Goal: Task Accomplishment & Management: Manage account settings

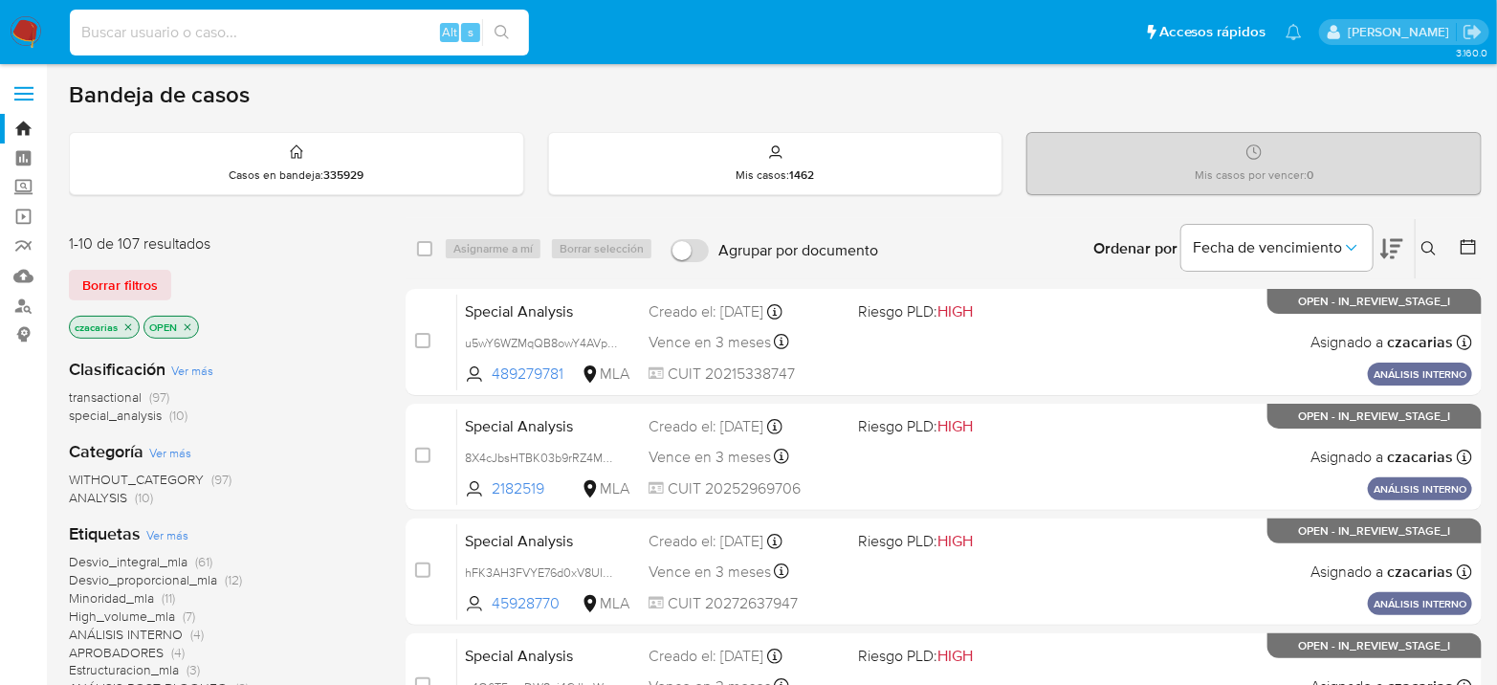
click at [333, 33] on input at bounding box center [299, 32] width 459 height 25
paste input "ff7jyhia4d1GWDybY4bXOZhP"
type input "ff7jyhia4d1GWDybY4bXOZhP"
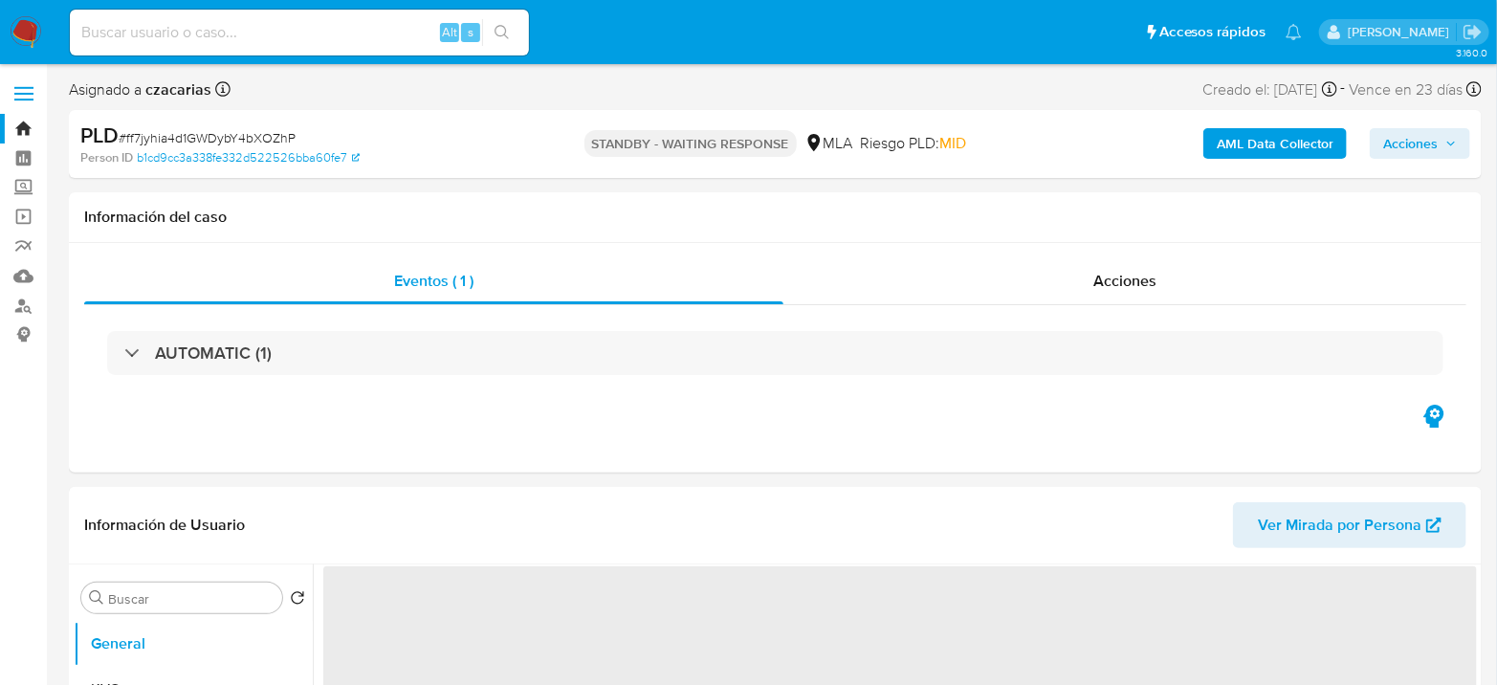
select select "10"
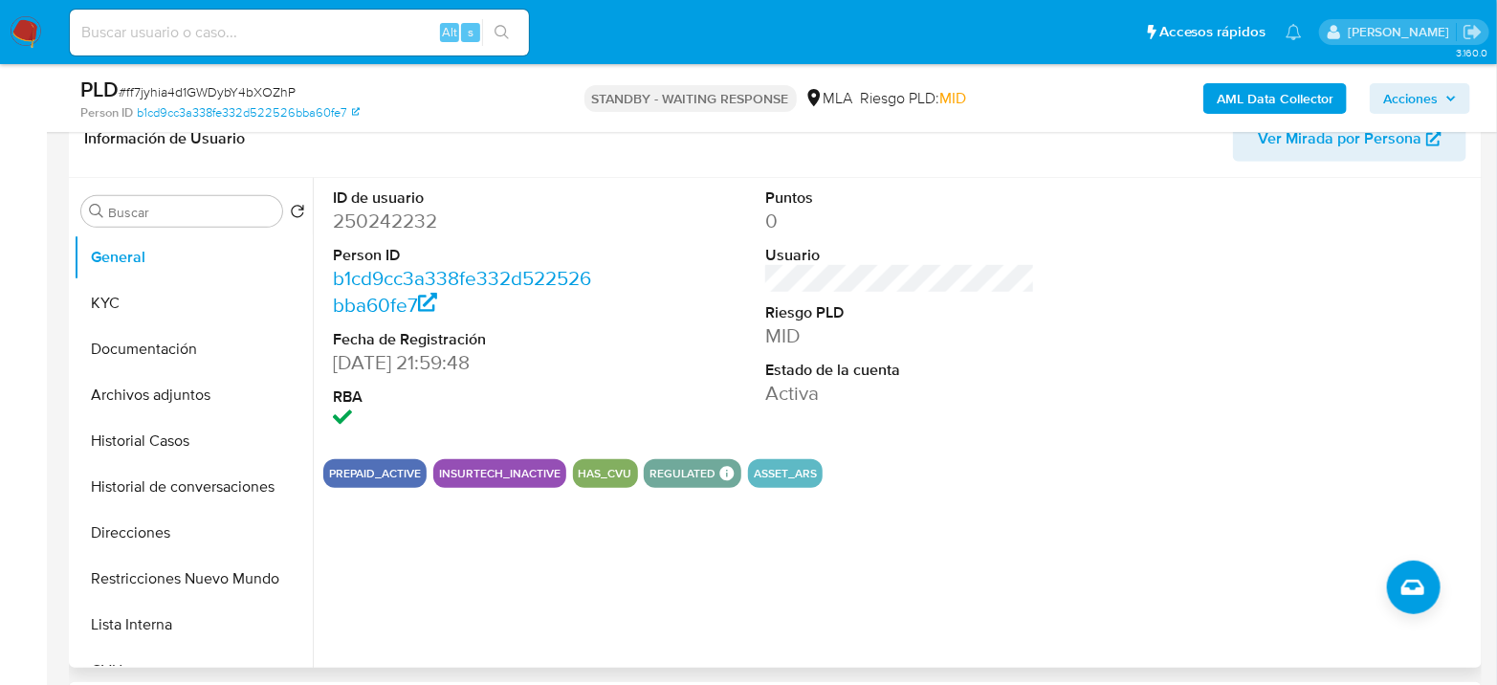
scroll to position [531, 0]
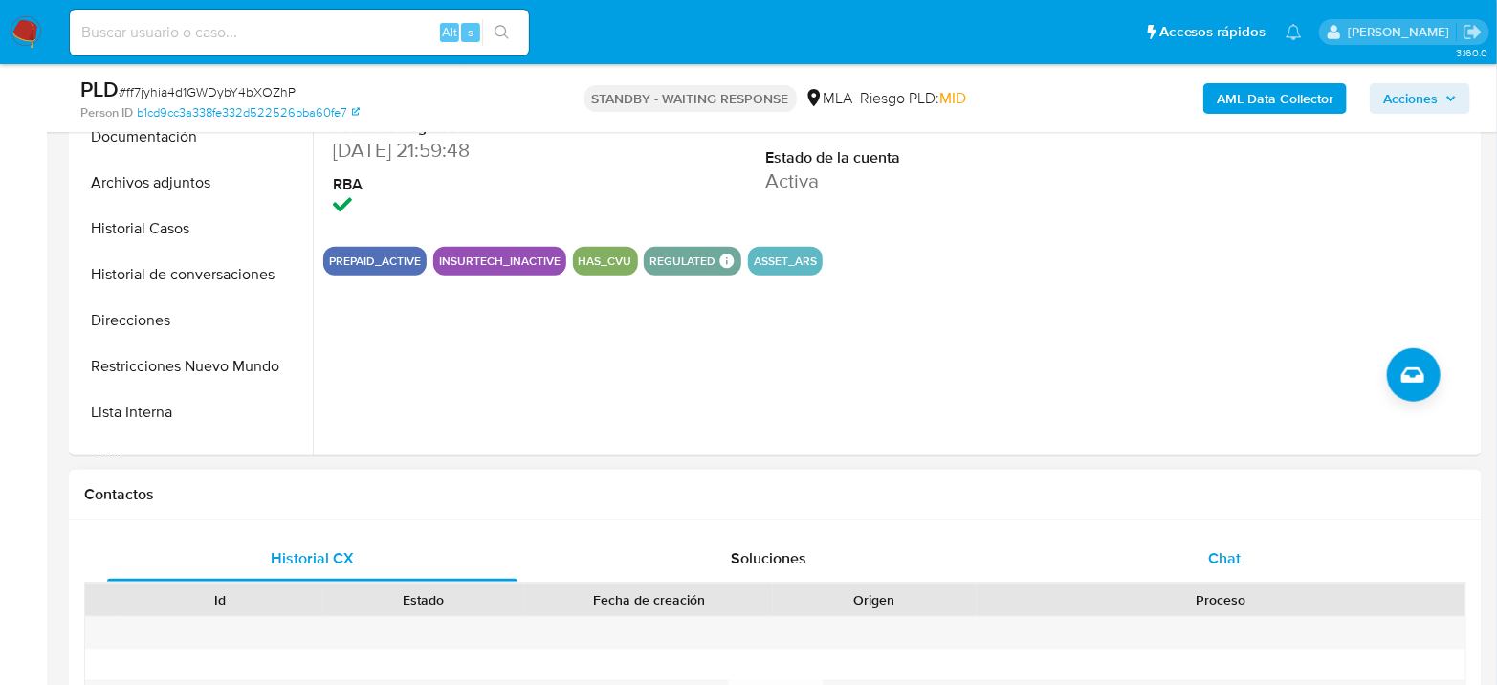
click at [1222, 578] on div "Chat" at bounding box center [1224, 559] width 410 height 46
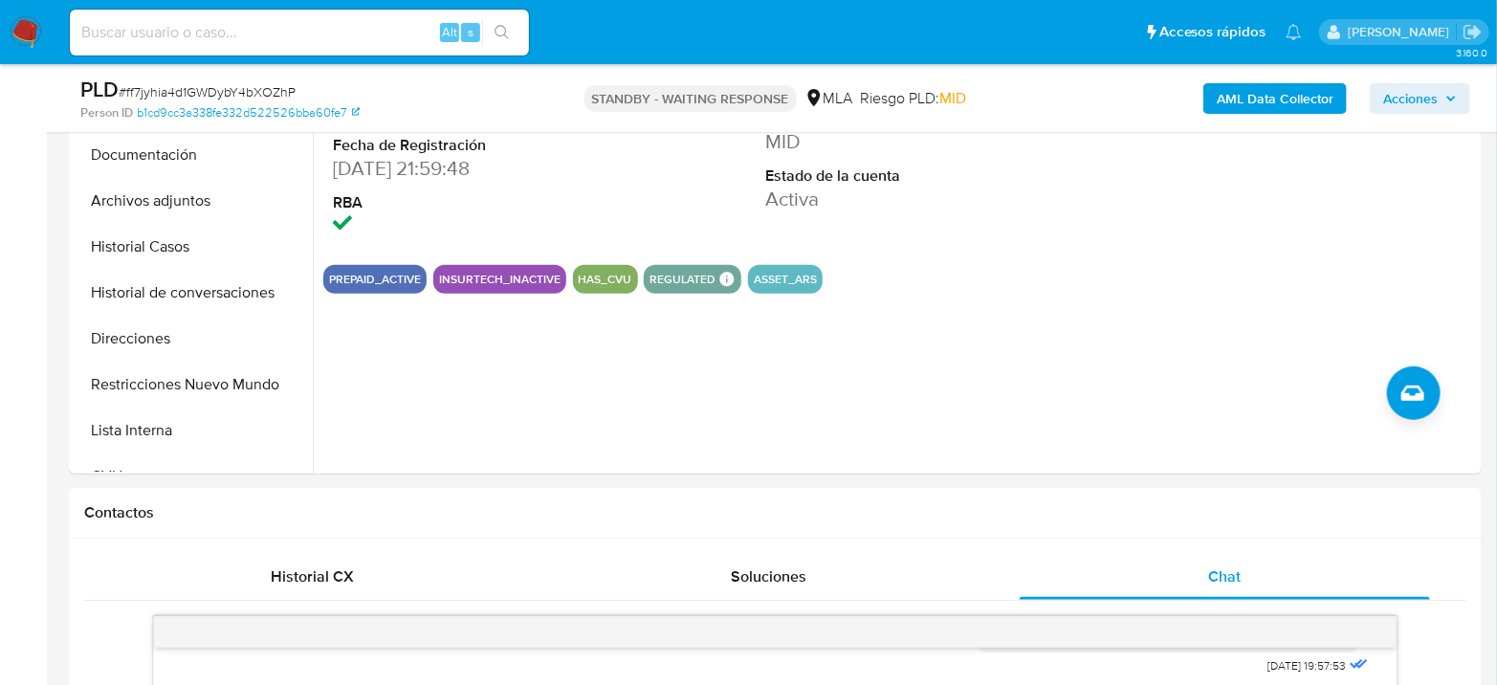
scroll to position [425, 0]
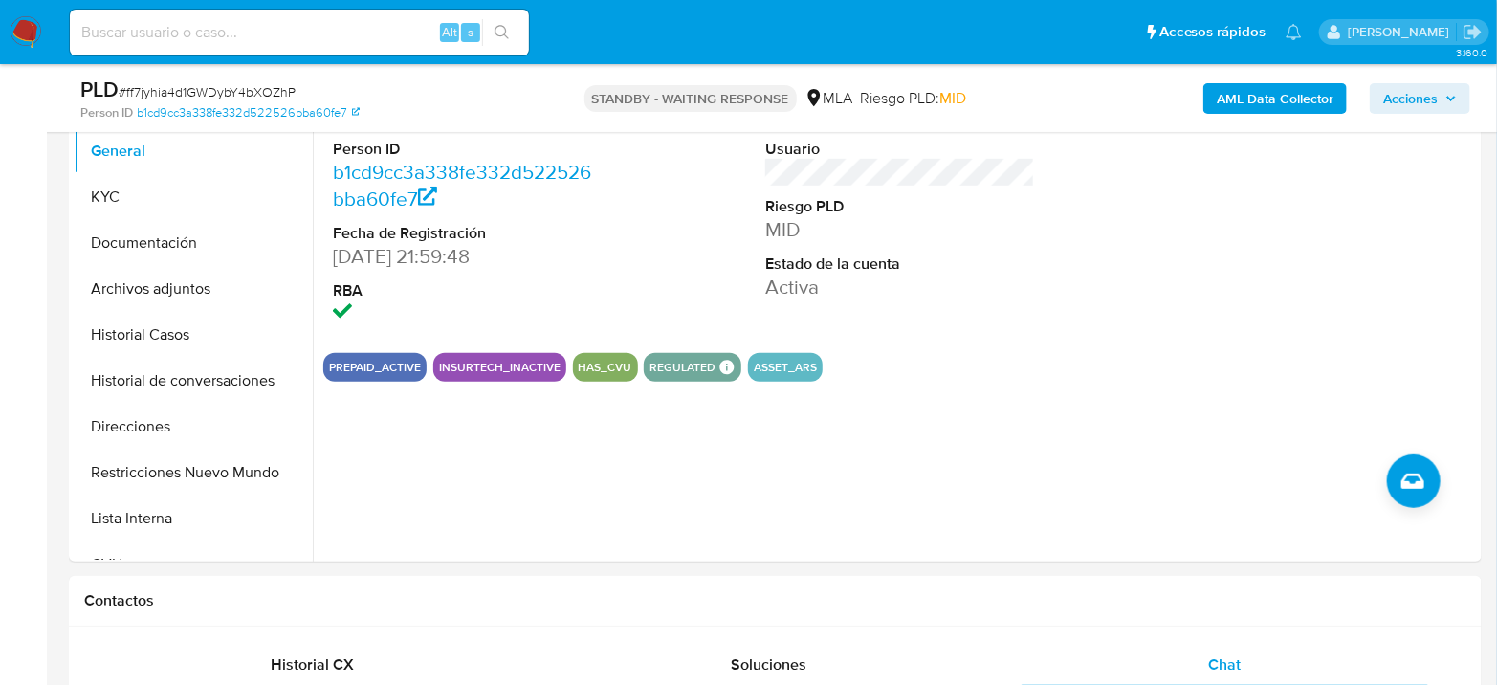
click at [33, 27] on img at bounding box center [26, 32] width 33 height 33
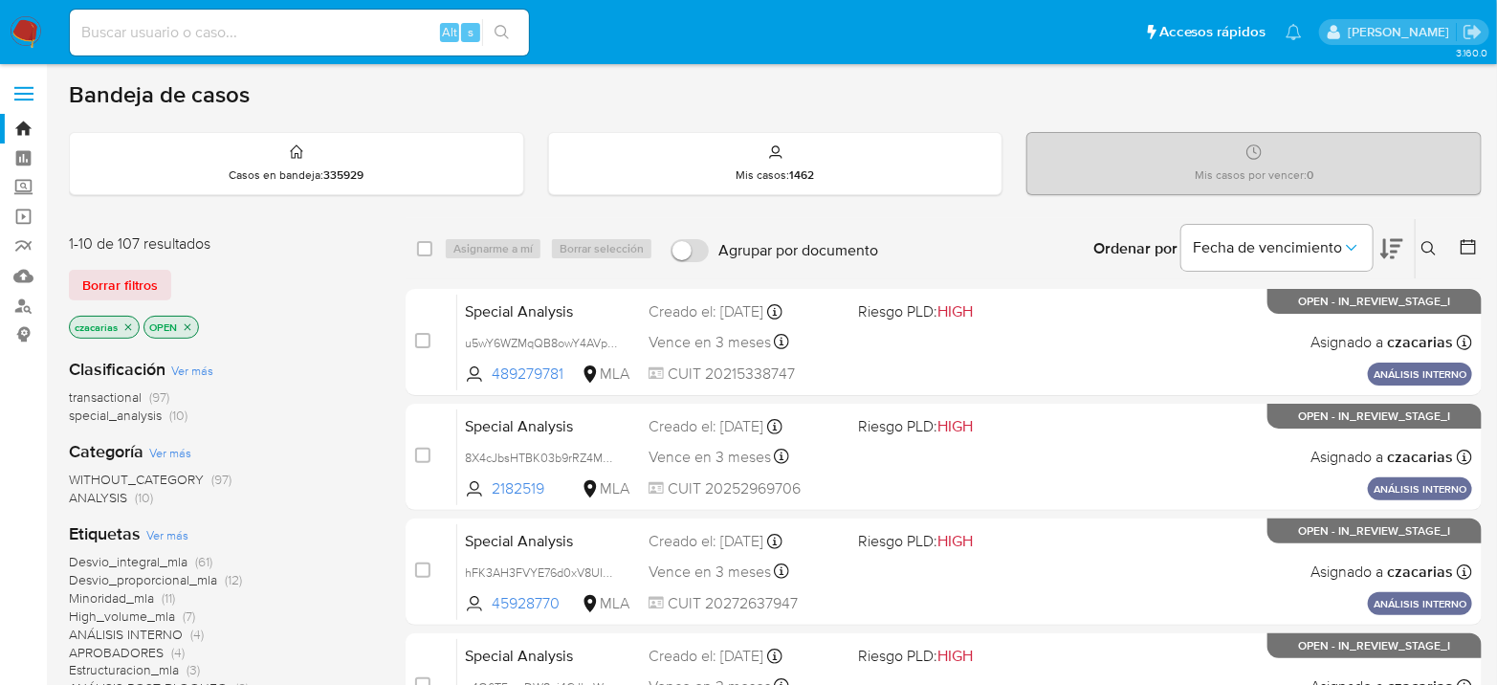
click at [307, 38] on input at bounding box center [299, 32] width 459 height 25
paste input "ff7jyhia4d1GWDybY4bXOZhP"
type input "ff7jyhia4d1GWDybY4bXOZhP"
click at [503, 35] on icon "search-icon" at bounding box center [501, 32] width 15 height 15
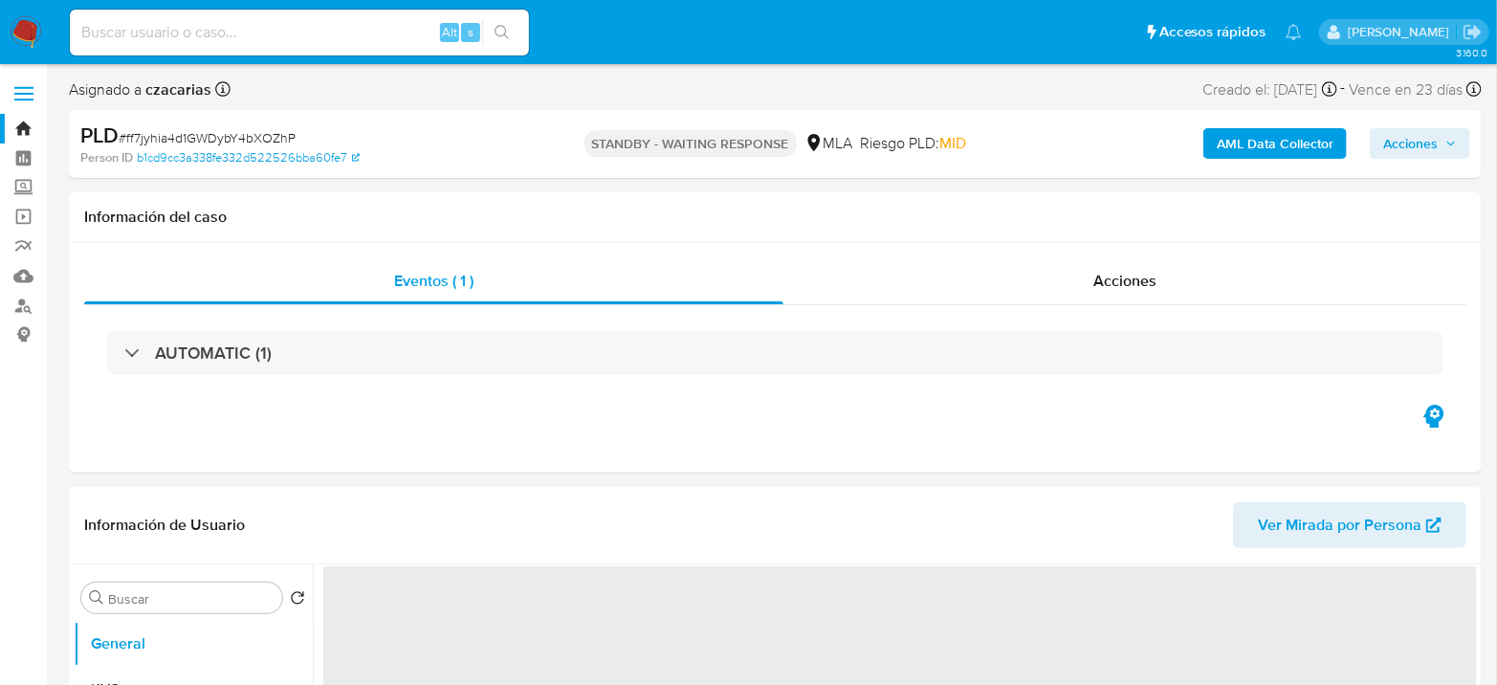
select select "10"
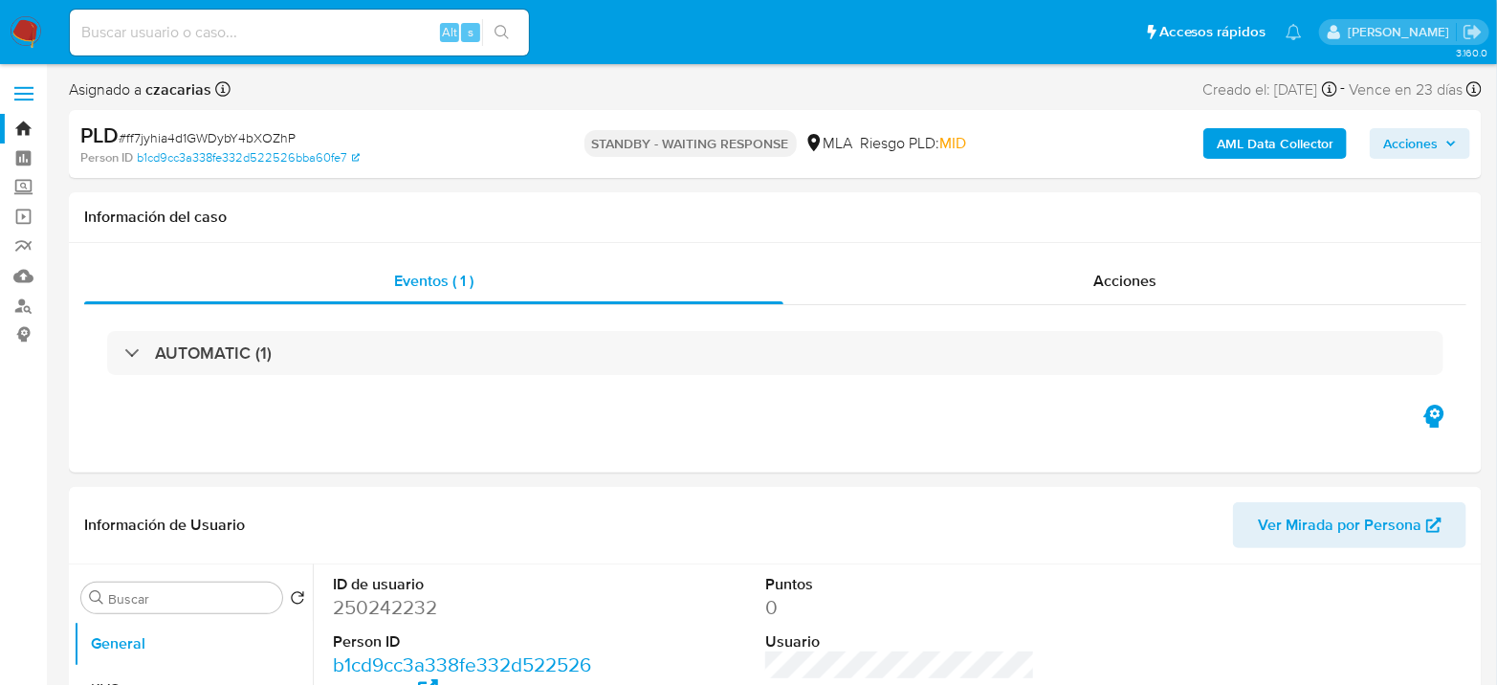
drag, startPoint x: 256, startPoint y: 41, endPoint x: 275, endPoint y: 46, distance: 19.7
click at [255, 42] on input at bounding box center [299, 32] width 459 height 25
paste input "b2qVlyrDa2HuV9P5PtYaiQaf"
type input "b2qVlyrDa2HuV9P5PtYaiQaf"
click at [494, 38] on button "search-icon" at bounding box center [501, 32] width 39 height 27
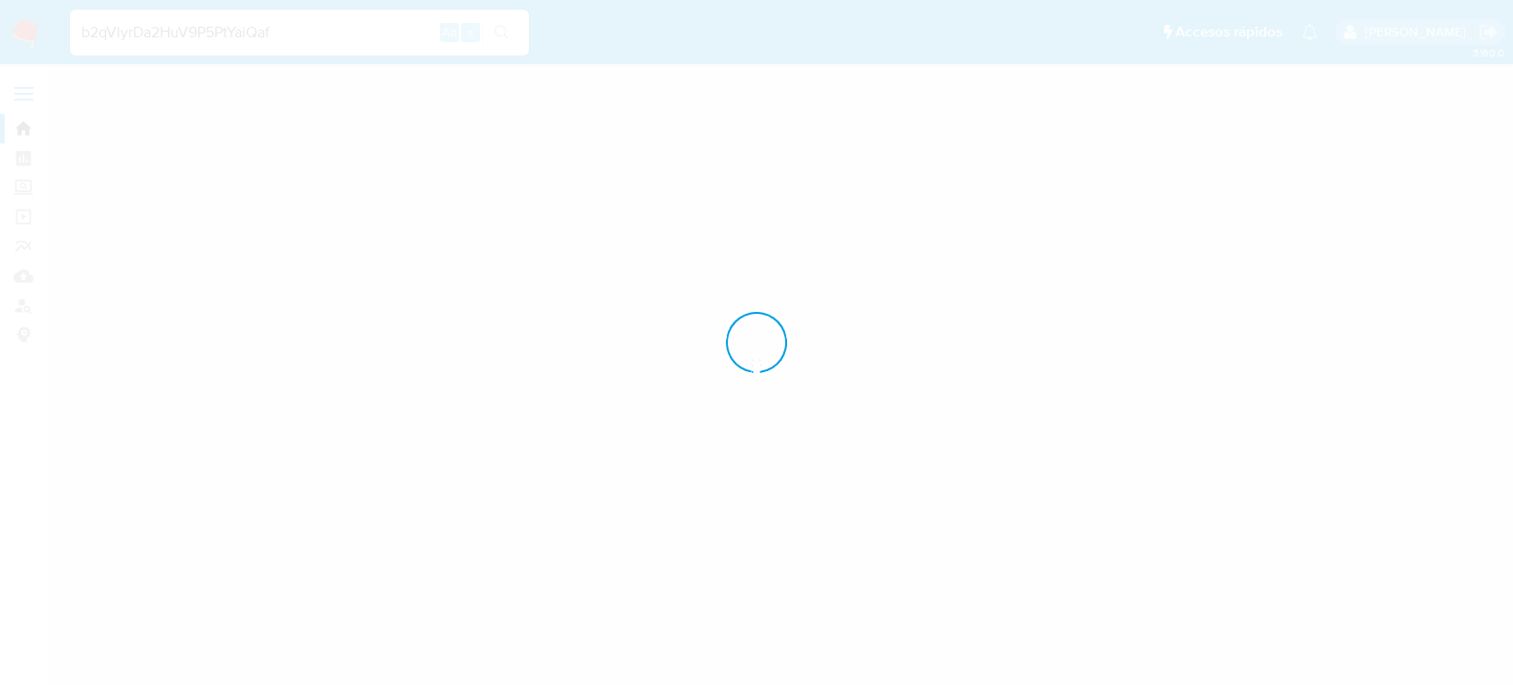
click at [494, 38] on div at bounding box center [756, 342] width 1513 height 685
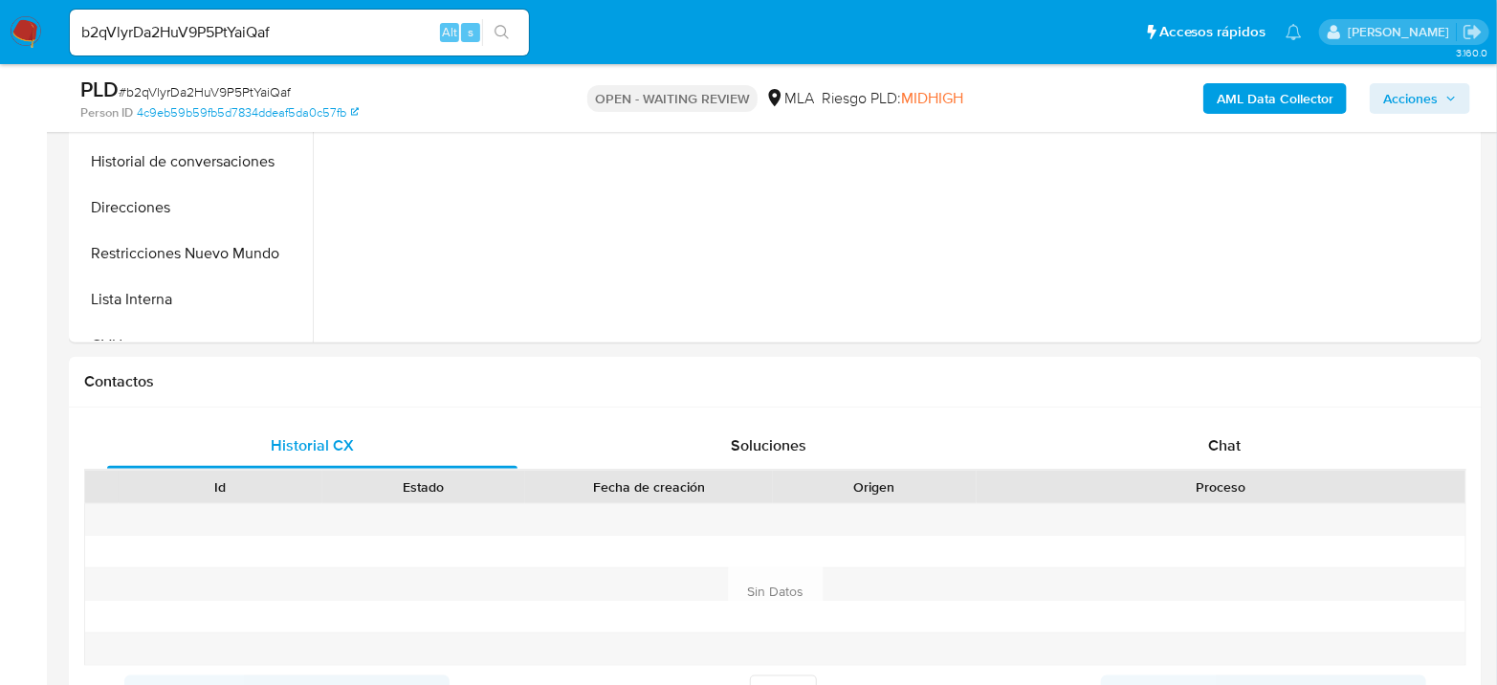
scroll to position [743, 0]
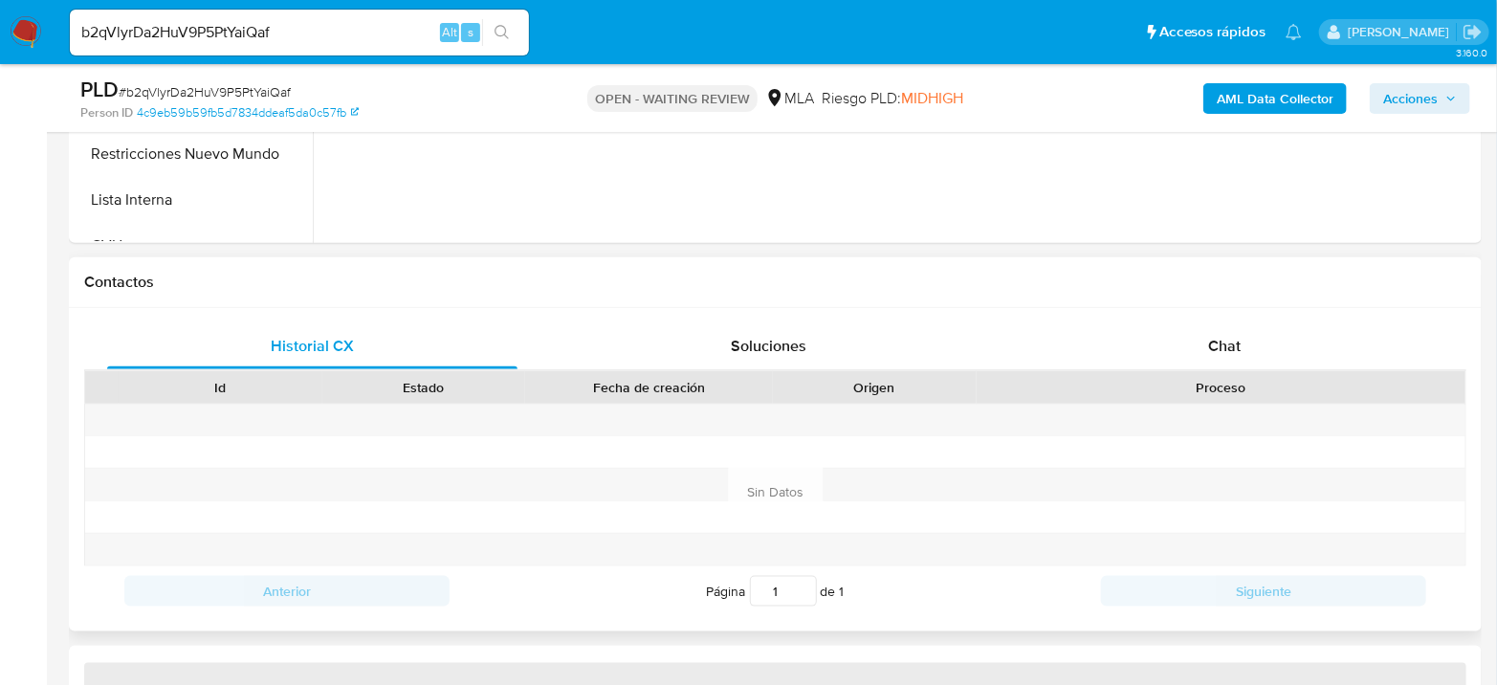
select select "10"
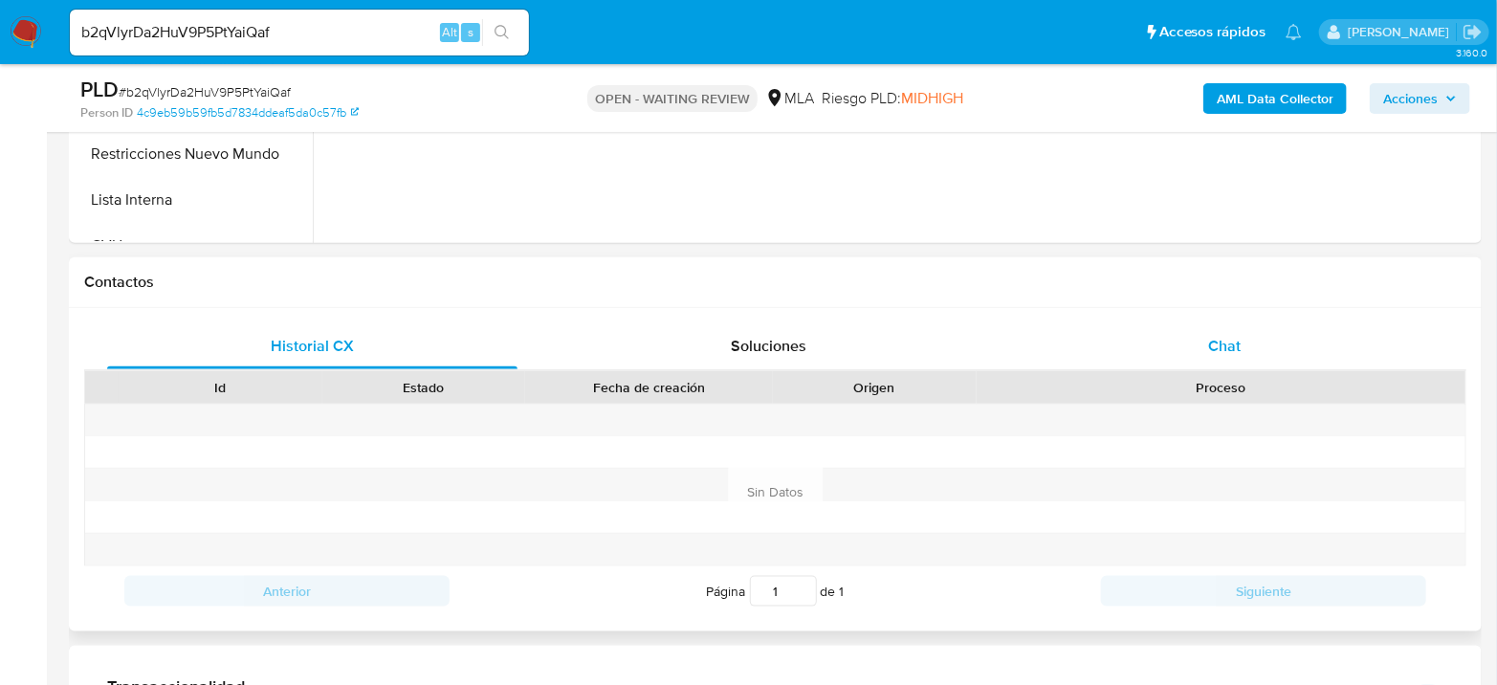
click at [1235, 355] on div "Chat" at bounding box center [1224, 346] width 410 height 46
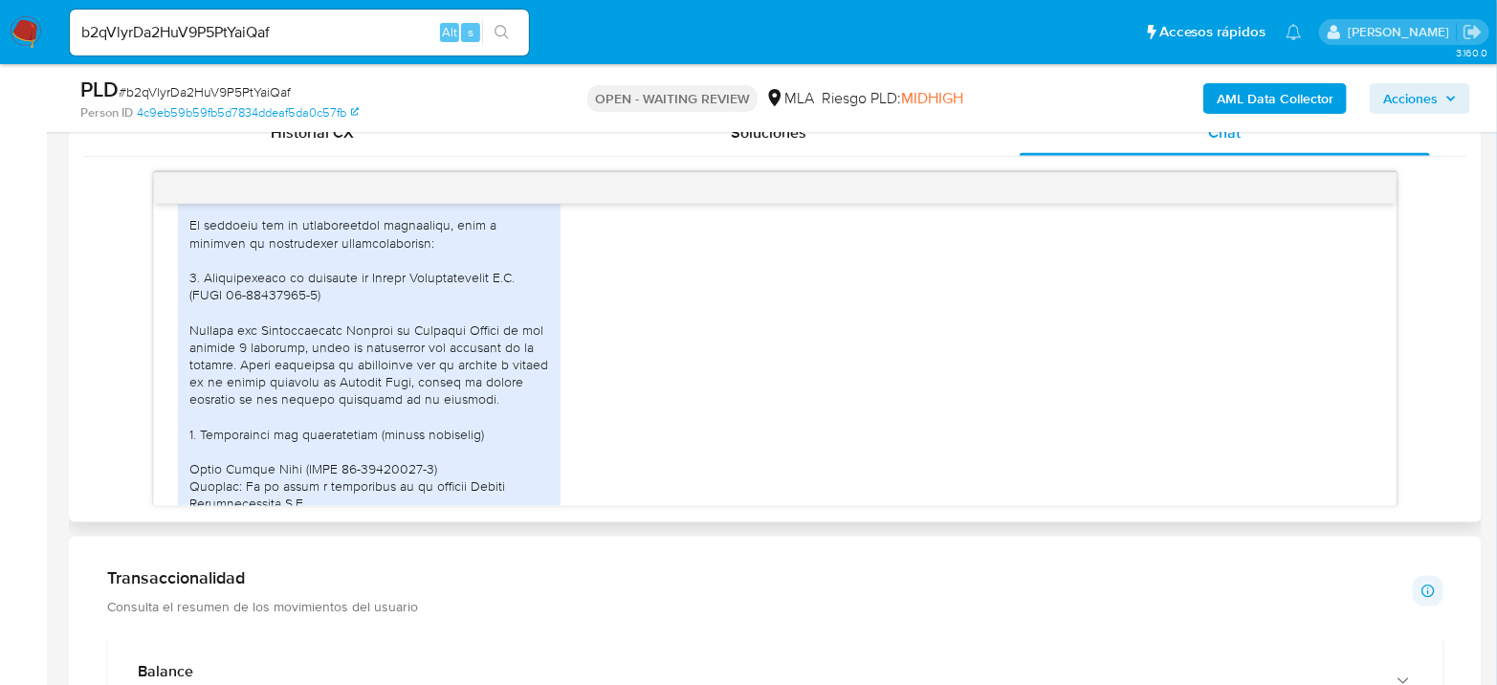
scroll to position [2636, 0]
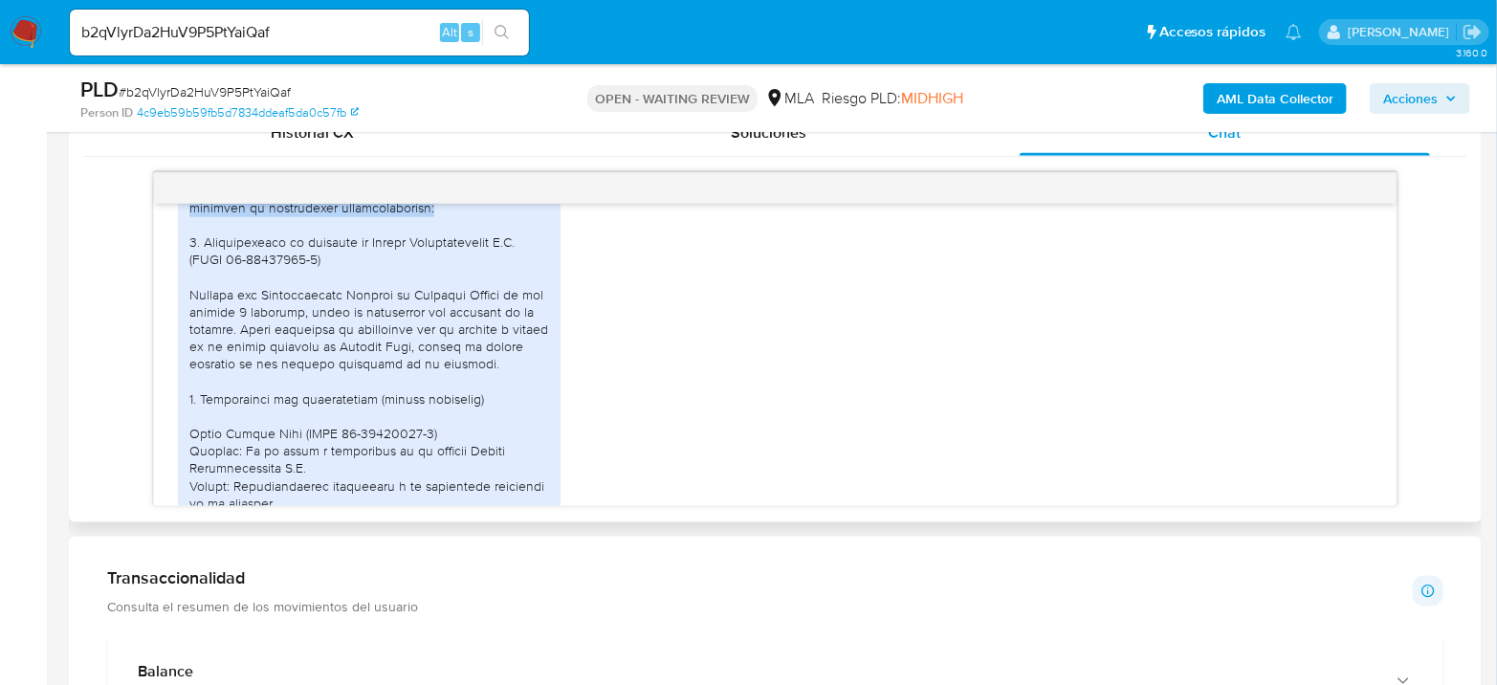
drag, startPoint x: 192, startPoint y: 258, endPoint x: 441, endPoint y: 313, distance: 254.5
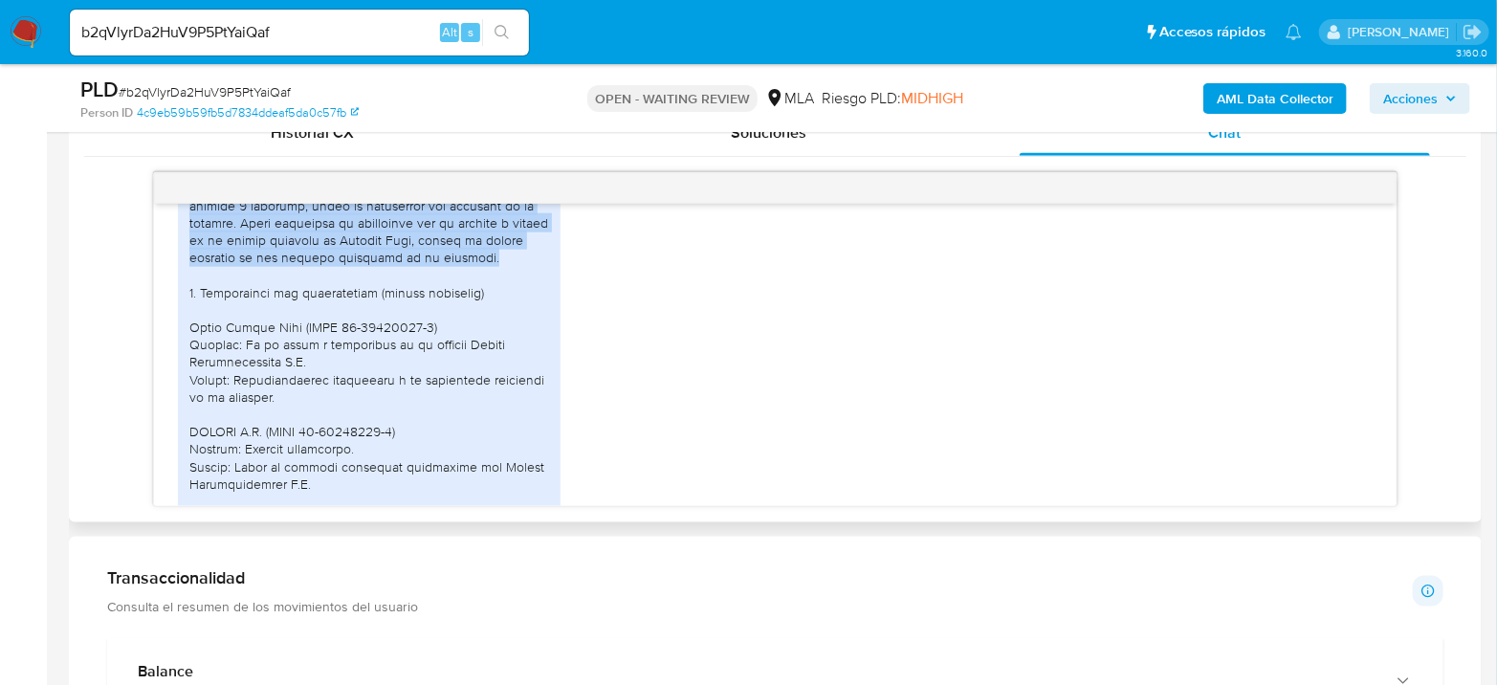
drag, startPoint x: 303, startPoint y: 242, endPoint x: 554, endPoint y: 365, distance: 279.3
click at [554, 365] on div "PDF PDF DDJJ_Mensual_ZigelConstrucciones202506.pdf PDF PDF DDJJ_Mensual_ZigelCo…" at bounding box center [369, 682] width 383 height 1299
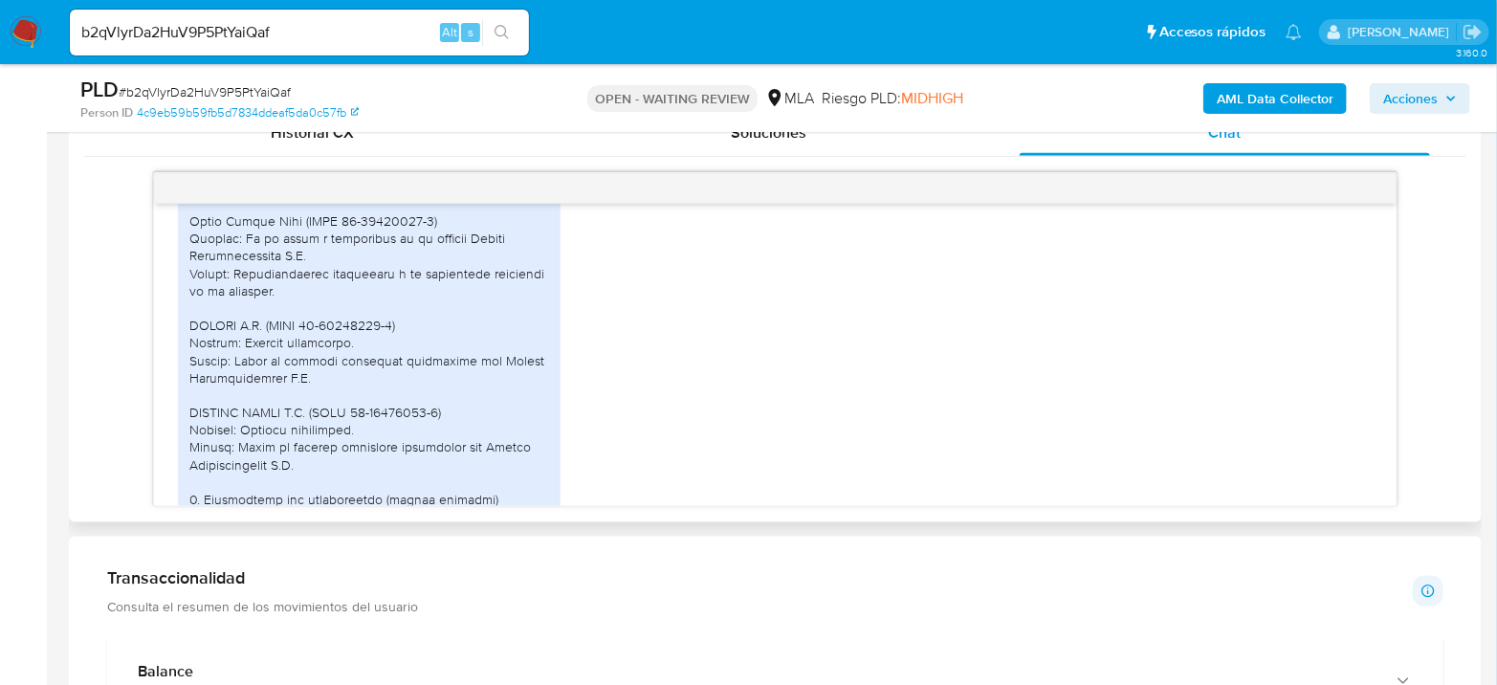
drag, startPoint x: 263, startPoint y: 287, endPoint x: 551, endPoint y: 301, distance: 288.2
click at [551, 301] on div "PDF PDF DDJJ_Mensual_ZigelConstrucciones202506.pdf PDF PDF DDJJ_Mensual_ZigelCo…" at bounding box center [369, 575] width 383 height 1299
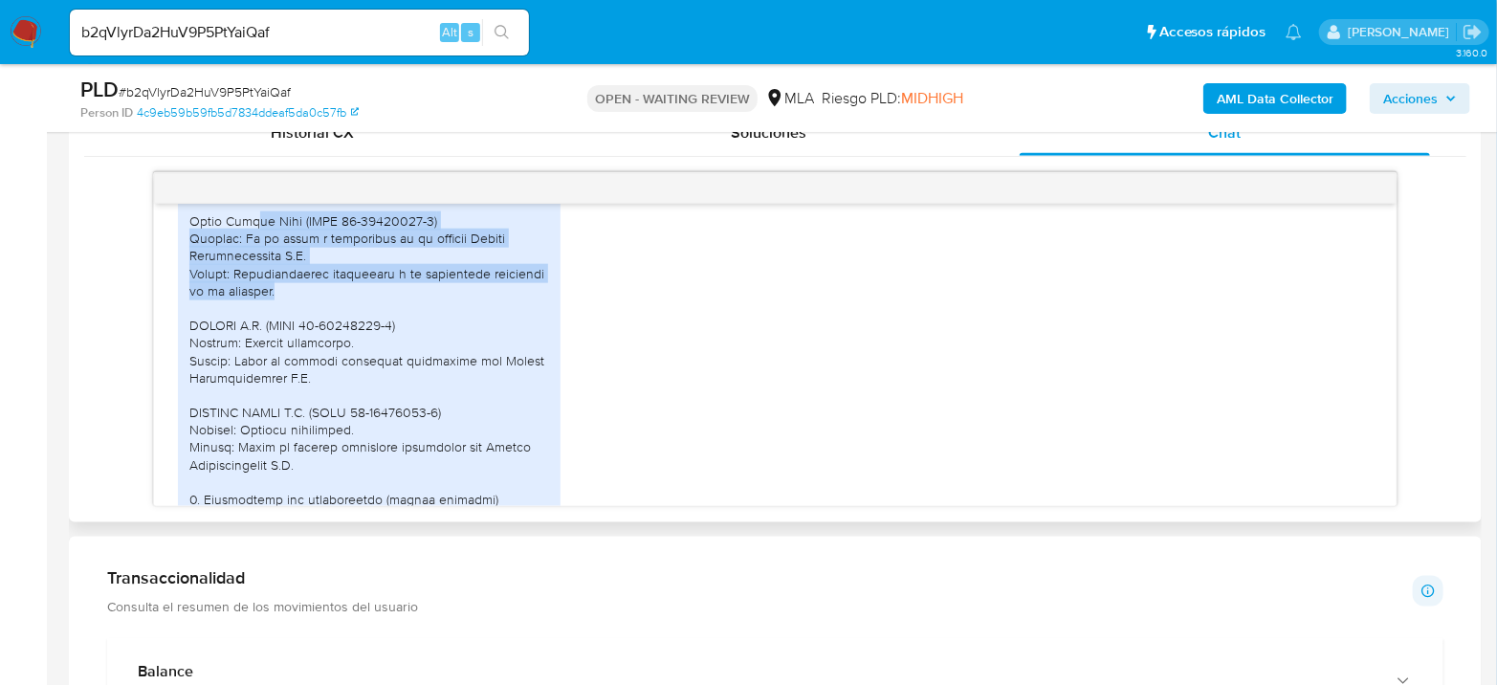
drag, startPoint x: 248, startPoint y: 329, endPoint x: 345, endPoint y: 398, distance: 119.4
click at [345, 398] on div at bounding box center [369, 542] width 360 height 1217
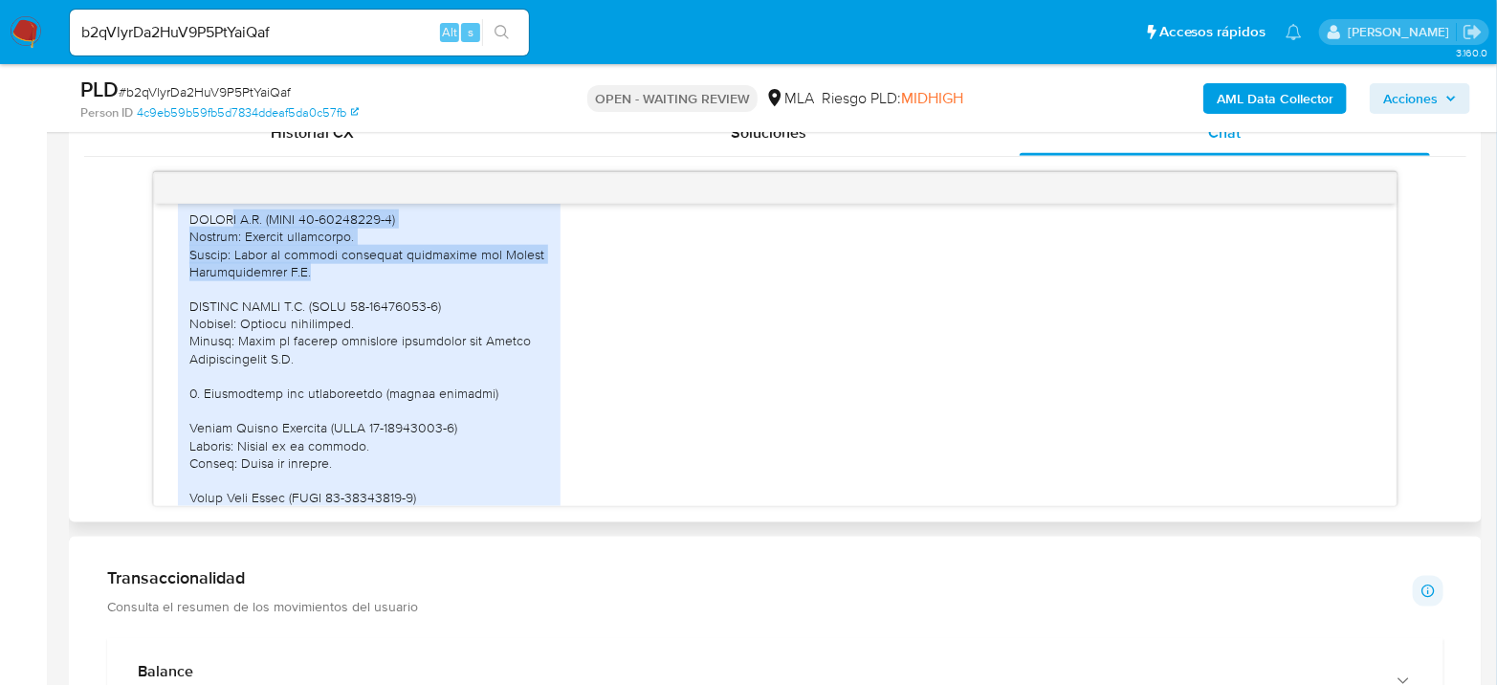
drag, startPoint x: 230, startPoint y: 321, endPoint x: 390, endPoint y: 376, distance: 168.7
click at [390, 376] on div at bounding box center [369, 436] width 360 height 1217
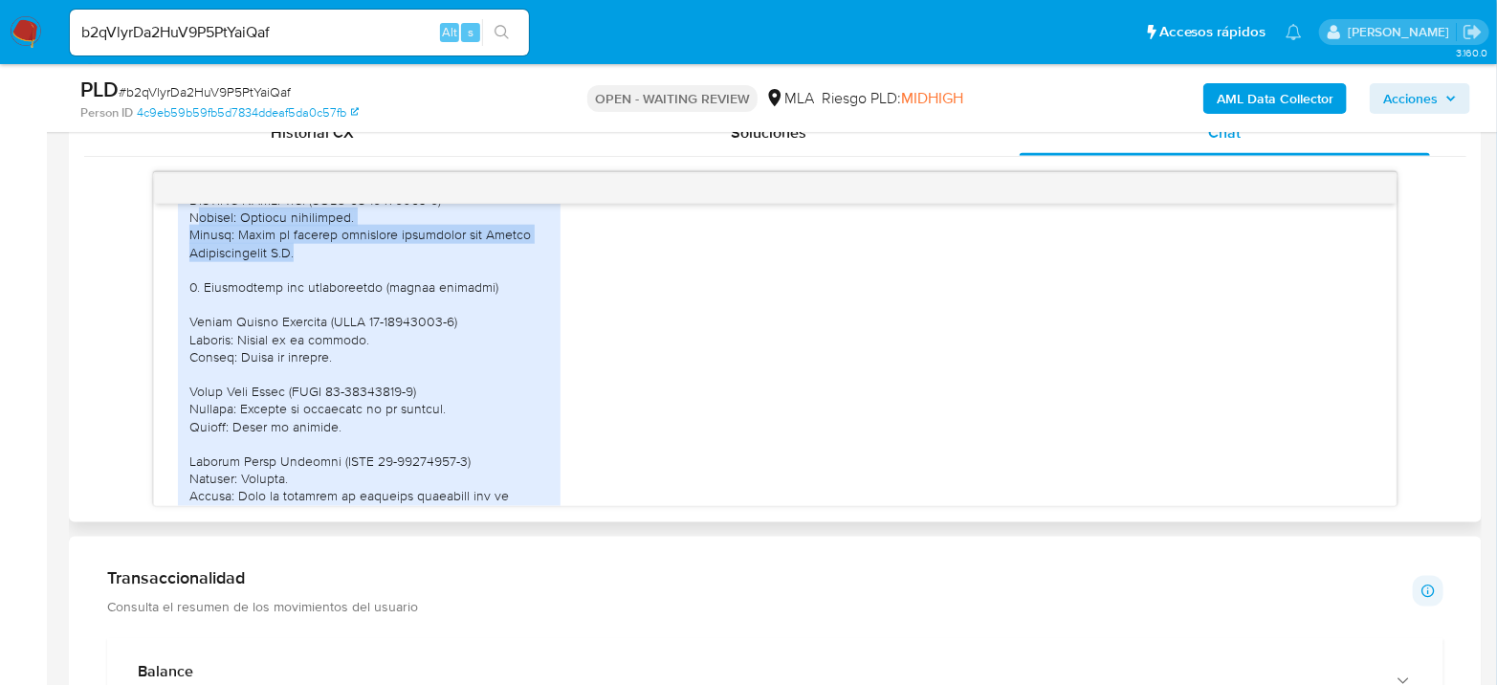
drag, startPoint x: 198, startPoint y: 315, endPoint x: 378, endPoint y: 359, distance: 185.1
click at [378, 359] on div at bounding box center [369, 330] width 360 height 1217
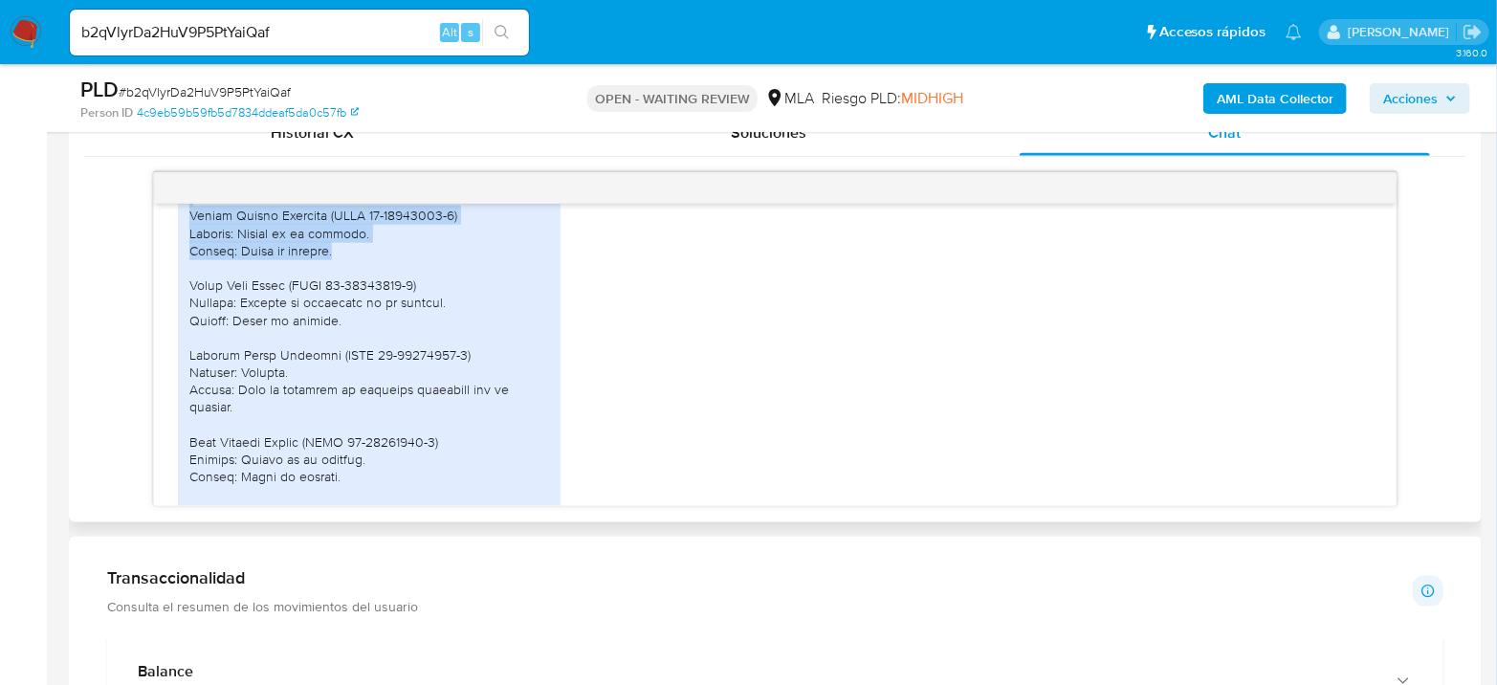
drag, startPoint x: 208, startPoint y: 283, endPoint x: 412, endPoint y: 348, distance: 213.8
click at [412, 348] on div at bounding box center [369, 224] width 360 height 1217
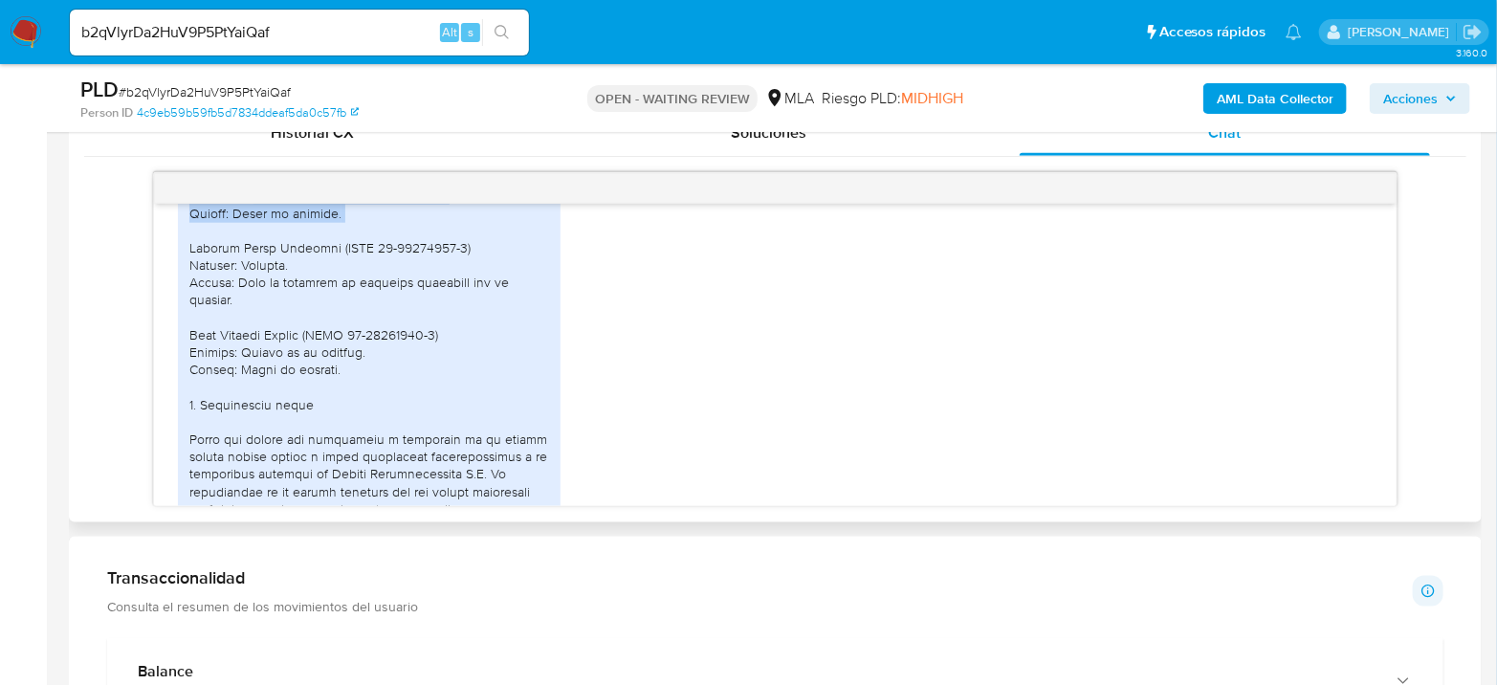
drag, startPoint x: 252, startPoint y: 297, endPoint x: 351, endPoint y: 326, distance: 102.6
click at [351, 326] on div at bounding box center [369, 116] width 360 height 1217
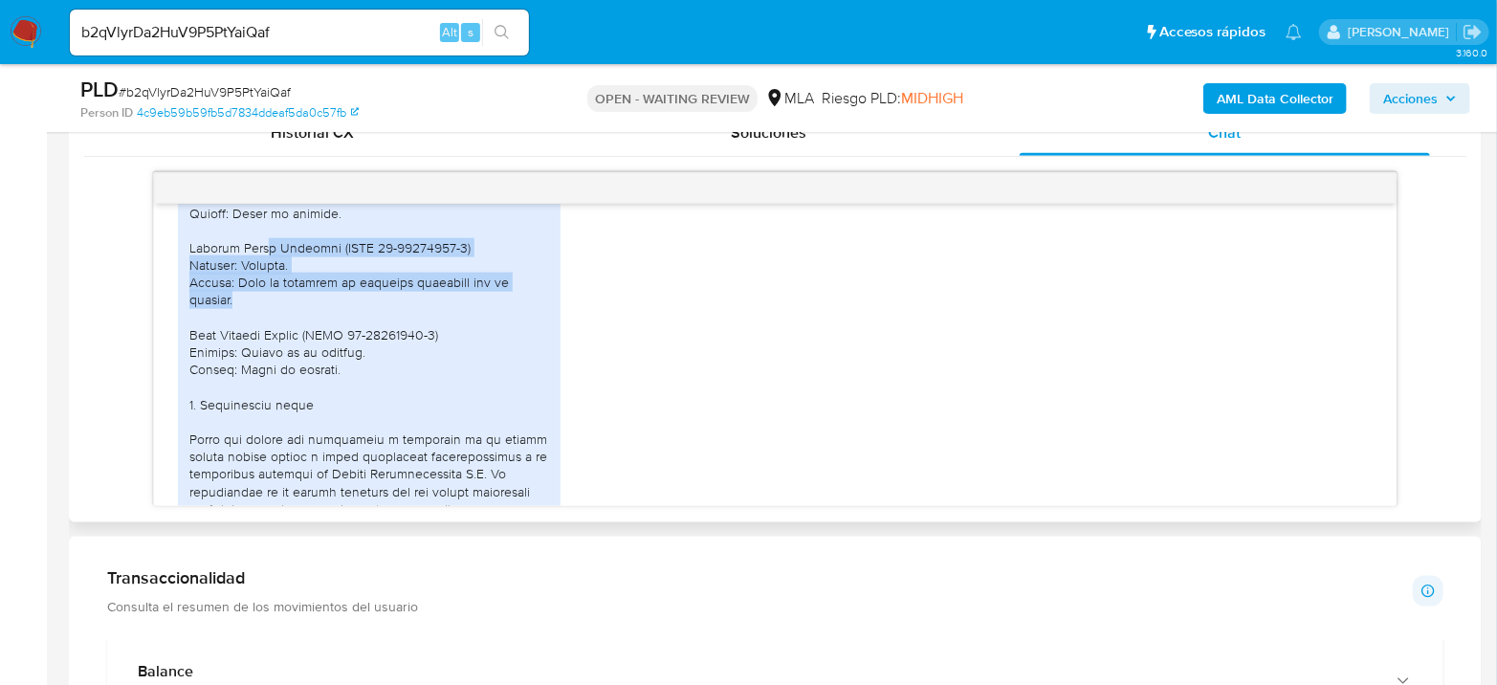
drag, startPoint x: 275, startPoint y: 358, endPoint x: 319, endPoint y: 398, distance: 59.6
click at [319, 398] on div at bounding box center [369, 116] width 360 height 1217
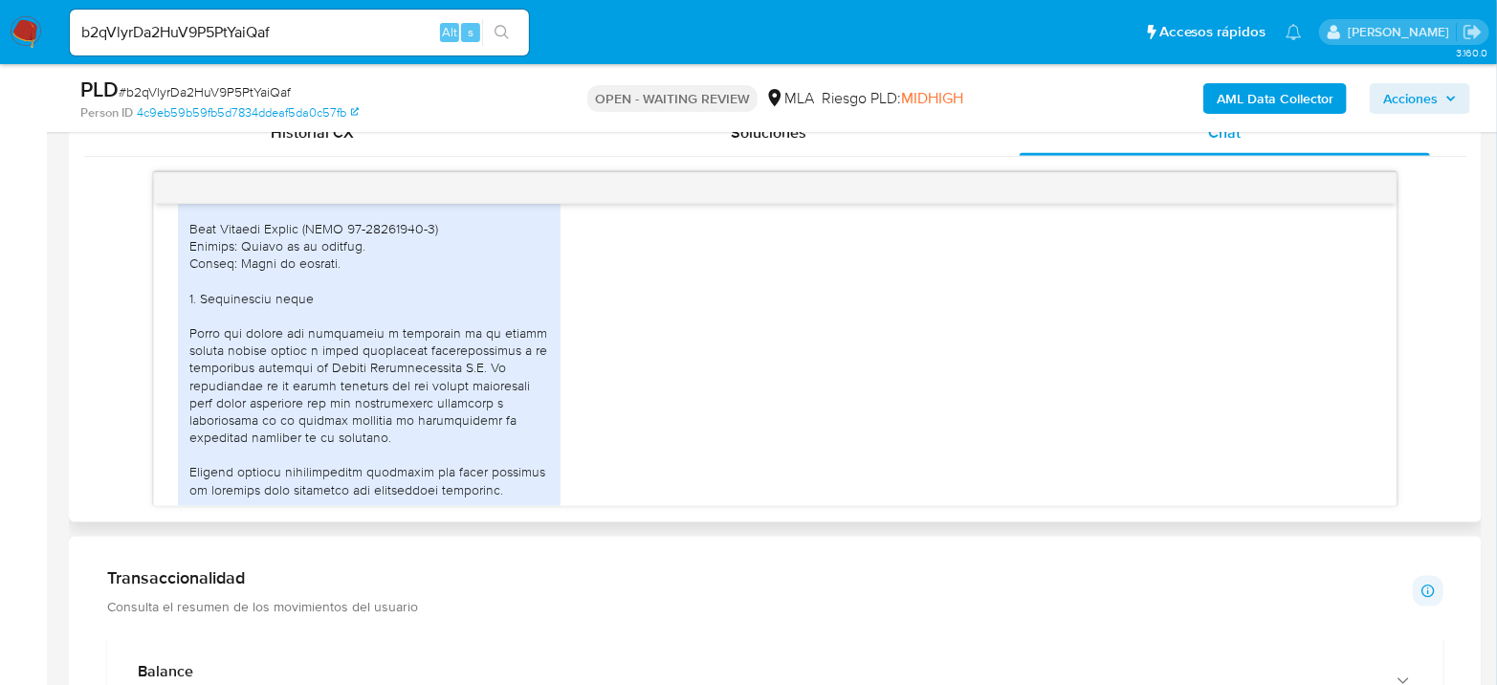
scroll to position [3486, 0]
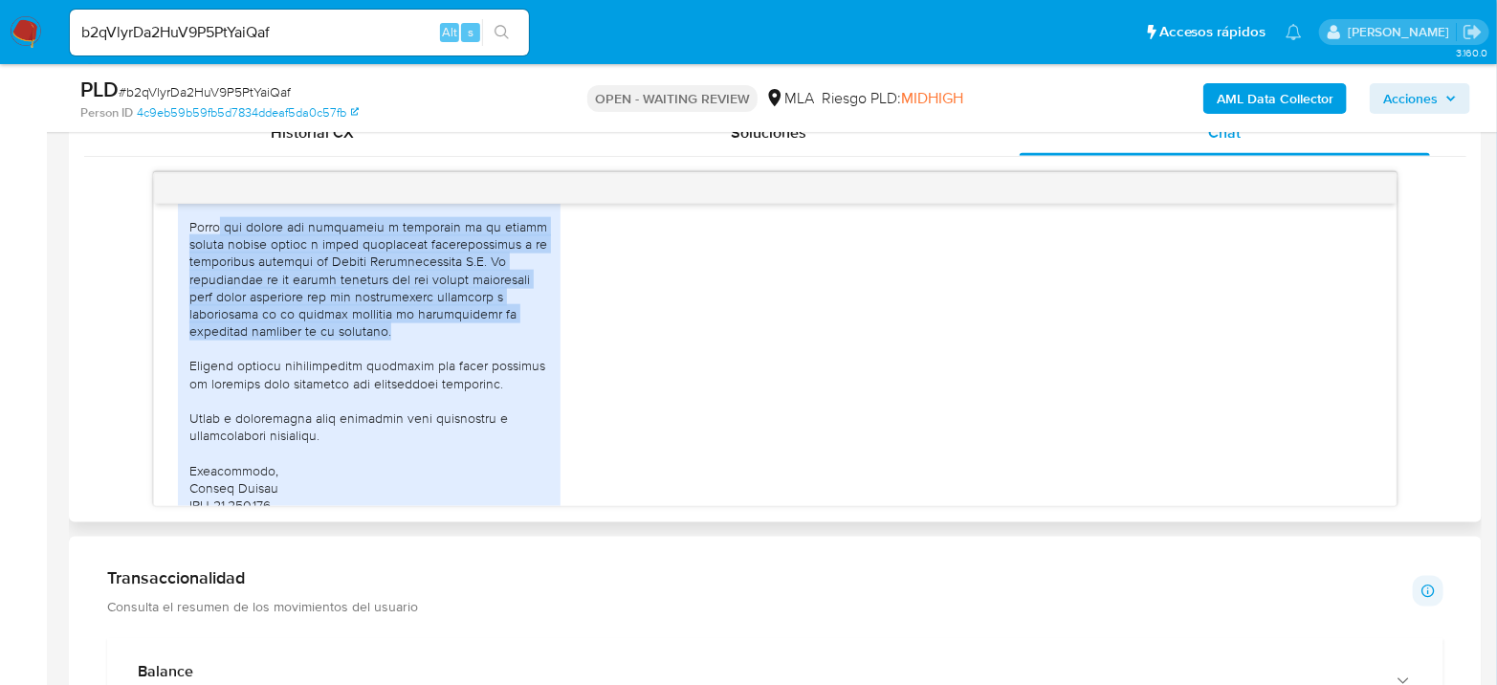
drag, startPoint x: 225, startPoint y: 331, endPoint x: 507, endPoint y: 435, distance: 300.7
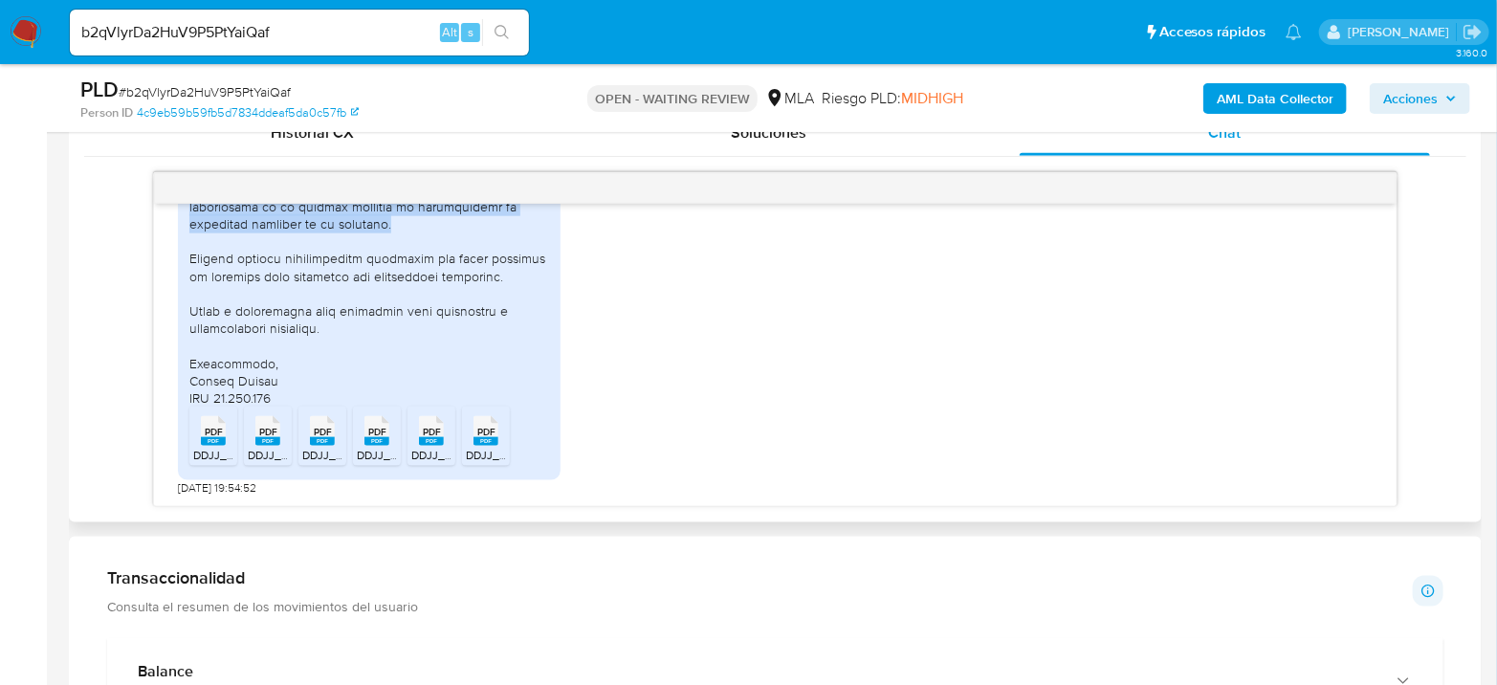
scroll to position [3697, 0]
click at [226, 429] on div "PDF PDF" at bounding box center [213, 428] width 40 height 37
click at [272, 442] on rect at bounding box center [267, 441] width 25 height 9
click at [316, 437] on div "PDF PDF" at bounding box center [322, 428] width 40 height 37
click at [383, 448] on span "DDJJ_Mensual_ZigelConstrucciones202503.pdf" at bounding box center [482, 455] width 251 height 16
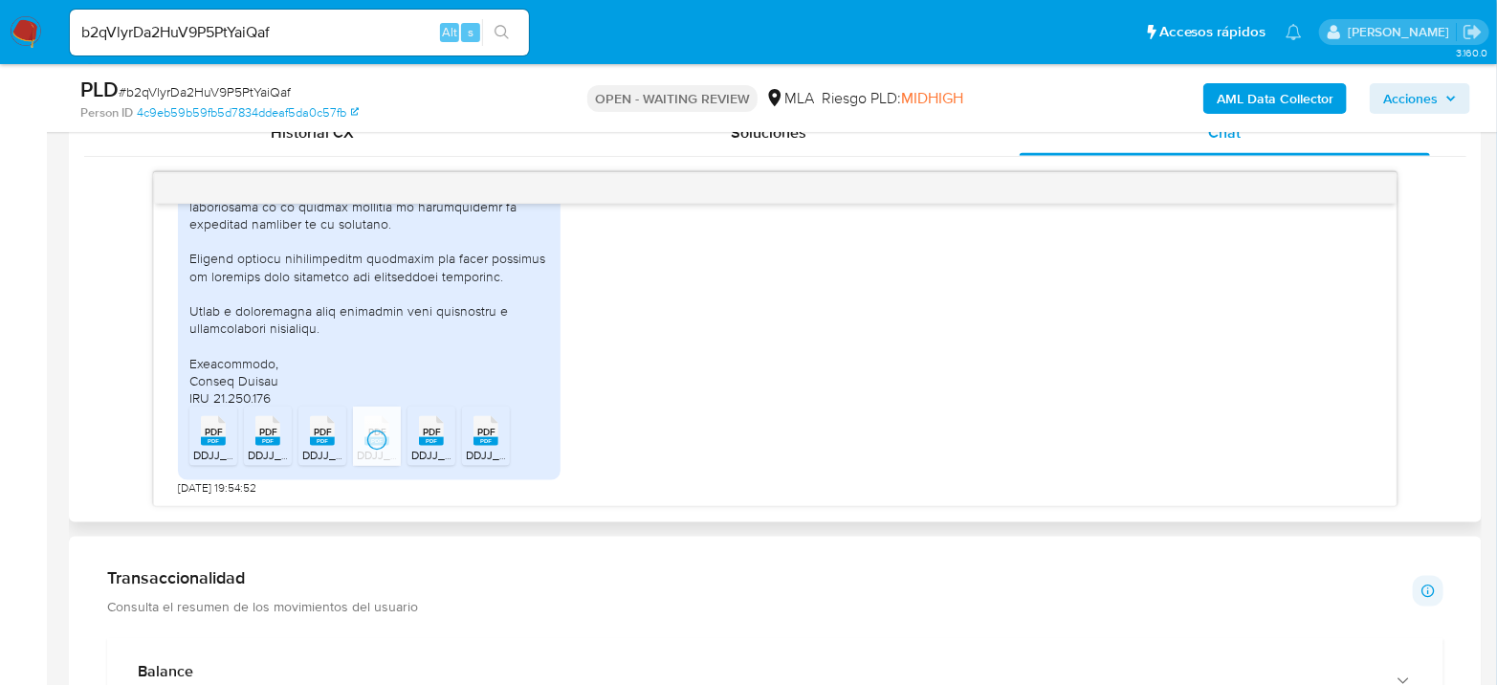
click at [428, 450] on span "DDJJ_Mensual_ZigelConstrucciones202501.pdf" at bounding box center [535, 455] width 248 height 16
click at [483, 447] on icon "PDF" at bounding box center [485, 430] width 25 height 33
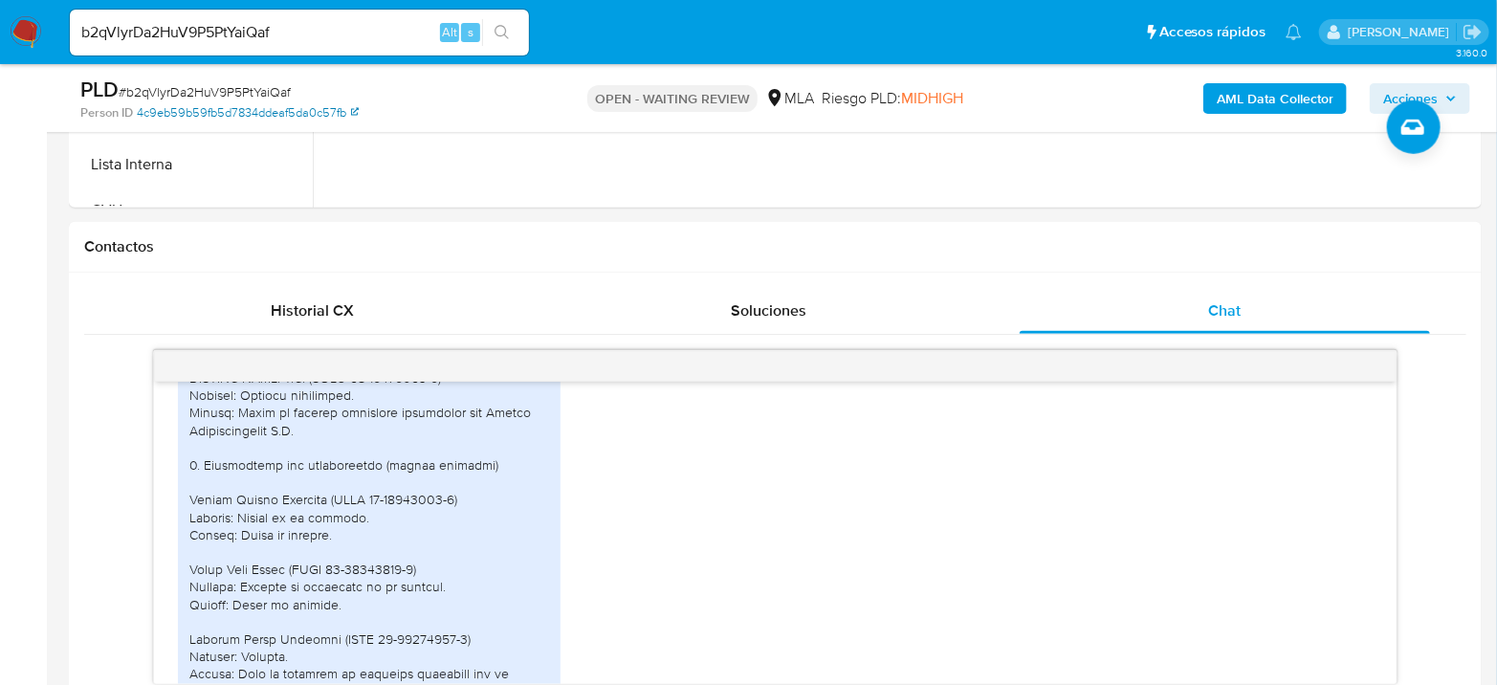
scroll to position [743, 0]
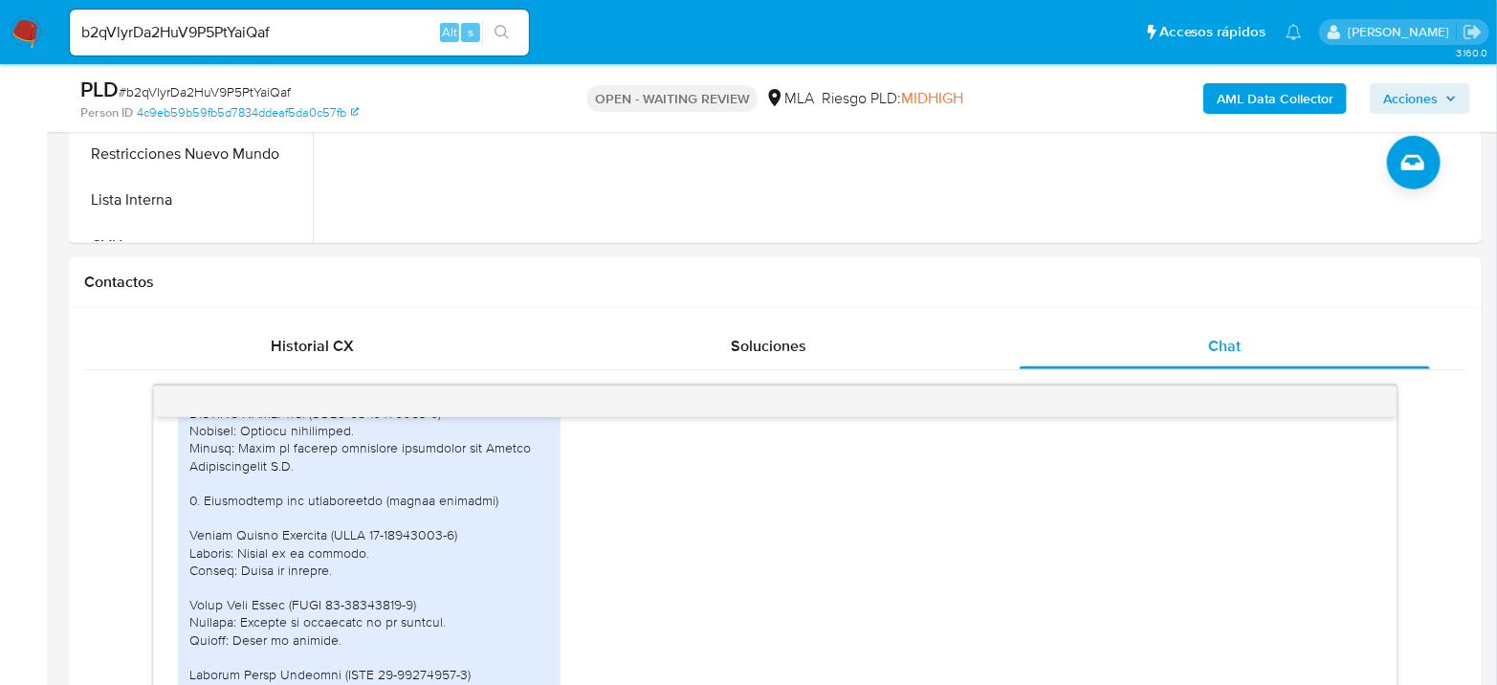
click at [212, 96] on span "# b2qVlyrDa2HuV9P5PtYaiQaf" at bounding box center [205, 91] width 172 height 19
click at [213, 96] on span "# b2qVlyrDa2HuV9P5PtYaiQaf" at bounding box center [205, 91] width 172 height 19
copy span "b2qVlyrDa2HuV9P5PtYaiQaf"
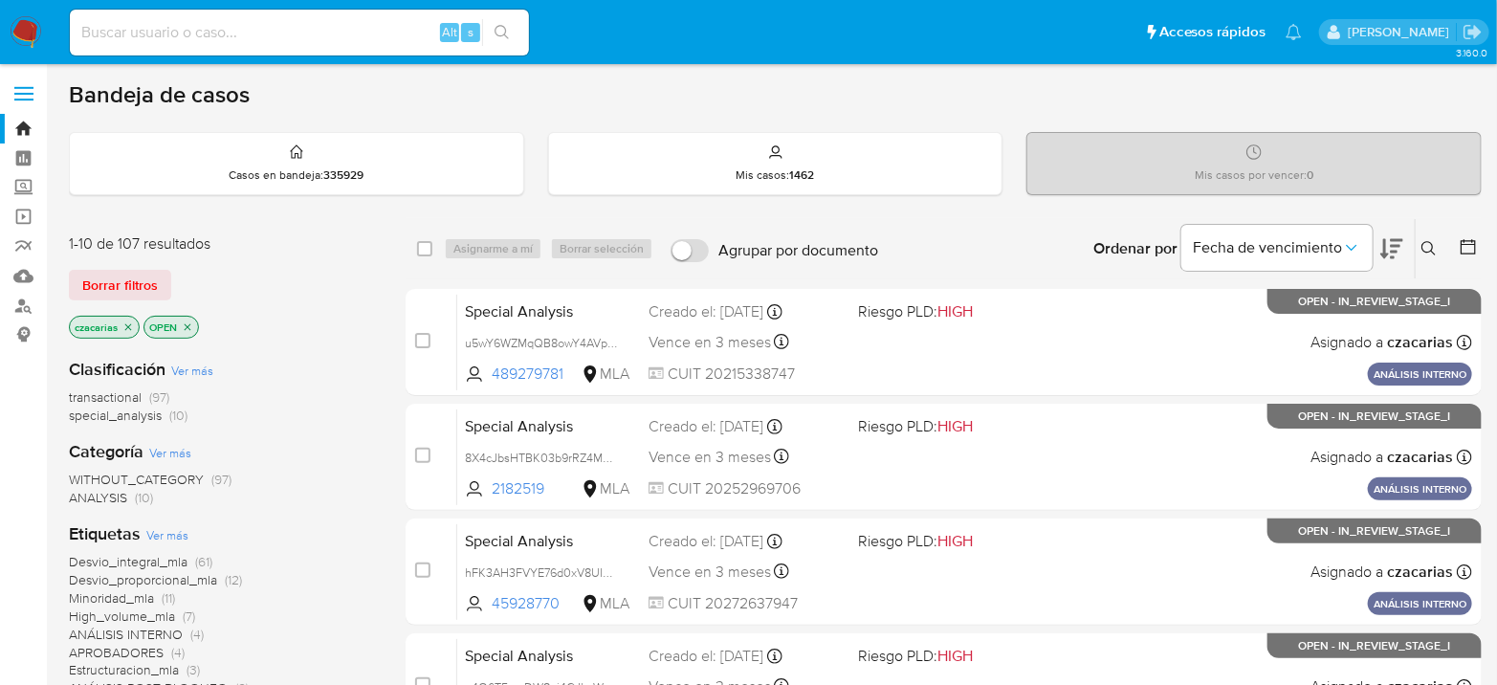
click at [1424, 252] on icon at bounding box center [1428, 248] width 15 height 15
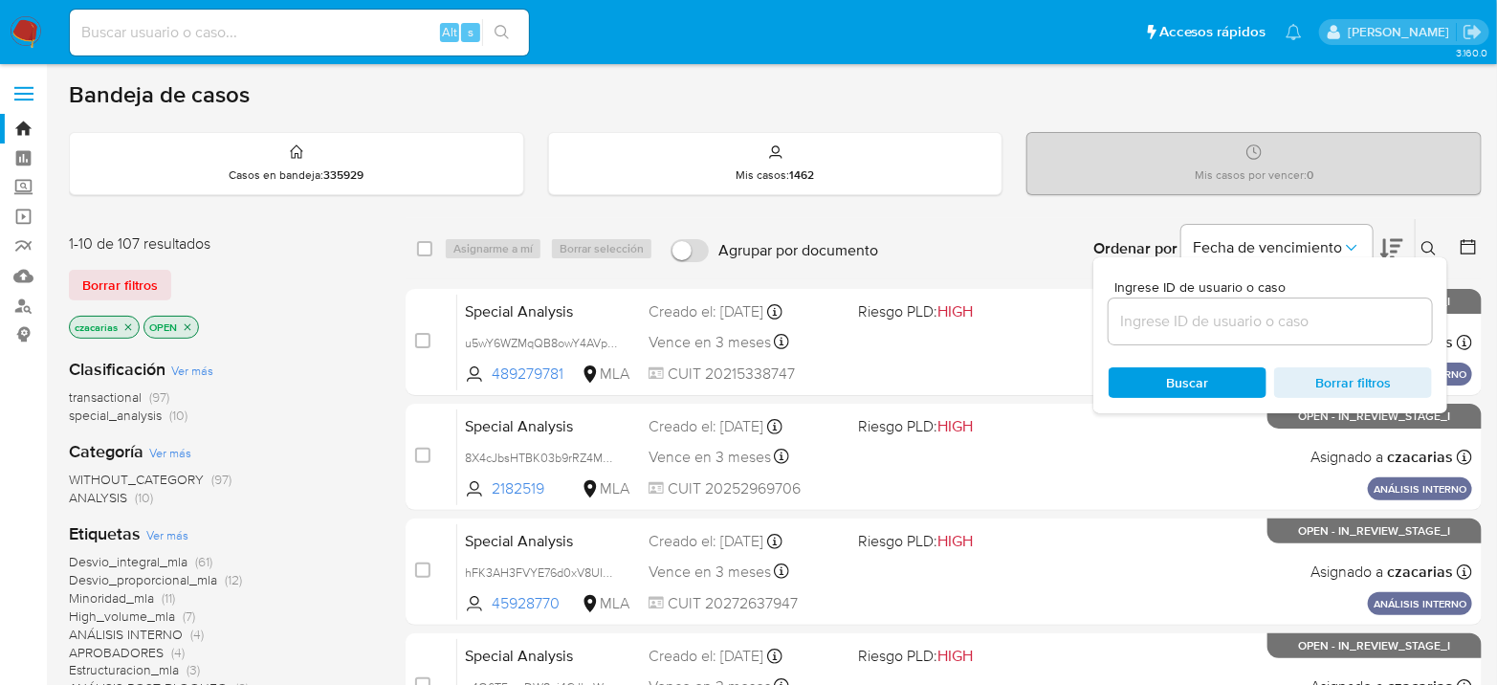
click at [1265, 334] on div at bounding box center [1269, 321] width 323 height 46
click at [1262, 327] on input at bounding box center [1269, 321] width 323 height 25
paste input "b2qVlyrDa2HuV9P5PtYaiQaf"
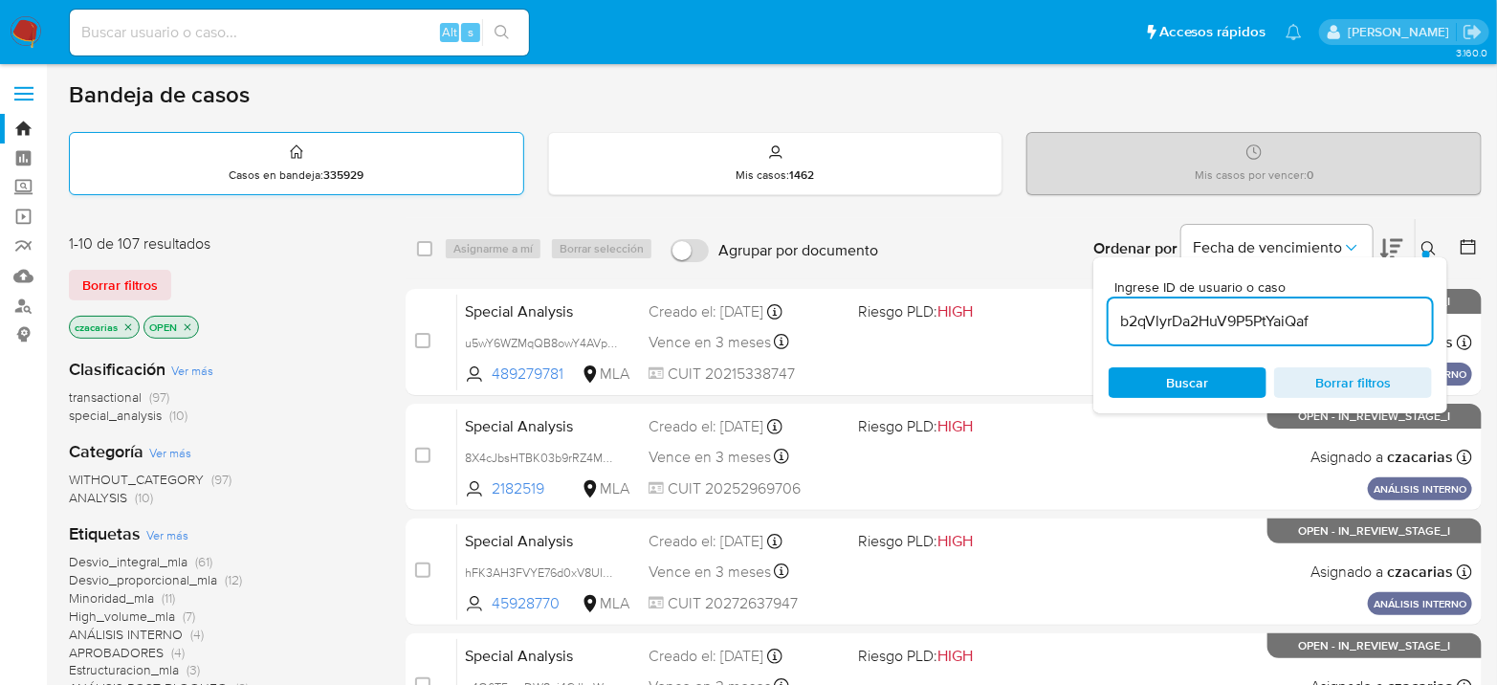
type input "b2qVlyrDa2HuV9P5PtYaiQaf"
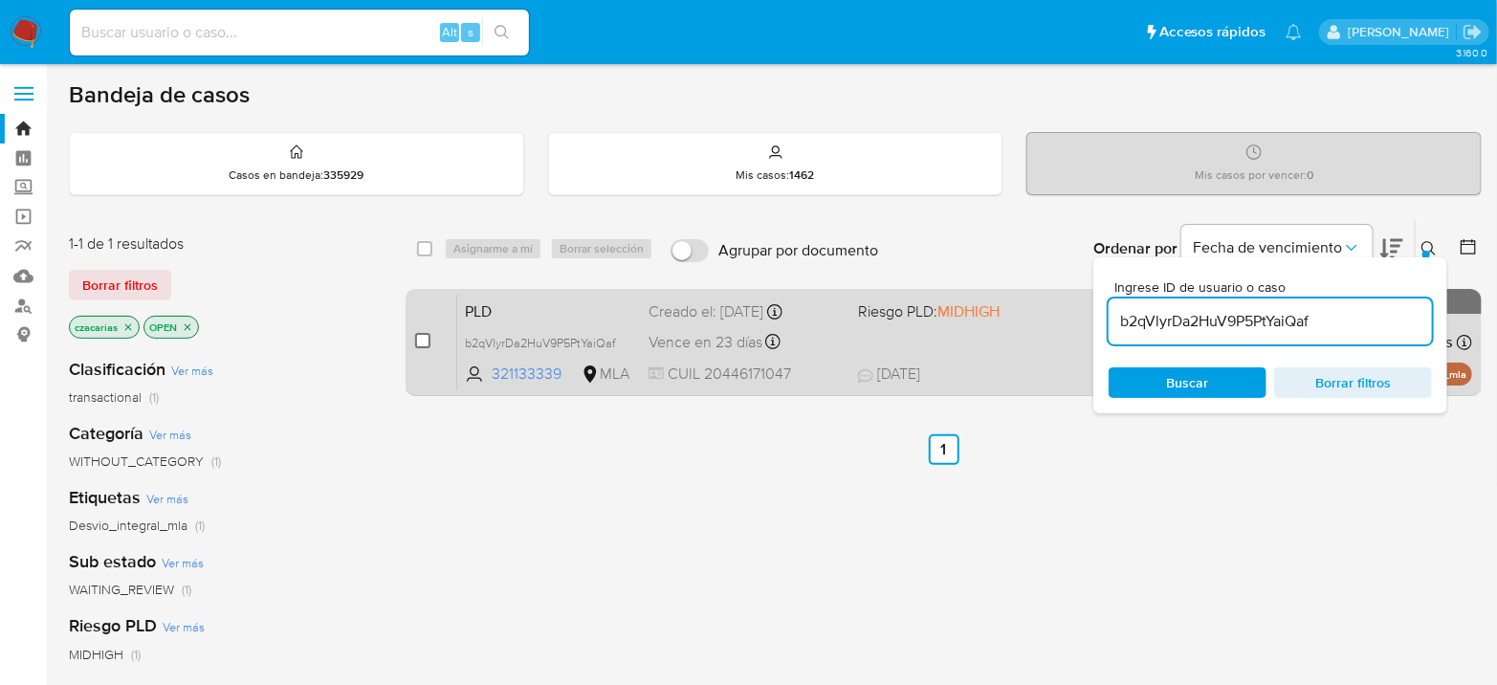
click at [422, 339] on input "checkbox" at bounding box center [422, 340] width 15 height 15
checkbox input "true"
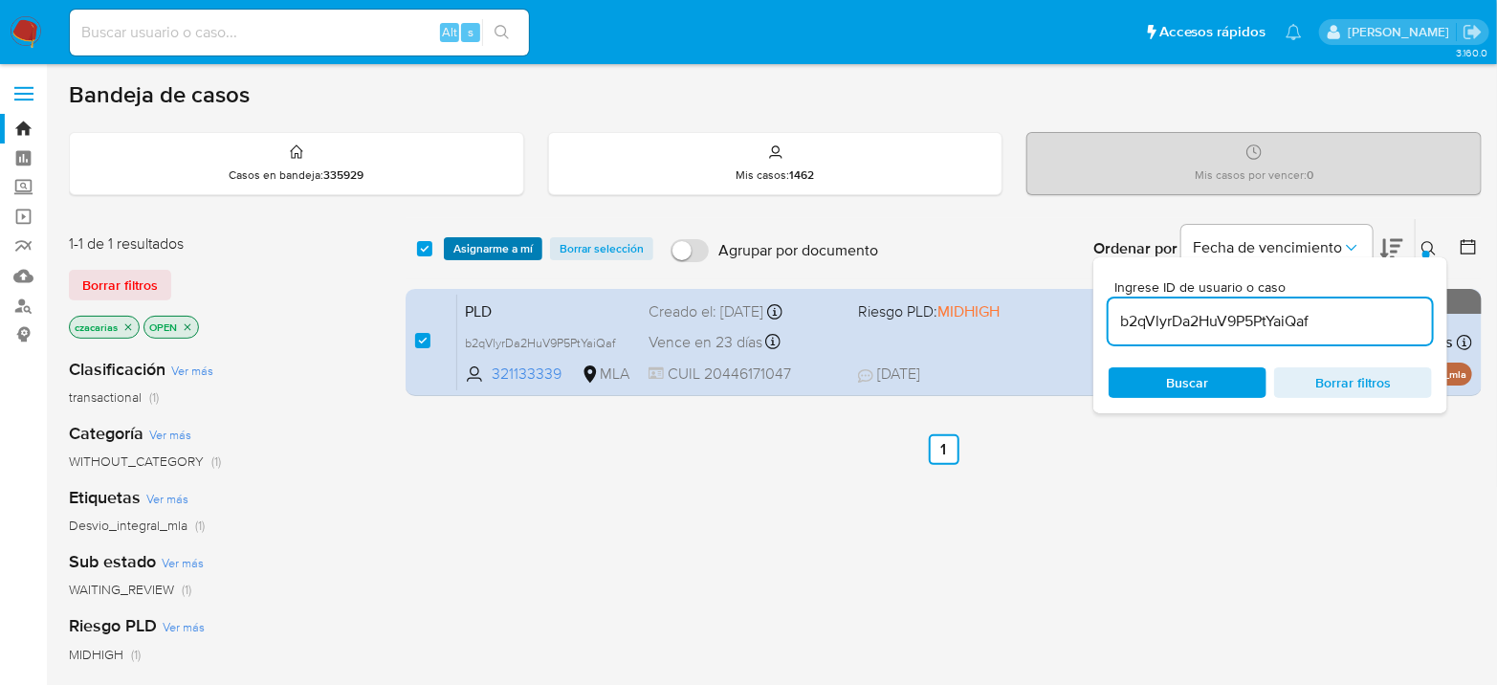
click at [510, 256] on span "Asignarme a mí" at bounding box center [492, 248] width 79 height 19
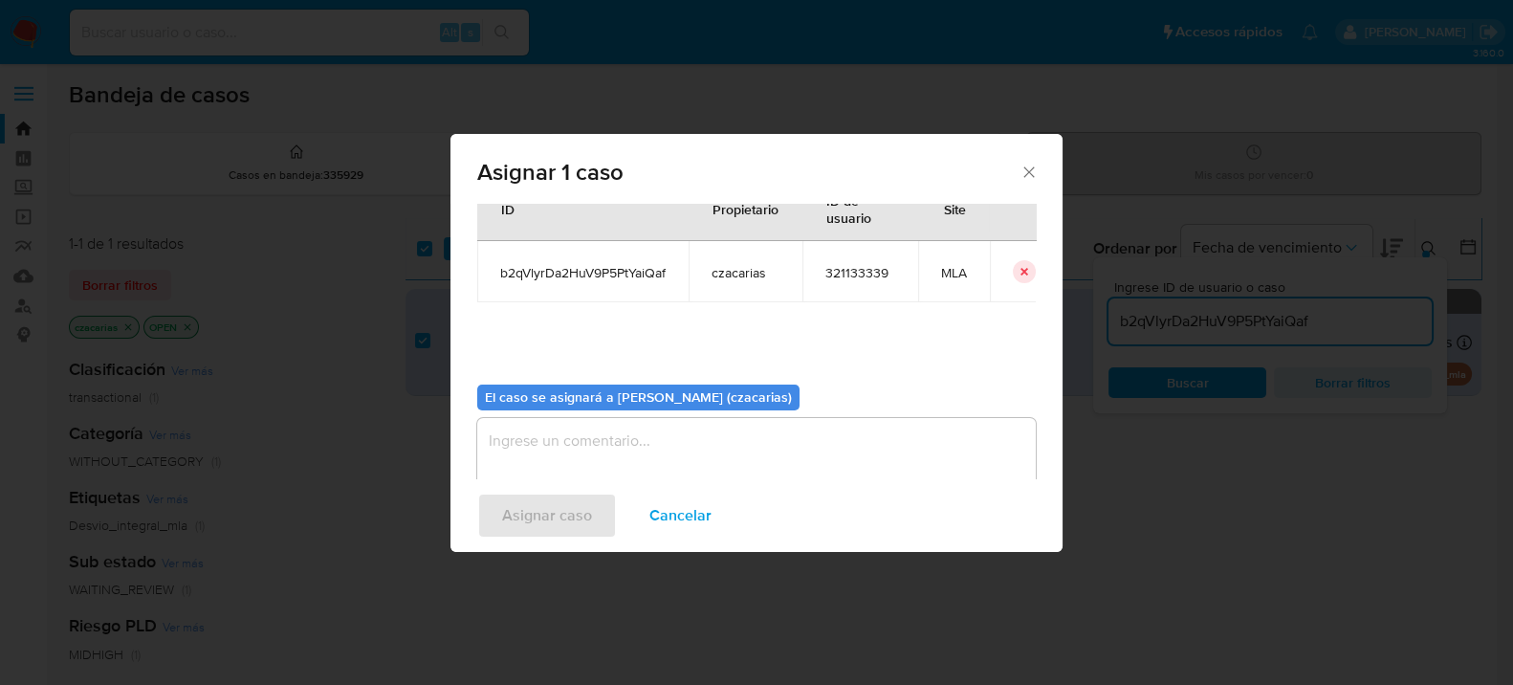
scroll to position [98, 0]
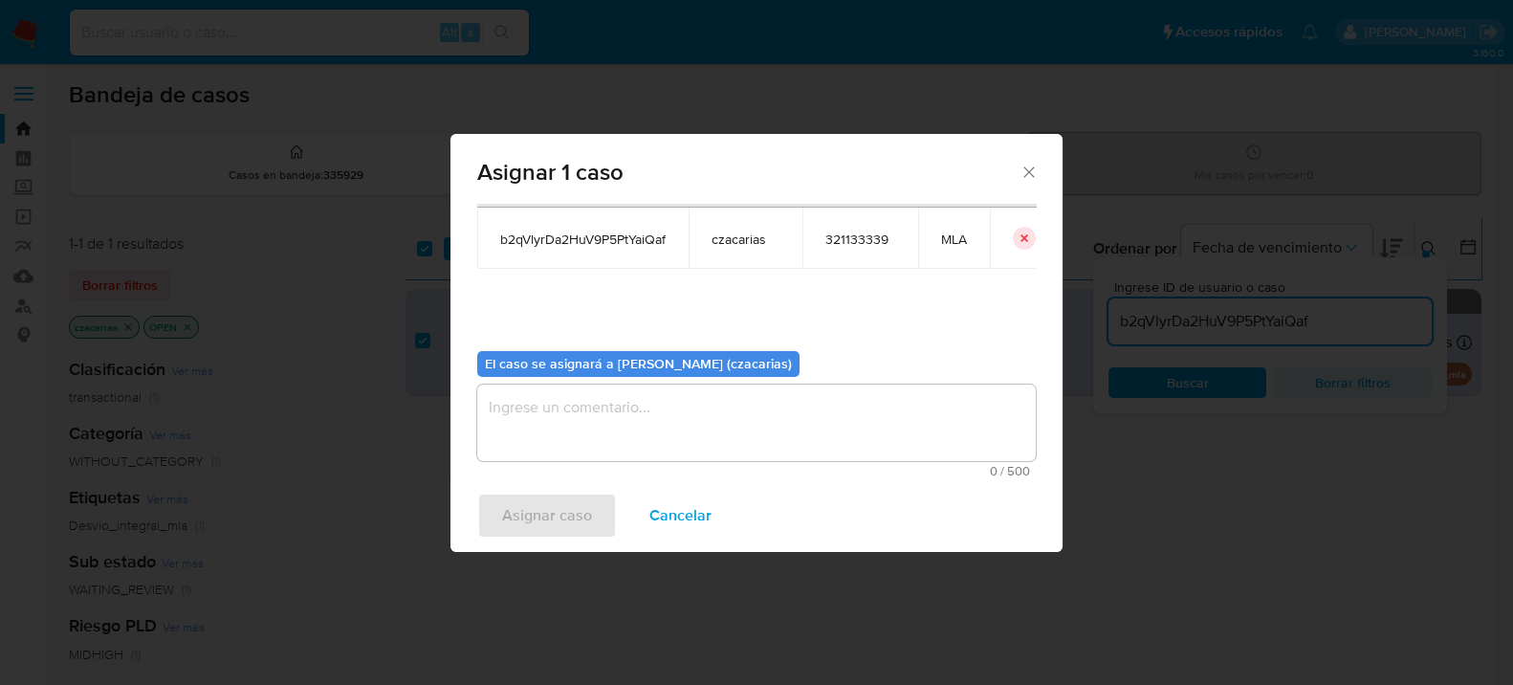
click at [689, 443] on textarea "assign-modal" at bounding box center [756, 422] width 558 height 77
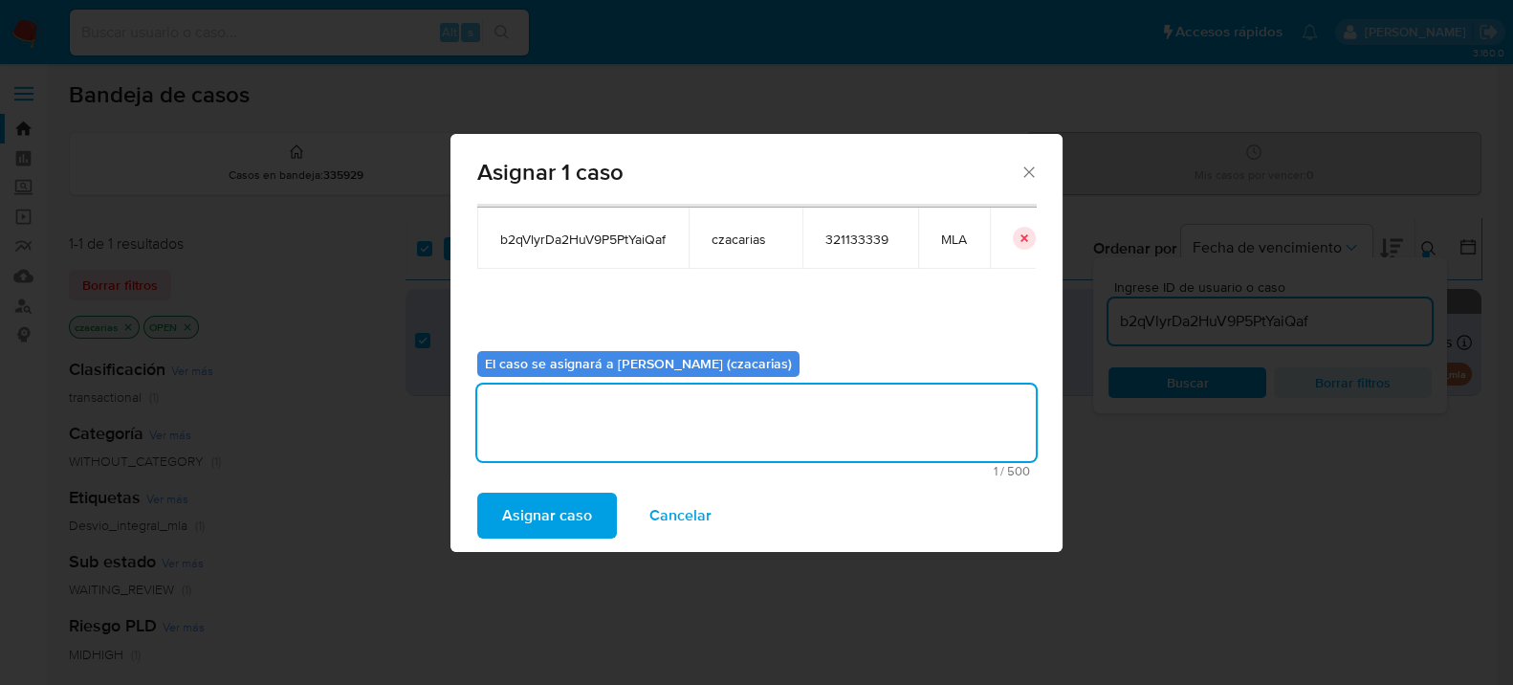
click at [578, 517] on span "Asignar caso" at bounding box center [547, 515] width 90 height 42
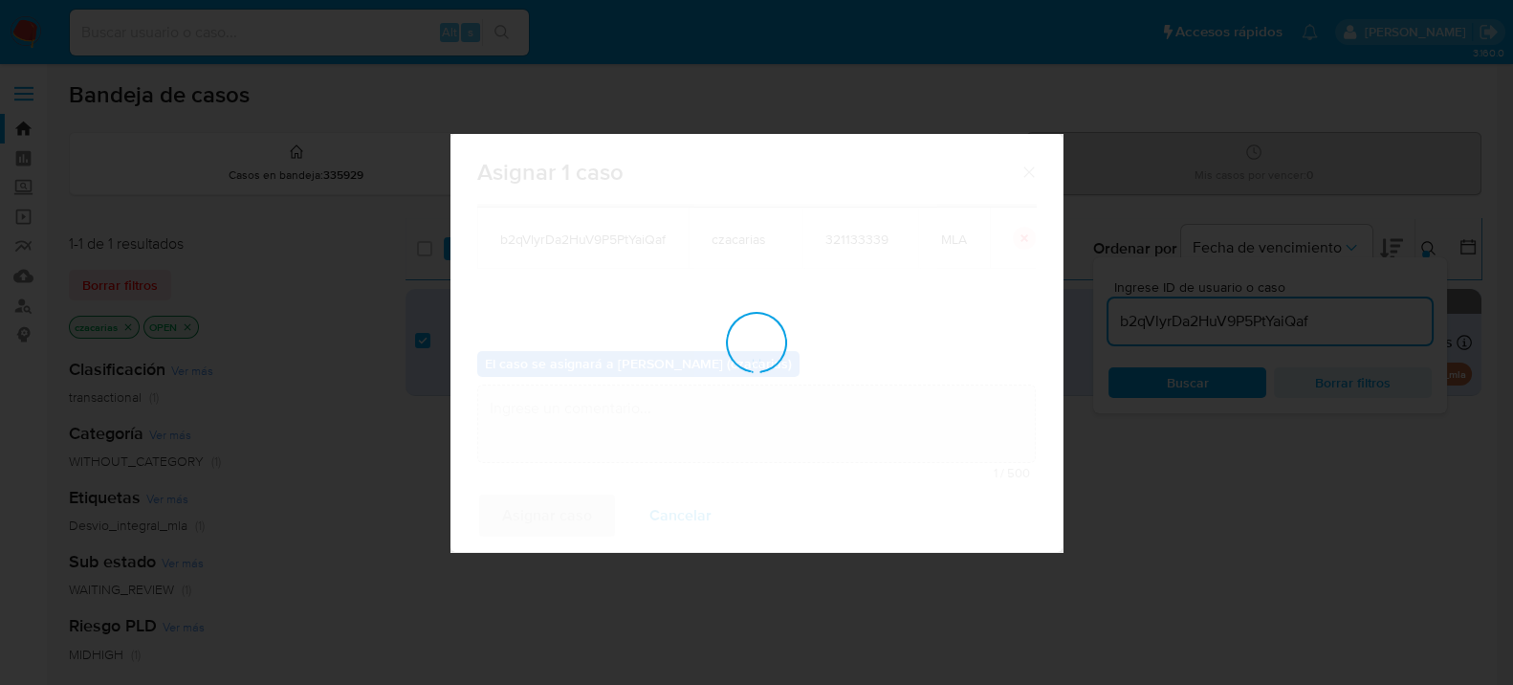
checkbox input "false"
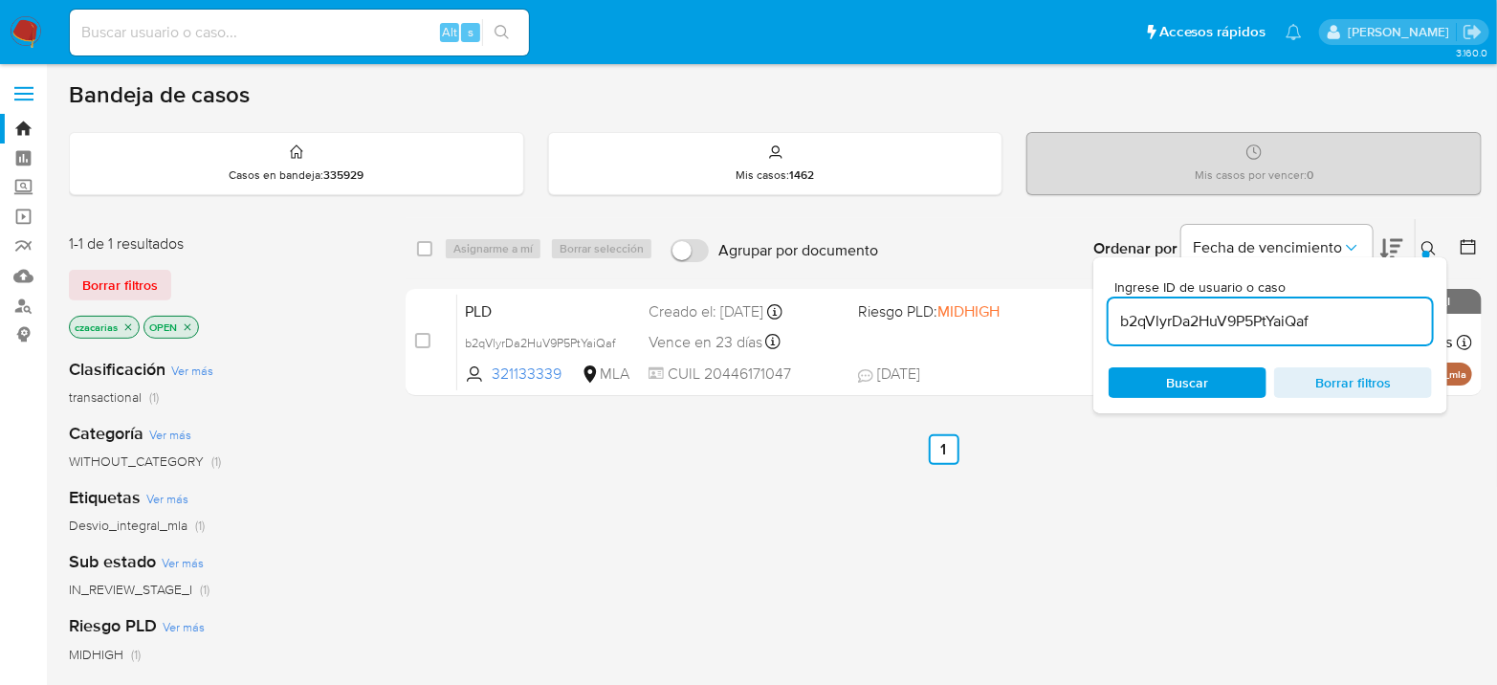
click at [1189, 326] on input "b2qVlyrDa2HuV9P5PtYaiQaf" at bounding box center [1269, 321] width 323 height 25
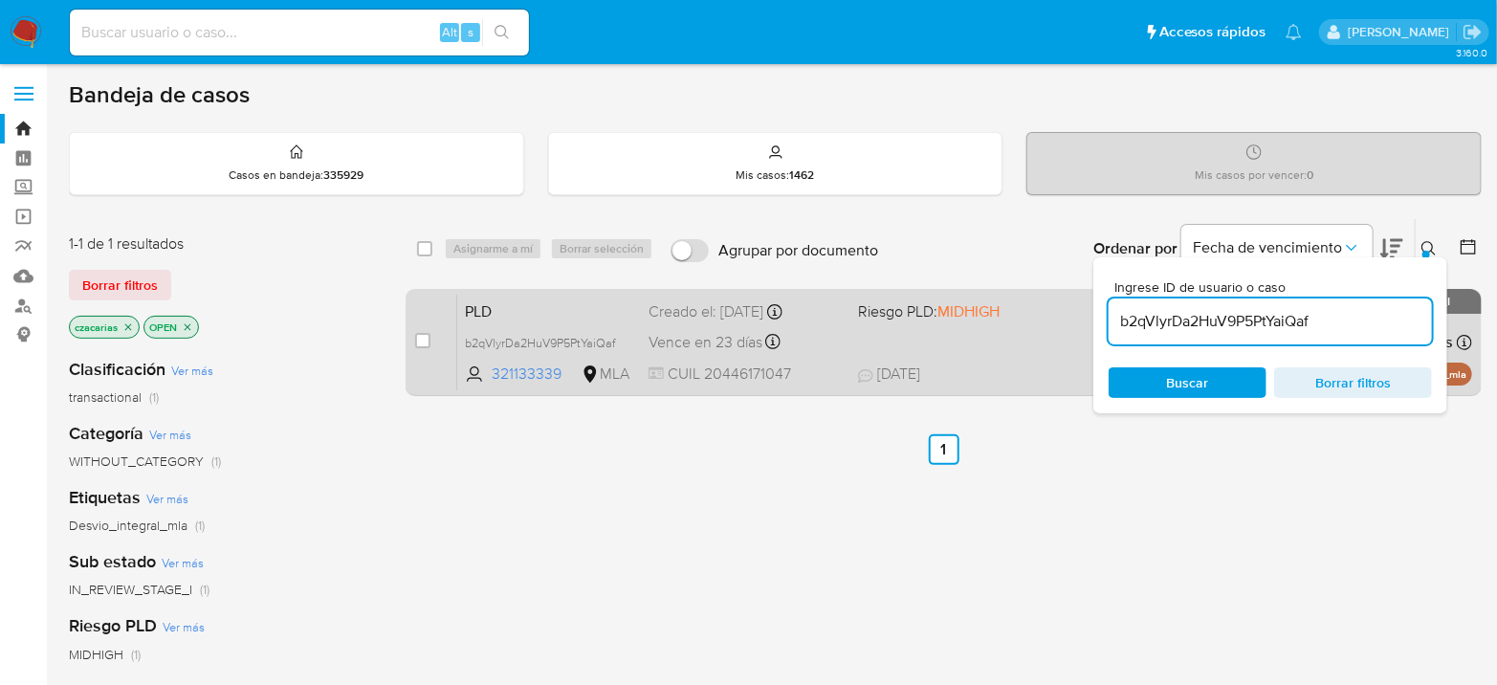
paste input "WgFHGaBiCIpbOnVm5ZaYgz9G"
type input "WgFHGaBiCIpbOnVm5ZaYgz9G"
click at [417, 334] on input "checkbox" at bounding box center [422, 340] width 15 height 15
checkbox input "true"
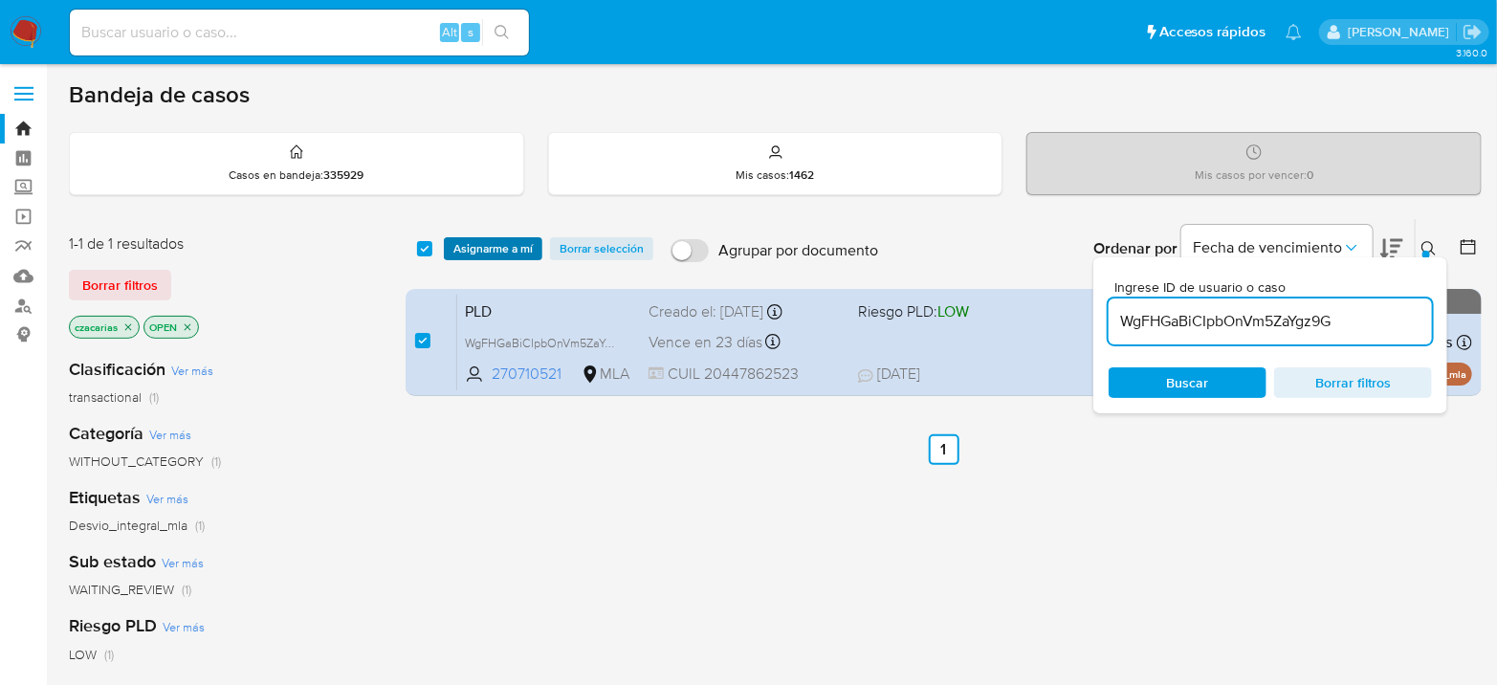
click at [507, 242] on span "Asignarme a mí" at bounding box center [492, 248] width 79 height 19
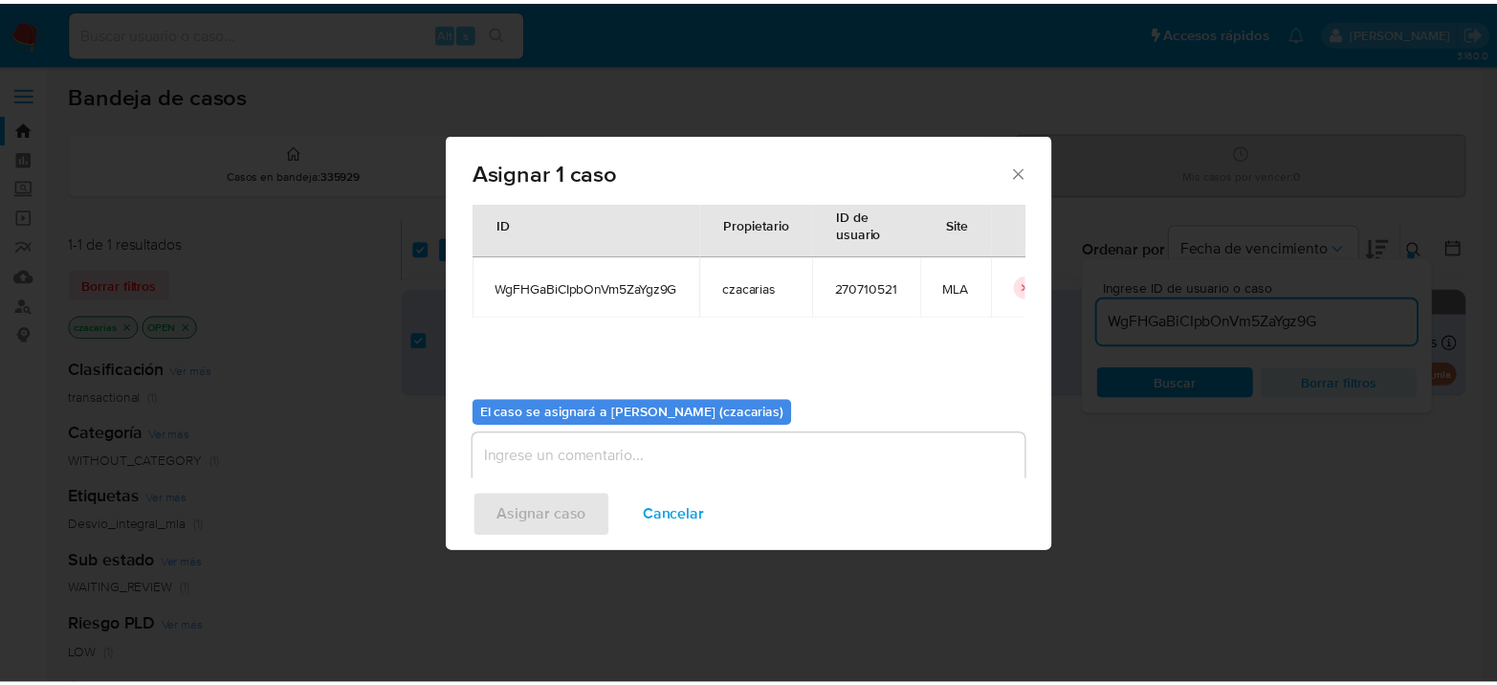
scroll to position [98, 0]
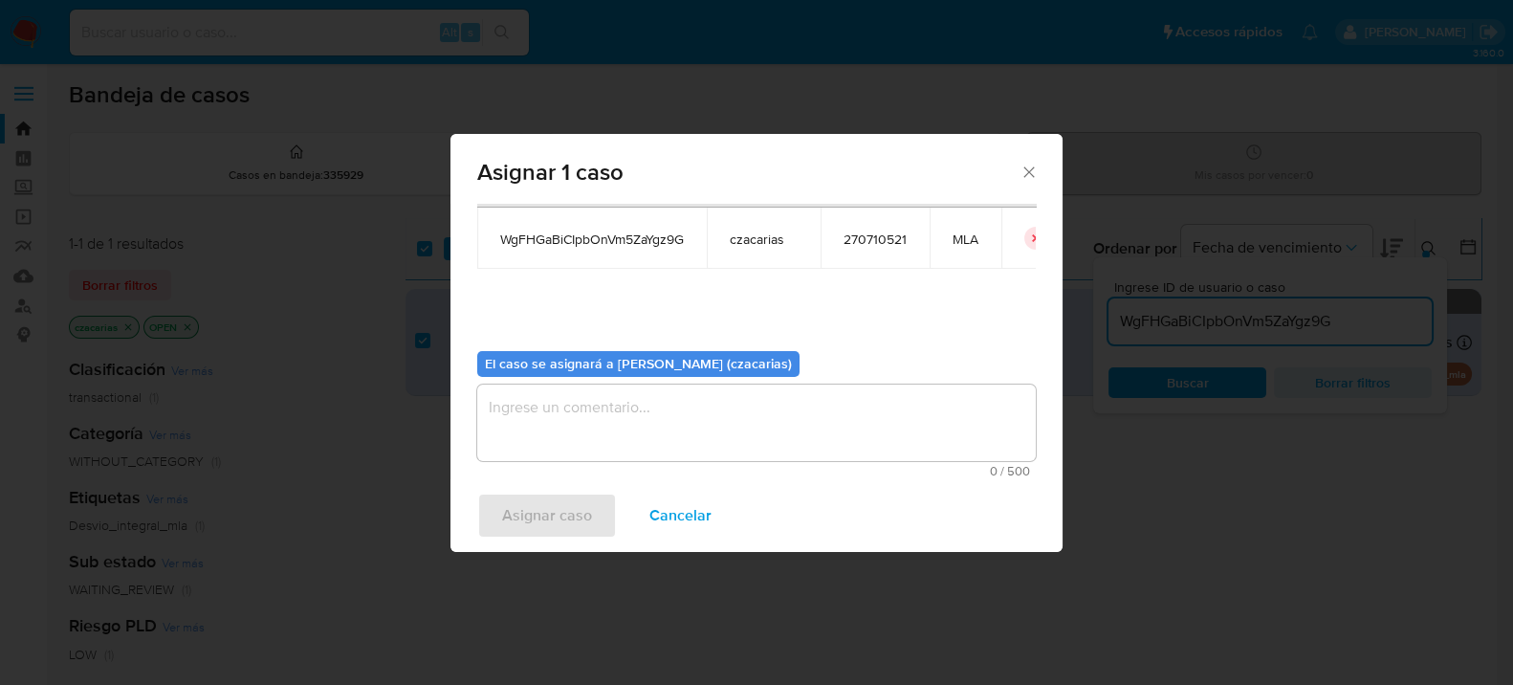
click at [785, 470] on span "0 / 500" at bounding box center [756, 471] width 547 height 12
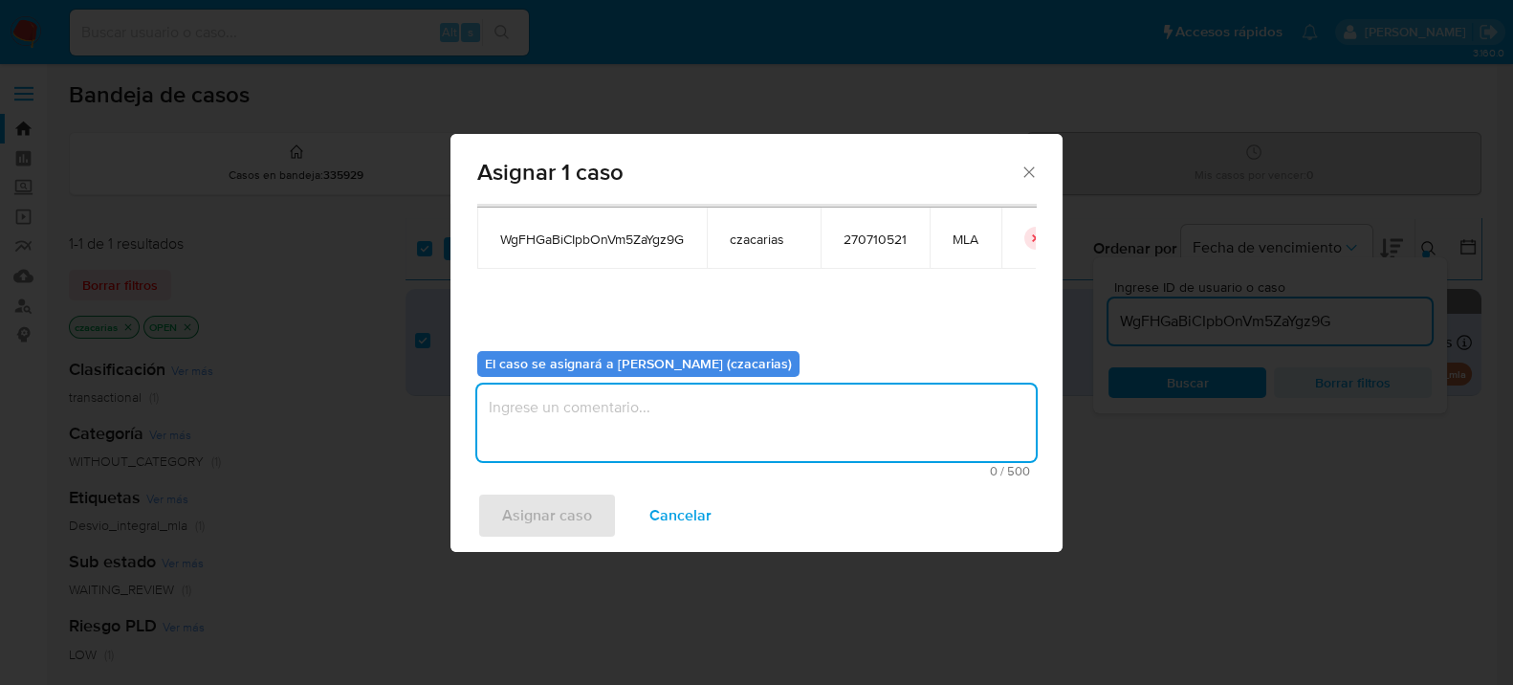
click at [774, 430] on textarea "assign-modal" at bounding box center [756, 422] width 558 height 77
click at [580, 494] on span "Asignar caso" at bounding box center [547, 515] width 90 height 42
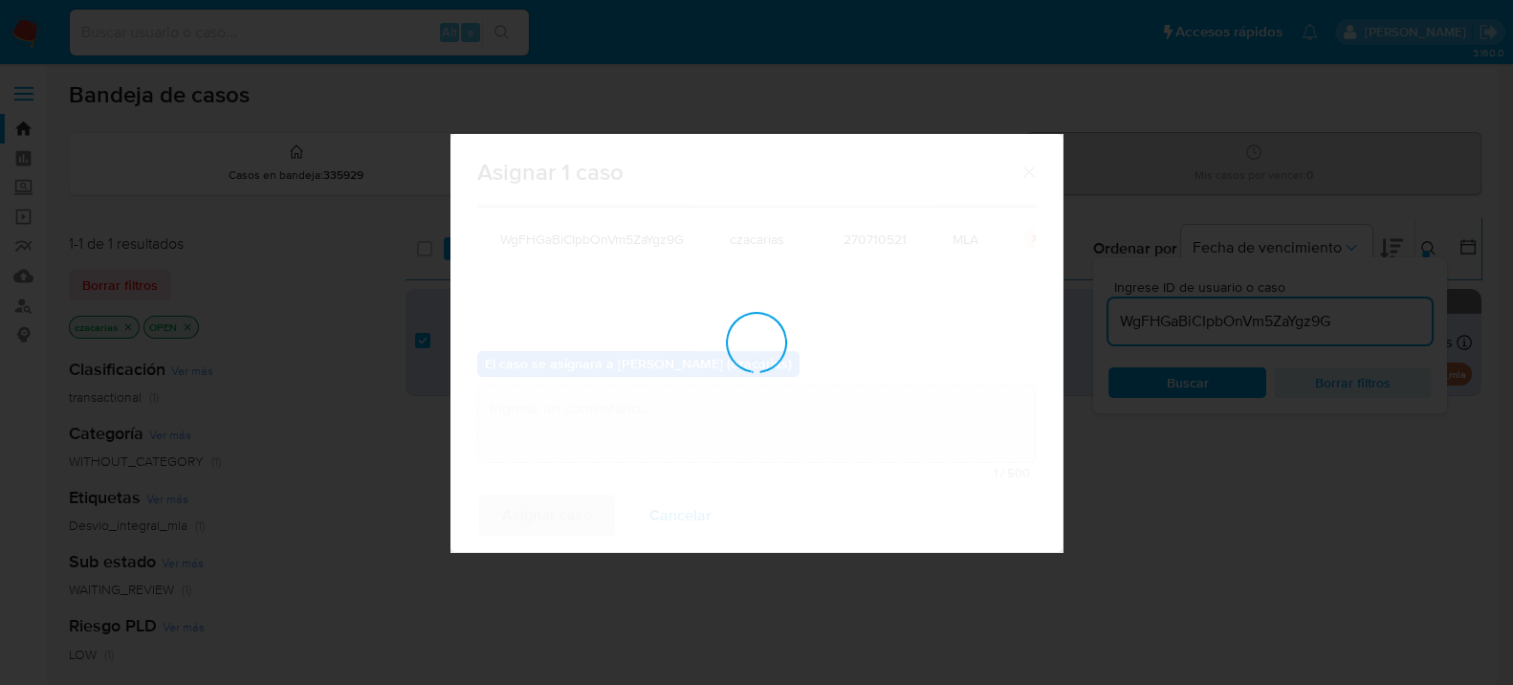
checkbox input "false"
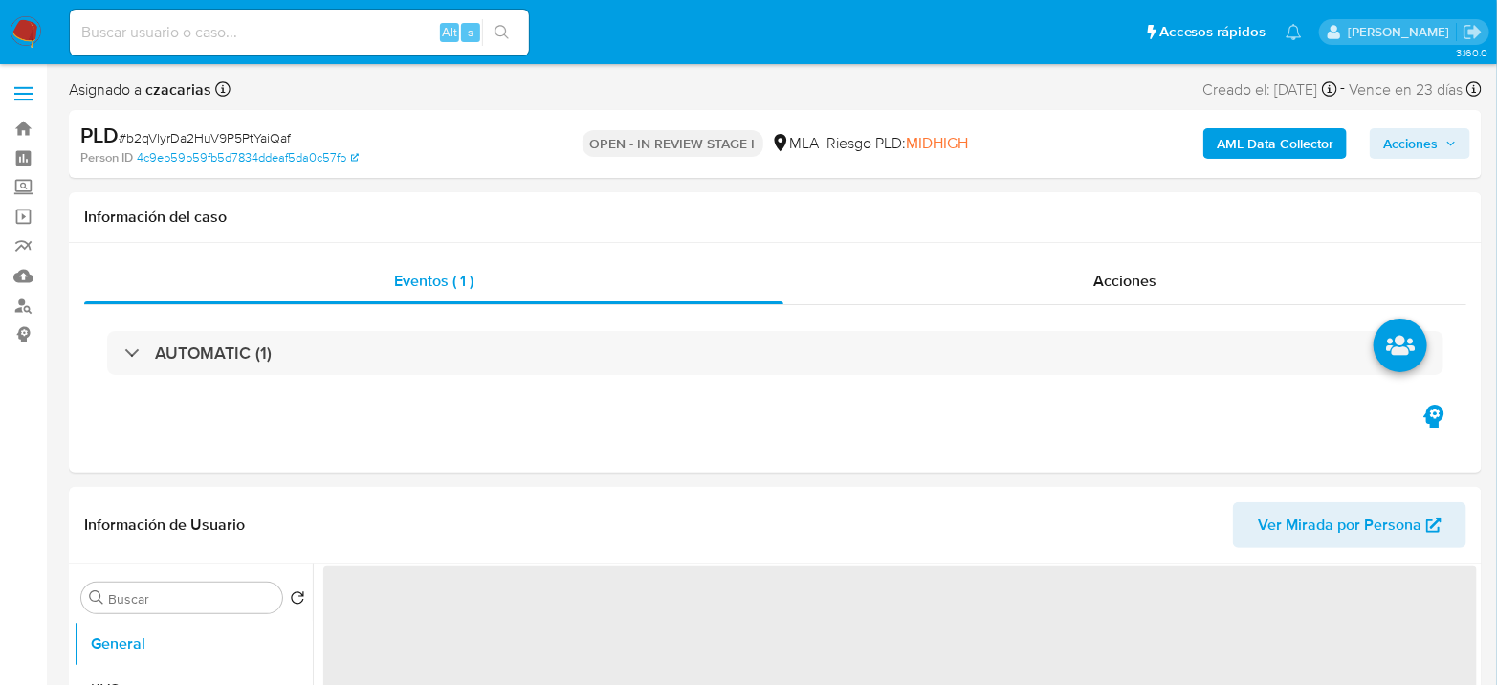
select select "10"
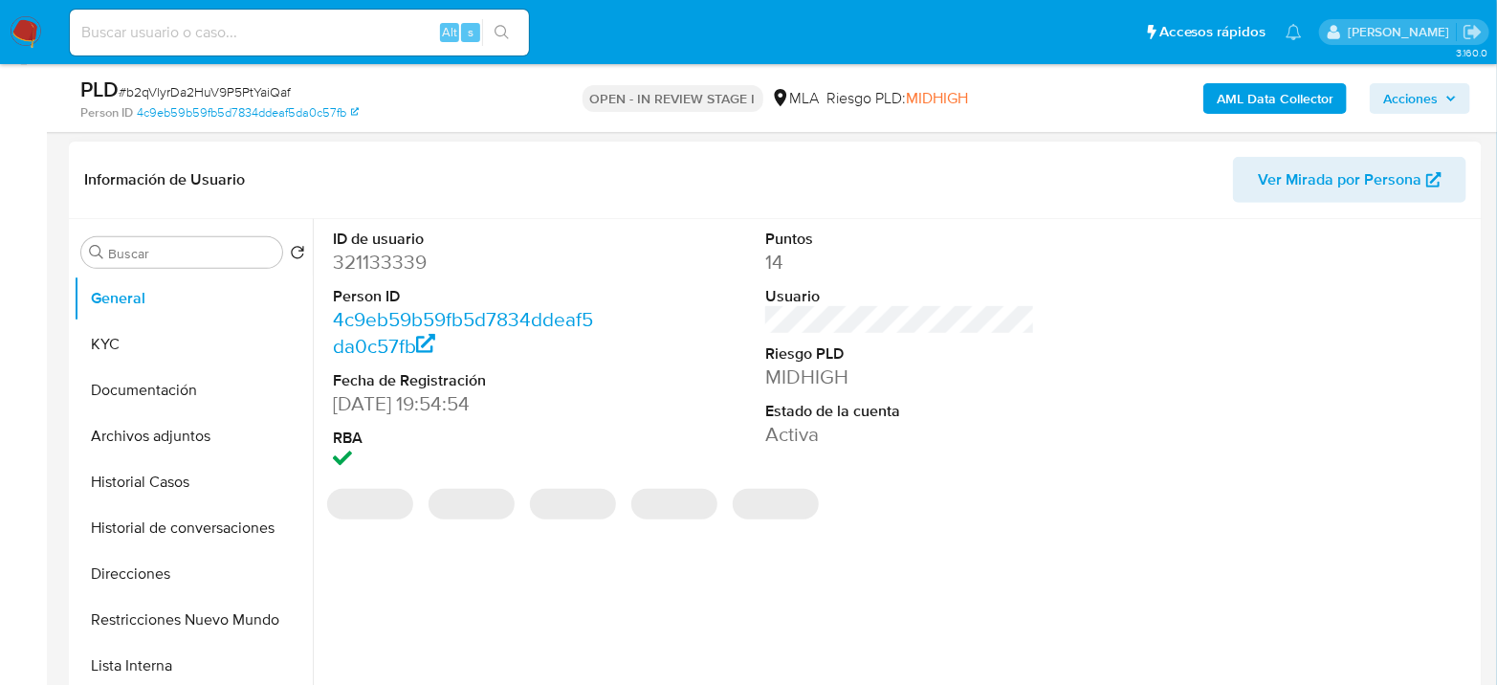
scroll to position [318, 0]
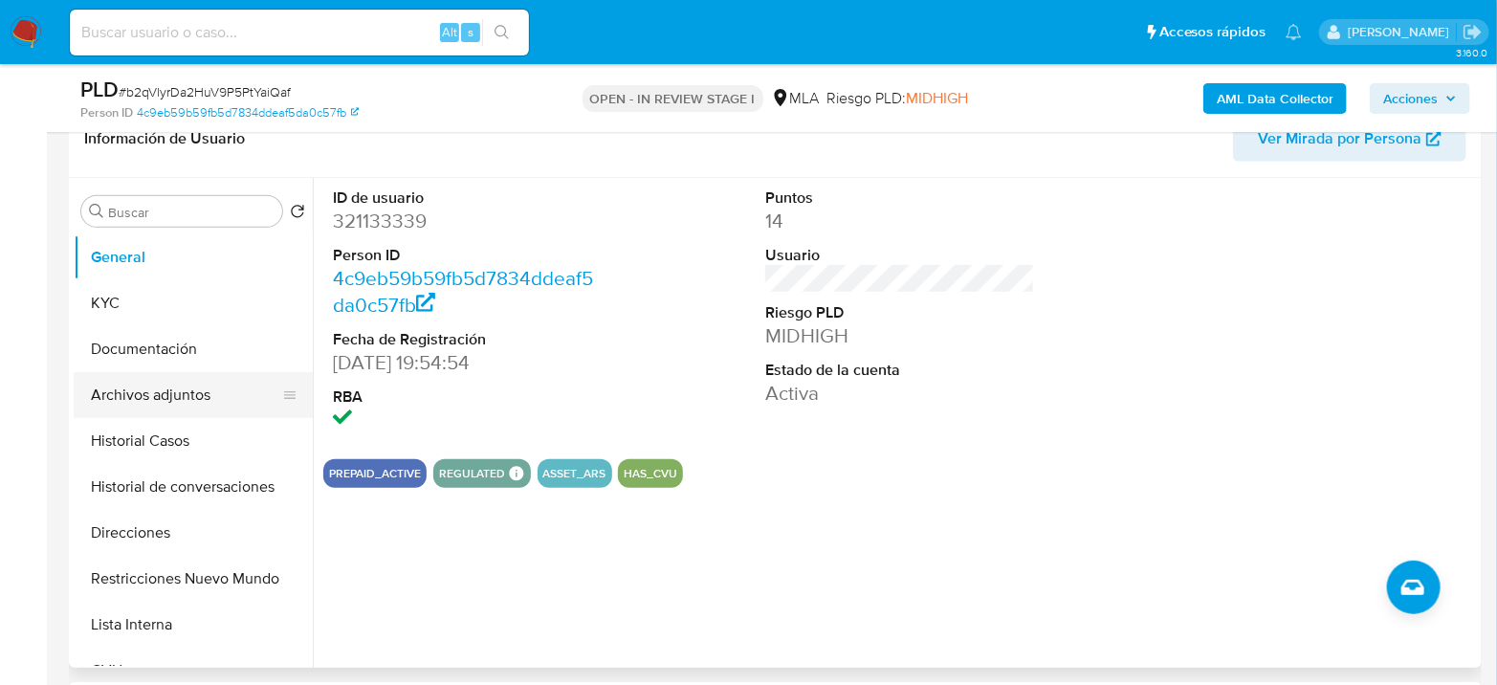
click at [202, 403] on button "Archivos adjuntos" at bounding box center [186, 395] width 224 height 46
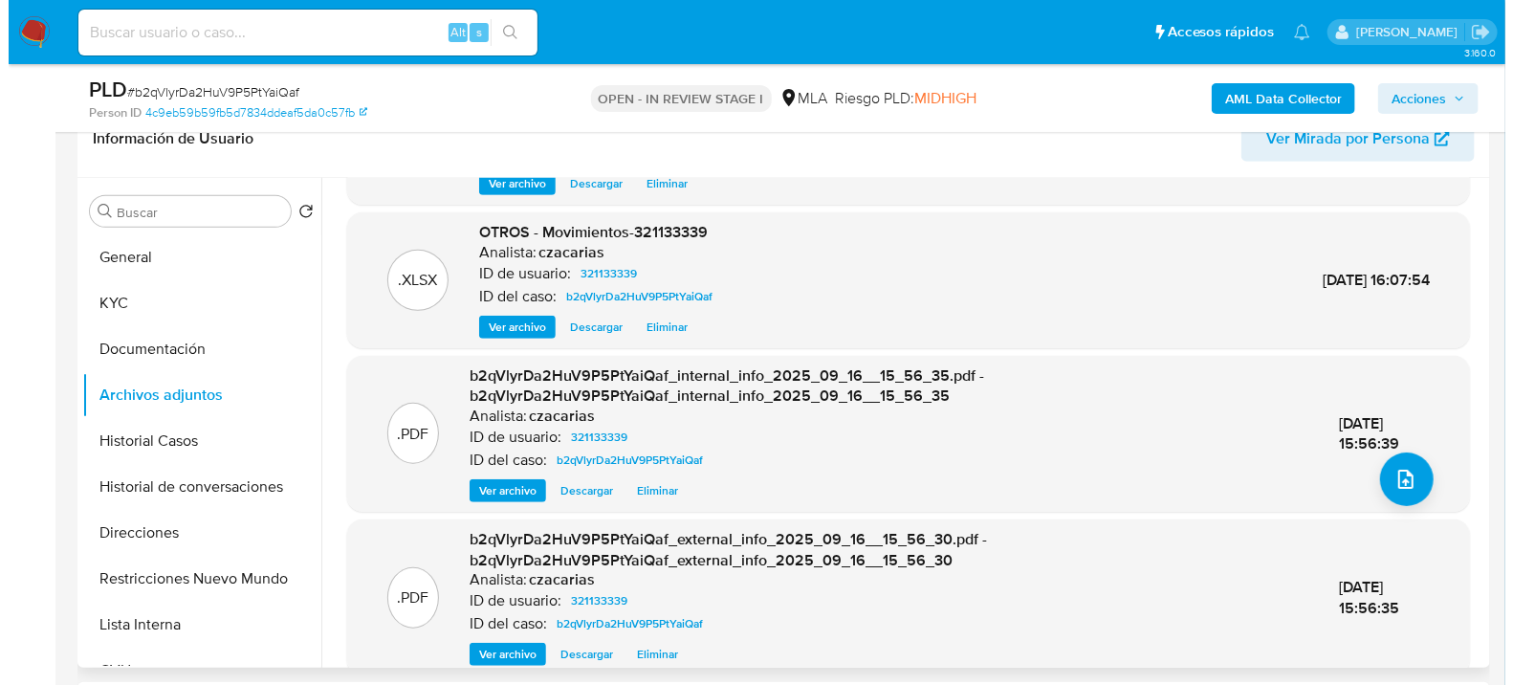
scroll to position [148, 0]
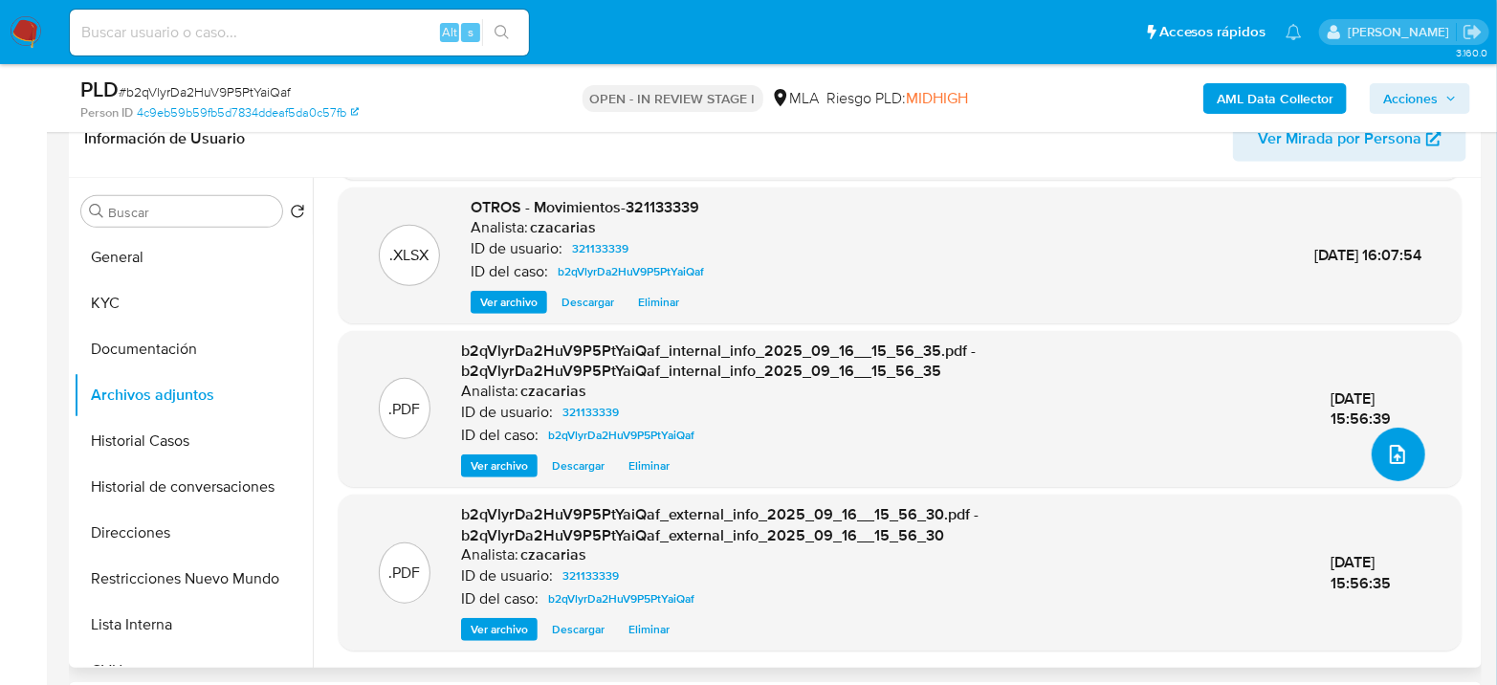
click at [1374, 461] on button "upload-file" at bounding box center [1398, 454] width 54 height 54
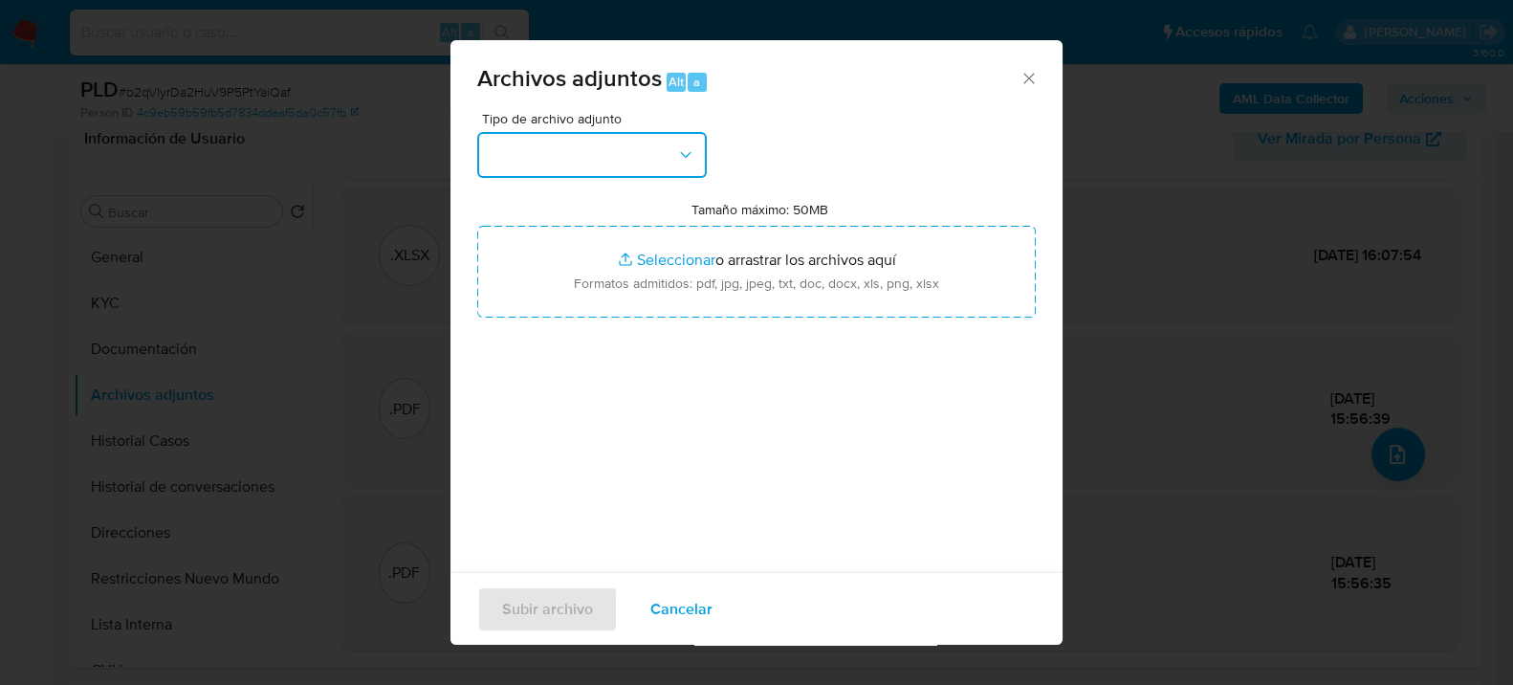
click at [604, 160] on button "button" at bounding box center [592, 155] width 230 height 46
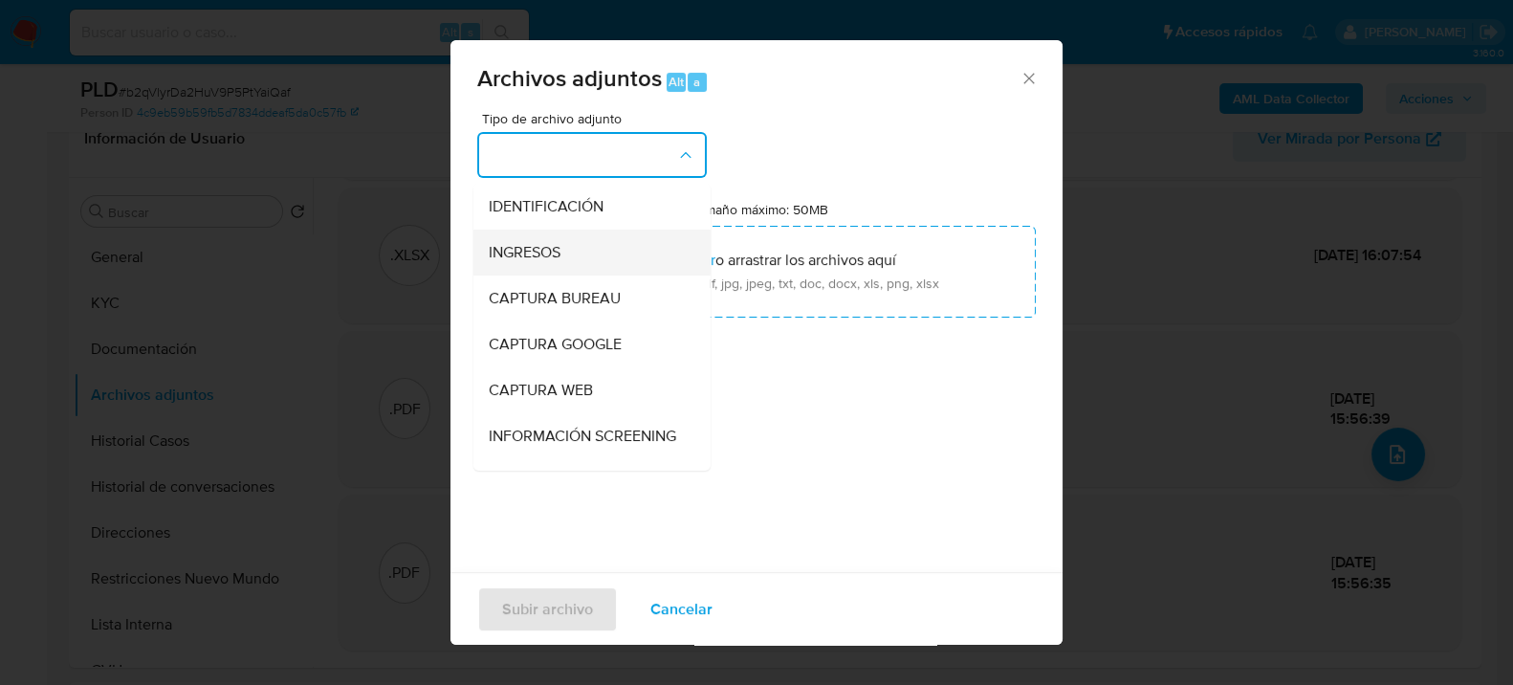
click at [568, 247] on div "INGRESOS" at bounding box center [586, 252] width 195 height 46
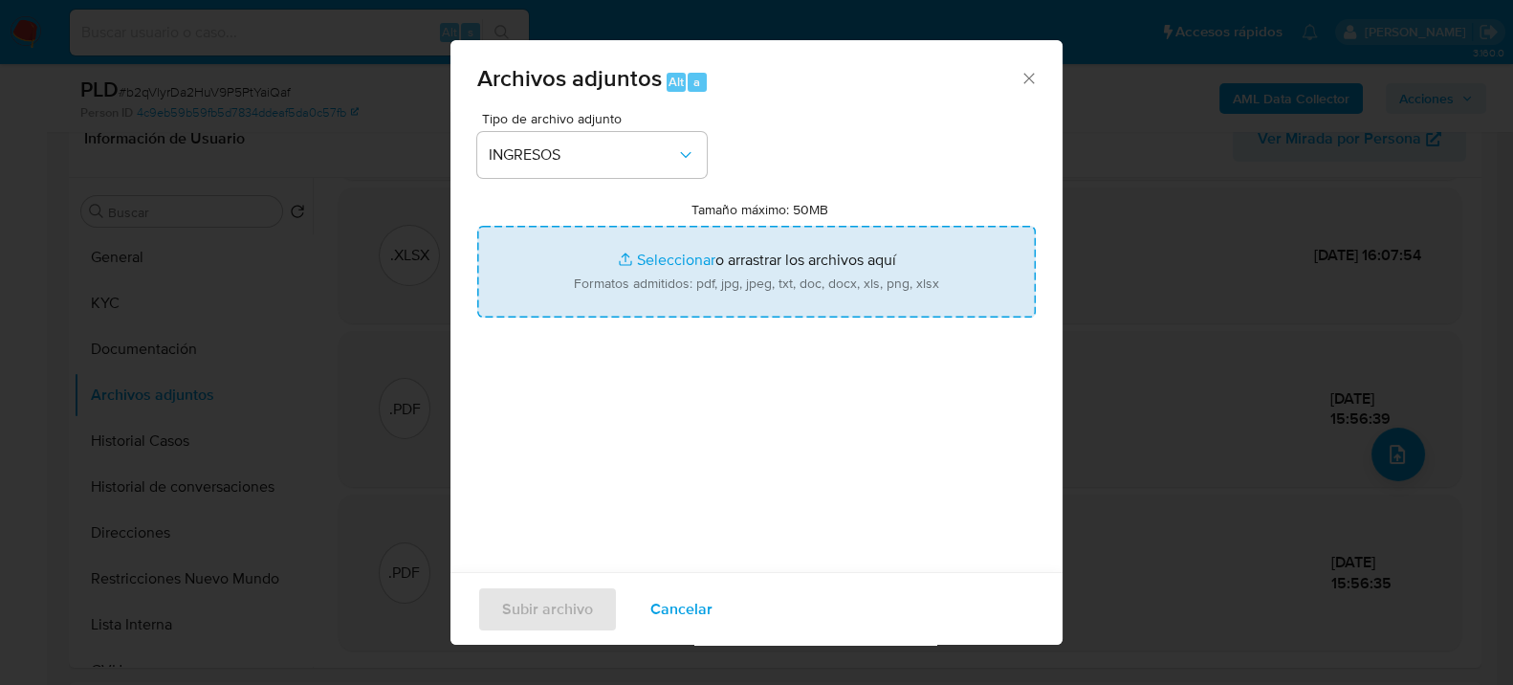
type input "C:\fakepath\DDJJ IIBB - Ziegel Construcciones Sa.pdf"
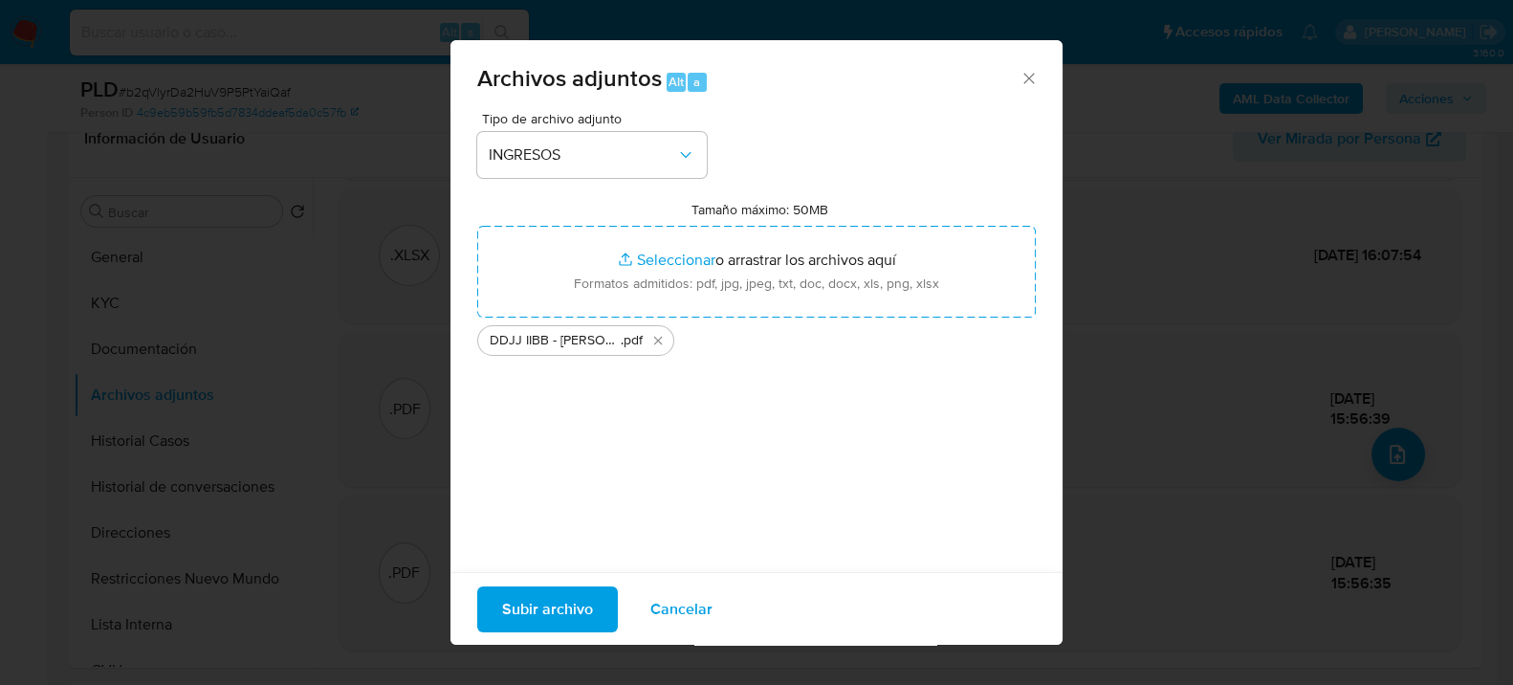
click at [586, 602] on span "Subir archivo" at bounding box center [547, 608] width 91 height 42
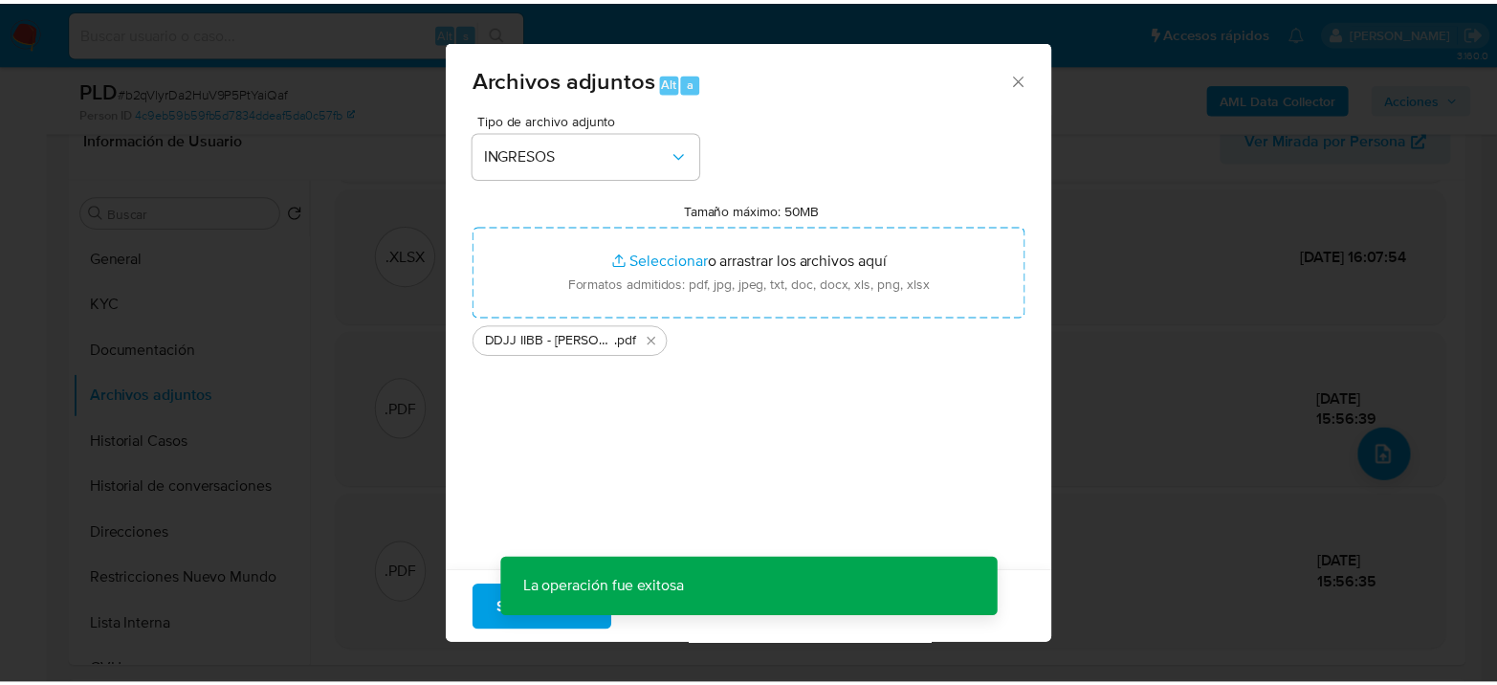
scroll to position [105, 0]
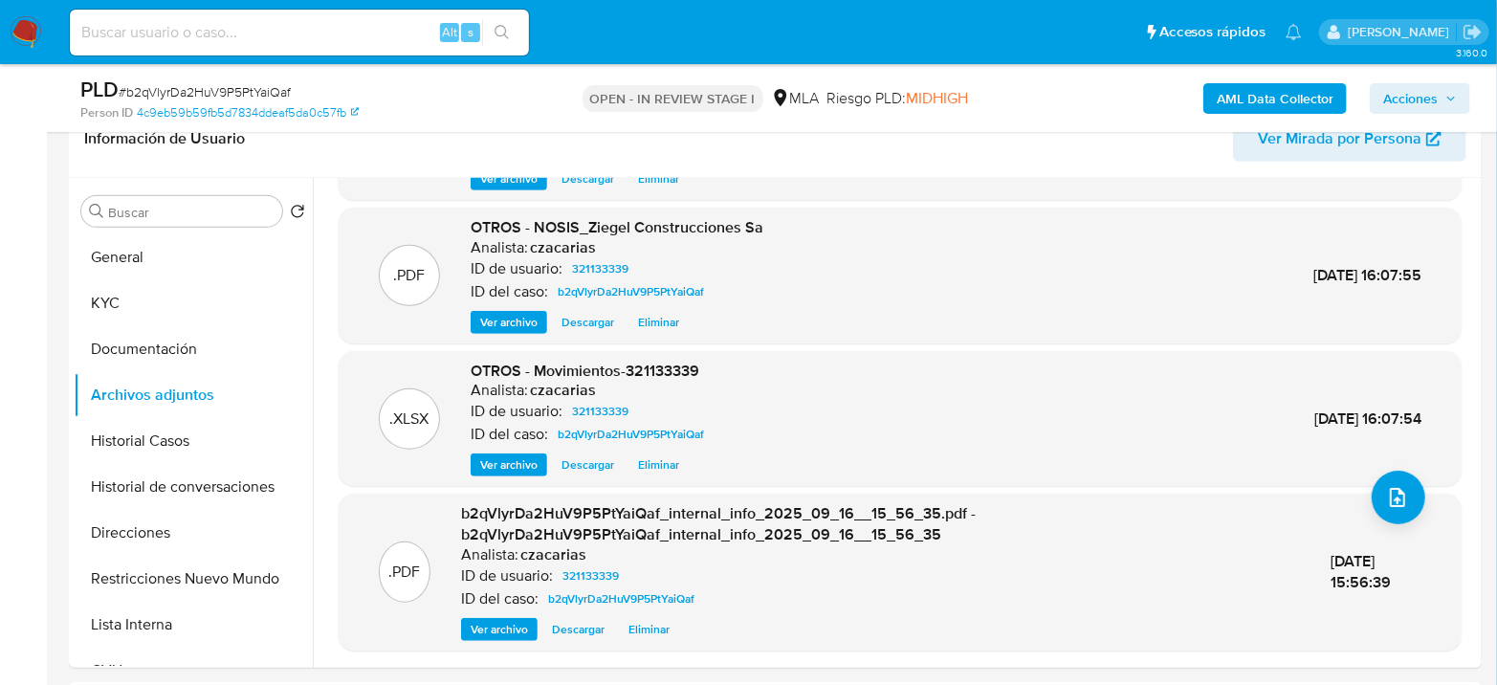
click at [409, 33] on input at bounding box center [299, 32] width 459 height 25
paste input "WgFHGaBiCIpbOnVm5ZaYgz9G"
type input "WgFHGaBiCIpbOnVm5ZaYgz9G"
click at [495, 33] on icon "search-icon" at bounding box center [501, 32] width 15 height 15
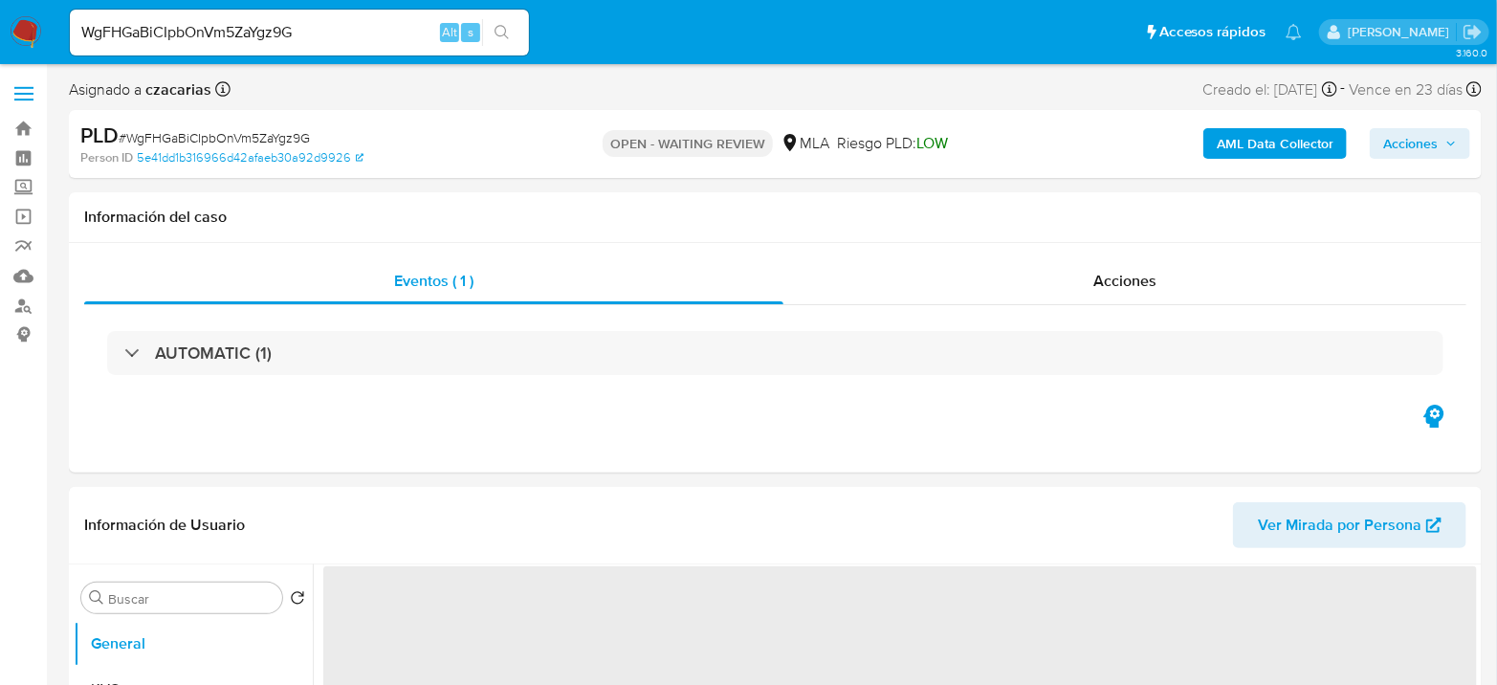
select select "10"
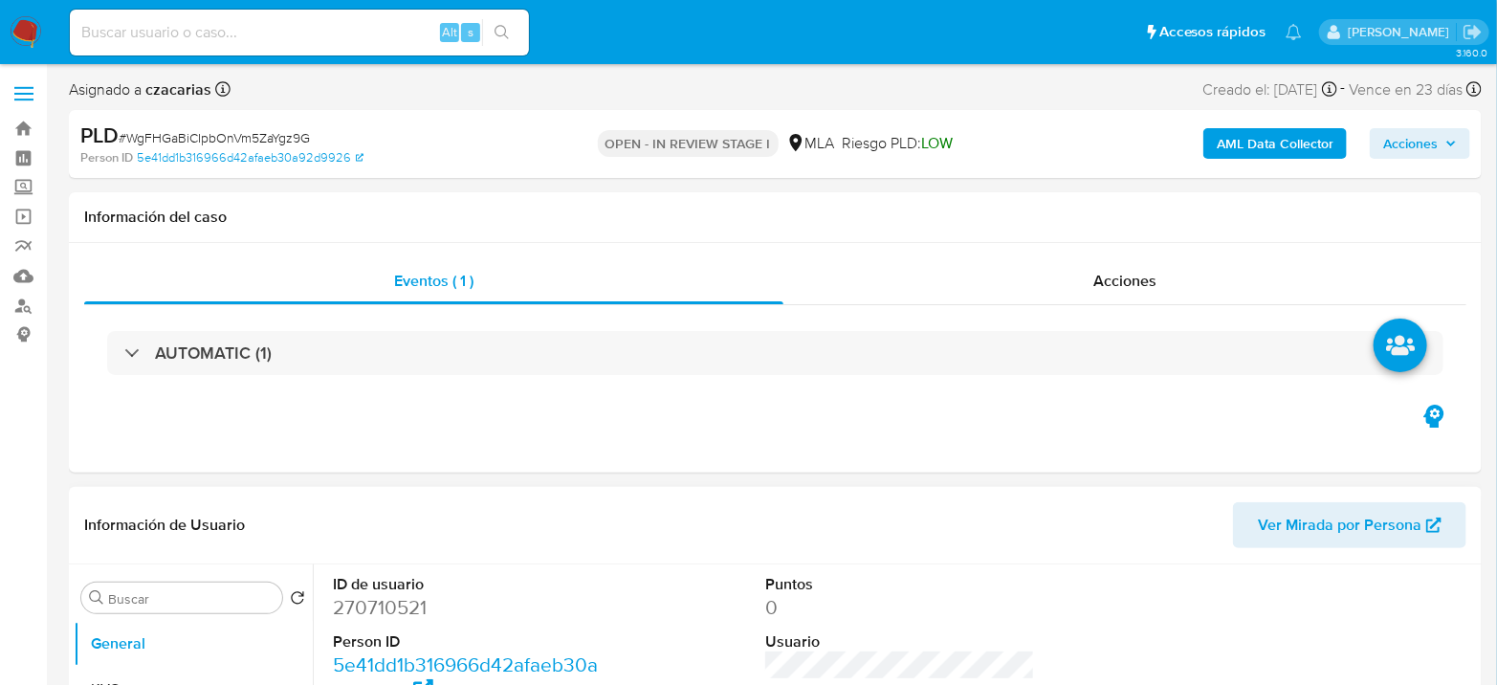
click at [375, 623] on dl "ID de usuario 270710521 Person ID 5e41dd1b316966d42afaeb30a92d9926 Fecha de Reg…" at bounding box center [468, 697] width 270 height 247
click at [376, 612] on dd "270710521" at bounding box center [468, 607] width 270 height 27
click at [377, 612] on dd "270710521" at bounding box center [468, 607] width 270 height 27
copy dd "270710521"
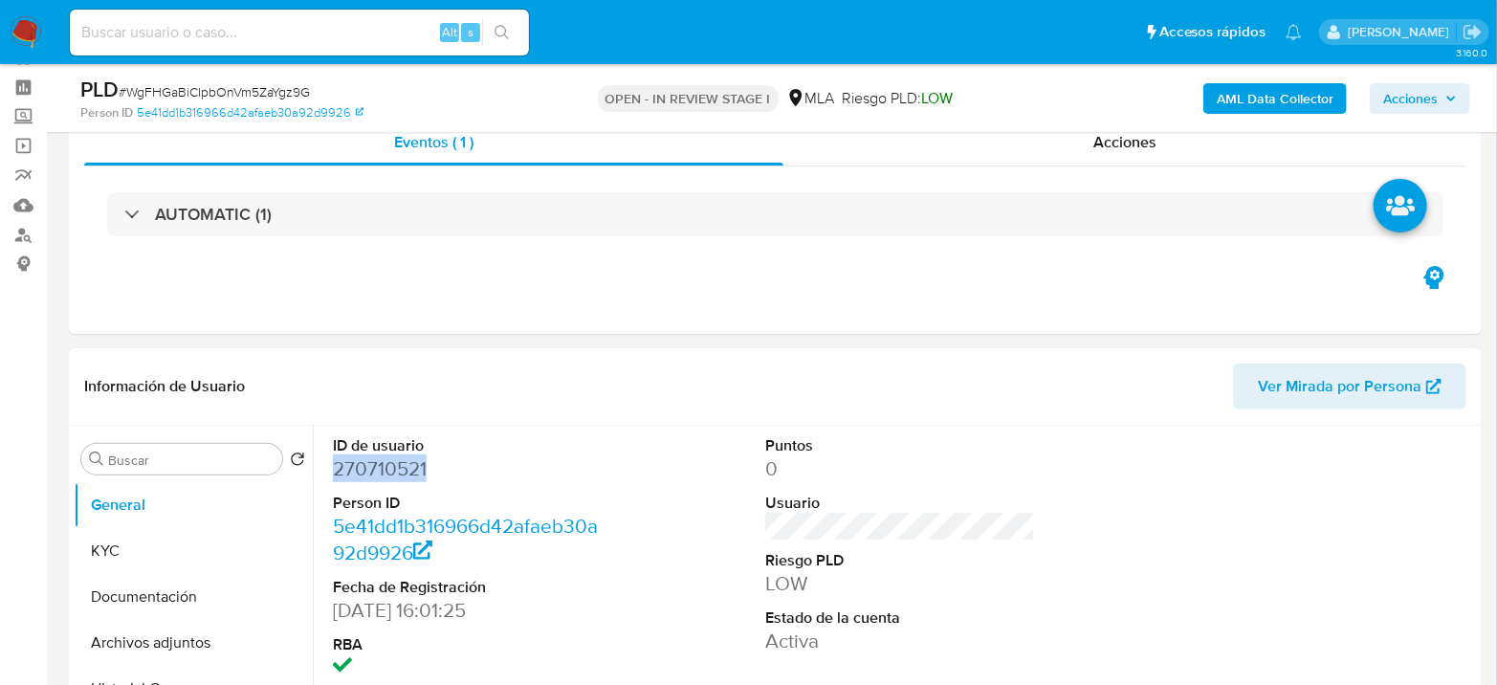
scroll to position [106, 0]
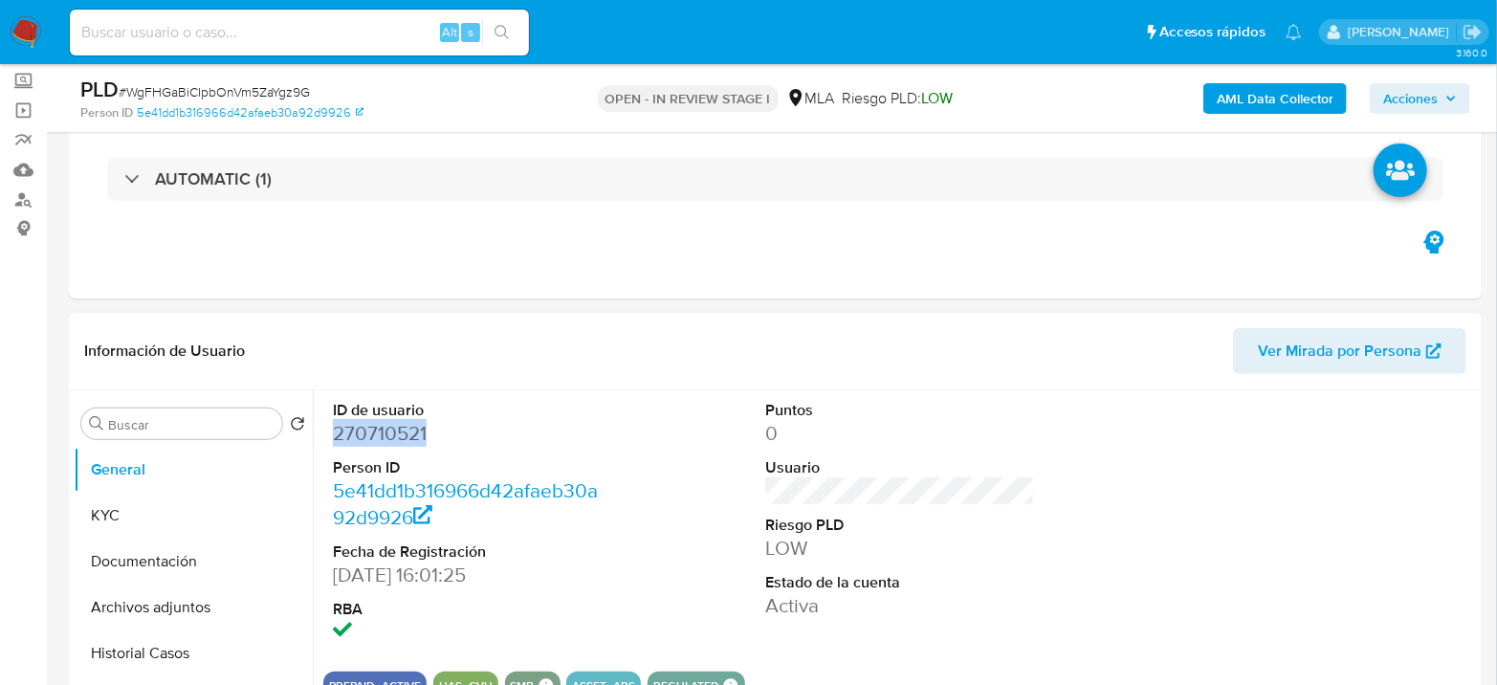
click at [364, 446] on dd "270710521" at bounding box center [468, 433] width 270 height 27
click at [354, 448] on dl "ID de usuario 270710521 Person ID 5e41dd1b316966d42afaeb30a92d9926 Fecha de Reg…" at bounding box center [468, 523] width 270 height 247
click at [353, 437] on dd "270710521" at bounding box center [468, 433] width 270 height 27
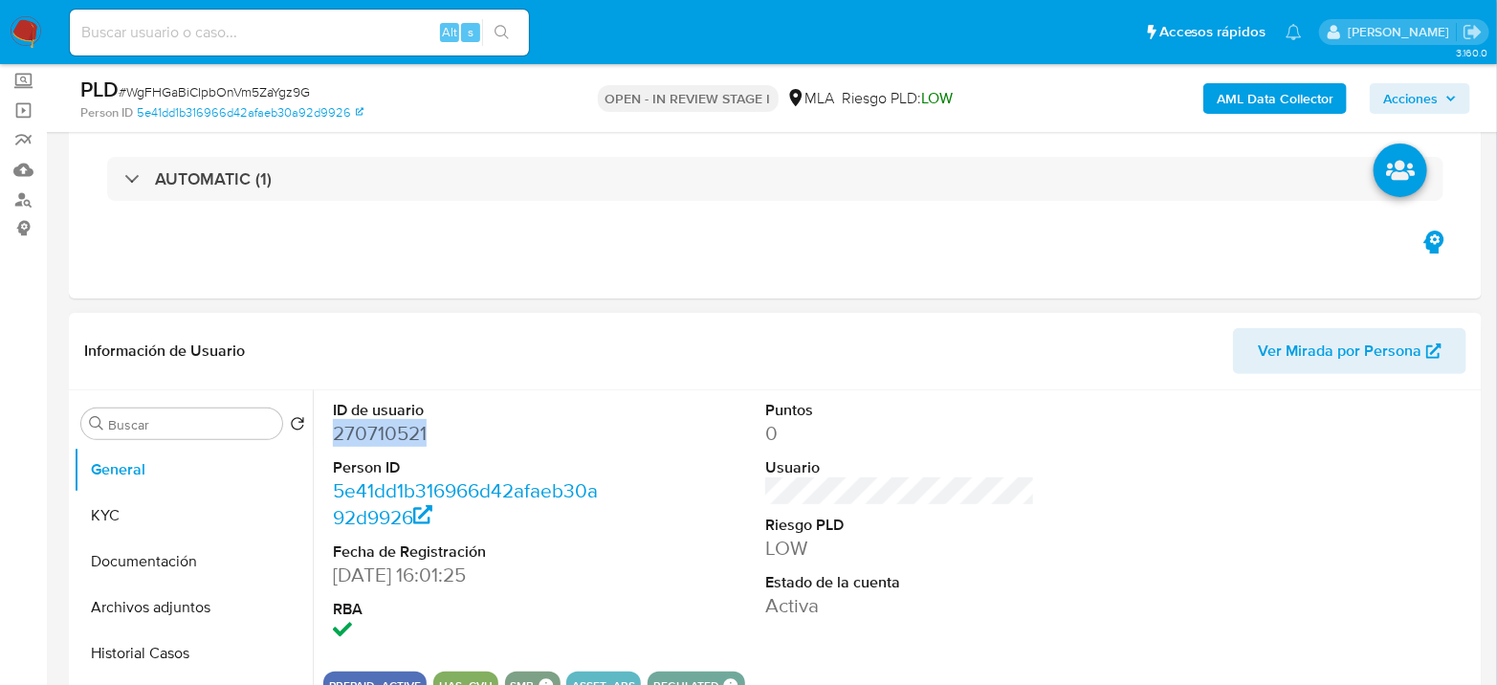
click at [353, 436] on dd "270710521" at bounding box center [468, 433] width 270 height 27
copy dd "270710521"
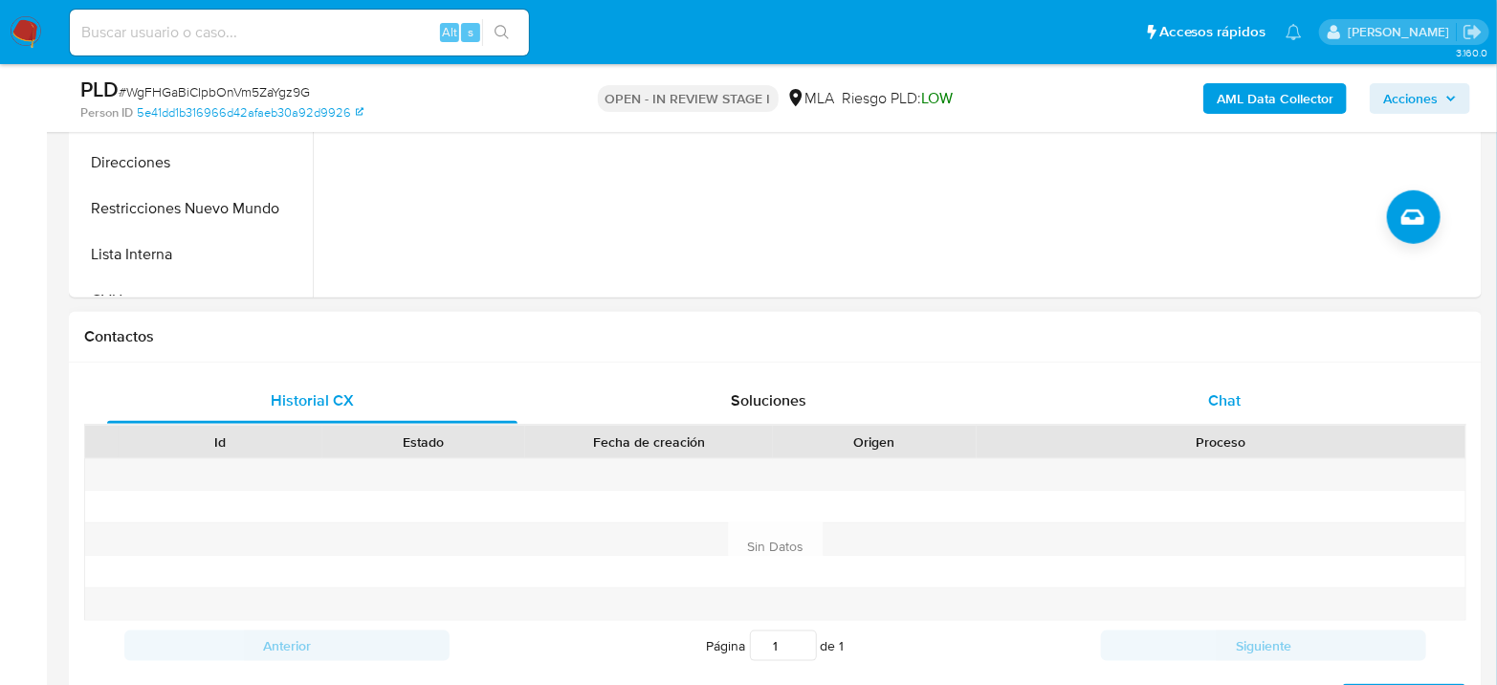
scroll to position [743, 0]
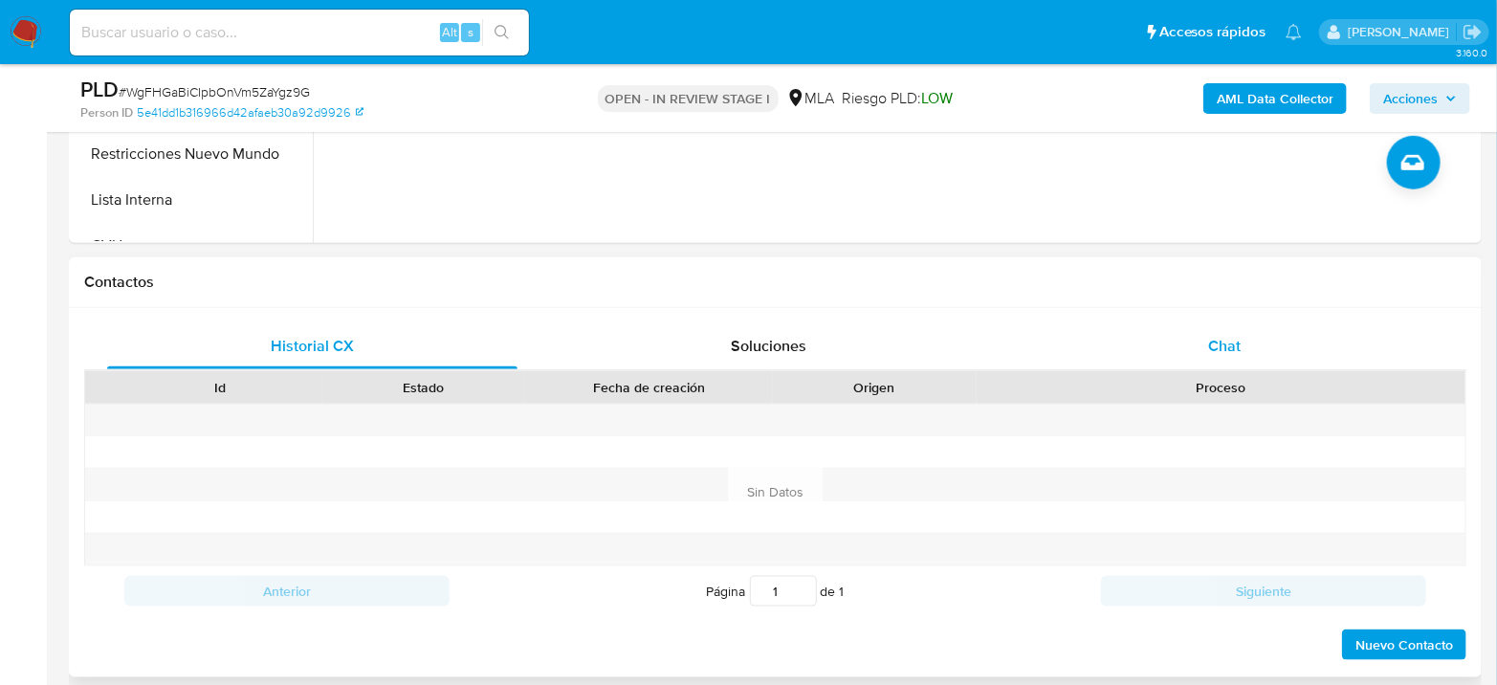
click at [1194, 342] on div "Chat" at bounding box center [1224, 346] width 410 height 46
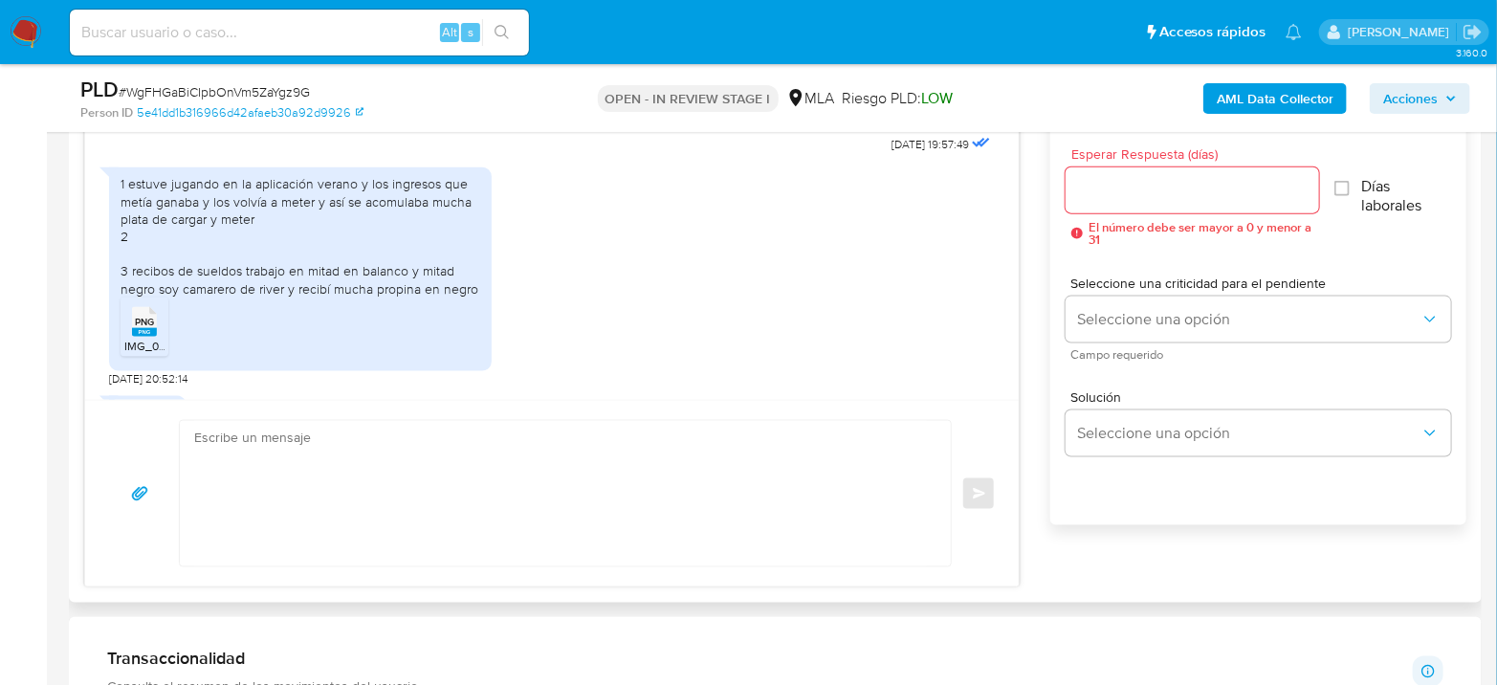
scroll to position [1027, 0]
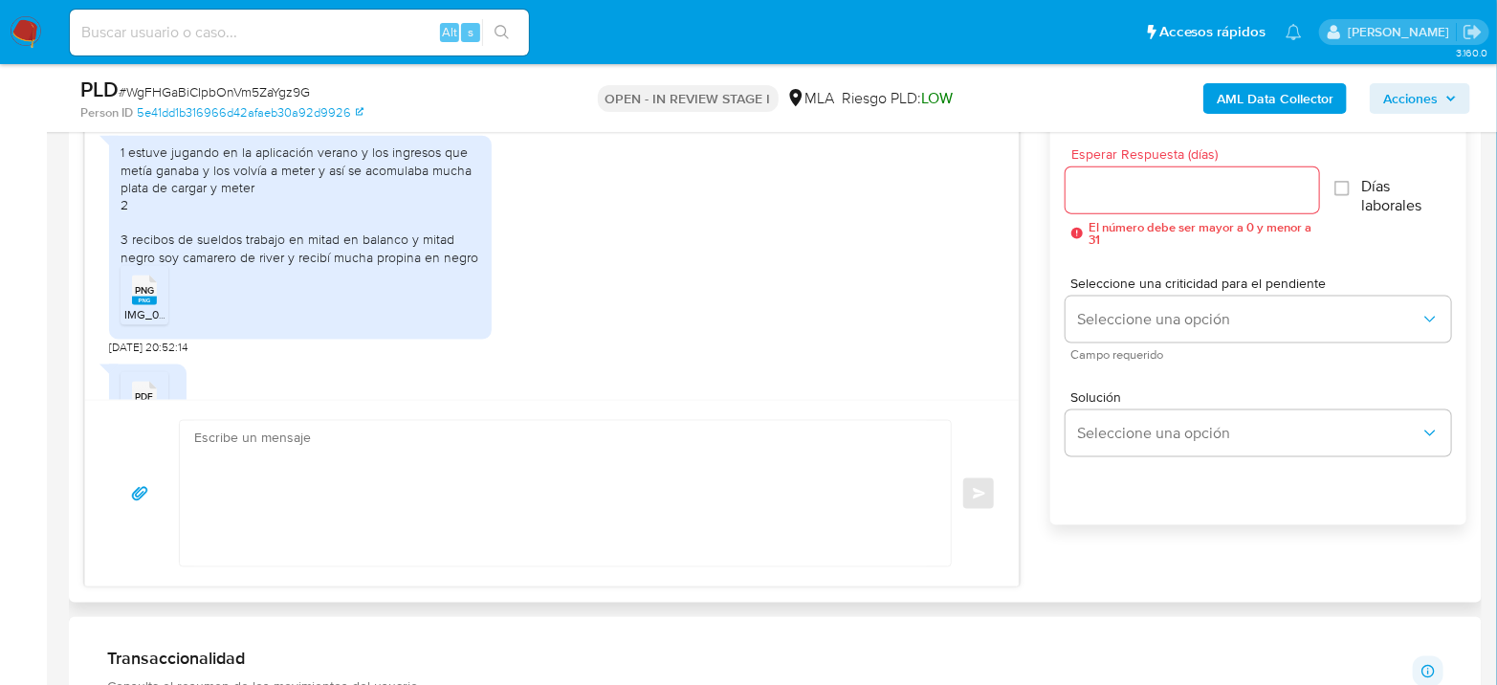
click at [142, 296] on span "PNG" at bounding box center [144, 290] width 19 height 12
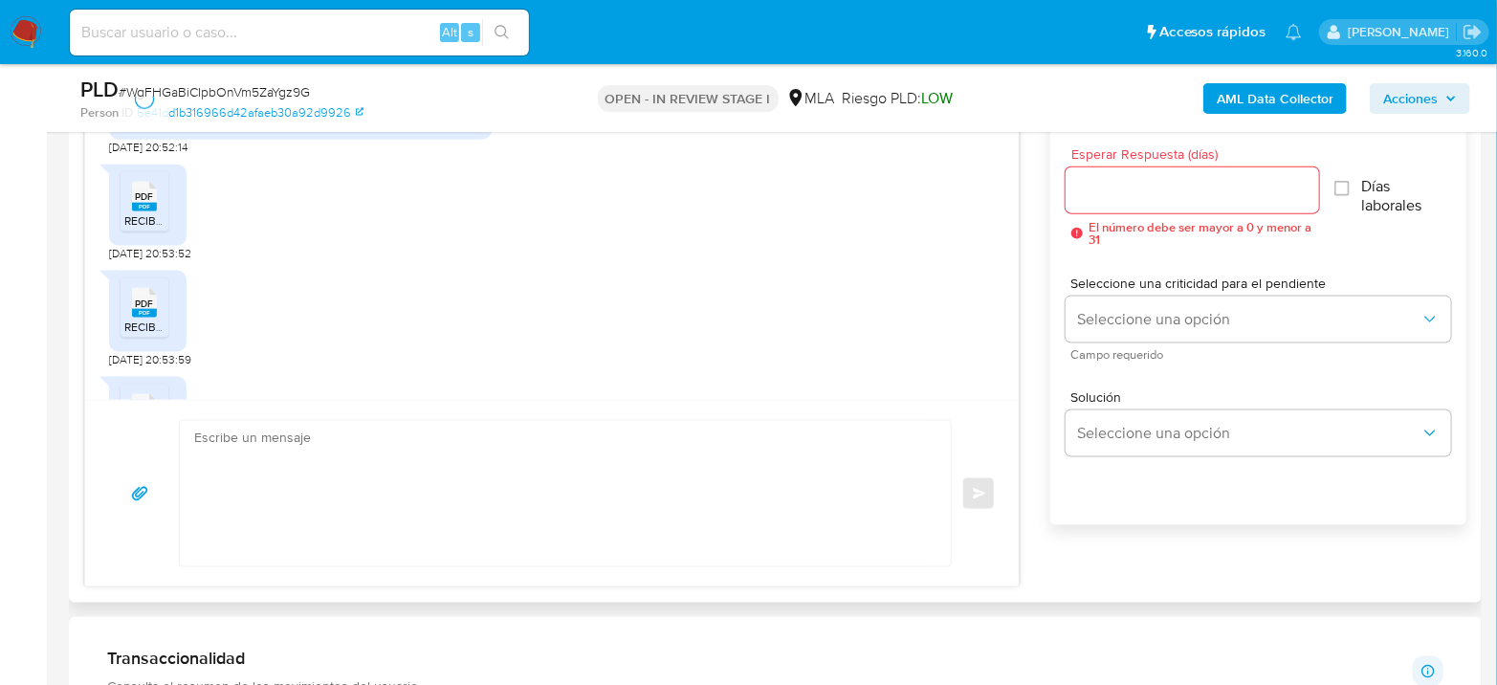
scroll to position [1239, 0]
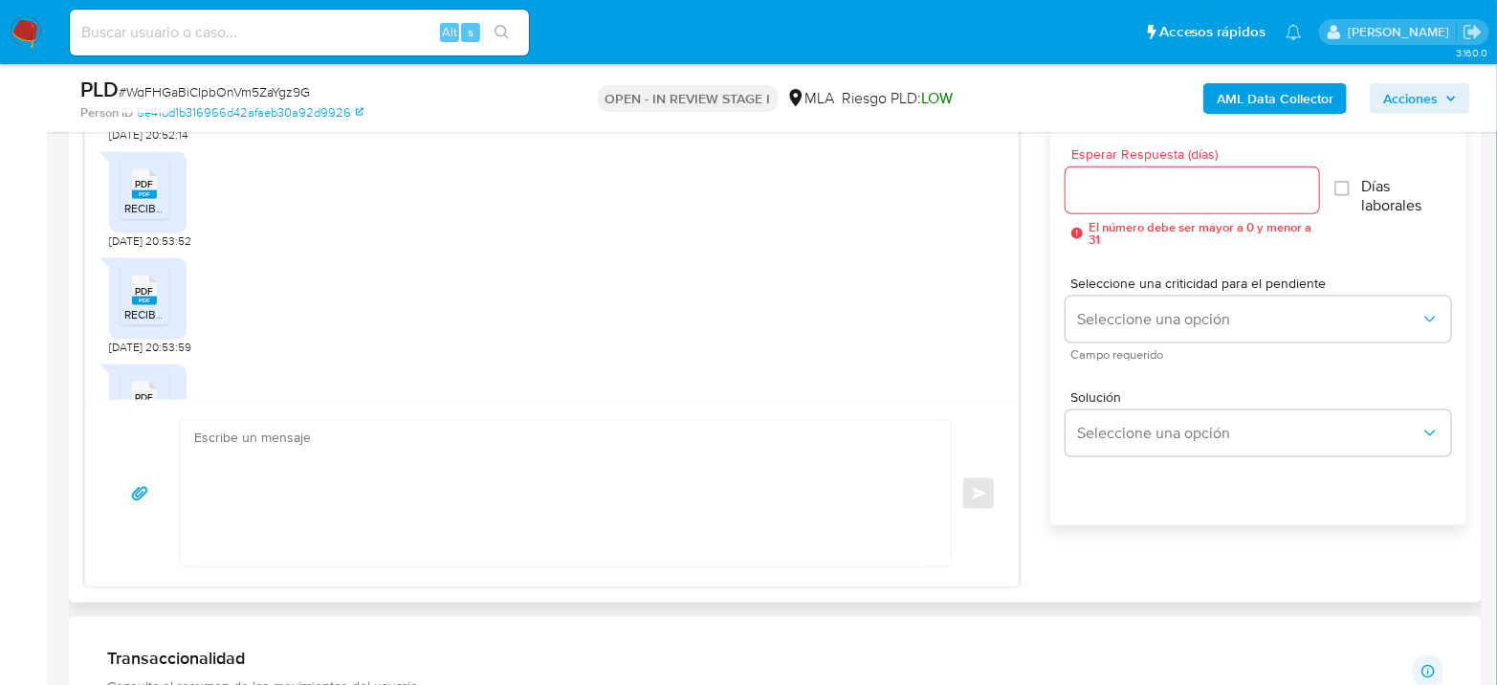
click at [158, 201] on div "PDF PDF" at bounding box center [144, 182] width 40 height 37
click at [149, 307] on icon "PDF" at bounding box center [144, 289] width 25 height 33
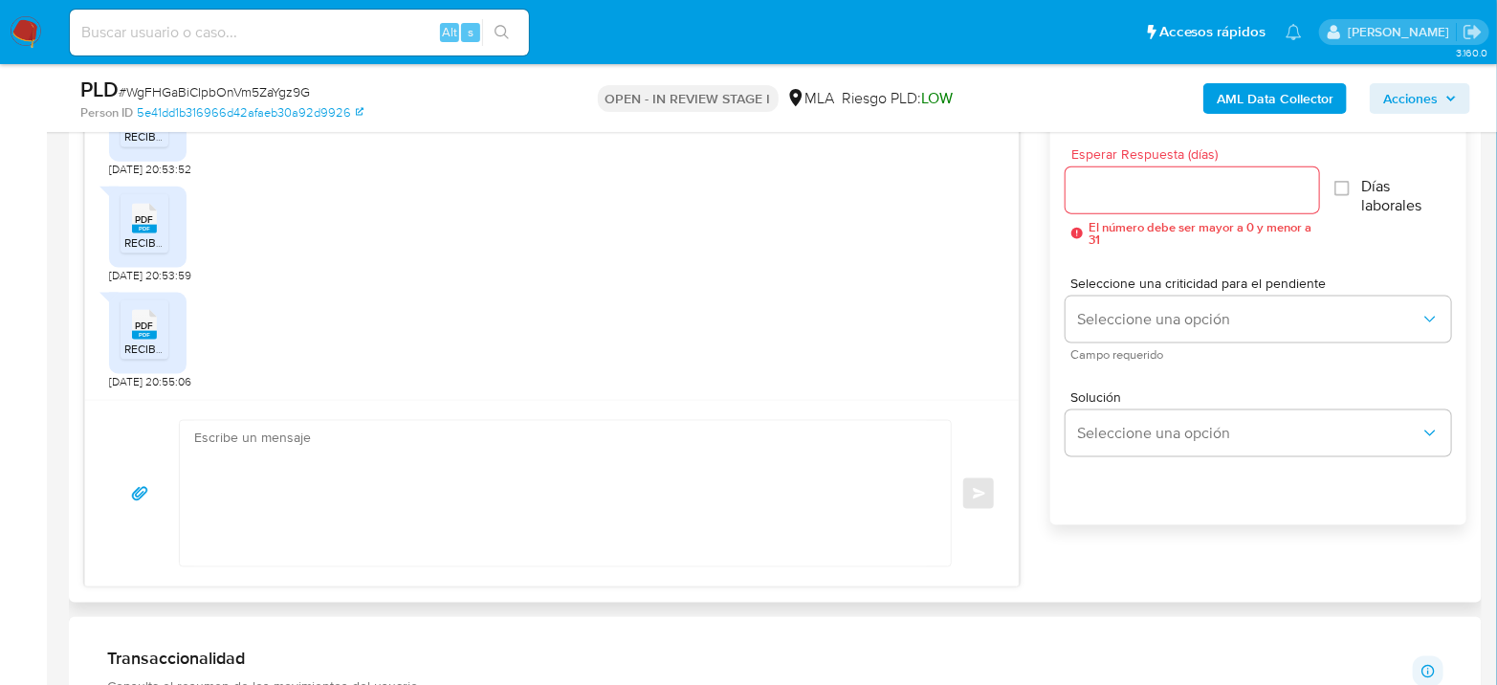
click at [134, 321] on div "PDF PDF" at bounding box center [144, 322] width 40 height 37
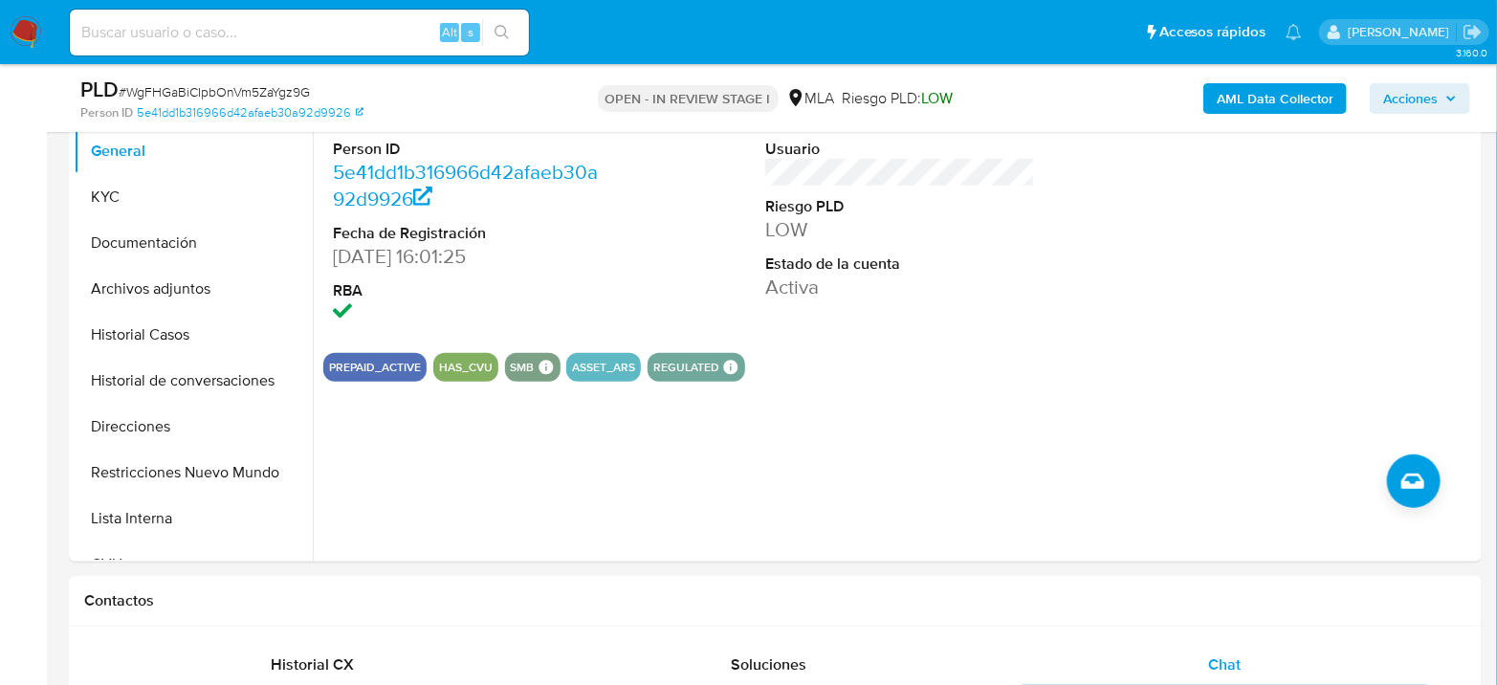
scroll to position [212, 0]
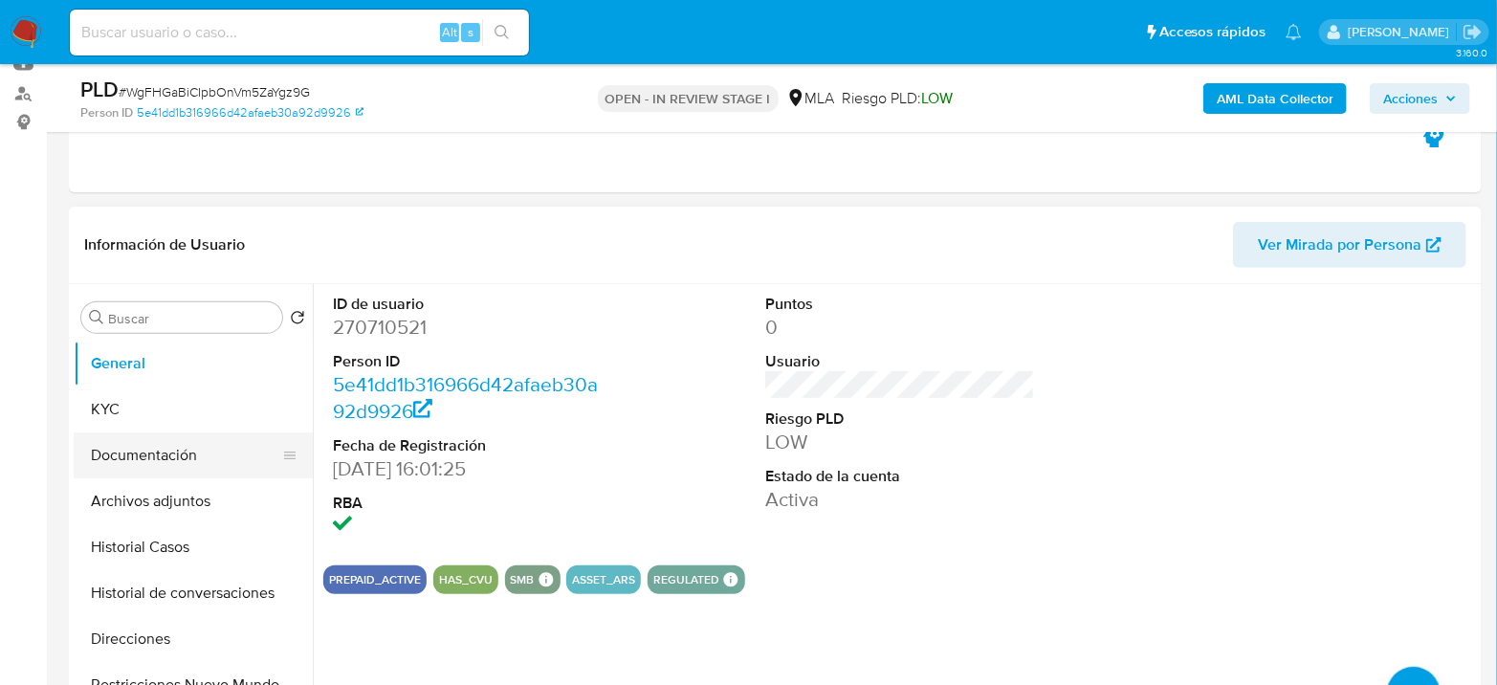
click at [227, 434] on button "Documentación" at bounding box center [186, 455] width 224 height 46
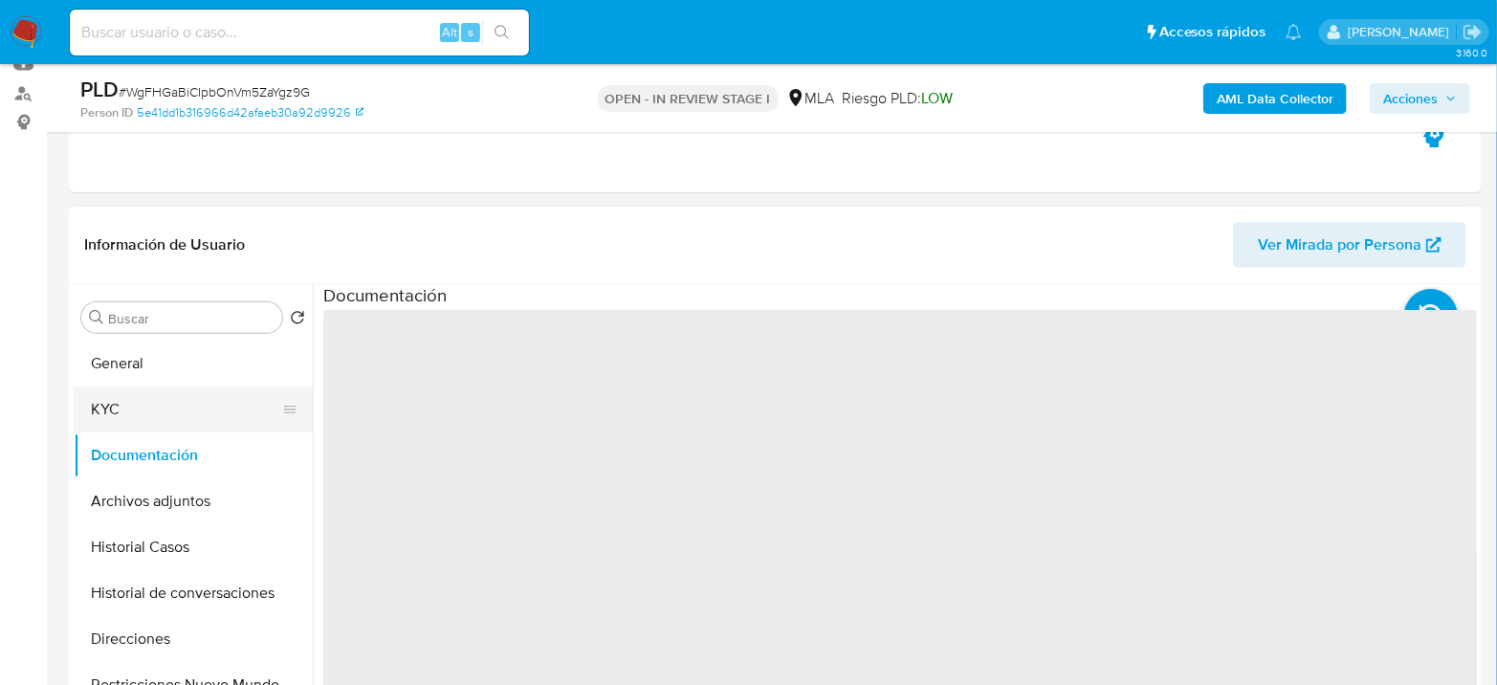
click at [216, 417] on button "KYC" at bounding box center [186, 409] width 224 height 46
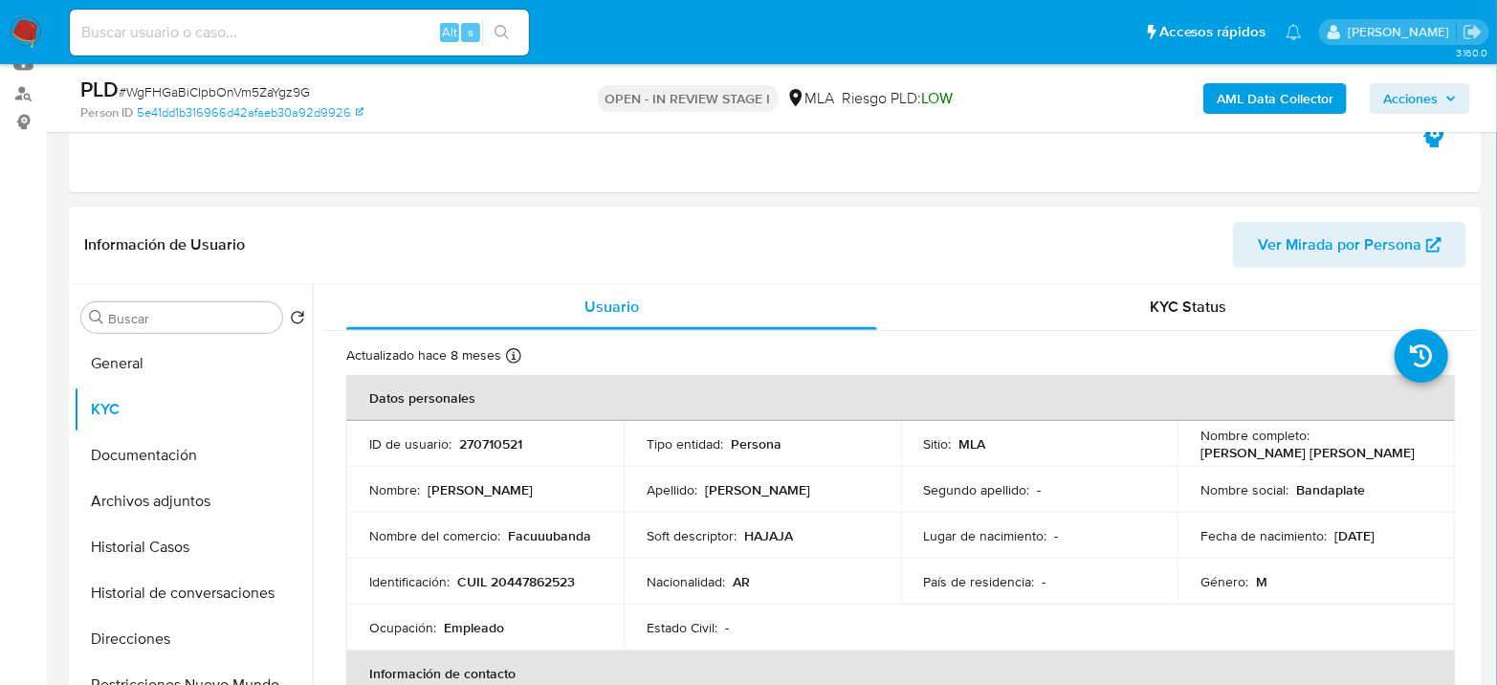
click at [548, 582] on p "CUIL 20447862523" at bounding box center [516, 581] width 118 height 17
copy p "20447862523"
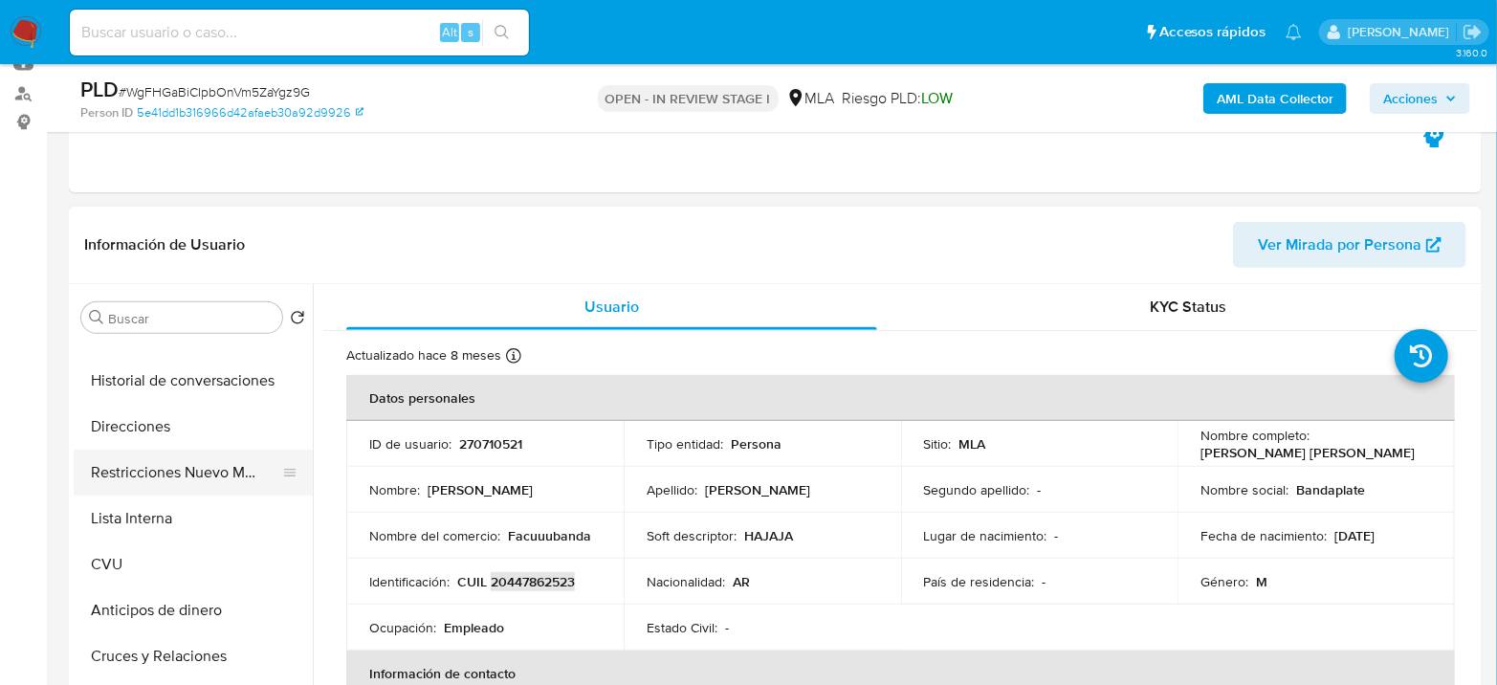
scroll to position [0, 0]
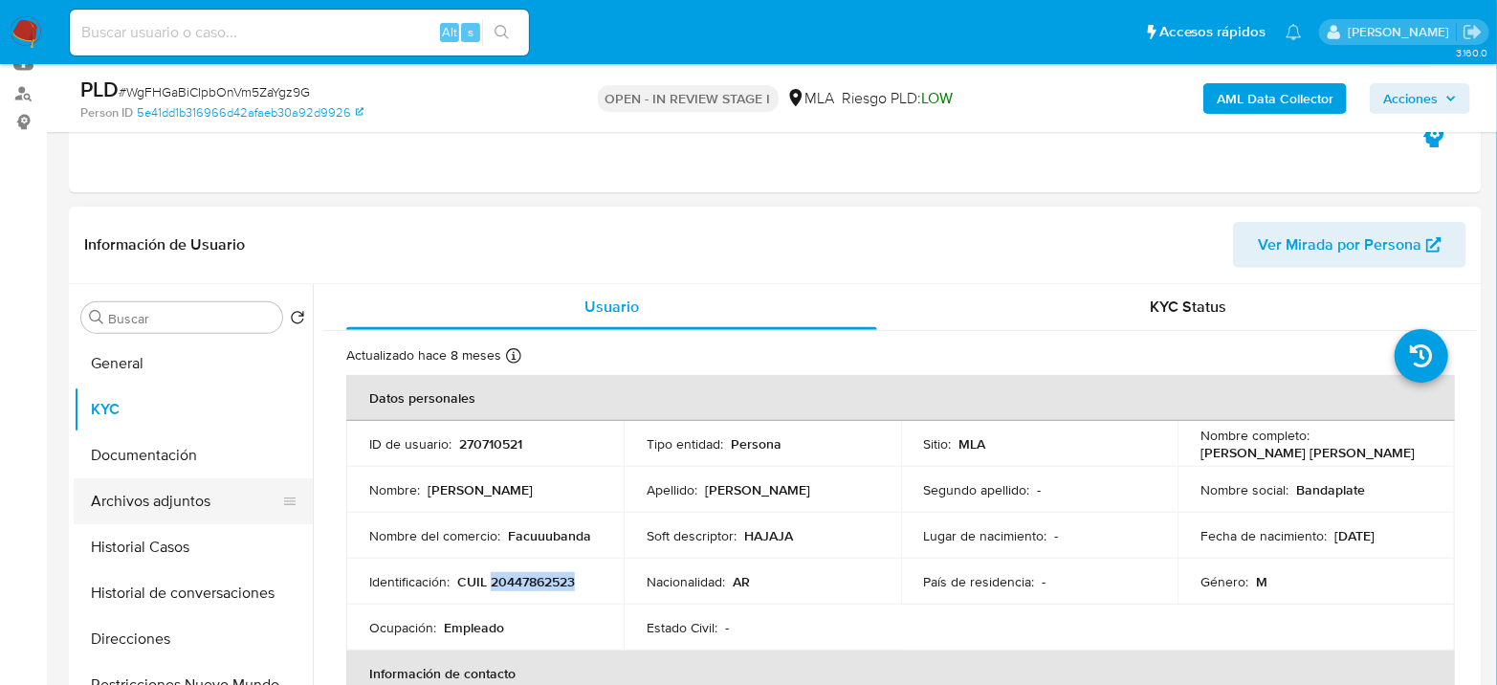
click at [195, 503] on button "Archivos adjuntos" at bounding box center [186, 501] width 224 height 46
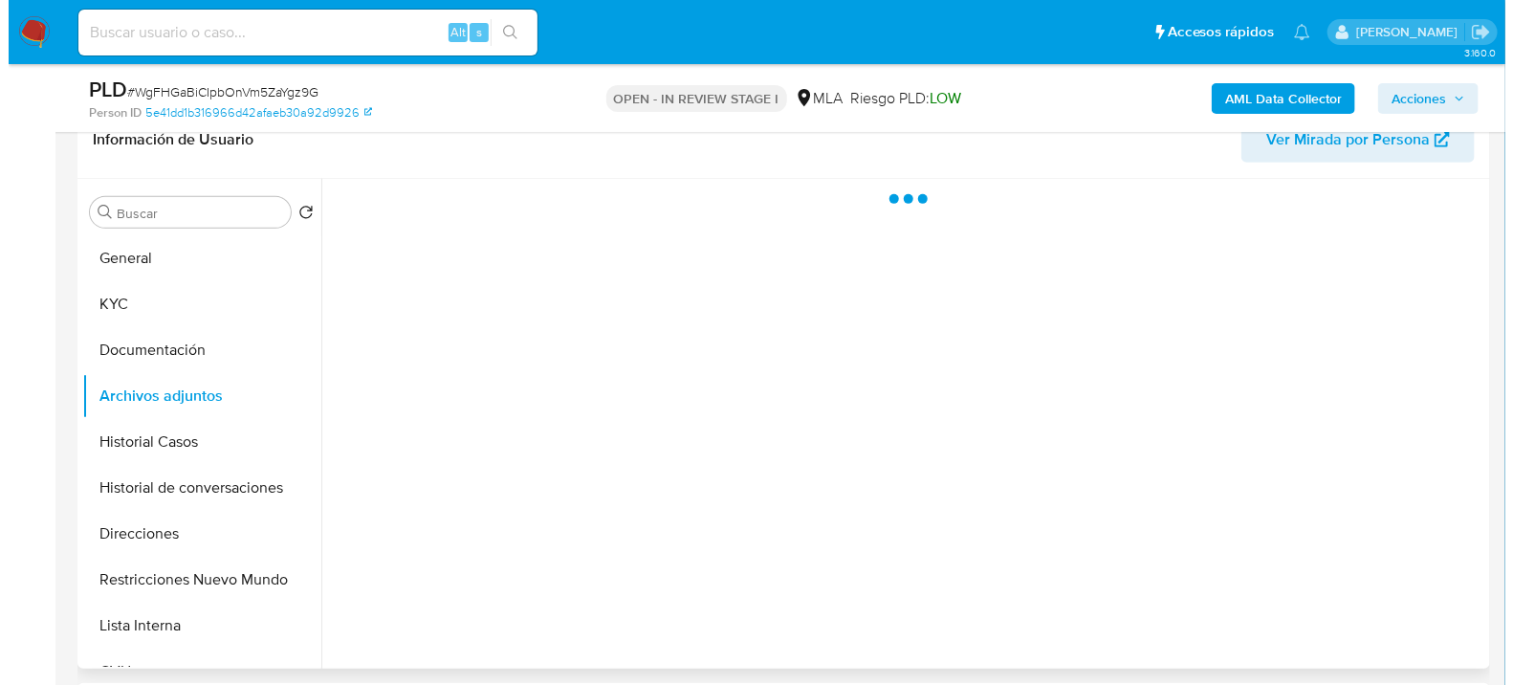
scroll to position [318, 0]
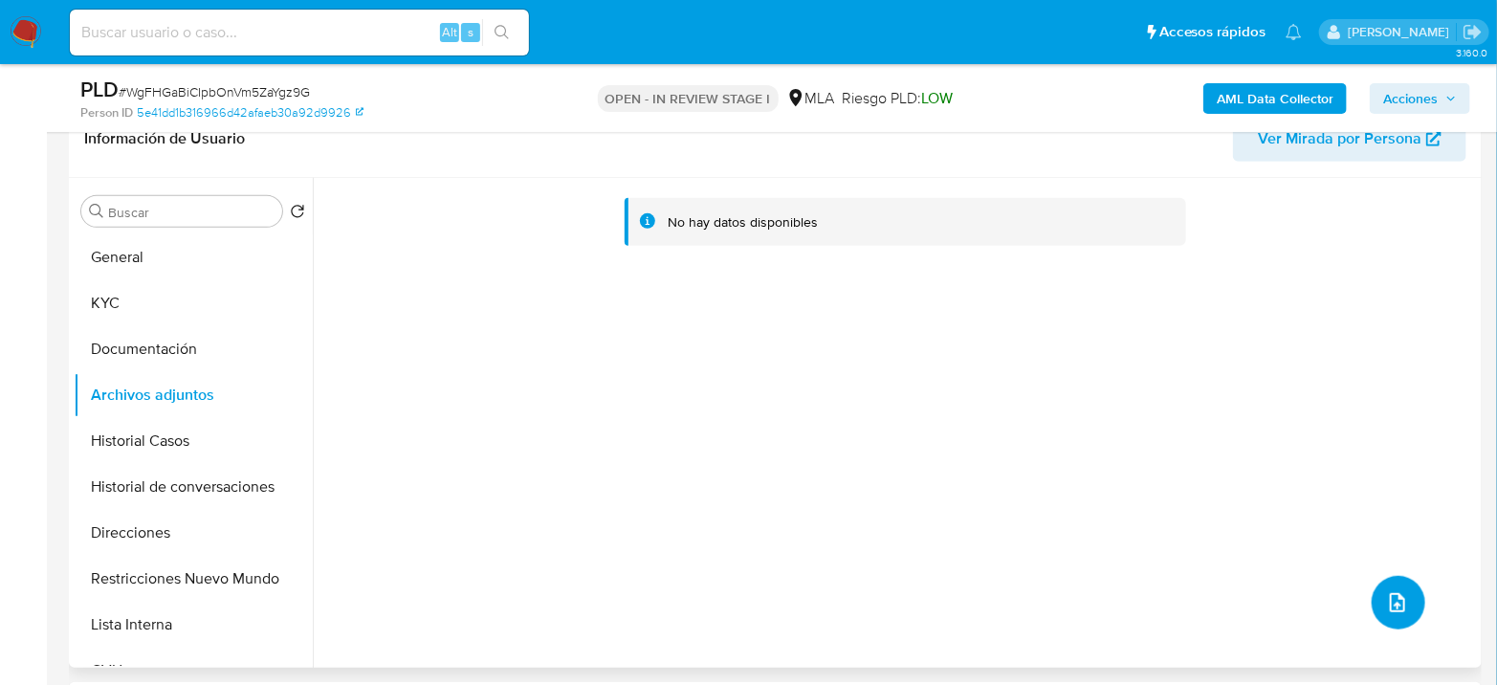
click at [1381, 586] on button "upload-file" at bounding box center [1398, 603] width 54 height 54
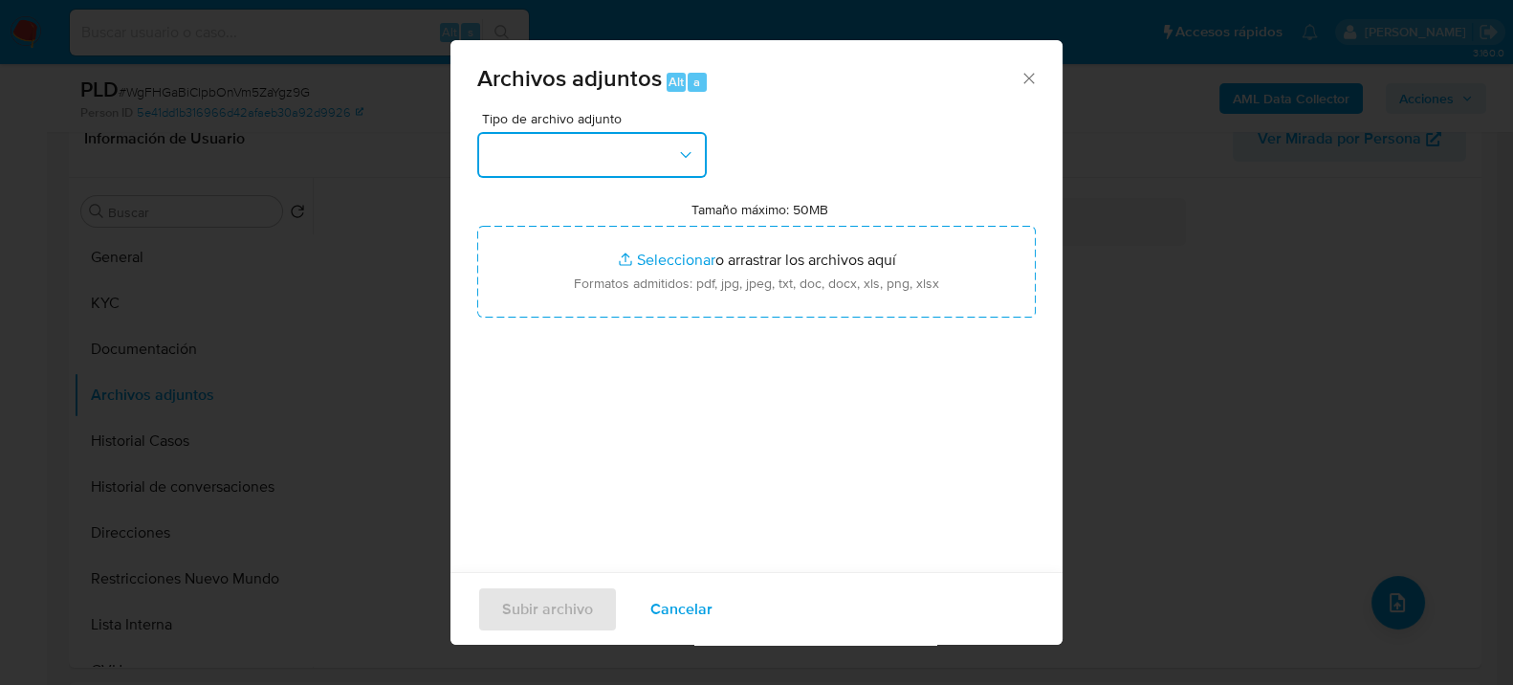
click at [566, 157] on button "button" at bounding box center [592, 155] width 230 height 46
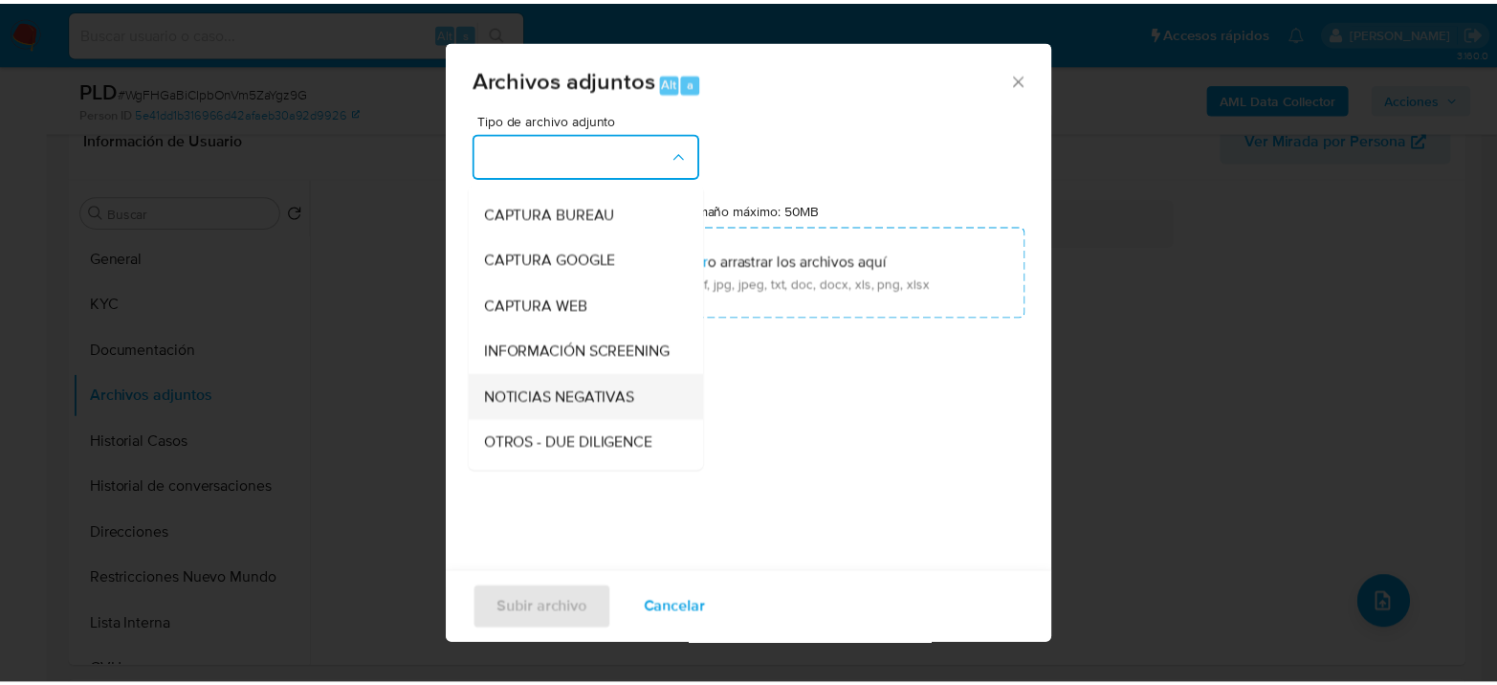
scroll to position [212, 0]
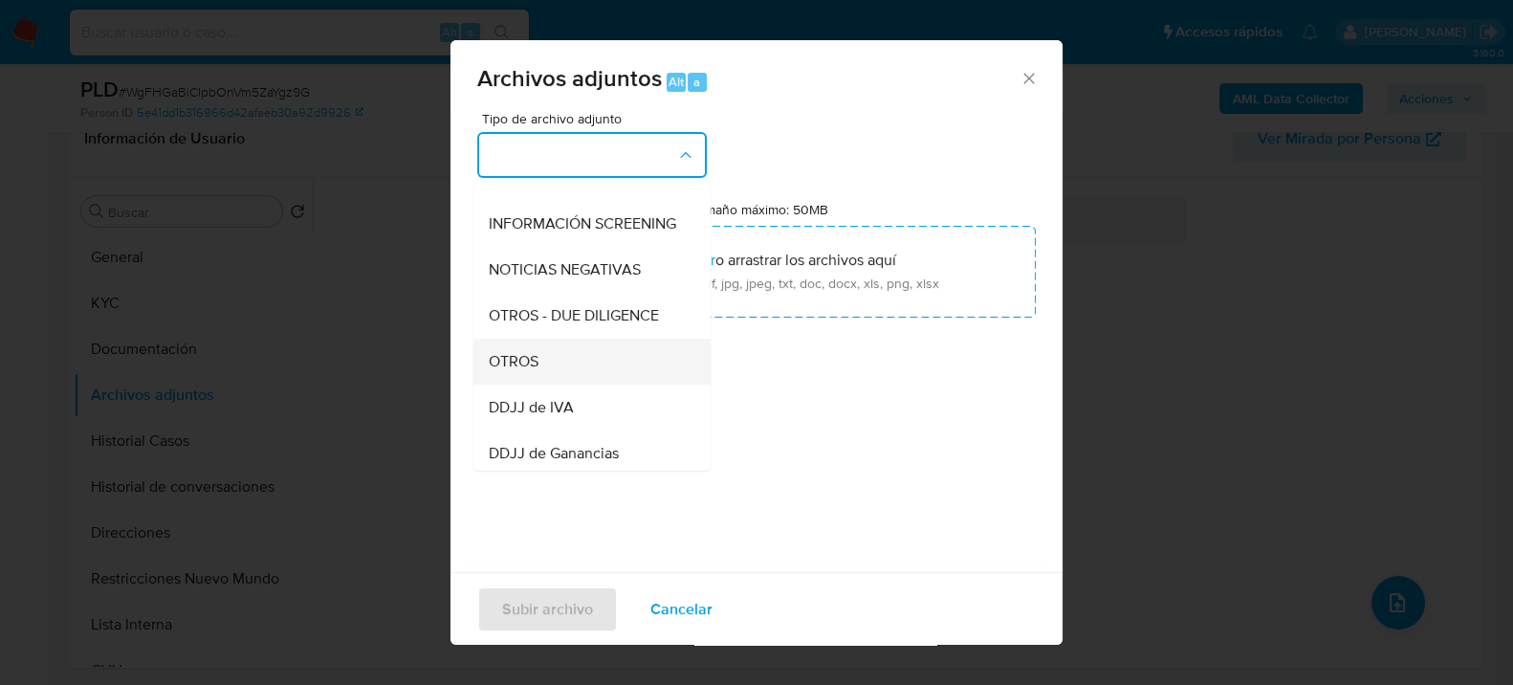
click at [558, 376] on div "OTROS" at bounding box center [586, 361] width 195 height 46
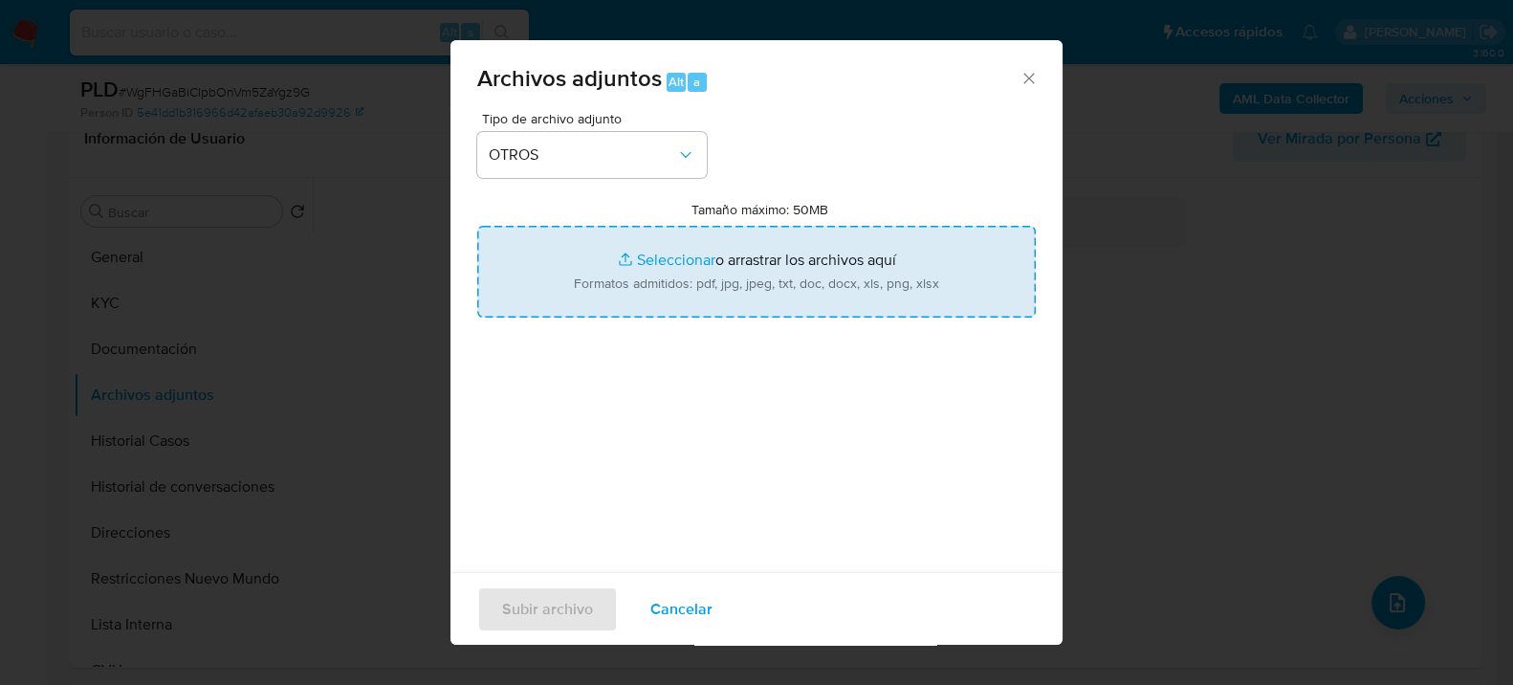
type input "C:\fakepath\Movimientos-270710521.xlsx"
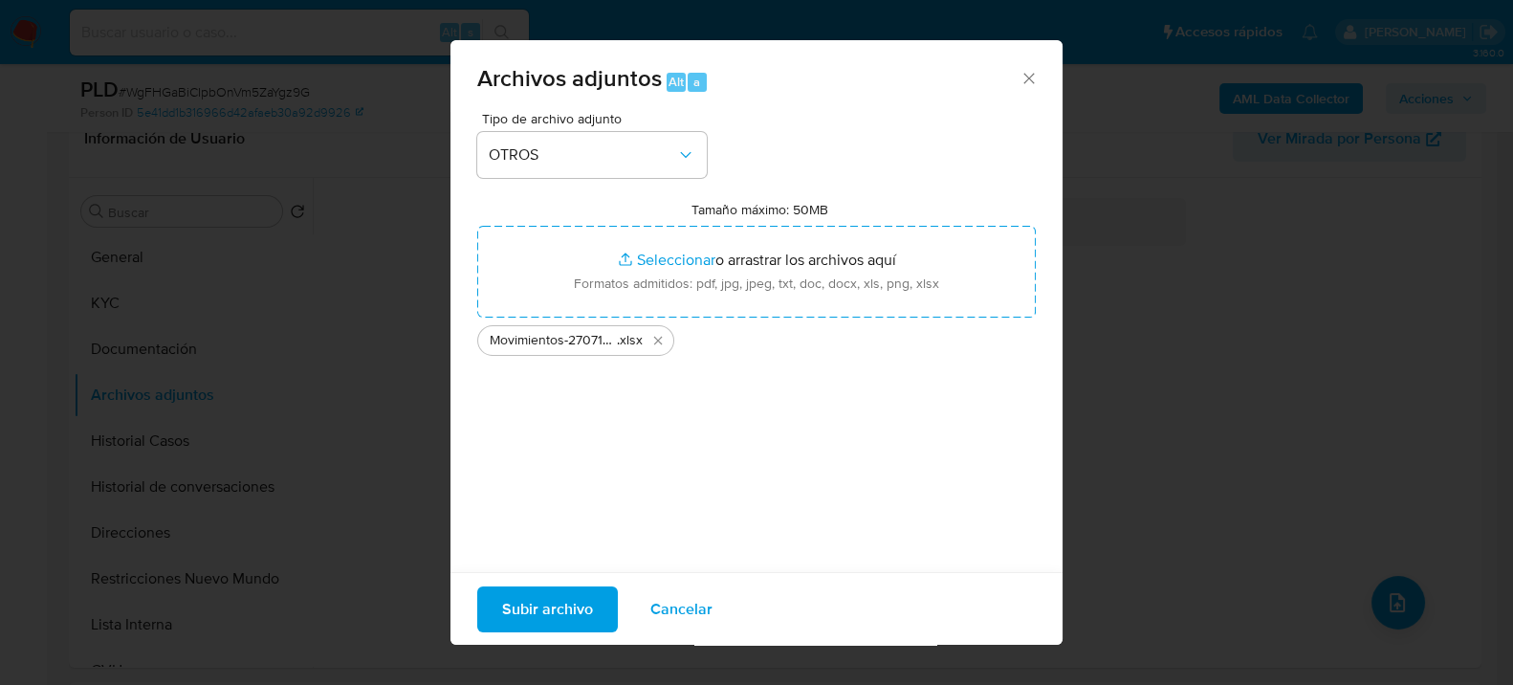
click at [600, 616] on button "Subir archivo" at bounding box center [547, 608] width 141 height 46
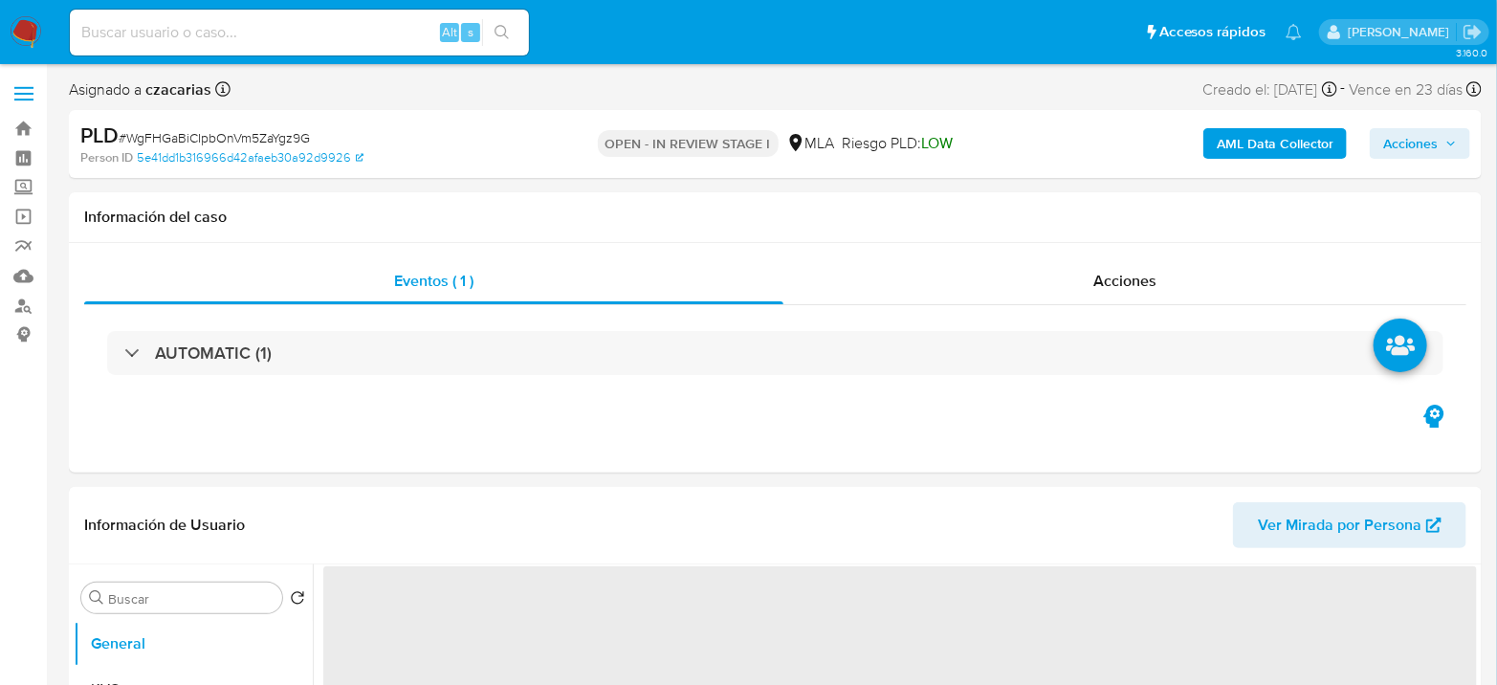
select select "10"
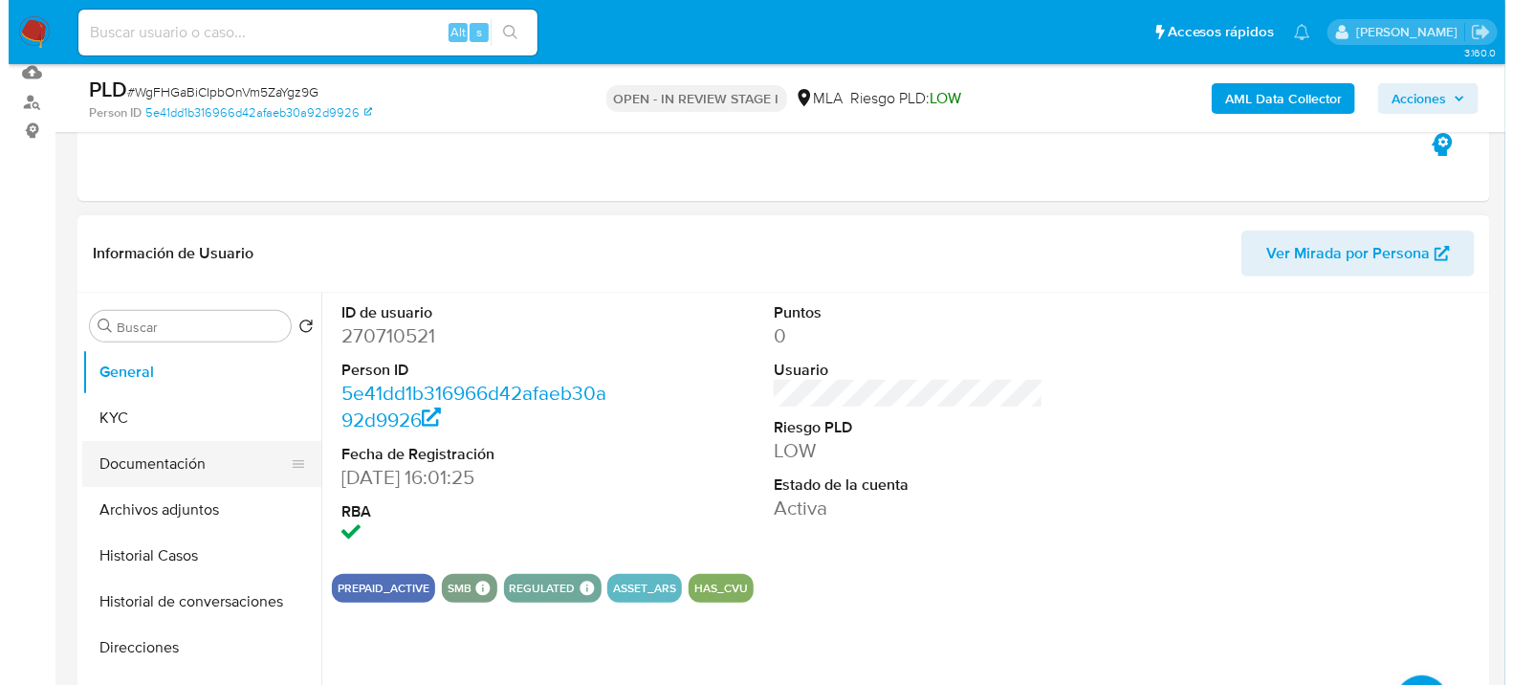
scroll to position [212, 0]
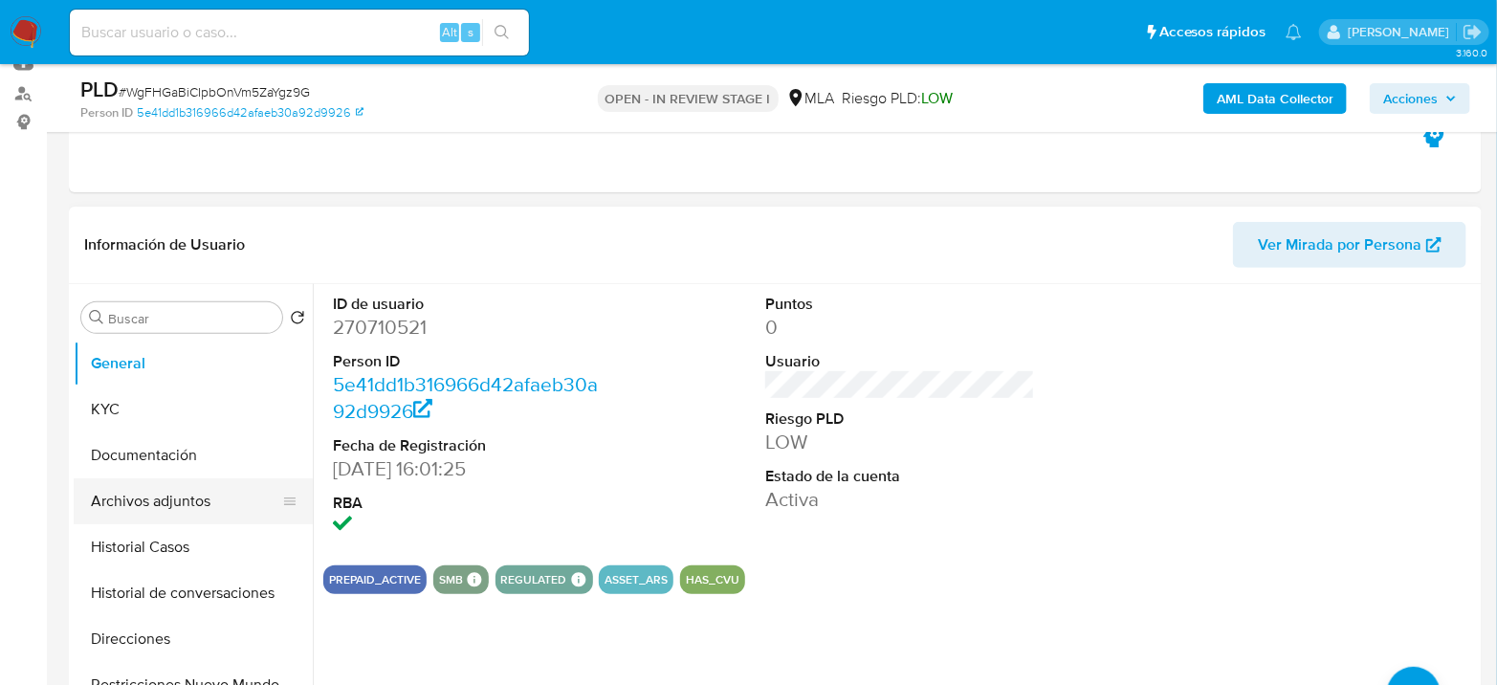
click at [208, 478] on button "Archivos adjuntos" at bounding box center [186, 501] width 224 height 46
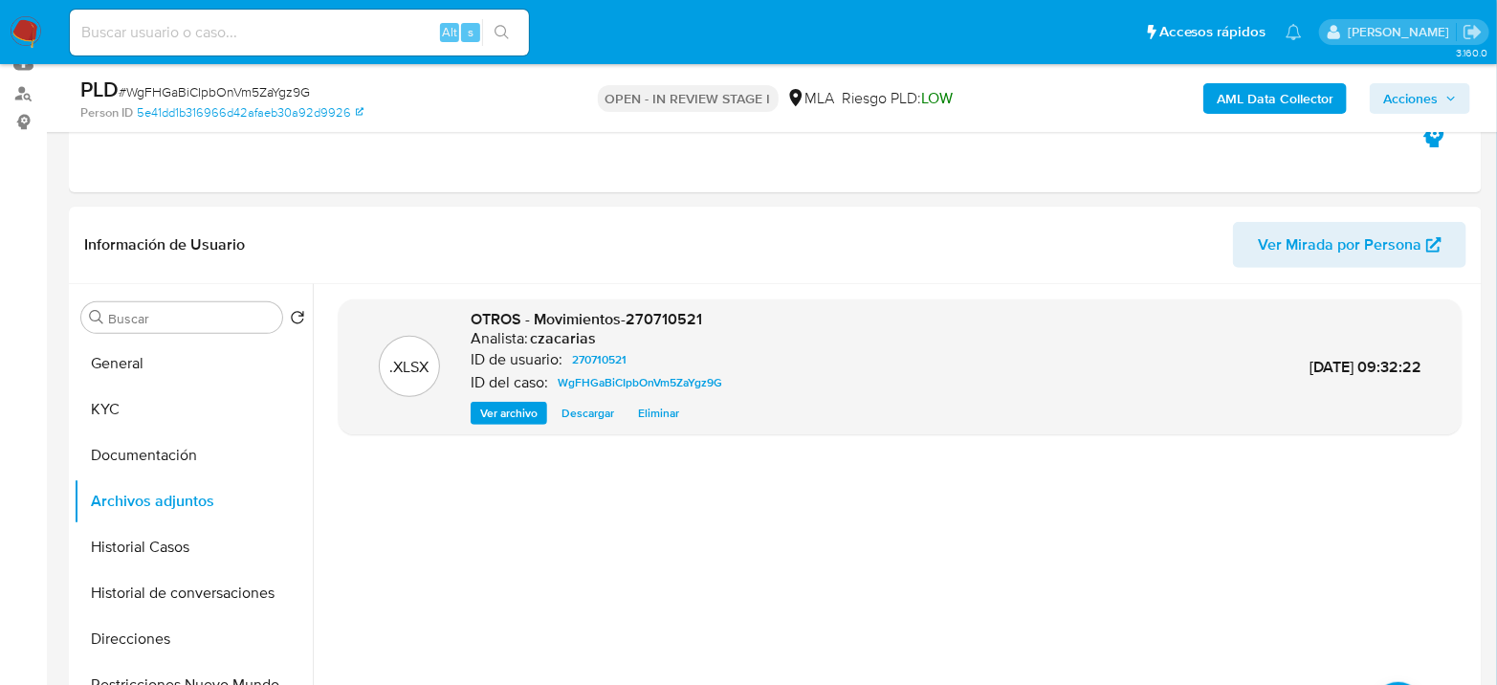
click at [1262, 88] on b "AML Data Collector" at bounding box center [1274, 98] width 117 height 31
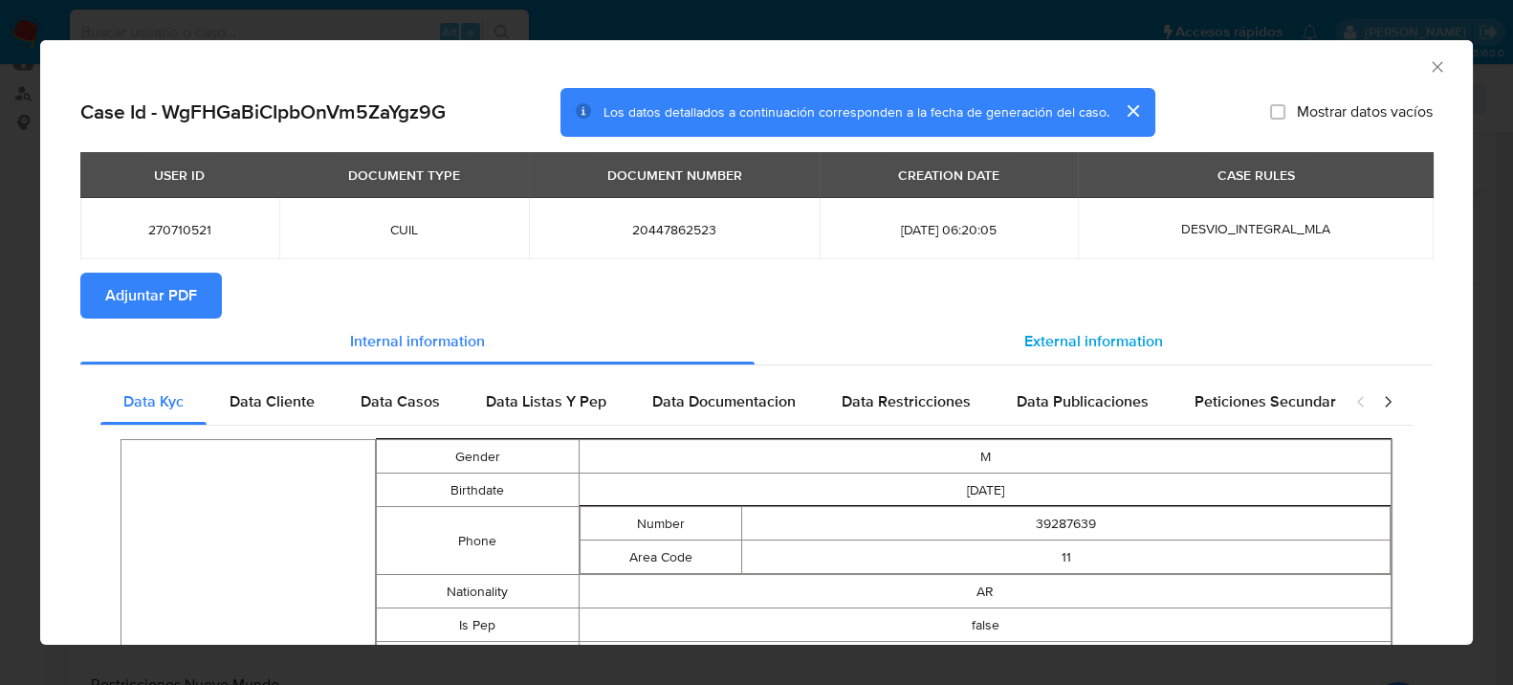
click at [1144, 326] on div "External information" at bounding box center [1094, 341] width 678 height 46
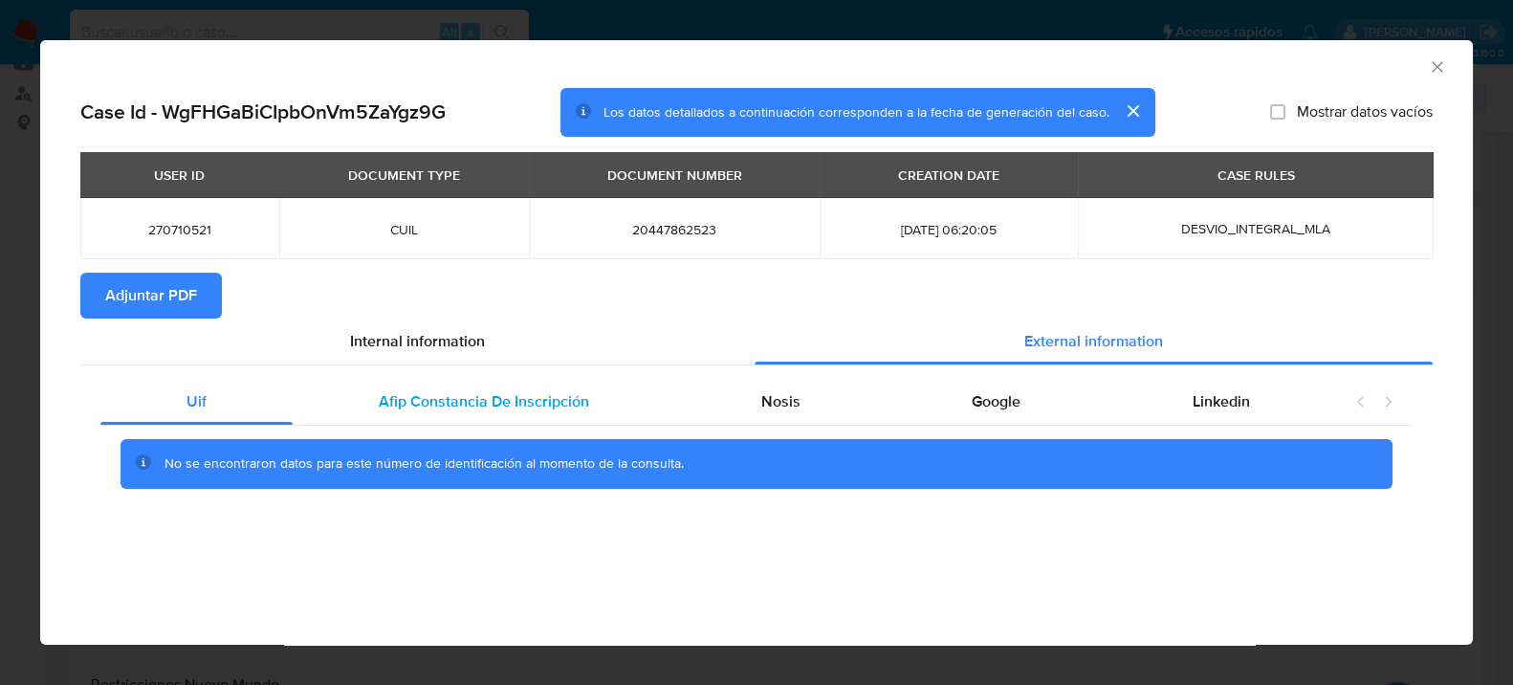
click at [467, 394] on span "Afip Constancia De Inscripción" at bounding box center [484, 401] width 210 height 22
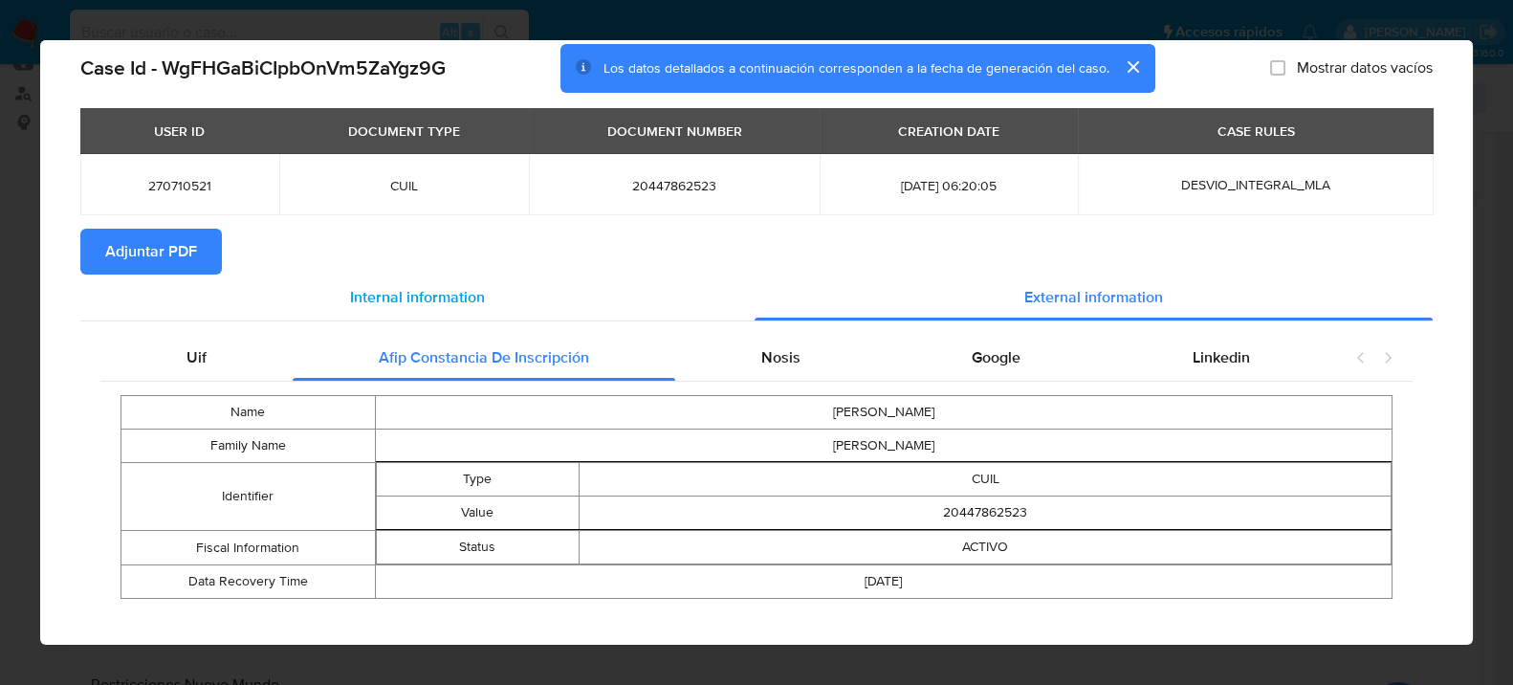
scroll to position [62, 0]
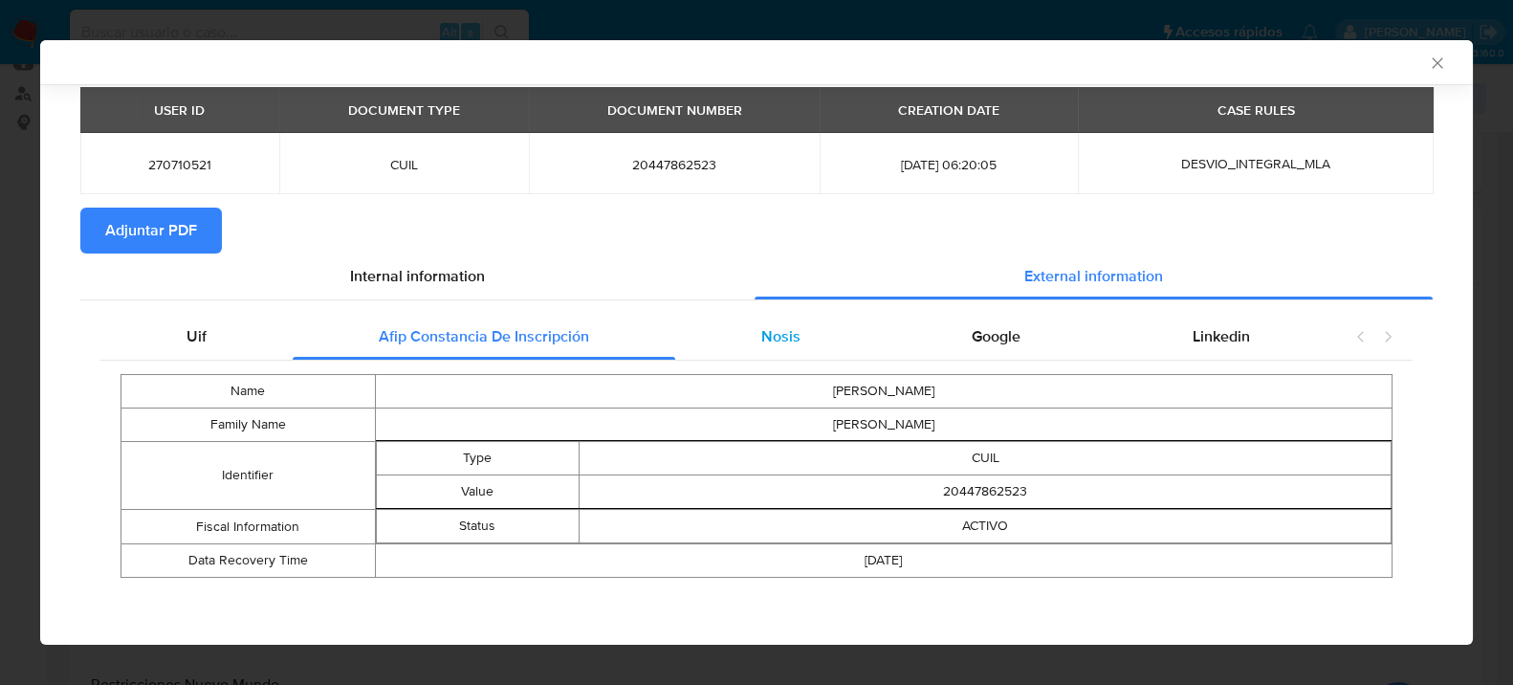
click at [789, 338] on span "Nosis" at bounding box center [779, 336] width 39 height 22
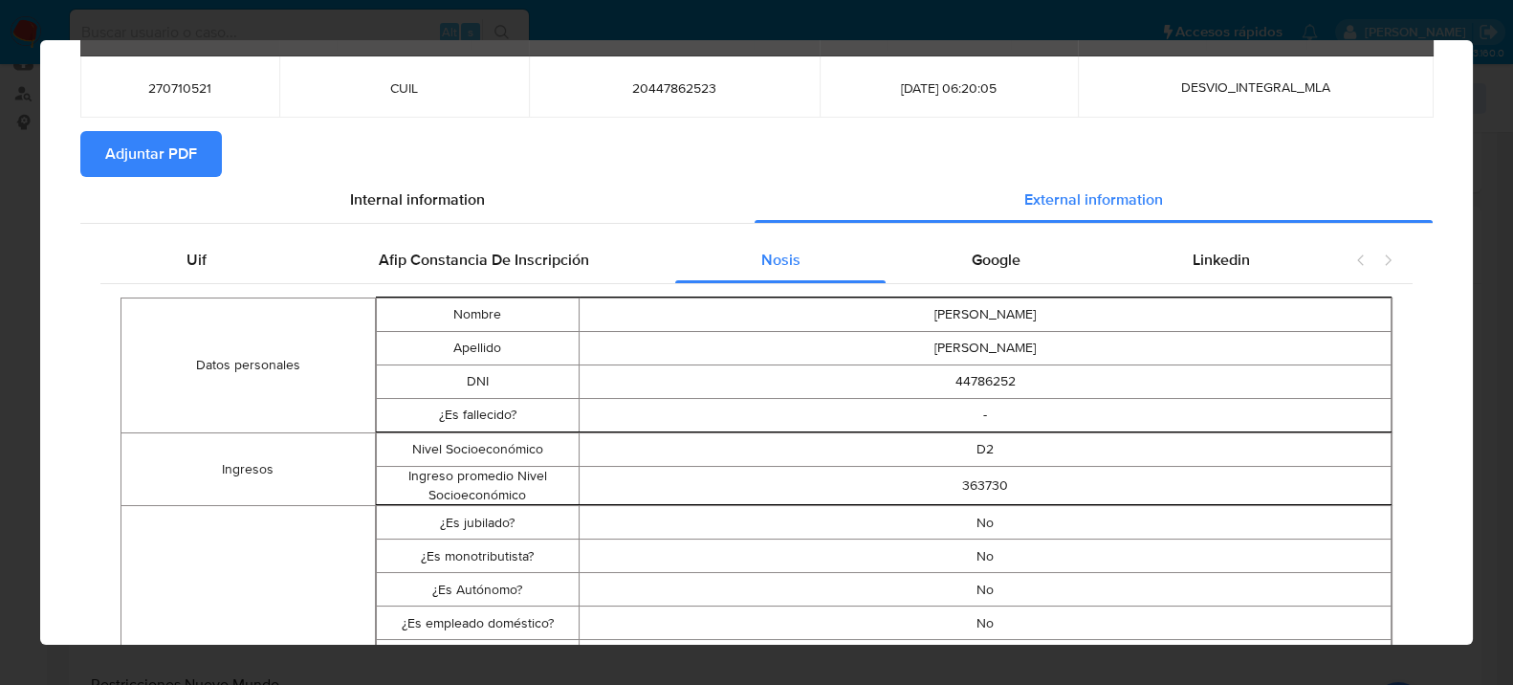
scroll to position [0, 0]
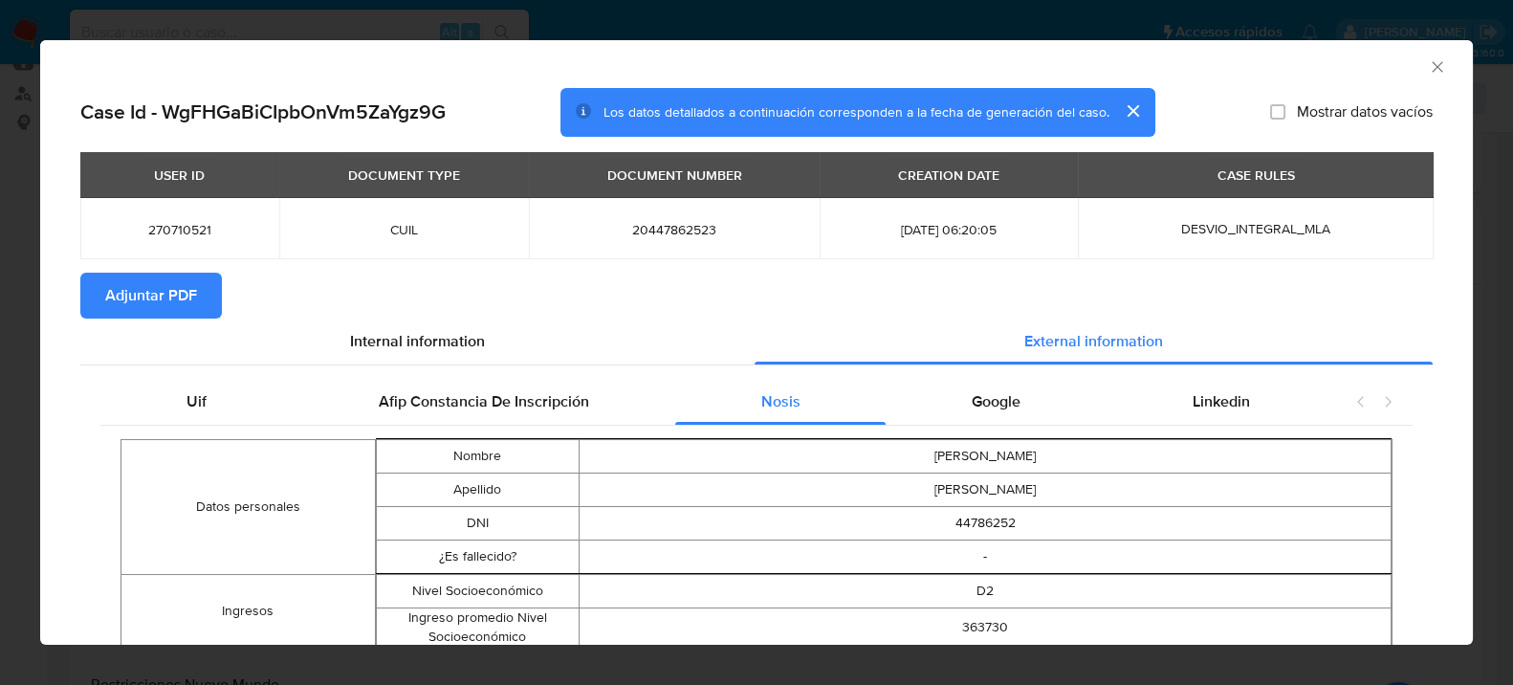
click at [150, 278] on span "Adjuntar PDF" at bounding box center [151, 295] width 92 height 42
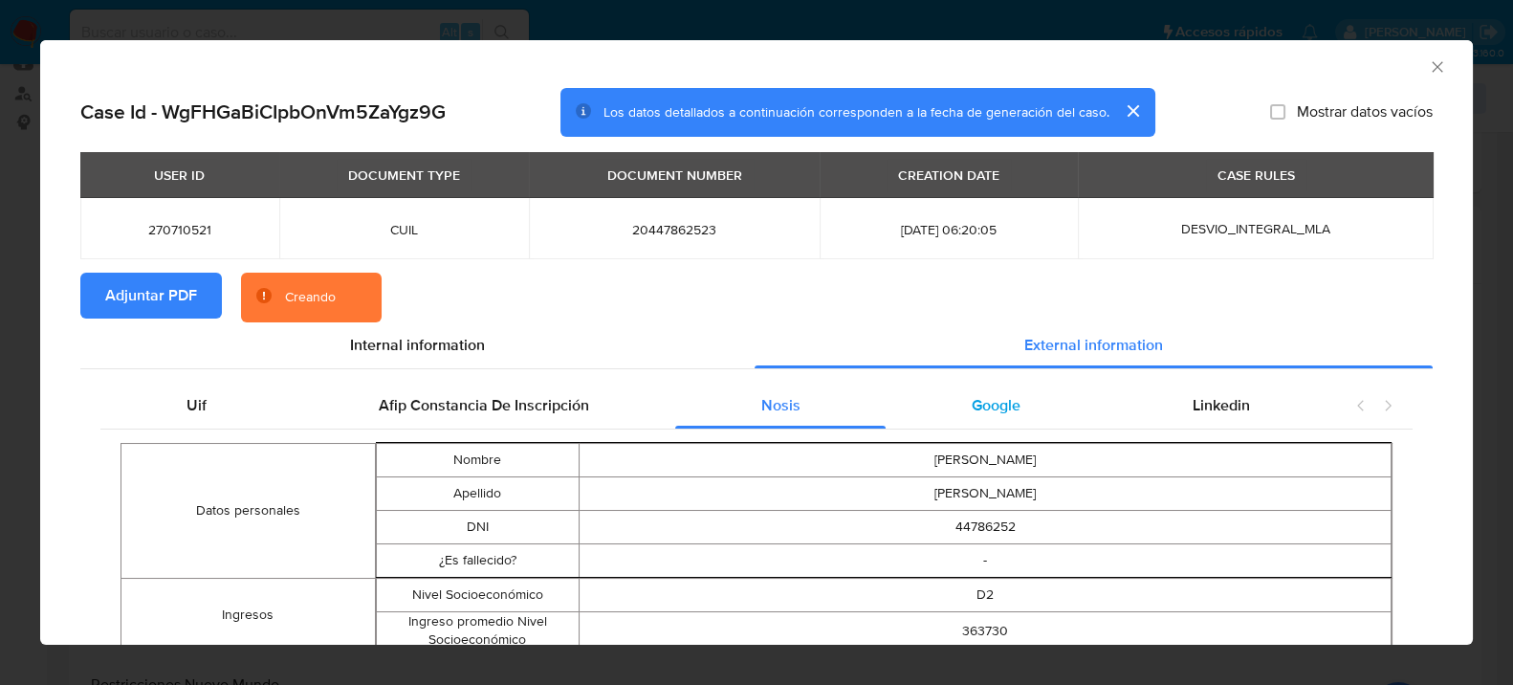
click at [972, 410] on span "Google" at bounding box center [996, 405] width 49 height 22
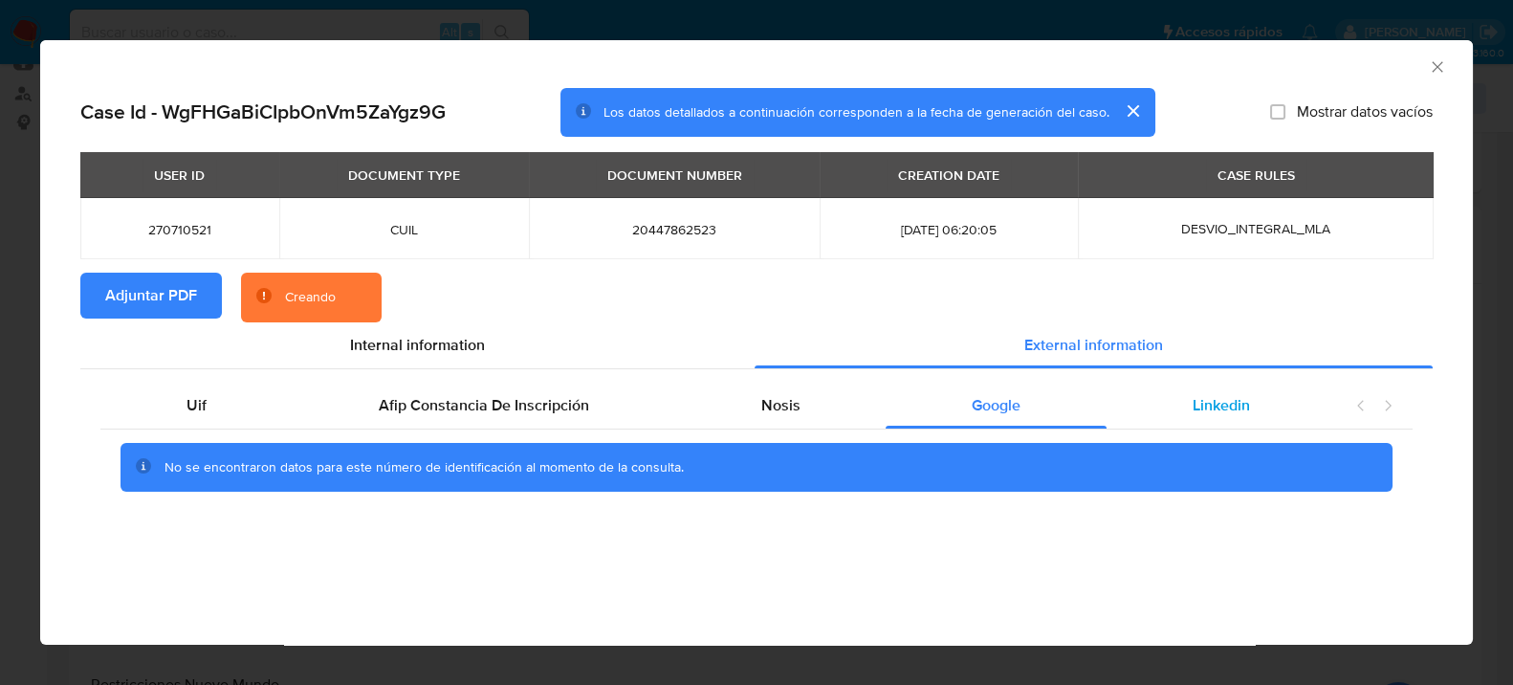
click at [1229, 398] on span "Linkedin" at bounding box center [1220, 405] width 57 height 22
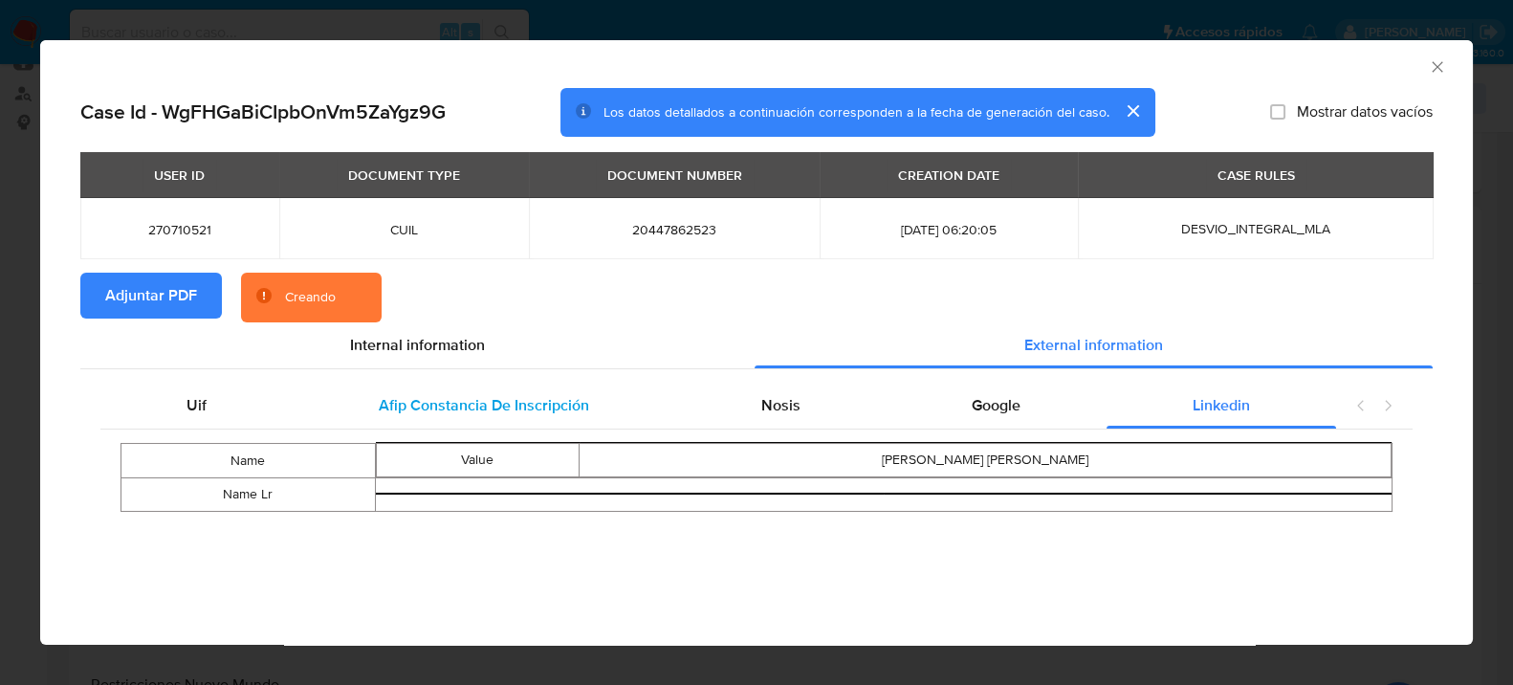
click at [548, 394] on span "Afip Constancia De Inscripción" at bounding box center [484, 405] width 210 height 22
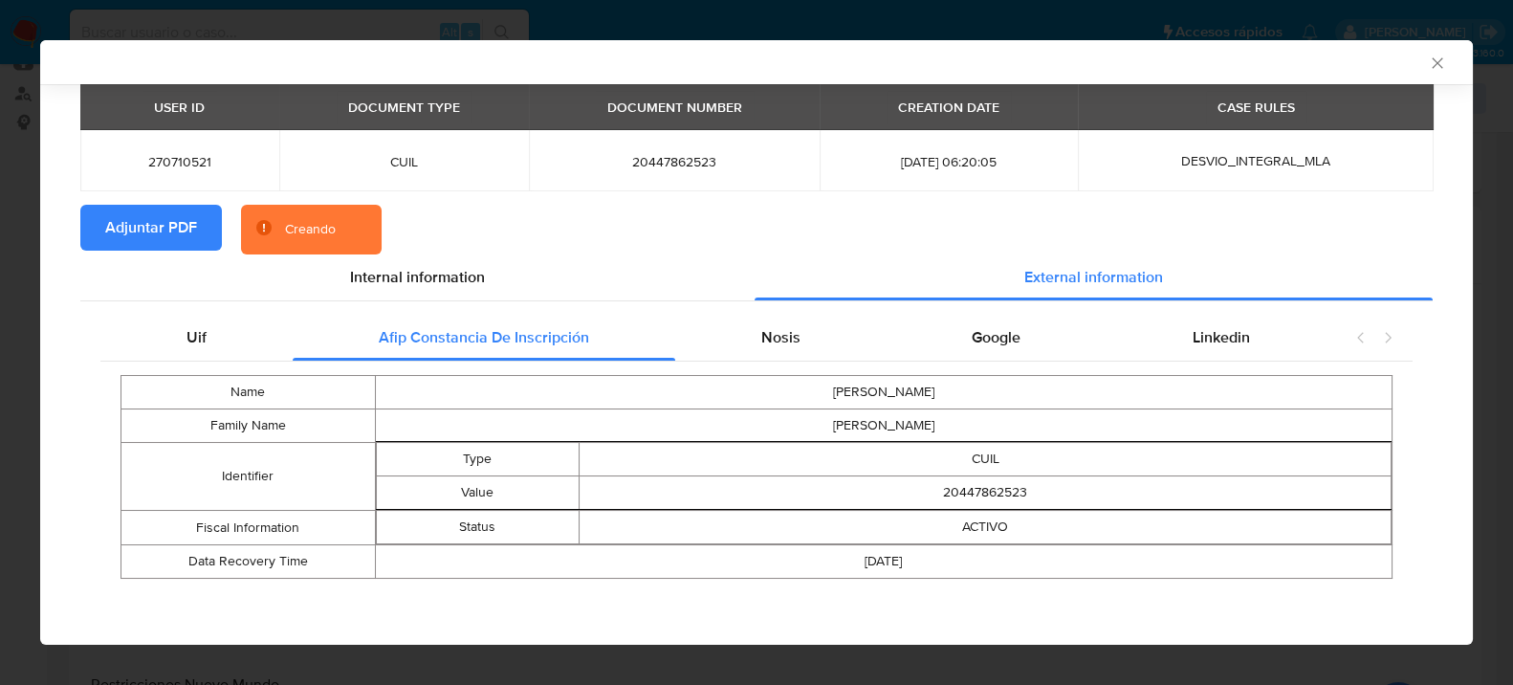
scroll to position [65, 0]
click at [440, 290] on div "Internal information" at bounding box center [417, 276] width 674 height 46
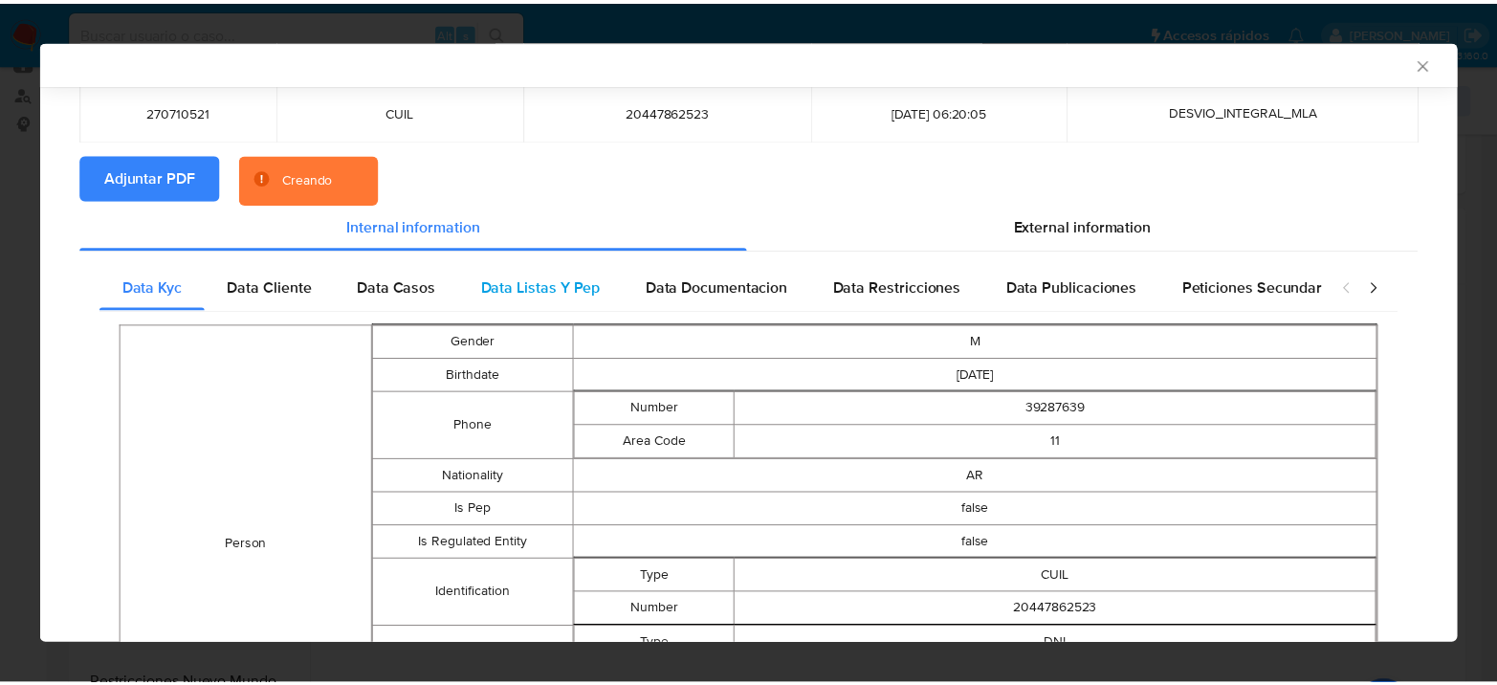
scroll to position [0, 0]
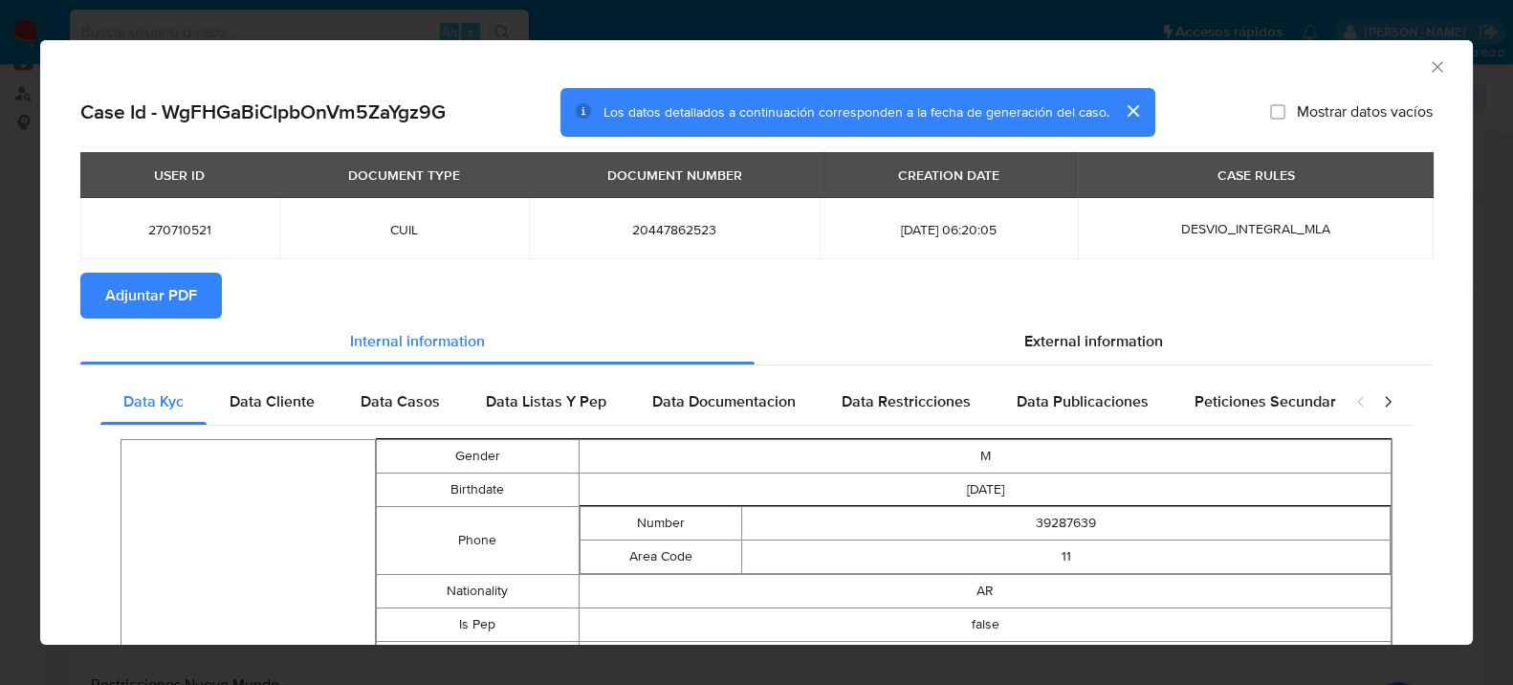
click at [1428, 72] on icon "Cerrar ventana" at bounding box center [1437, 66] width 19 height 19
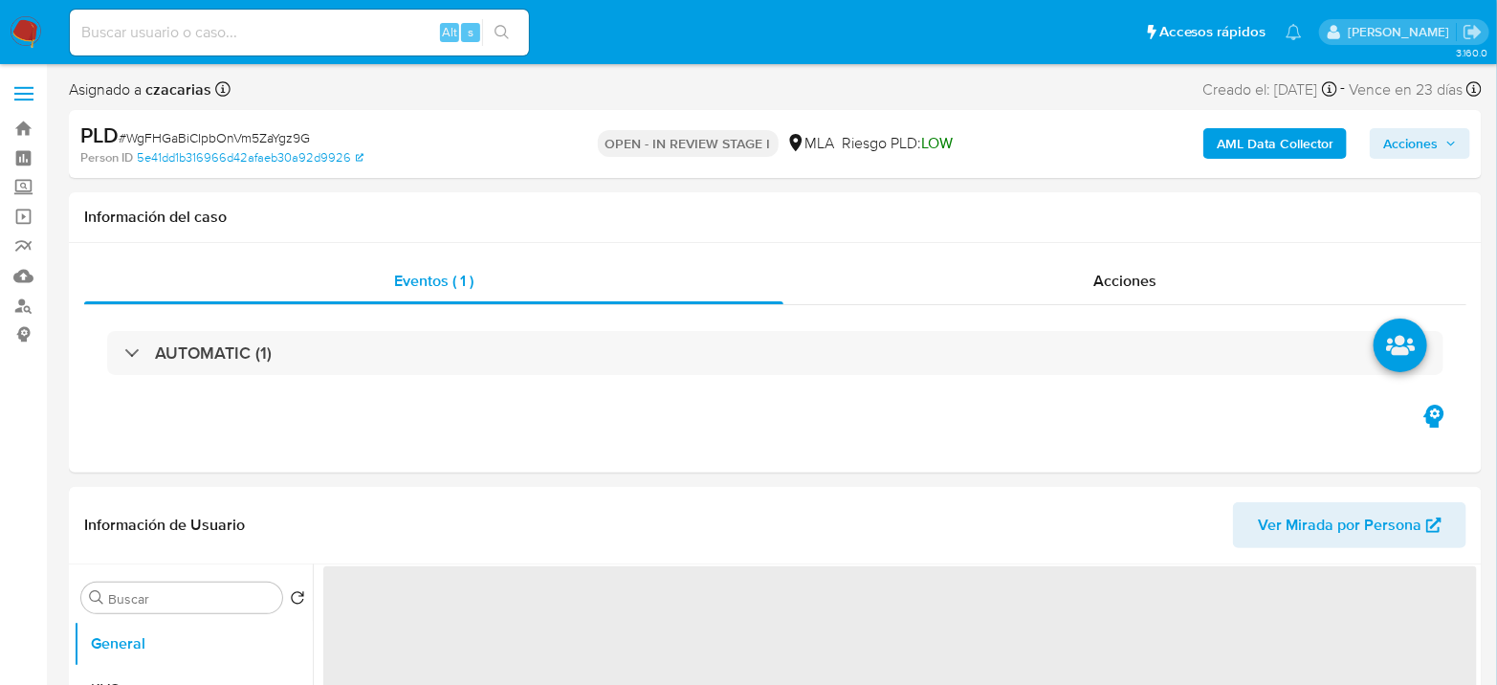
select select "10"
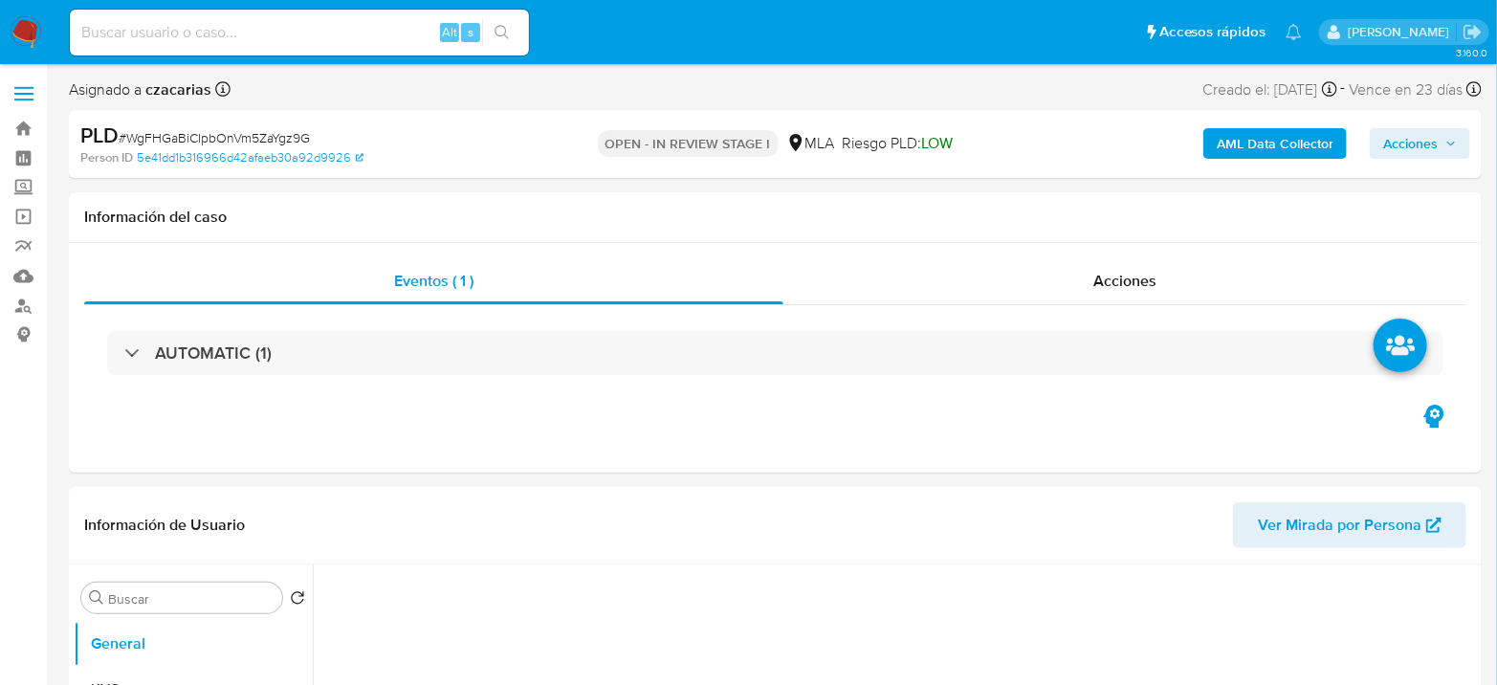
select select "10"
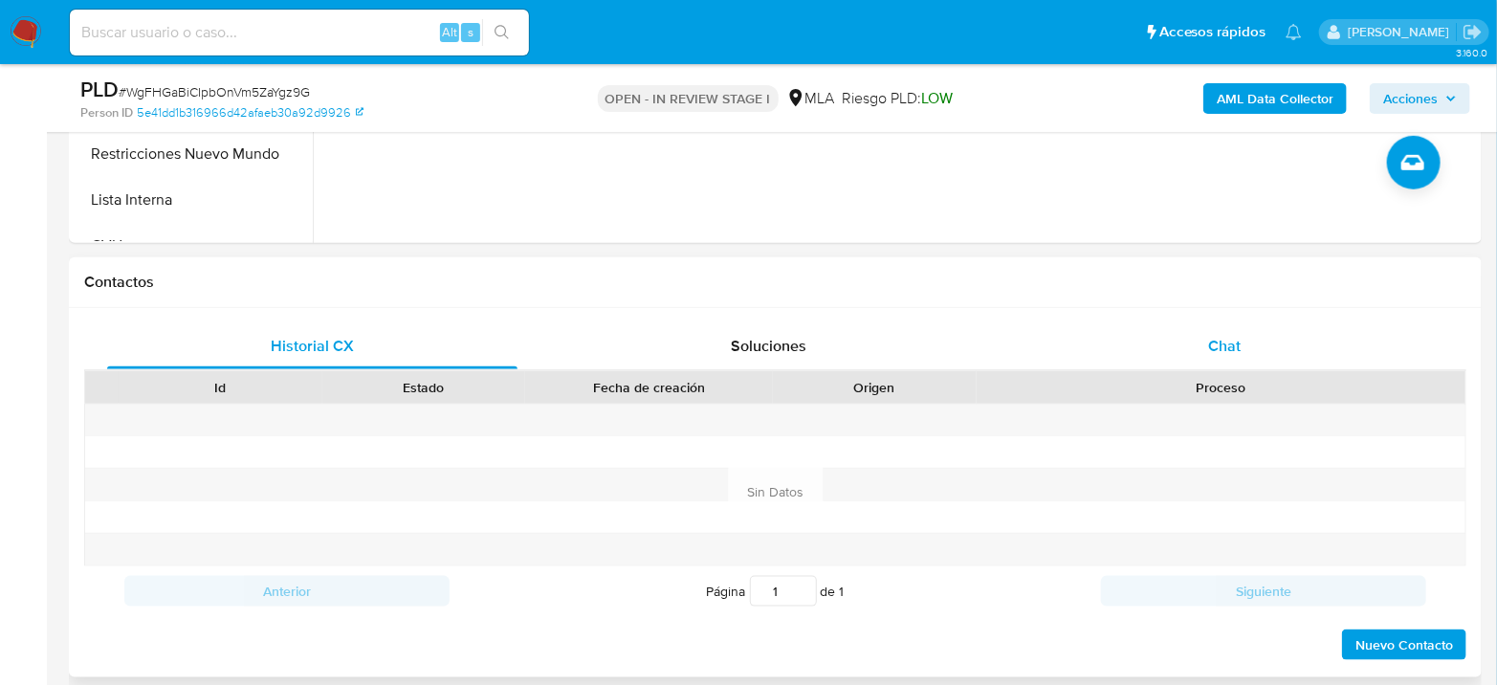
click at [1197, 349] on div "Chat" at bounding box center [1224, 346] width 410 height 46
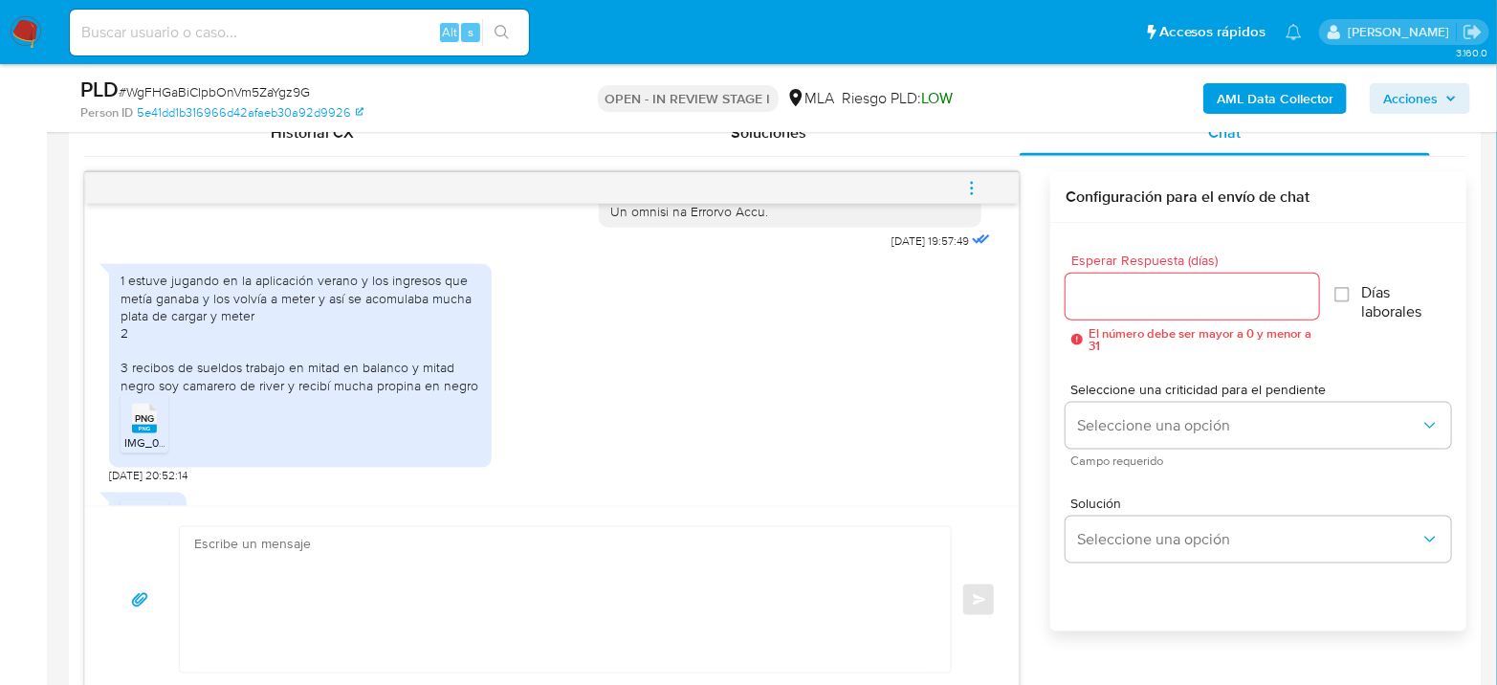
scroll to position [1027, 0]
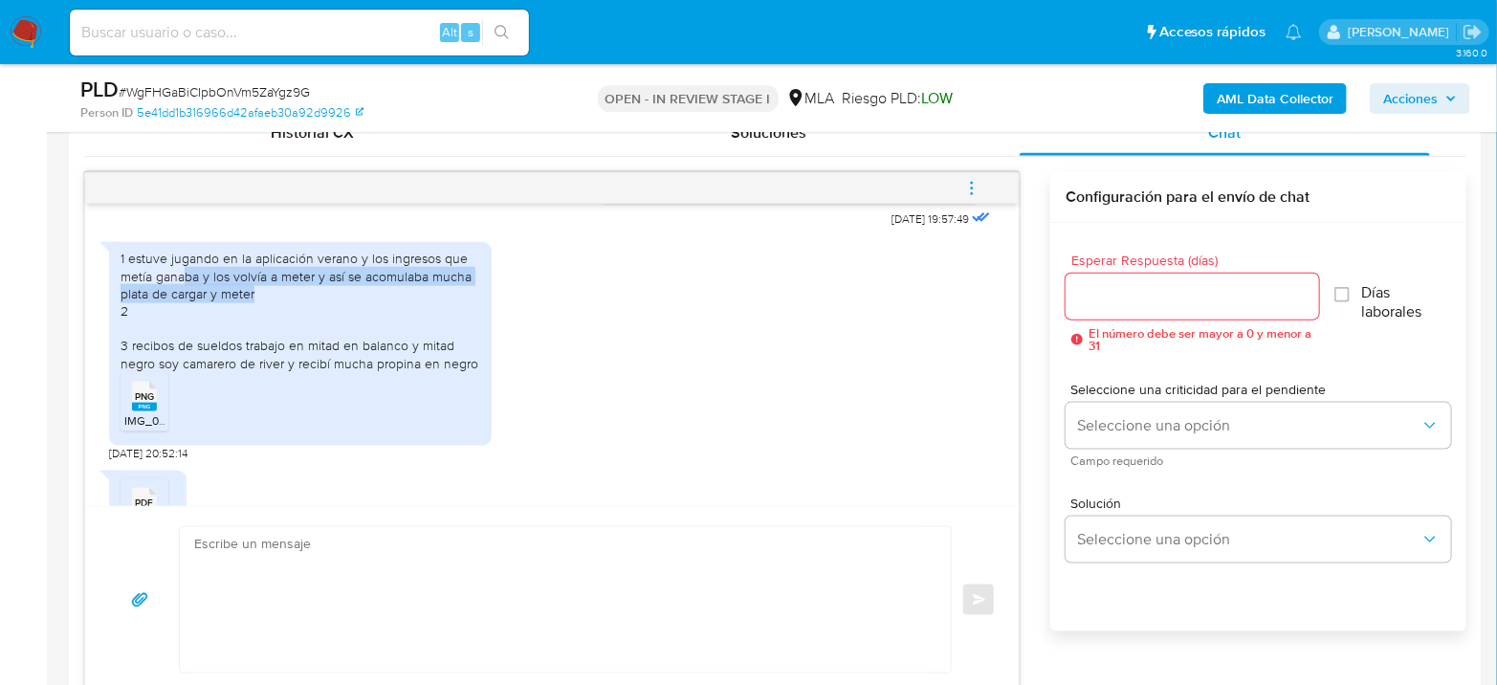
drag, startPoint x: 186, startPoint y: 302, endPoint x: 316, endPoint y: 322, distance: 131.6
click at [316, 322] on div "1 estuve jugando en la aplicación verano y los ingresos que metía ganaba y los …" at bounding box center [300, 310] width 360 height 121
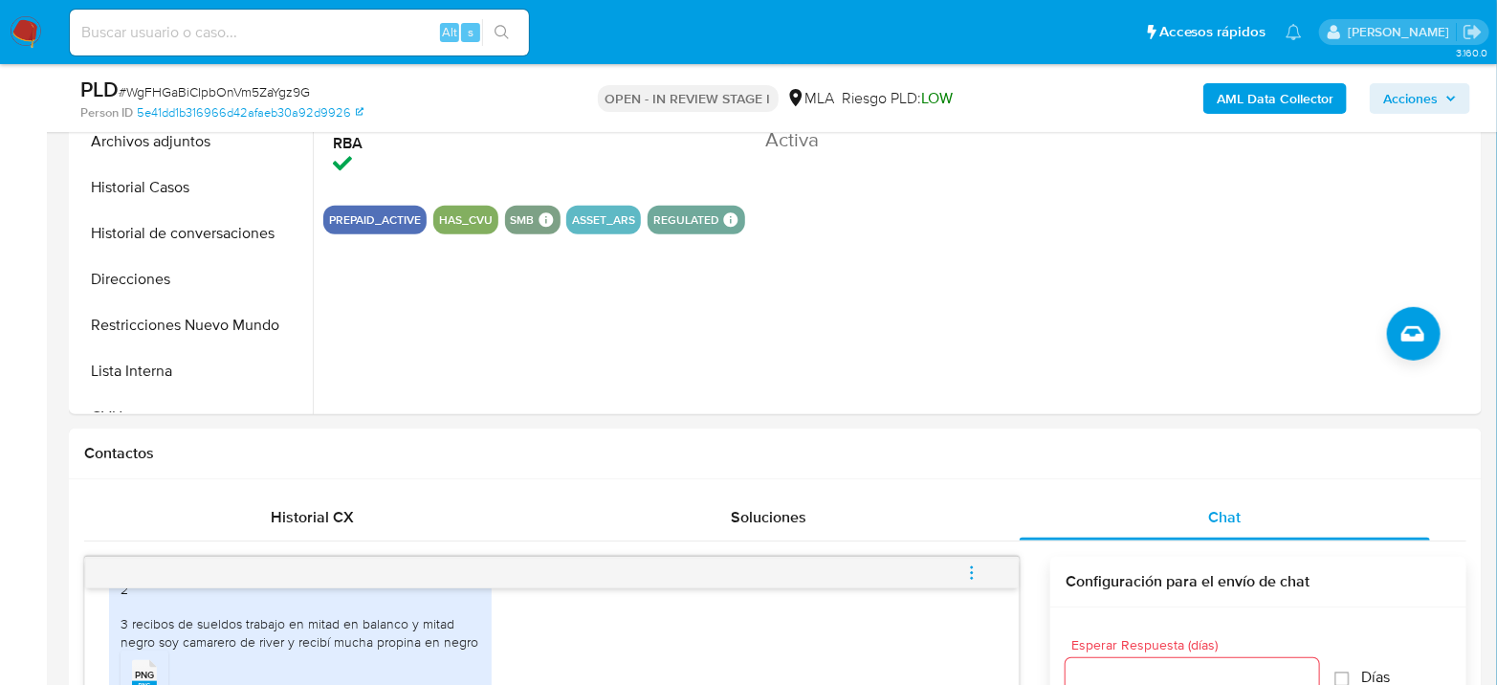
scroll to position [425, 0]
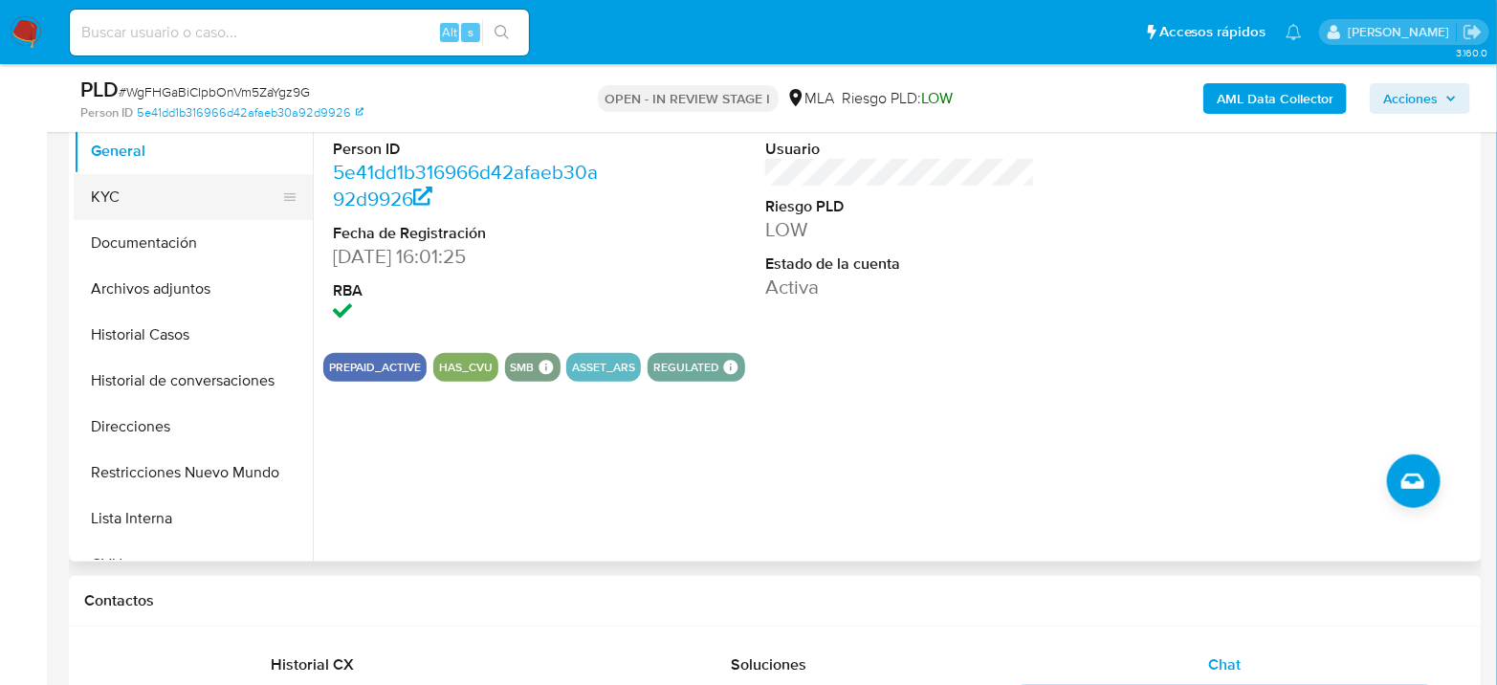
click at [99, 213] on button "KYC" at bounding box center [186, 197] width 224 height 46
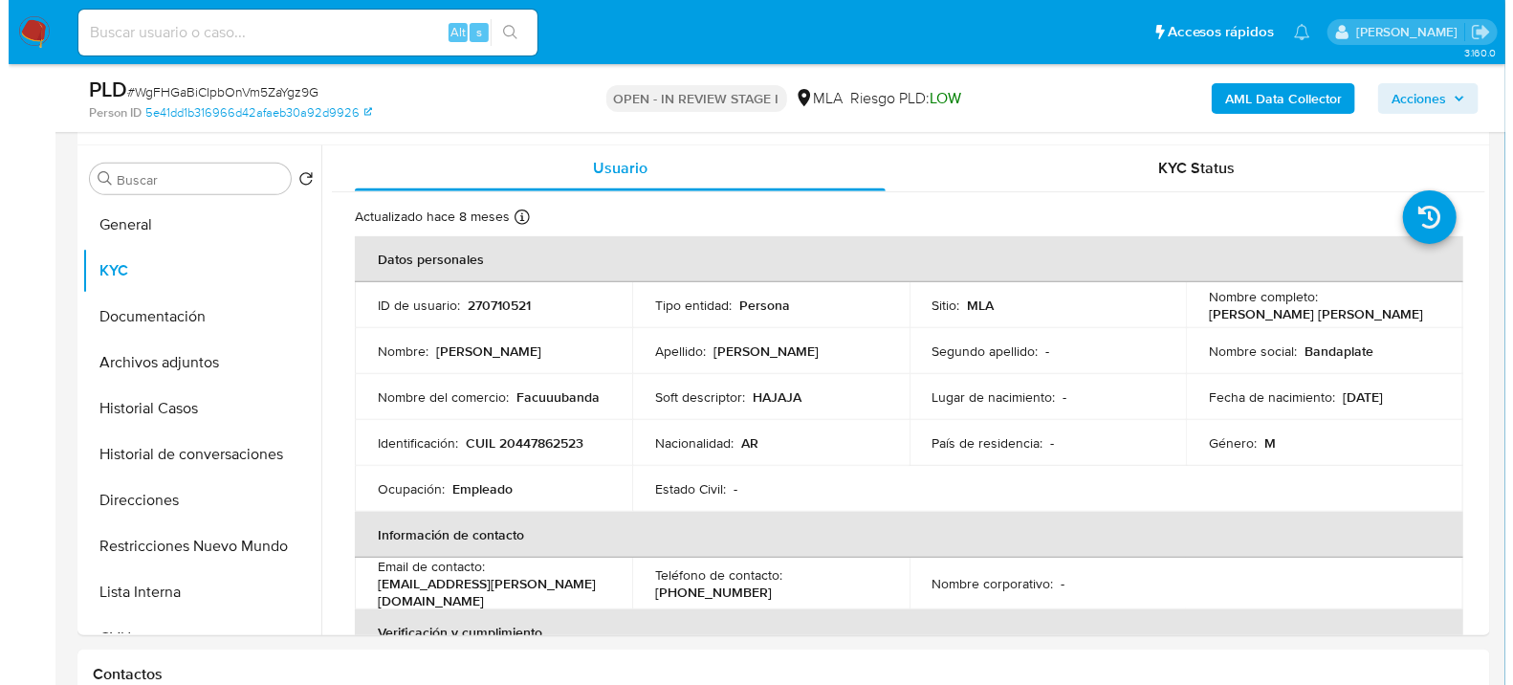
scroll to position [318, 0]
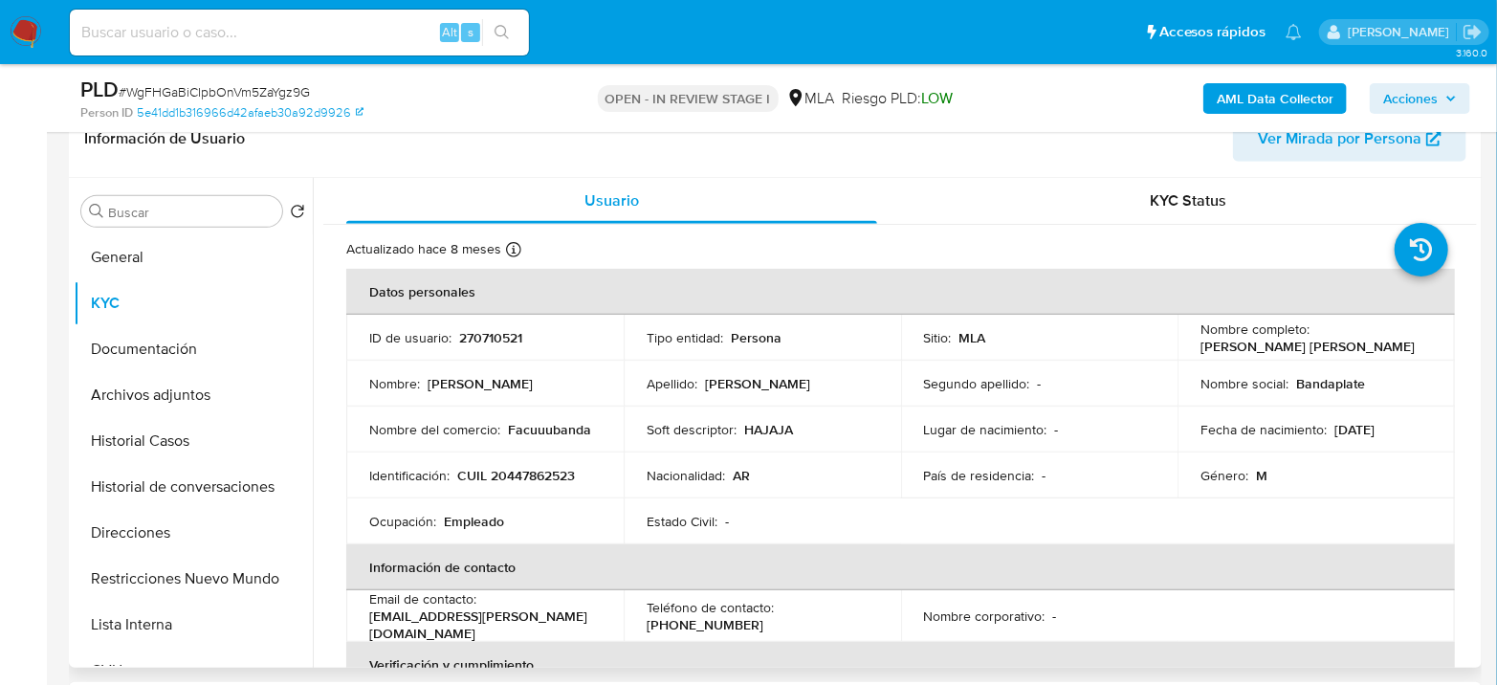
click at [535, 462] on td "Identificación : CUIL 20447862523" at bounding box center [484, 475] width 277 height 46
click at [537, 470] on p "CUIL 20447862523" at bounding box center [516, 475] width 118 height 17
copy p "20447862523"
click at [525, 473] on p "CUIL 20447862523" at bounding box center [516, 475] width 118 height 17
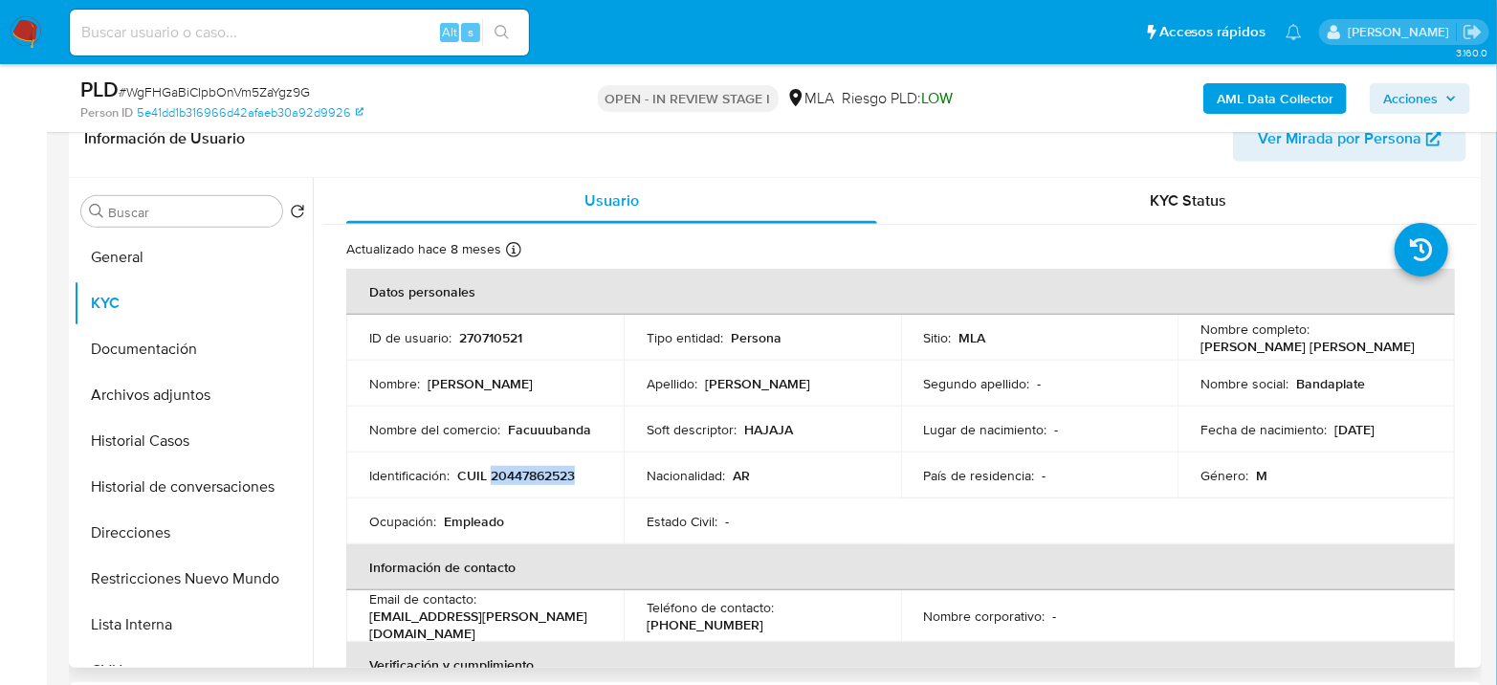
click at [526, 473] on p "CUIL 20447862523" at bounding box center [516, 475] width 118 height 17
copy p "20447862523"
click at [551, 468] on p "CUIL 20447862523" at bounding box center [516, 475] width 118 height 17
click at [120, 396] on button "Archivos adjuntos" at bounding box center [186, 395] width 224 height 46
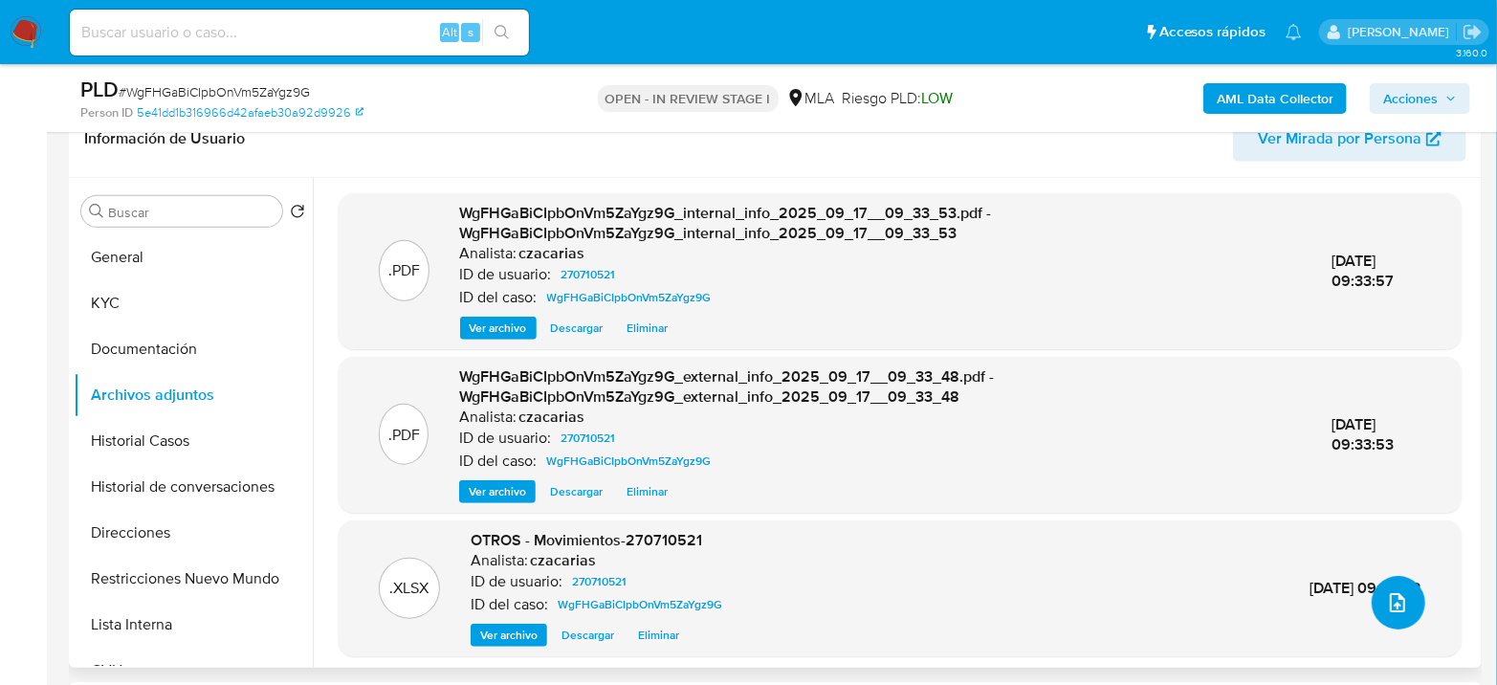
click at [1388, 606] on icon "upload-file" at bounding box center [1397, 602] width 23 height 23
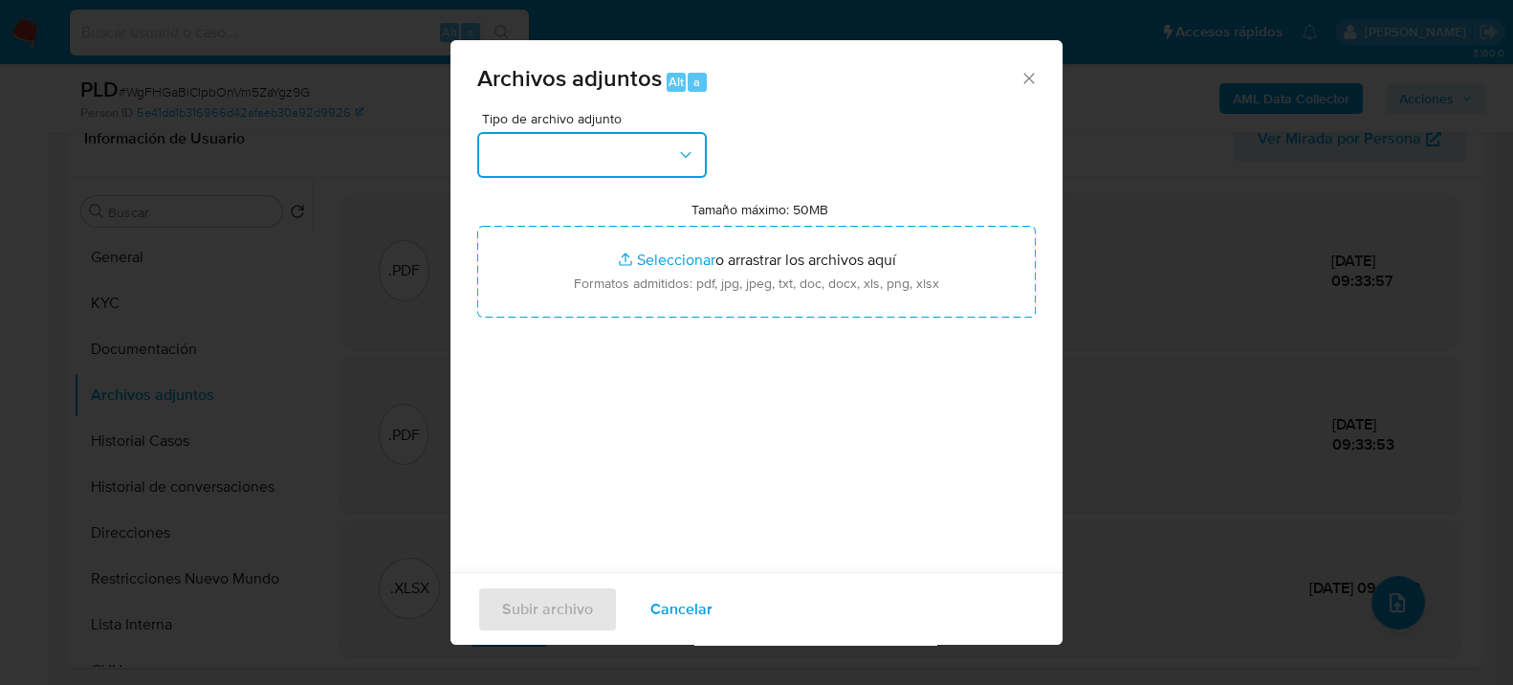
click at [601, 163] on button "button" at bounding box center [592, 155] width 230 height 46
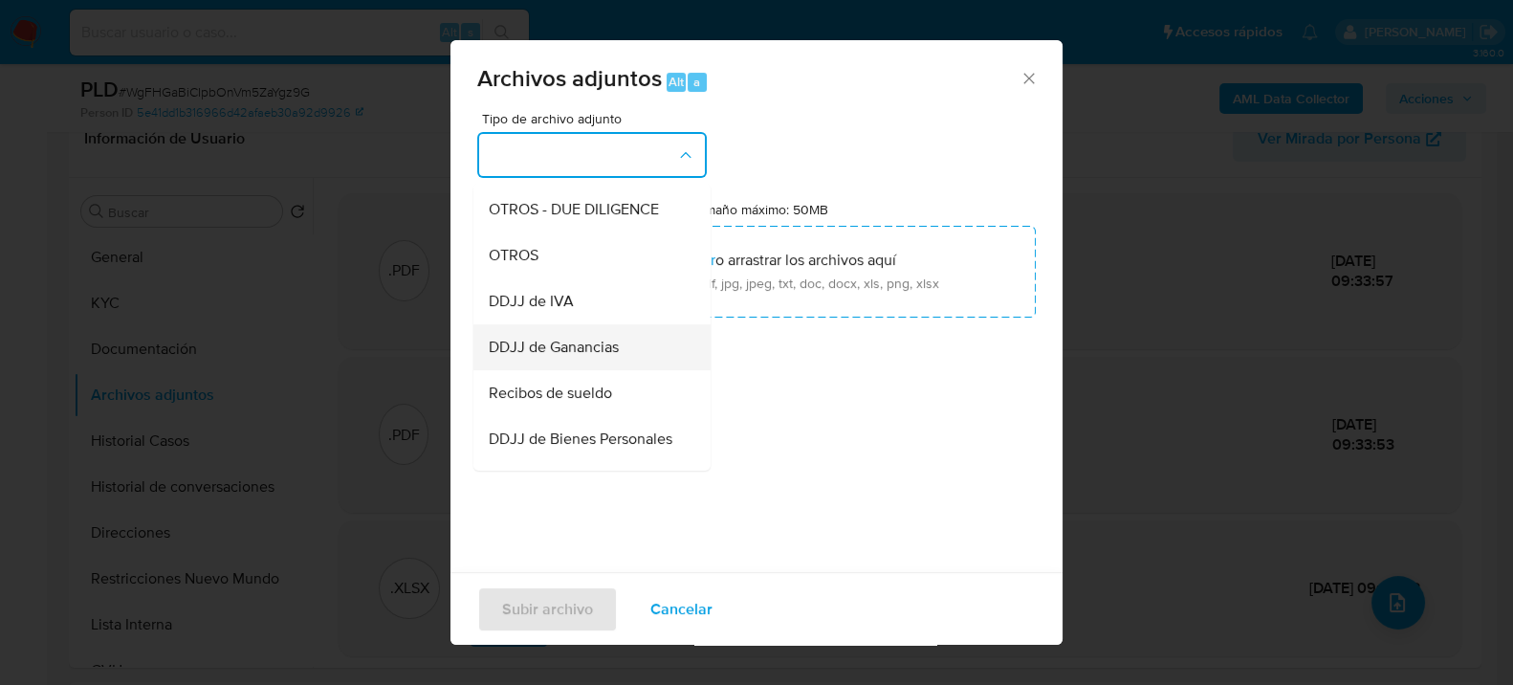
click at [609, 356] on span "DDJJ de Ganancias" at bounding box center [554, 346] width 130 height 19
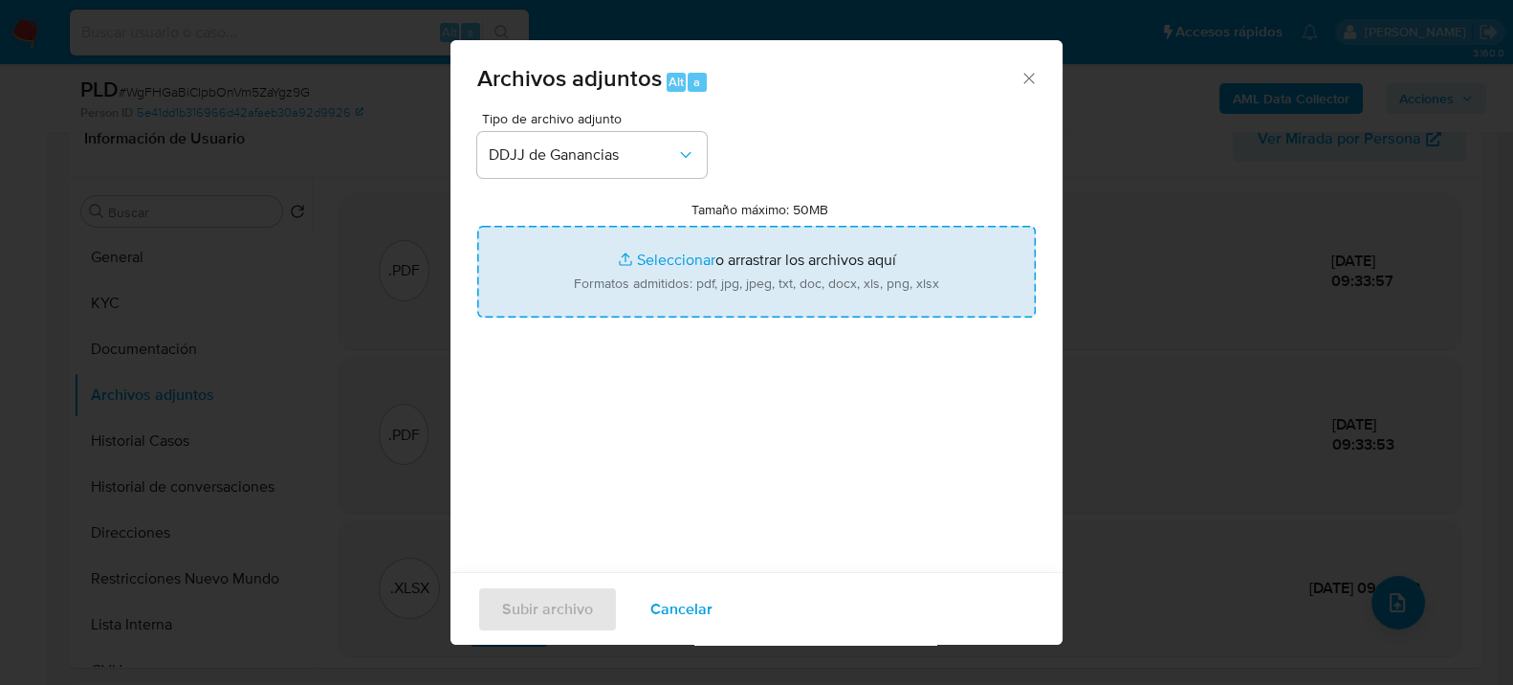
type input "C:\fakepath\270710521_870a7a9c-e453-4544-9d0a-4b69ac0fbae7.pdf"
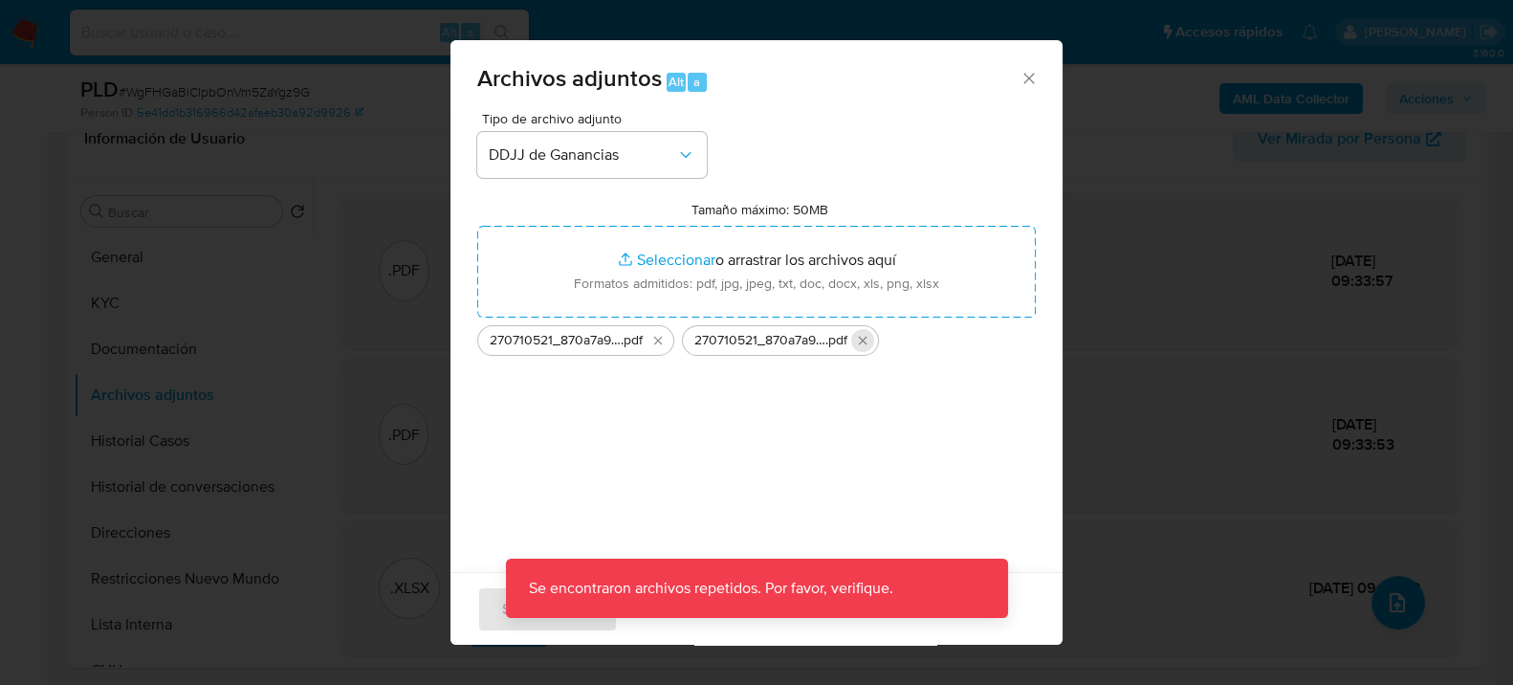
click at [864, 342] on icon "Eliminar 270710521_870a7a9c-e453-4544-9d0a-4b69ac0fbae7.pdf" at bounding box center [862, 340] width 15 height 15
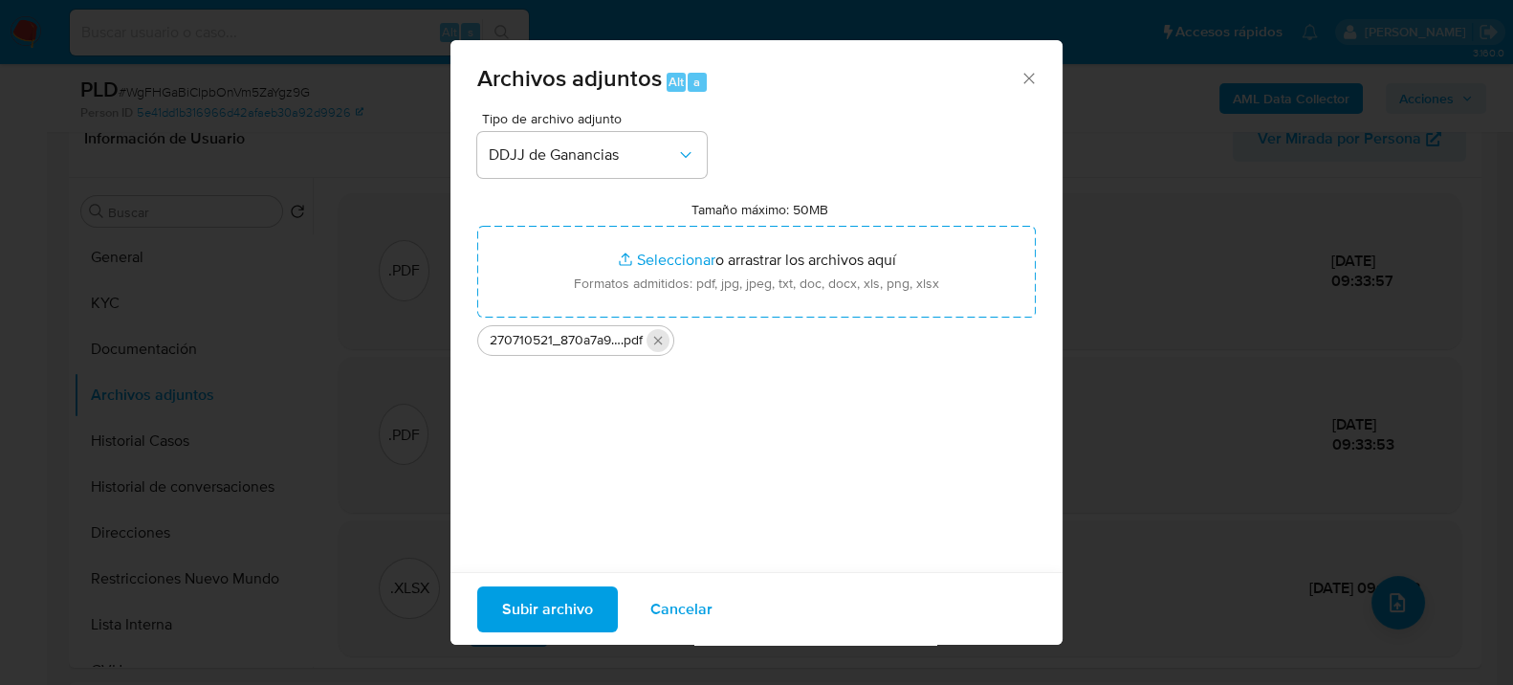
click at [661, 338] on icon "Eliminar 270710521_870a7a9c-e453-4544-9d0a-4b69ac0fbae7.pdf" at bounding box center [657, 340] width 15 height 15
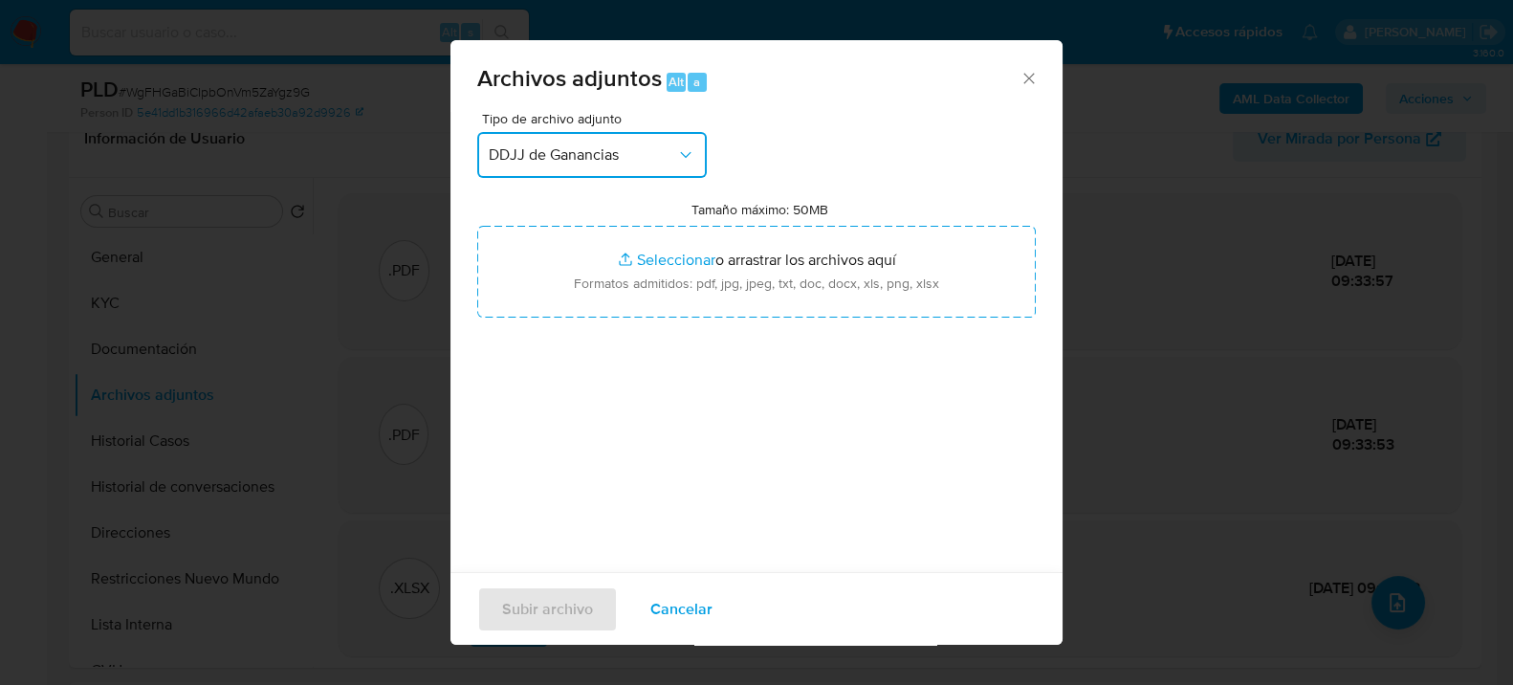
click at [628, 163] on span "DDJJ de Ganancias" at bounding box center [582, 154] width 187 height 19
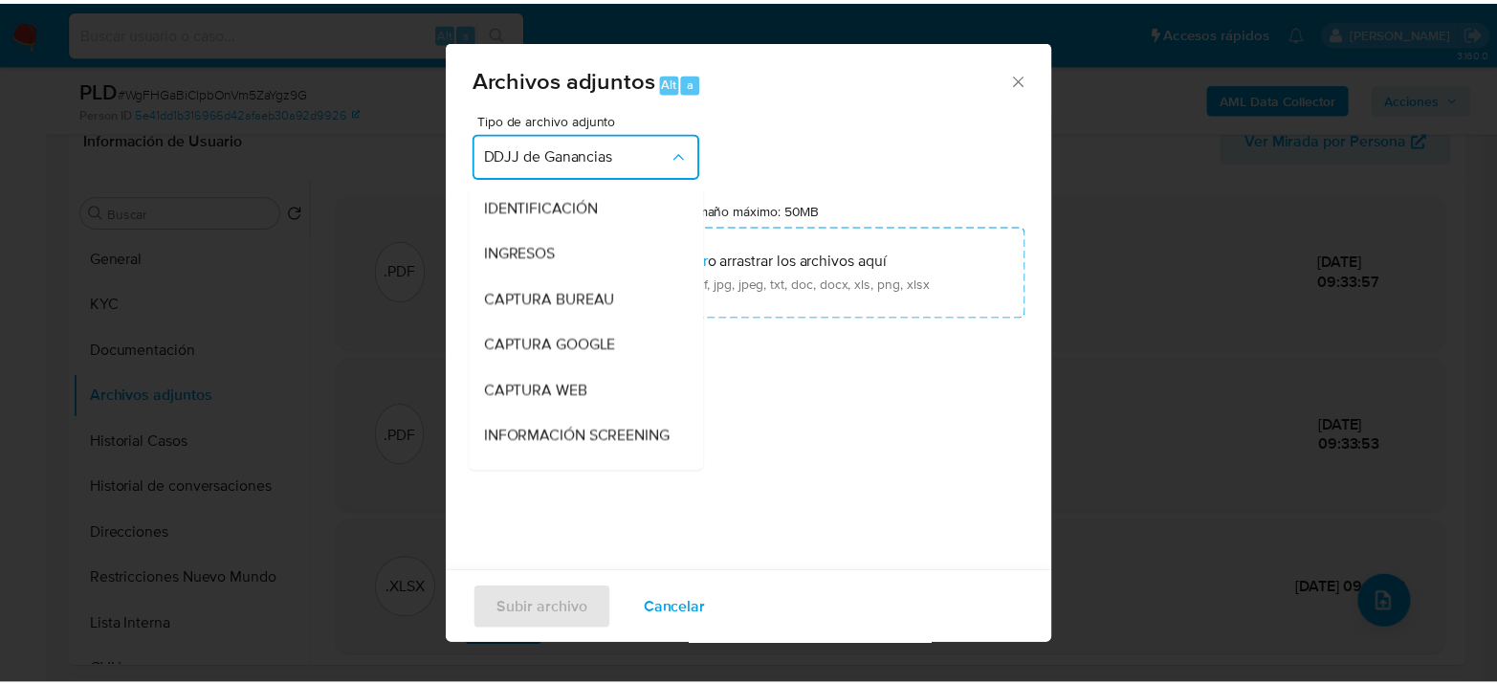
scroll to position [357, 0]
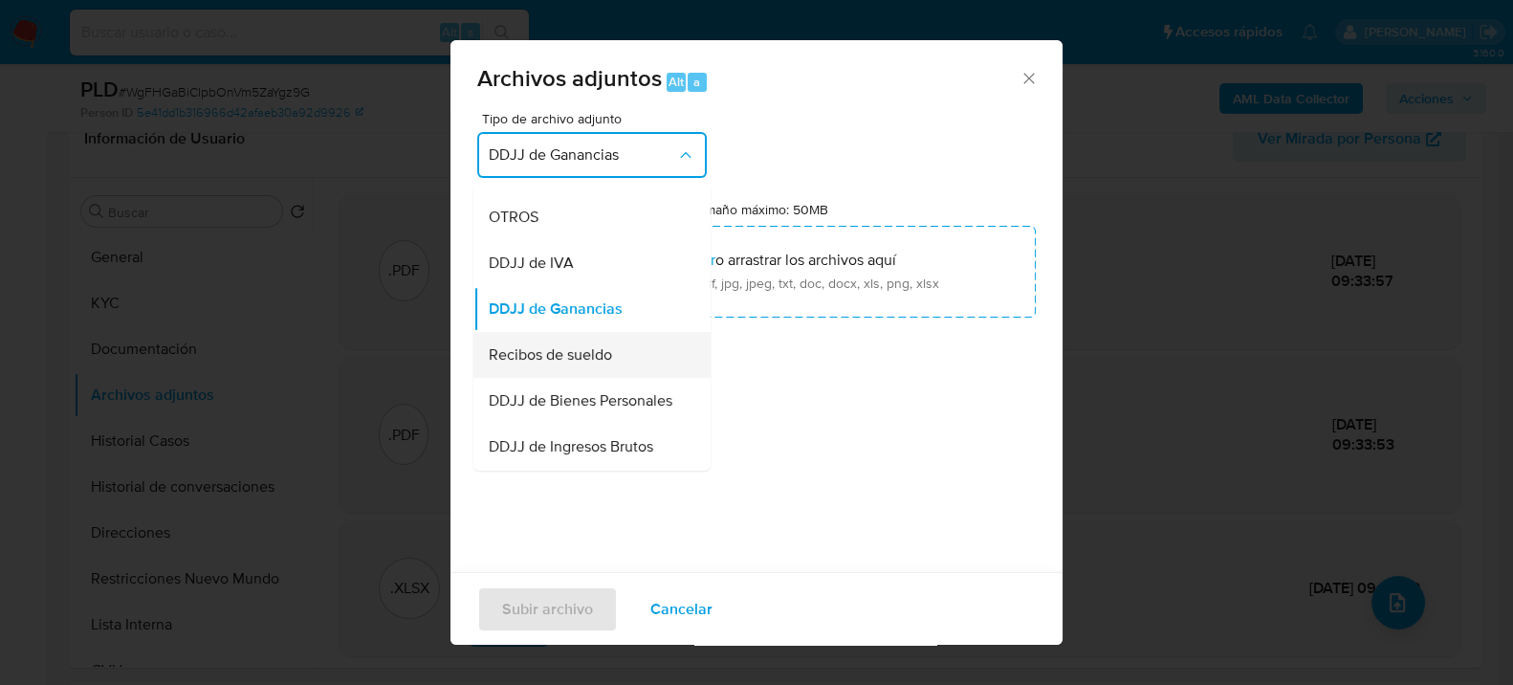
click at [639, 376] on div "Recibos de sueldo" at bounding box center [586, 354] width 195 height 46
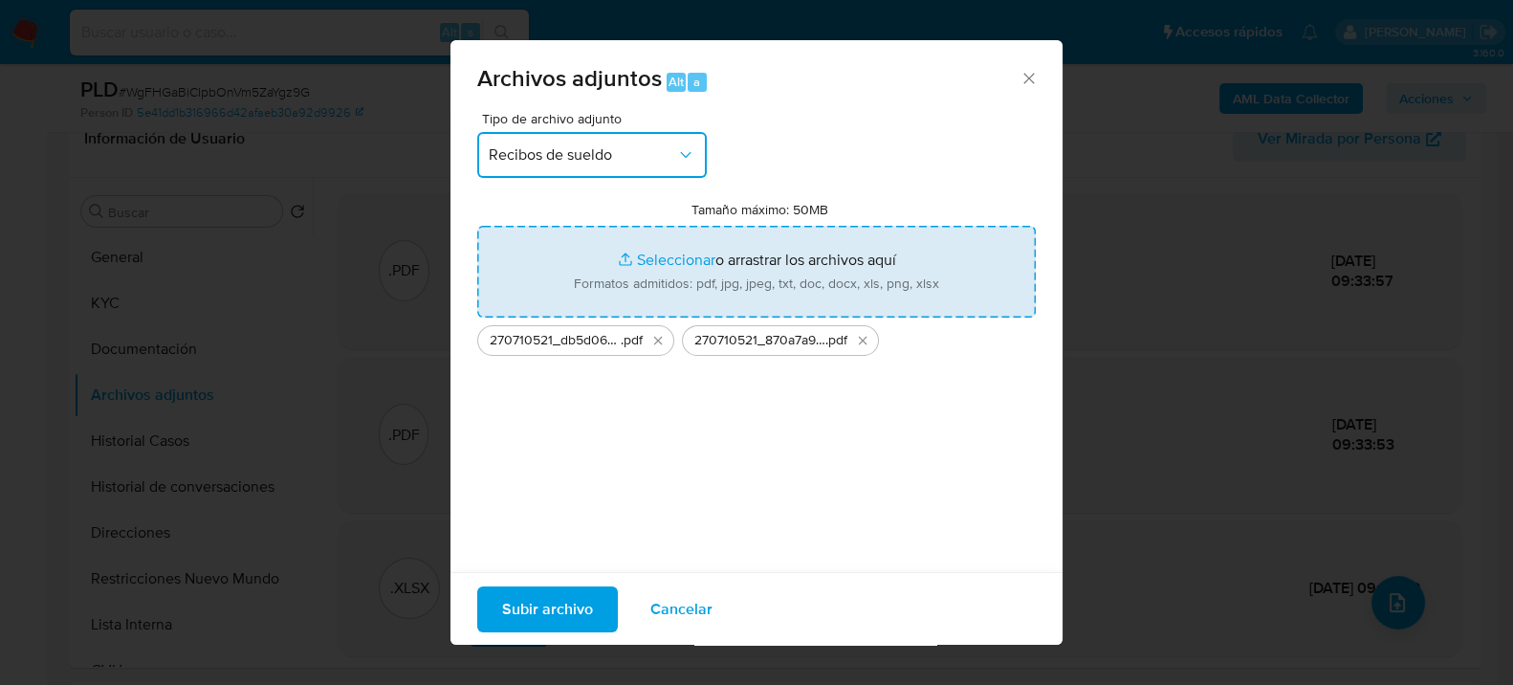
type input "C:\fakepath\270710521_faf9bc15-280e-4214-8f53-503ffaccf7ed.pdf"
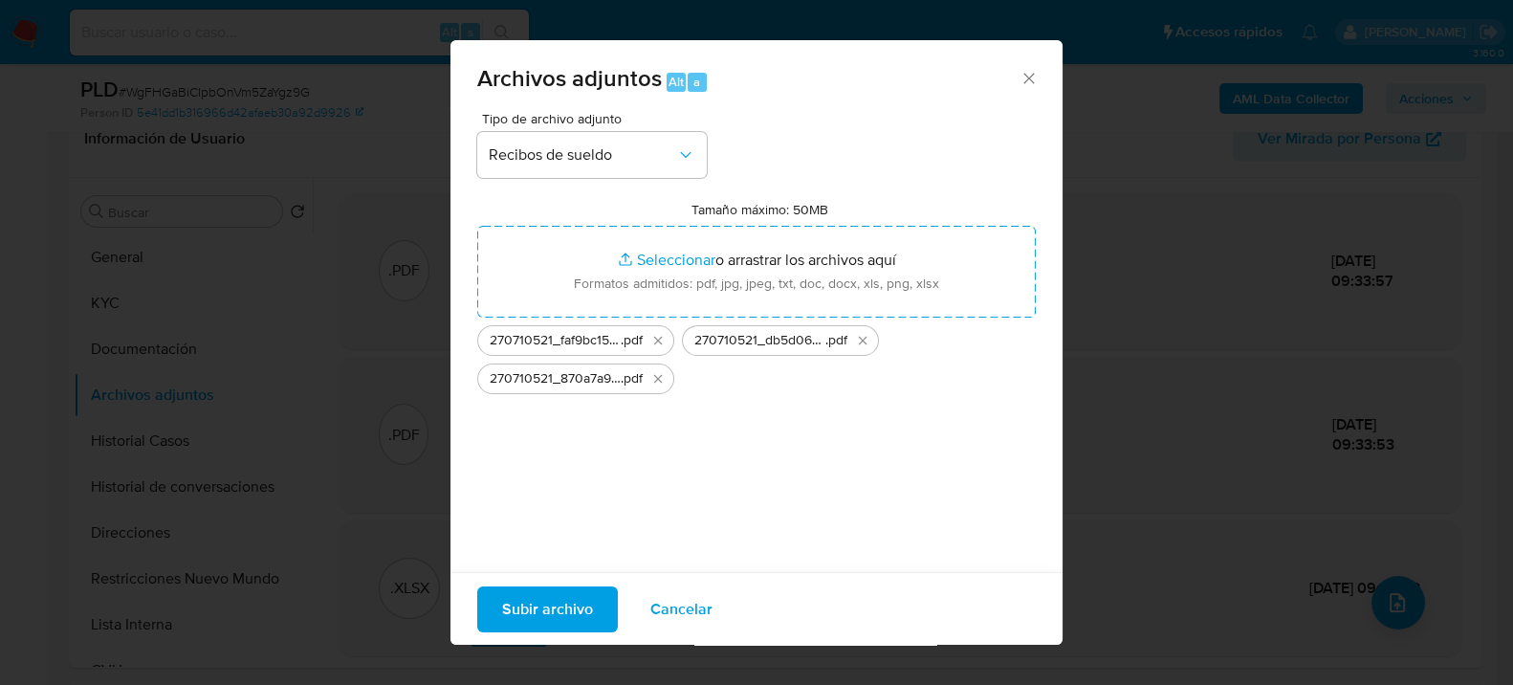
click at [565, 601] on span "Subir archivo" at bounding box center [547, 608] width 91 height 42
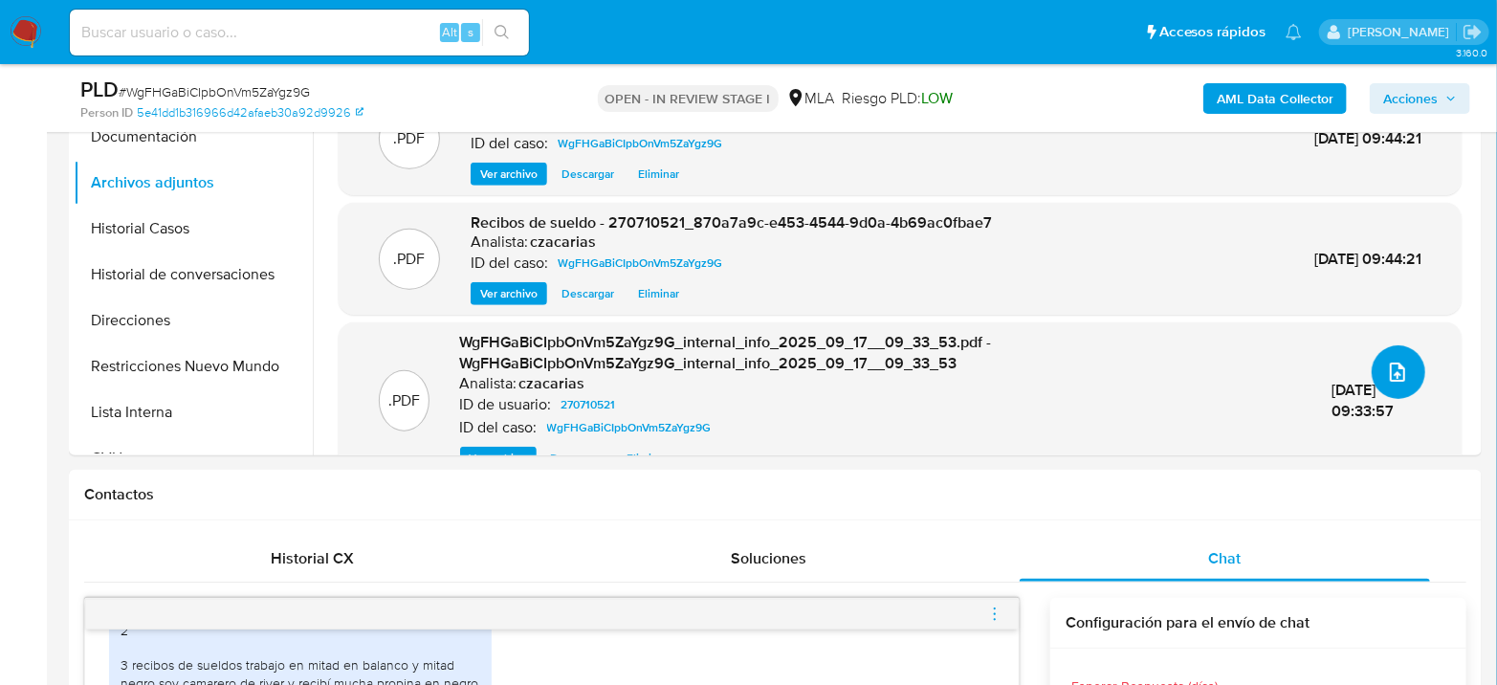
scroll to position [0, 0]
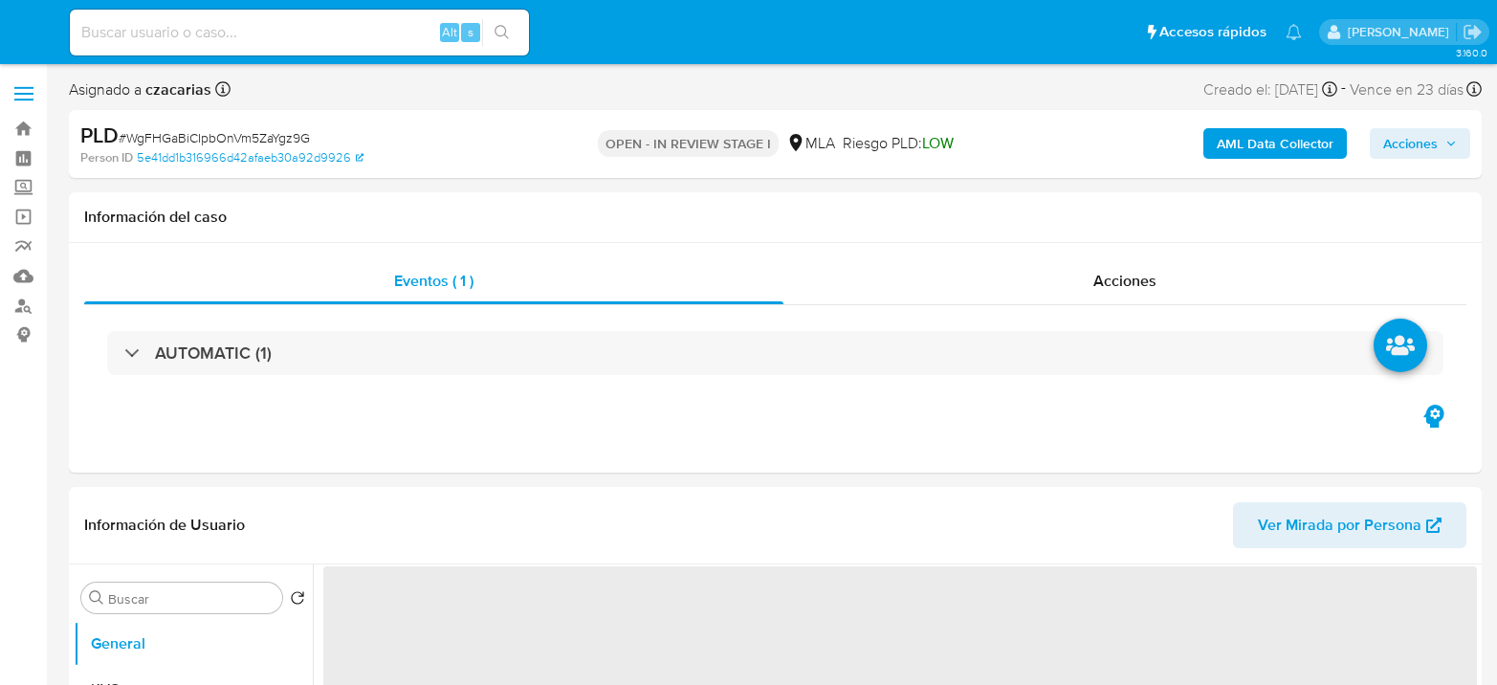
select select "10"
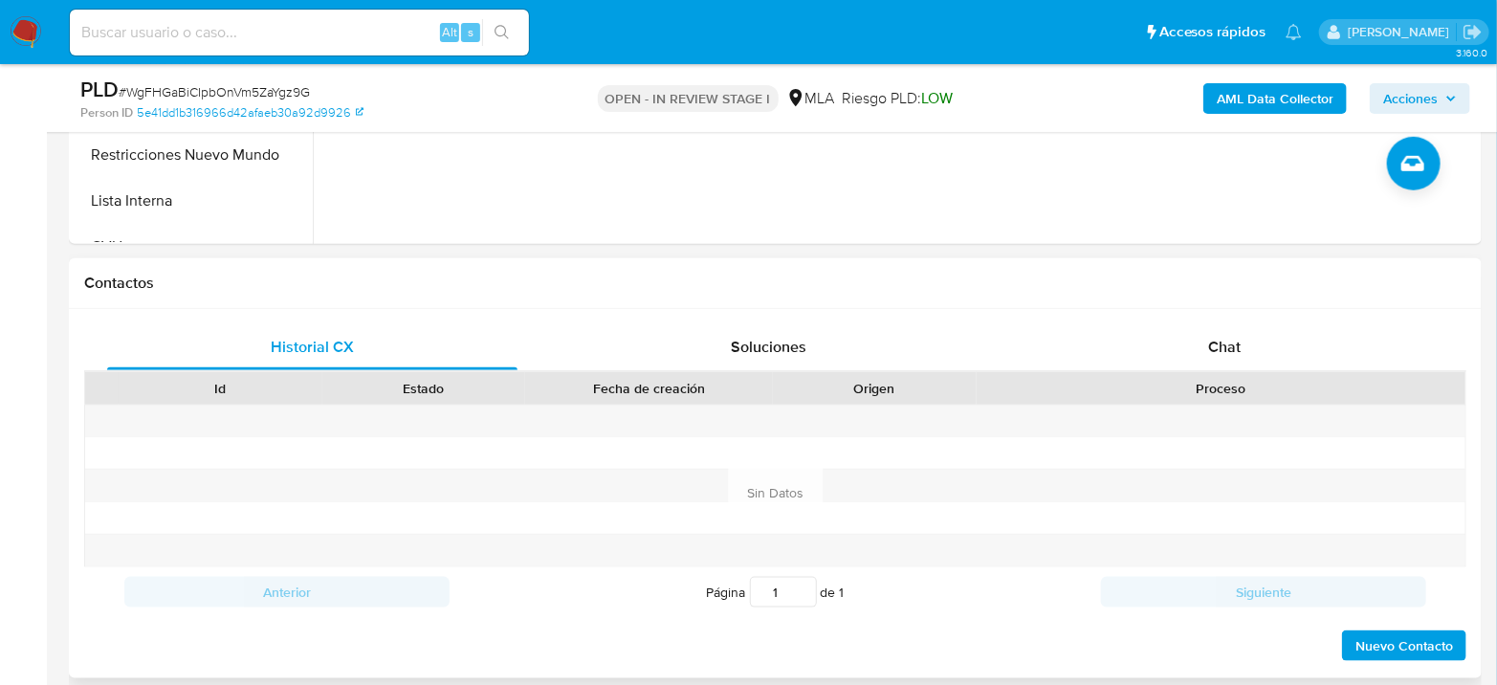
scroll to position [743, 0]
click at [1205, 338] on div "Chat" at bounding box center [1224, 346] width 410 height 46
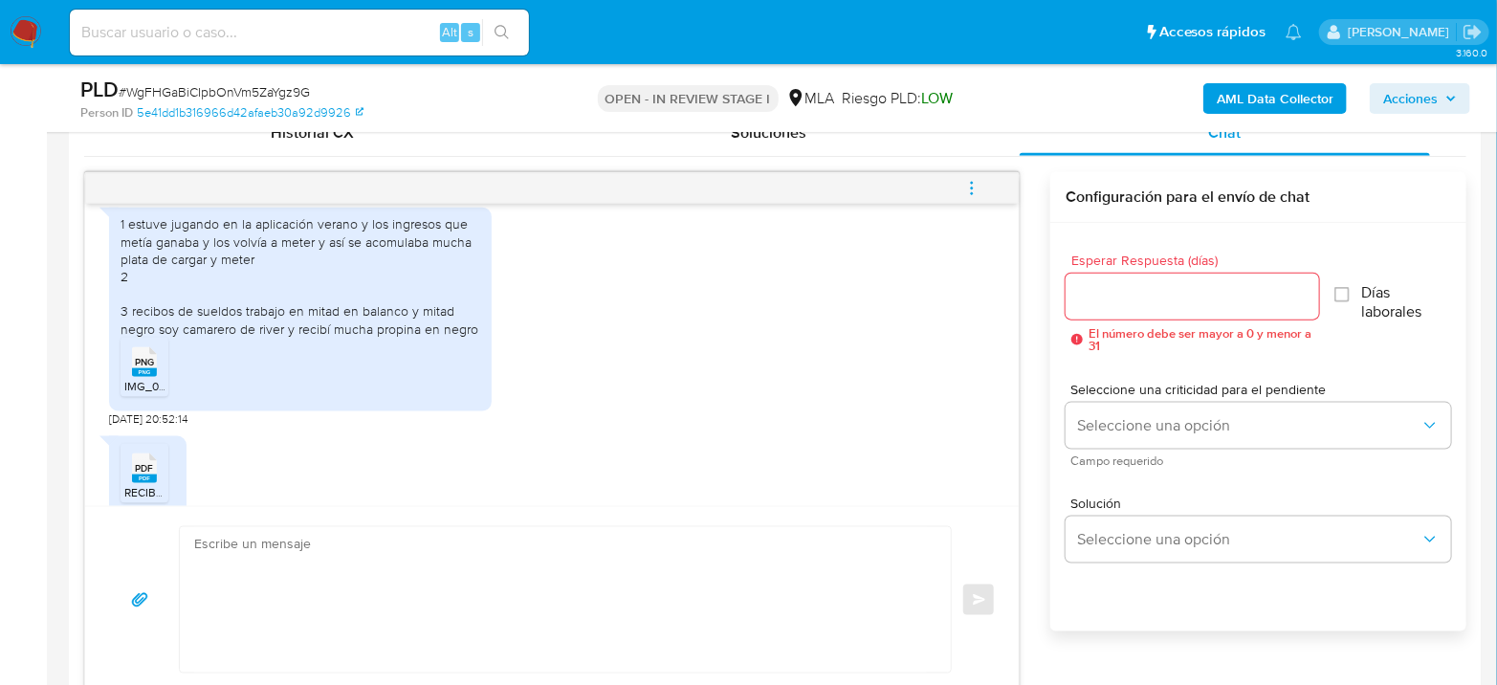
scroll to position [1027, 0]
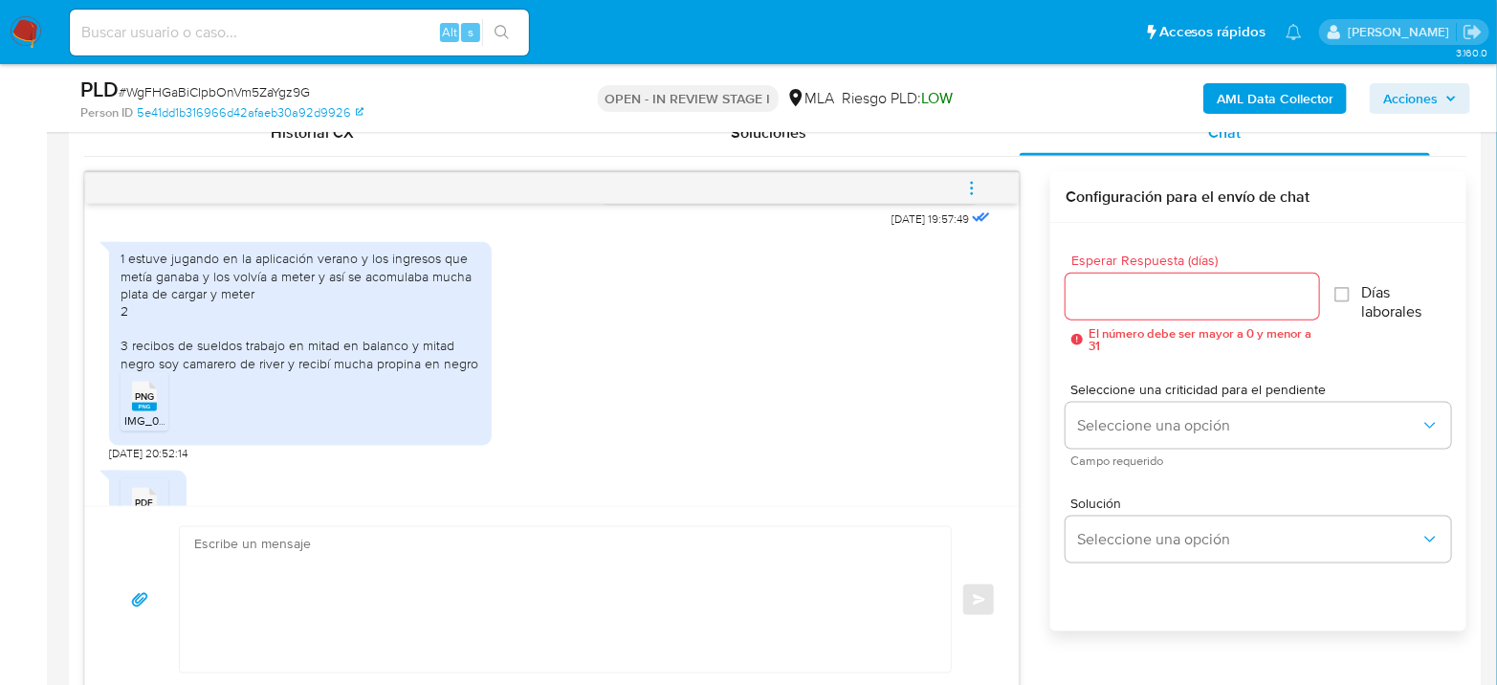
drag, startPoint x: 155, startPoint y: 286, endPoint x: 133, endPoint y: 273, distance: 25.7
click at [375, 309] on div "1 estuve jugando en la aplicación verano y los ingresos que metía ganaba y los …" at bounding box center [300, 310] width 360 height 121
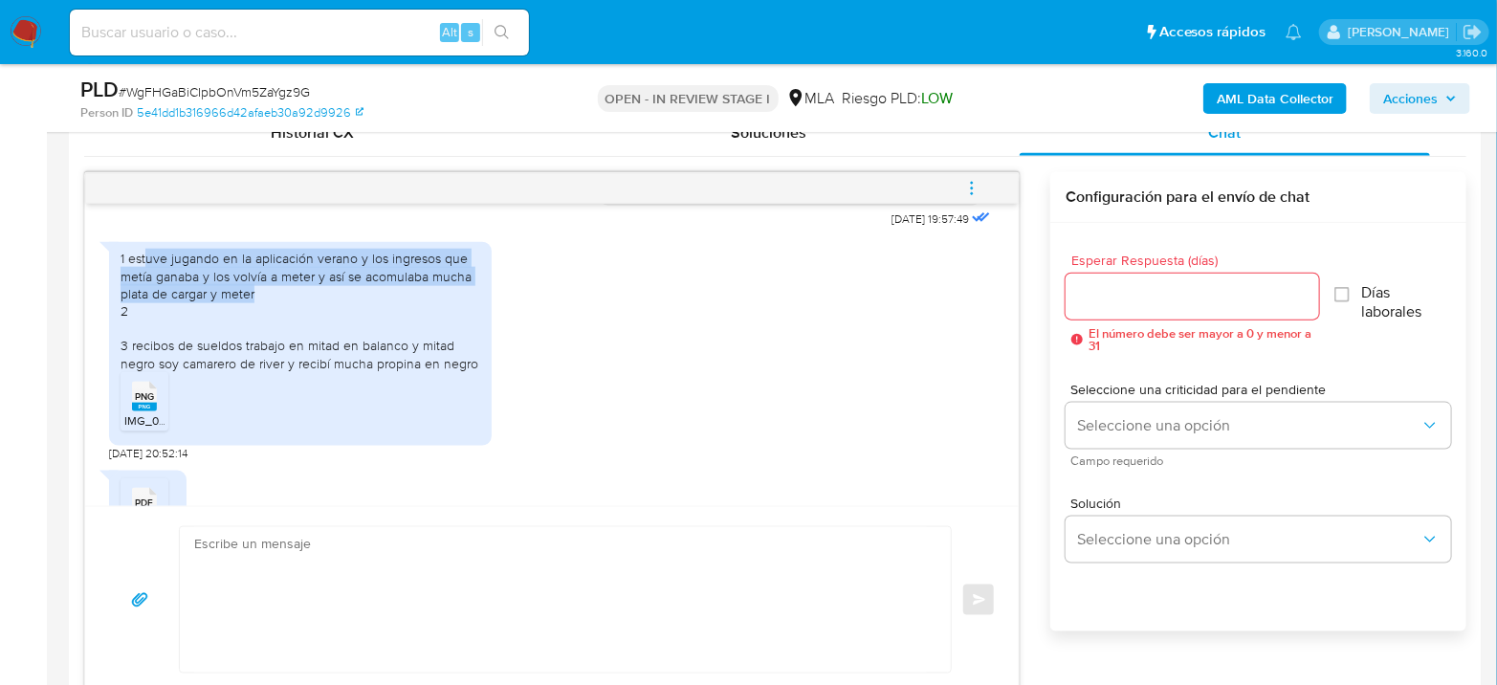
drag, startPoint x: 146, startPoint y: 290, endPoint x: 263, endPoint y: 332, distance: 124.0
click at [263, 332] on div "1 estuve jugando en la aplicación verano y los ingresos que metía ganaba y los …" at bounding box center [300, 310] width 360 height 121
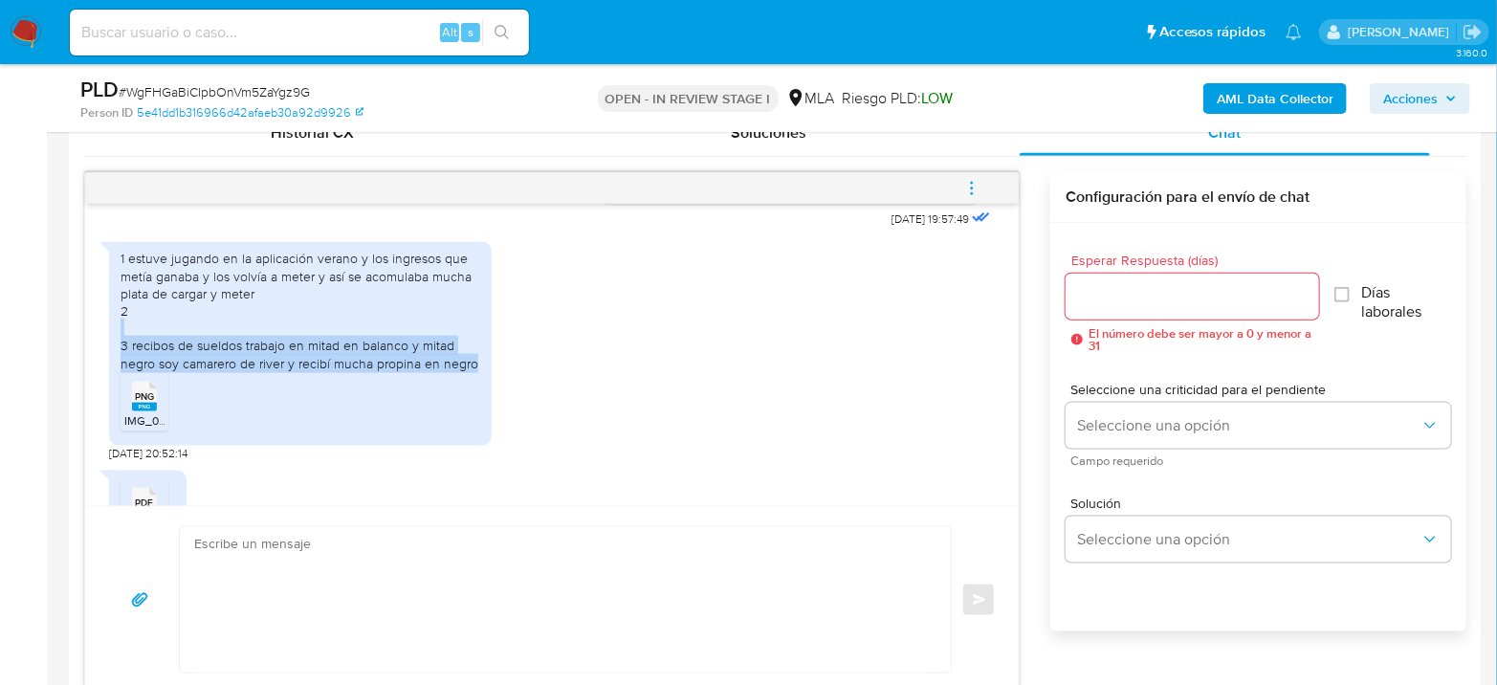
drag, startPoint x: 165, startPoint y: 367, endPoint x: 484, endPoint y: 403, distance: 320.4
click at [483, 403] on div "1 estuve jugando en la aplicación verano y los ingresos que metía ganaba y los …" at bounding box center [300, 343] width 383 height 203
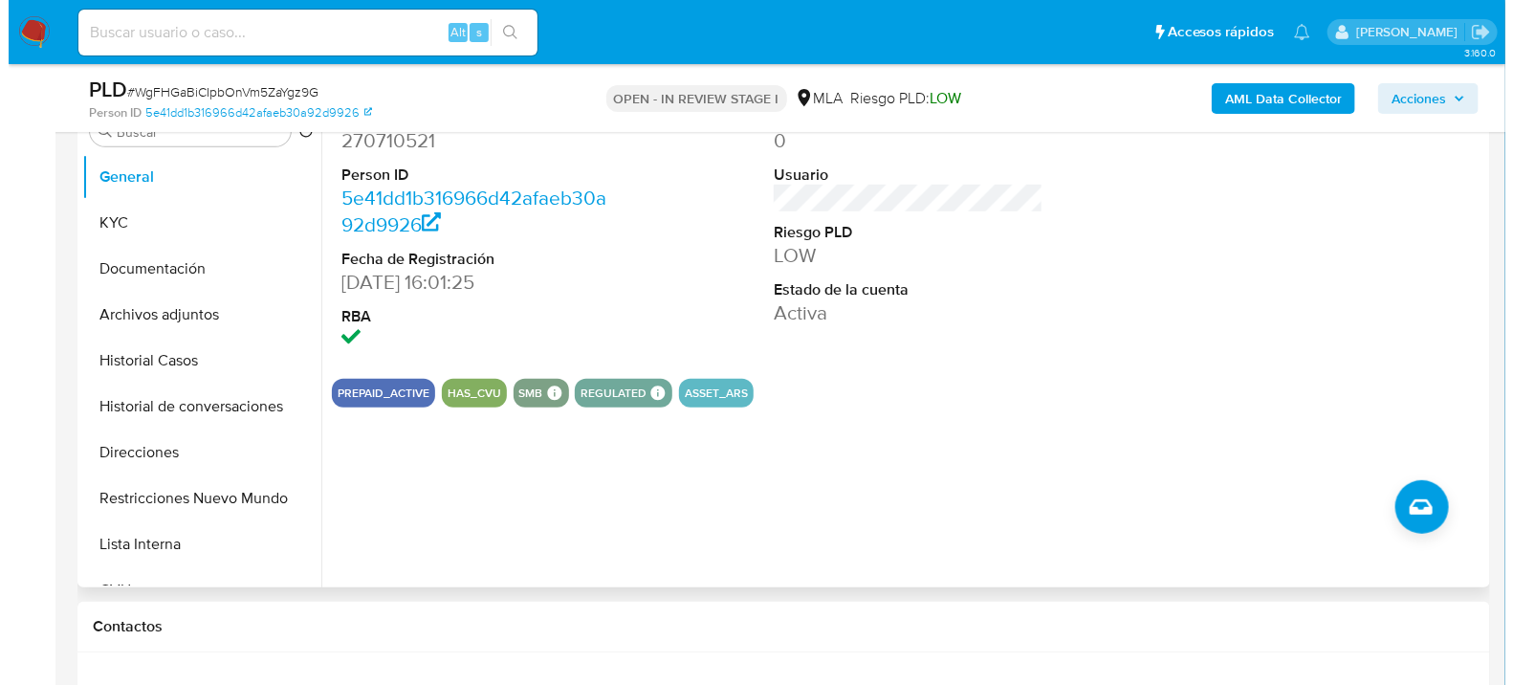
scroll to position [318, 0]
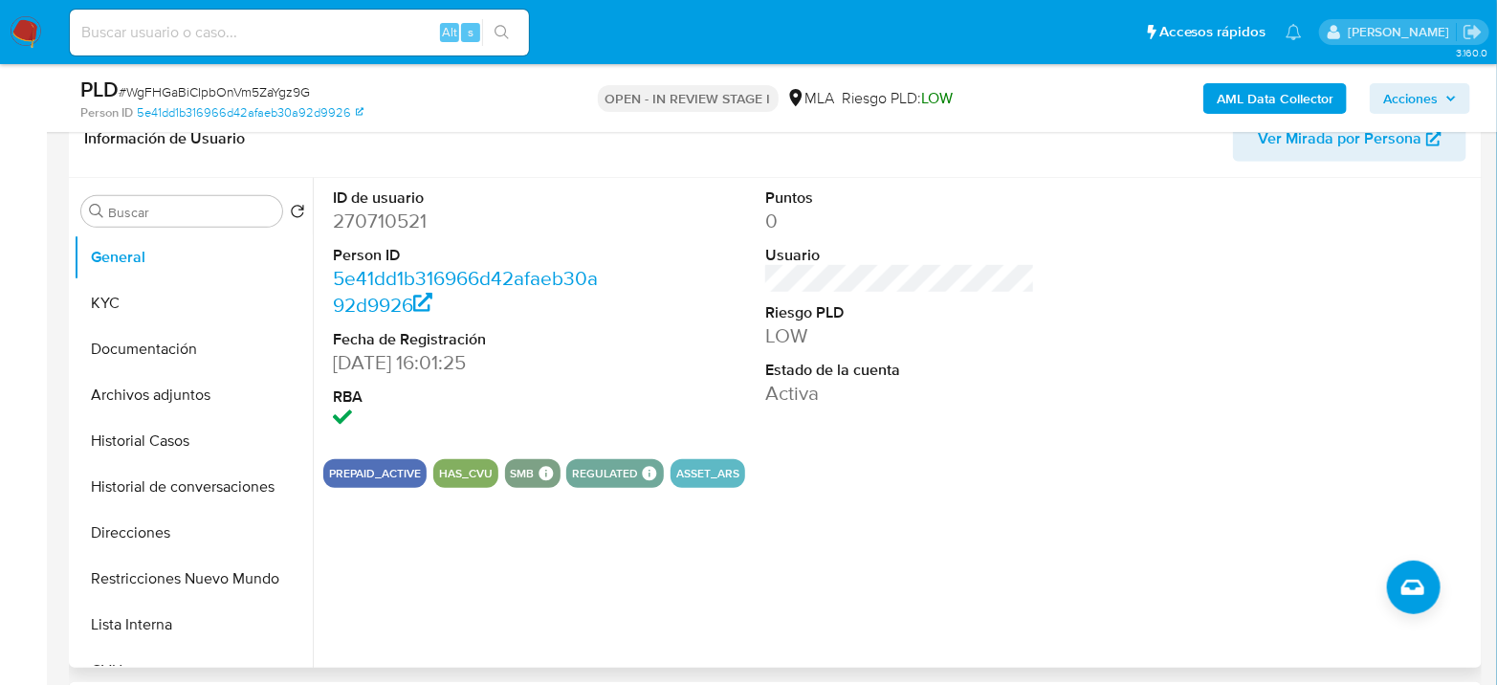
click at [393, 219] on dd "270710521" at bounding box center [468, 221] width 270 height 27
drag, startPoint x: 393, startPoint y: 219, endPoint x: 791, endPoint y: 11, distance: 448.7
click at [393, 218] on dd "270710521" at bounding box center [468, 221] width 270 height 27
copy dd "270710521"
click at [209, 381] on button "Archivos adjuntos" at bounding box center [186, 395] width 224 height 46
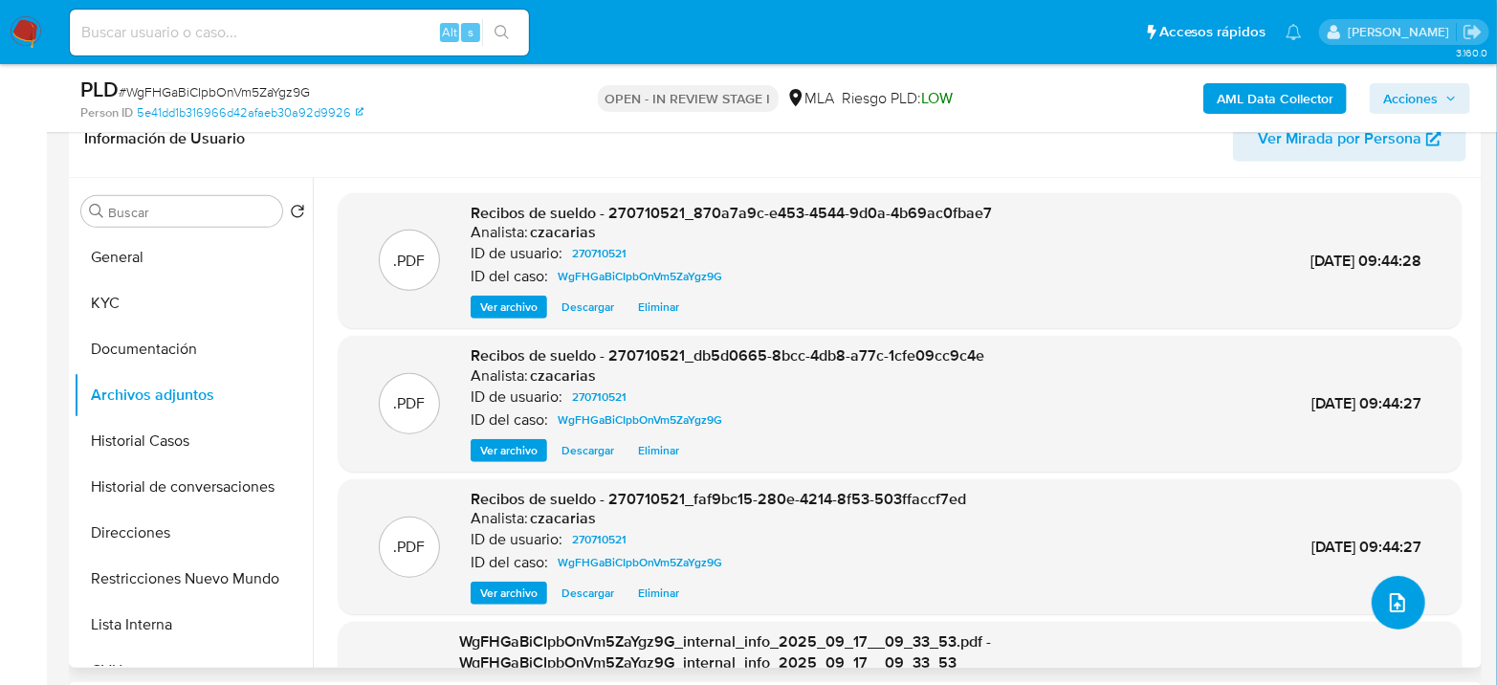
click at [1391, 591] on icon "upload-file" at bounding box center [1397, 602] width 23 height 23
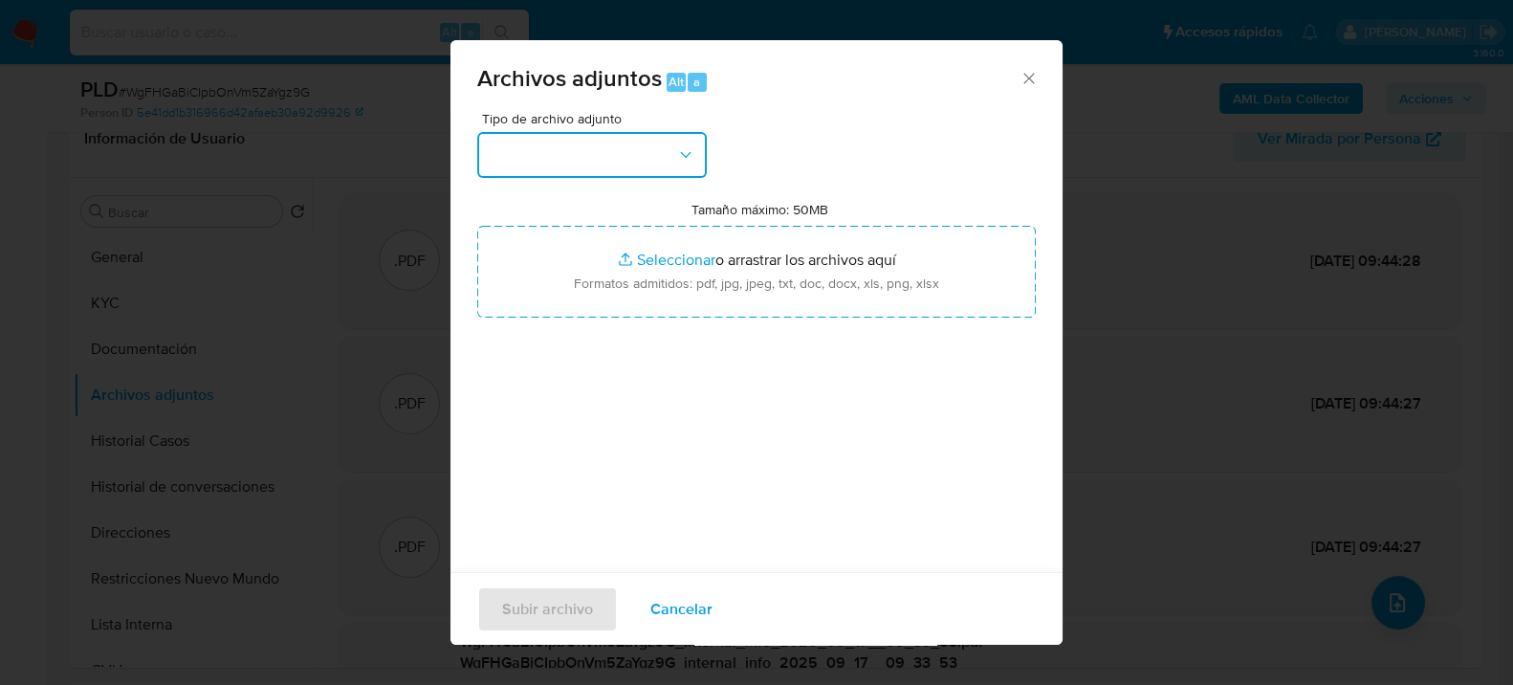
click at [552, 171] on button "button" at bounding box center [592, 155] width 230 height 46
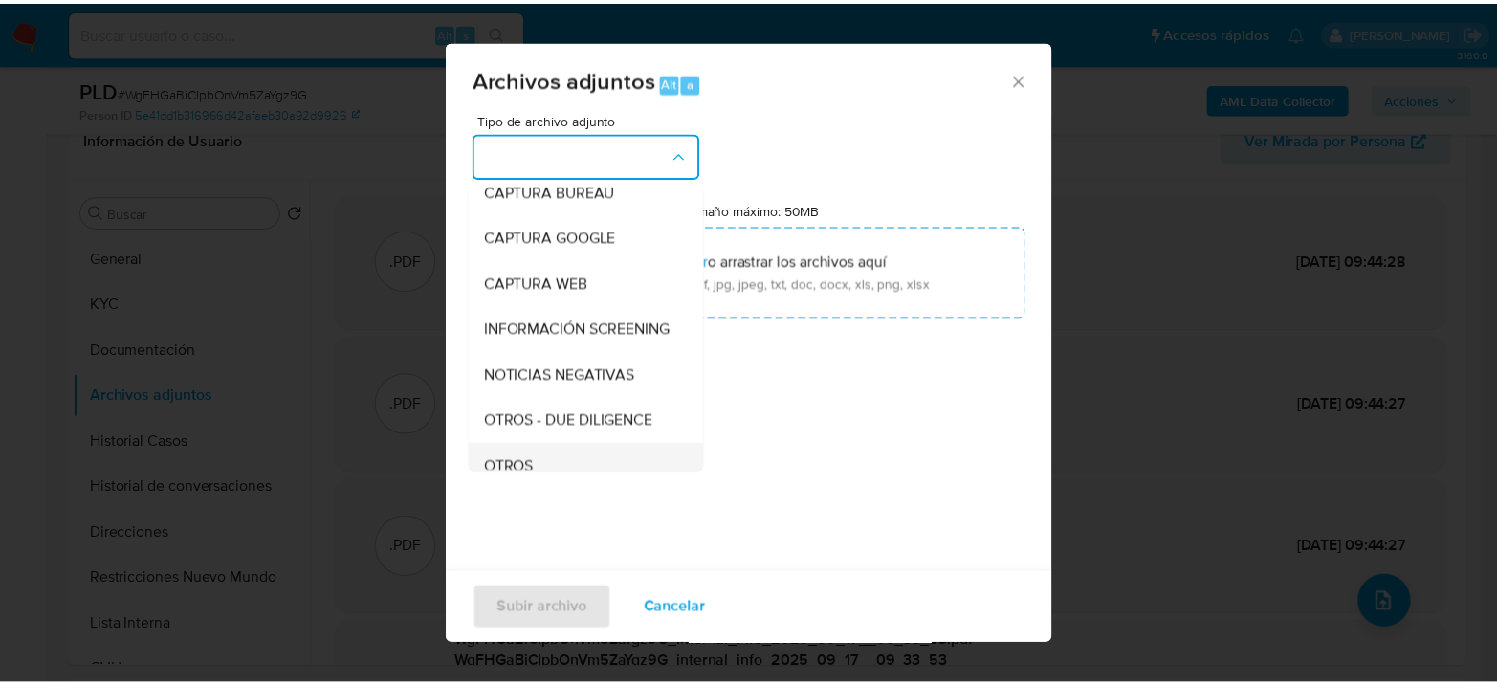
scroll to position [212, 0]
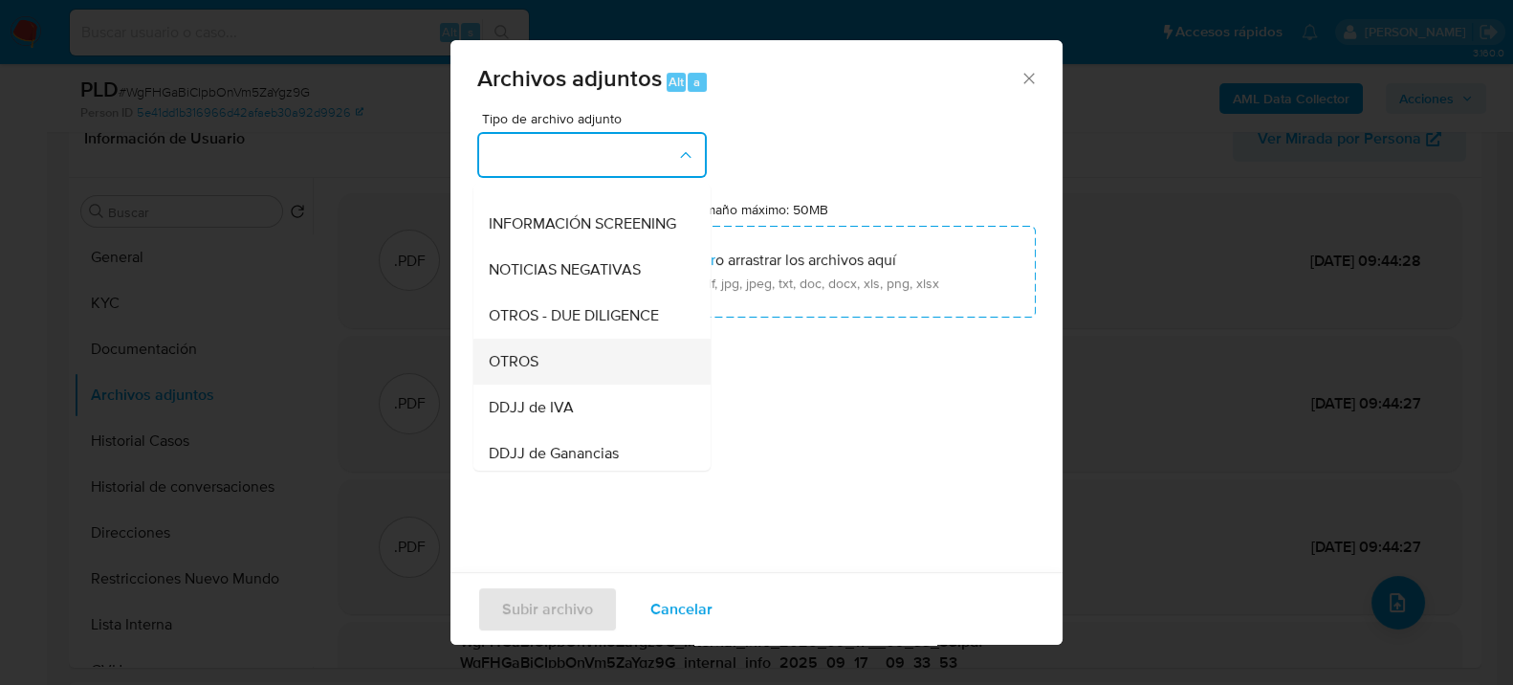
click at [547, 383] on div "OTROS" at bounding box center [586, 361] width 195 height 46
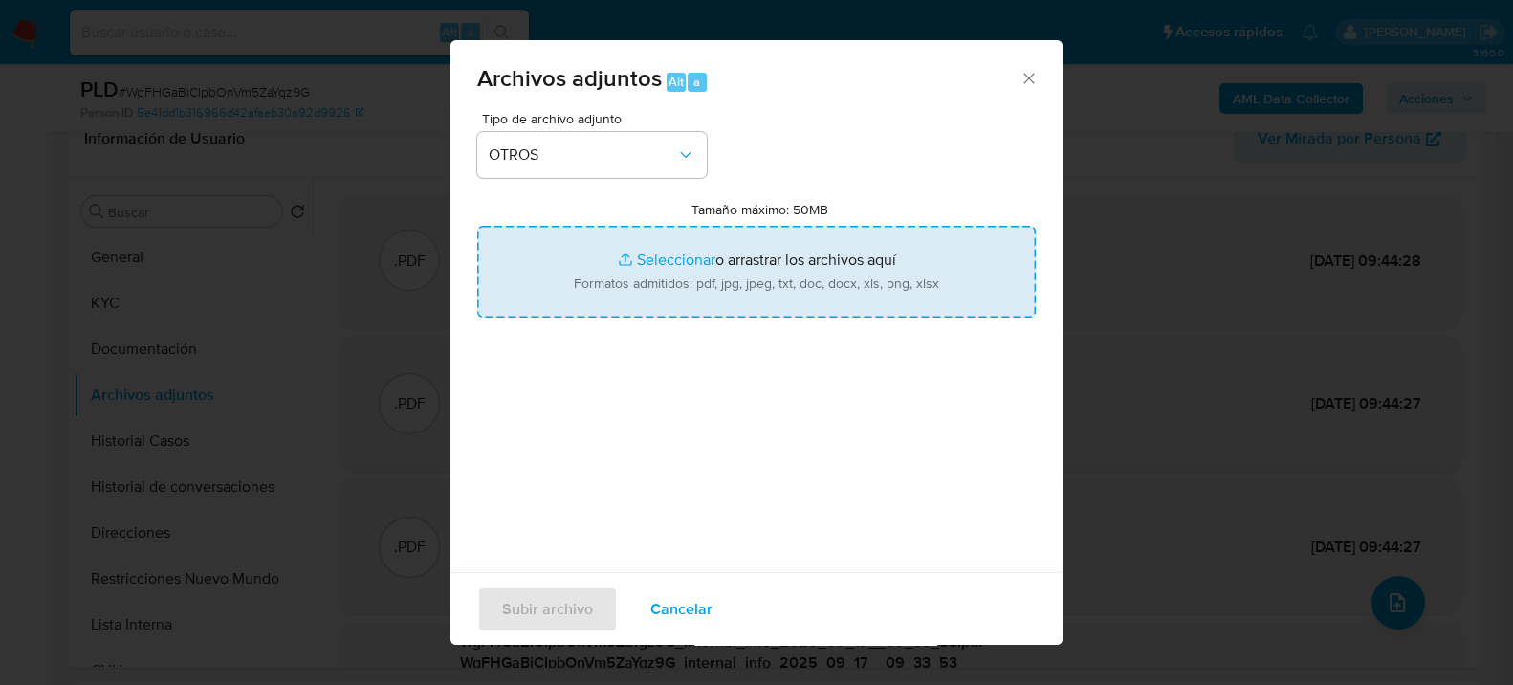
type input "C:\fakepath\Caselog WgFHGaBiCIpbOnVm5ZaYgz9G_2025_07_17_21_51_25.docx"
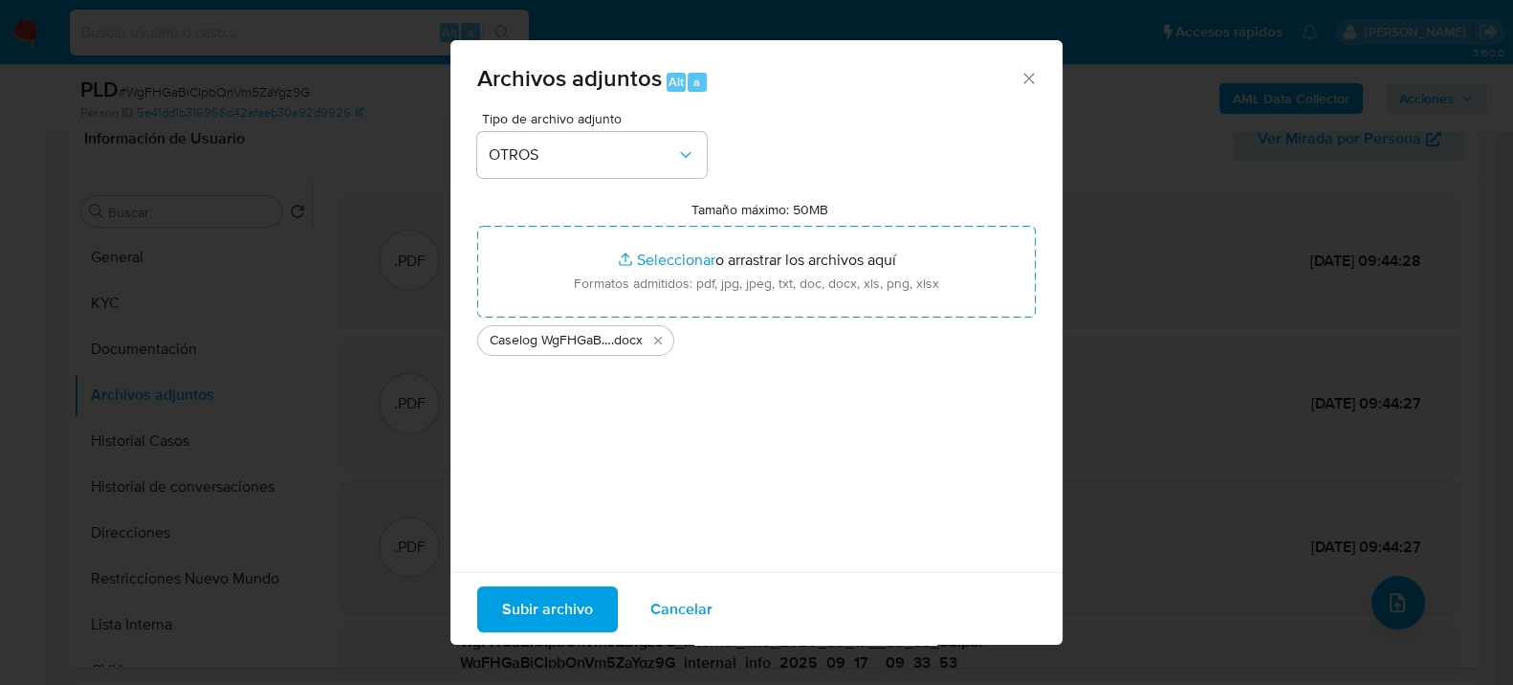
click at [540, 599] on span "Subir archivo" at bounding box center [547, 608] width 91 height 42
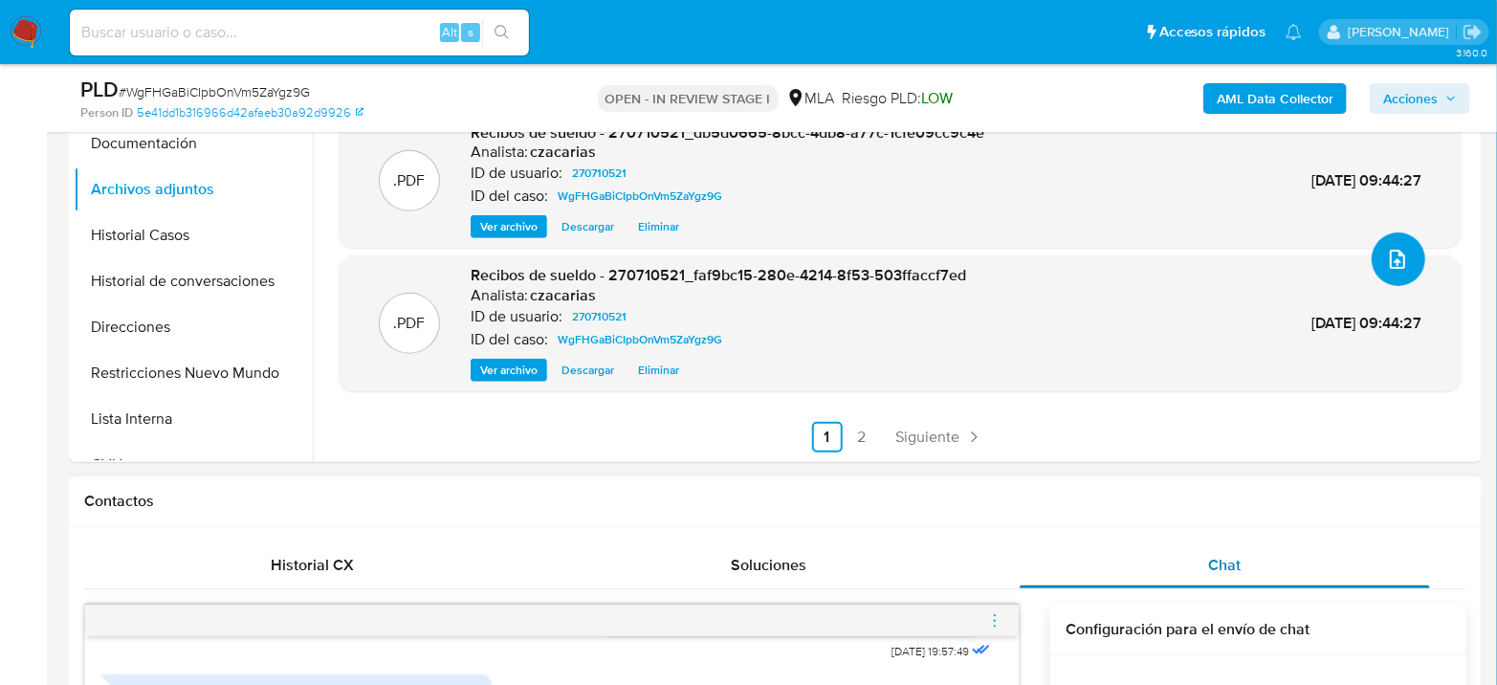
scroll to position [637, 0]
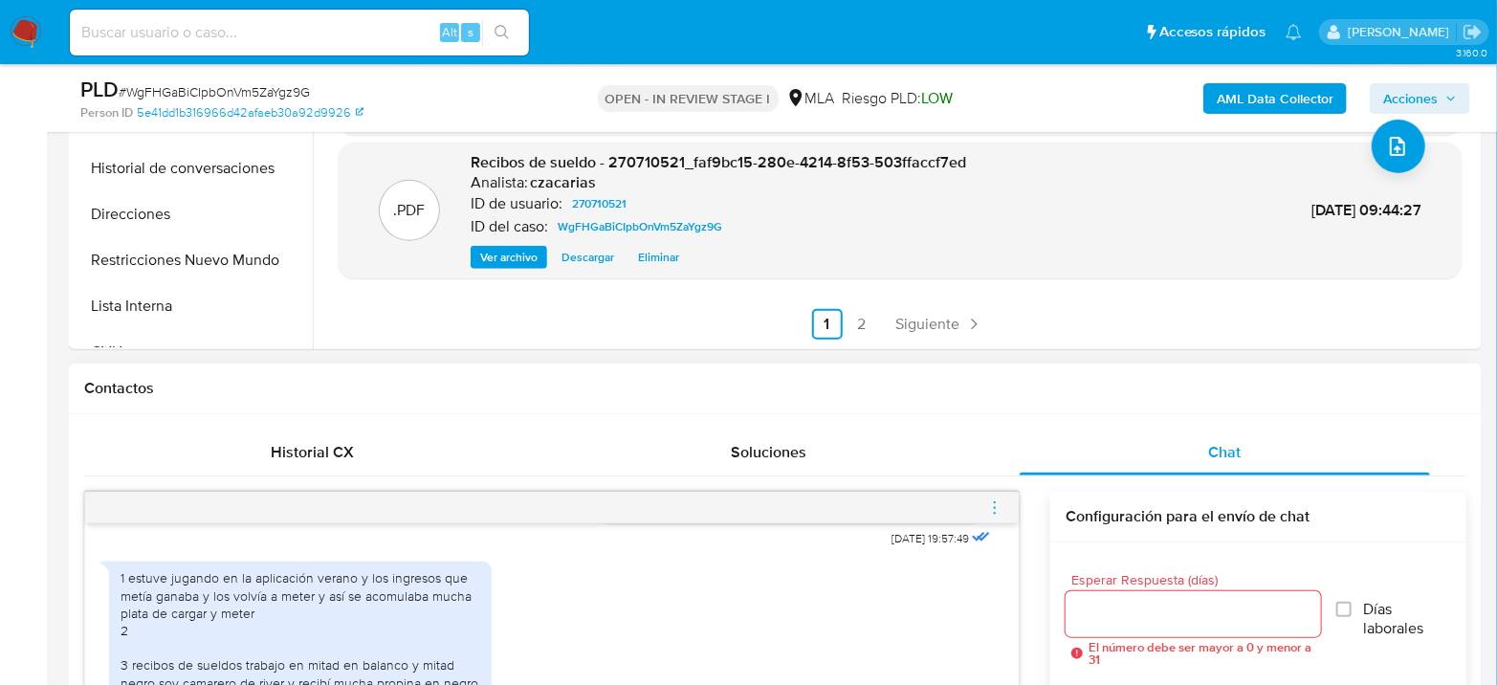
click at [994, 507] on icon "menu-action" at bounding box center [994, 507] width 17 height 17
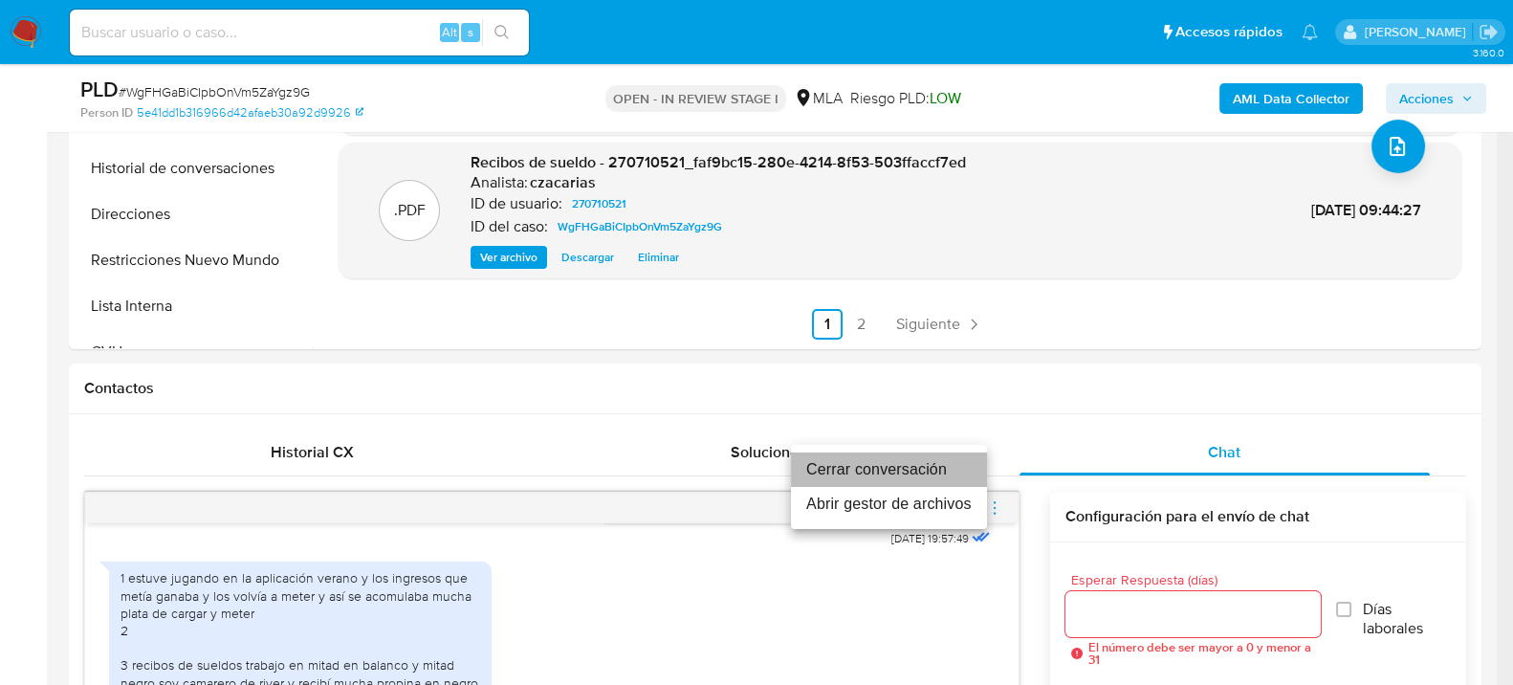
click at [871, 459] on li "Cerrar conversación" at bounding box center [889, 469] width 196 height 34
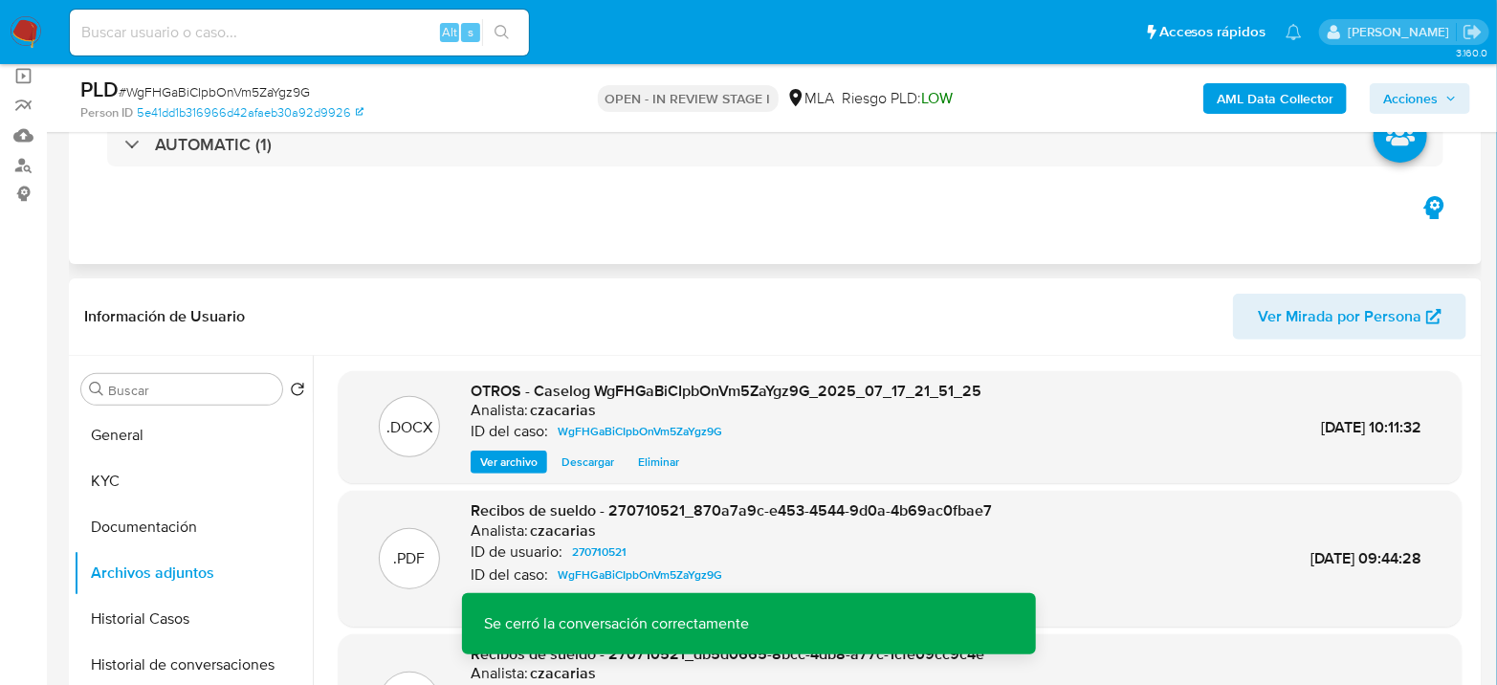
scroll to position [106, 0]
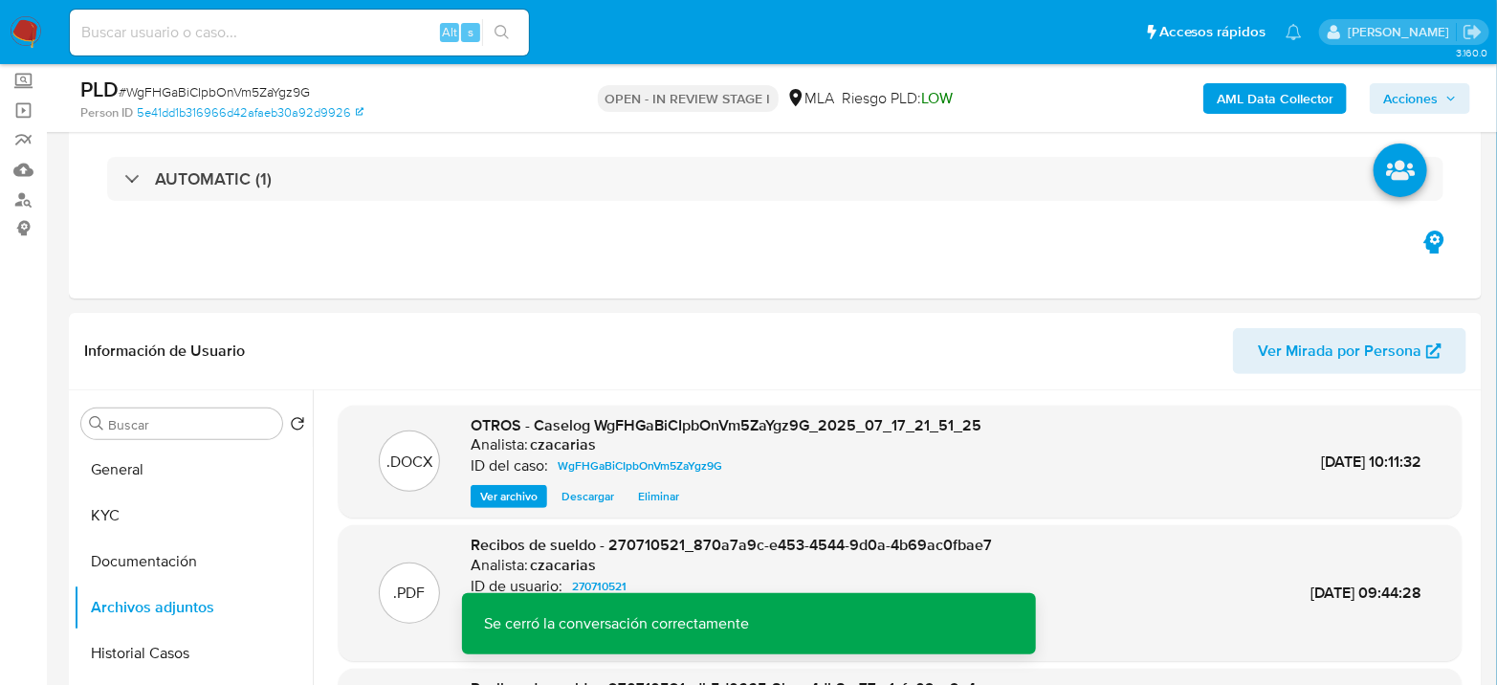
click at [1409, 111] on span "Acciones" at bounding box center [1410, 98] width 55 height 31
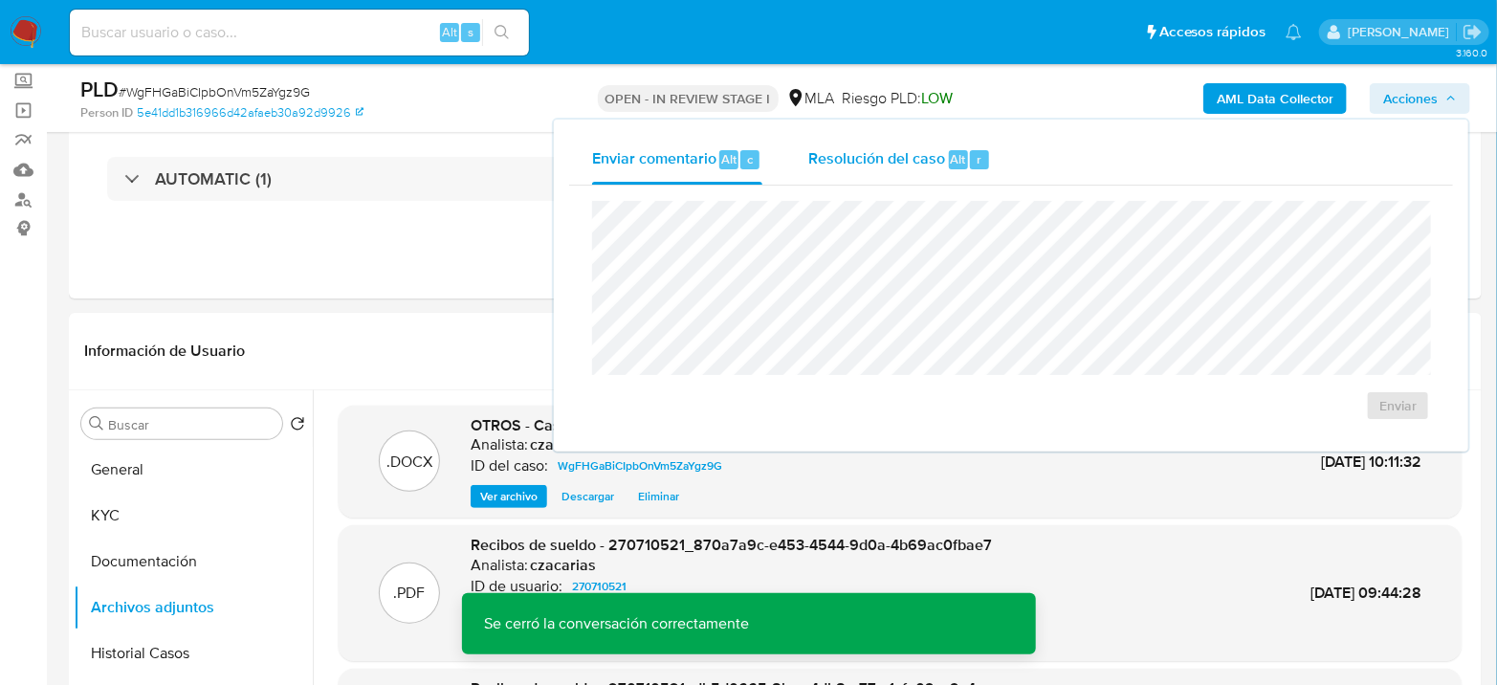
click at [932, 162] on span "Resolución del caso" at bounding box center [876, 158] width 137 height 22
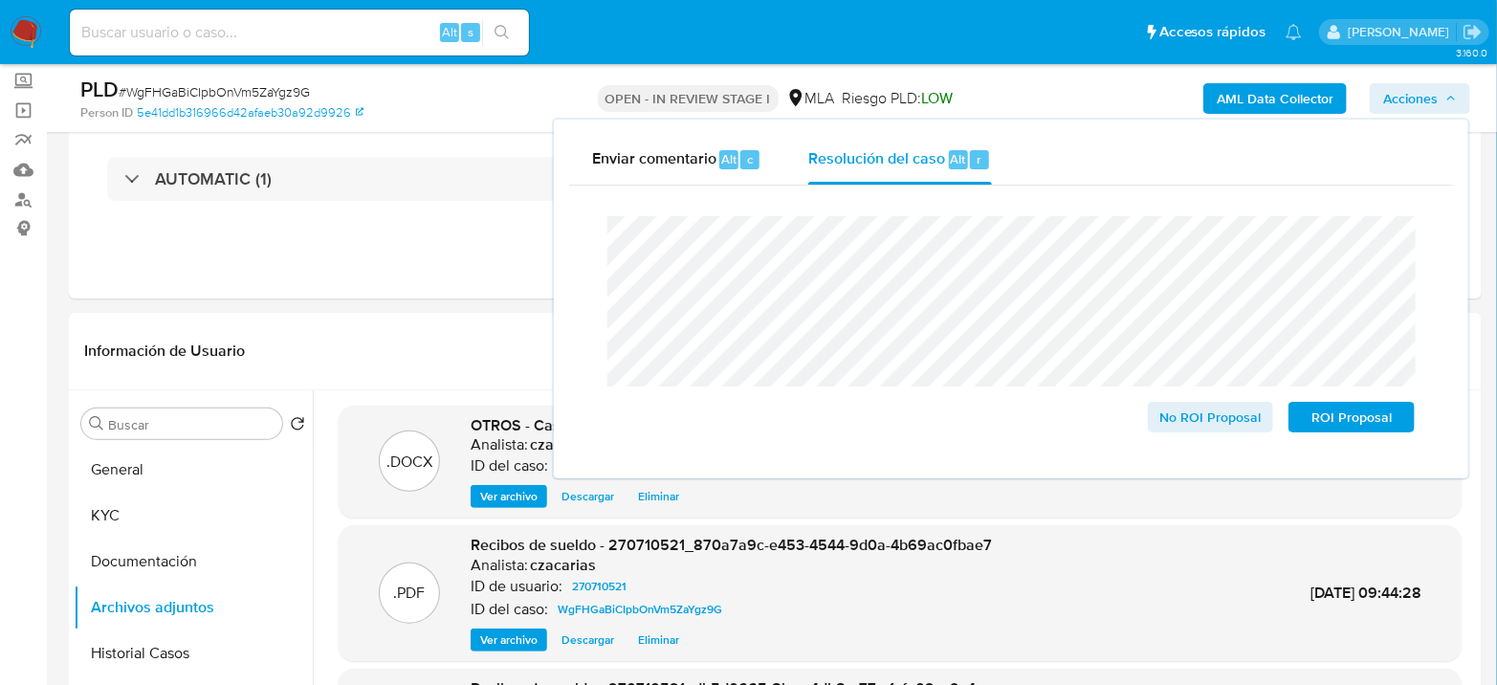
click at [306, 93] on span "# WgFHGaBiCIpbOnVm5ZaYgz9G" at bounding box center [214, 91] width 191 height 19
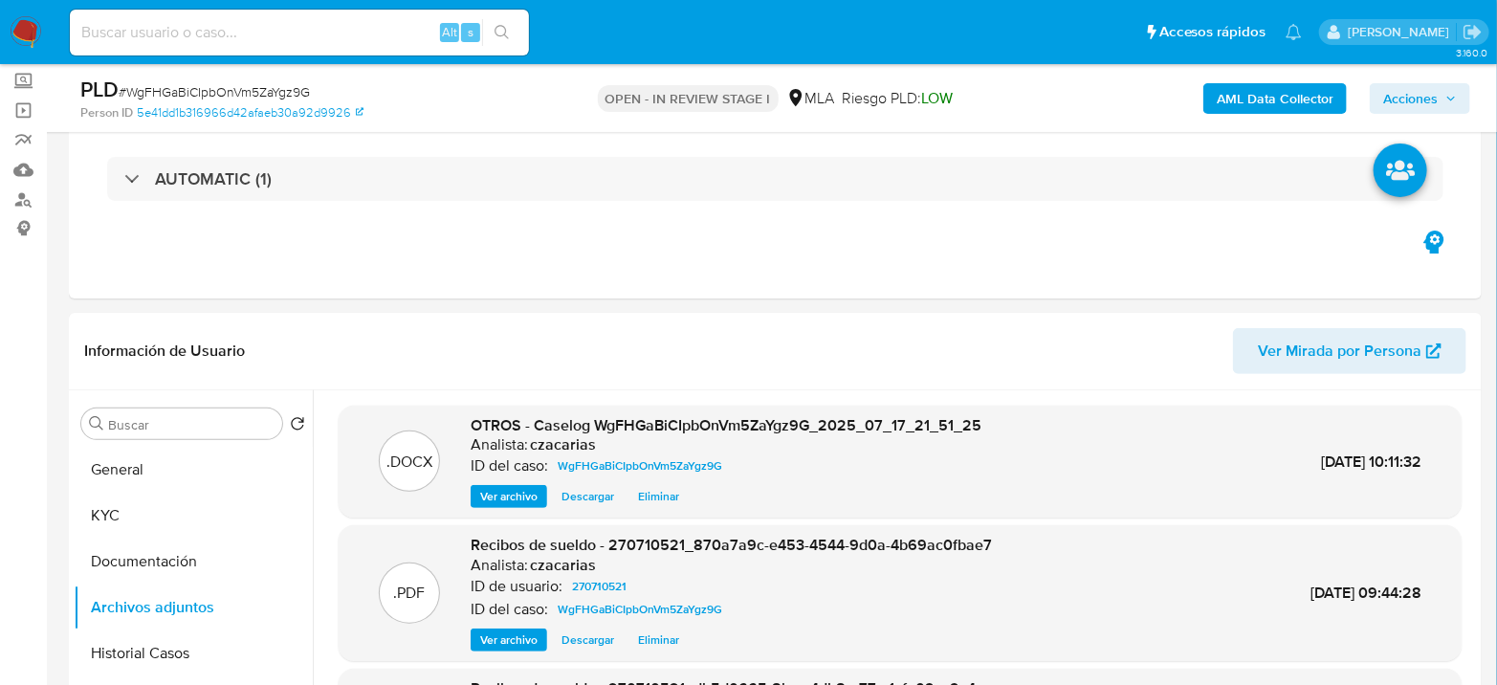
click at [306, 93] on span "# WgFHGaBiCIpbOnVm5ZaYgz9G" at bounding box center [214, 91] width 191 height 19
click at [275, 82] on span "# WgFHGaBiCIpbOnVm5ZaYgz9G" at bounding box center [214, 91] width 191 height 19
copy span "WgFHGaBiCIpbOnVm5ZaYgz9G"
click at [1434, 98] on span "Acciones" at bounding box center [1410, 98] width 55 height 31
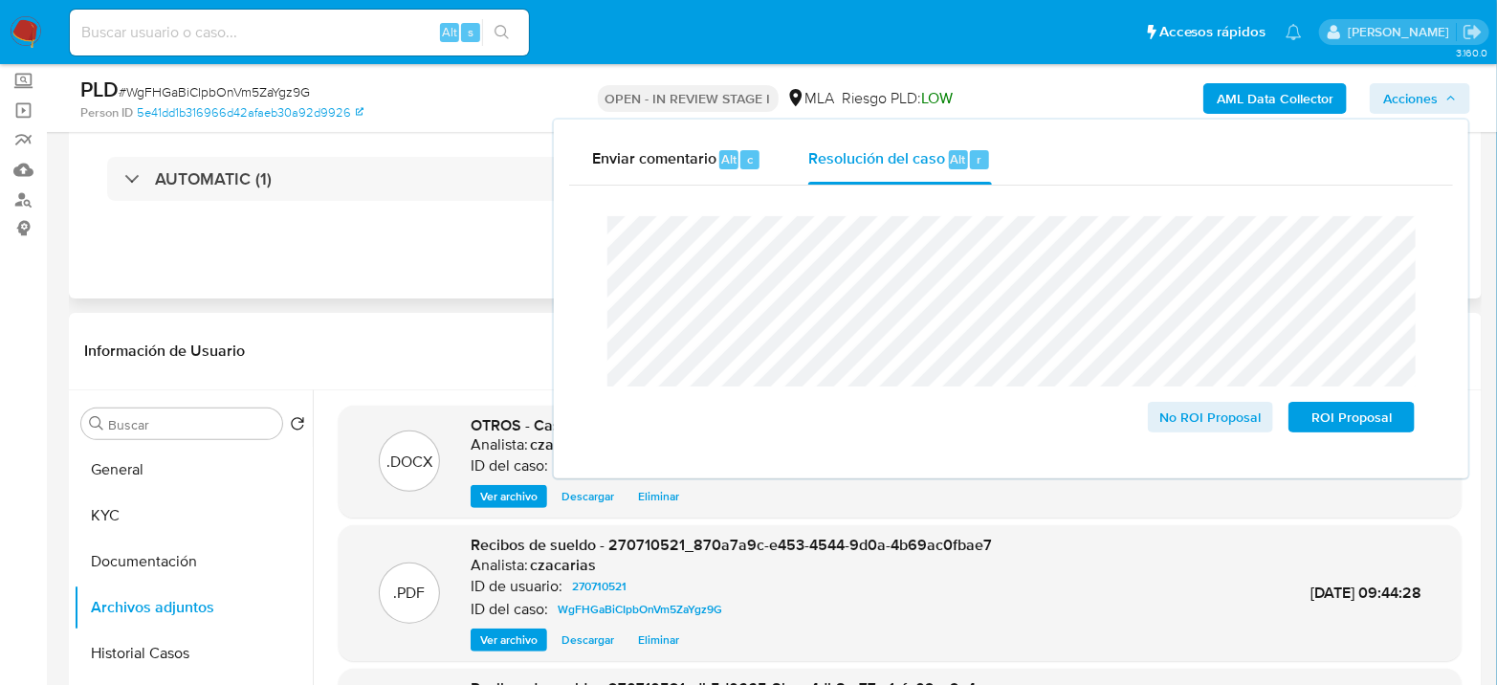
click at [423, 273] on div "Eventos ( 1 ) Acciones AUTOMATIC (1)" at bounding box center [775, 184] width 1412 height 230
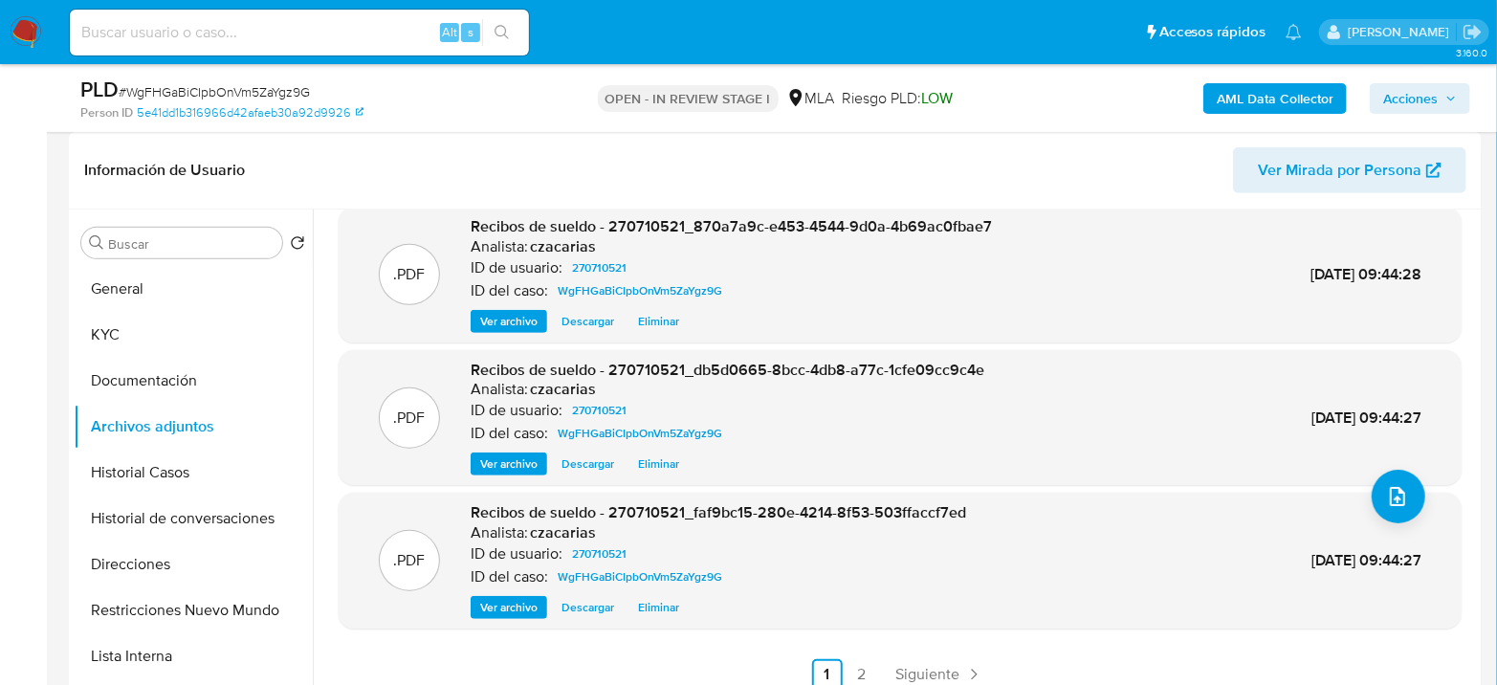
scroll to position [425, 0]
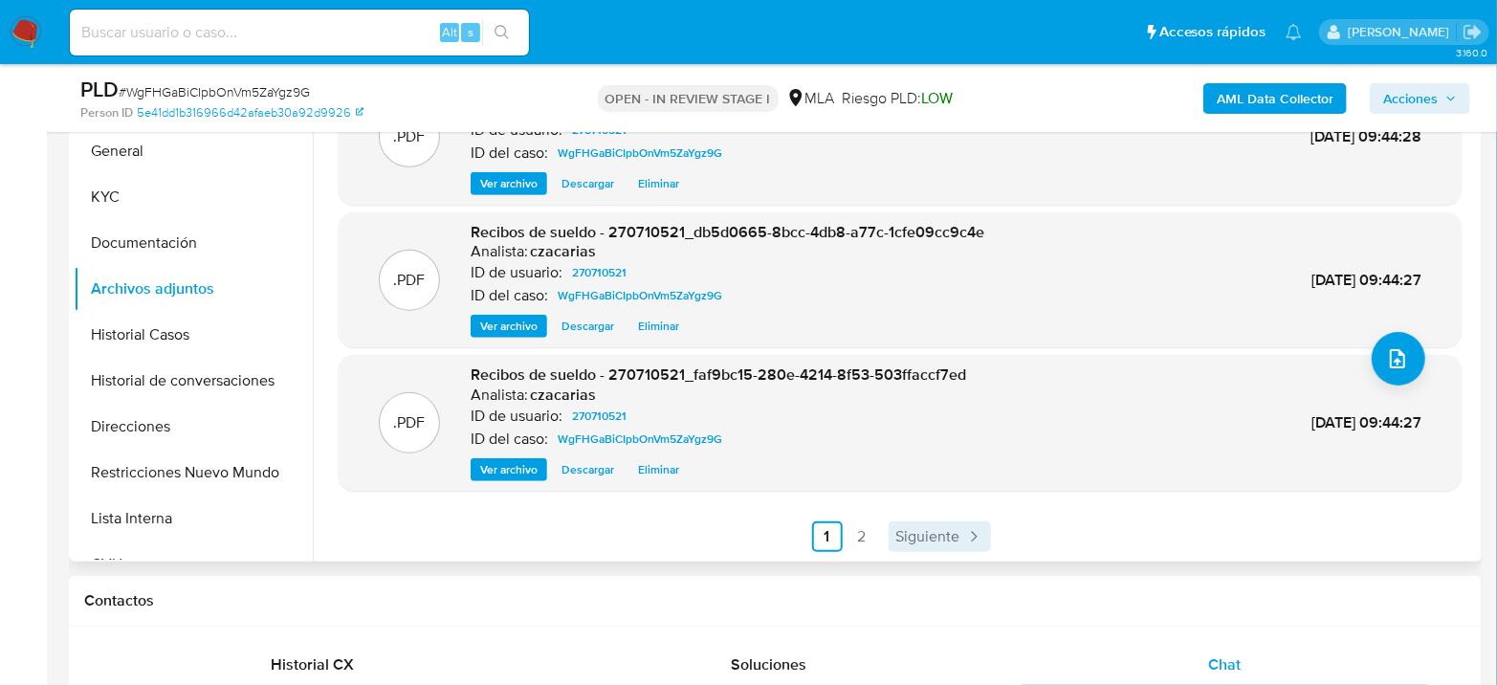
click at [918, 542] on span "Siguiente" at bounding box center [928, 536] width 64 height 15
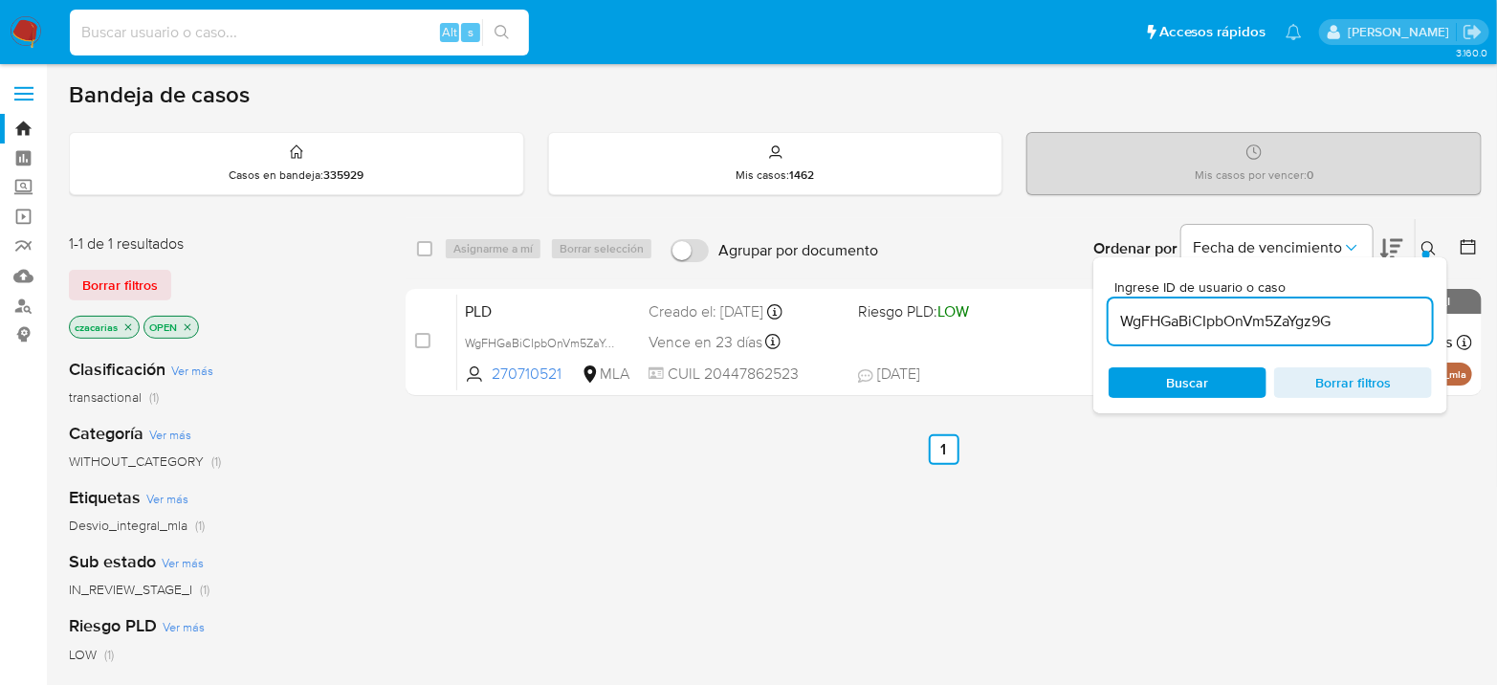
click at [304, 20] on input at bounding box center [299, 32] width 459 height 25
paste input "1294704786"
type input "1294704786"
click at [487, 35] on button "search-icon" at bounding box center [501, 32] width 39 height 27
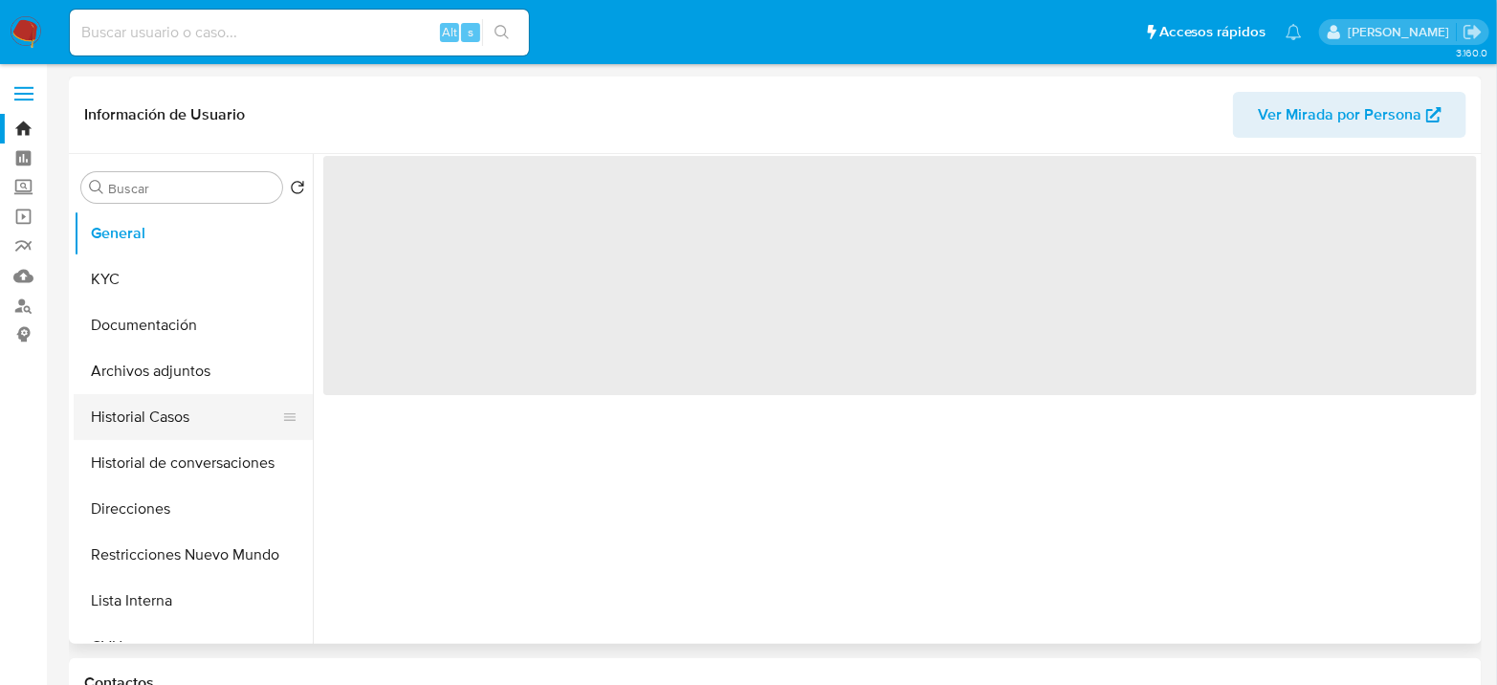
select select "10"
click at [182, 427] on button "Historial Casos" at bounding box center [186, 417] width 224 height 46
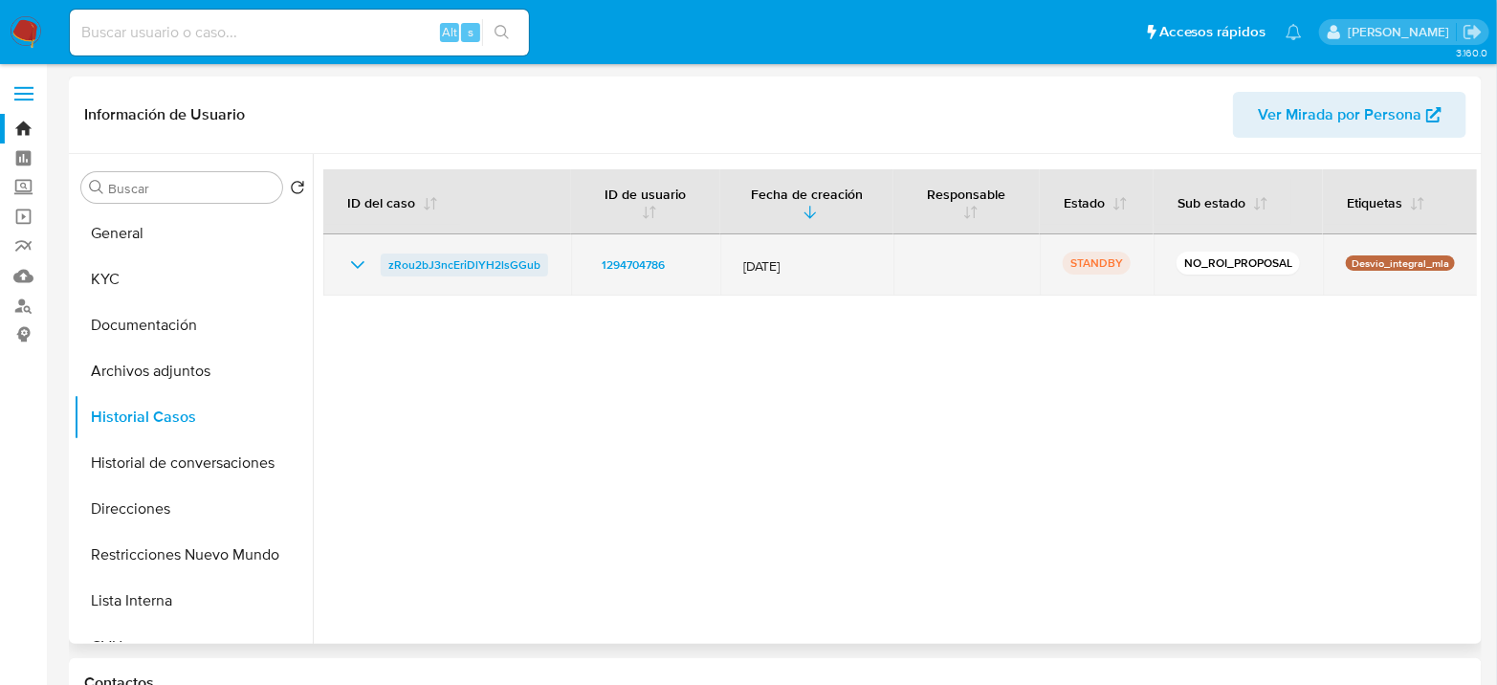
click at [456, 265] on span "zRou2bJ3ncEriDlYH2lsGGub" at bounding box center [464, 264] width 152 height 23
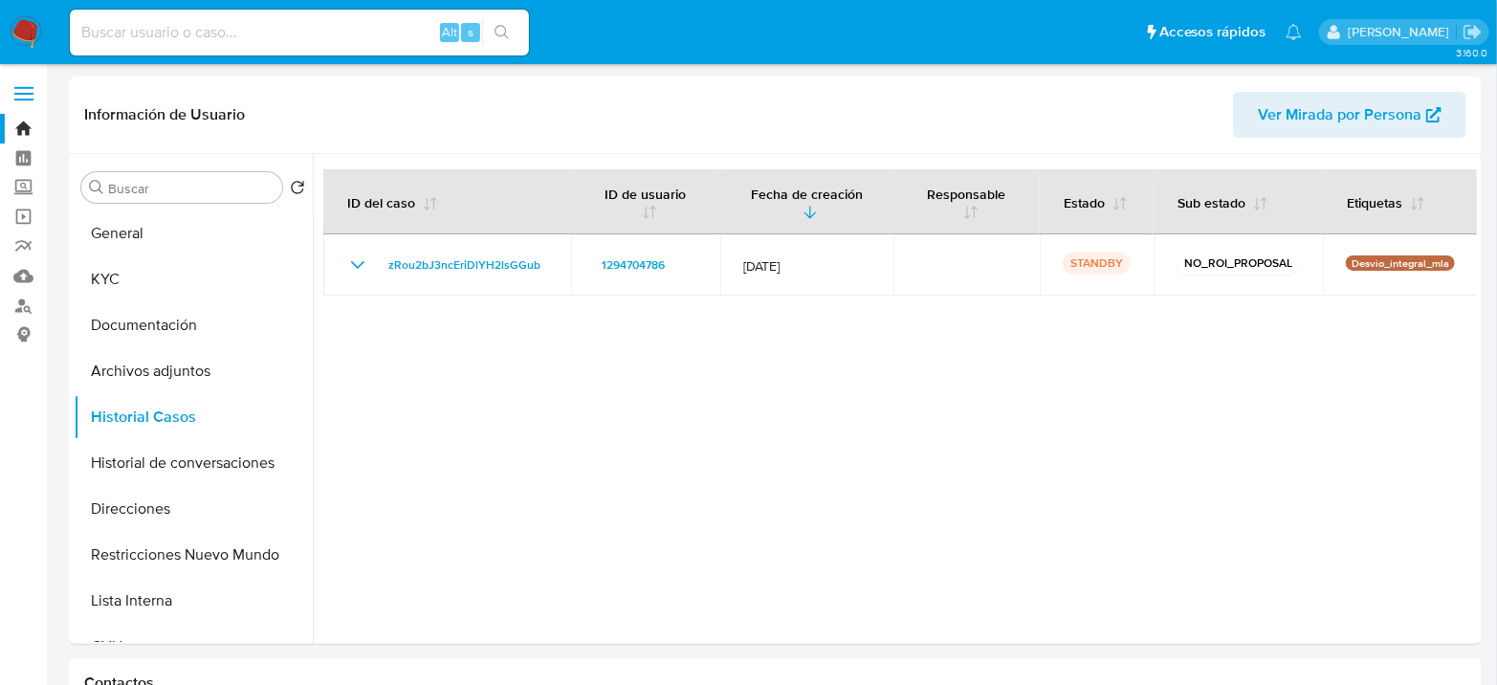
click at [26, 38] on img at bounding box center [26, 32] width 33 height 33
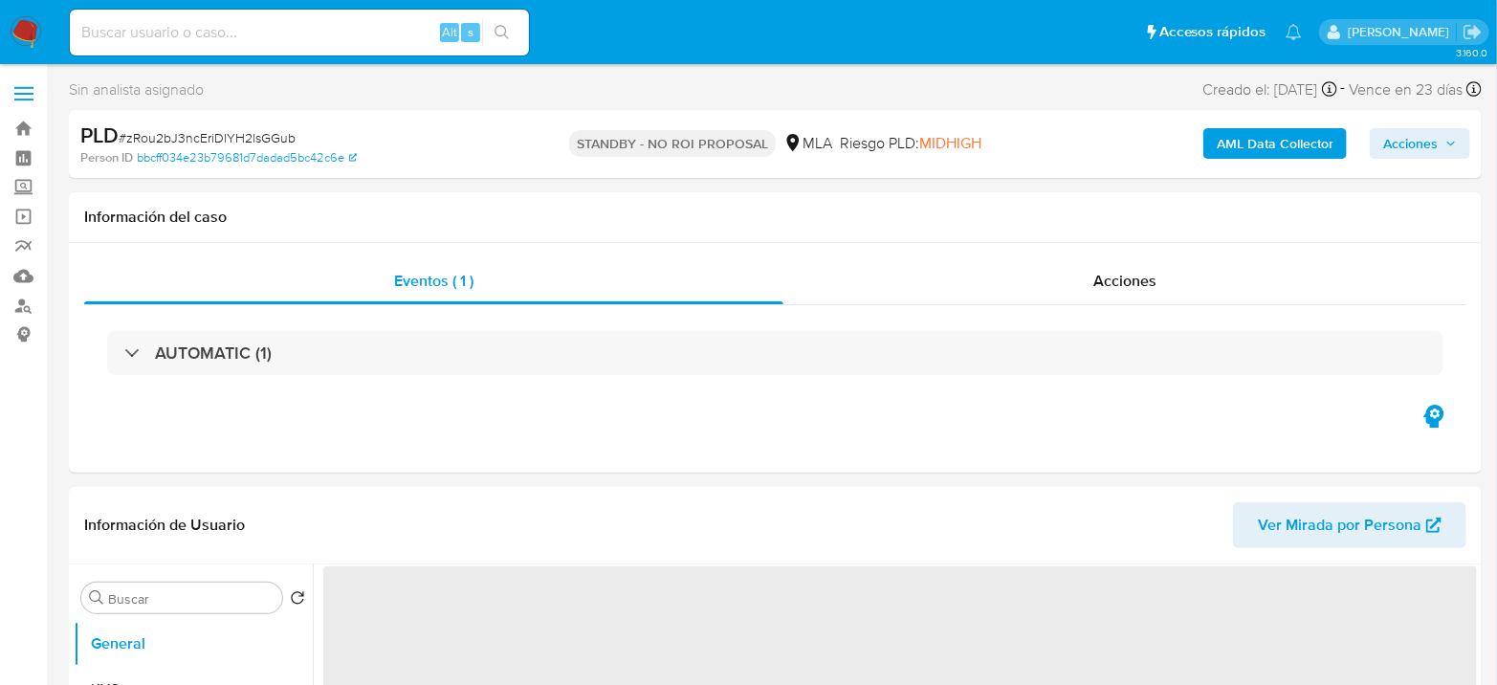
select select "10"
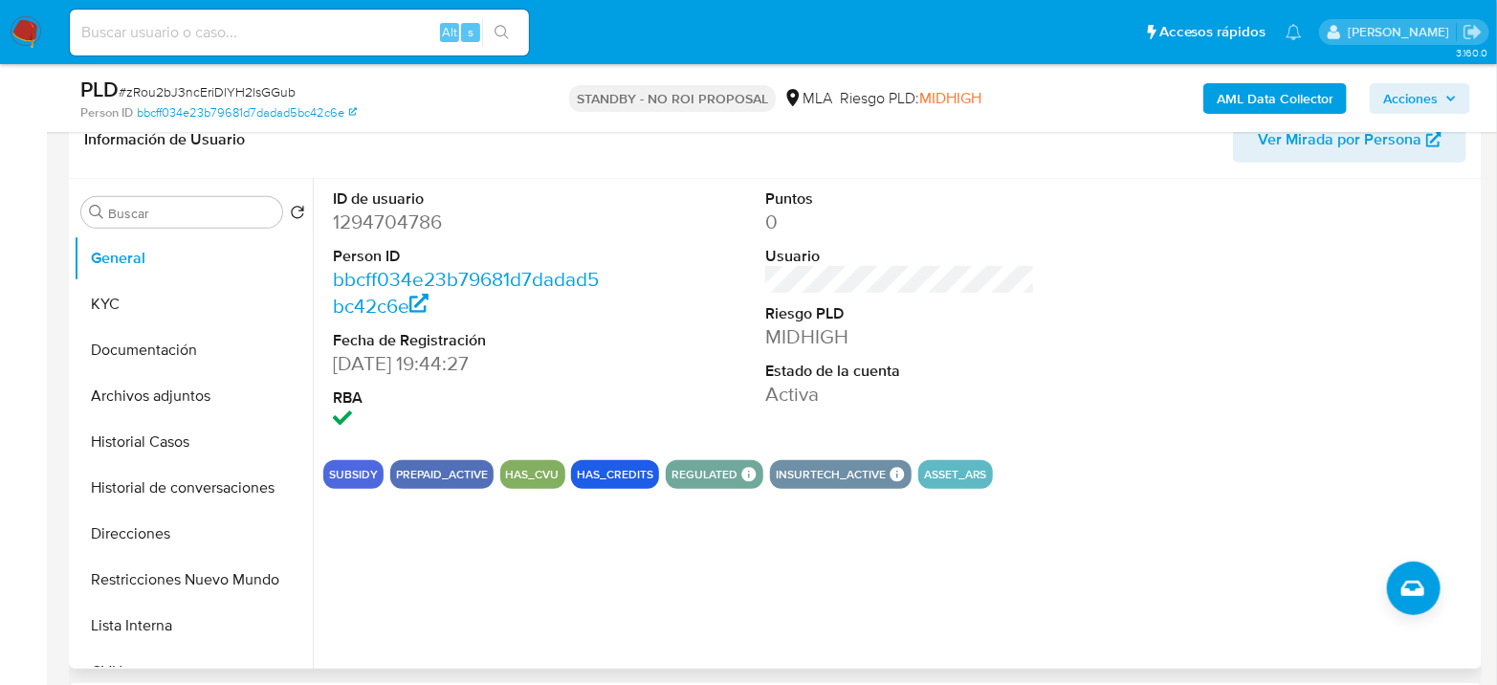
scroll to position [318, 0]
click at [168, 410] on button "Archivos adjuntos" at bounding box center [186, 395] width 224 height 46
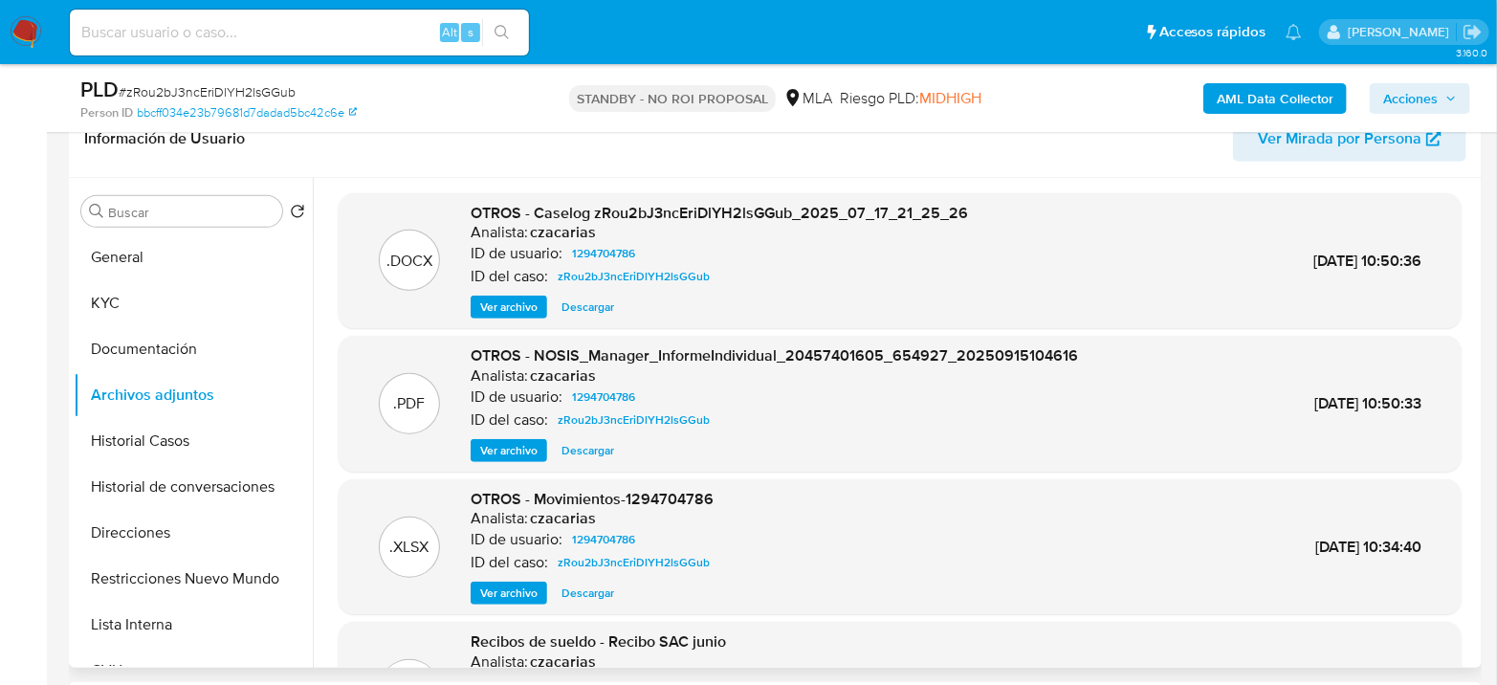
click at [497, 309] on span "Ver archivo" at bounding box center [508, 306] width 57 height 19
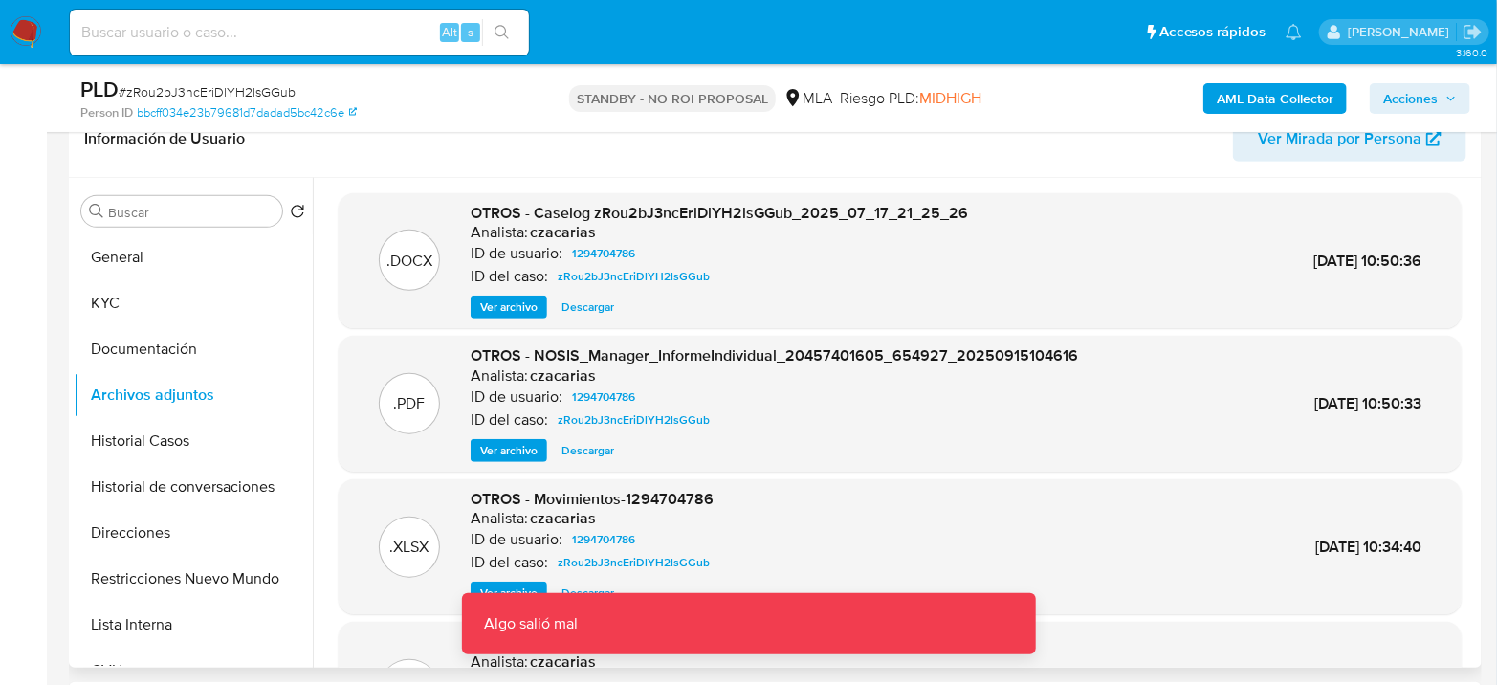
click at [501, 311] on span "Ver archivo" at bounding box center [508, 306] width 57 height 19
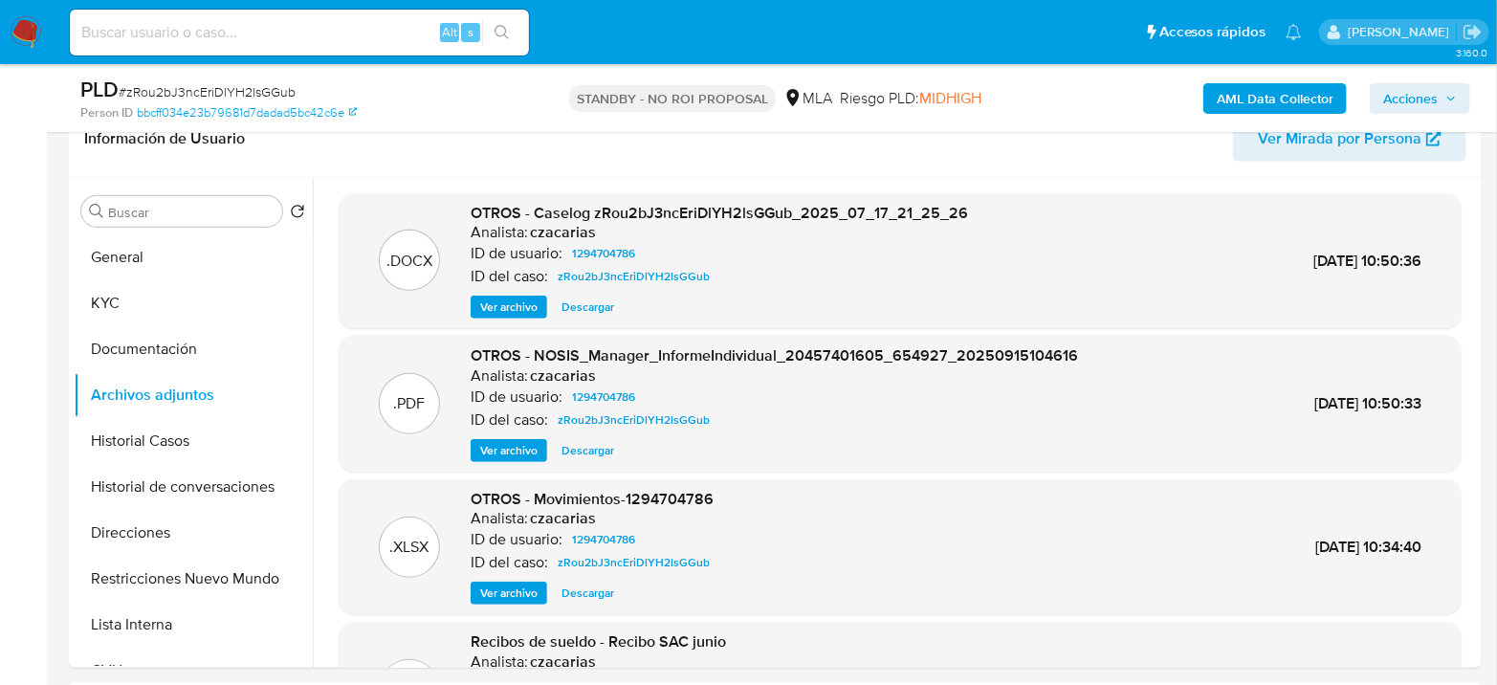
click at [277, 84] on span "# zRou2bJ3ncEriDlYH2lsGGub" at bounding box center [207, 91] width 177 height 19
copy span "zRou2bJ3ncEriDlYH2lsGGub"
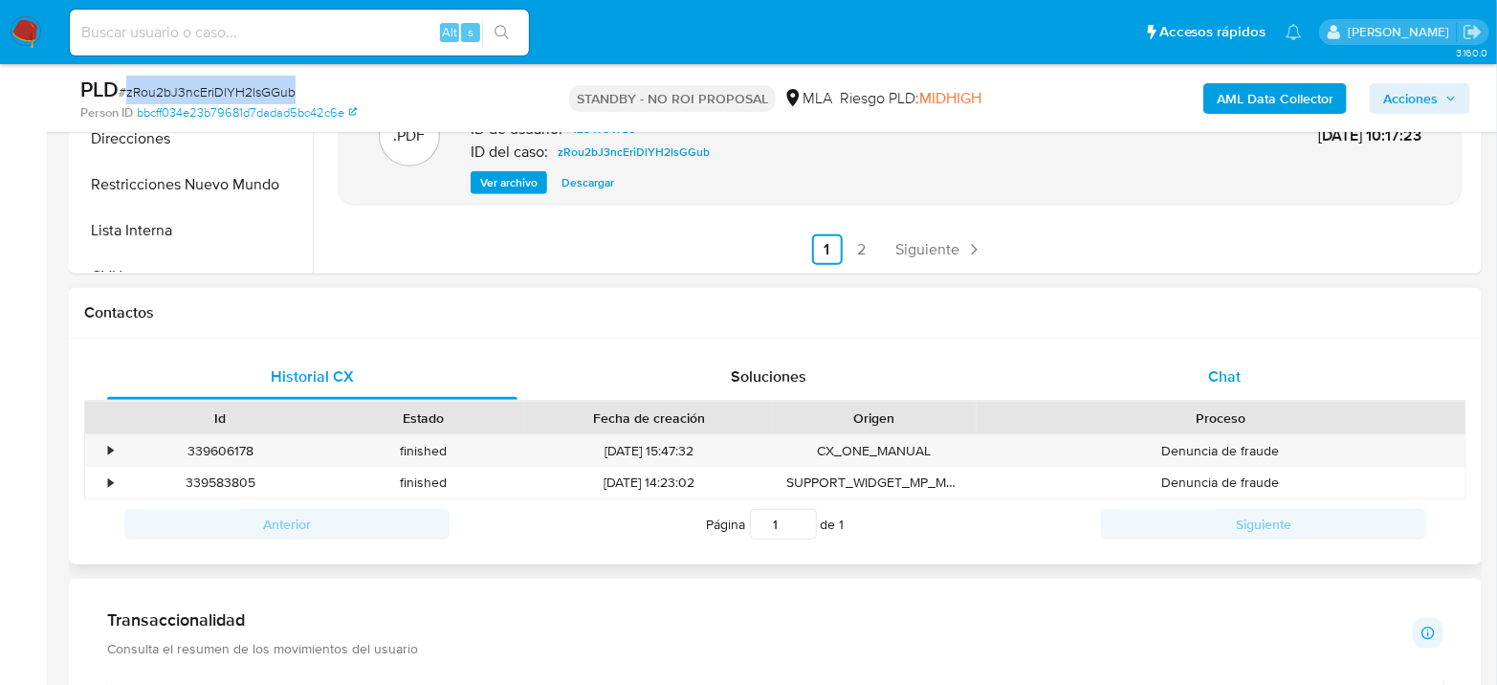
scroll to position [743, 0]
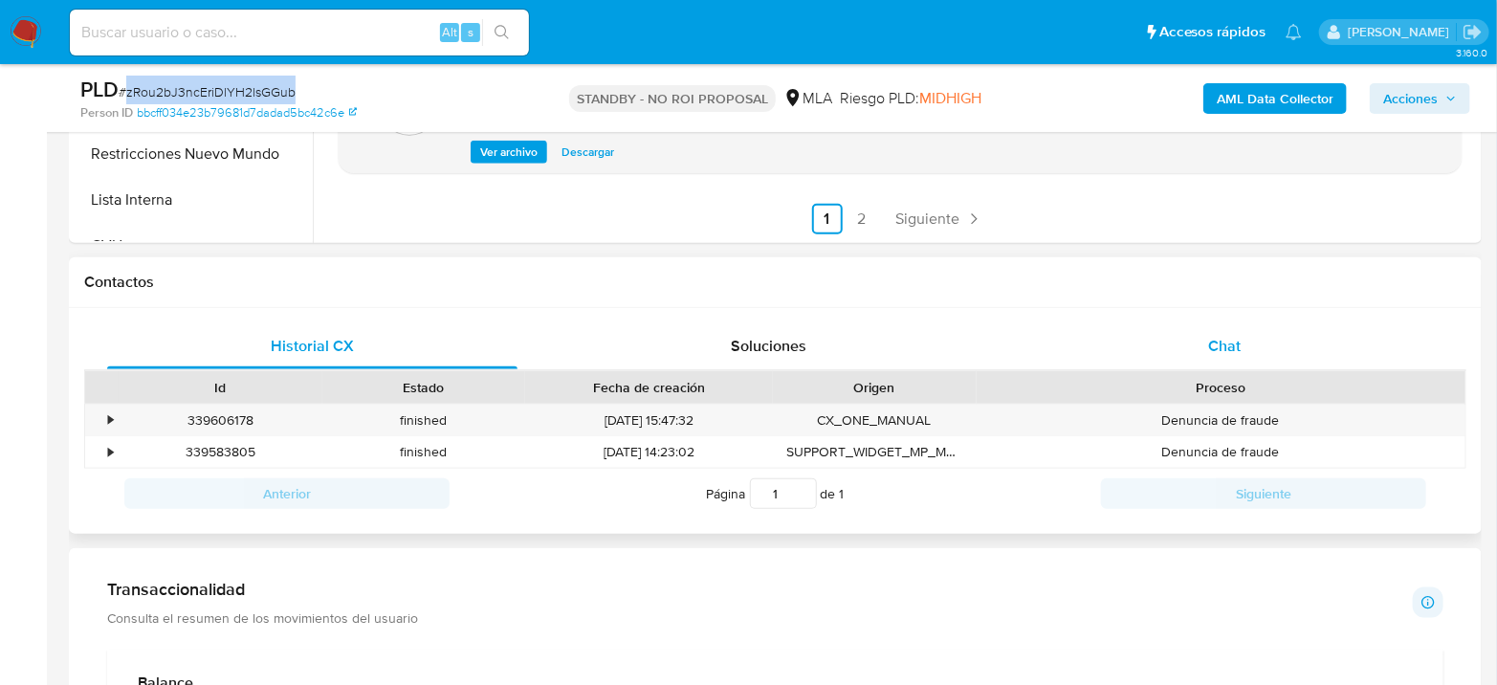
click at [1233, 327] on div "Chat" at bounding box center [1224, 346] width 410 height 46
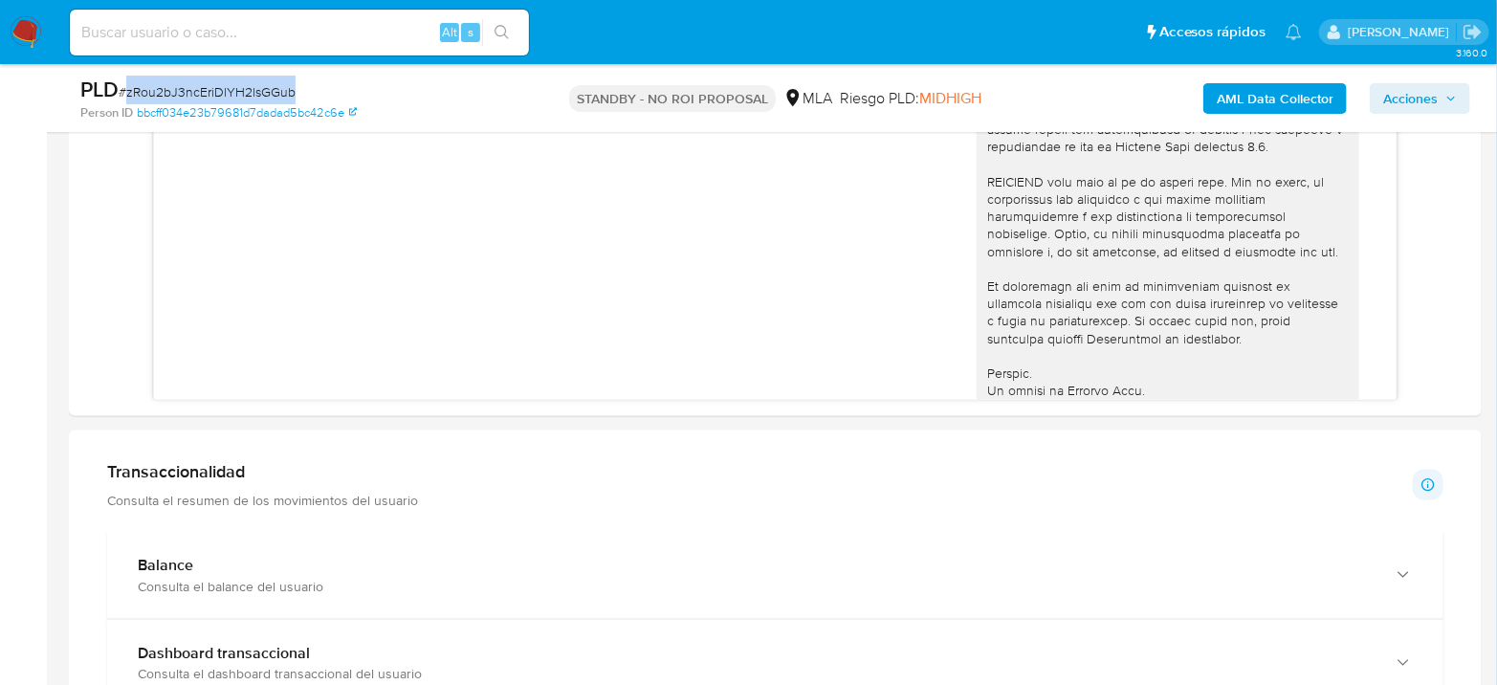
scroll to position [586, 0]
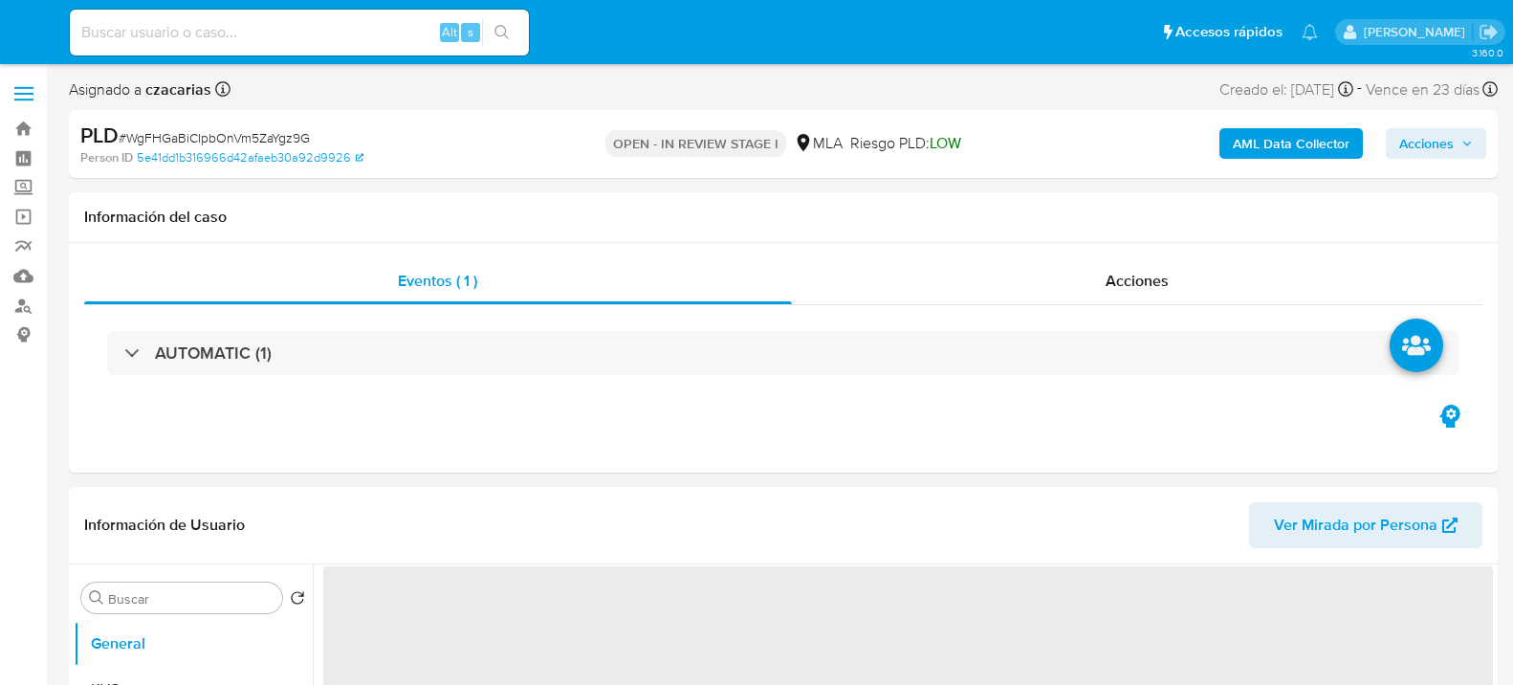
select select "10"
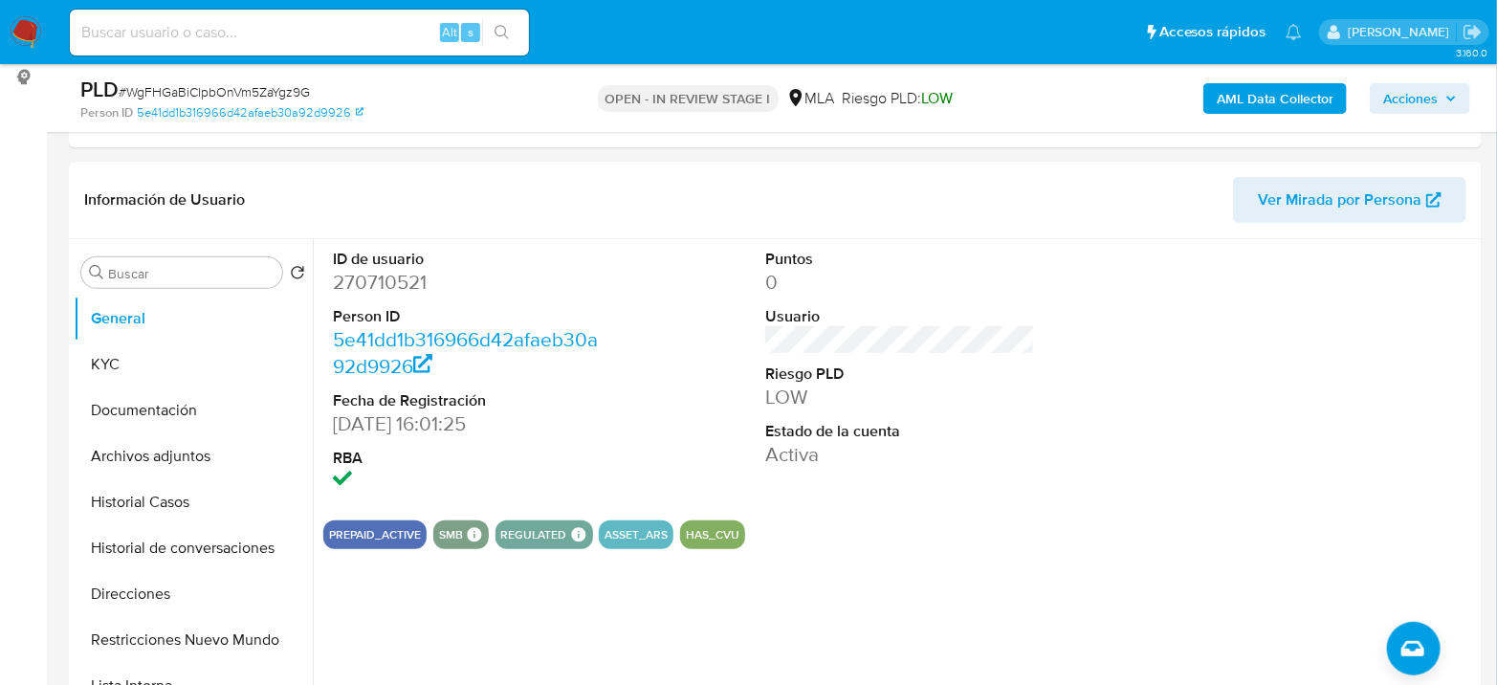
scroll to position [318, 0]
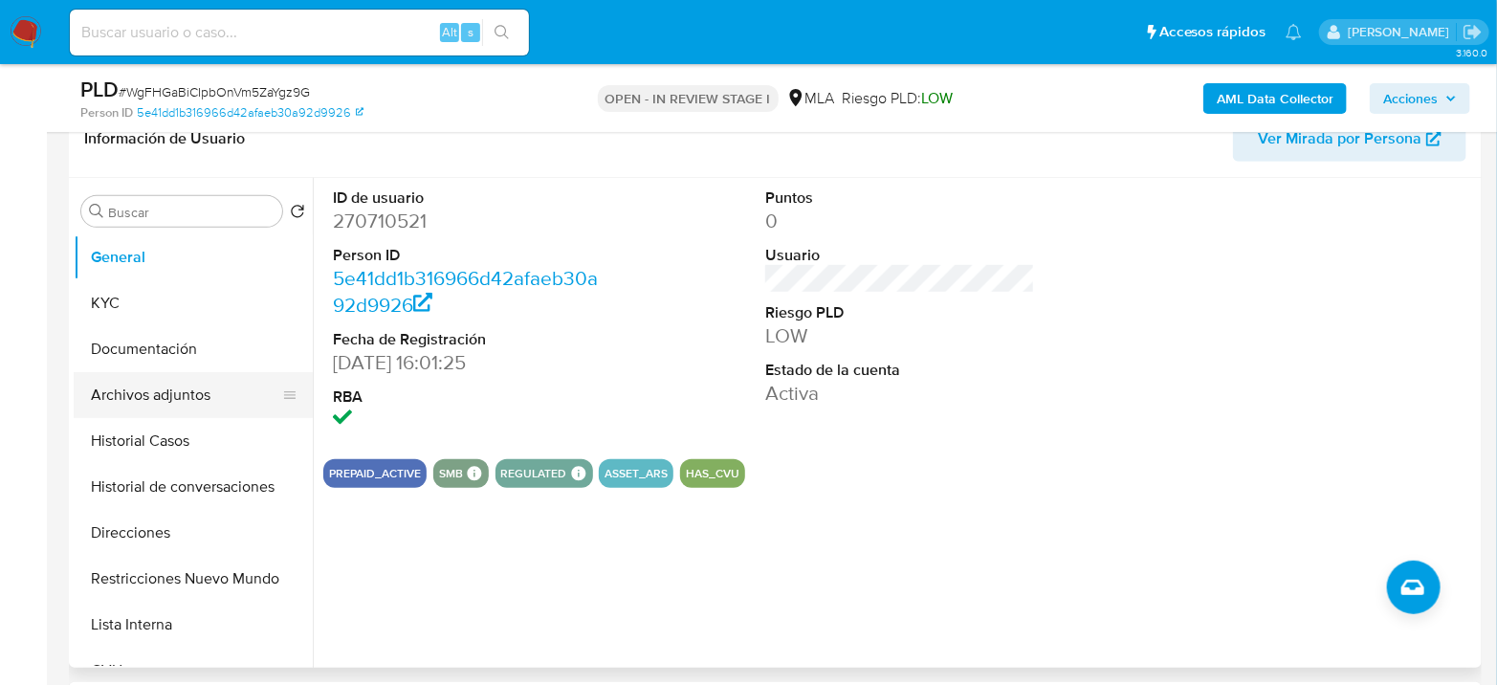
click at [179, 407] on button "Archivos adjuntos" at bounding box center [186, 395] width 224 height 46
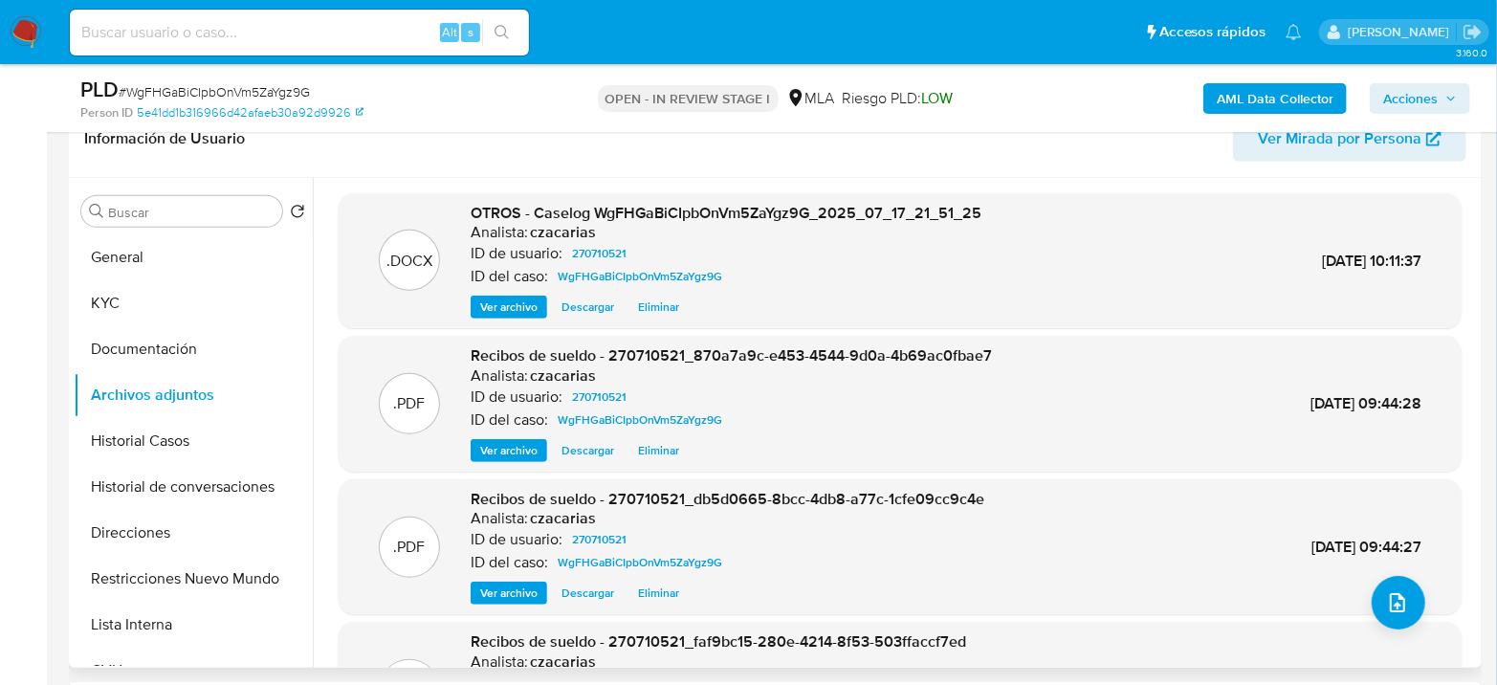
scroll to position [160, 0]
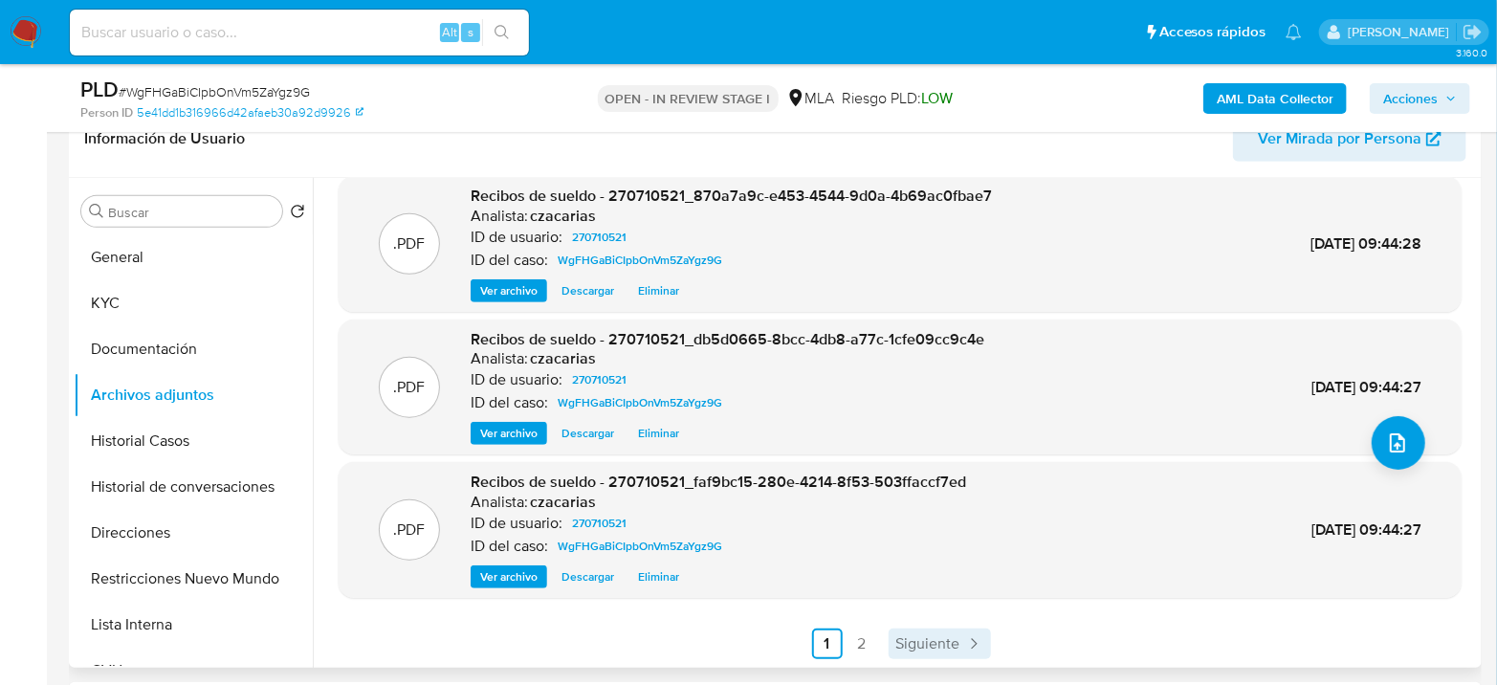
click at [938, 636] on span "Siguiente" at bounding box center [928, 643] width 64 height 15
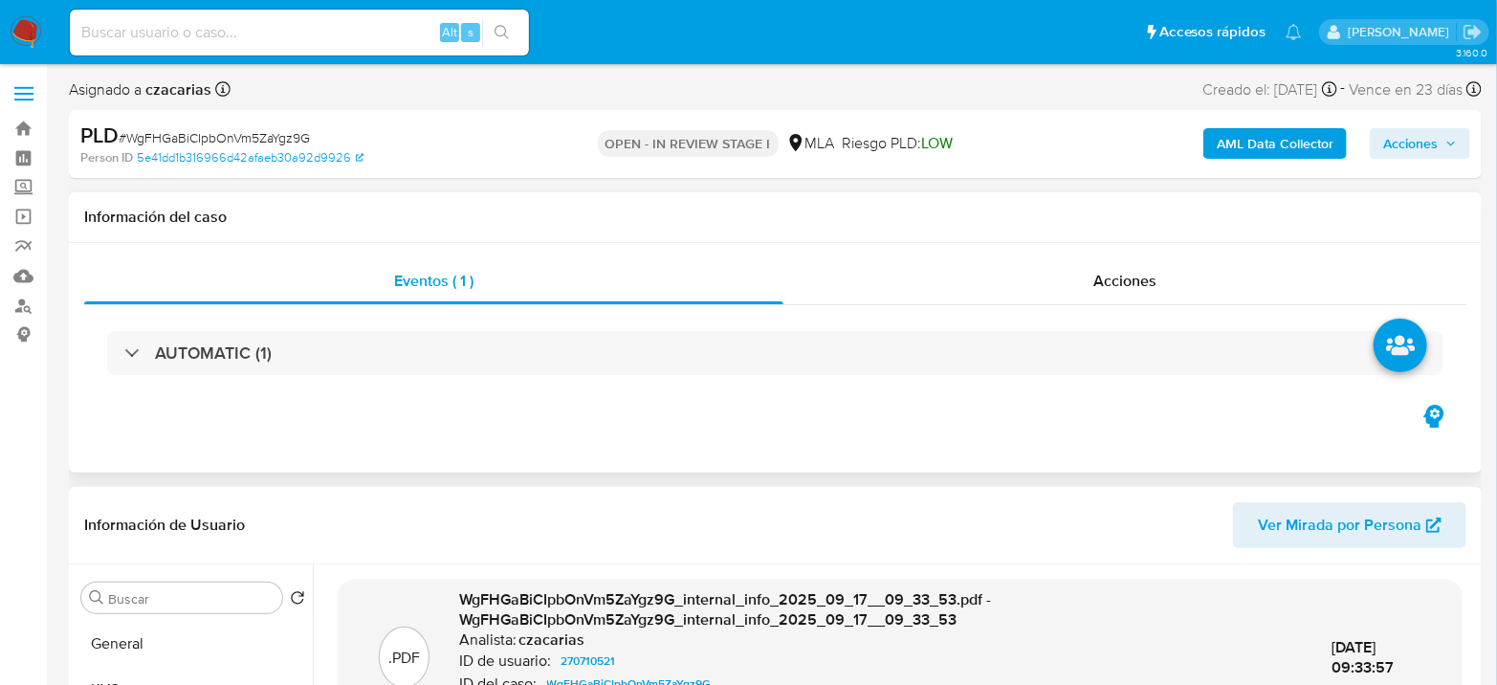
scroll to position [0, 0]
click at [1400, 160] on div "AML Data Collector Acciones" at bounding box center [1241, 143] width 458 height 45
click at [1399, 149] on span "Acciones" at bounding box center [1410, 143] width 55 height 31
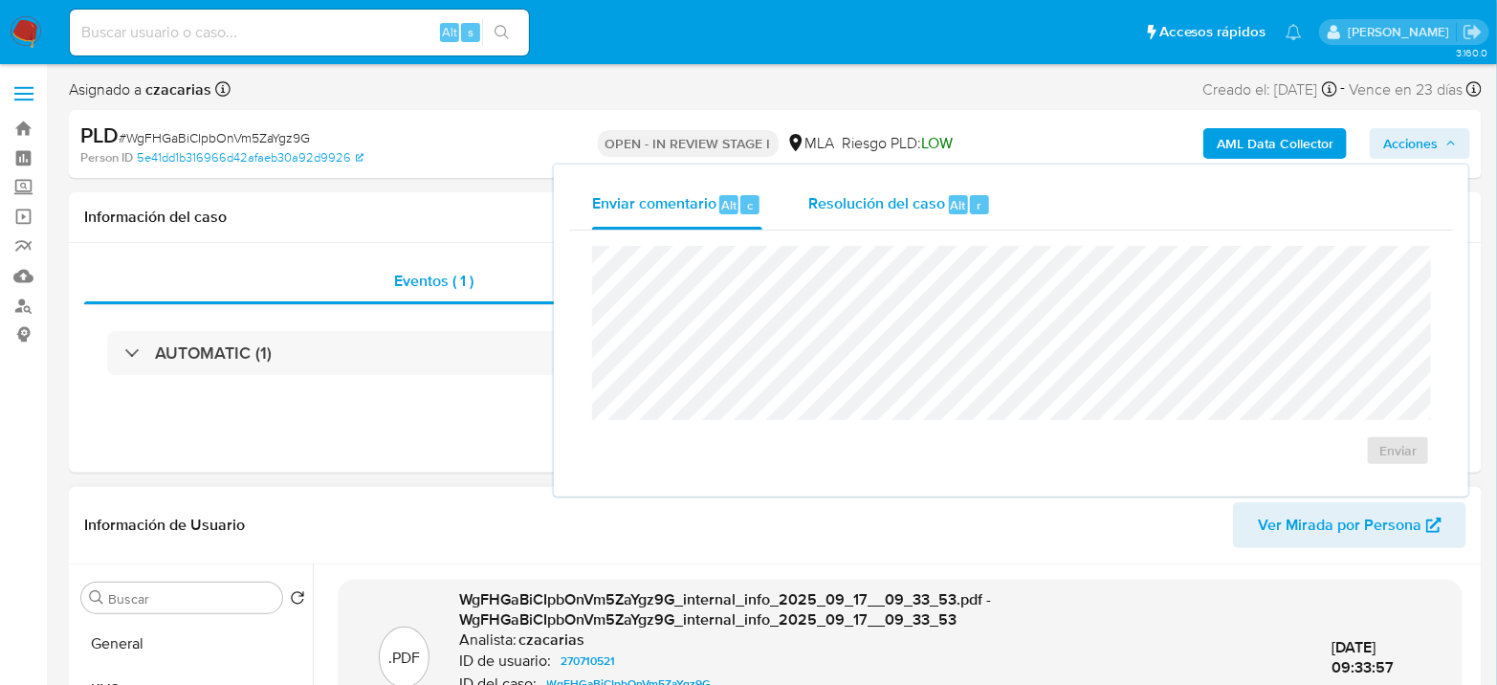
click at [917, 198] on span "Resolución del caso" at bounding box center [876, 204] width 137 height 22
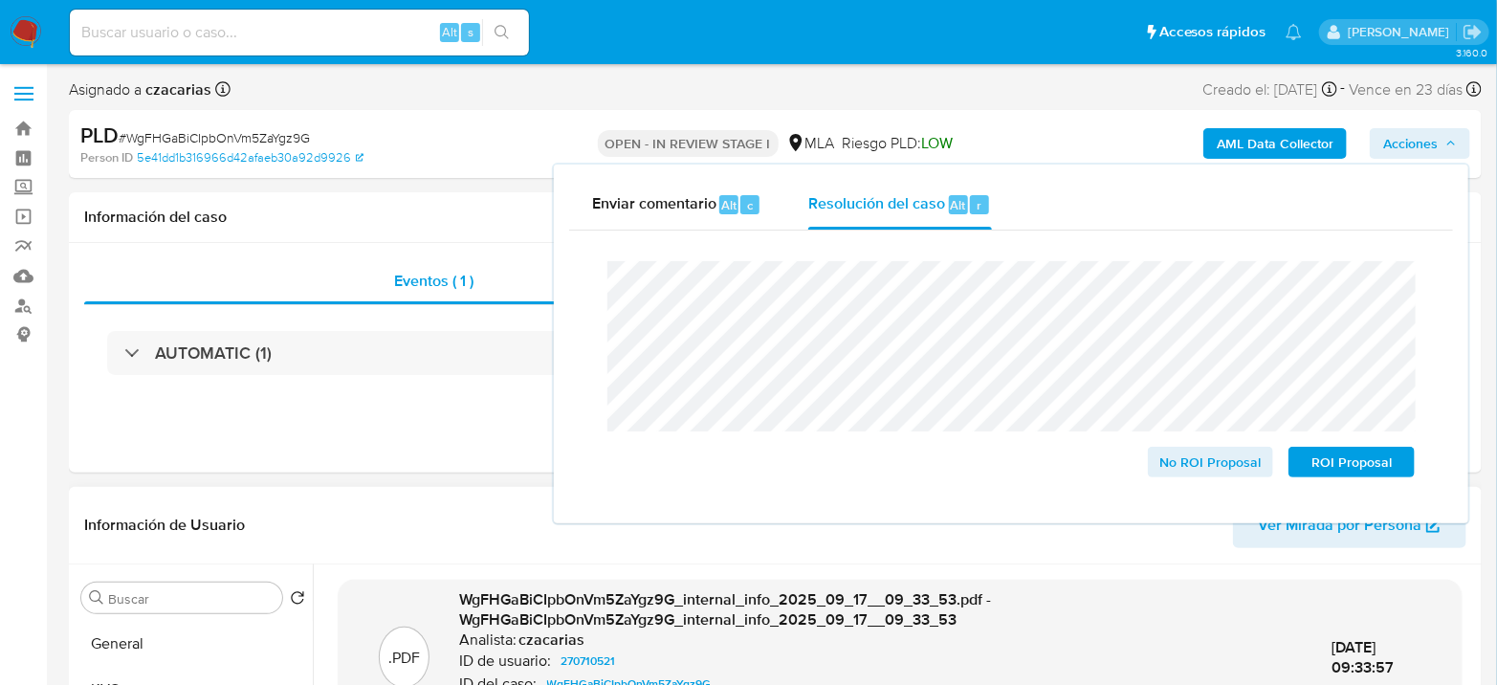
click at [229, 134] on span "# WgFHGaBiCIpbOnVm5ZaYgz9G" at bounding box center [214, 137] width 191 height 19
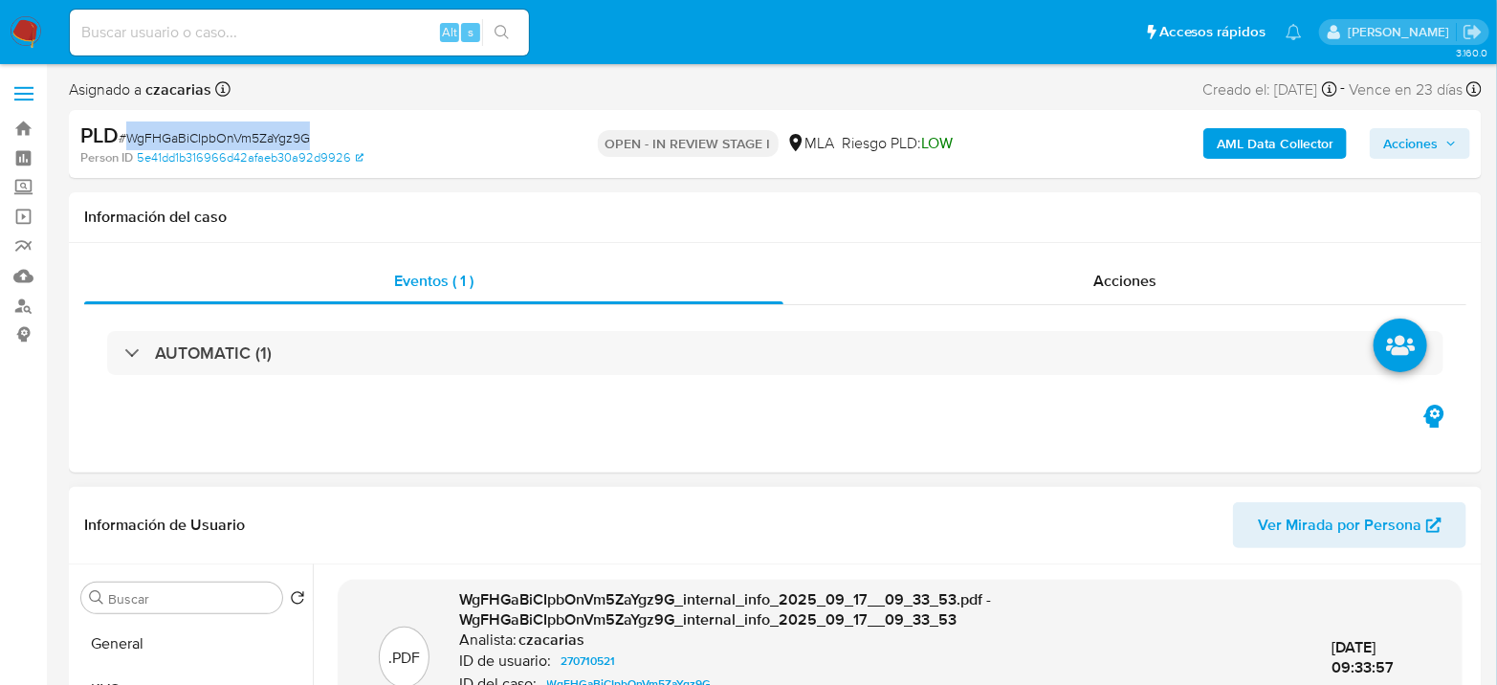
click at [229, 134] on span "# WgFHGaBiCIpbOnVm5ZaYgz9G" at bounding box center [214, 137] width 191 height 19
copy span "WgFHGaBiCIpbOnVm5ZaYgz9G"
click at [1428, 151] on span "Acciones" at bounding box center [1410, 143] width 55 height 31
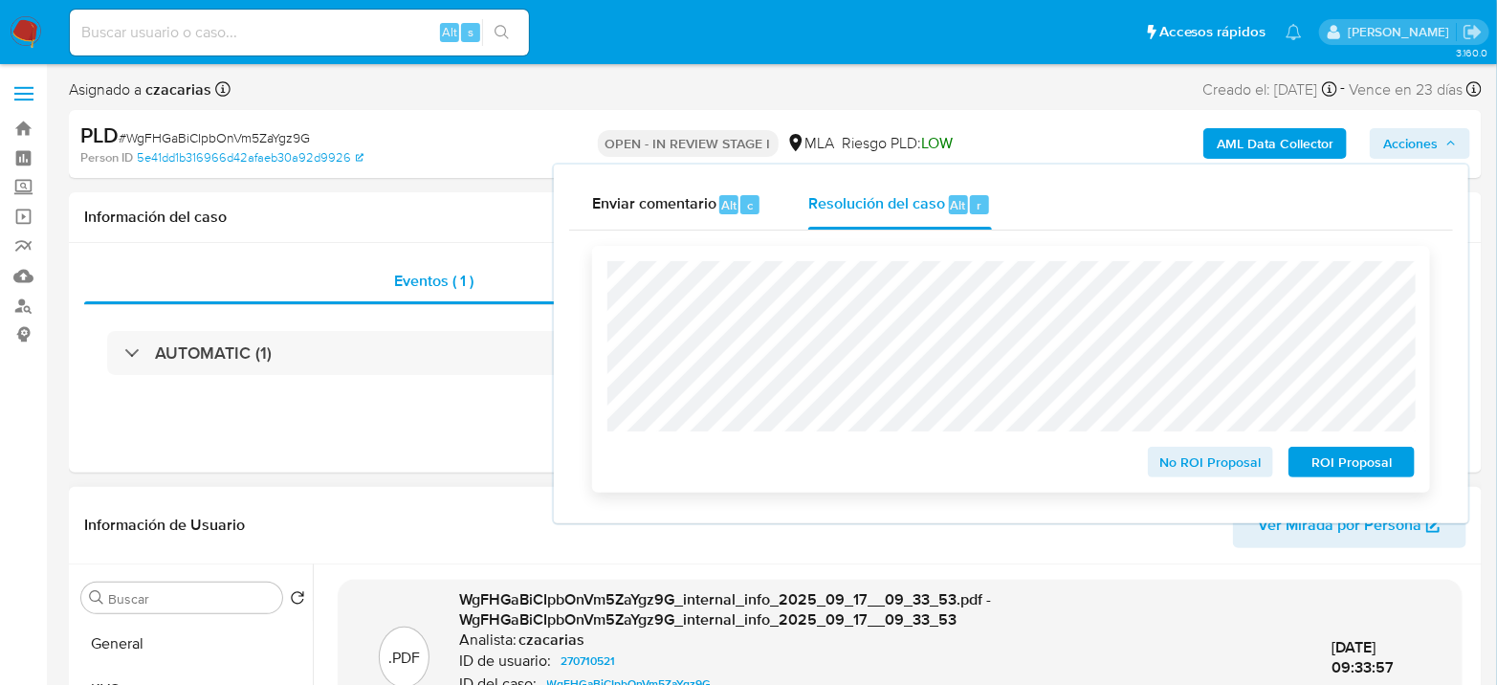
click at [604, 271] on div "No ROI Proposal ROI Proposal" at bounding box center [1011, 369] width 838 height 247
click at [592, 267] on div "No ROI Proposal ROI Proposal" at bounding box center [1011, 369] width 838 height 247
click at [1214, 470] on span "No ROI Proposal" at bounding box center [1210, 462] width 99 height 27
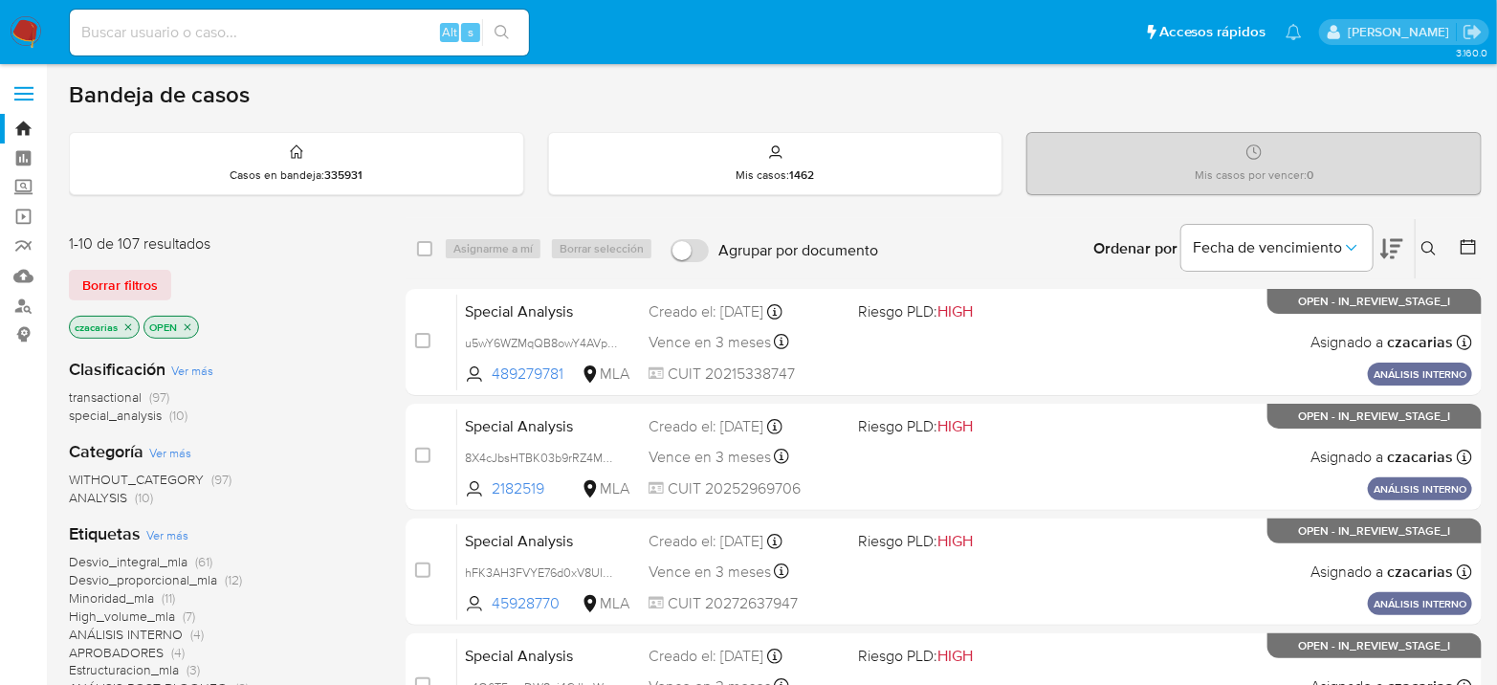
click at [1433, 243] on icon at bounding box center [1428, 248] width 15 height 15
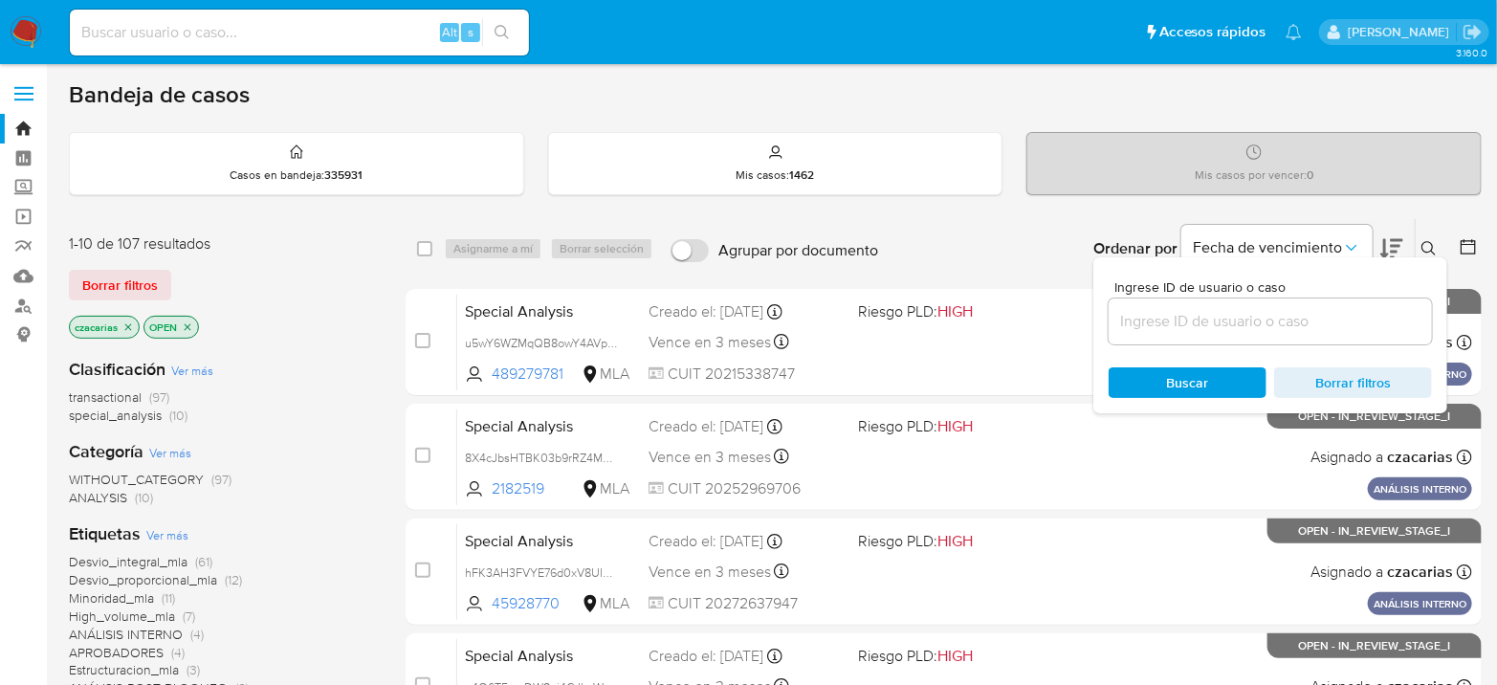
click at [1299, 321] on input at bounding box center [1269, 321] width 323 height 25
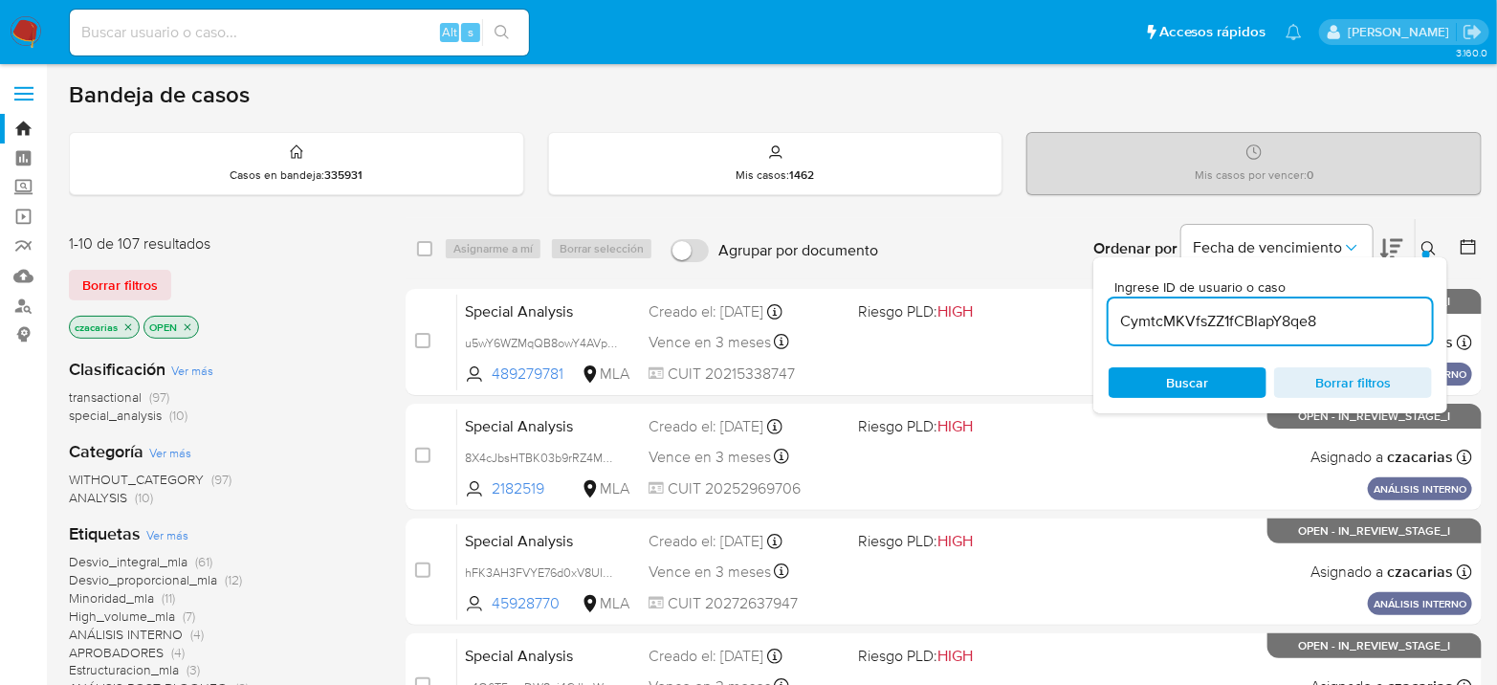
type input "CymtcMKVfsZZ1fCBIapY8qe8"
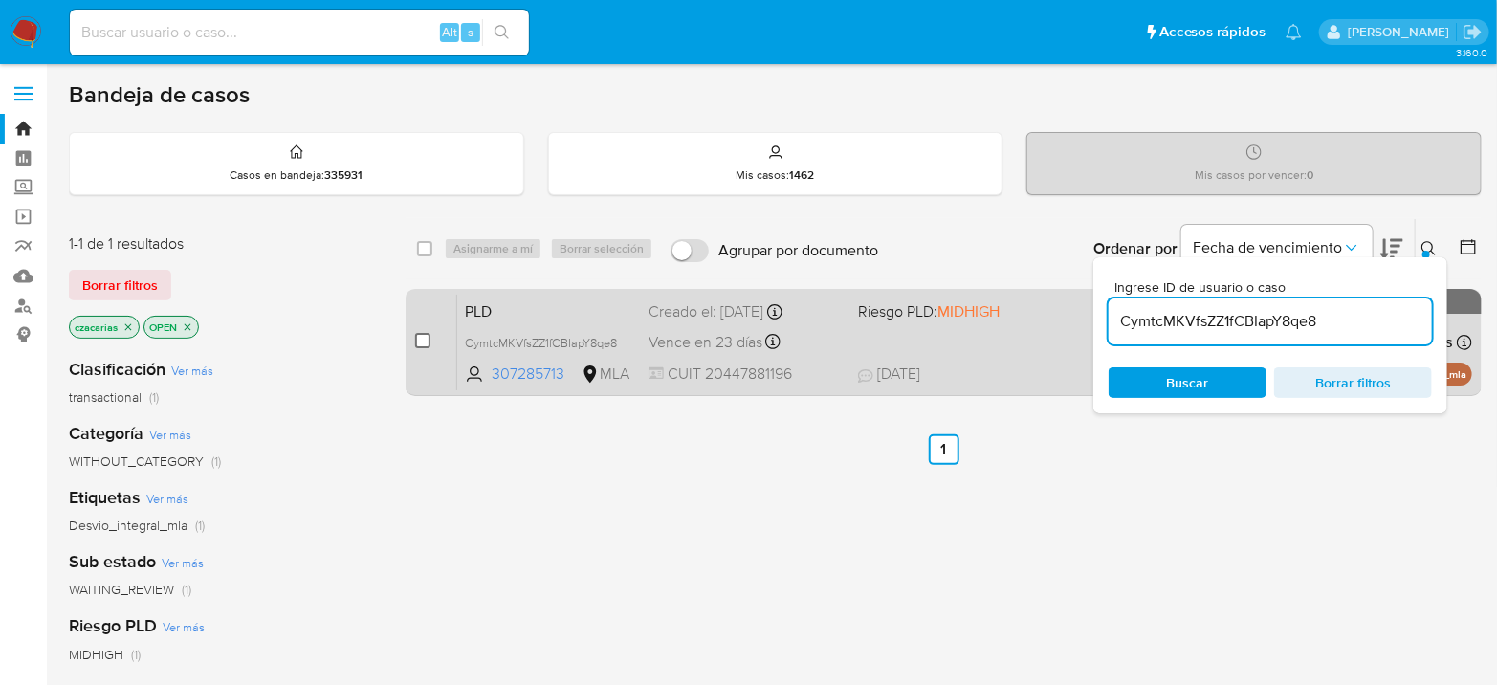
click at [423, 340] on input "checkbox" at bounding box center [422, 340] width 15 height 15
checkbox input "true"
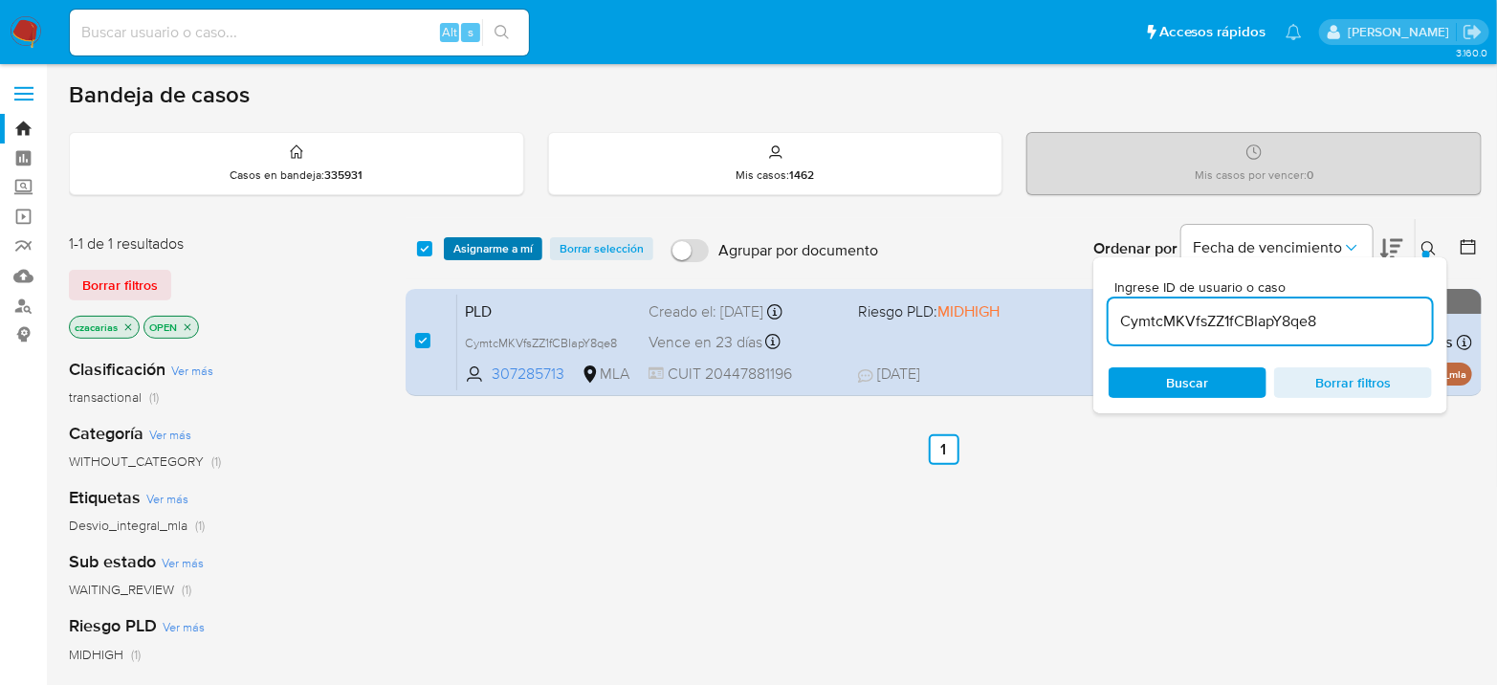
click at [523, 243] on span "Asignarme a mí" at bounding box center [492, 248] width 79 height 19
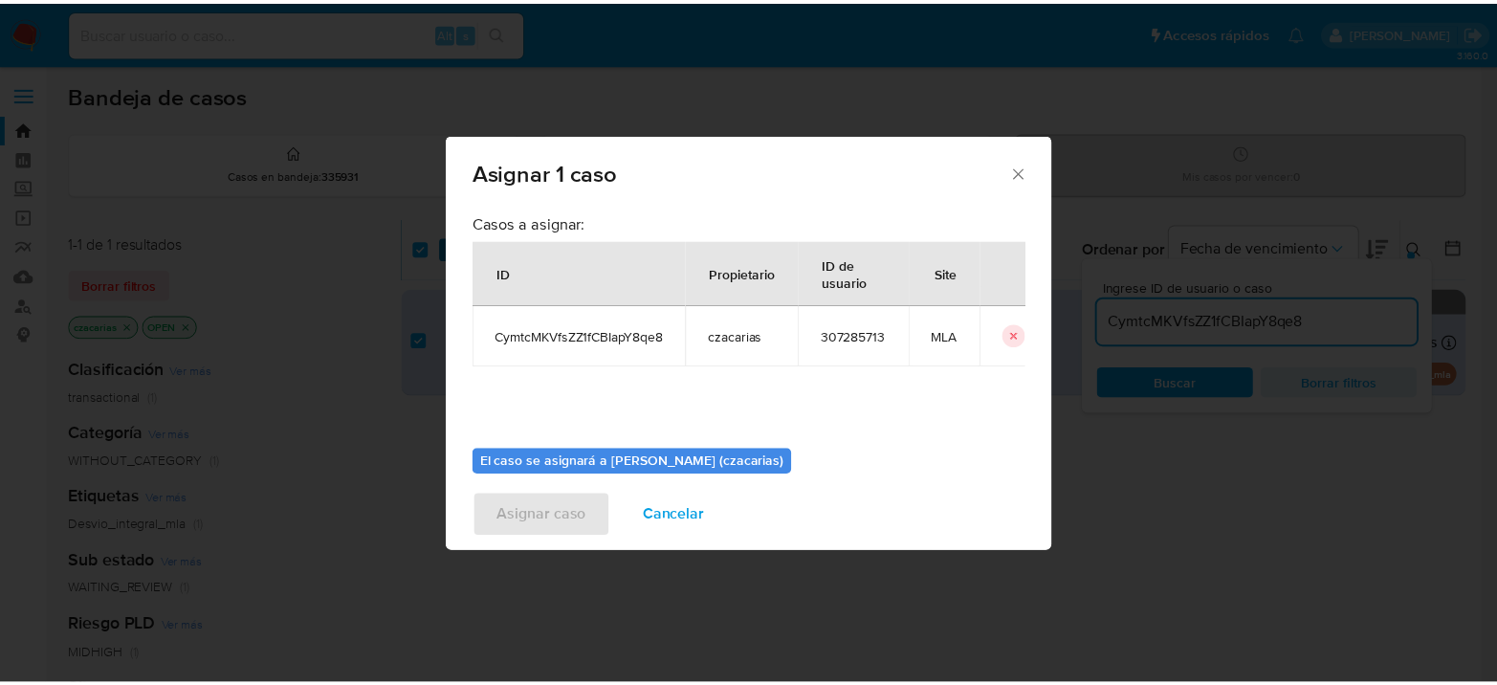
scroll to position [98, 0]
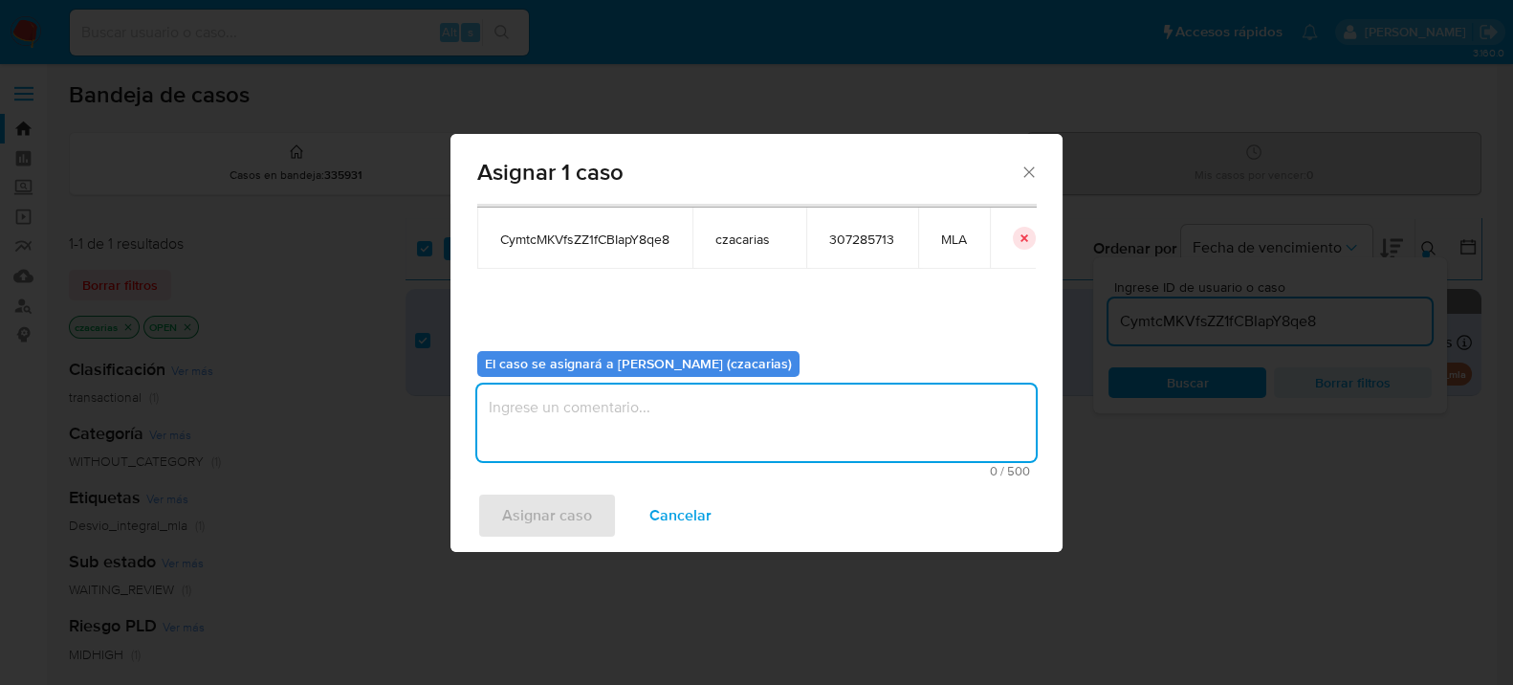
click at [714, 410] on textarea "assign-modal" at bounding box center [756, 422] width 558 height 77
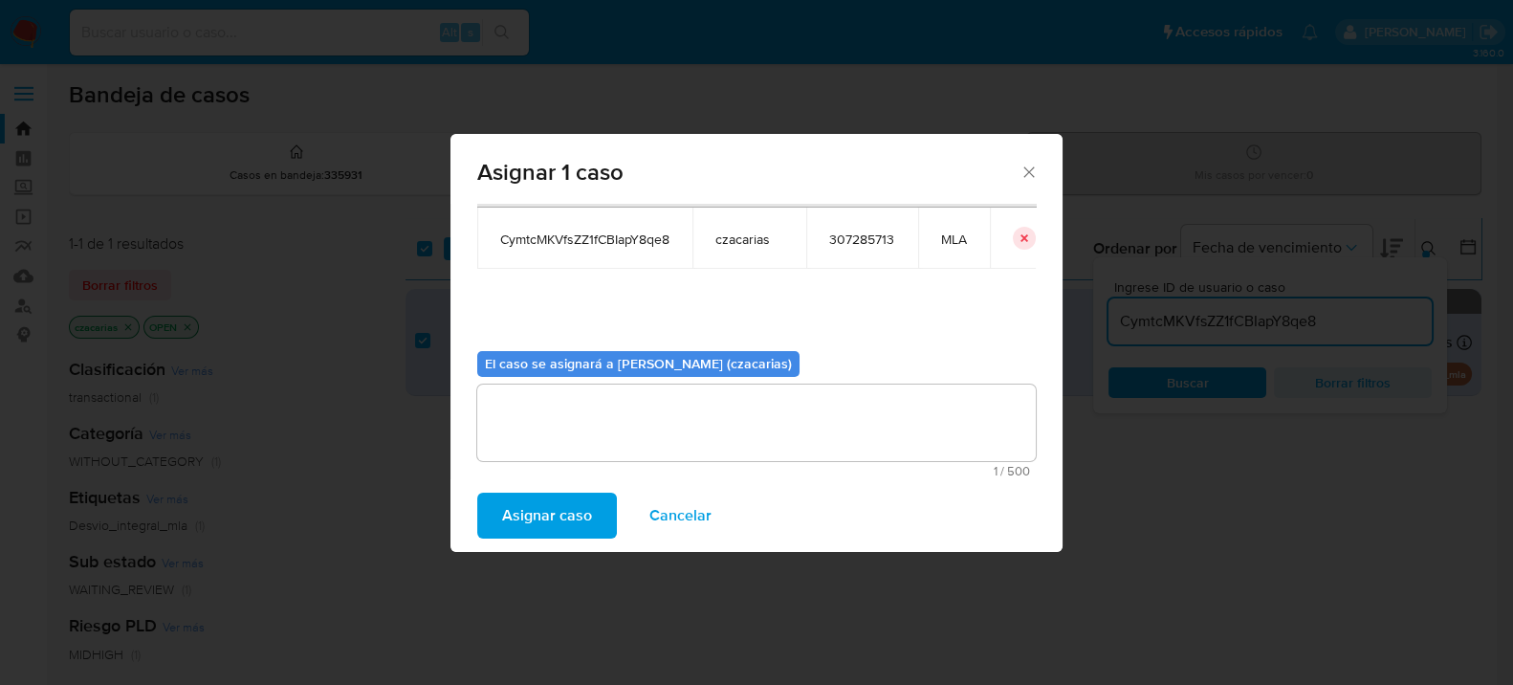
click at [559, 510] on span "Asignar caso" at bounding box center [547, 515] width 90 height 42
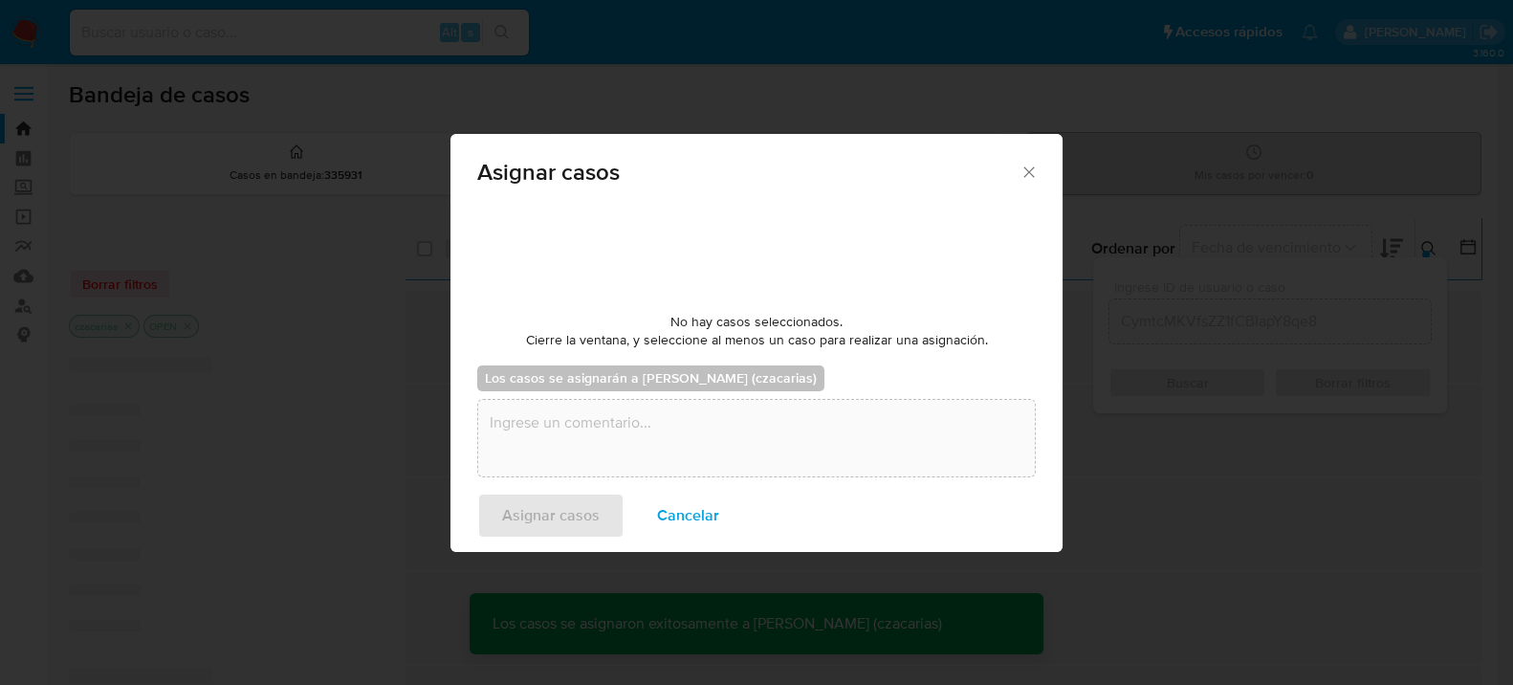
checkbox input "false"
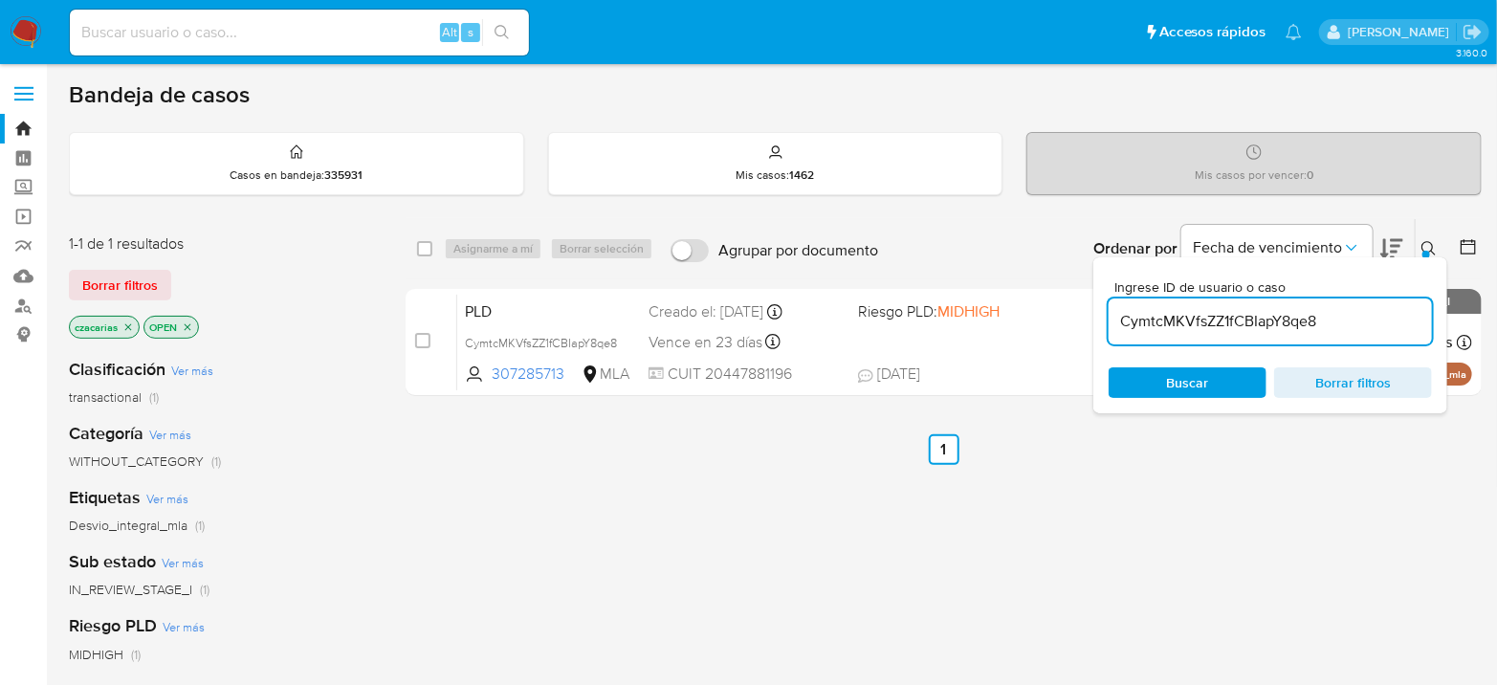
click at [288, 46] on div "Alt s" at bounding box center [299, 33] width 459 height 46
click at [290, 40] on input at bounding box center [299, 32] width 459 height 25
paste input "RiUMAM8DTb2or6xNT5VXxNbP"
type input "RiUMAM8DTb2or6xNT5VXxNbP"
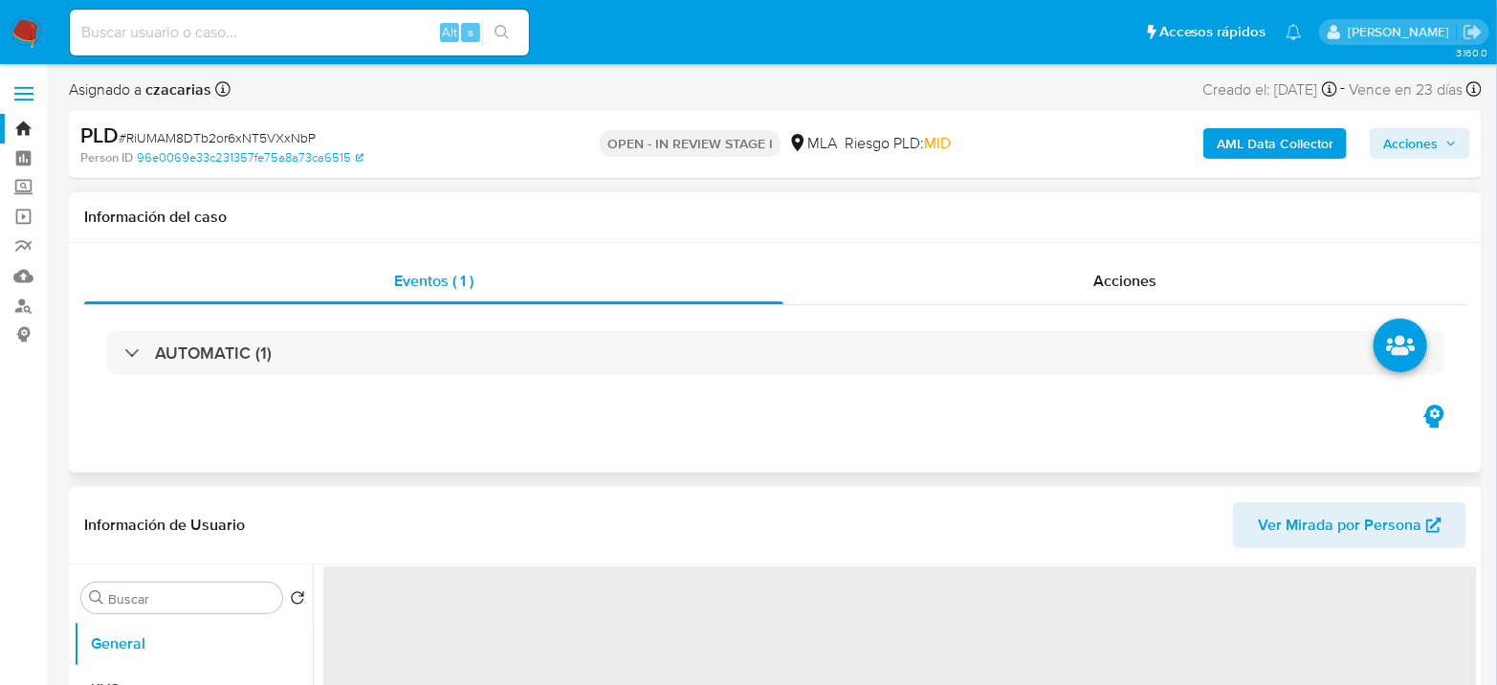
select select "10"
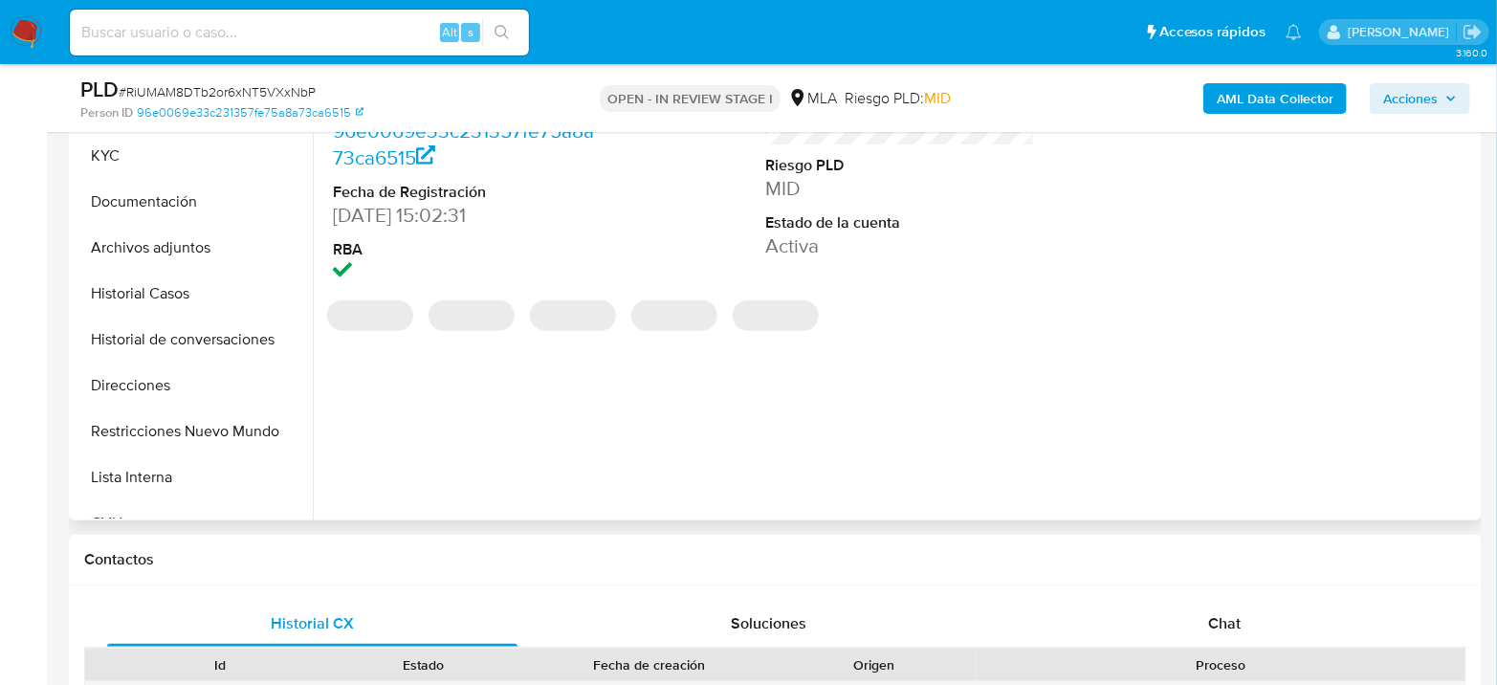
scroll to position [531, 0]
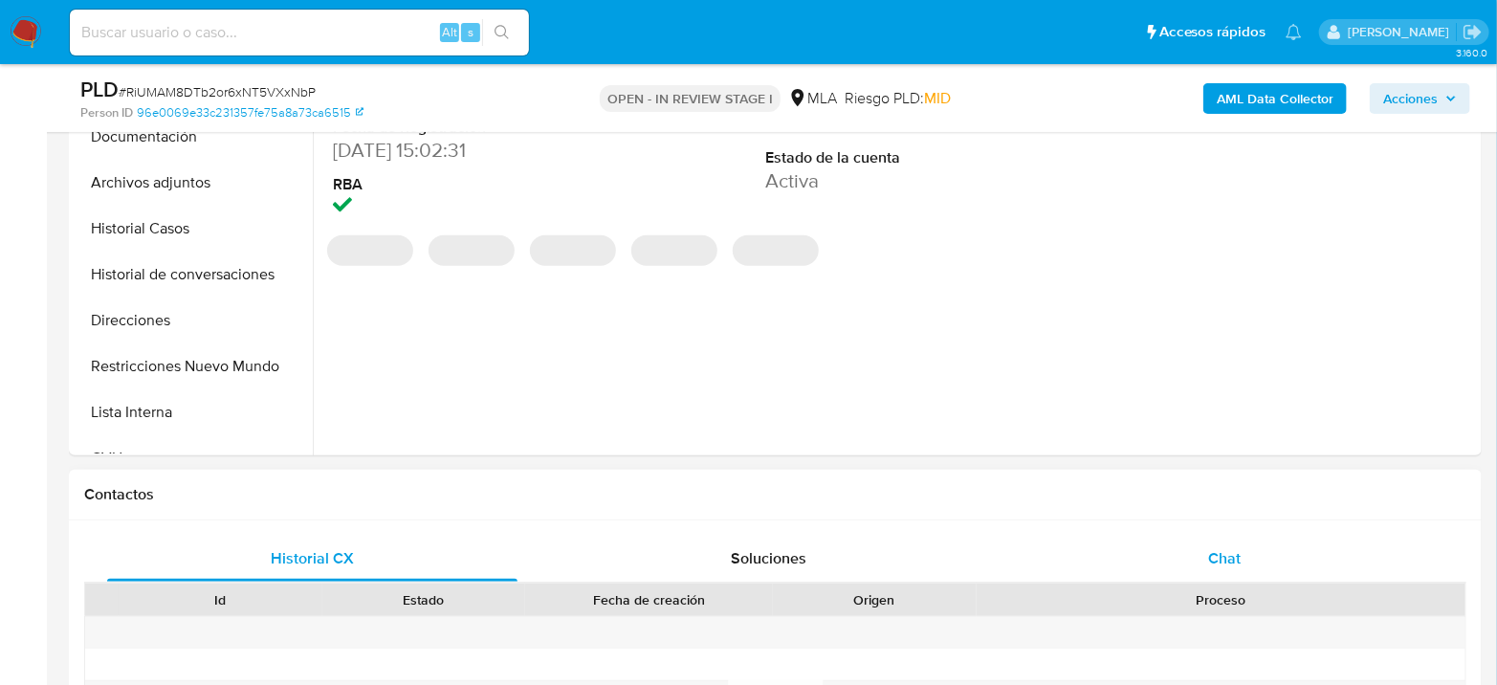
click at [1192, 536] on div "Chat" at bounding box center [1224, 559] width 410 height 46
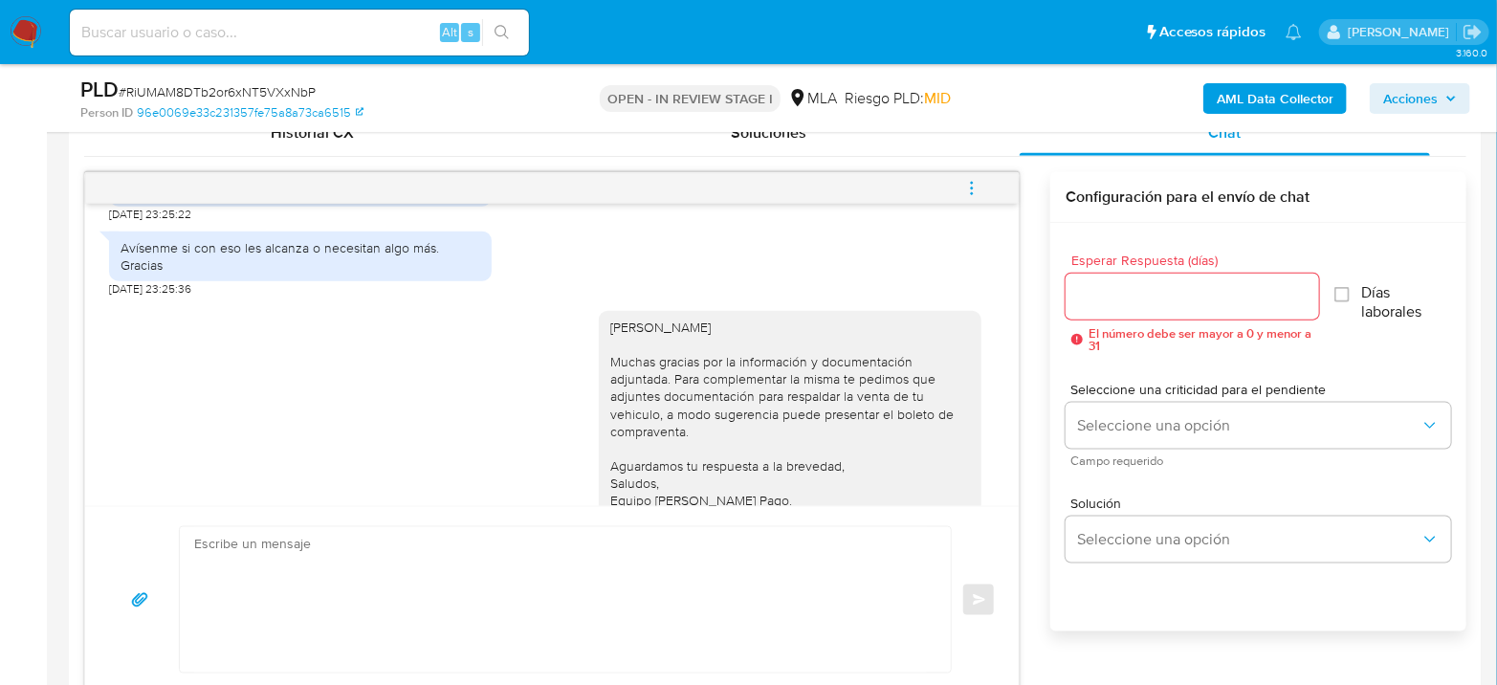
scroll to position [2475, 0]
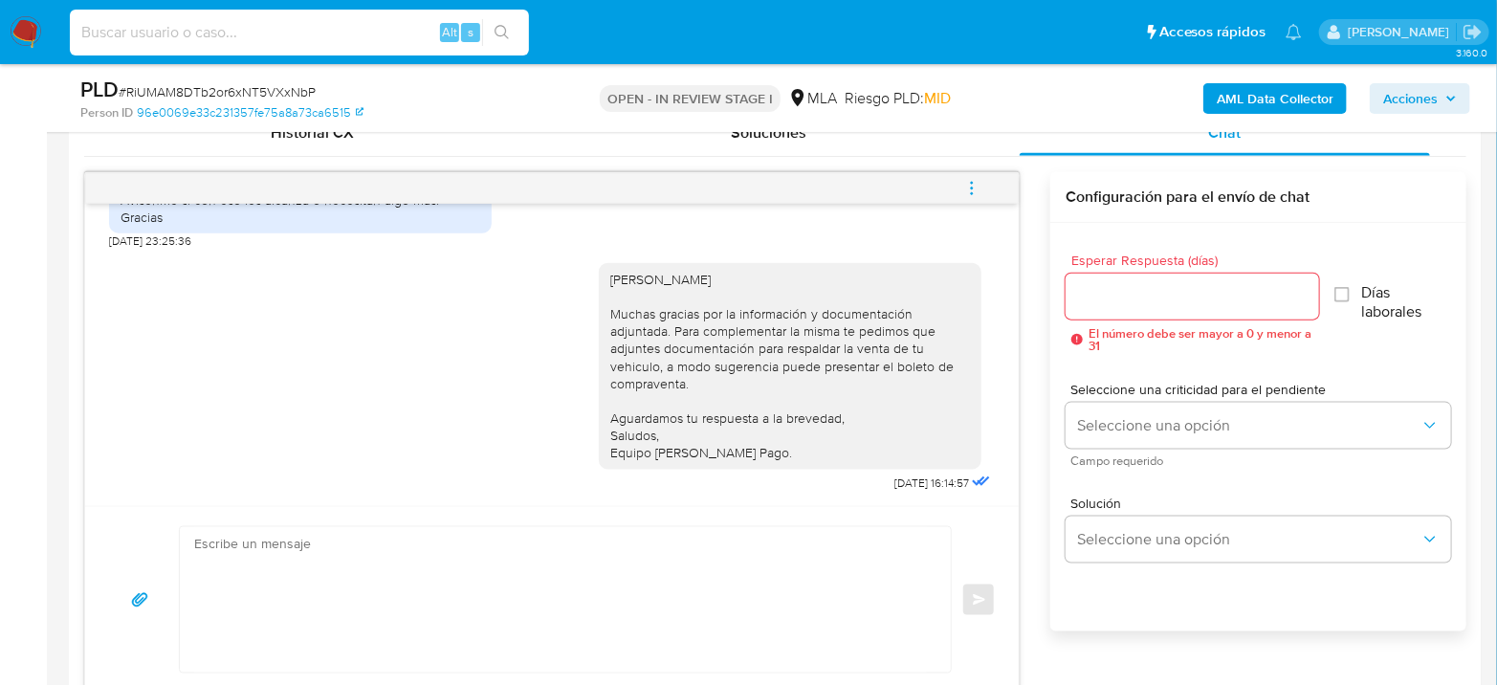
drag, startPoint x: 210, startPoint y: 44, endPoint x: 217, endPoint y: 30, distance: 15.8
click at [209, 44] on div "Alt s" at bounding box center [299, 33] width 459 height 46
click at [224, 25] on input at bounding box center [299, 32] width 459 height 25
paste input "Dmloz2Sf6UZUZzg3DXvmN76V"
type input "Dmloz2Sf6UZUZzg3DXvmN76V"
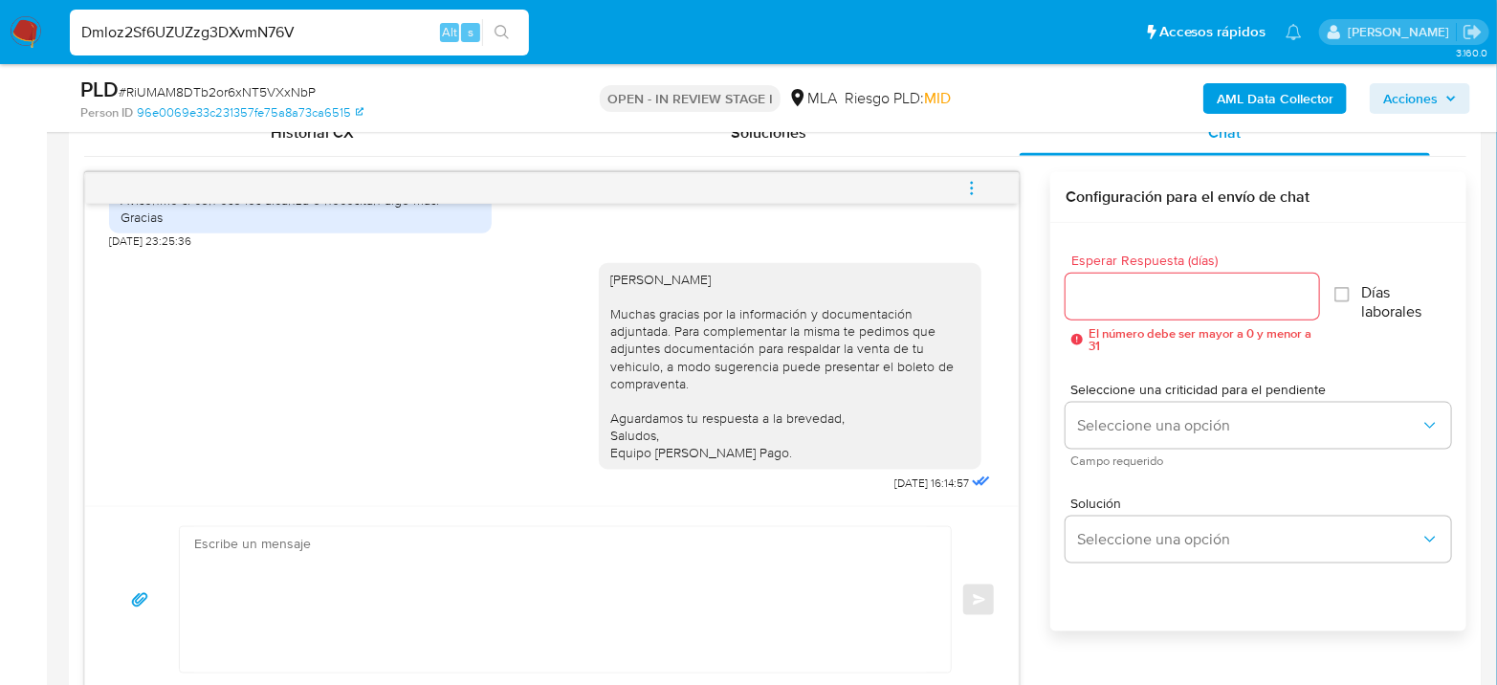
click at [515, 30] on button "search-icon" at bounding box center [501, 32] width 39 height 27
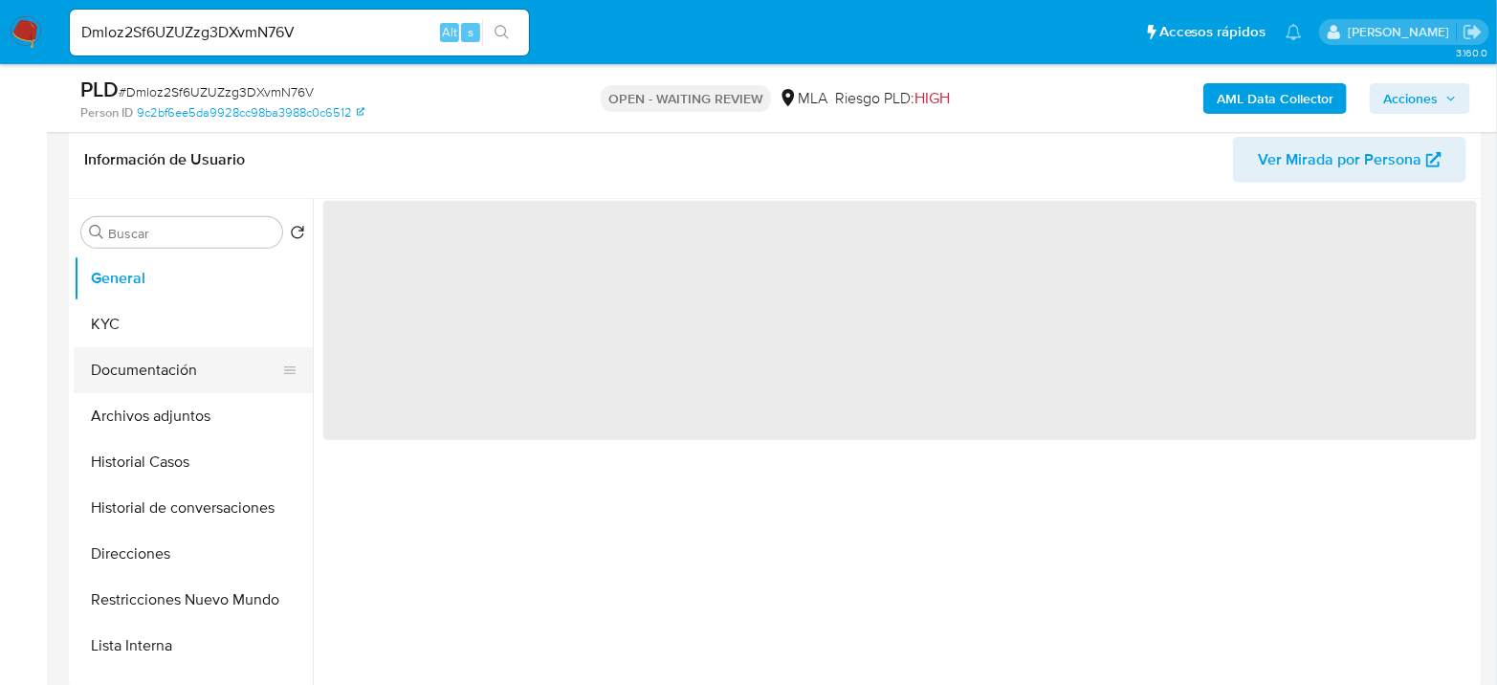
scroll to position [425, 0]
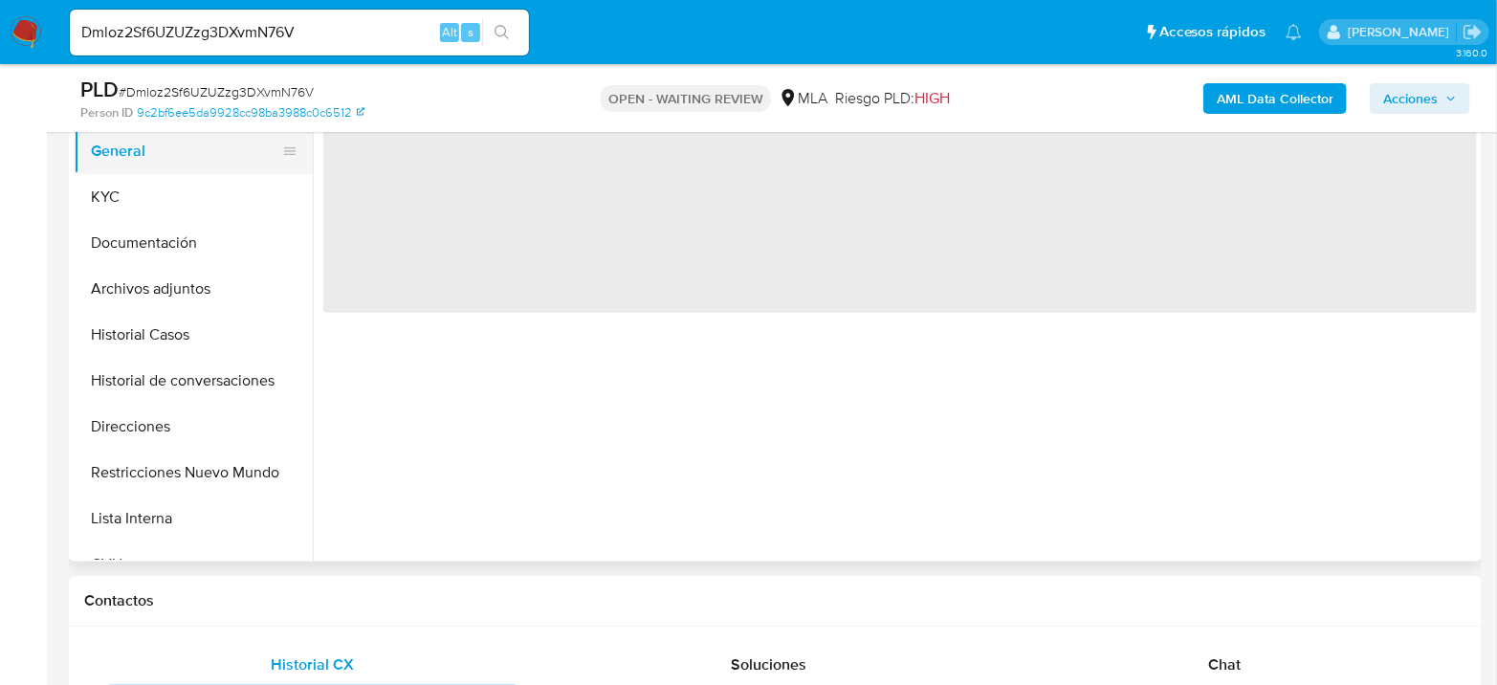
select select "10"
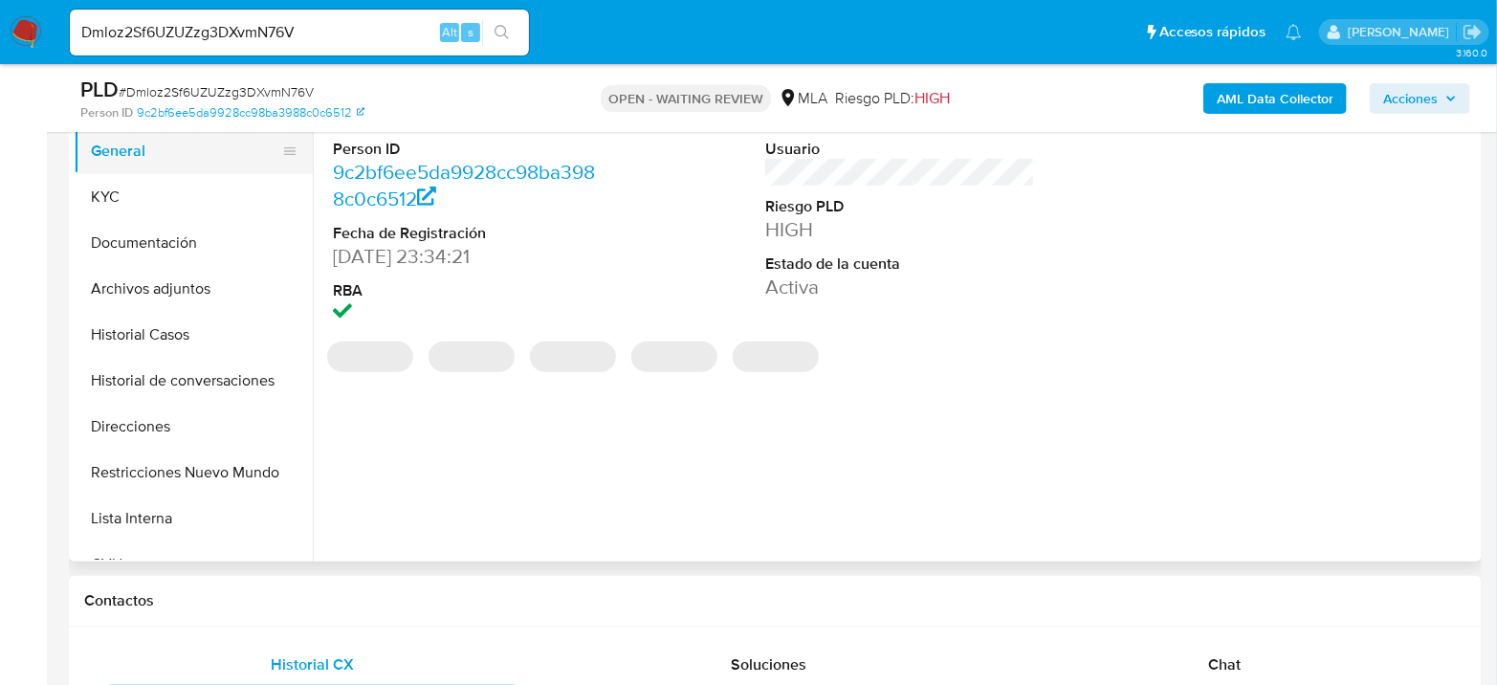
click at [98, 164] on button "General" at bounding box center [186, 151] width 224 height 46
click at [106, 184] on button "KYC" at bounding box center [186, 197] width 224 height 46
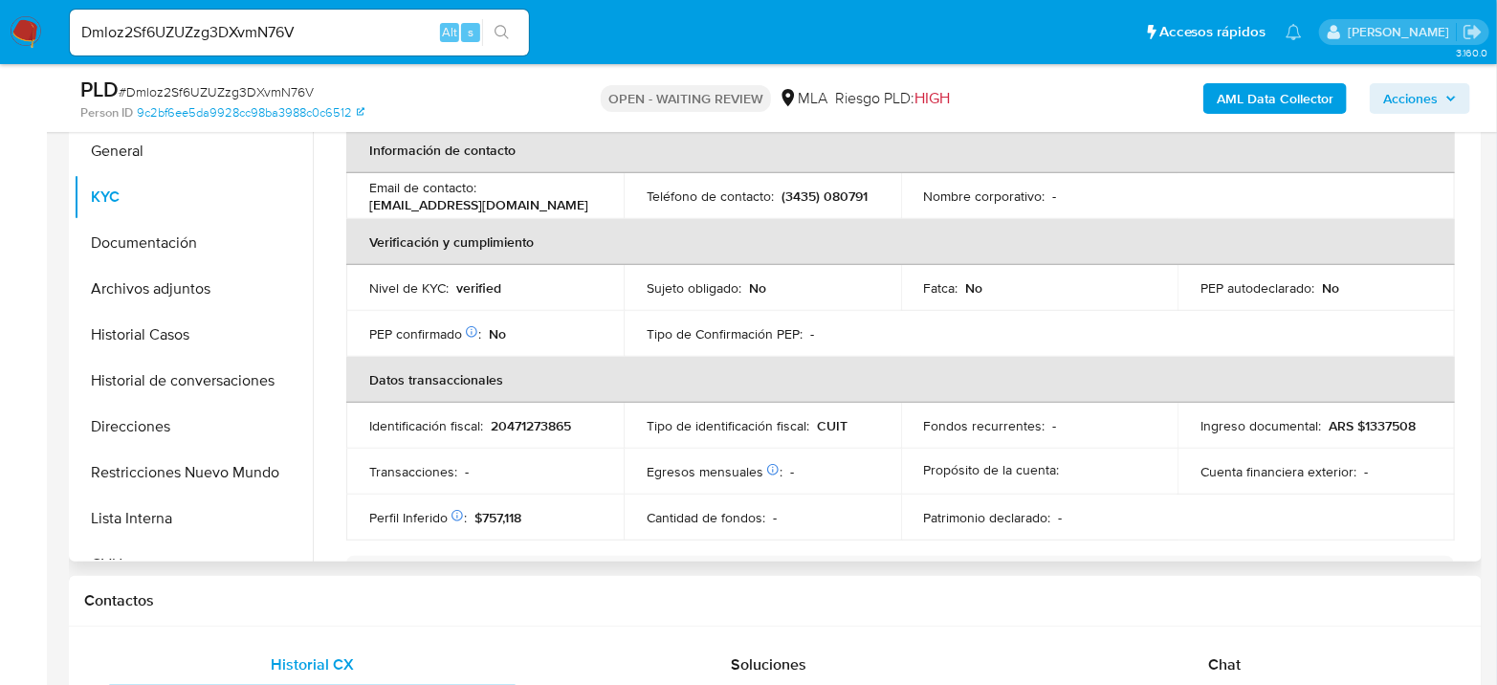
scroll to position [318, 0]
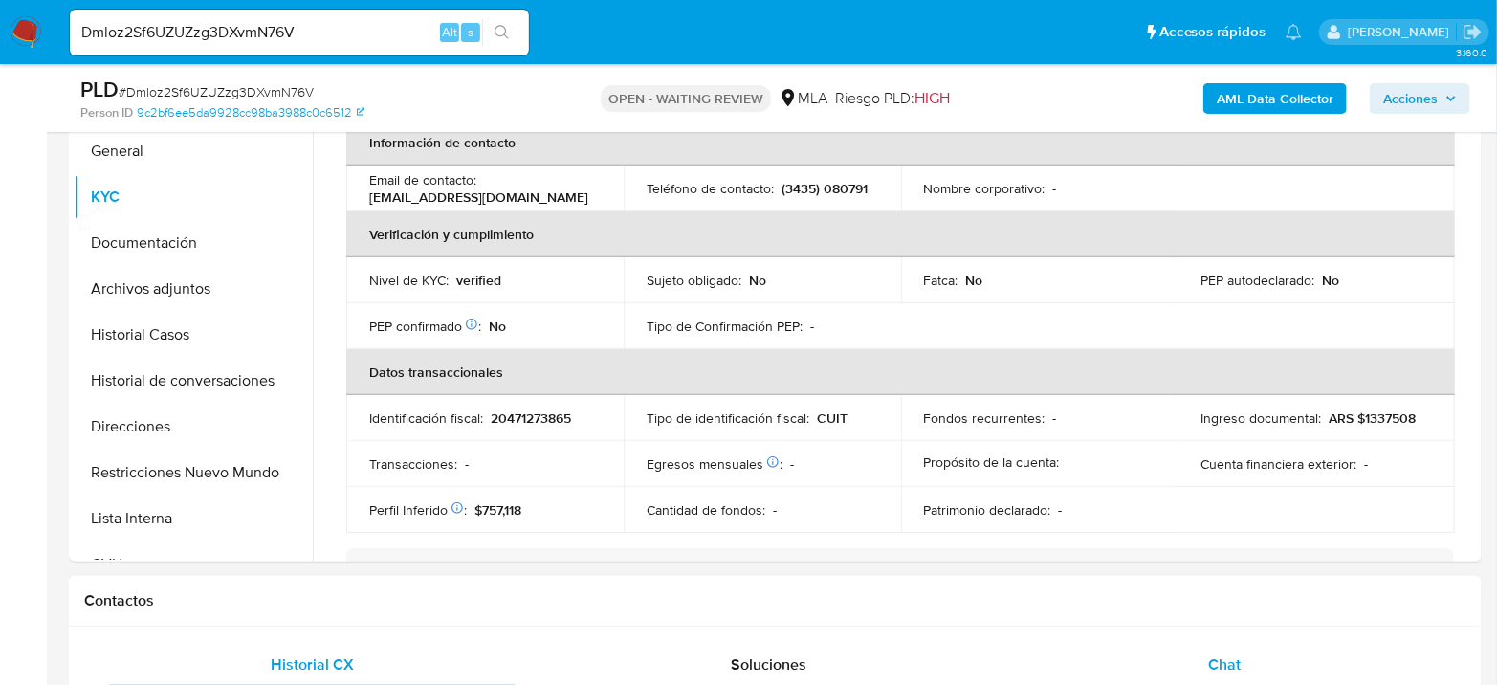
click at [1266, 647] on div "Chat" at bounding box center [1224, 665] width 410 height 46
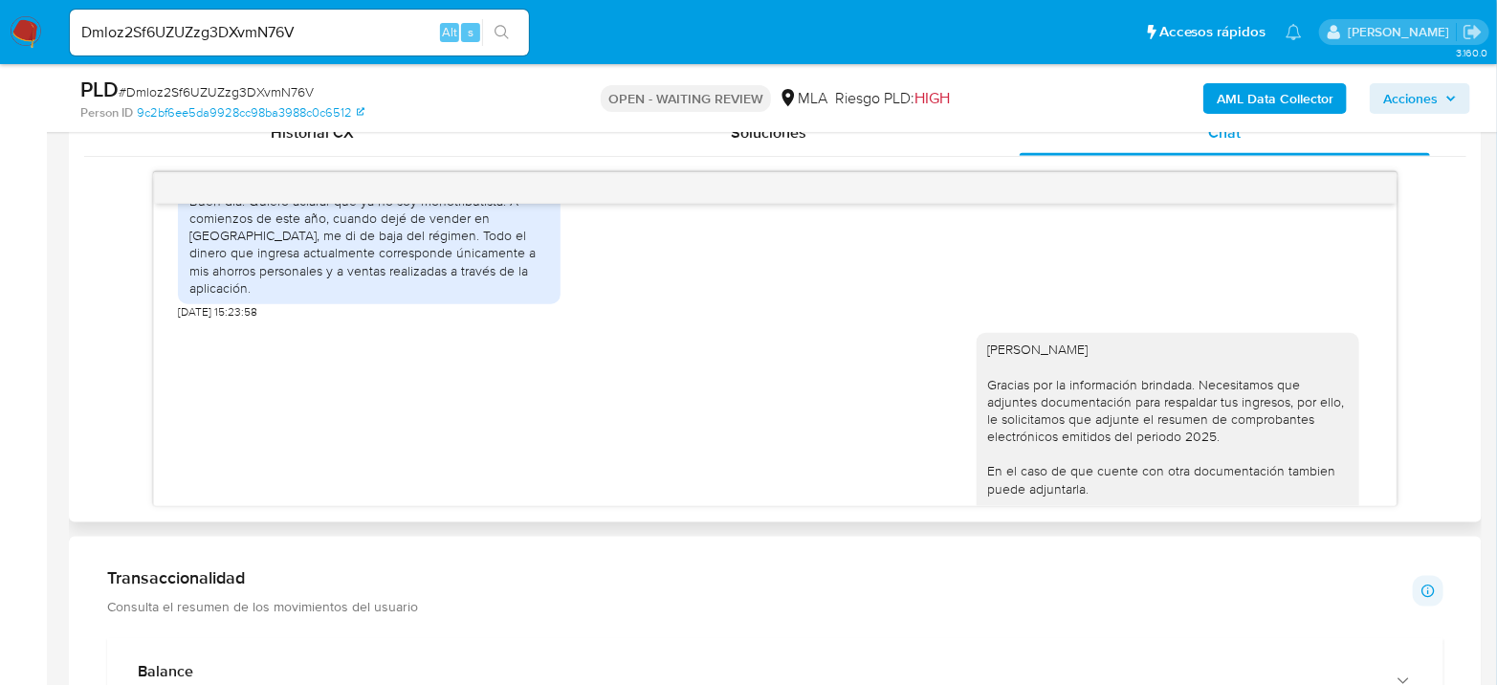
scroll to position [3434, 0]
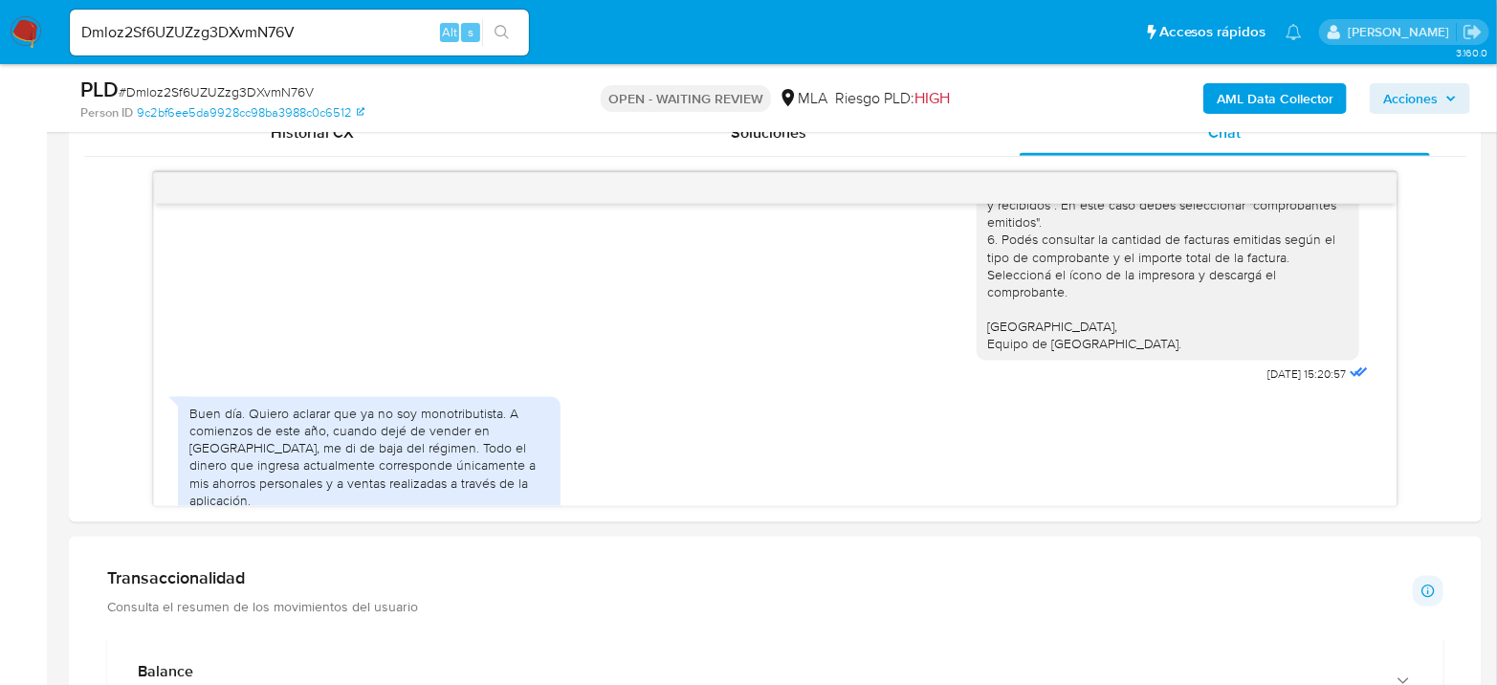
click at [206, 39] on input "Dmloz2Sf6UZUZzg3DXvmN76V" at bounding box center [299, 32] width 459 height 25
click at [206, 38] on input "Dmloz2Sf6UZUZzg3DXvmN76V" at bounding box center [299, 32] width 459 height 25
click at [222, 33] on input "Dmloz2Sf6UZUZzg3DXvmN76V" at bounding box center [299, 32] width 459 height 25
paste input "deRMXva1gFXuxKpfG2zJodxQ"
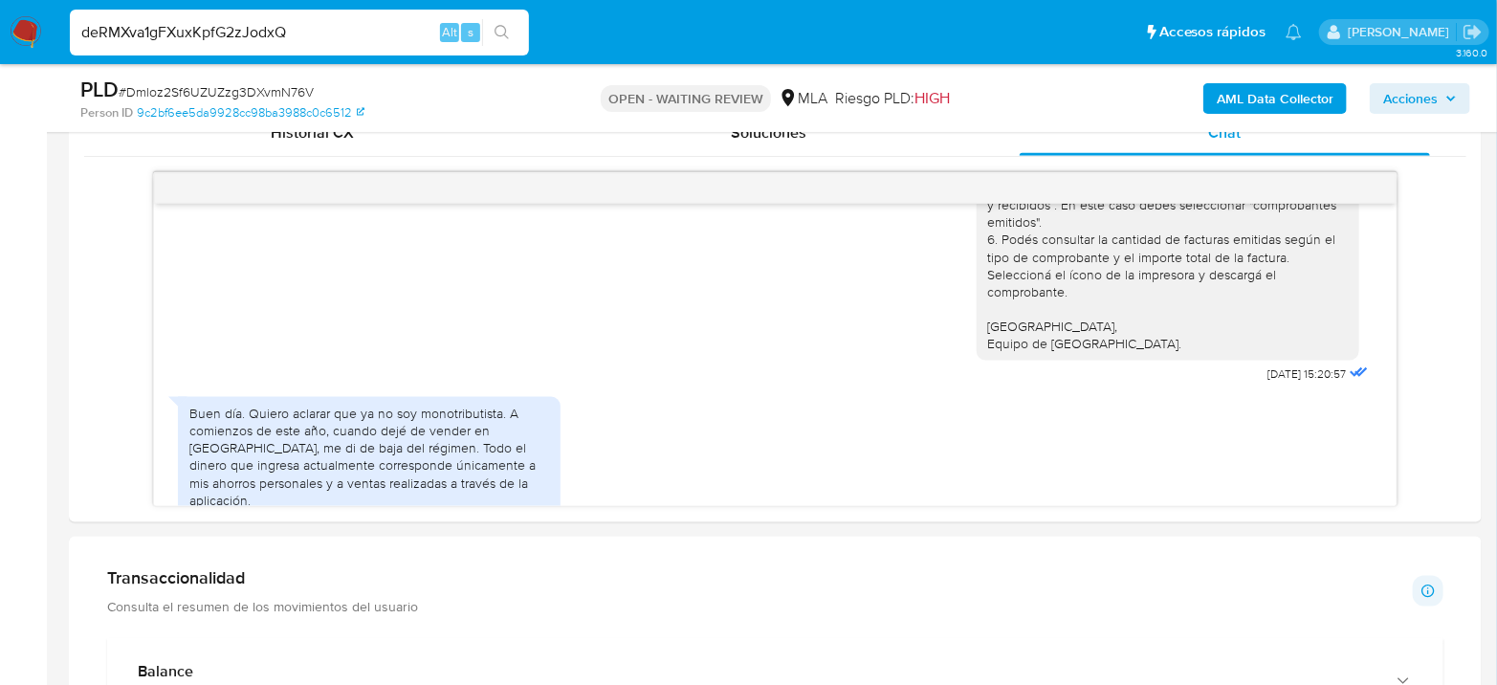
type input "deRMXva1gFXuxKpfG2zJodxQ"
click at [497, 31] on icon "search-icon" at bounding box center [501, 32] width 15 height 15
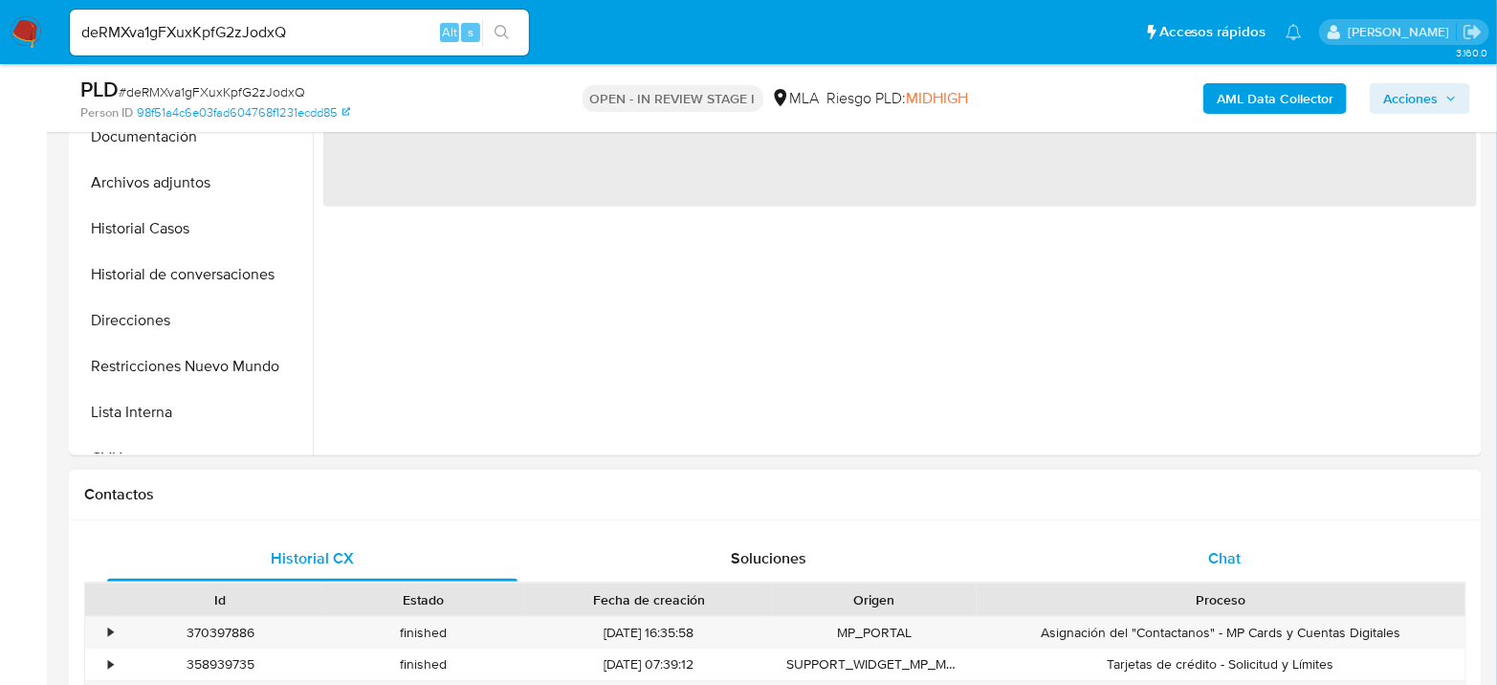
select select "10"
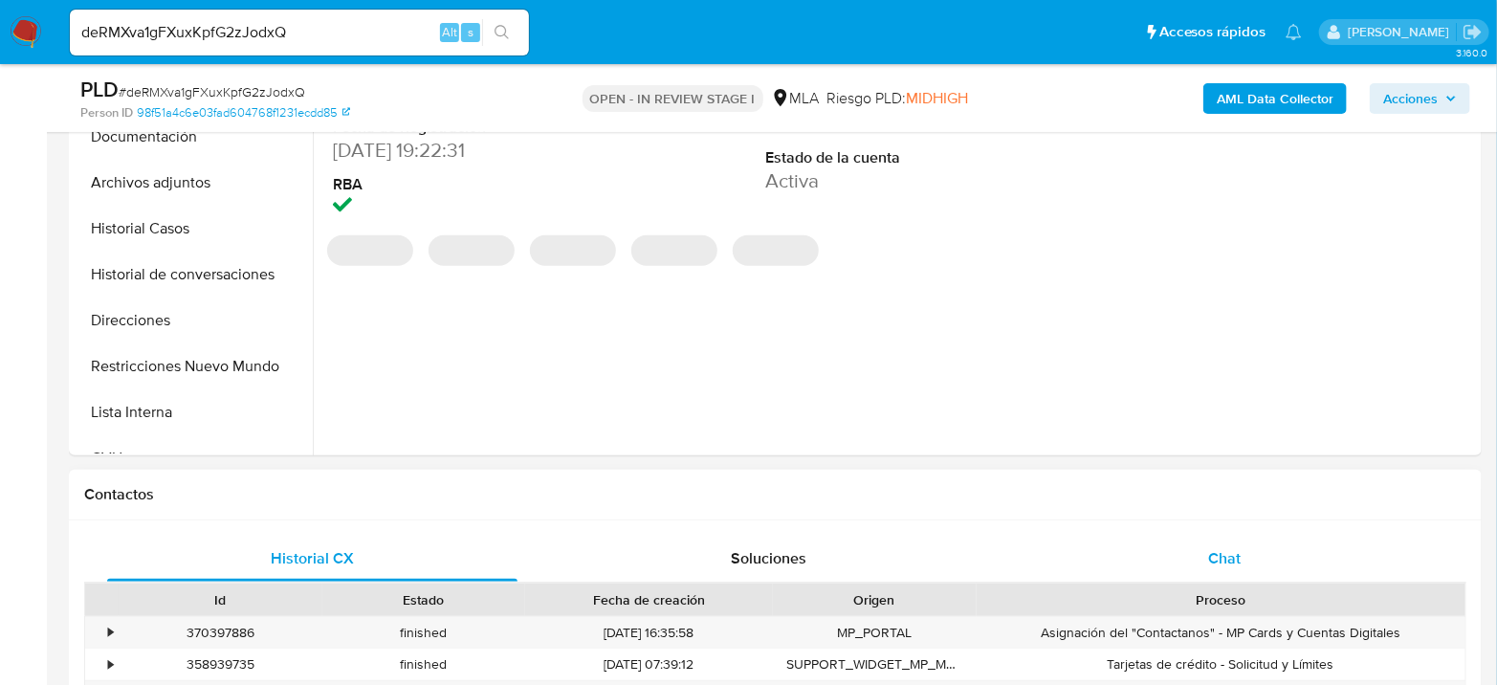
click at [1216, 561] on span "Chat" at bounding box center [1224, 558] width 33 height 22
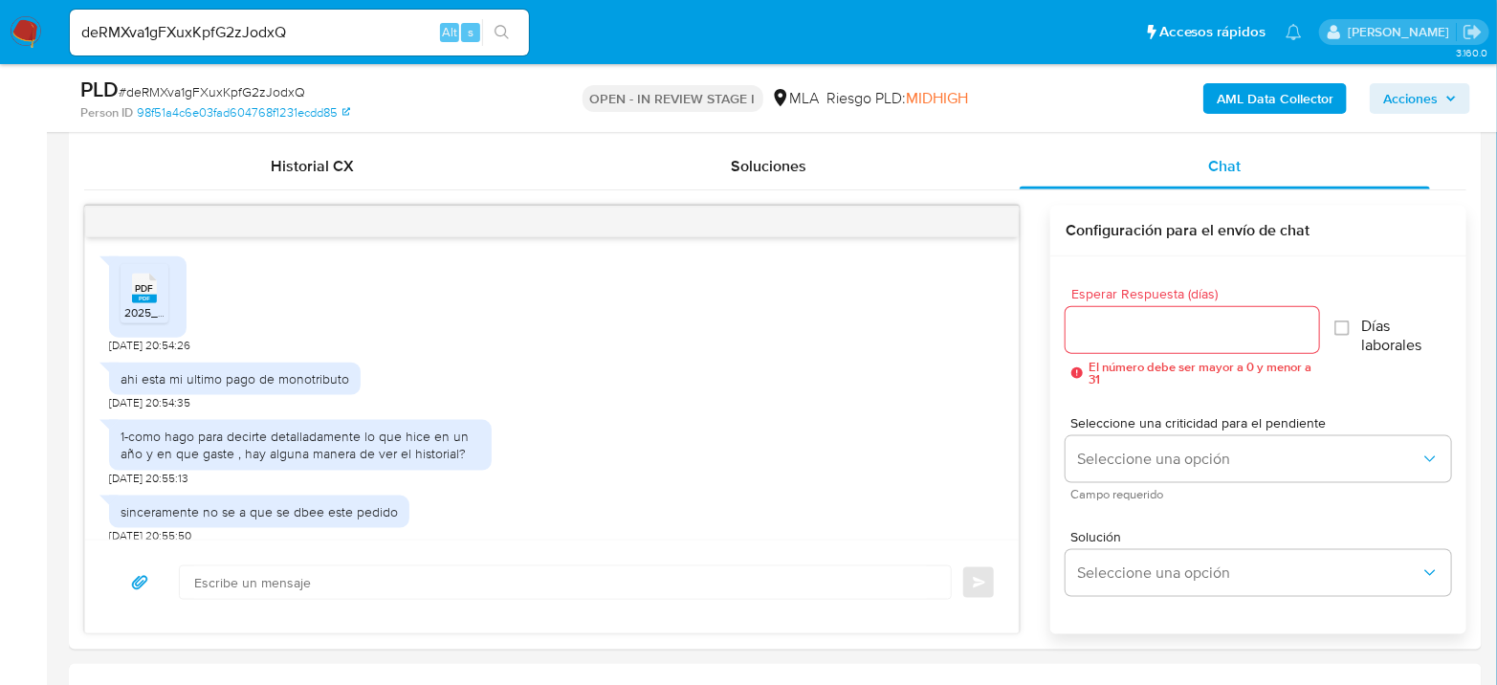
scroll to position [956, 0]
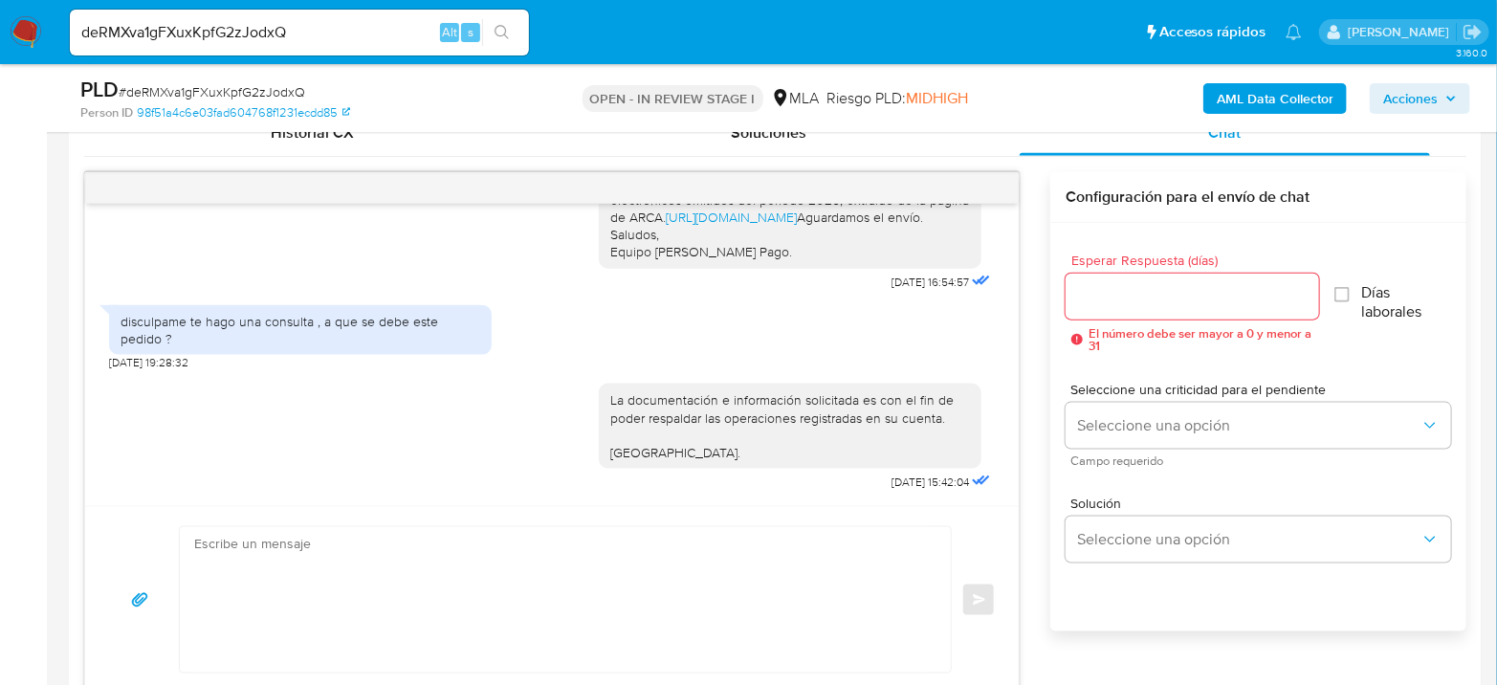
drag, startPoint x: 249, startPoint y: 57, endPoint x: 240, endPoint y: 34, distance: 24.5
click at [244, 53] on div "deRMXva1gFXuxKpfG2zJodxQ Alt s" at bounding box center [299, 33] width 459 height 54
click at [240, 33] on input "deRMXva1gFXuxKpfG2zJodxQ" at bounding box center [299, 32] width 459 height 25
paste input "ZP5IG5QrcUd8VA0F8JAvLlKm"
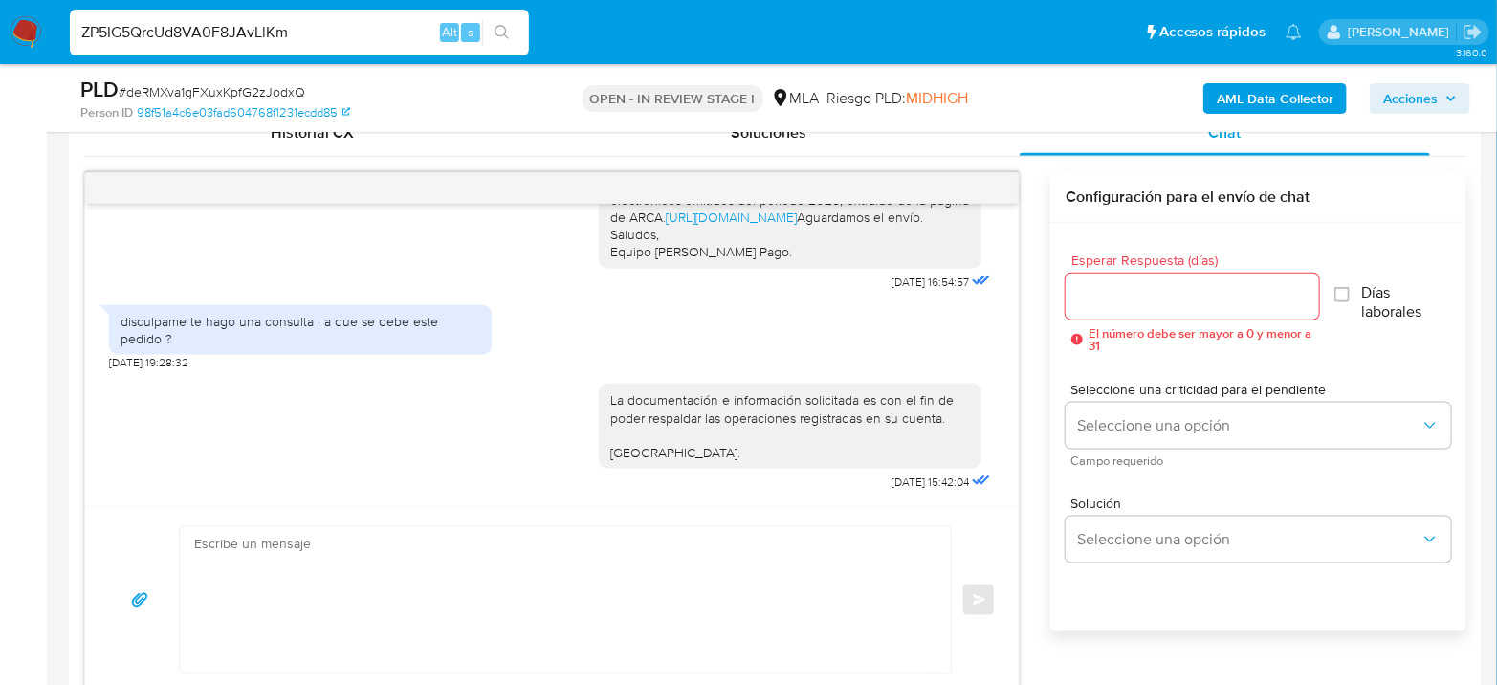
type input "ZP5IG5QrcUd8VA0F8JAvLlKm"
click at [515, 35] on button "search-icon" at bounding box center [501, 32] width 39 height 27
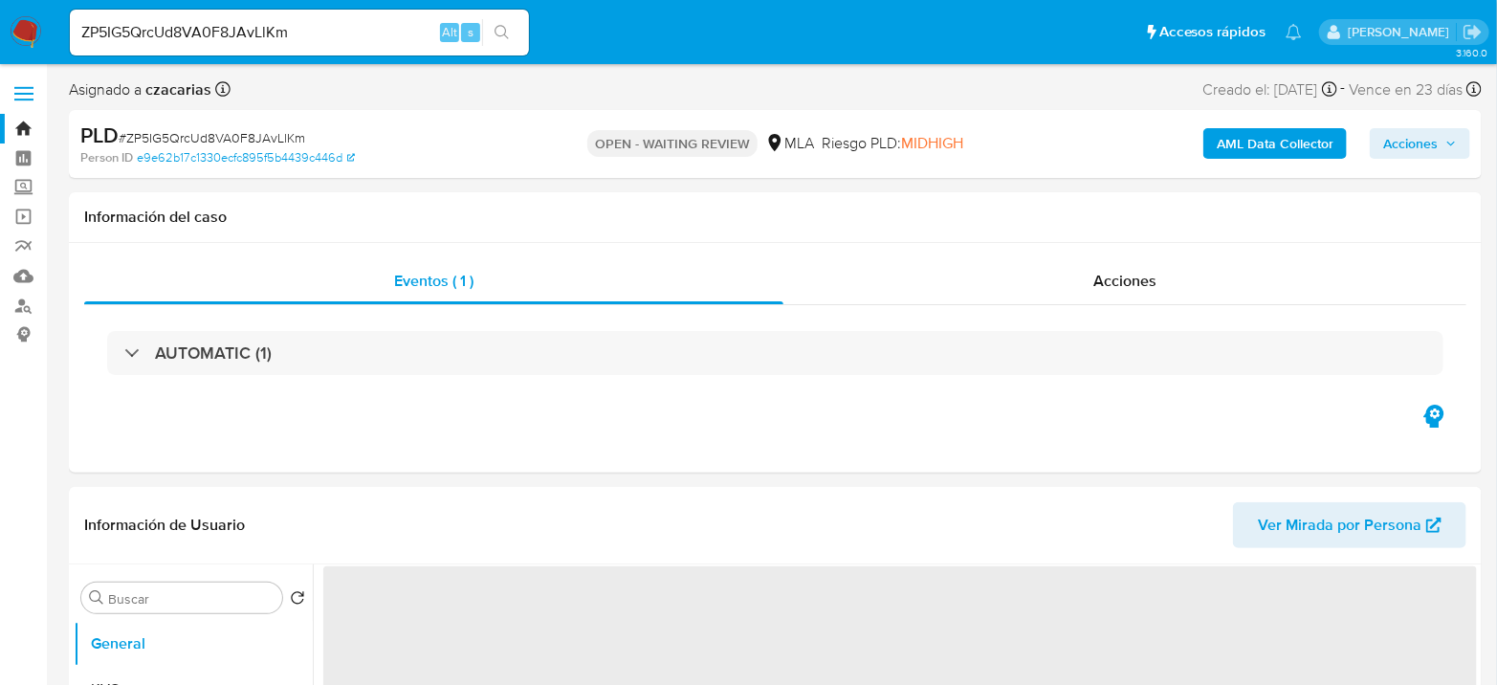
select select "10"
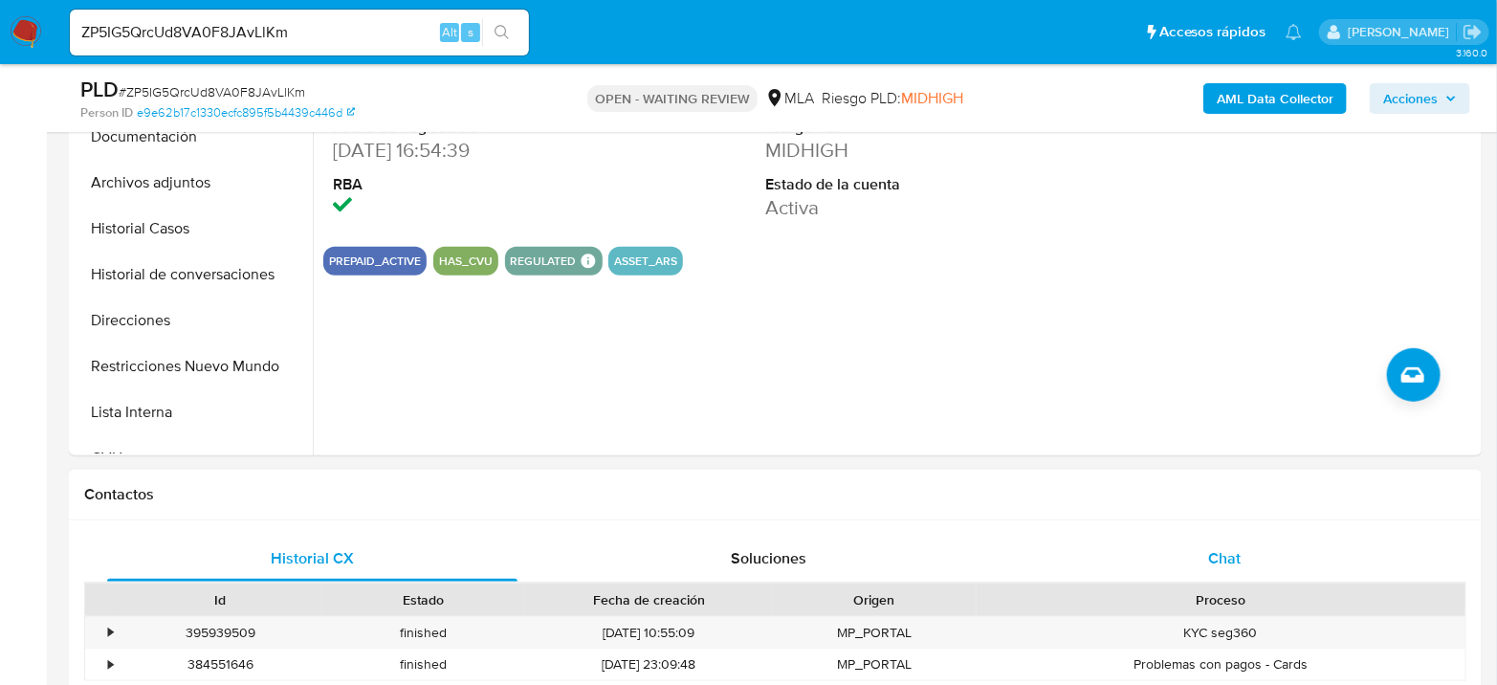
drag, startPoint x: 1251, startPoint y: 574, endPoint x: 1246, endPoint y: 549, distance: 25.3
click at [1251, 572] on div "Chat" at bounding box center [1224, 559] width 410 height 46
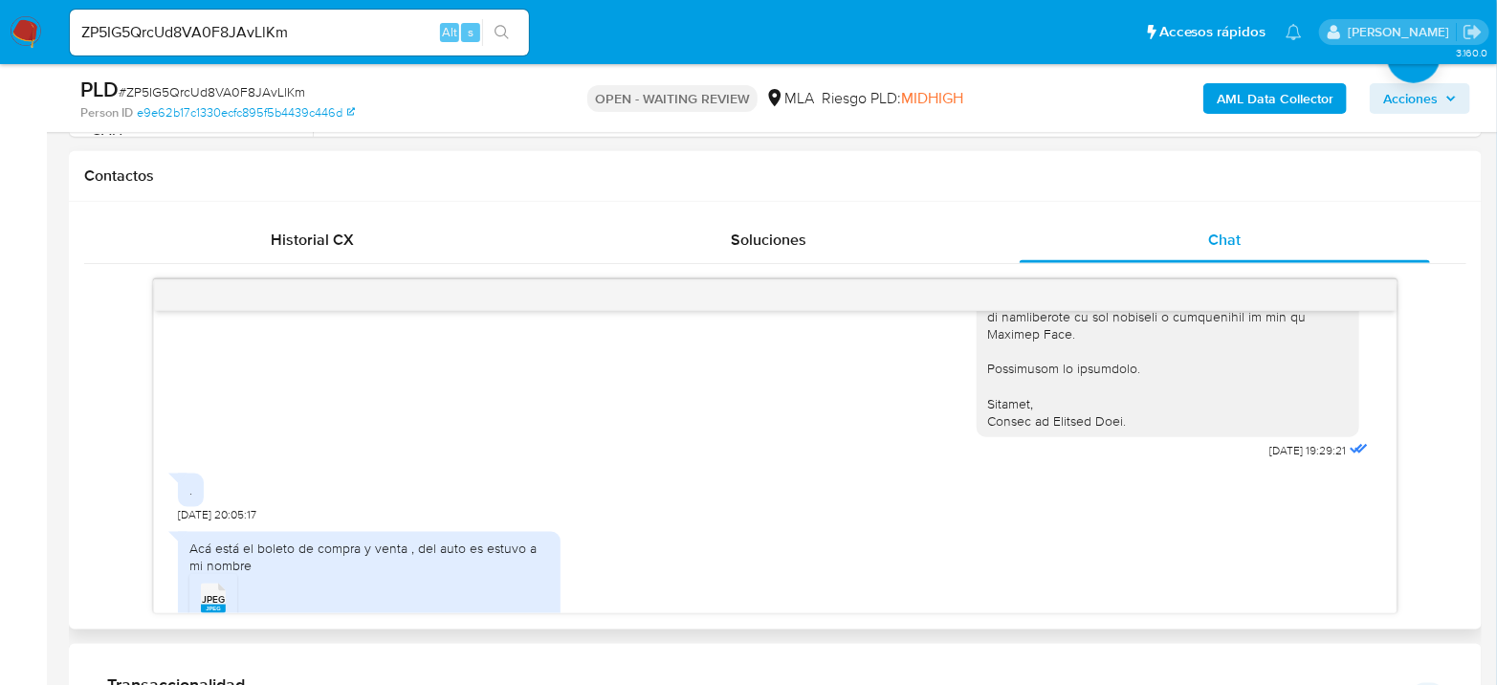
scroll to position [1518, 0]
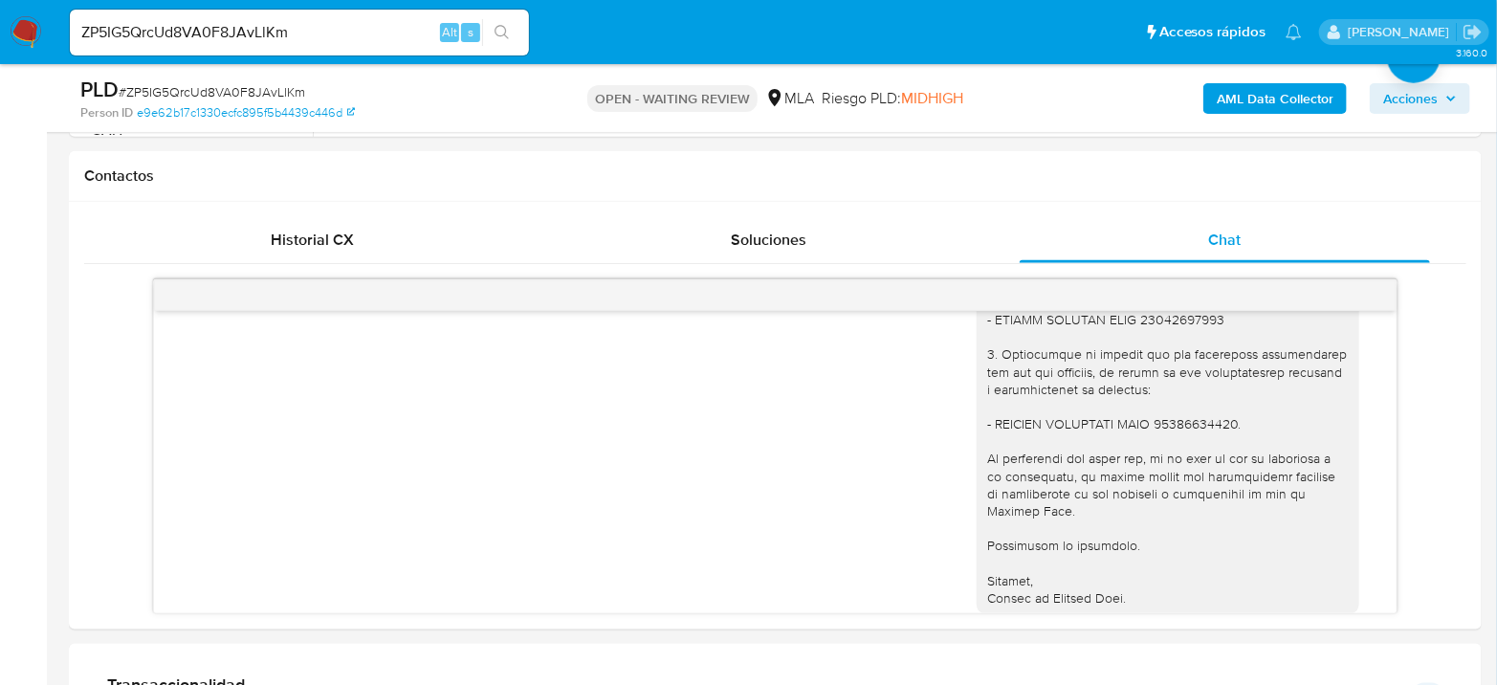
click at [256, 31] on input "ZP5IG5QrcUd8VA0F8JAvLlKm" at bounding box center [299, 32] width 459 height 25
click at [256, 30] on input "ZP5IG5QrcUd8VA0F8JAvLlKm" at bounding box center [299, 32] width 459 height 25
paste input "e5YcDWuCBaYxoDRmVWXEno9u"
type input "e5YcDWuCBaYxoDRmVWXEno9u"
click at [498, 34] on icon "search-icon" at bounding box center [501, 32] width 14 height 14
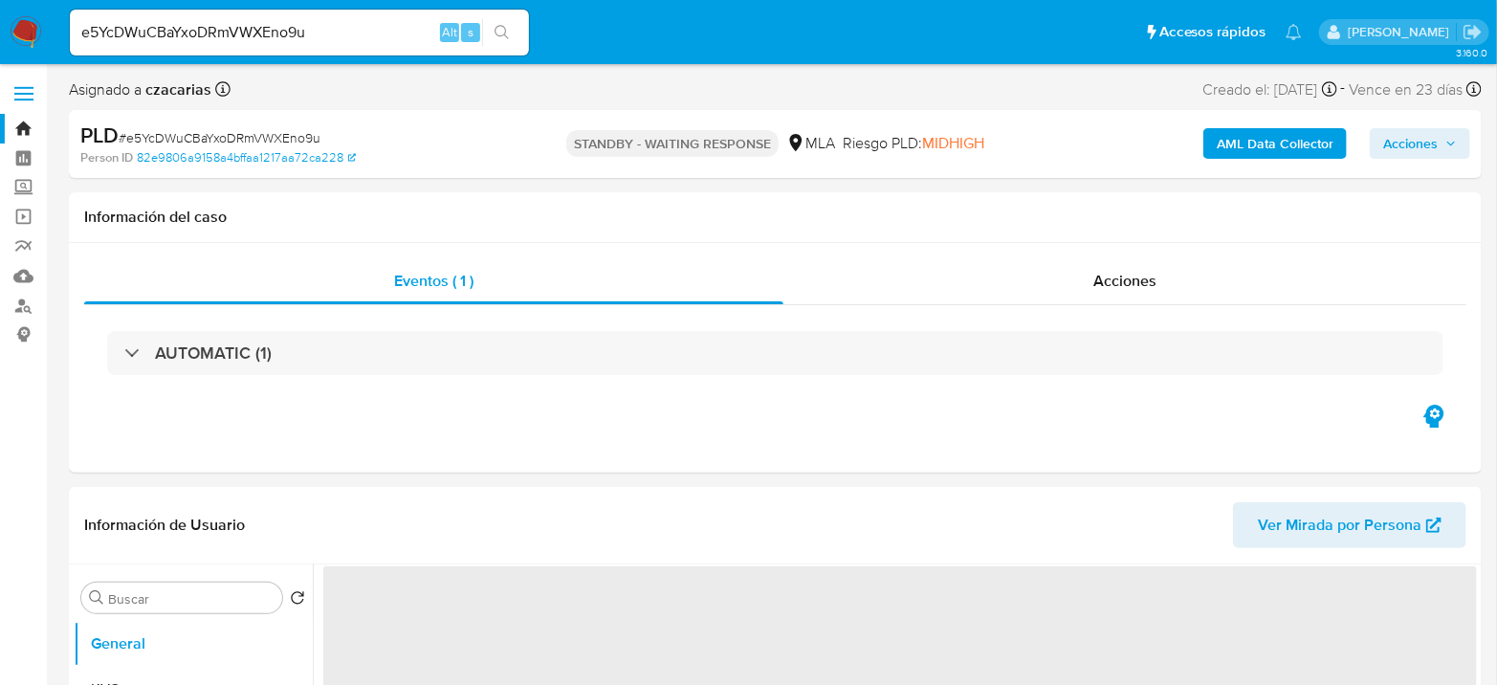
select select "10"
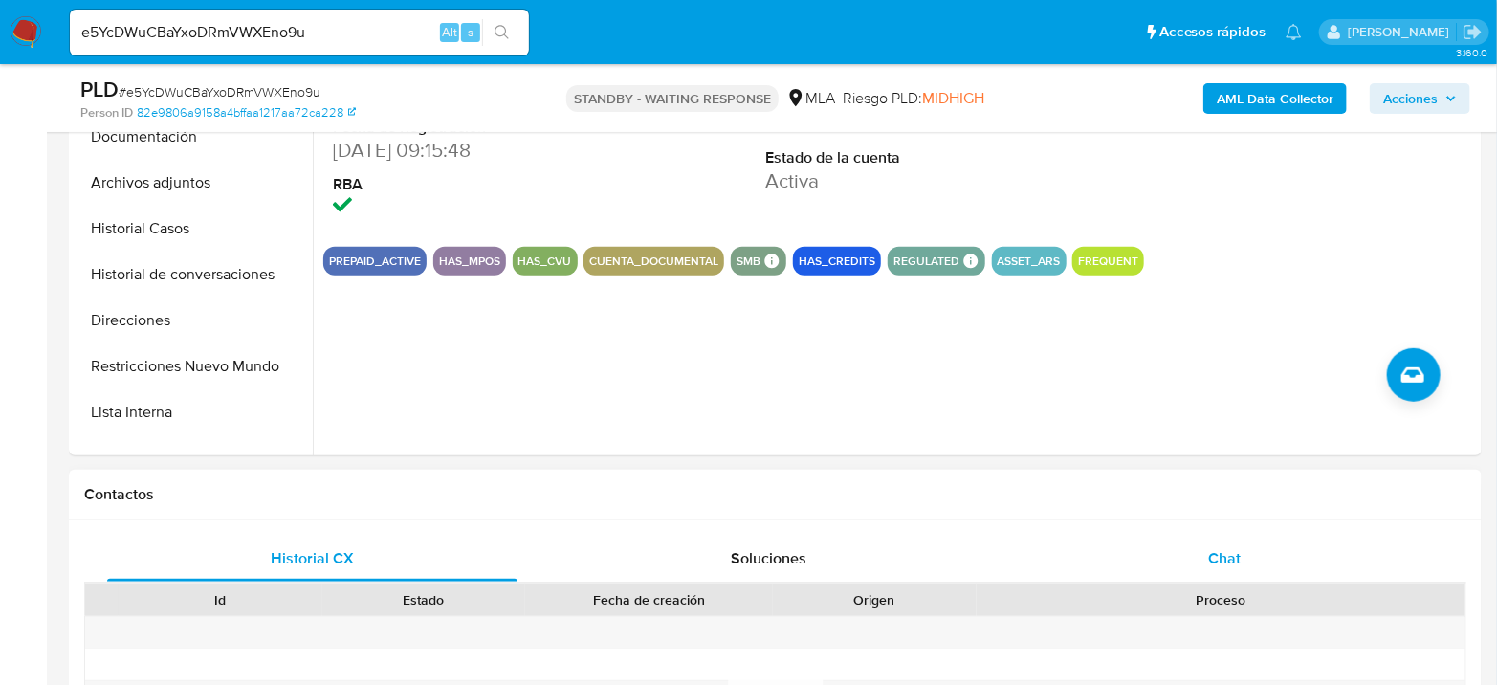
click at [1280, 549] on div "Chat" at bounding box center [1224, 559] width 410 height 46
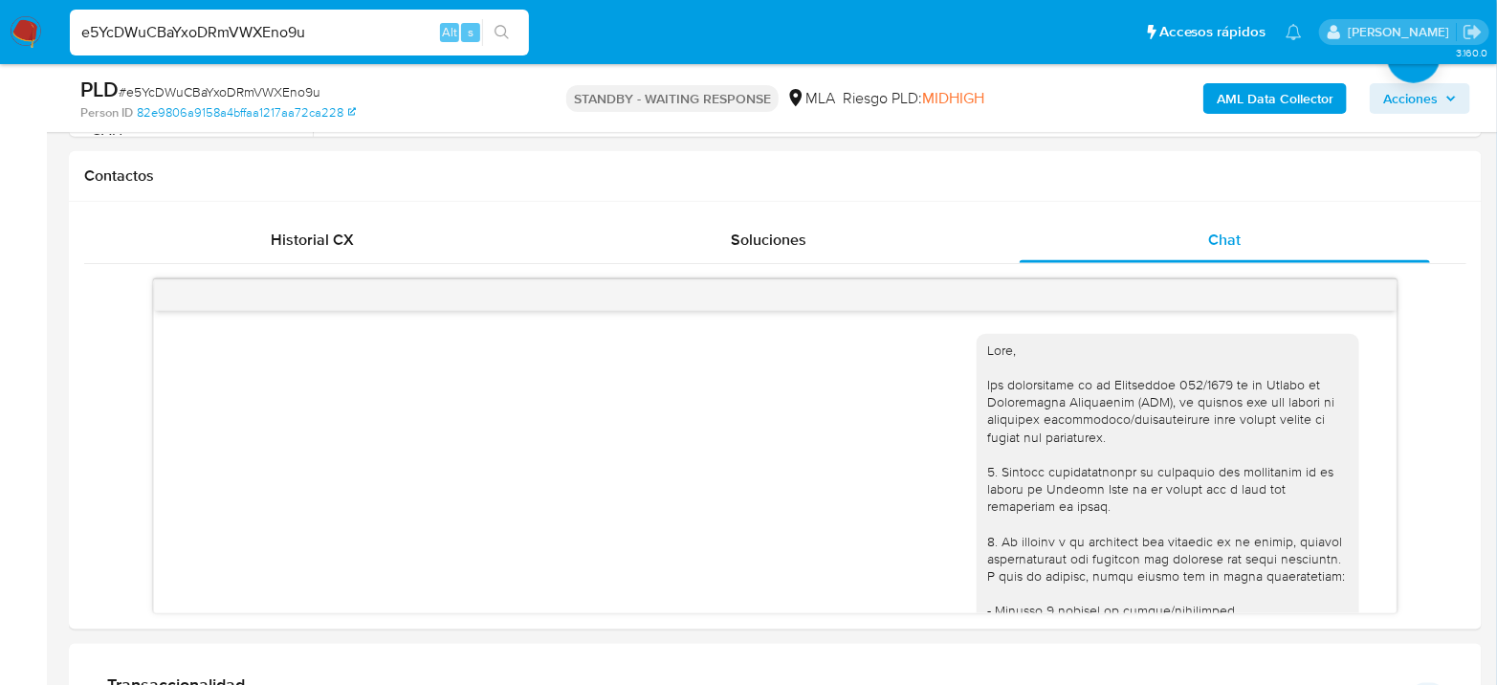
click at [179, 27] on input "e5YcDWuCBaYxoDRmVWXEno9u" at bounding box center [299, 32] width 459 height 25
paste input "sASiZ4nAT9vIE4T6WliqJuri"
type input "sASiZ4nAT9vIE4T6WliqJuri"
click at [499, 27] on icon "search-icon" at bounding box center [501, 32] width 15 height 15
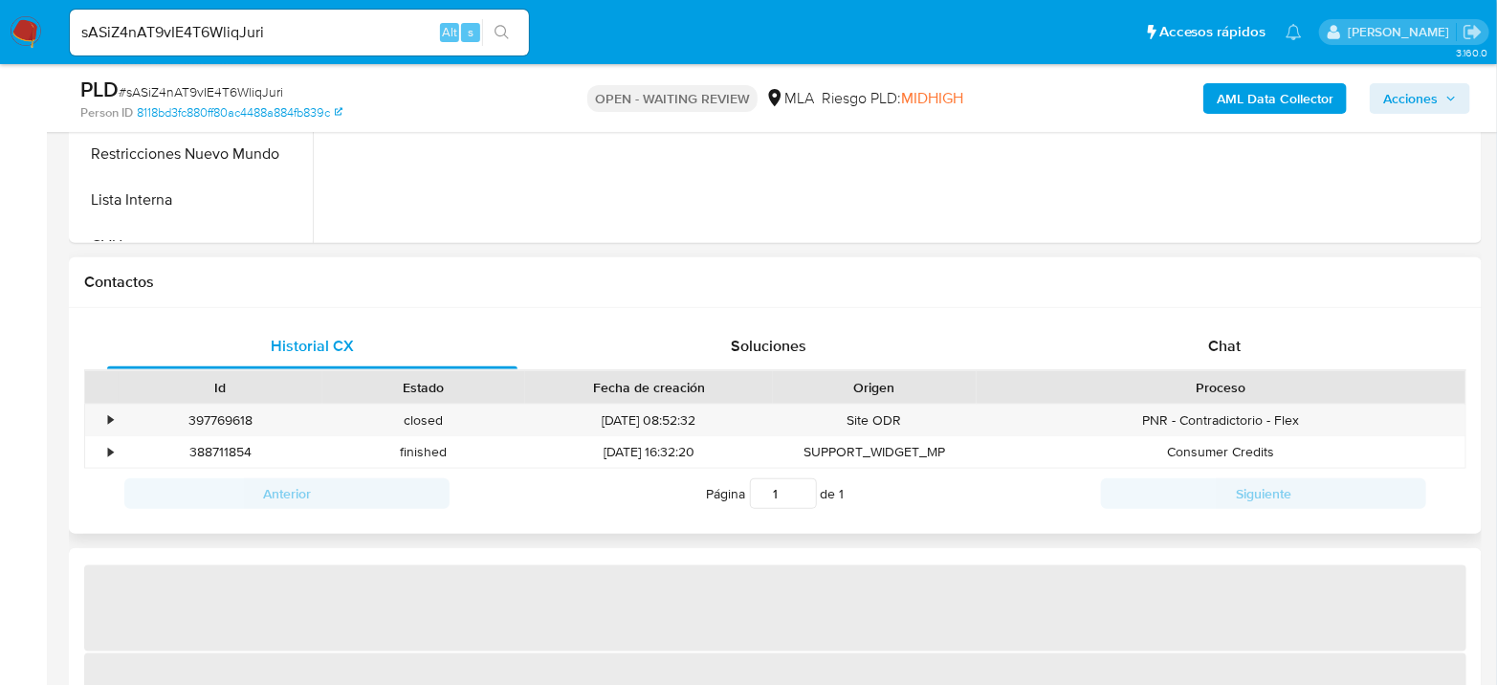
select select "10"
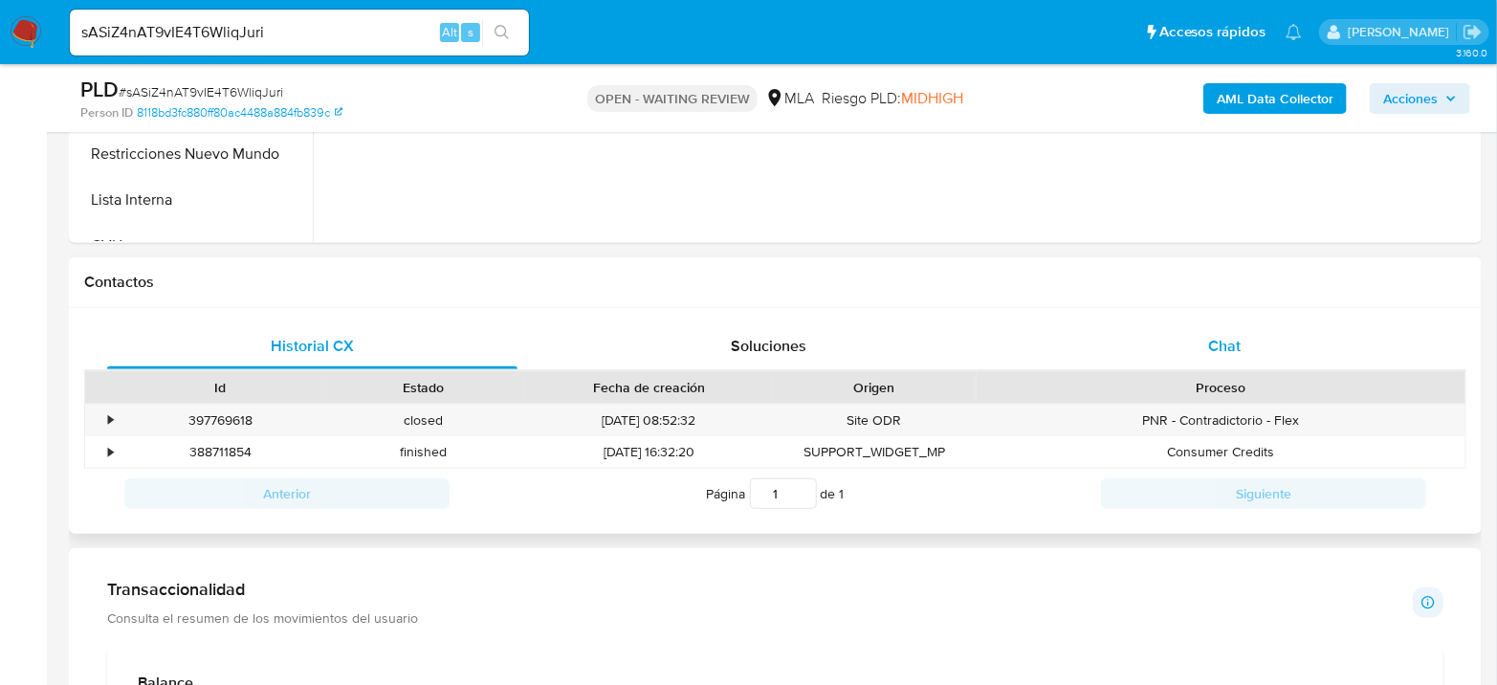
click at [1216, 366] on div "Chat" at bounding box center [1224, 346] width 410 height 46
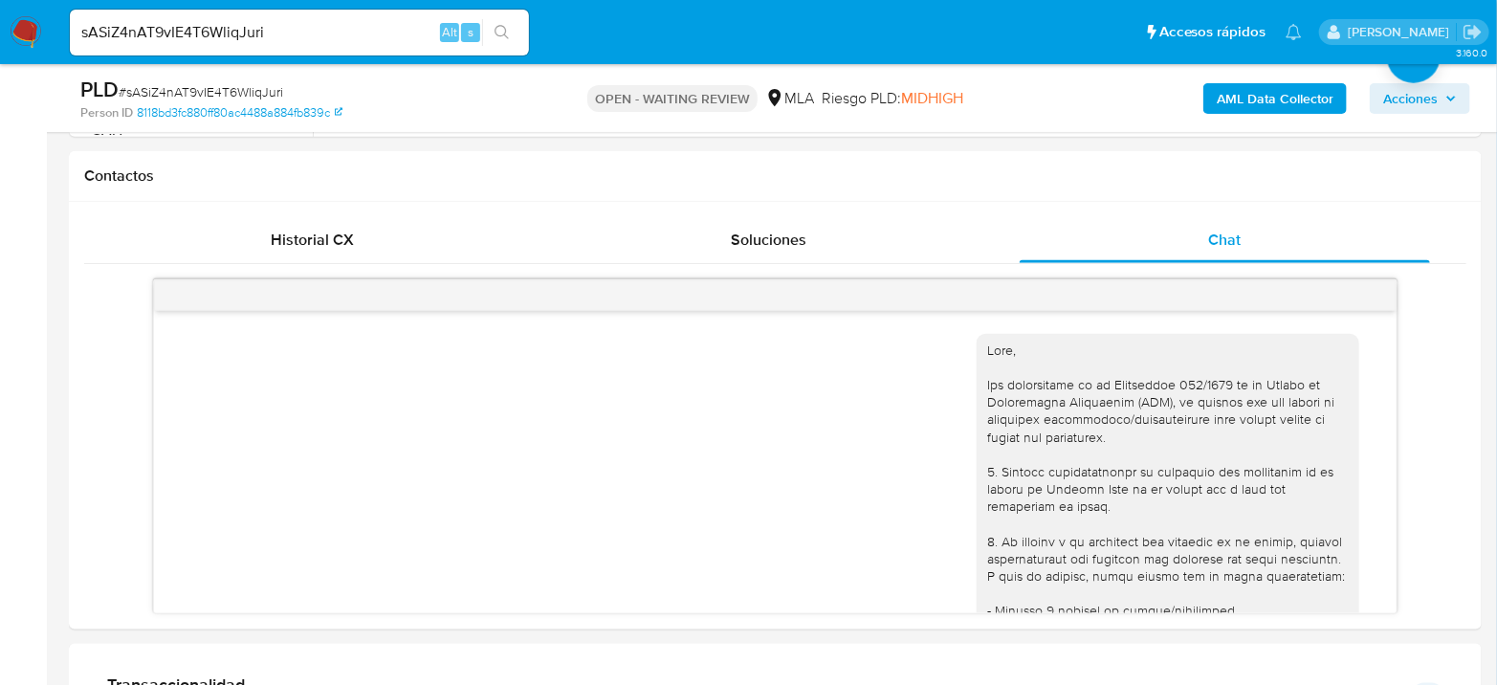
click at [258, 38] on input "sASiZ4nAT9vIE4T6WliqJuri" at bounding box center [299, 32] width 459 height 25
paste input "RiUMAM8DTb2or6xNT5VXxNbP"
type input "RiUMAM8DTb2or6xNT5VXxNbP"
click at [490, 10] on div "RiUMAM8DTb2or6xNT5VXxNbP Alt s" at bounding box center [299, 33] width 459 height 46
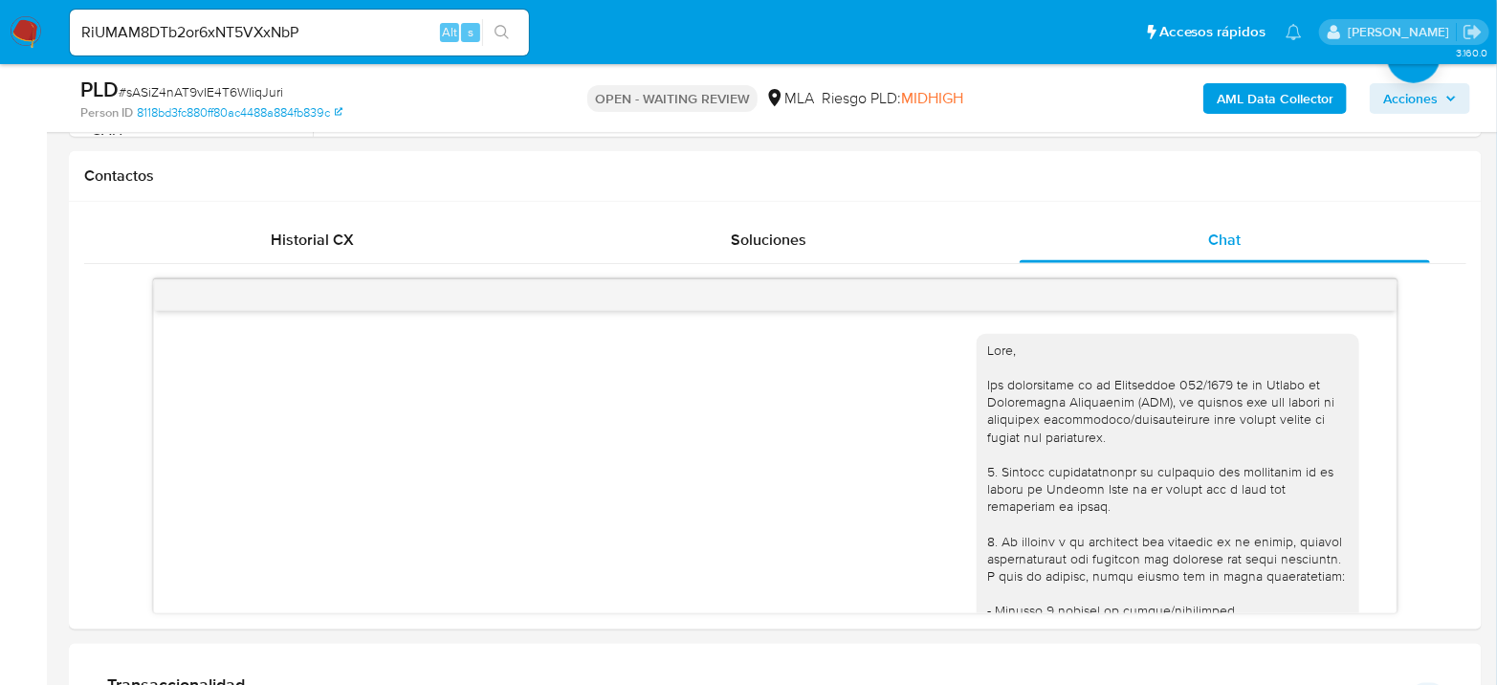
click at [499, 23] on button "search-icon" at bounding box center [501, 32] width 39 height 27
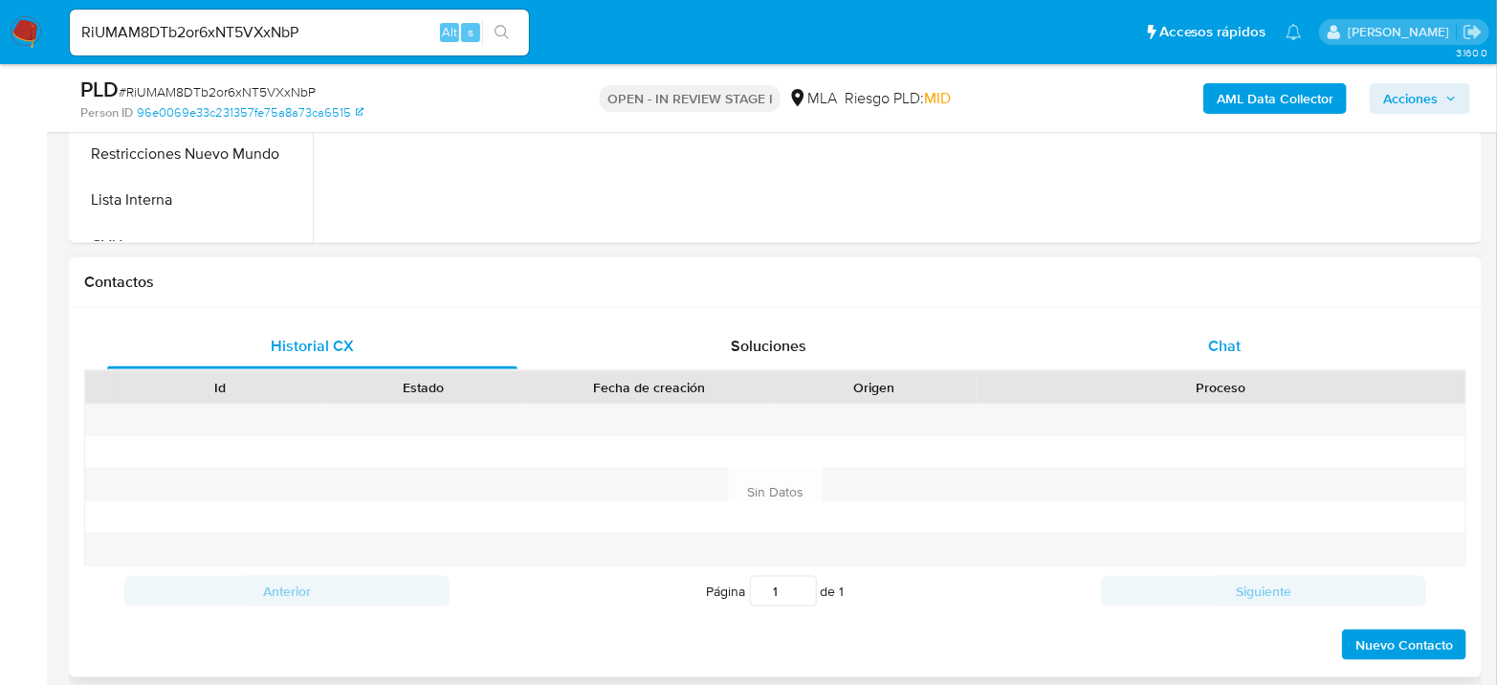
select select "10"
click at [1248, 354] on div "Chat" at bounding box center [1224, 346] width 410 height 46
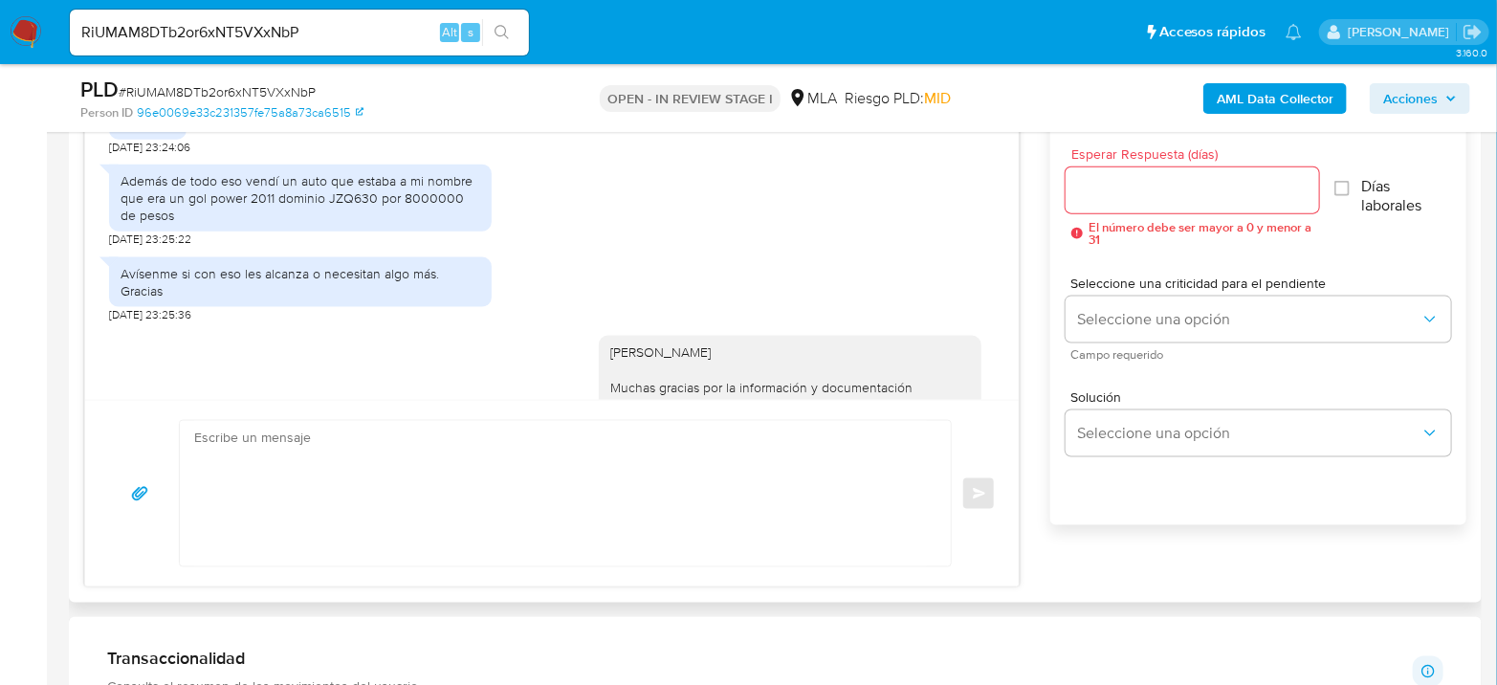
scroll to position [663, 0]
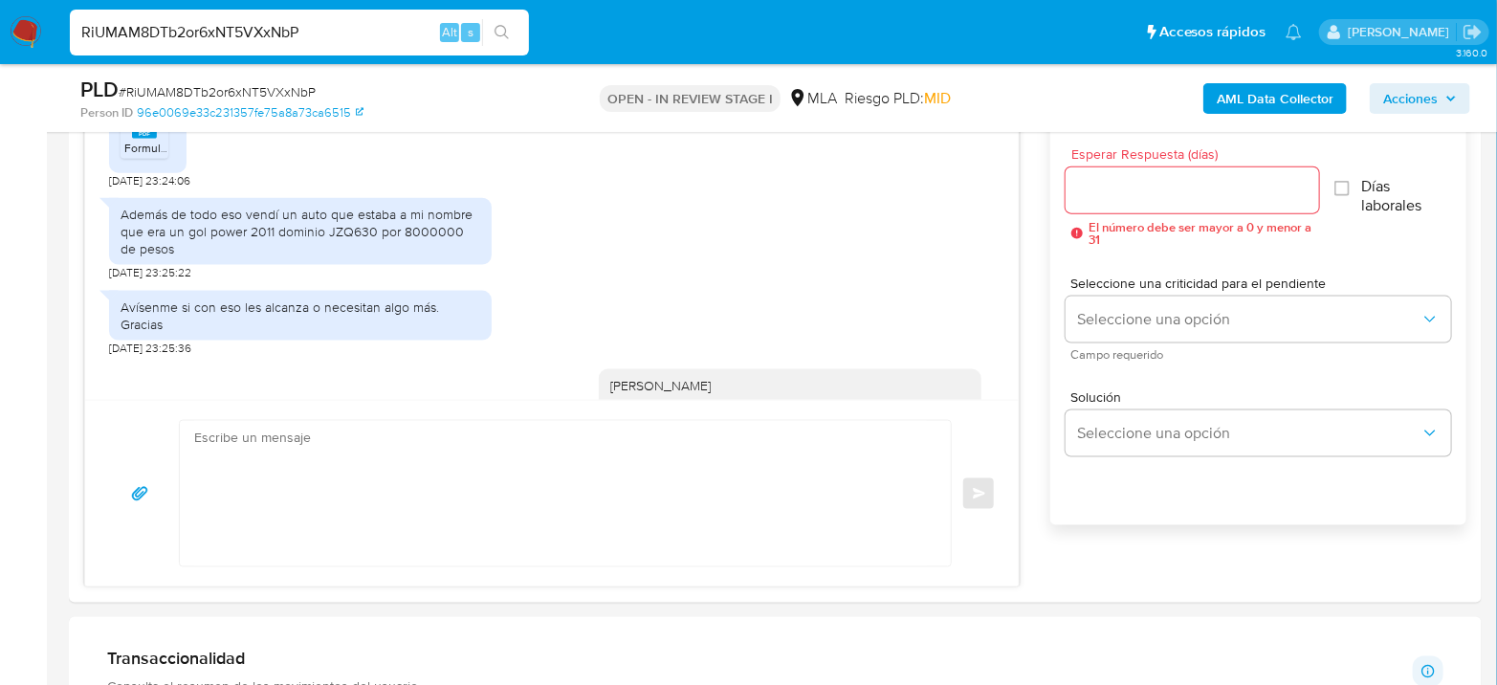
click at [237, 42] on input "RiUMAM8DTb2or6xNT5VXxNbP" at bounding box center [299, 32] width 459 height 25
click at [237, 41] on input "RiUMAM8DTb2or6xNT5VXxNbP" at bounding box center [299, 32] width 459 height 25
paste input "yo9S2fhd1Mg06Bk5hylLZhSu"
click at [529, 31] on input "yo9S2fhd1Mg06Bk5hylLZhSu" at bounding box center [299, 32] width 459 height 25
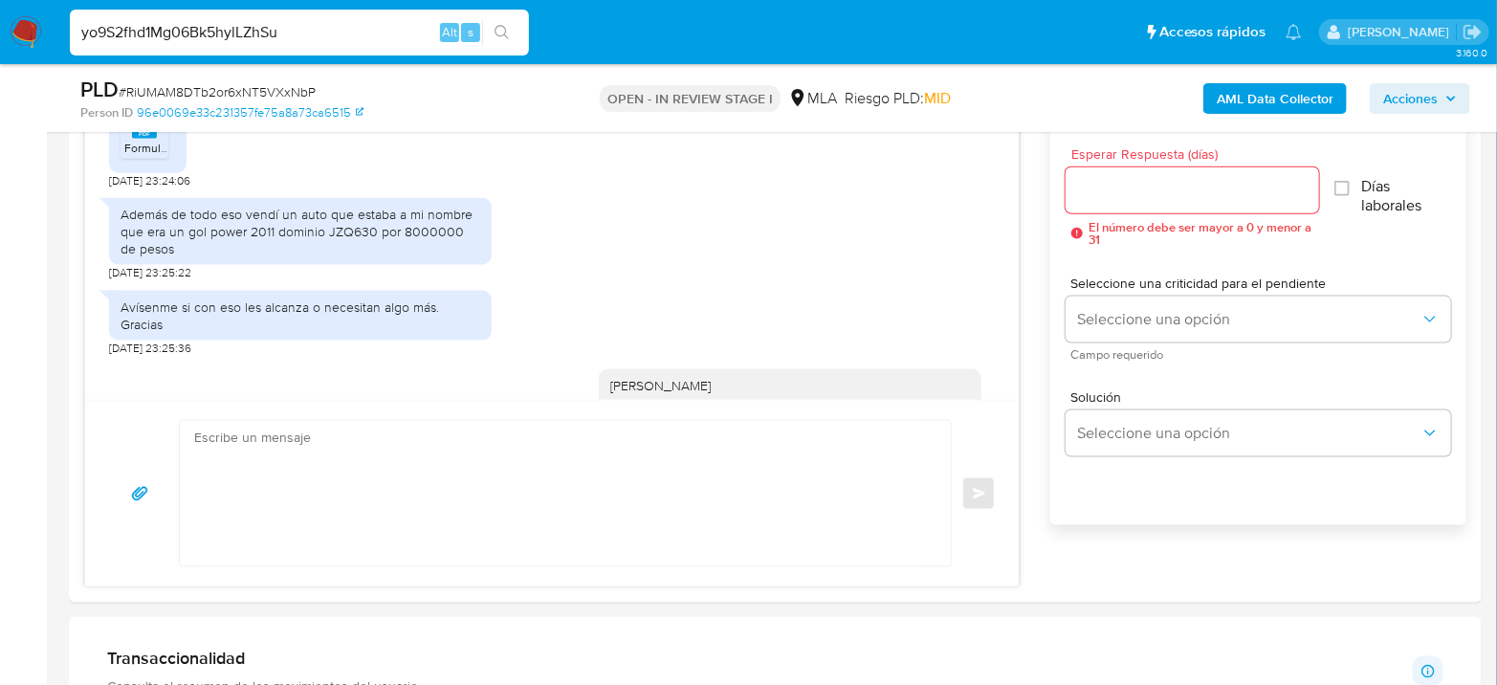
type input "yo9S2fhd1Mg06Bk5hylLZhSu"
click at [500, 31] on icon "search-icon" at bounding box center [501, 32] width 15 height 15
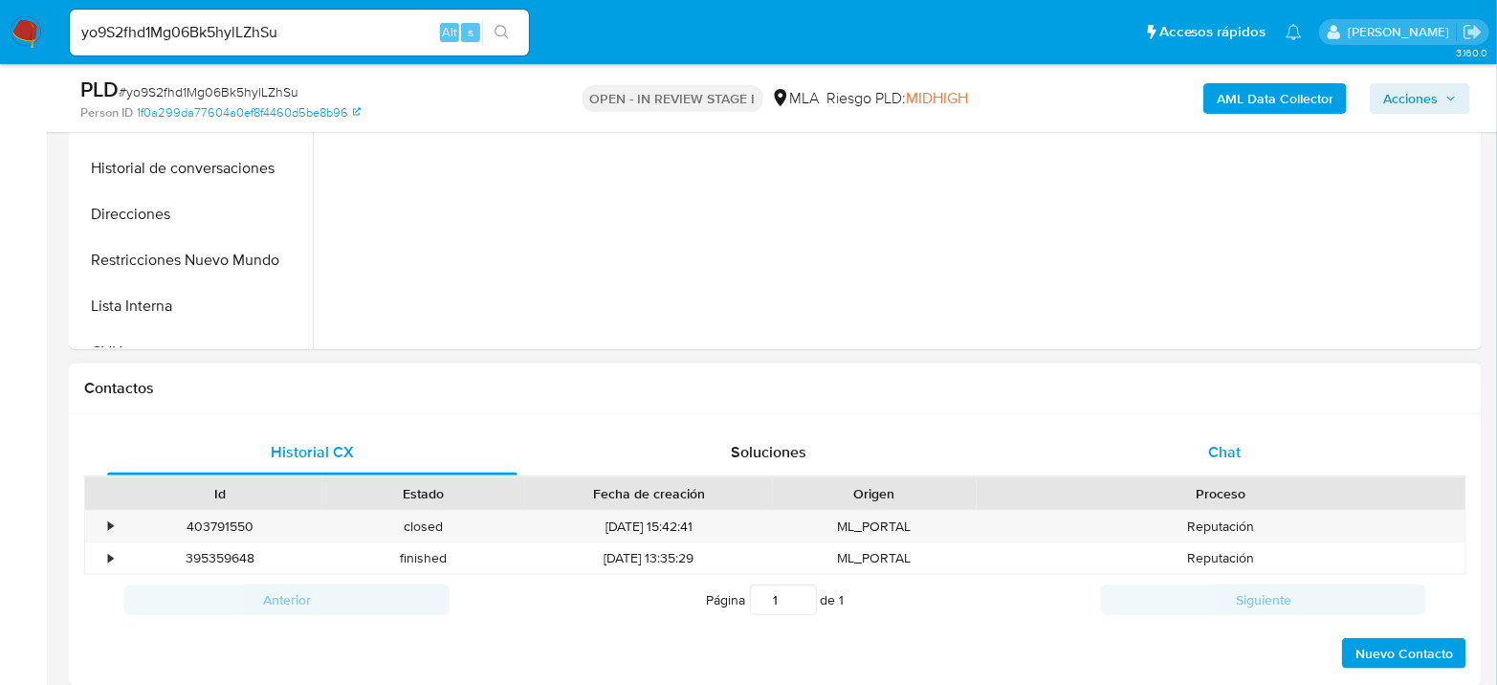
click at [1235, 451] on span "Chat" at bounding box center [1224, 452] width 33 height 22
select select "10"
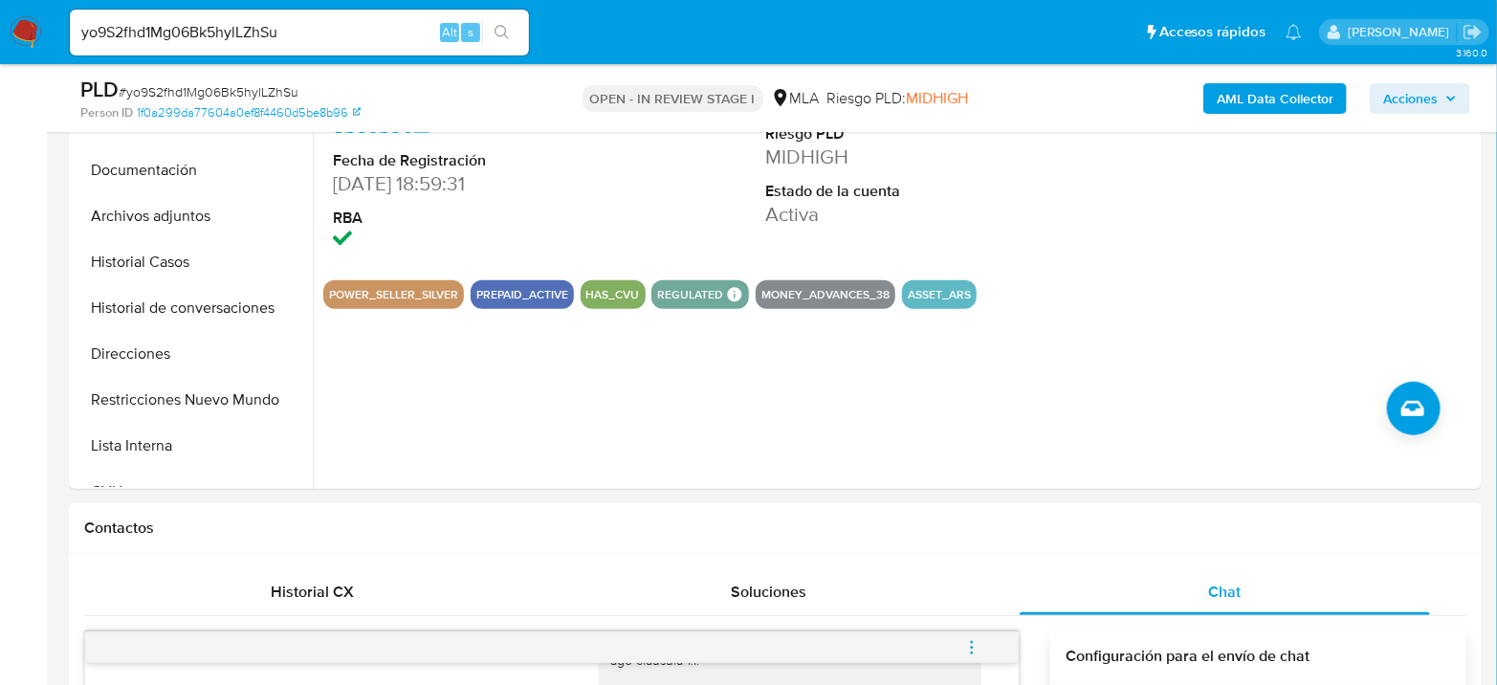
scroll to position [425, 0]
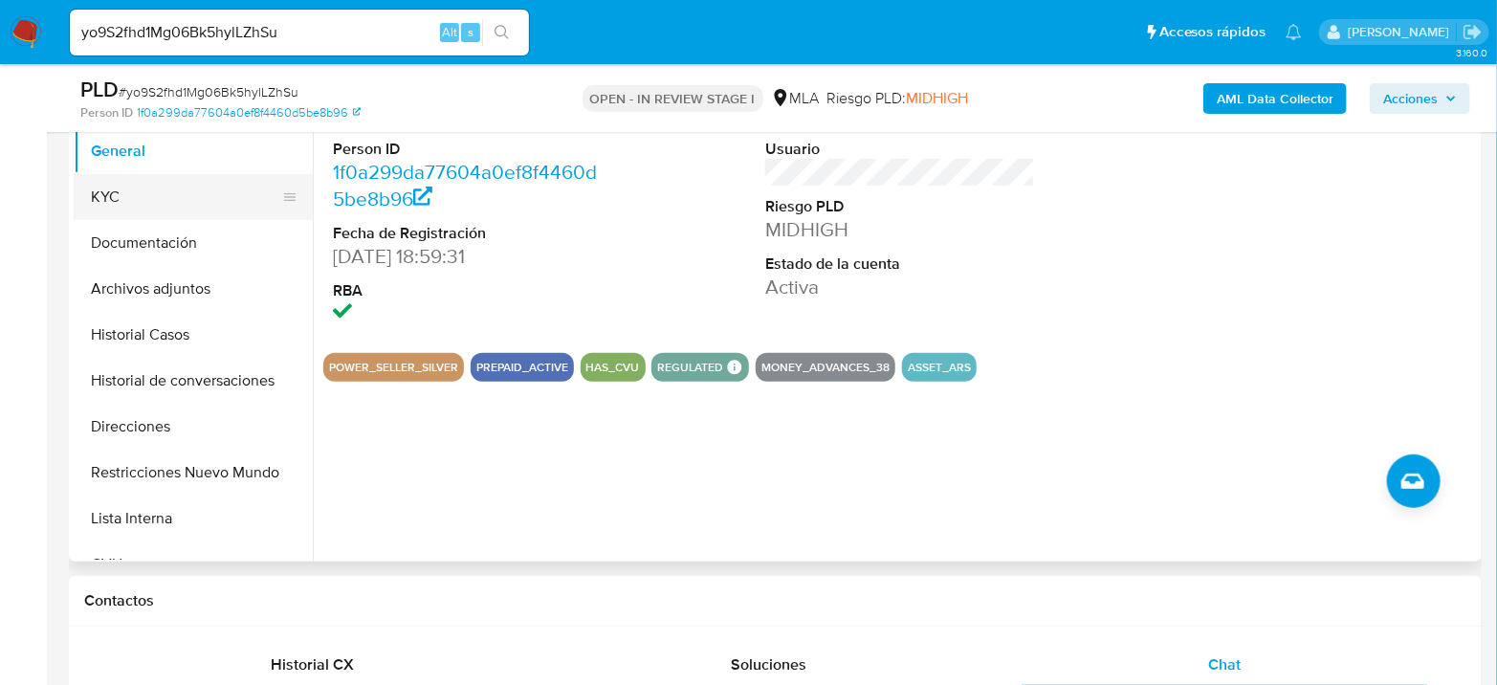
click at [98, 197] on button "KYC" at bounding box center [186, 197] width 224 height 46
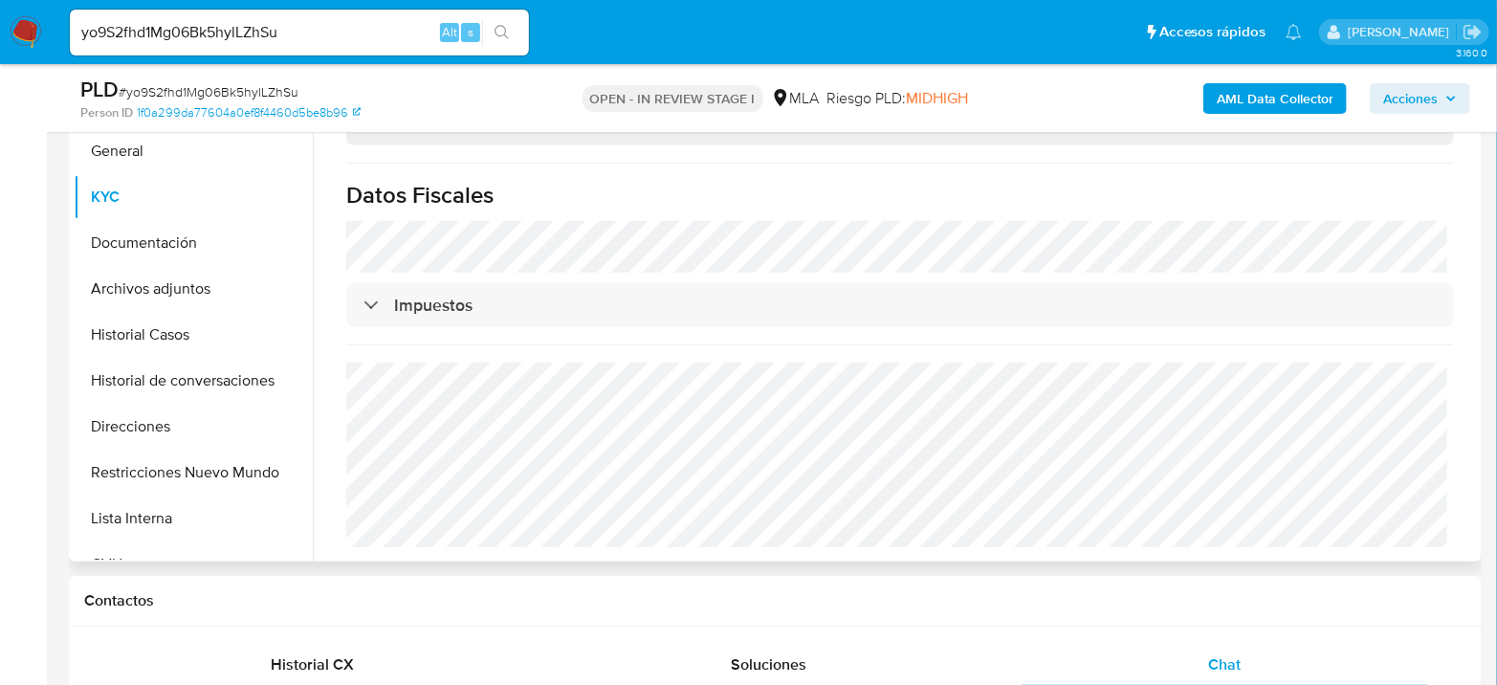
scroll to position [1005, 0]
click at [143, 328] on button "Historial Casos" at bounding box center [186, 335] width 224 height 46
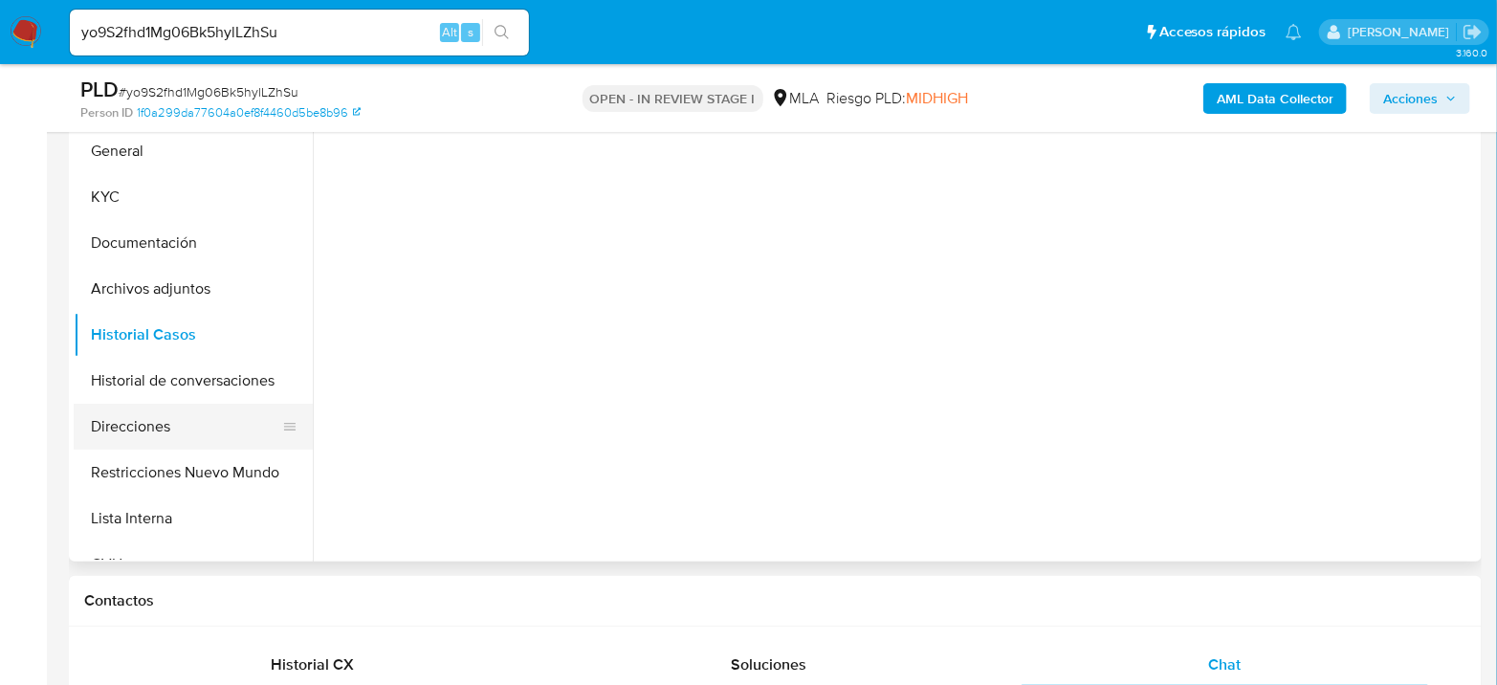
click at [184, 411] on button "Direcciones" at bounding box center [186, 427] width 224 height 46
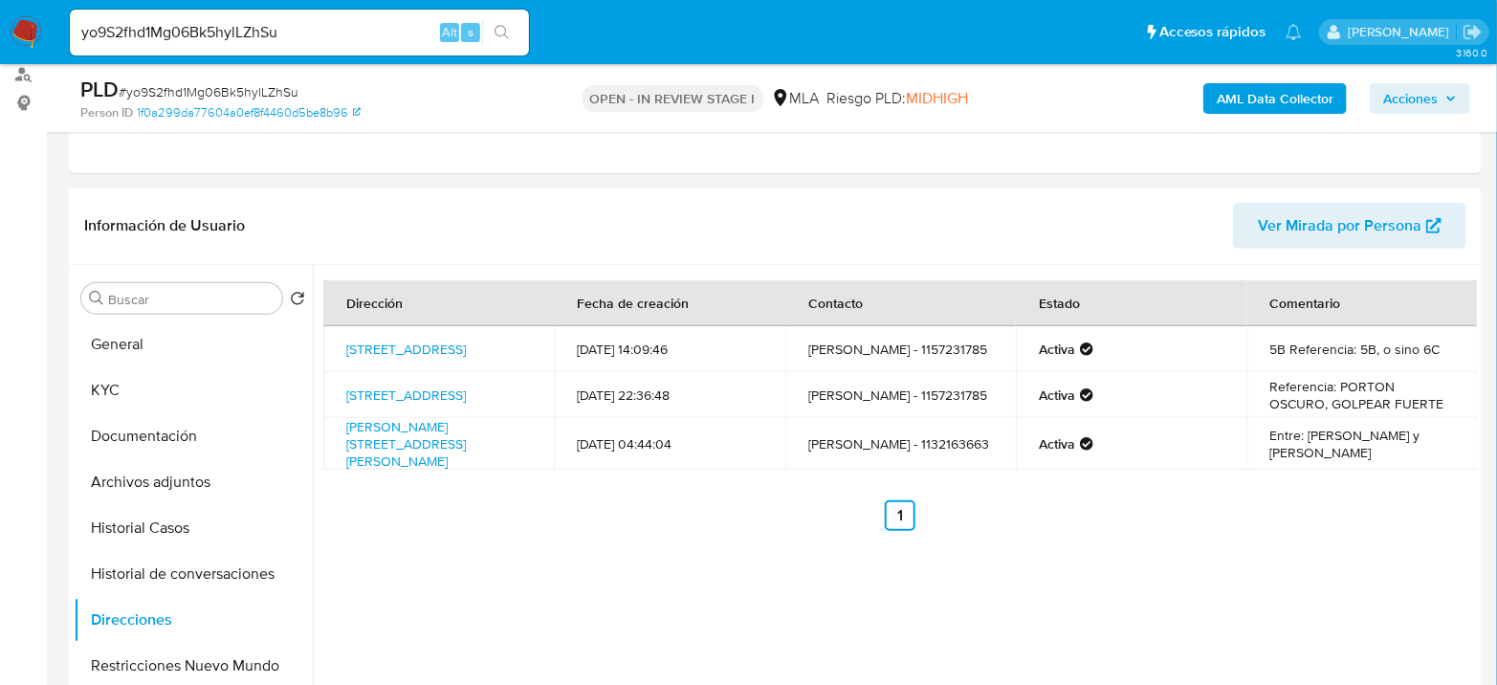
scroll to position [212, 0]
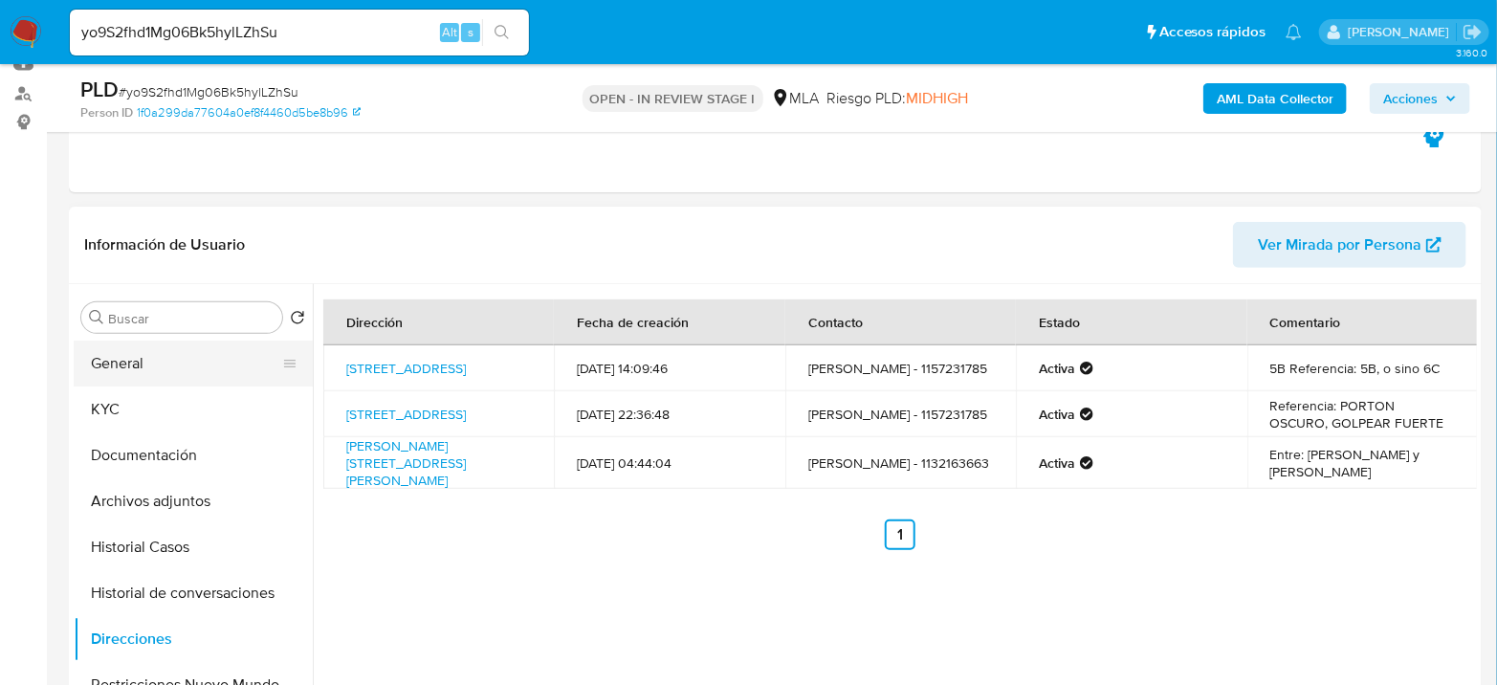
click at [213, 359] on button "General" at bounding box center [186, 363] width 224 height 46
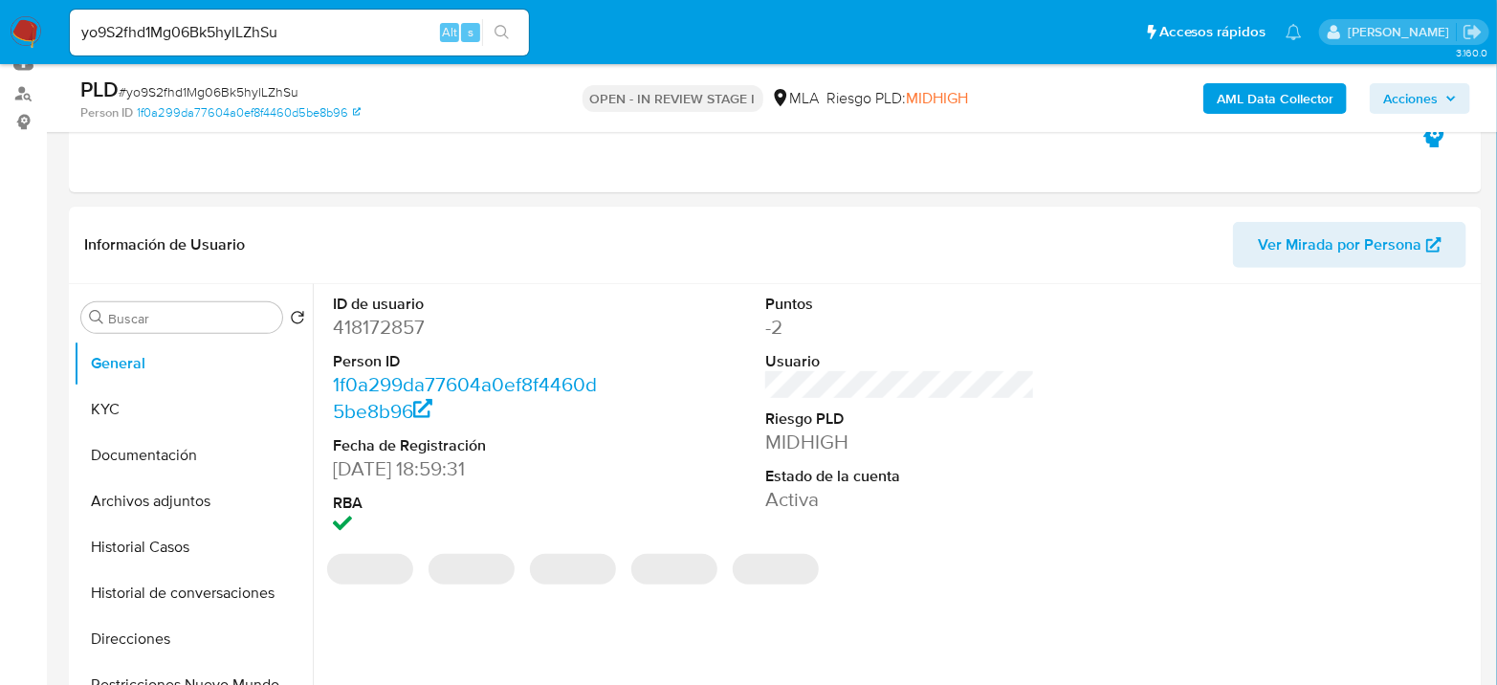
click at [383, 317] on dd "418172857" at bounding box center [468, 327] width 270 height 27
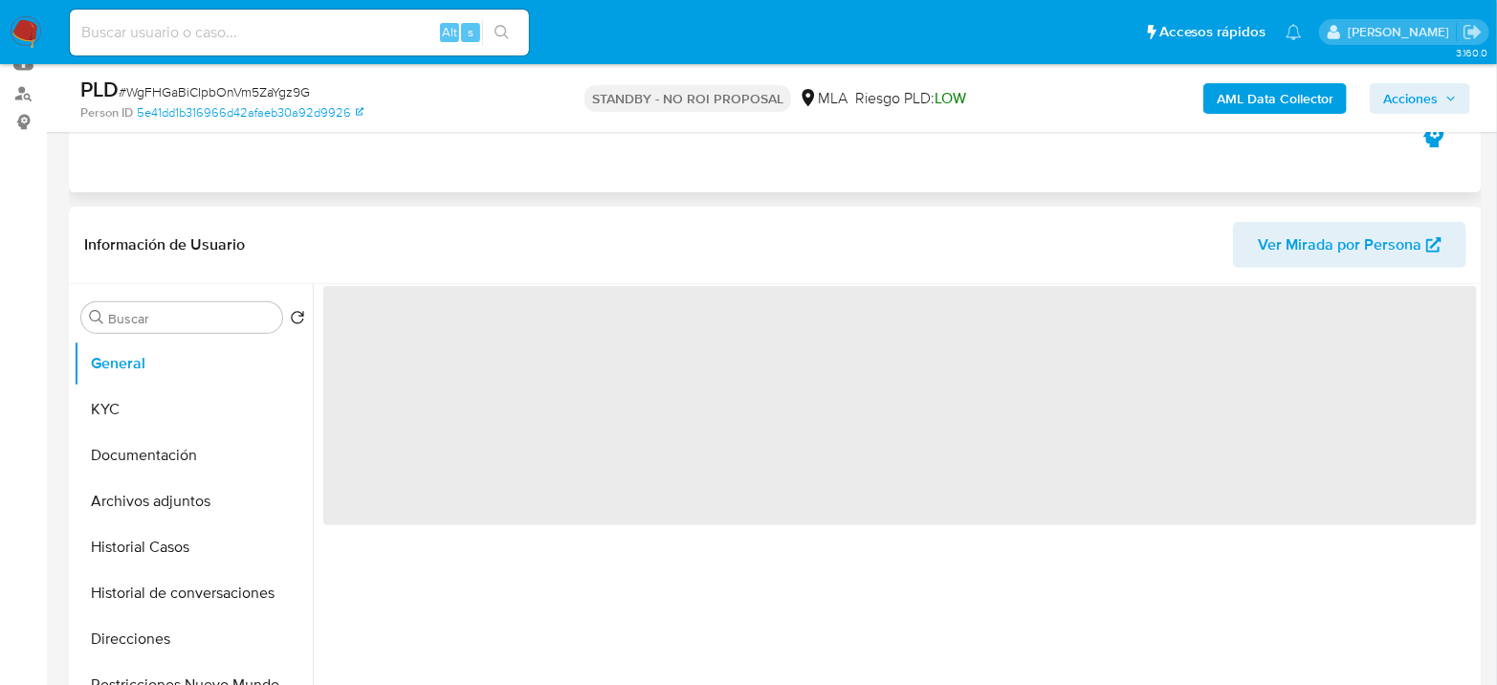
select select "10"
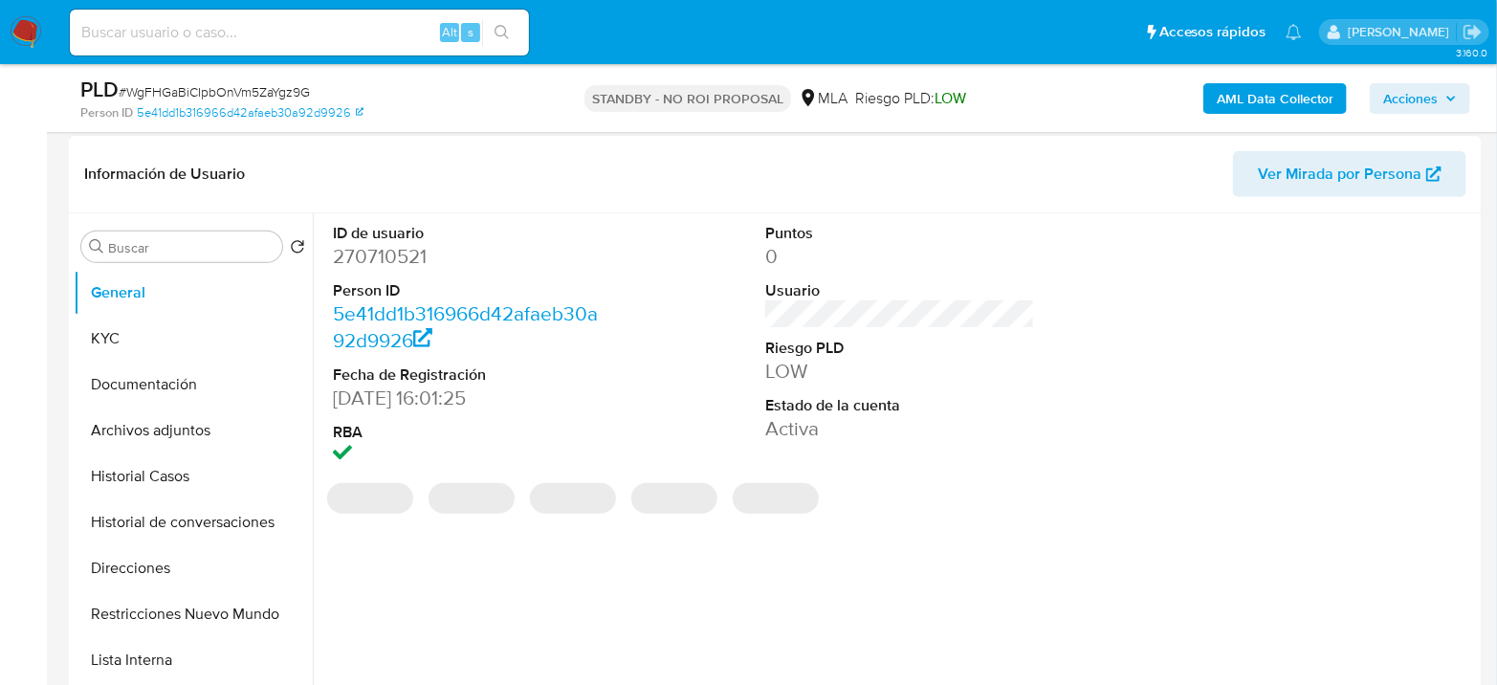
scroll to position [318, 0]
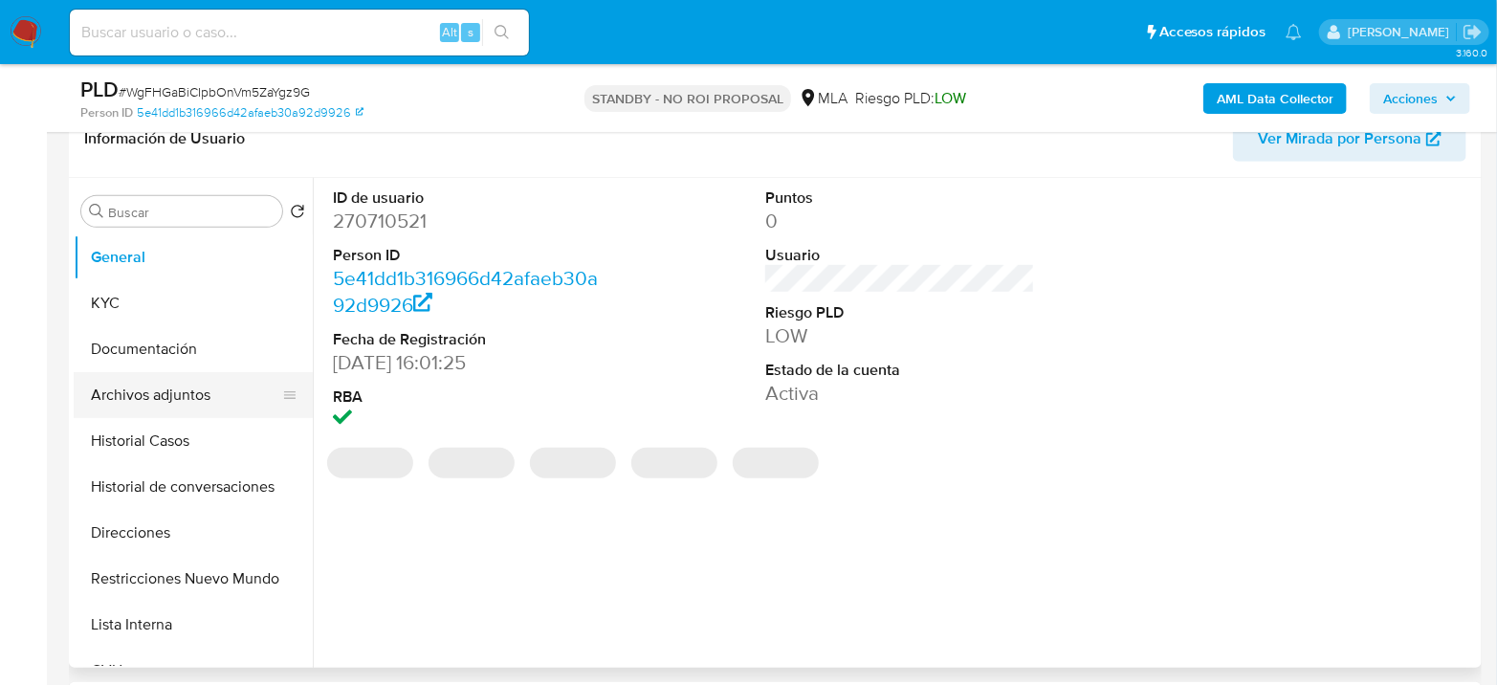
click at [182, 405] on button "Archivos adjuntos" at bounding box center [186, 395] width 224 height 46
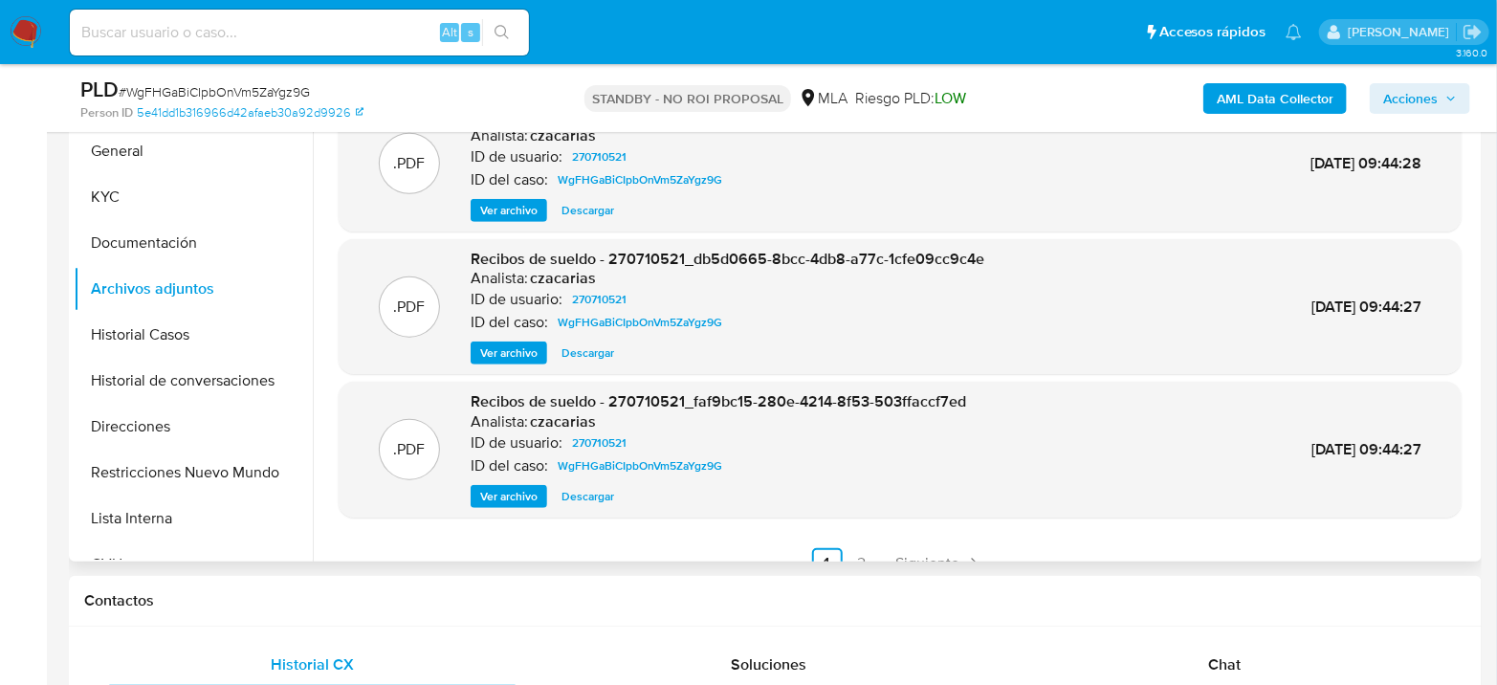
scroll to position [160, 0]
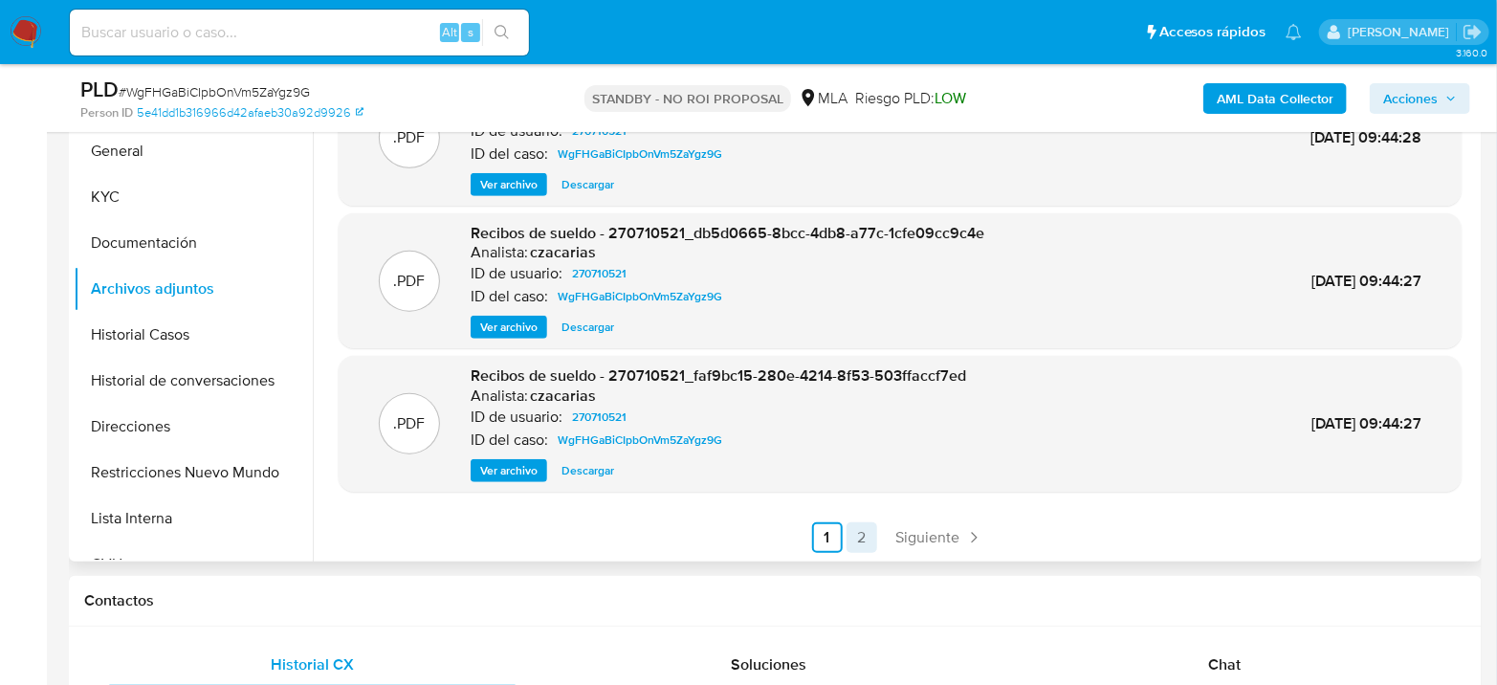
click at [957, 540] on link "Siguiente" at bounding box center [939, 537] width 102 height 31
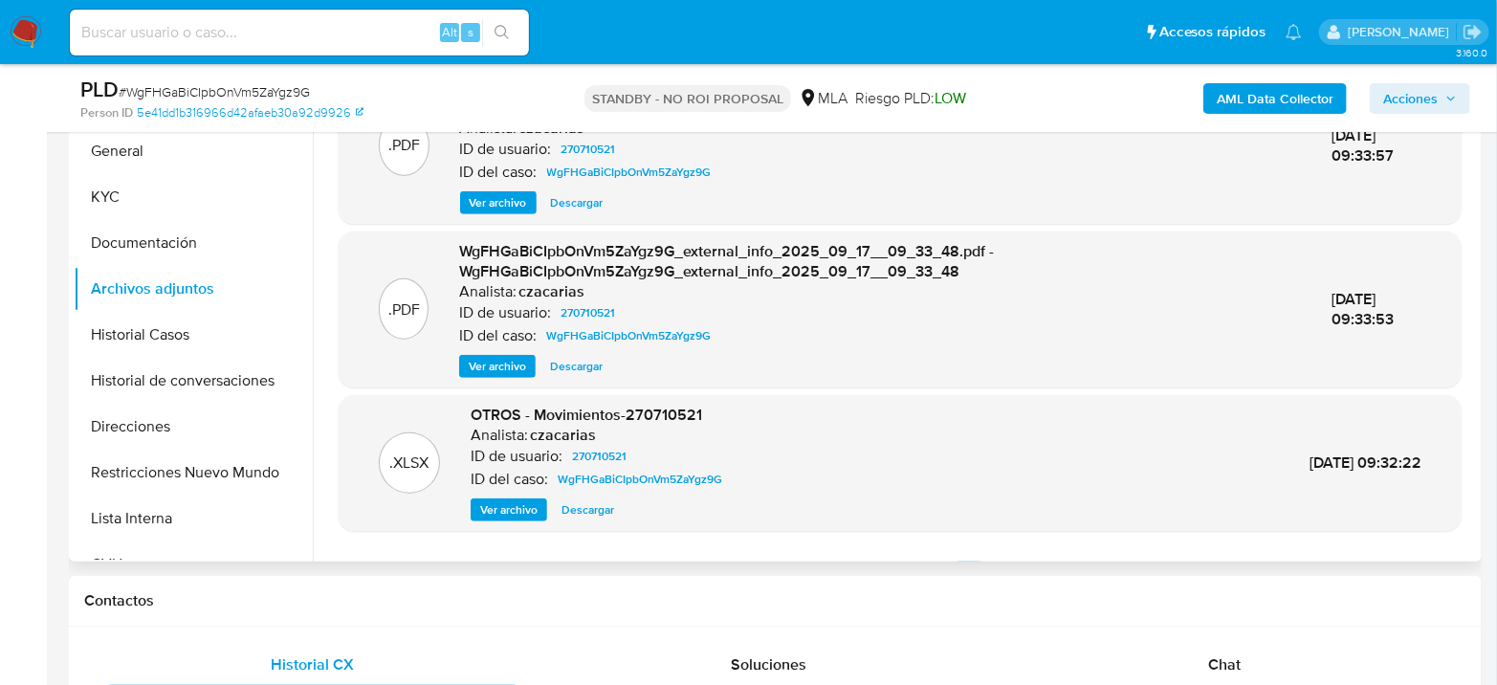
scroll to position [0, 0]
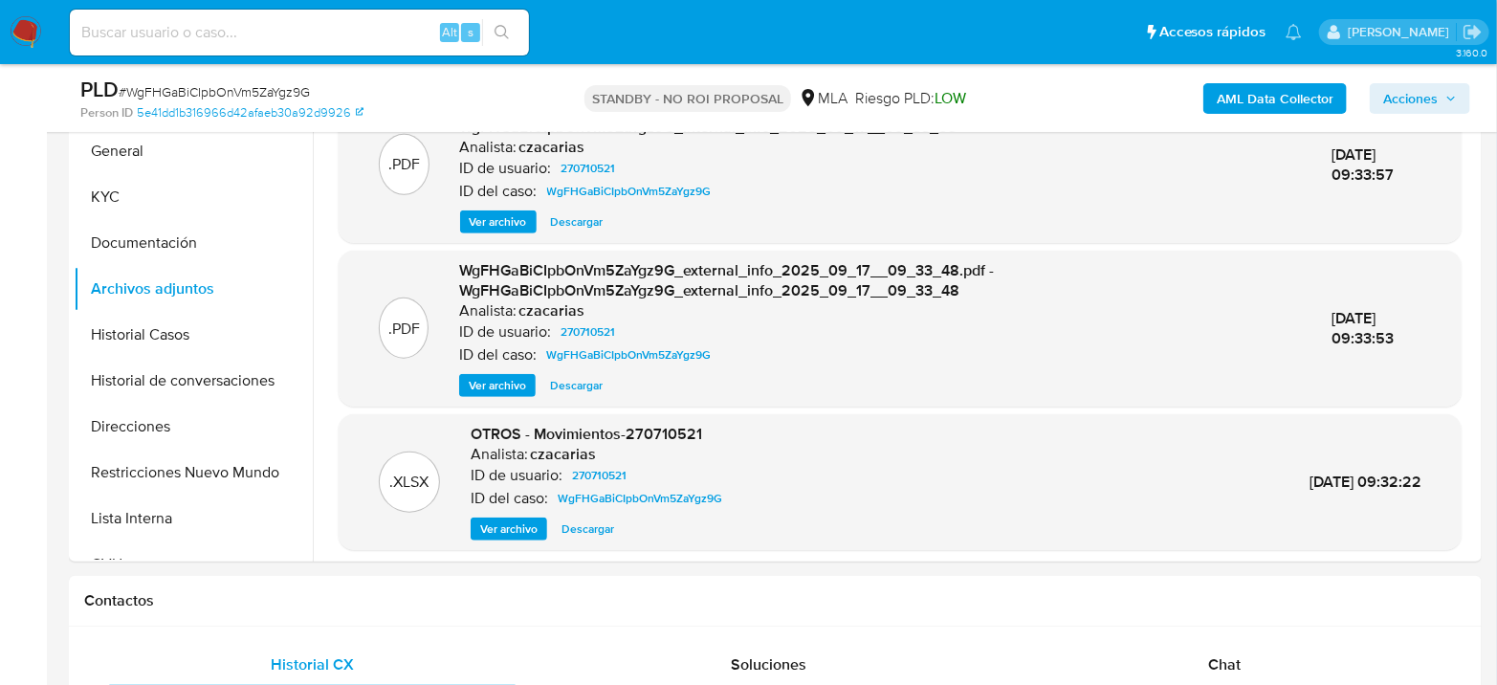
click at [25, 31] on img at bounding box center [26, 32] width 33 height 33
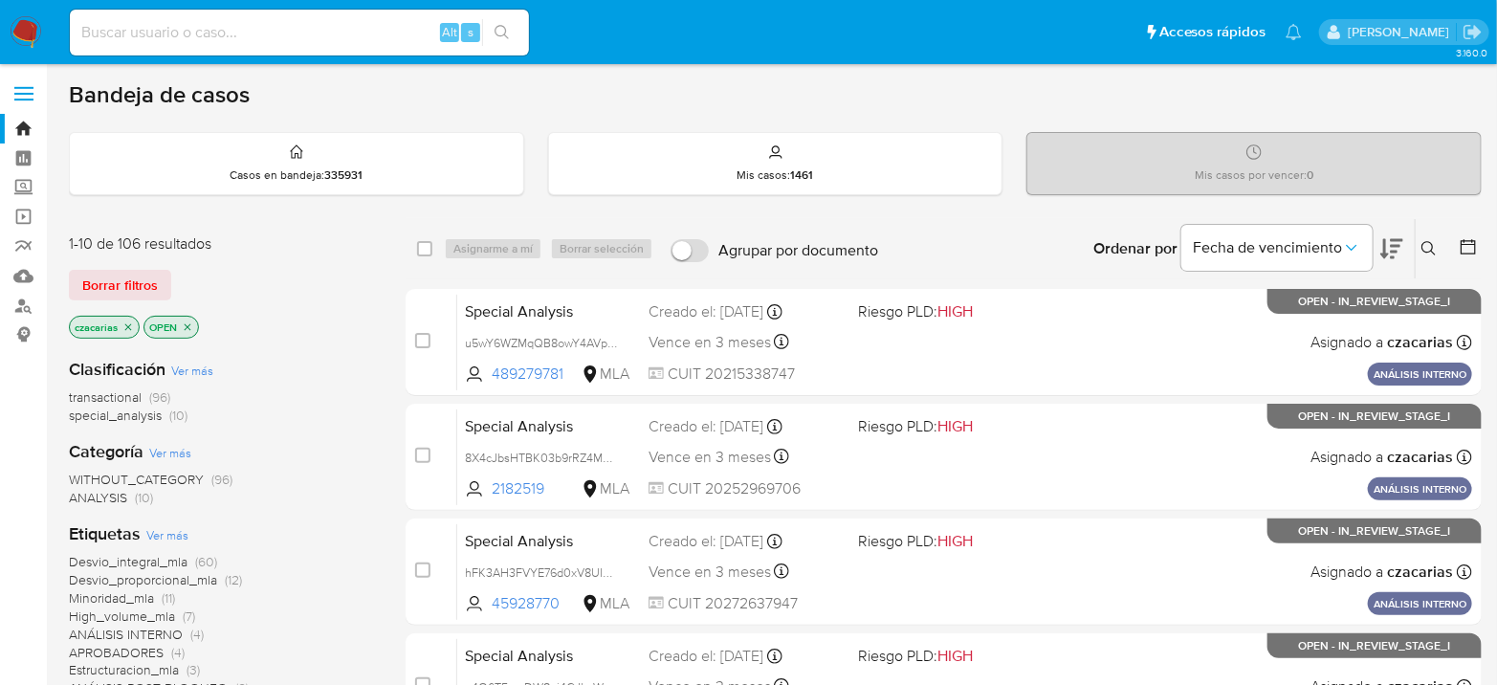
click at [942, 102] on div "Bandeja de casos" at bounding box center [775, 94] width 1412 height 29
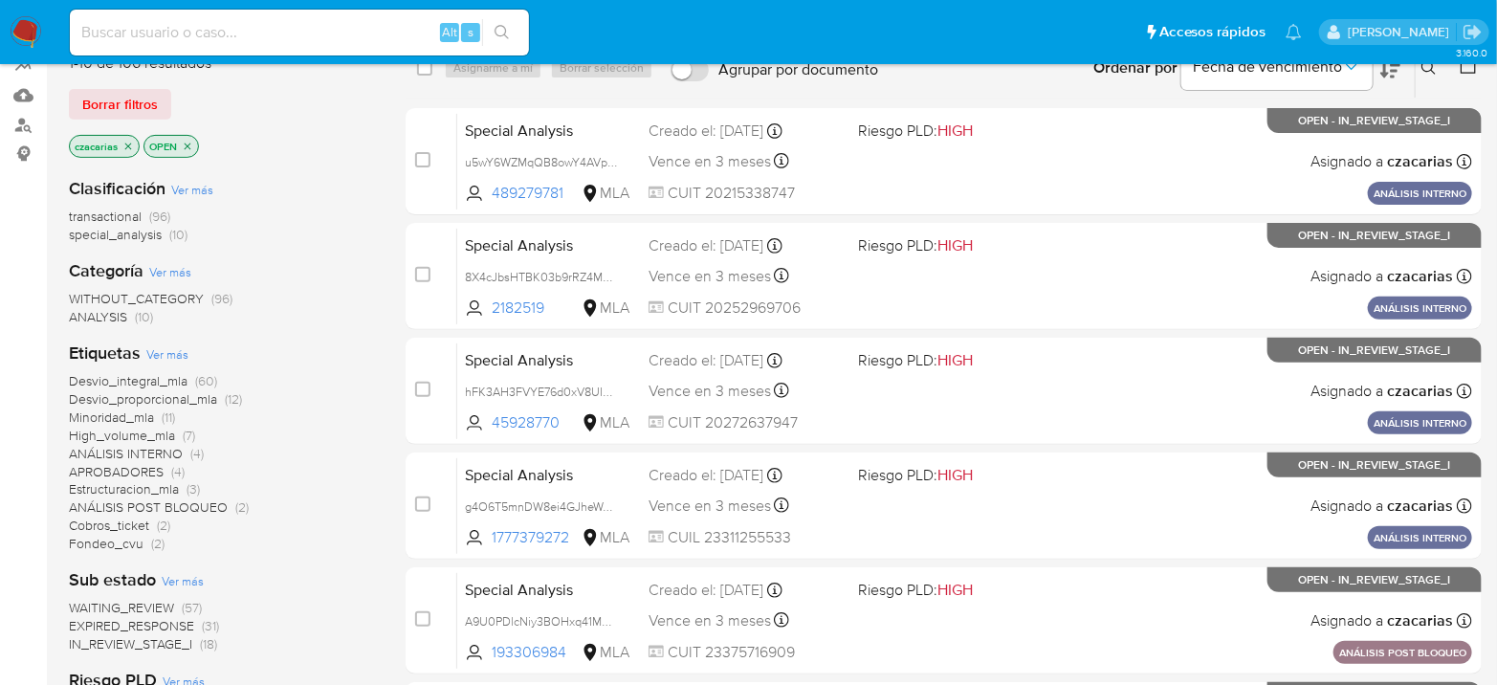
scroll to position [212, 0]
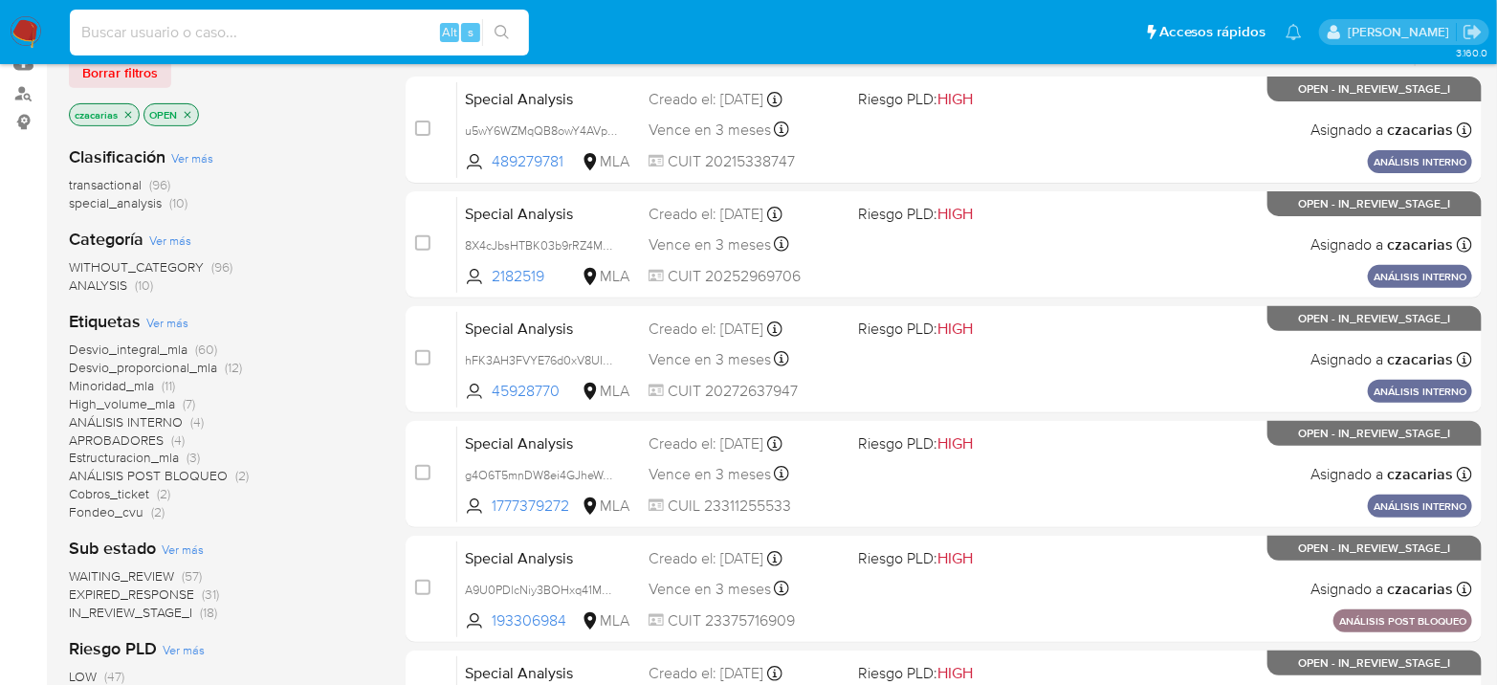
click at [365, 43] on input at bounding box center [299, 32] width 459 height 25
click at [381, 31] on input at bounding box center [299, 32] width 459 height 25
paste input "CymtcMKVfsZZ1fCBIapY8qe8"
type input "CymtcMKVfsZZ1fCBIapY8qe8"
click at [511, 31] on button "search-icon" at bounding box center [501, 32] width 39 height 27
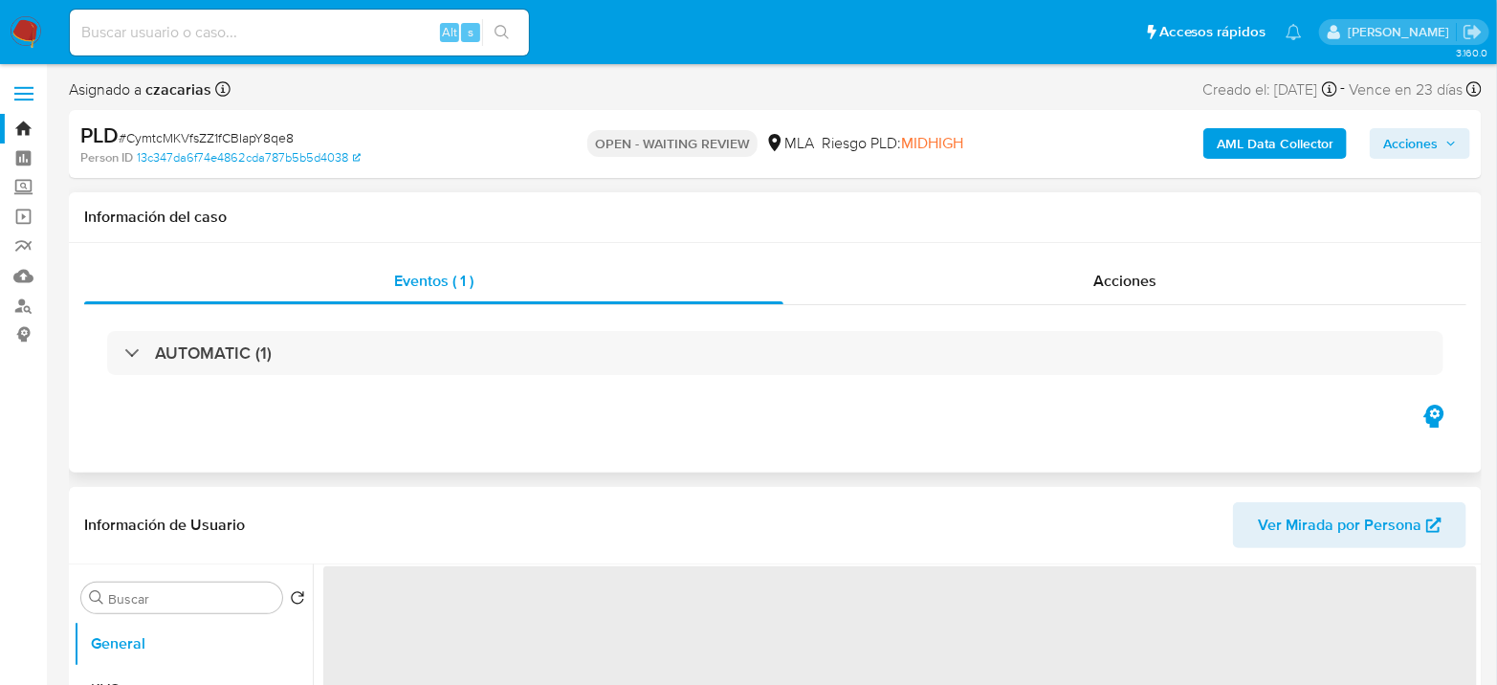
select select "10"
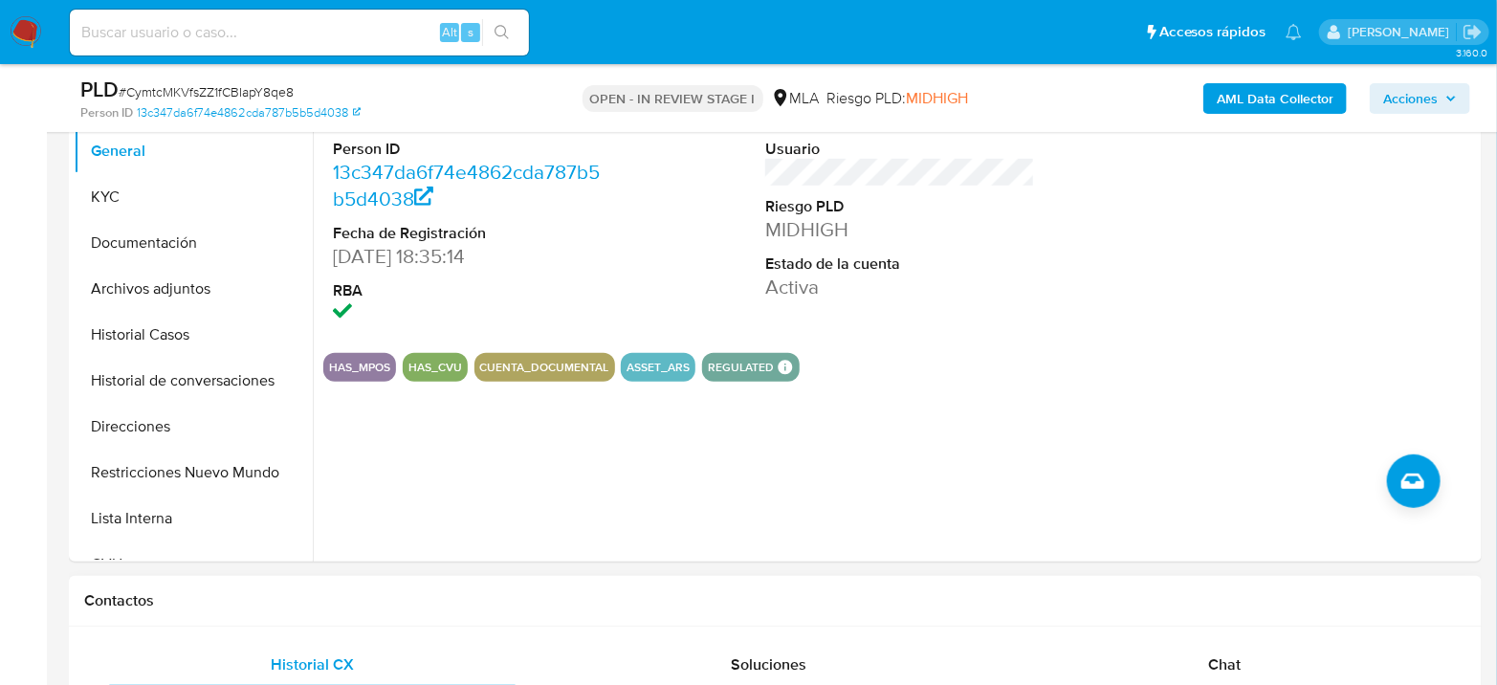
drag, startPoint x: 1218, startPoint y: 658, endPoint x: 1155, endPoint y: 586, distance: 95.5
click at [1217, 658] on span "Chat" at bounding box center [1224, 664] width 33 height 22
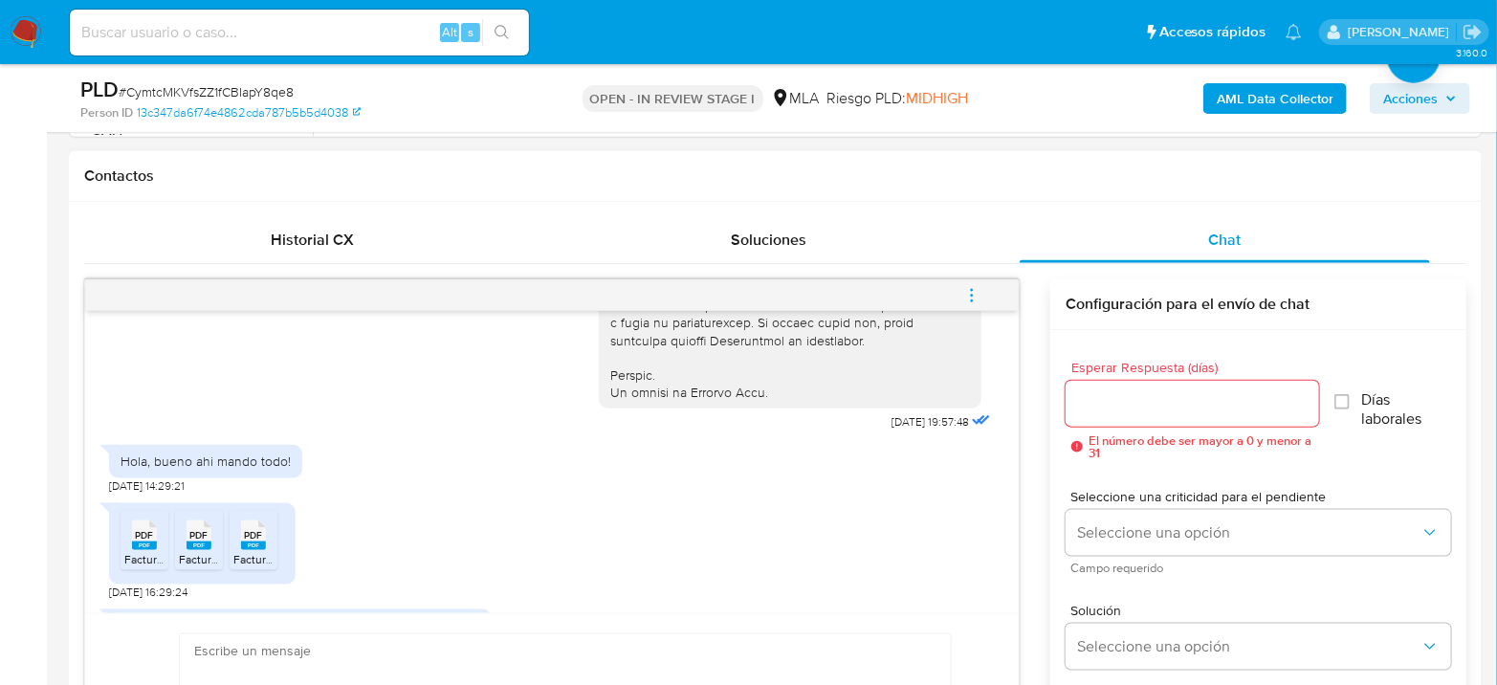
scroll to position [1144, 0]
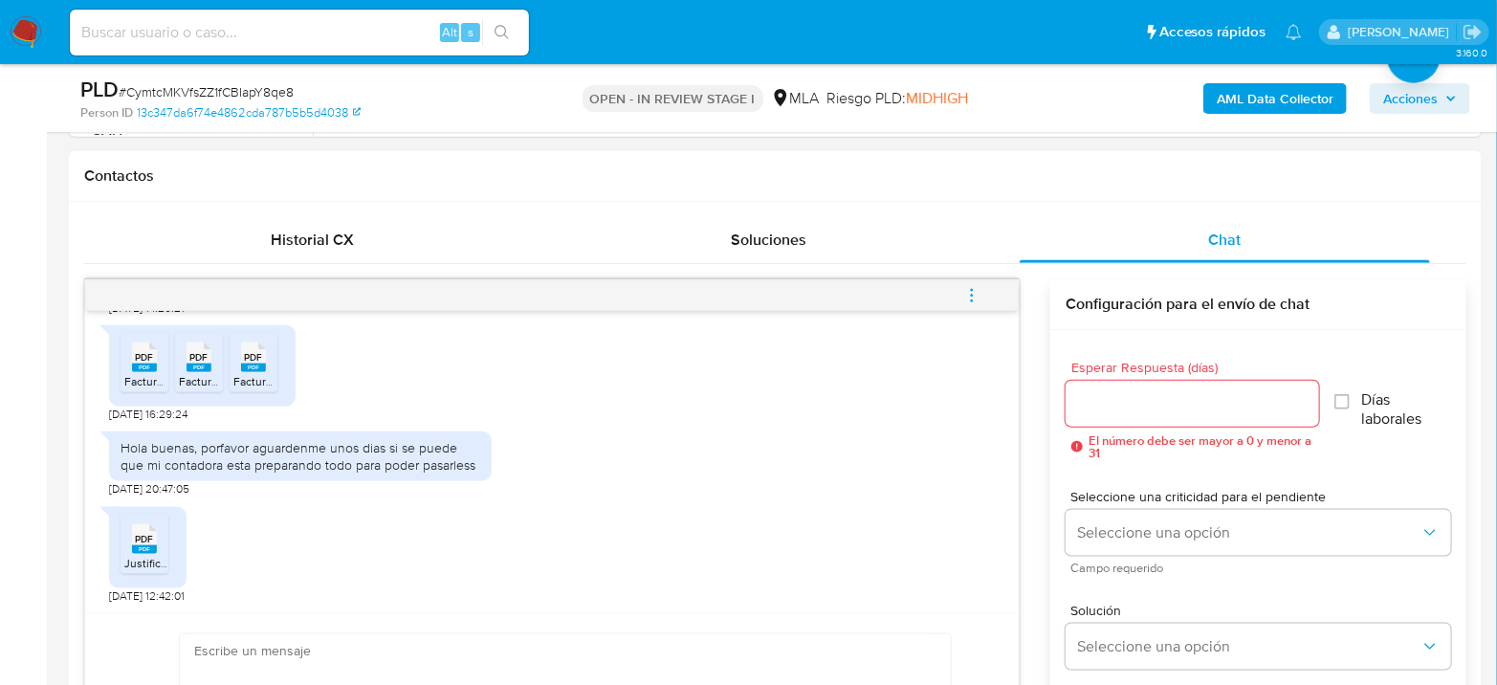
click at [121, 363] on li "PDF PDF Factura [PERSON_NAME].pdf" at bounding box center [144, 362] width 48 height 59
click at [208, 375] on span "Factura julio.pdf" at bounding box center [220, 381] width 82 height 16
click at [293, 374] on div "PDF PDF Factura [PERSON_NAME].pdf PDF PDF Factura julio.pdf PDF PDF Factura may…" at bounding box center [202, 365] width 186 height 81
click at [254, 364] on rect at bounding box center [253, 367] width 25 height 9
click at [149, 533] on span "PDF" at bounding box center [145, 539] width 18 height 12
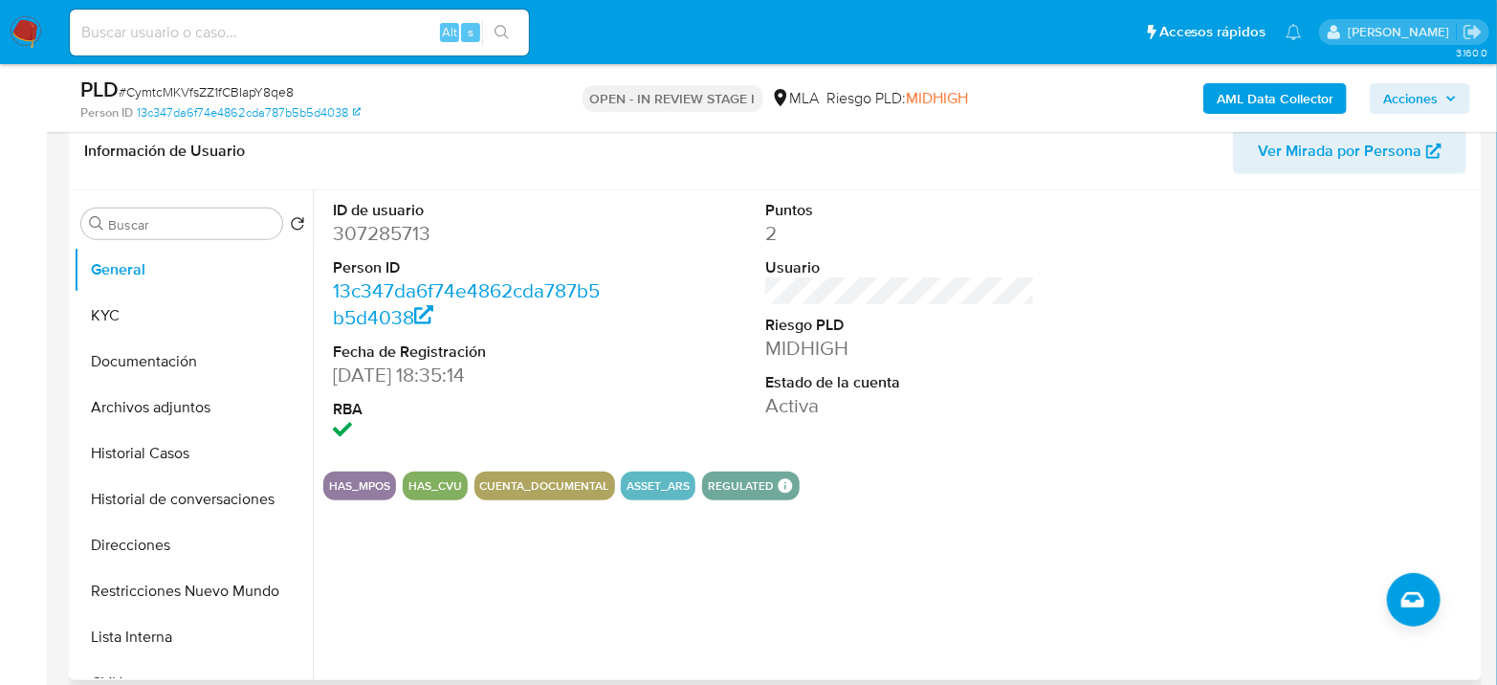
scroll to position [212, 0]
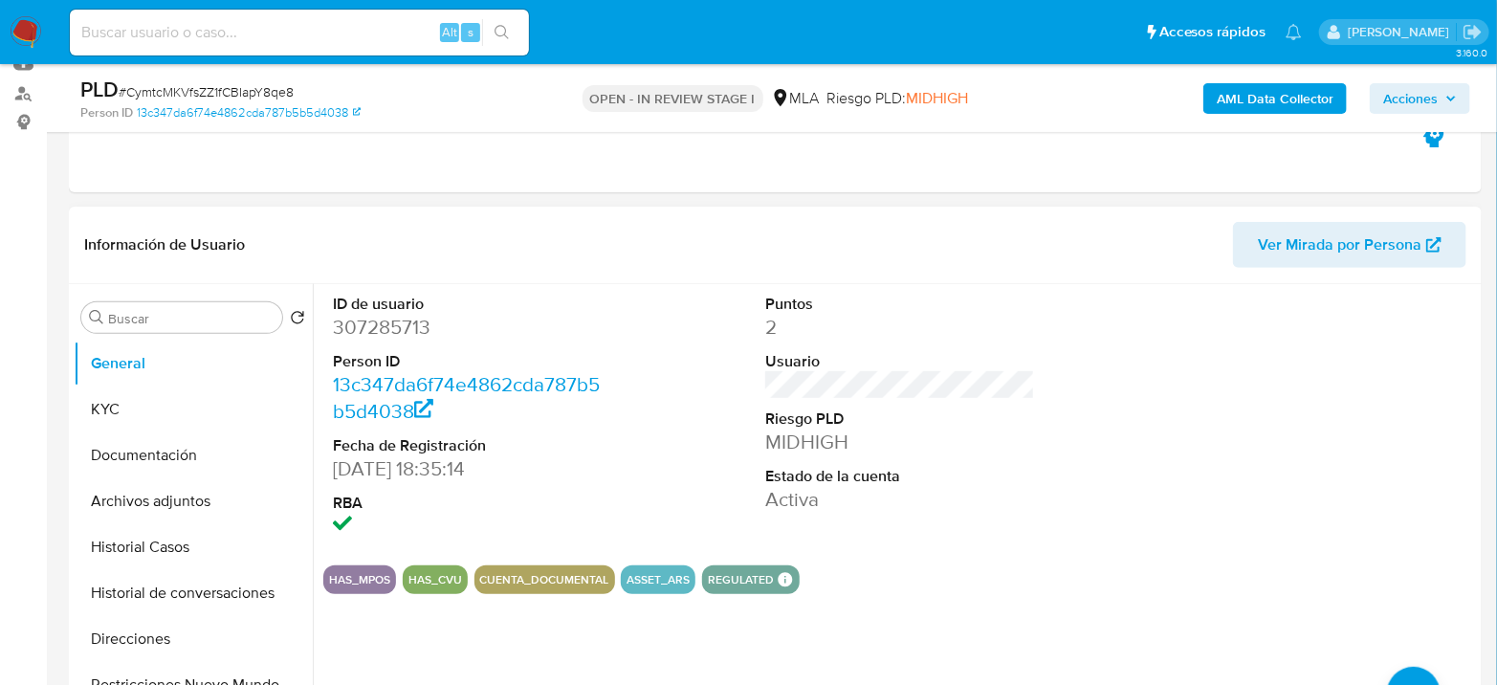
click at [413, 336] on dd "307285713" at bounding box center [468, 327] width 270 height 27
click at [417, 336] on dd "307285713" at bounding box center [468, 327] width 270 height 27
click at [418, 336] on dd "307285713" at bounding box center [468, 327] width 270 height 27
click at [386, 322] on dd "307285713" at bounding box center [468, 327] width 270 height 27
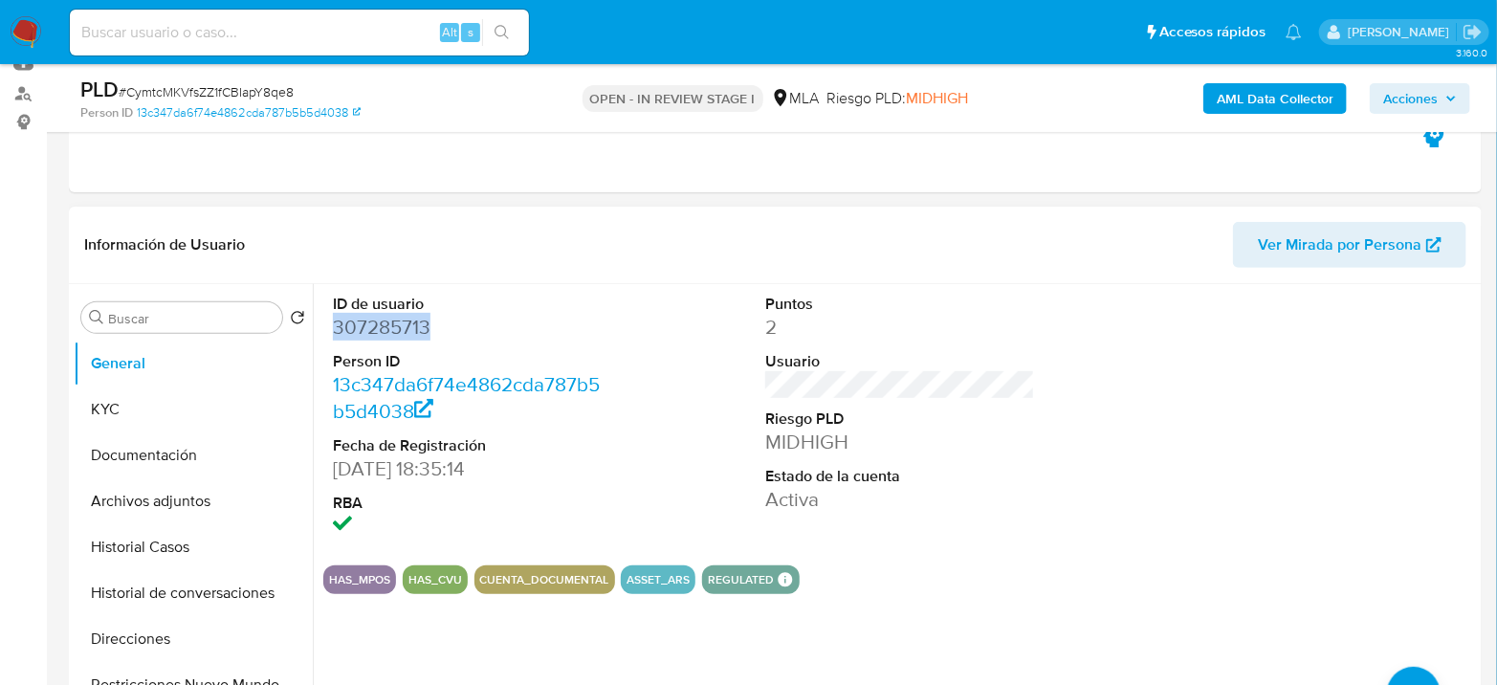
click at [386, 322] on dd "307285713" at bounding box center [468, 327] width 270 height 27
click at [391, 341] on dl "ID de usuario 307285713 Person ID 13c347da6f74e4862cda787b5b5d4038 Fecha de Reg…" at bounding box center [468, 417] width 270 height 247
click at [390, 328] on dd "307285713" at bounding box center [468, 327] width 270 height 27
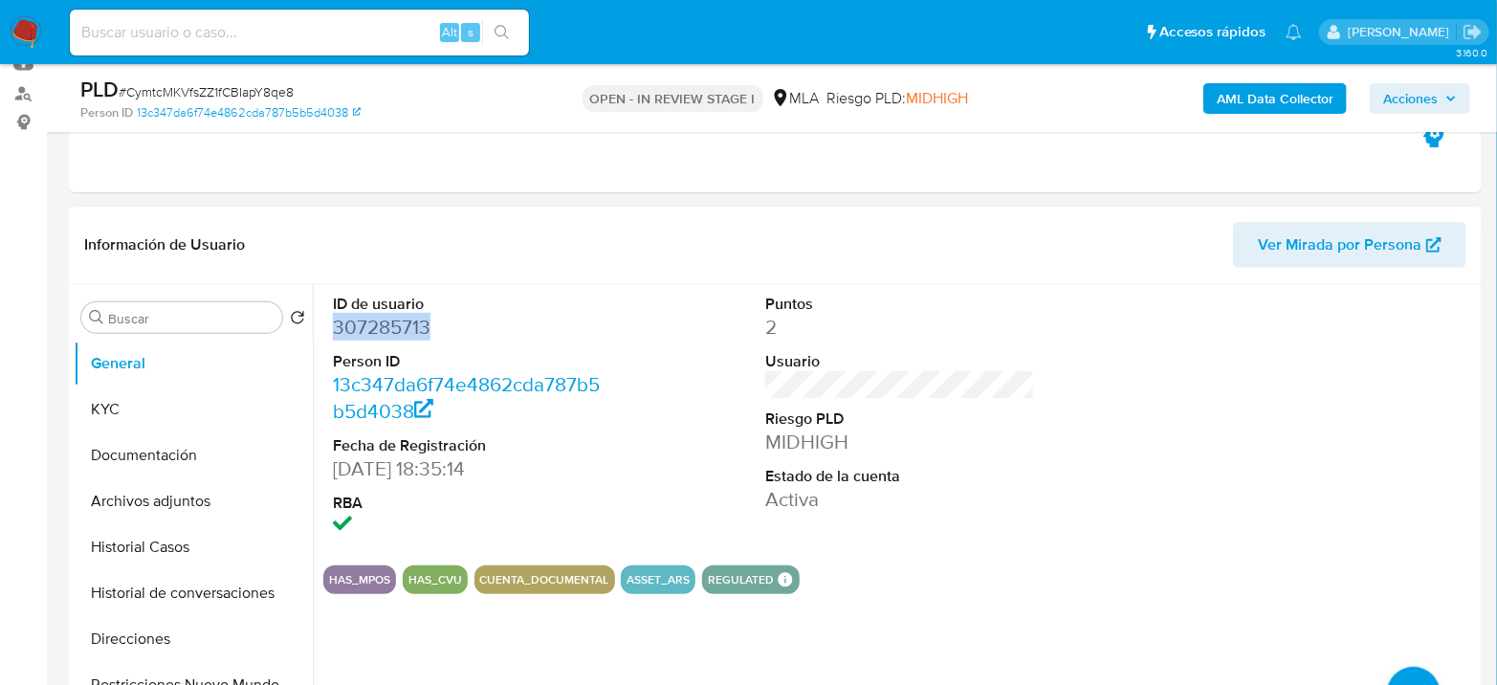
copy dd "307285713"
click at [396, 326] on dd "307285713" at bounding box center [468, 327] width 270 height 27
click at [357, 334] on dd "307285713" at bounding box center [468, 327] width 270 height 27
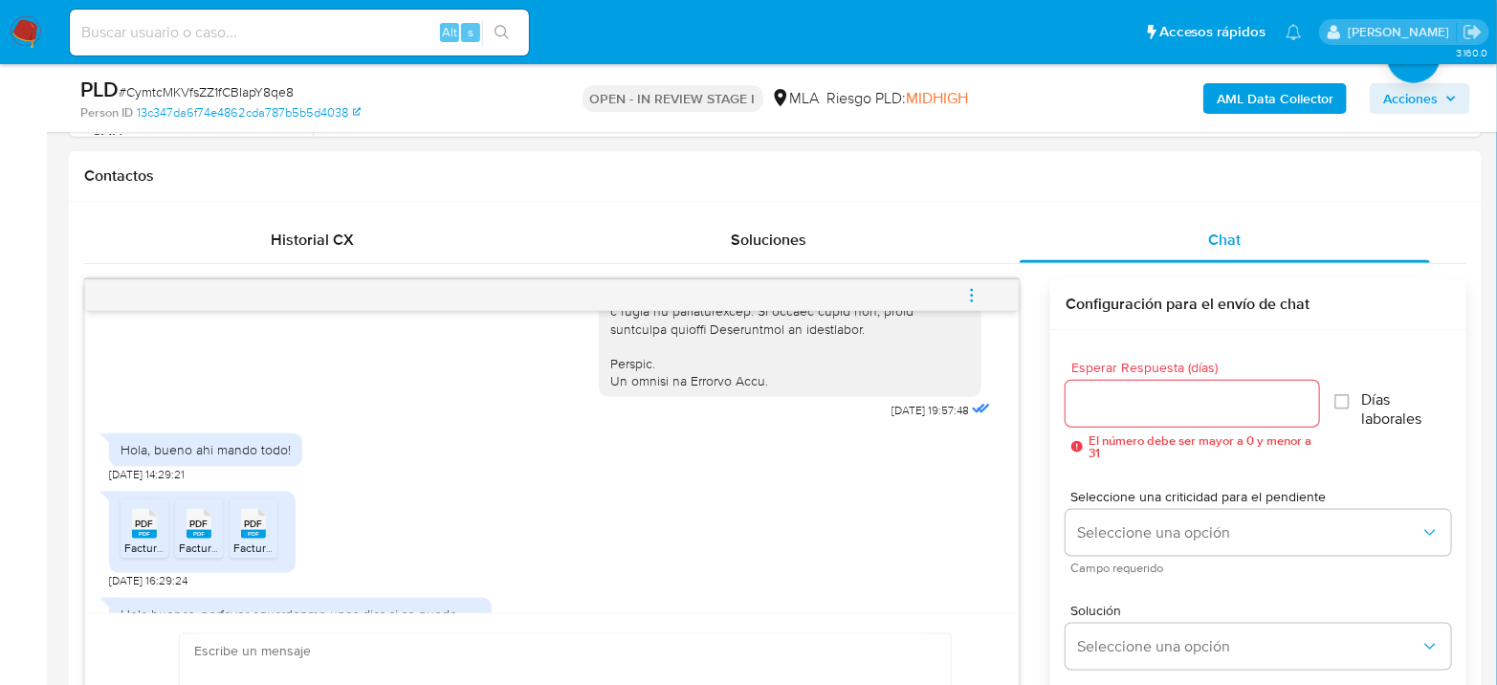
scroll to position [1144, 0]
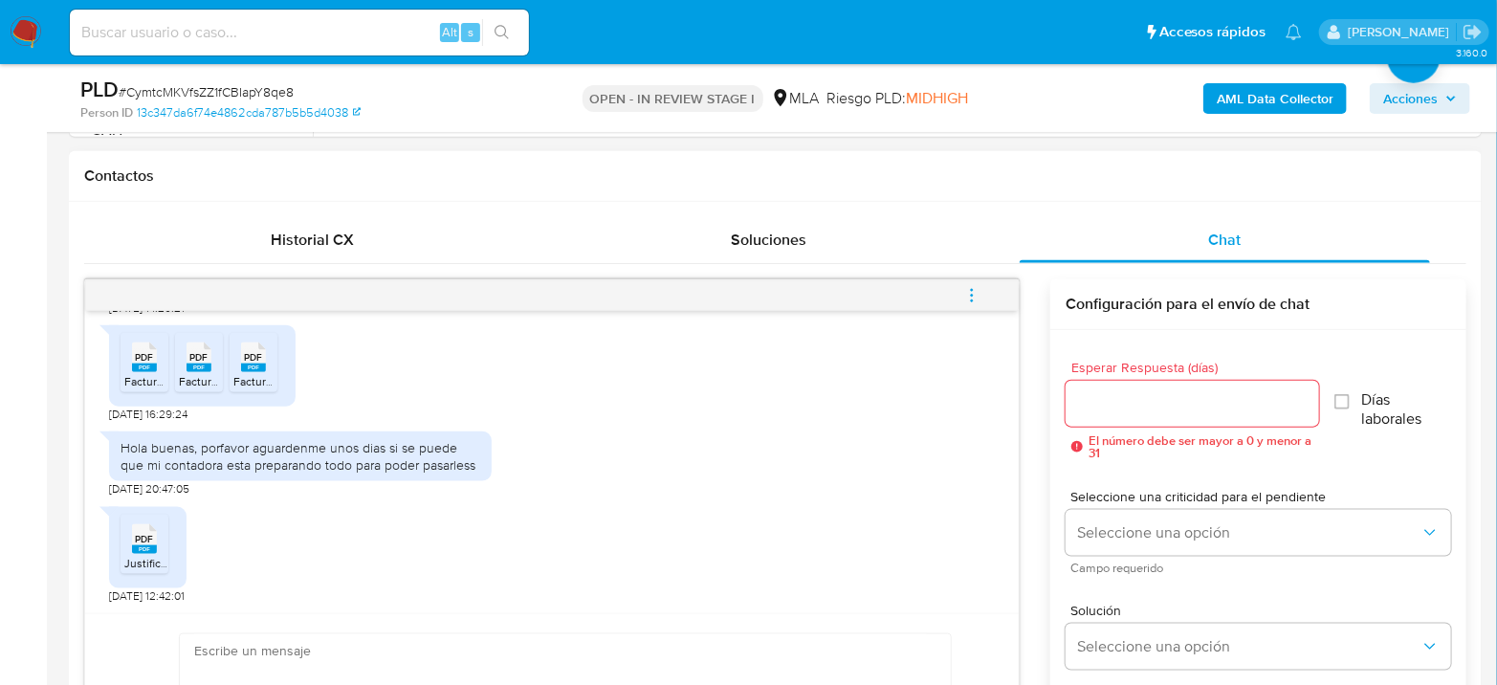
click at [134, 540] on div "PDF PDF" at bounding box center [144, 536] width 40 height 37
click at [265, 369] on icon "PDF" at bounding box center [253, 356] width 25 height 33
click at [202, 375] on span "Factura julio.pdf" at bounding box center [220, 381] width 82 height 16
click at [130, 360] on div "PDF PDF" at bounding box center [144, 355] width 40 height 37
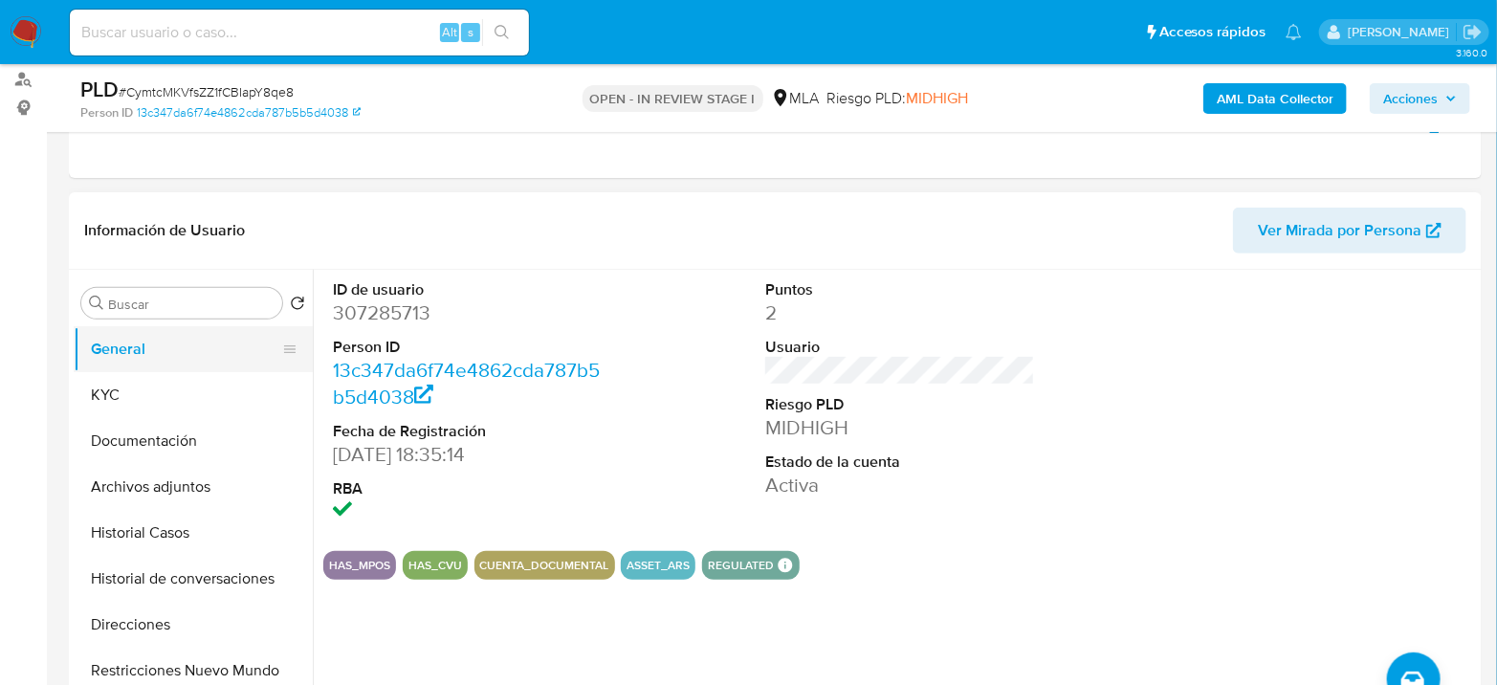
scroll to position [212, 0]
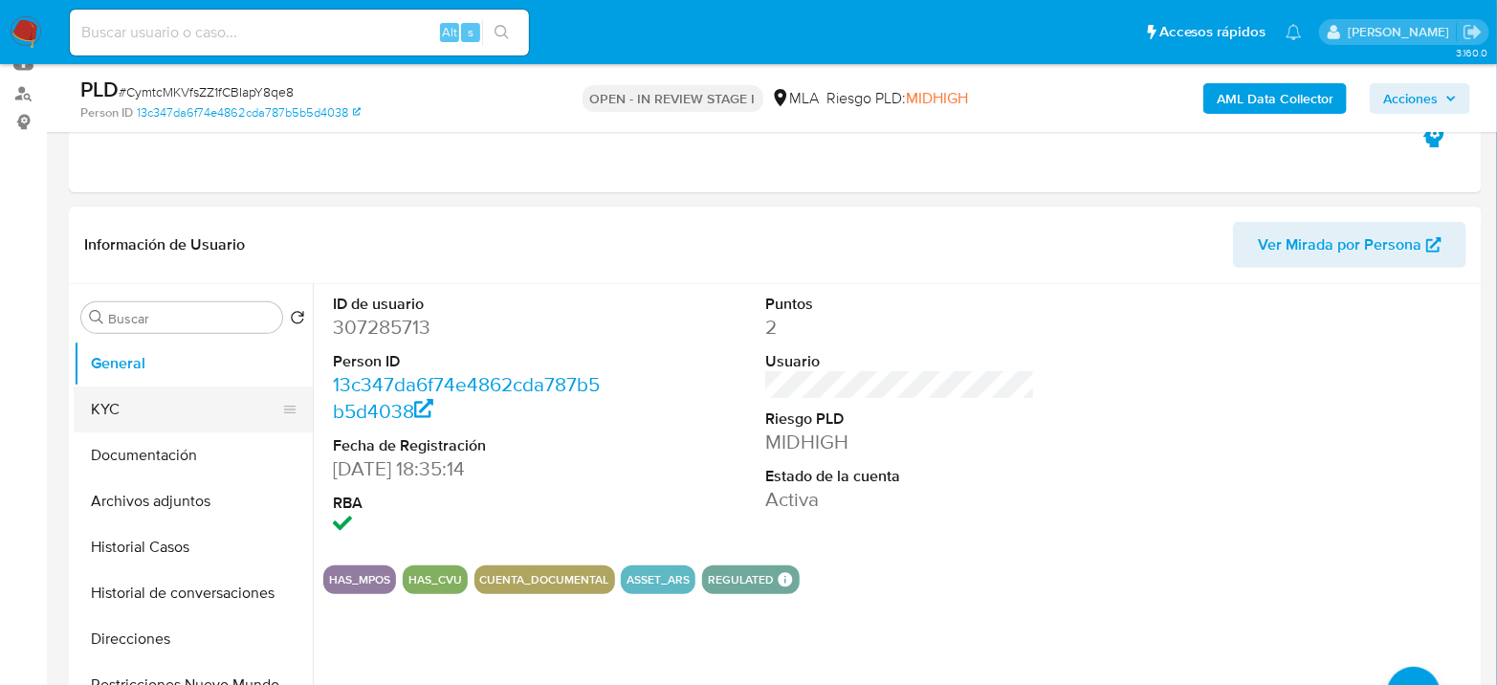
click at [155, 408] on button "KYC" at bounding box center [186, 409] width 224 height 46
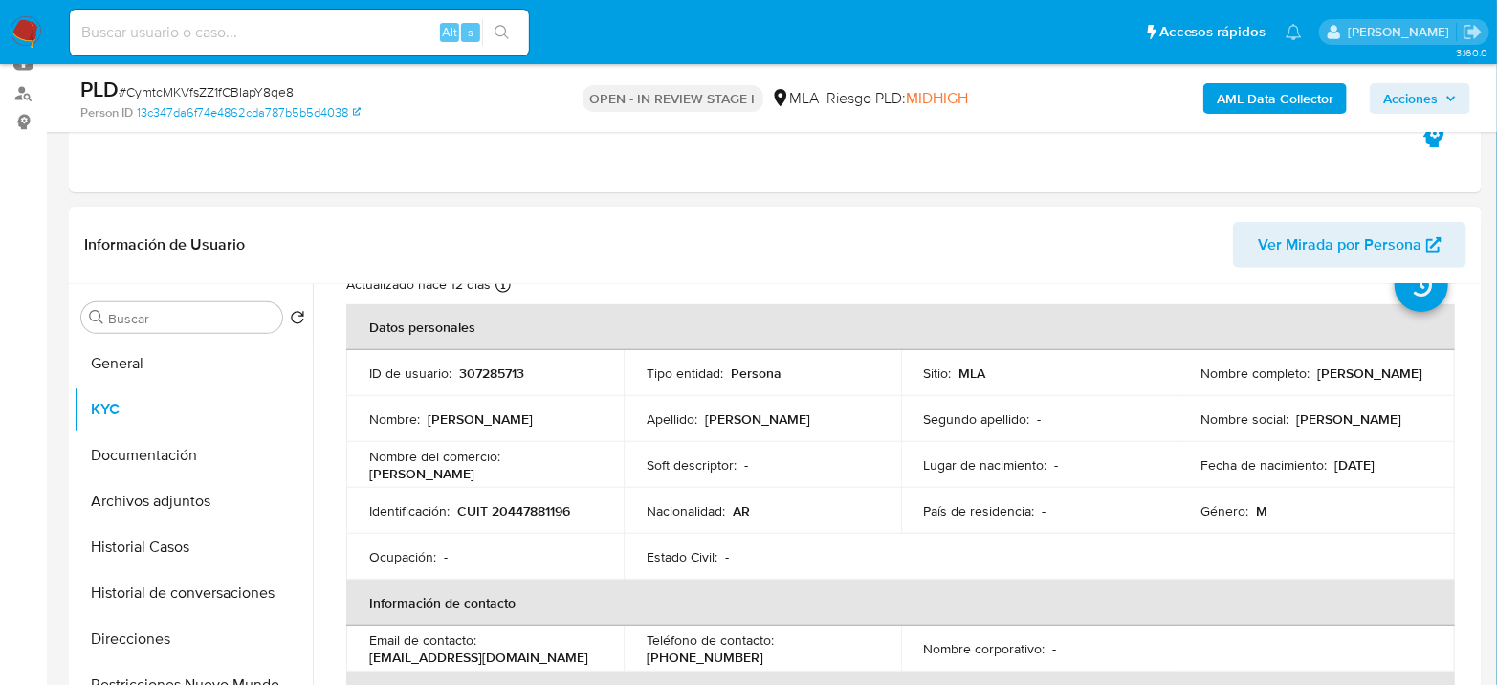
scroll to position [106, 0]
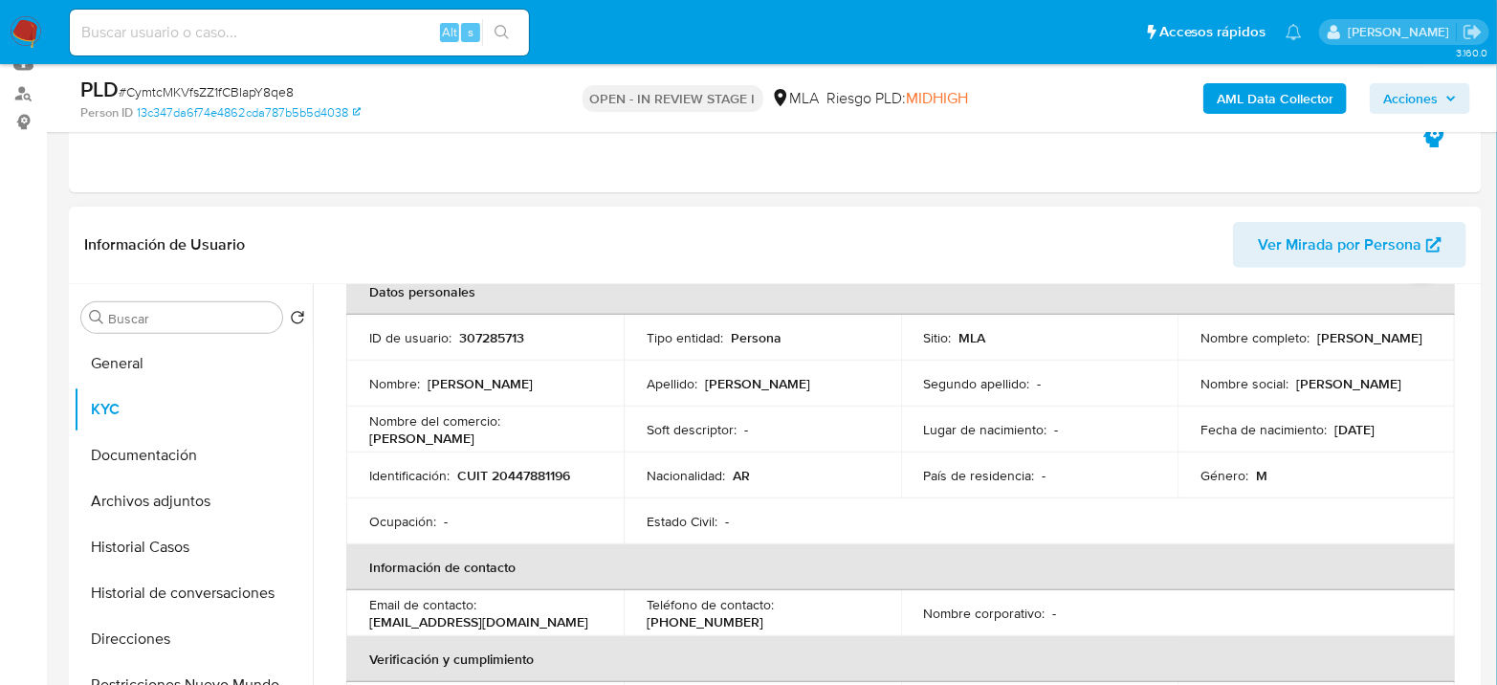
click at [511, 470] on p "CUIT 20447881196" at bounding box center [513, 475] width 113 height 17
click at [512, 470] on p "CUIT 20447881196" at bounding box center [513, 475] width 113 height 17
copy p "20447881196"
click at [178, 495] on button "Archivos adjuntos" at bounding box center [186, 501] width 224 height 46
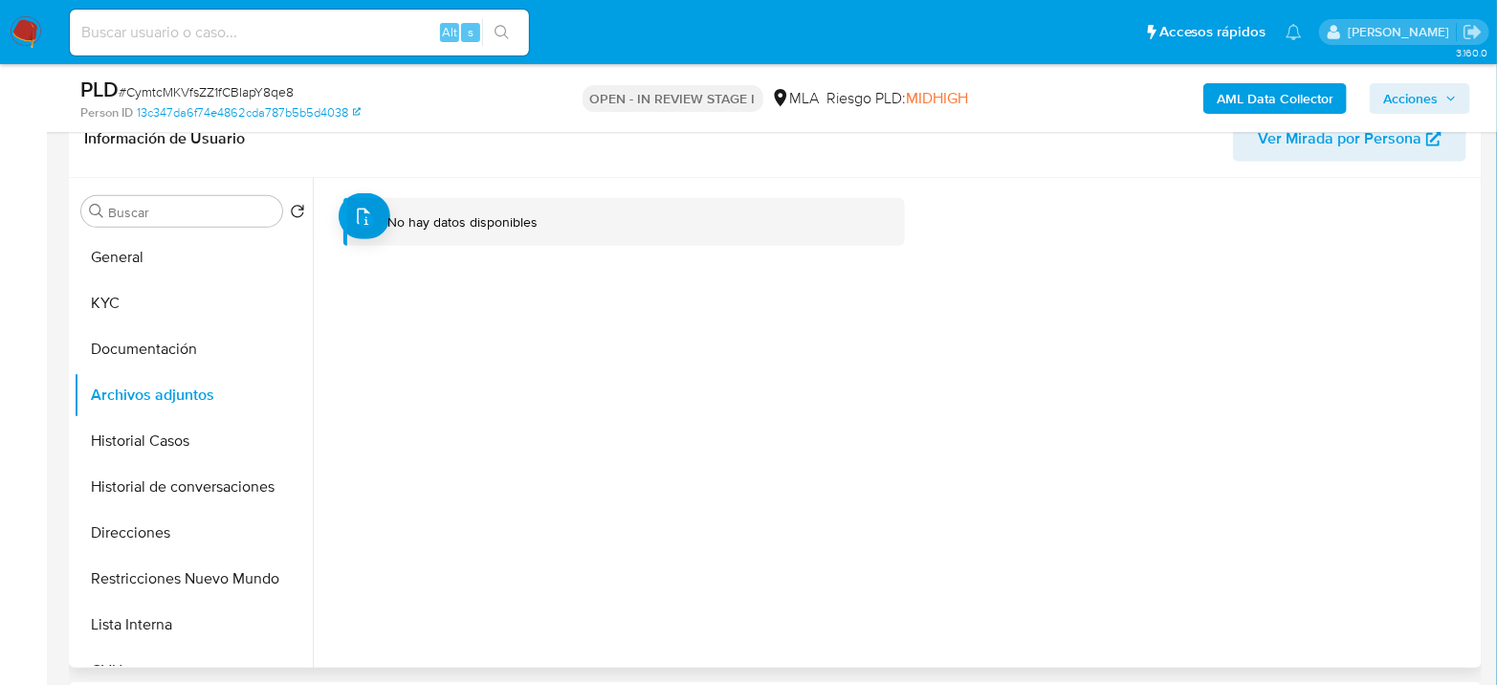
scroll to position [0, 0]
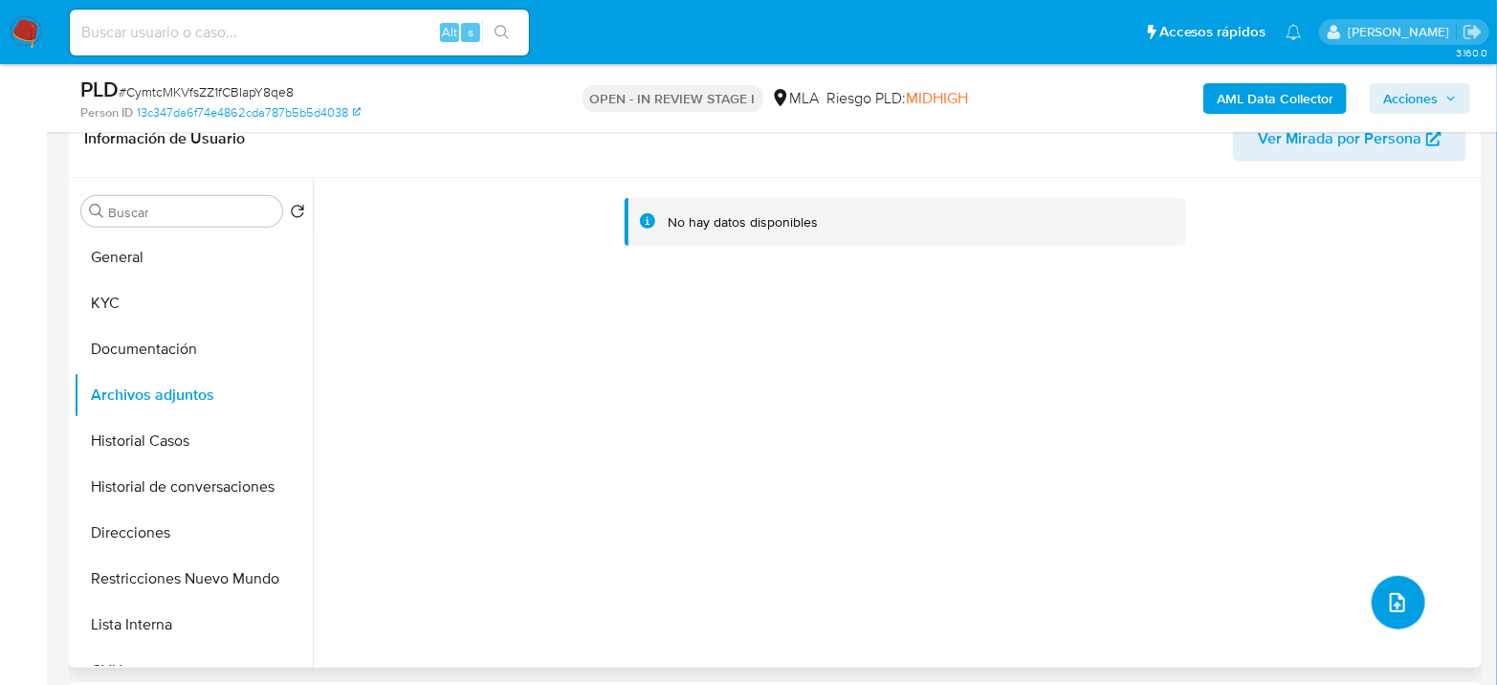
click at [1402, 596] on button "upload-file" at bounding box center [1398, 603] width 54 height 54
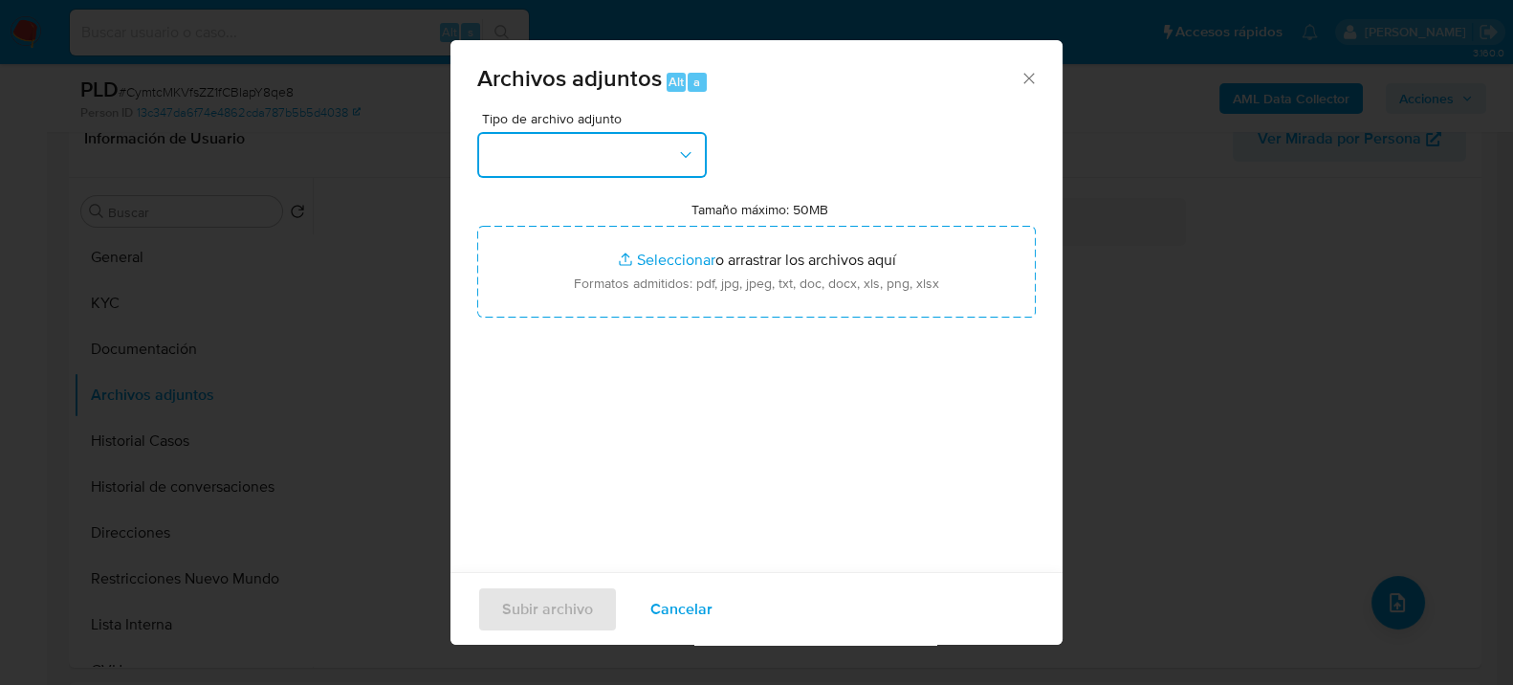
click at [651, 154] on button "button" at bounding box center [592, 155] width 230 height 46
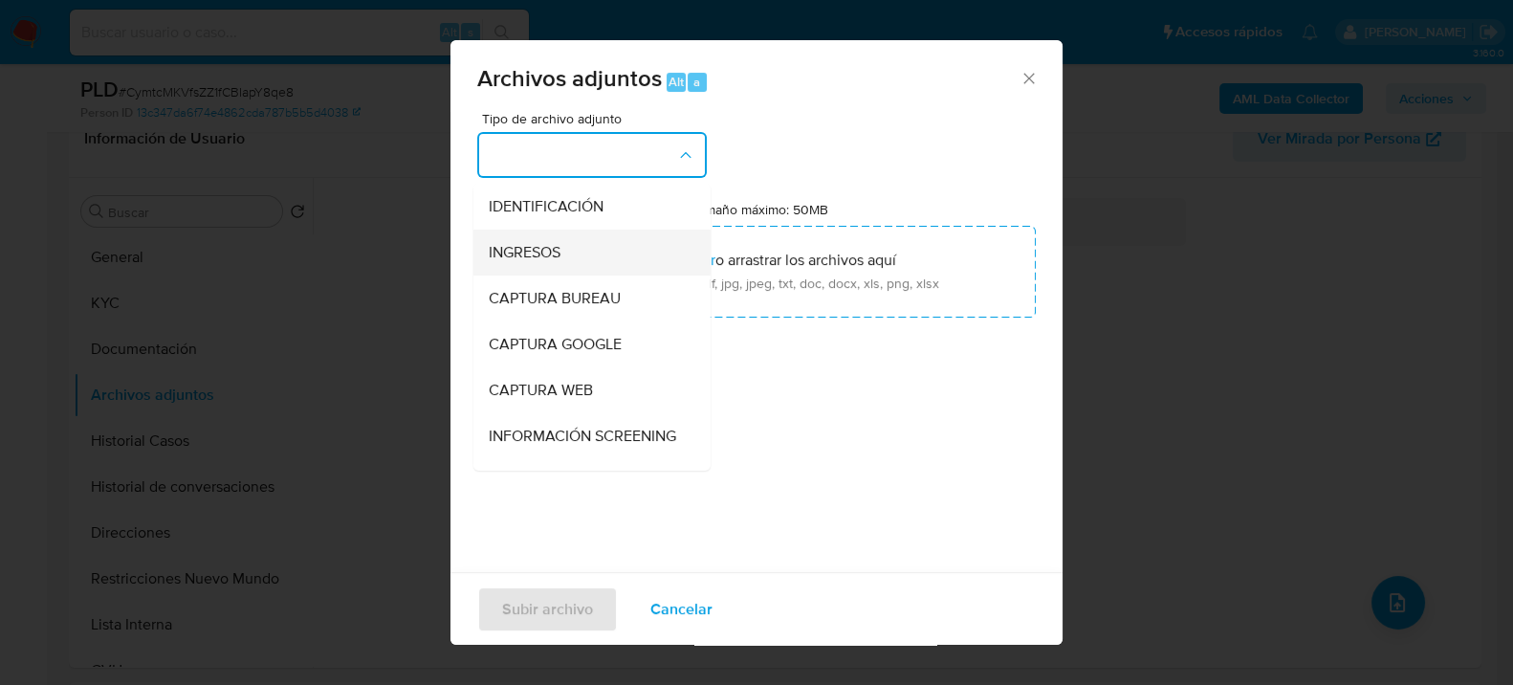
click at [558, 251] on span "INGRESOS" at bounding box center [525, 251] width 72 height 19
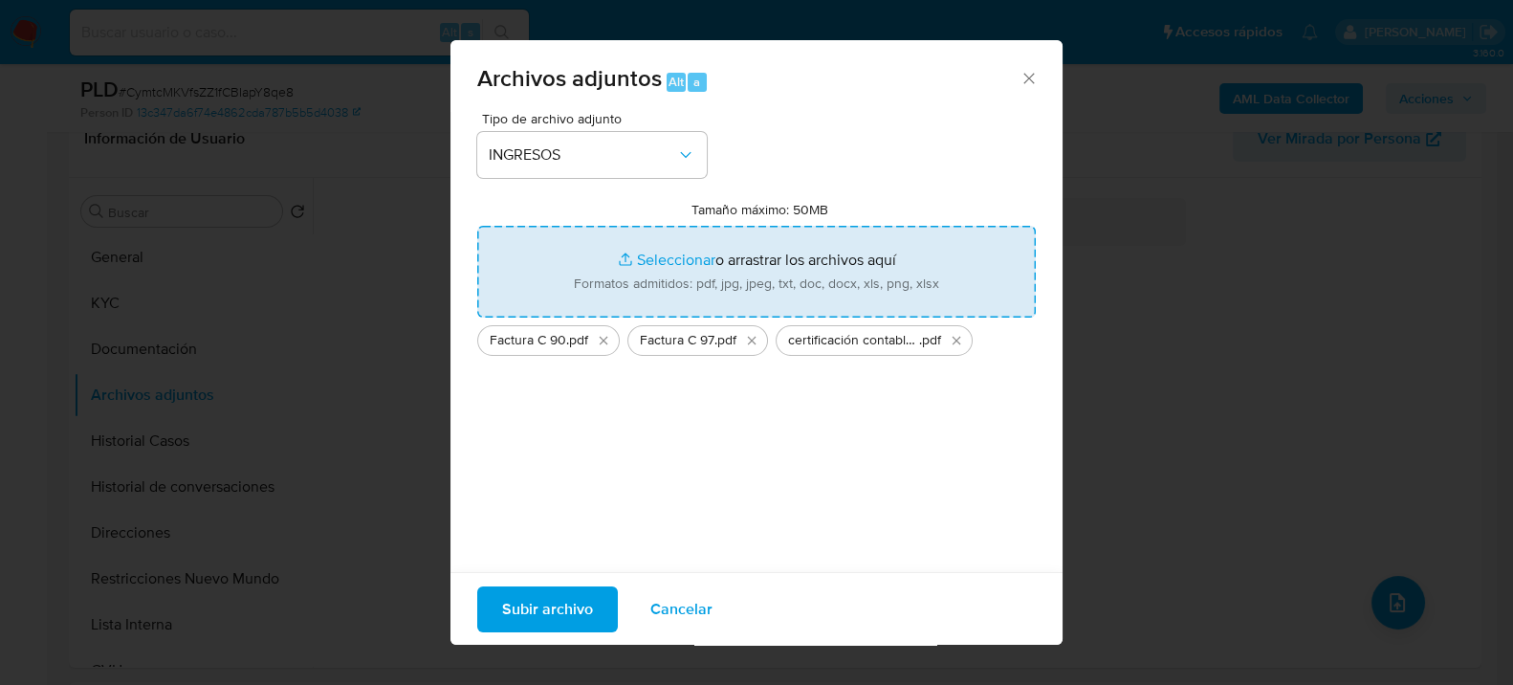
type input "C:\fakepath\Factura C 92.pdf"
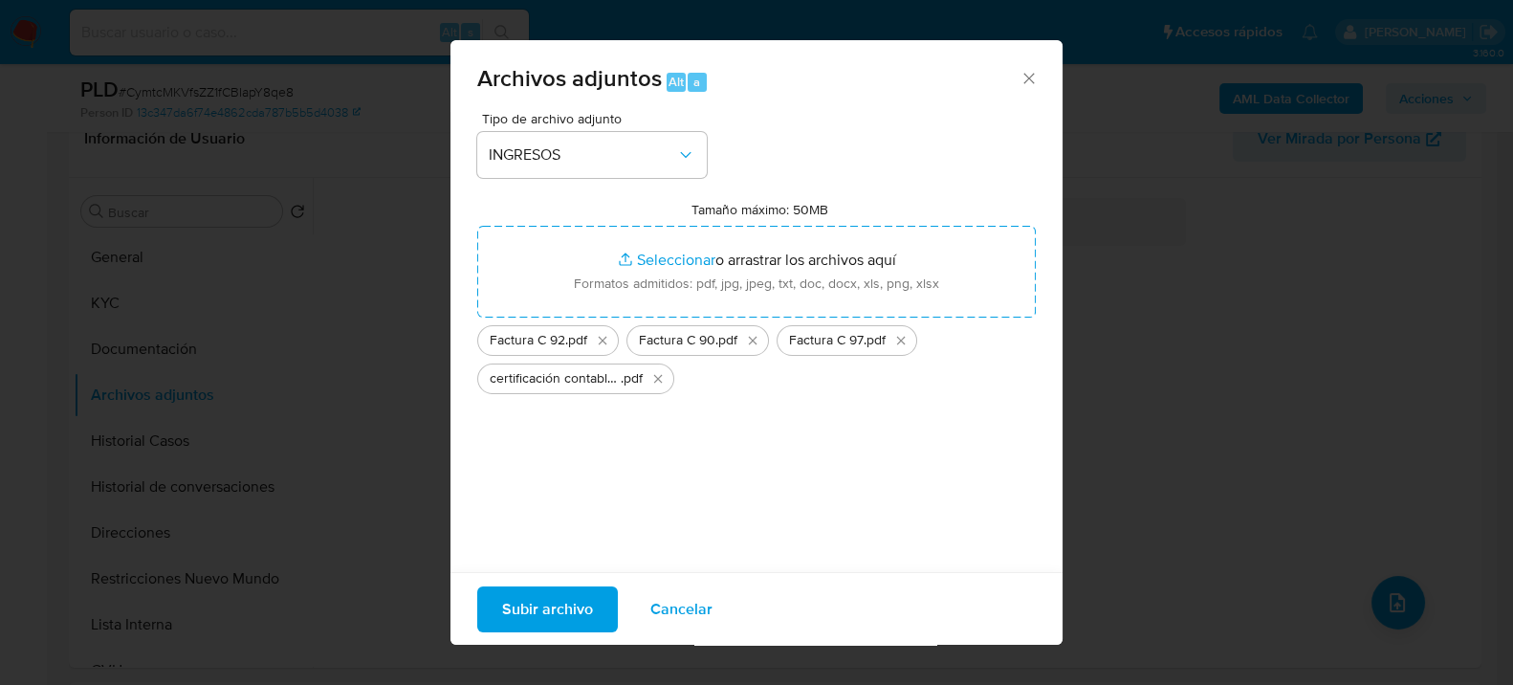
drag, startPoint x: 820, startPoint y: 277, endPoint x: 560, endPoint y: 612, distance: 423.9
click at [560, 612] on span "Subir archivo" at bounding box center [547, 608] width 91 height 42
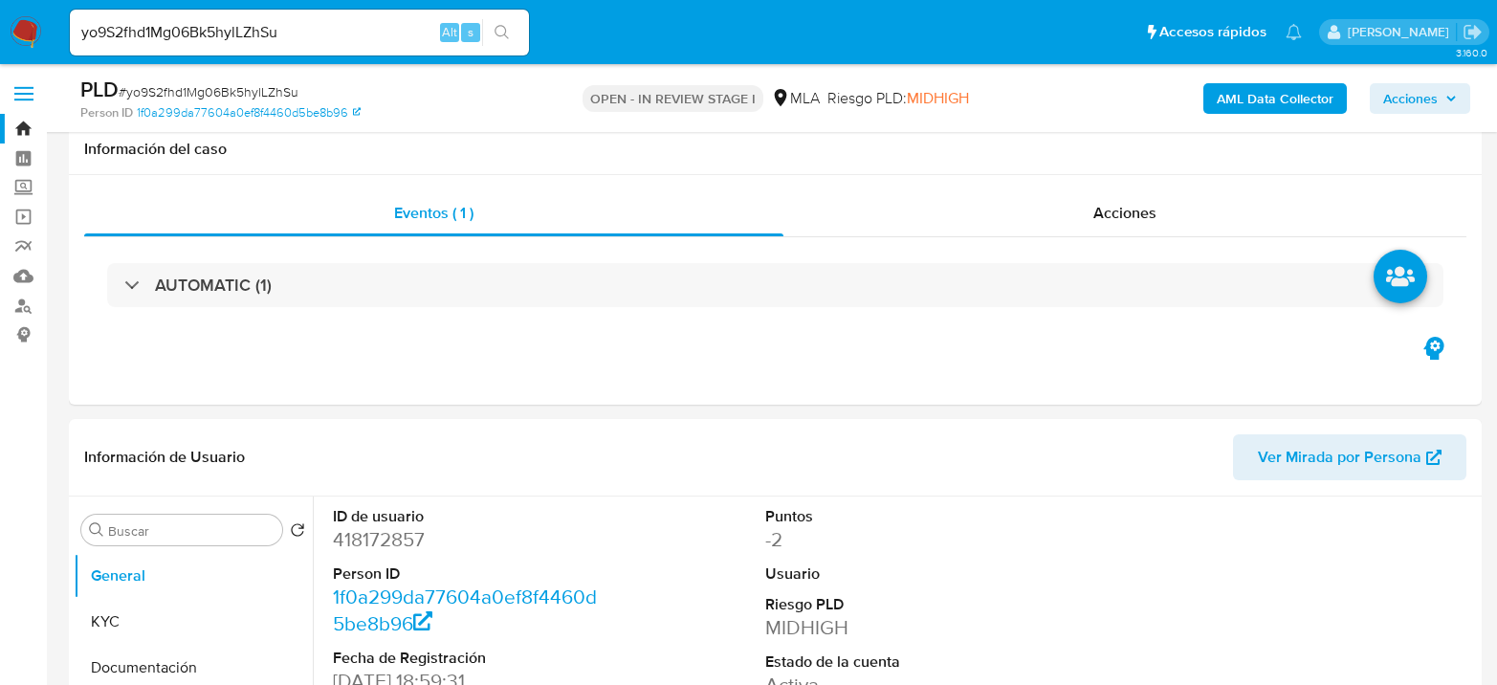
select select "10"
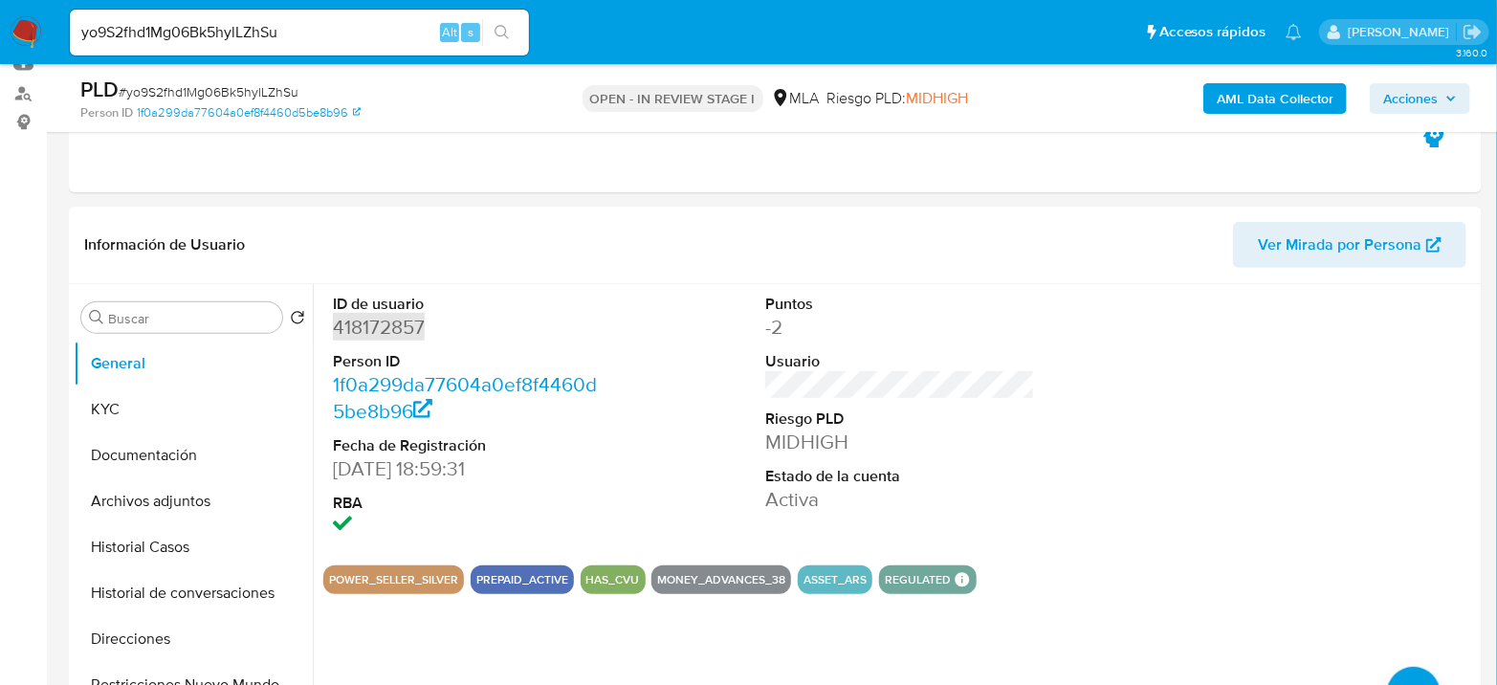
scroll to position [1298, 0]
click at [391, 342] on dl "ID de usuario 418172857 Person ID 1f0a299da77604a0ef8f4460d5be8b96 Fecha de Reg…" at bounding box center [468, 417] width 270 height 247
click at [390, 330] on dd "418172857" at bounding box center [468, 327] width 270 height 27
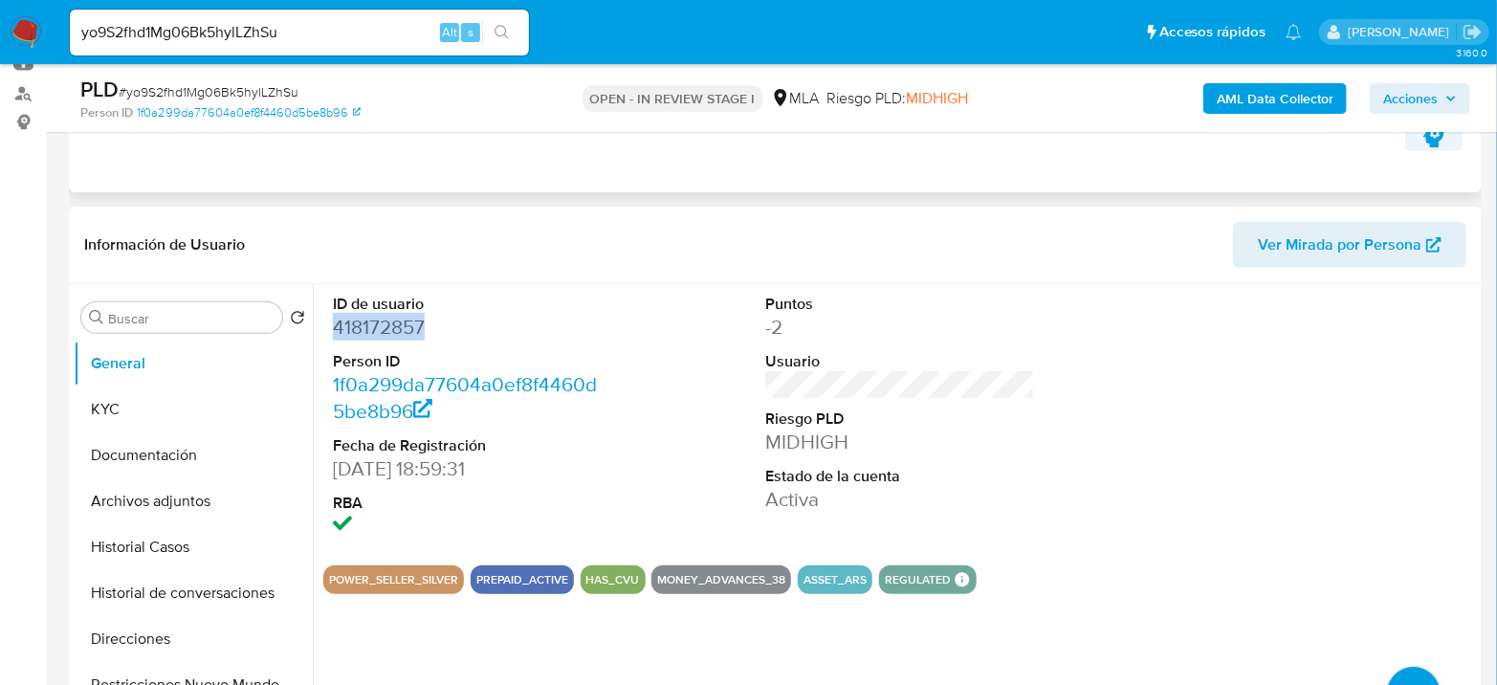
copy dd "418172857"
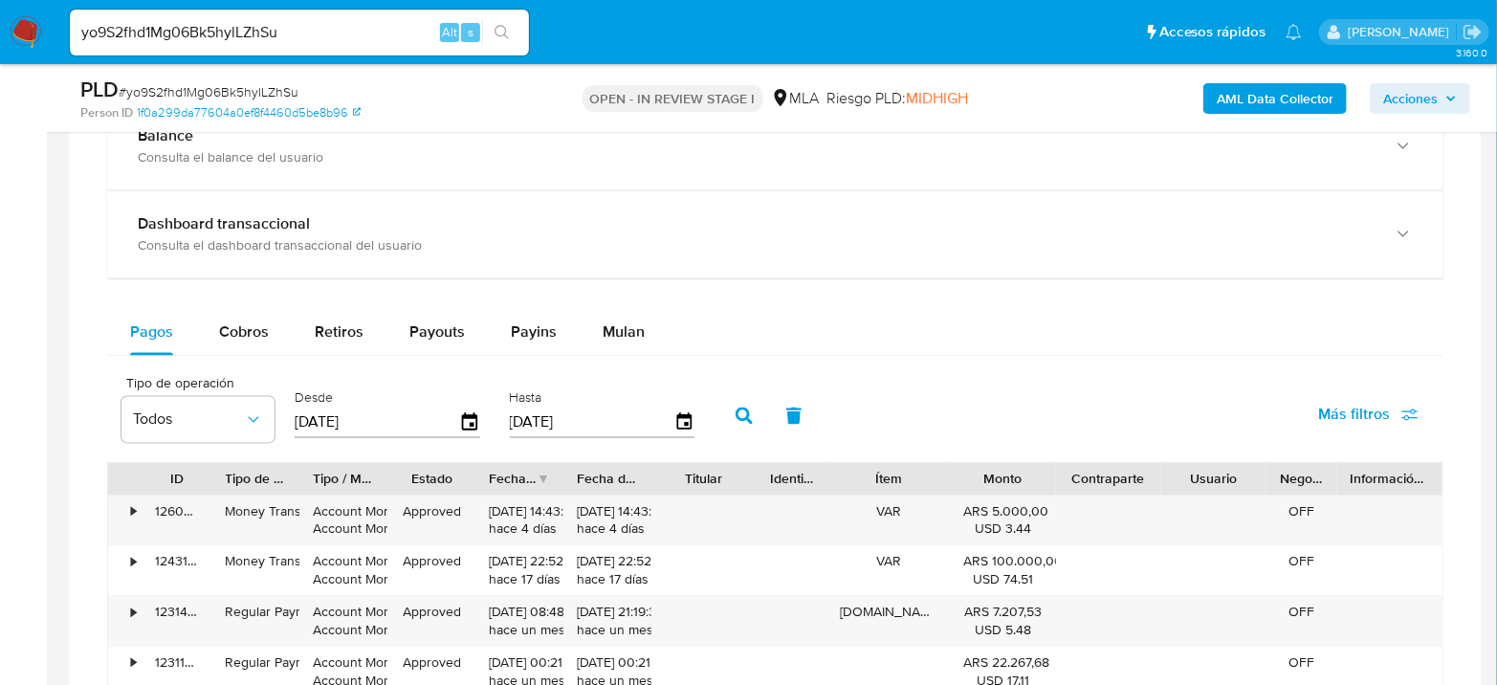
scroll to position [1805, 0]
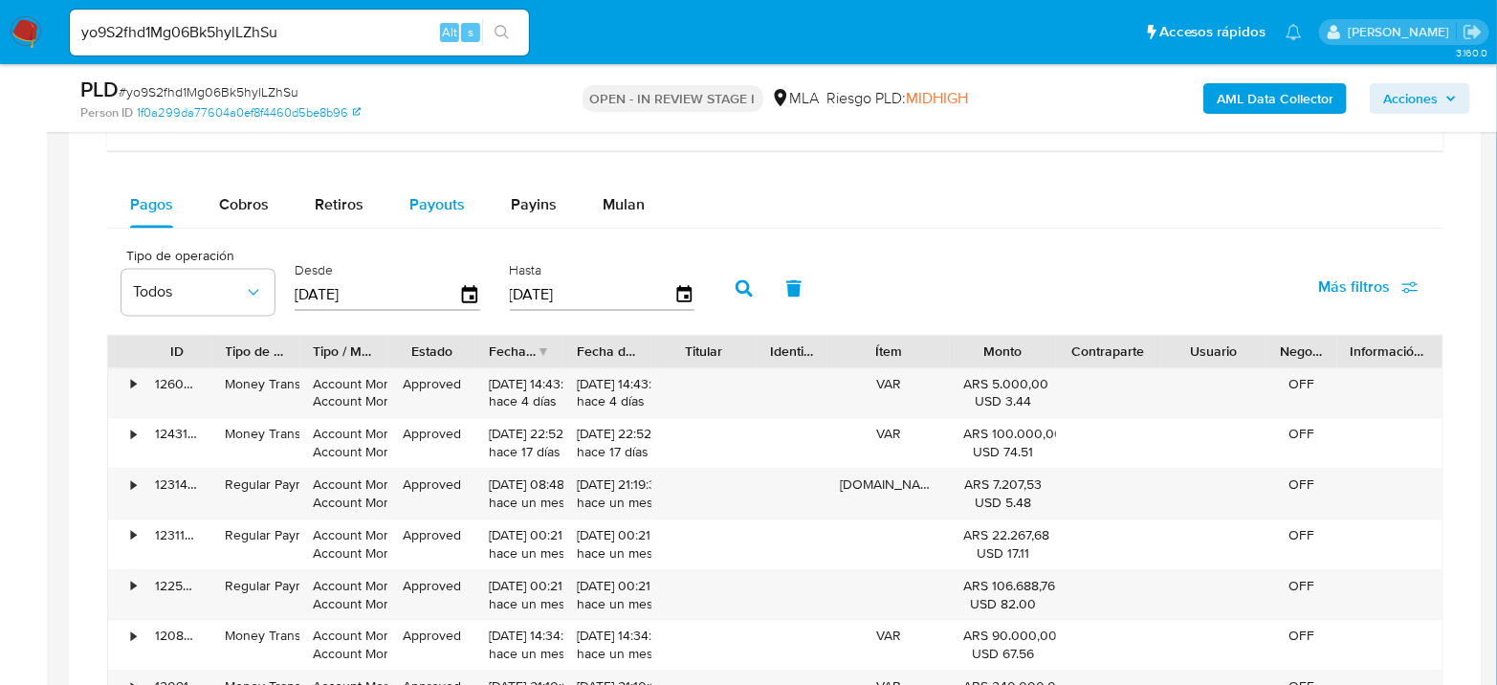
click at [418, 203] on span "Payouts" at bounding box center [436, 204] width 55 height 22
select select "10"
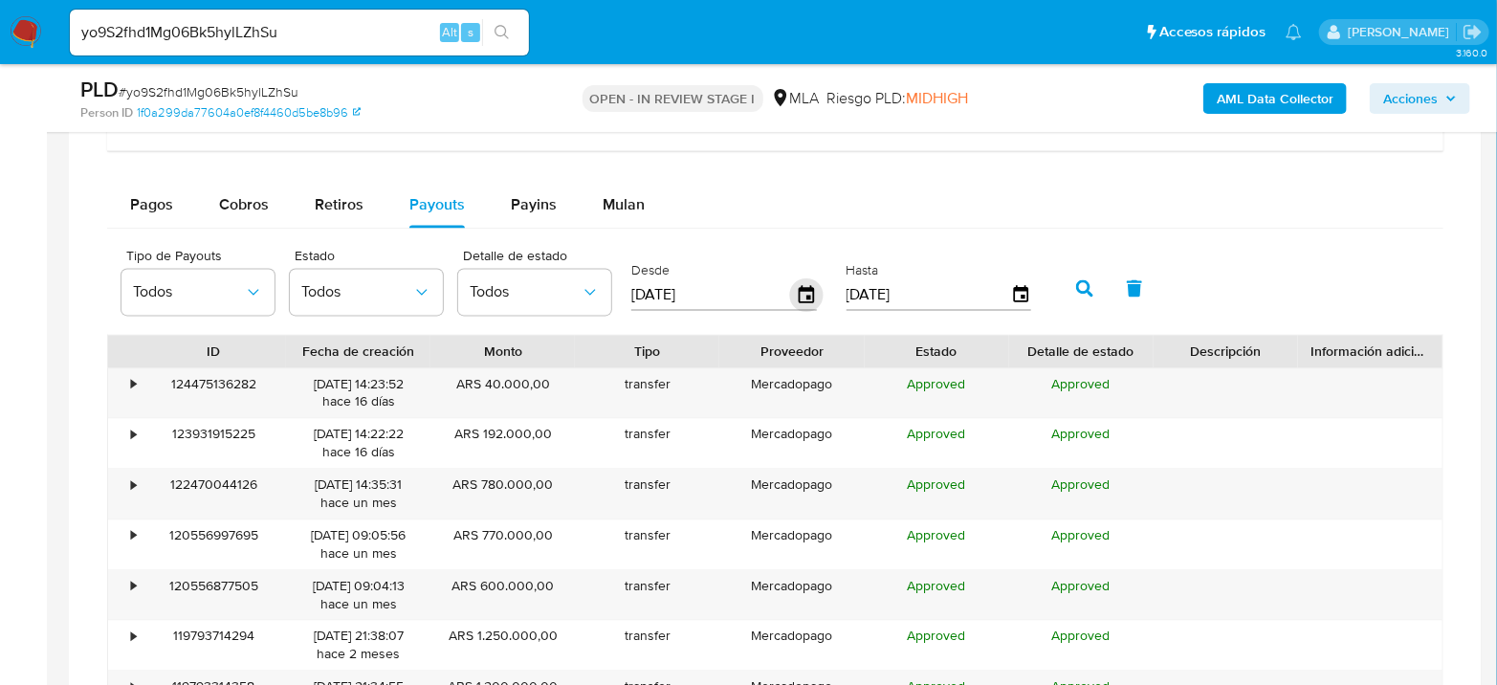
click at [807, 285] on icon "button" at bounding box center [806, 293] width 15 height 17
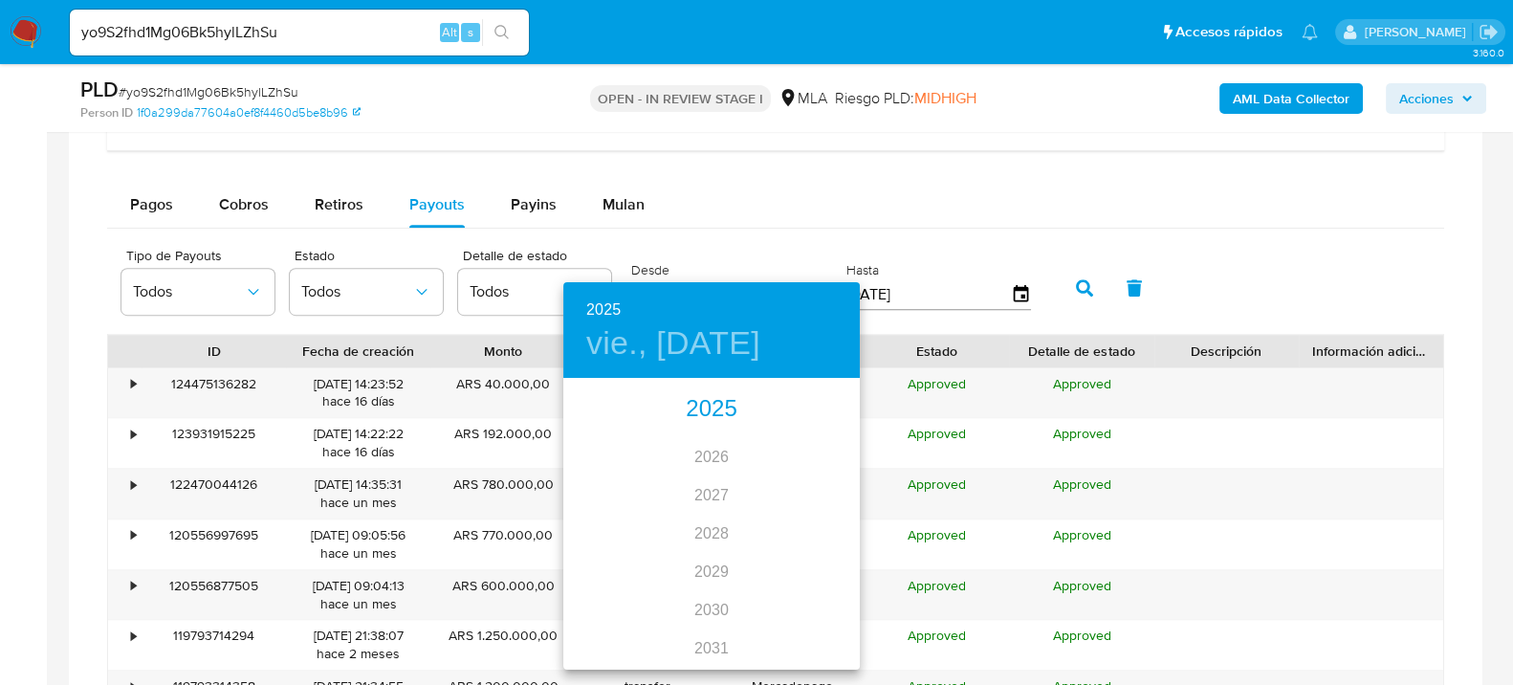
click at [711, 416] on div "2025" at bounding box center [711, 409] width 296 height 38
click at [587, 557] on div "jul." at bounding box center [612, 560] width 98 height 72
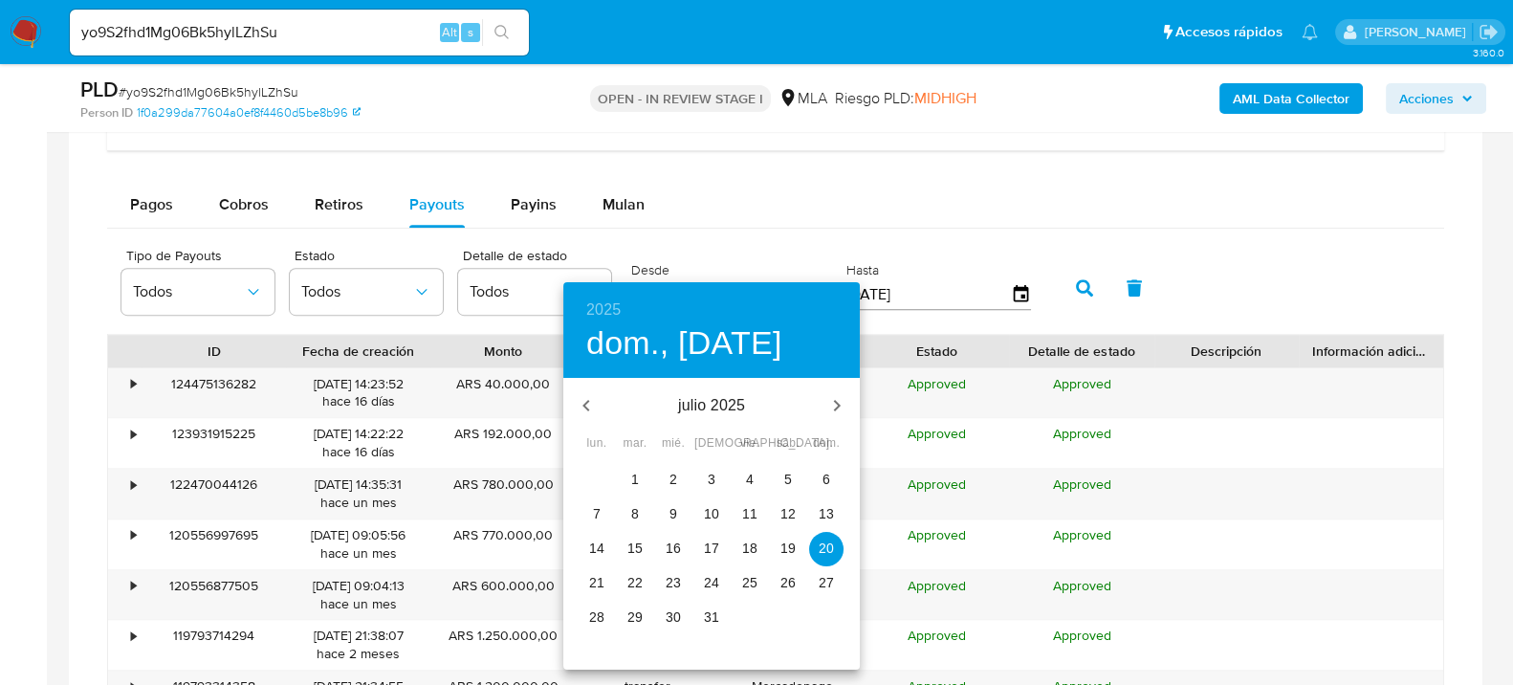
click at [631, 484] on p "1" at bounding box center [635, 479] width 8 height 19
type input "01/07/2025"
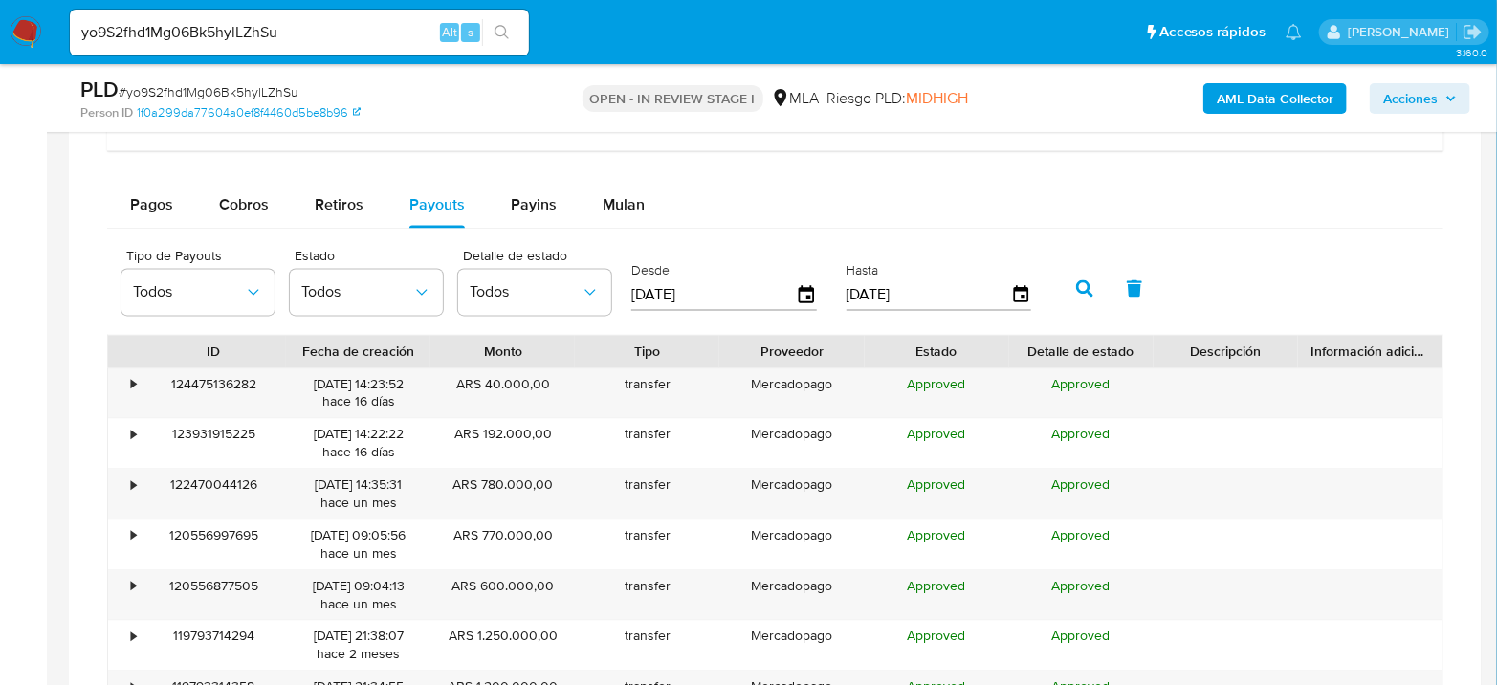
click at [1066, 294] on button "button" at bounding box center [1085, 288] width 50 height 46
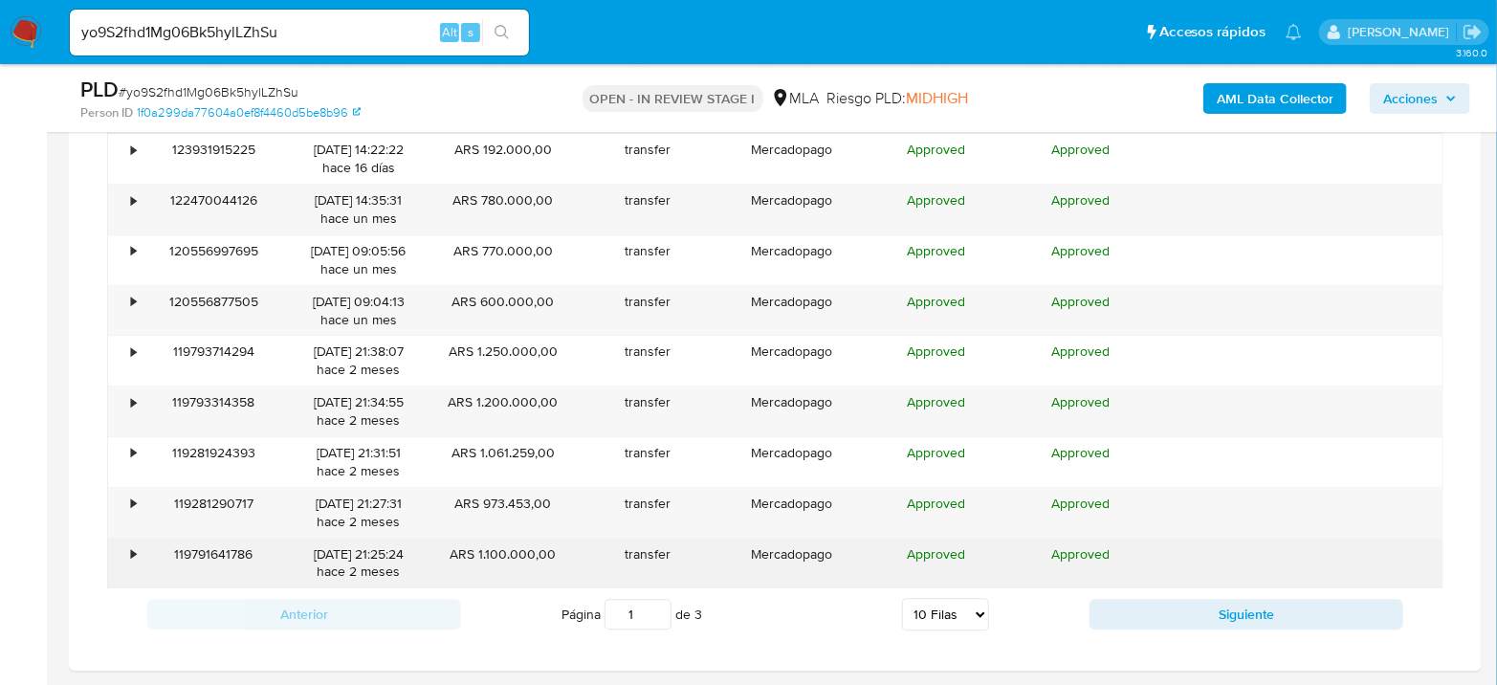
scroll to position [2125, 0]
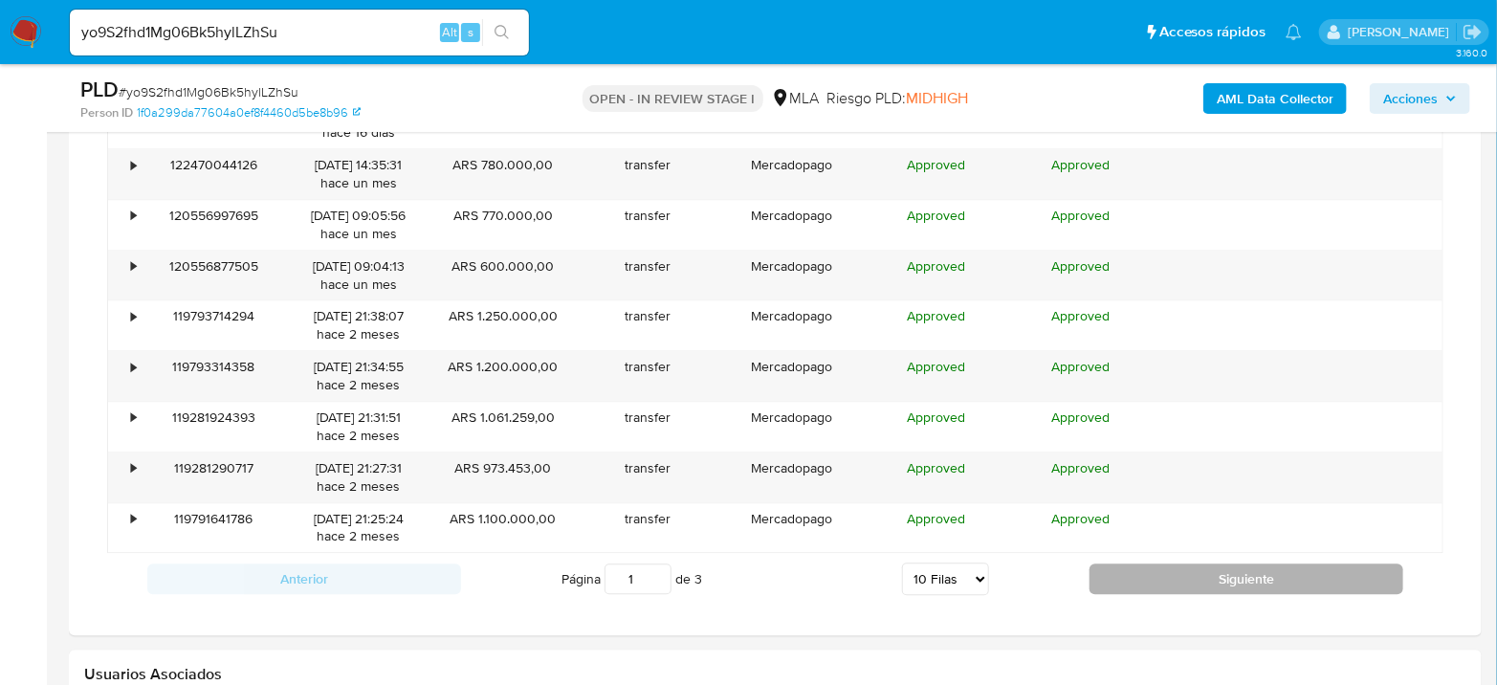
click at [1180, 563] on button "Siguiente" at bounding box center [1246, 578] width 314 height 31
type input "3"
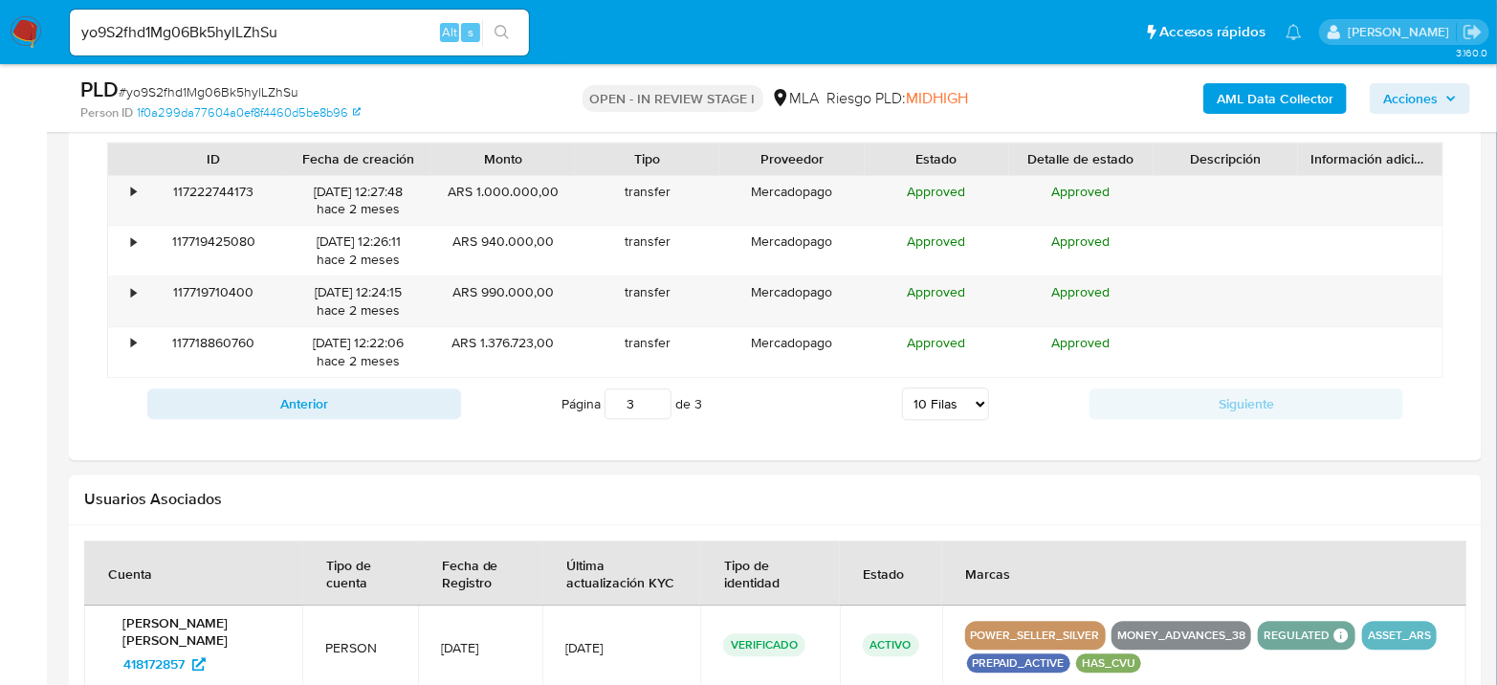
scroll to position [1913, 0]
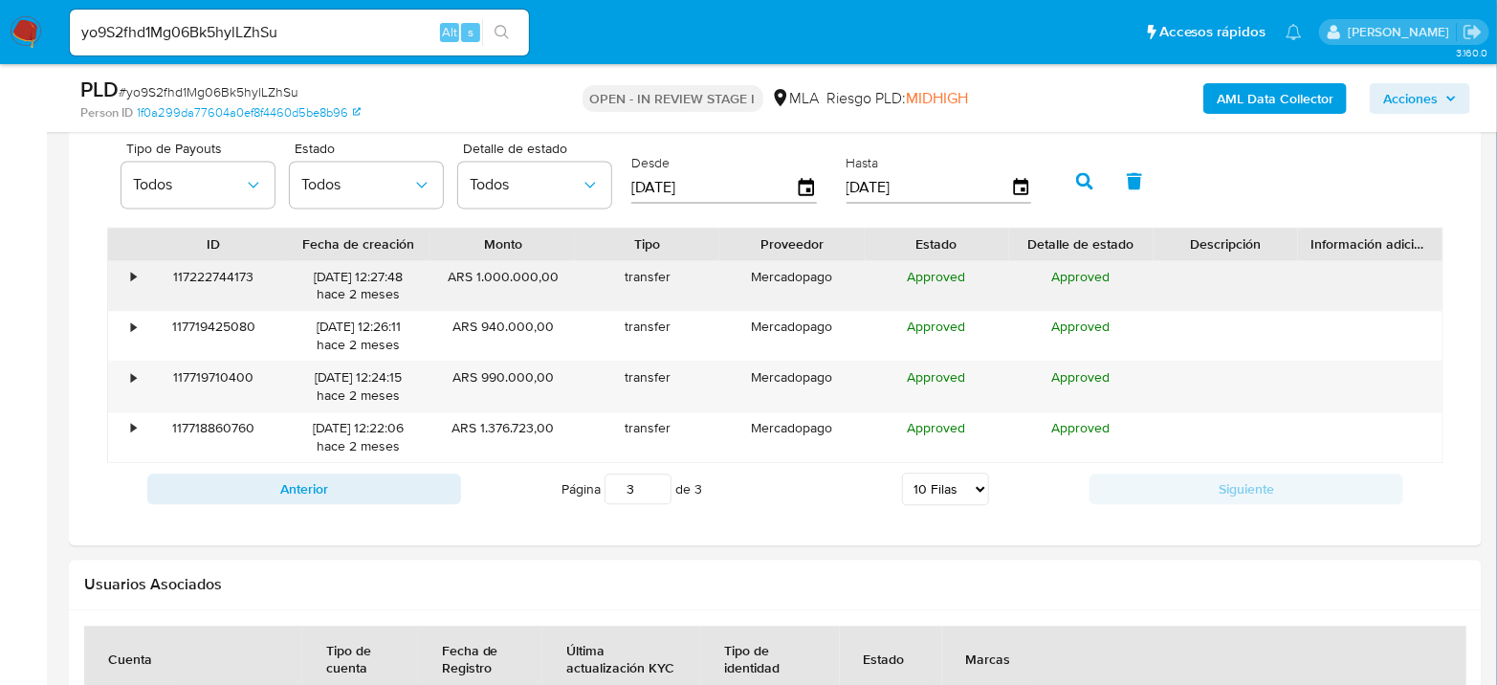
click at [131, 274] on div "•" at bounding box center [133, 277] width 5 height 18
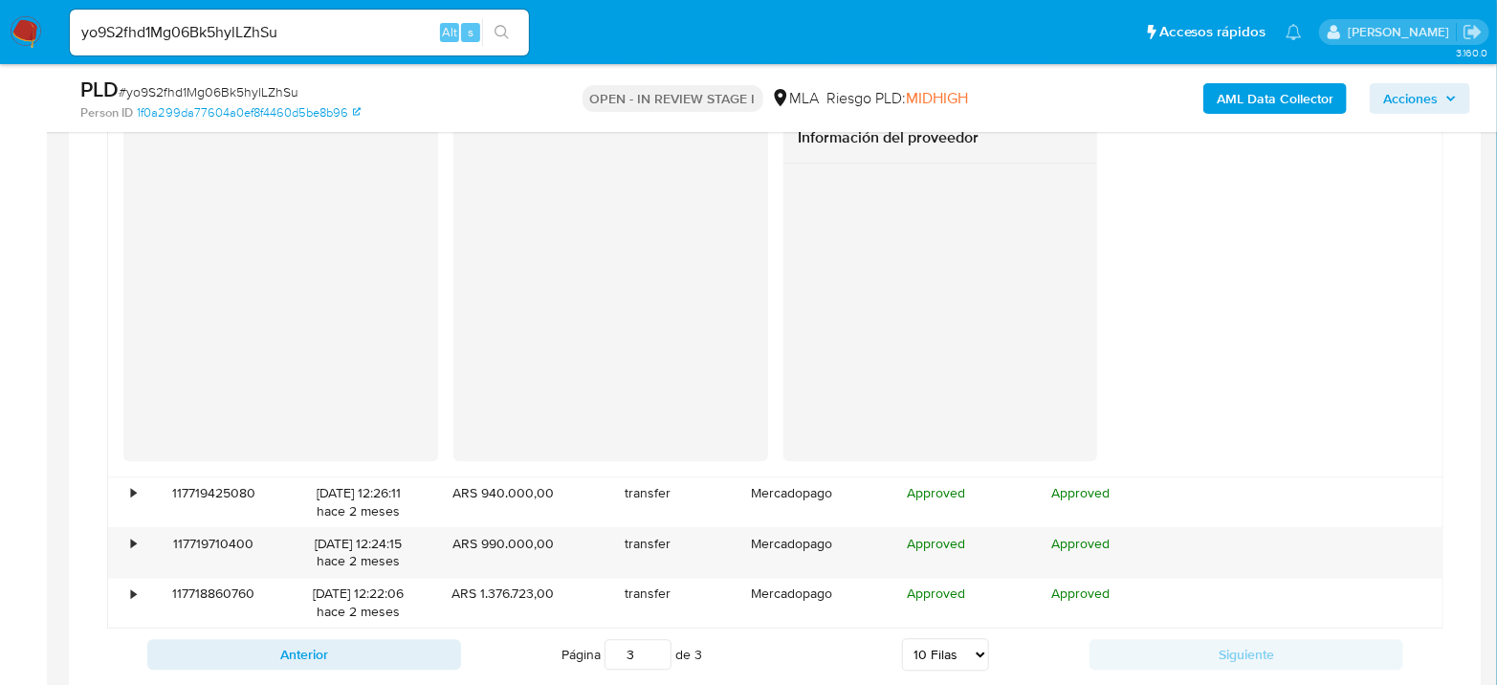
scroll to position [2019, 0]
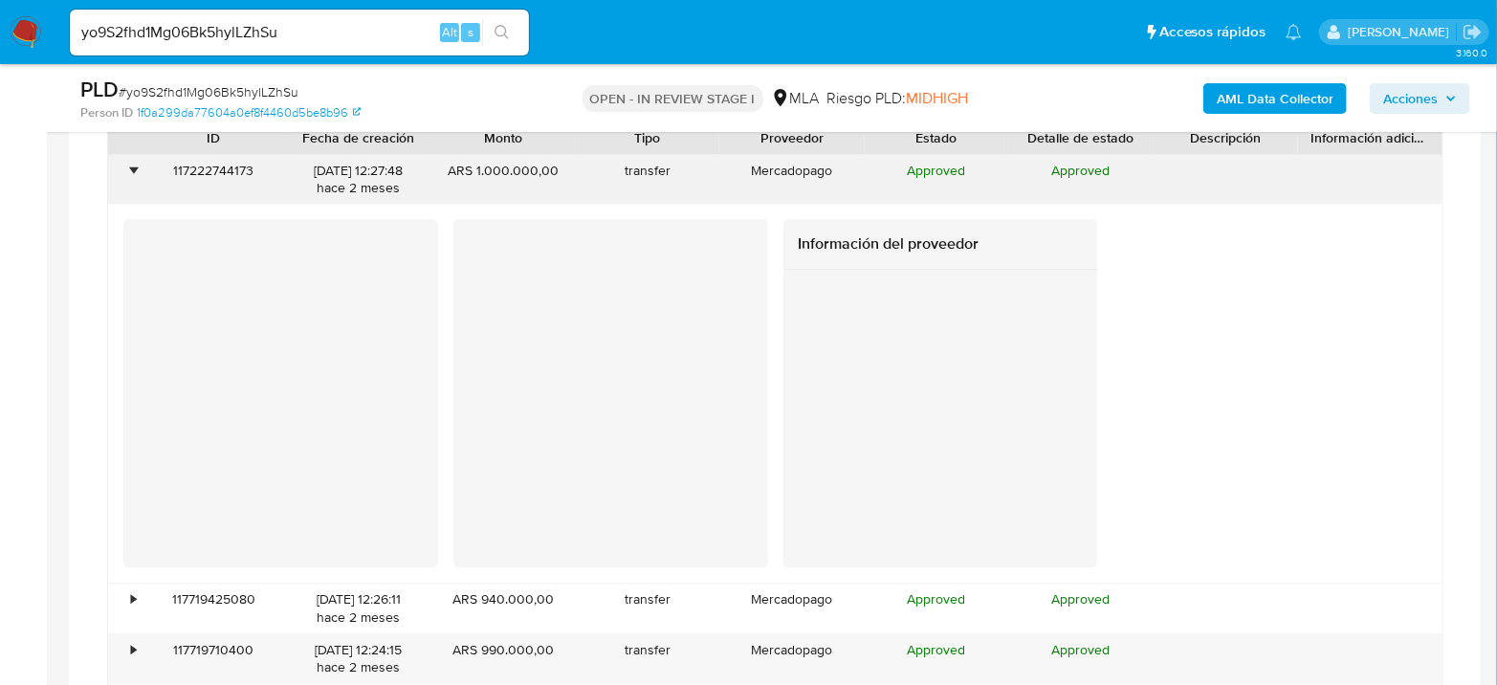
click at [130, 180] on div "•" at bounding box center [124, 180] width 33 height 50
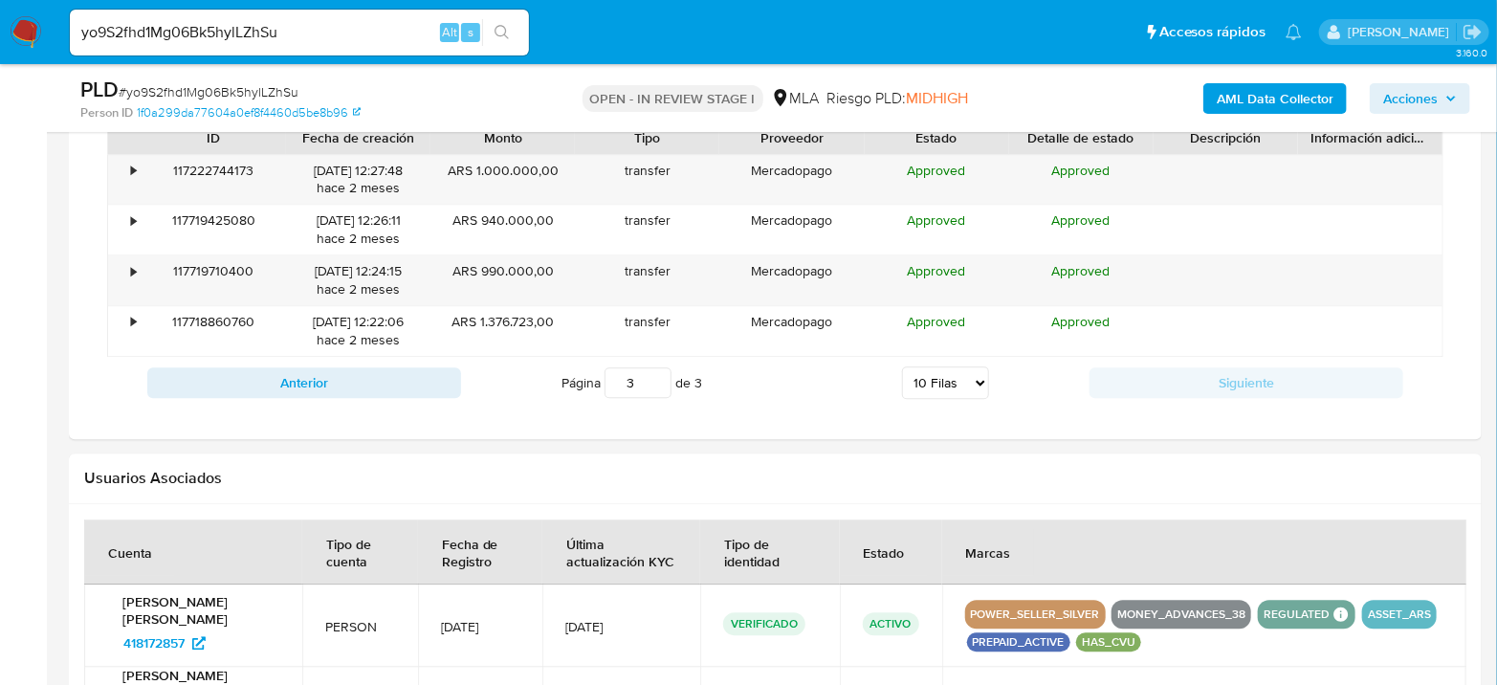
click at [27, 26] on img at bounding box center [26, 32] width 33 height 33
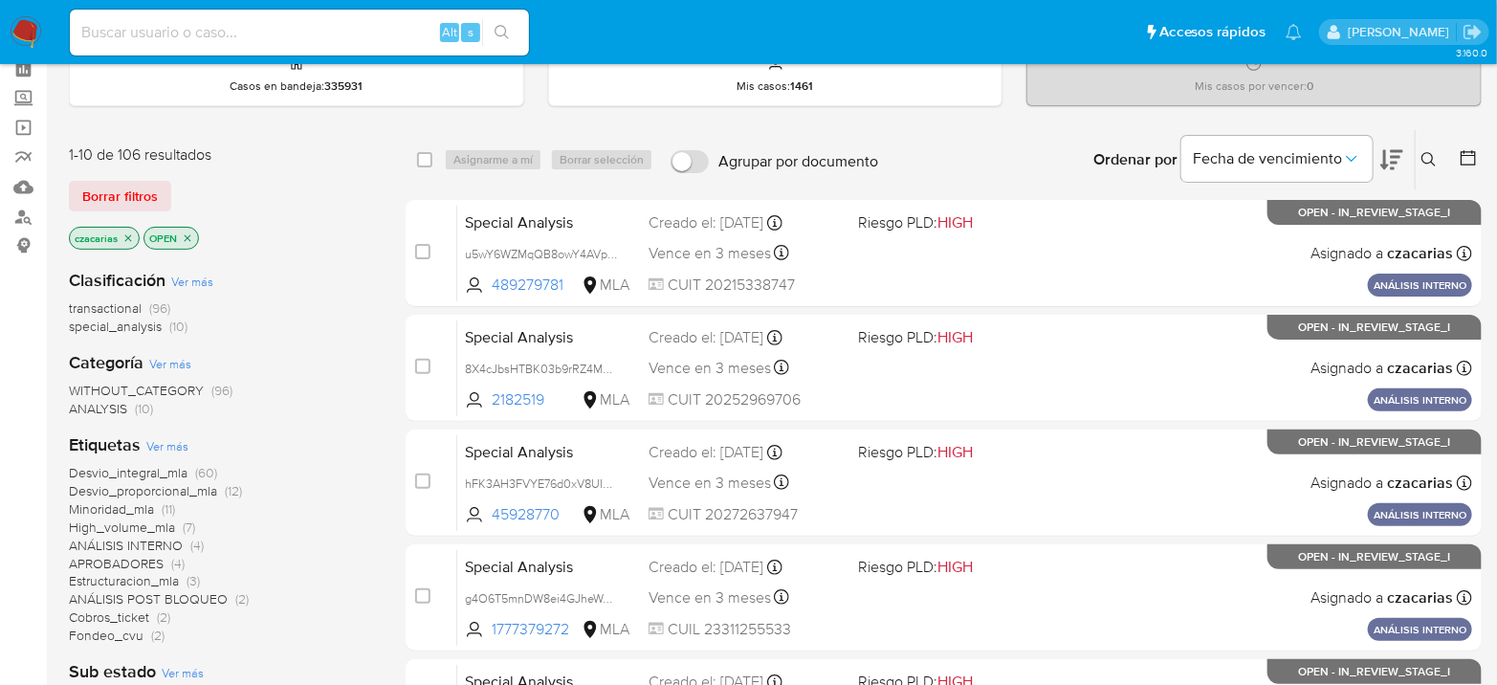
scroll to position [212, 0]
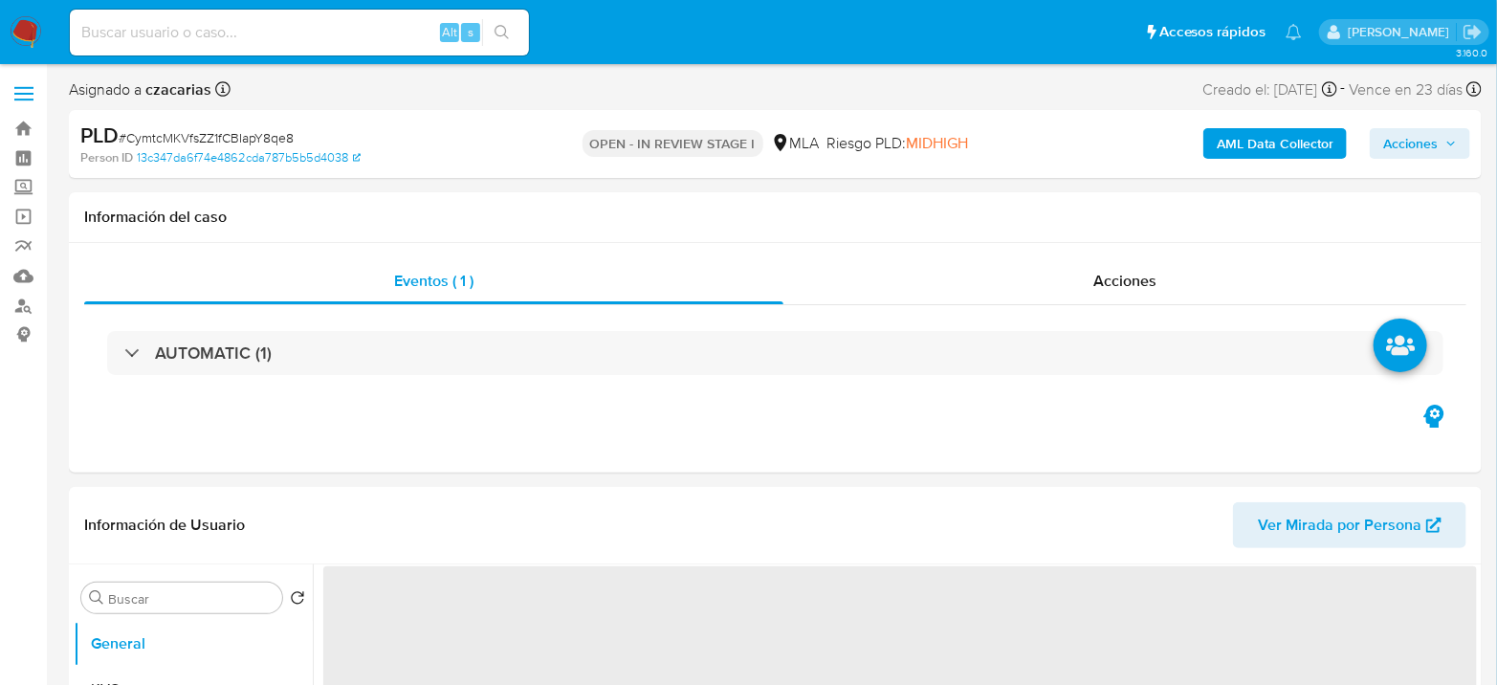
select select "10"
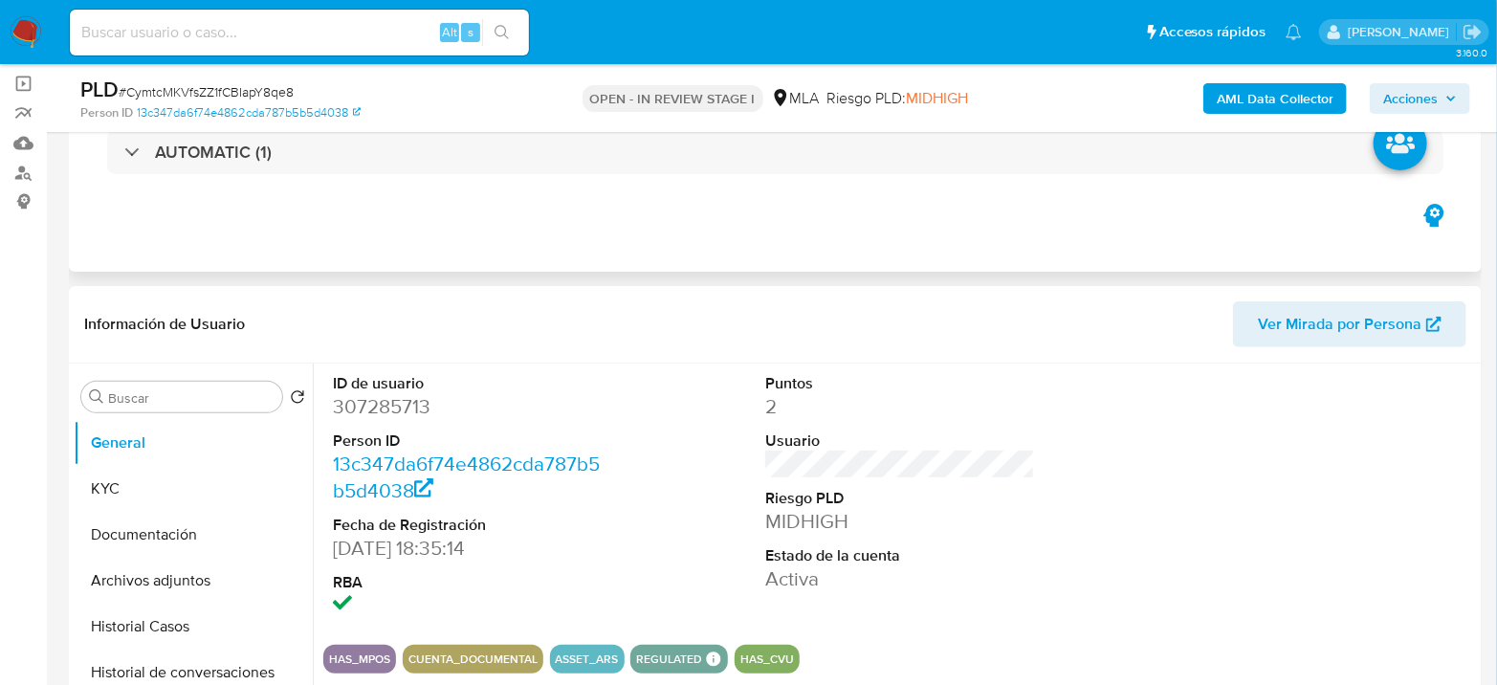
scroll to position [212, 0]
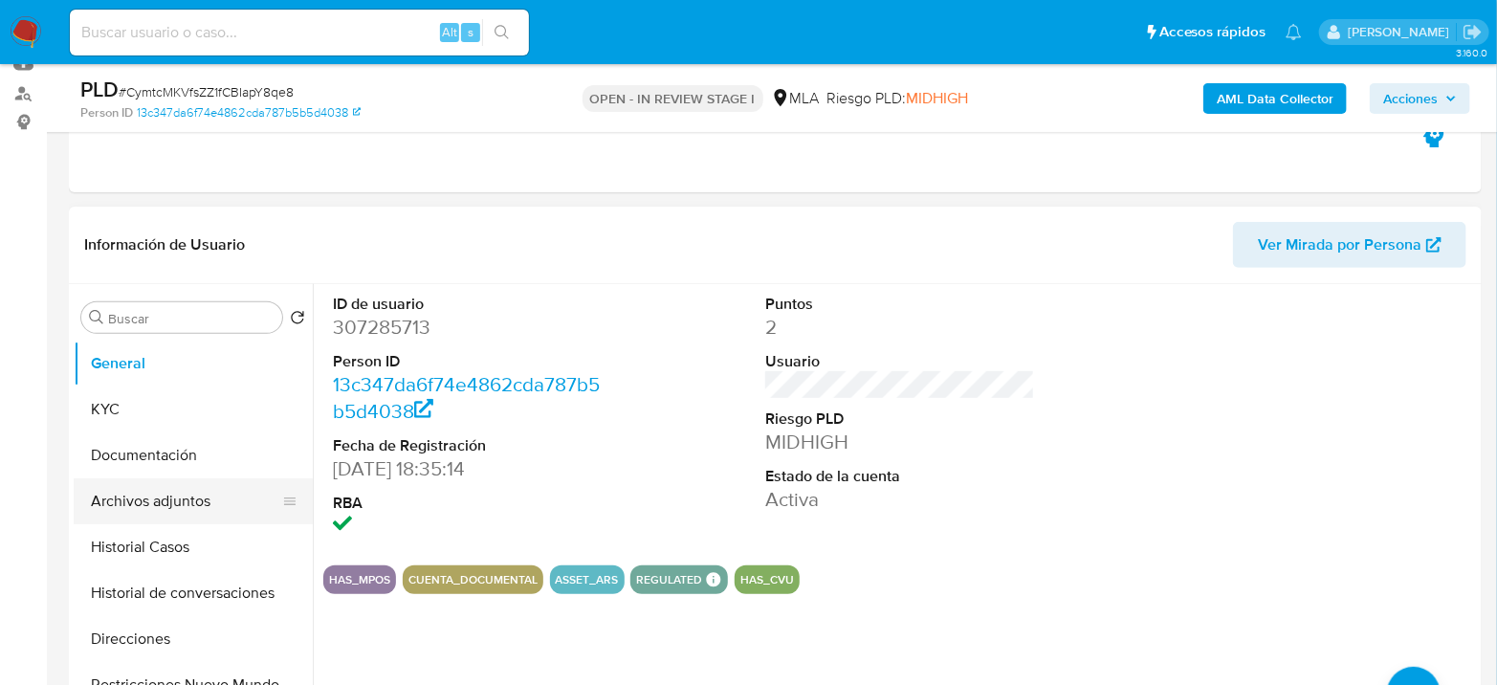
click at [168, 499] on button "Archivos adjuntos" at bounding box center [186, 501] width 224 height 46
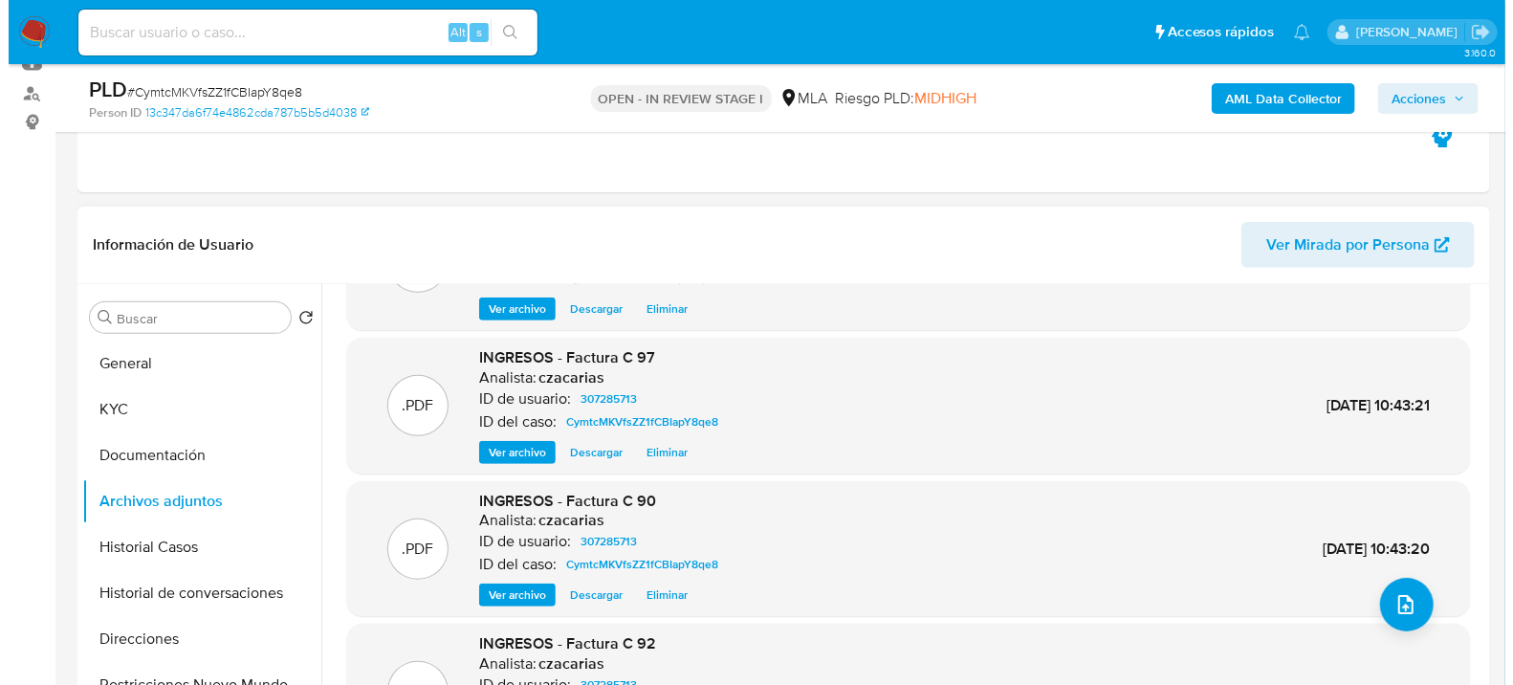
scroll to position [106, 0]
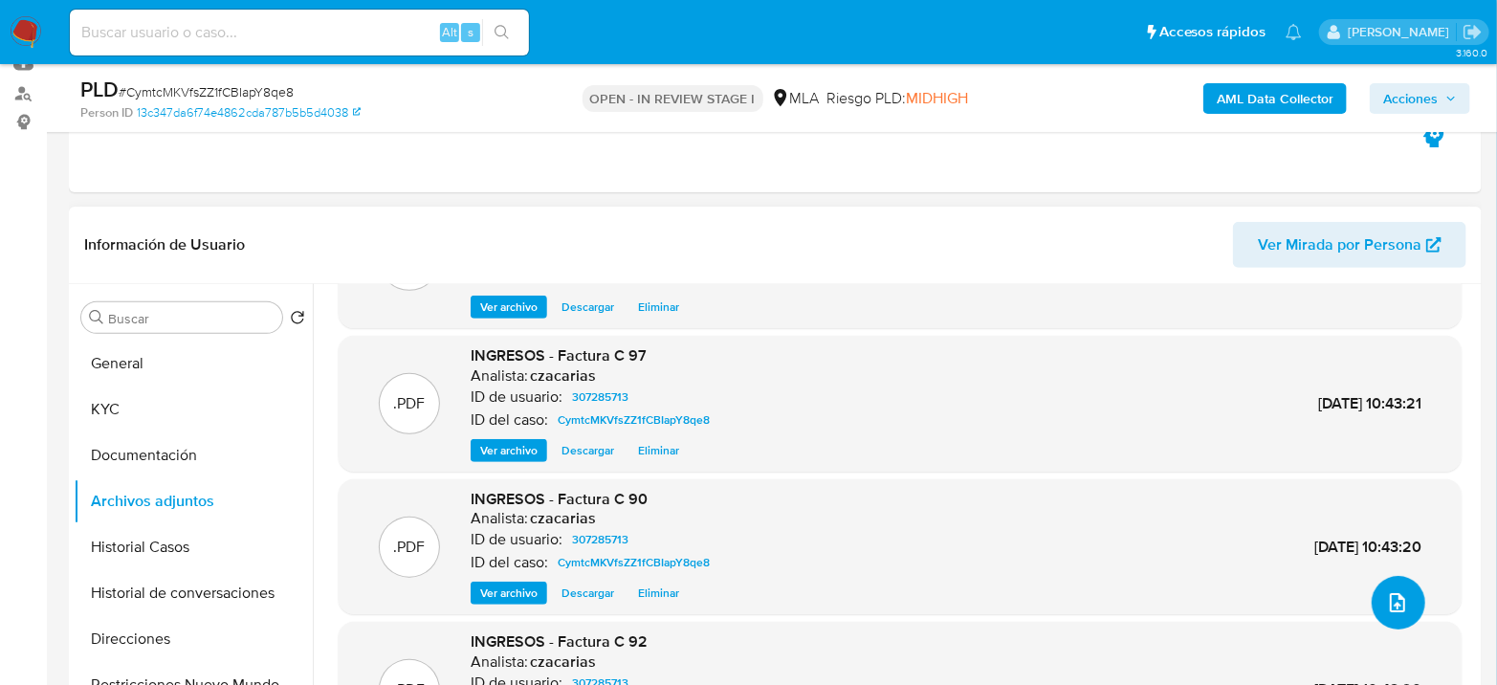
click at [1382, 617] on button "upload-file" at bounding box center [1398, 603] width 54 height 54
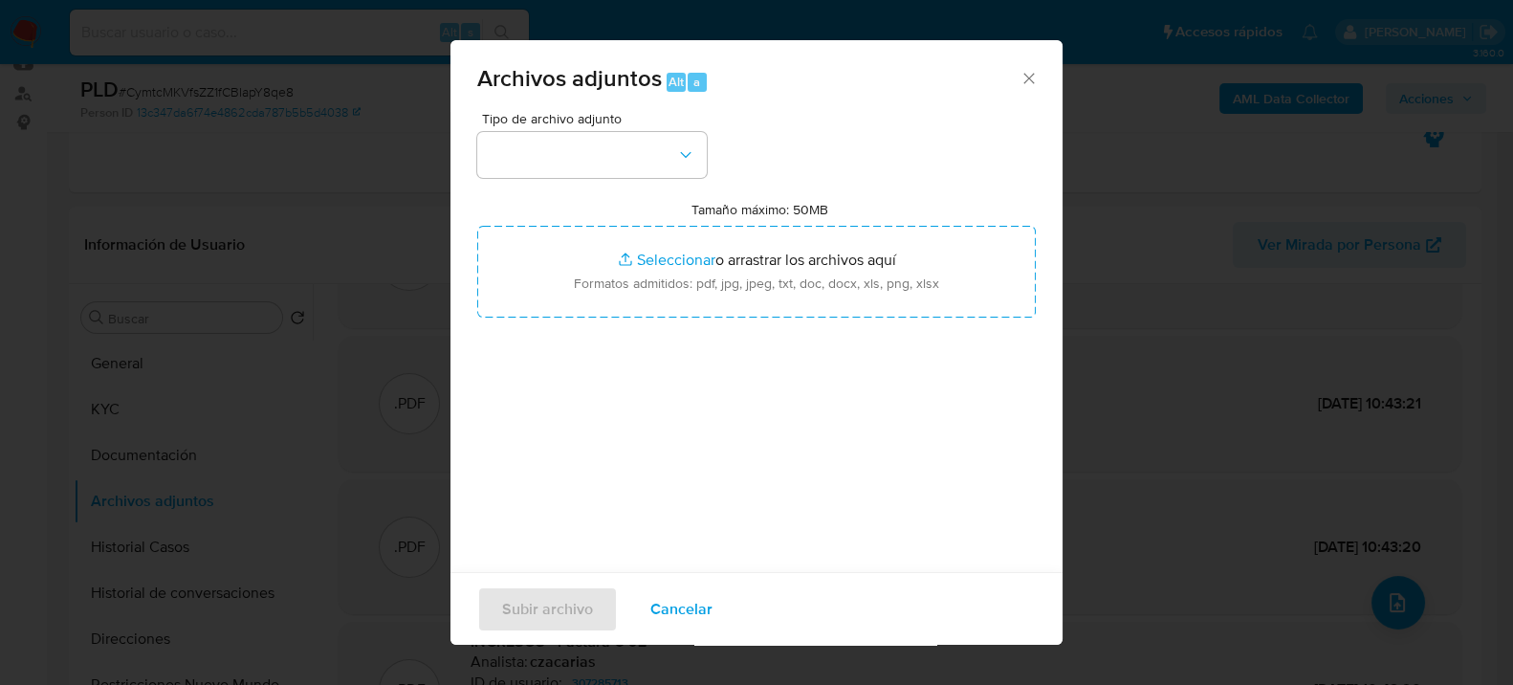
click at [624, 128] on div "Tipo de archivo adjunto" at bounding box center [592, 145] width 230 height 66
click at [635, 157] on button "button" at bounding box center [592, 155] width 230 height 46
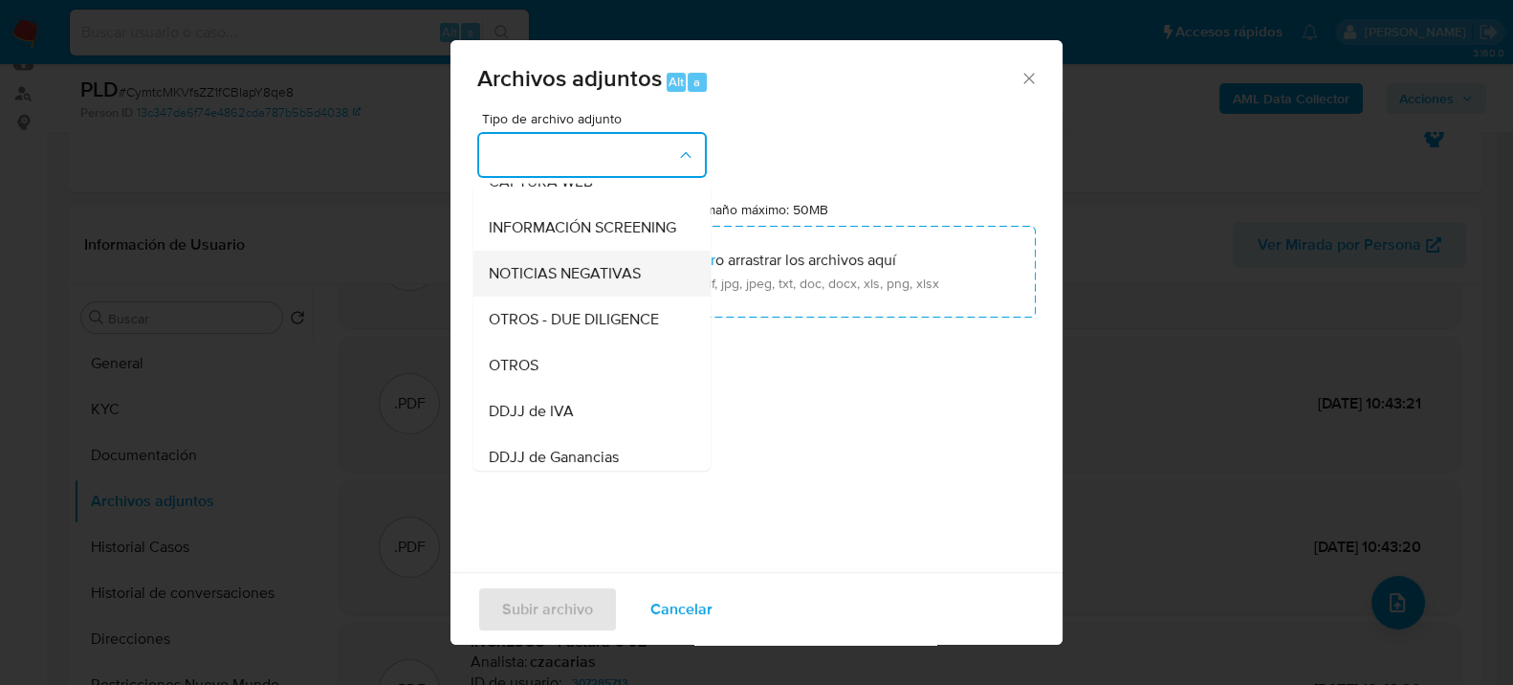
scroll to position [212, 0]
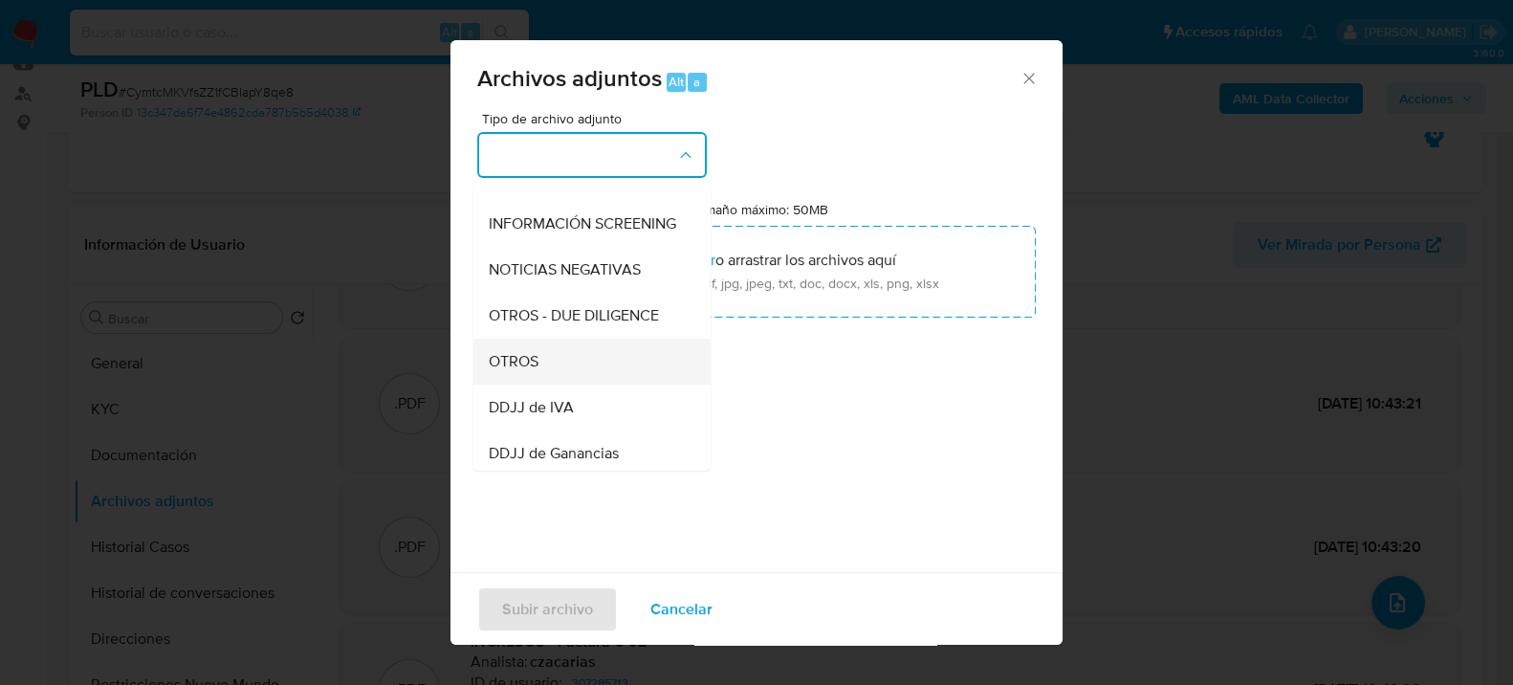
click at [571, 380] on div "OTROS" at bounding box center [586, 361] width 195 height 46
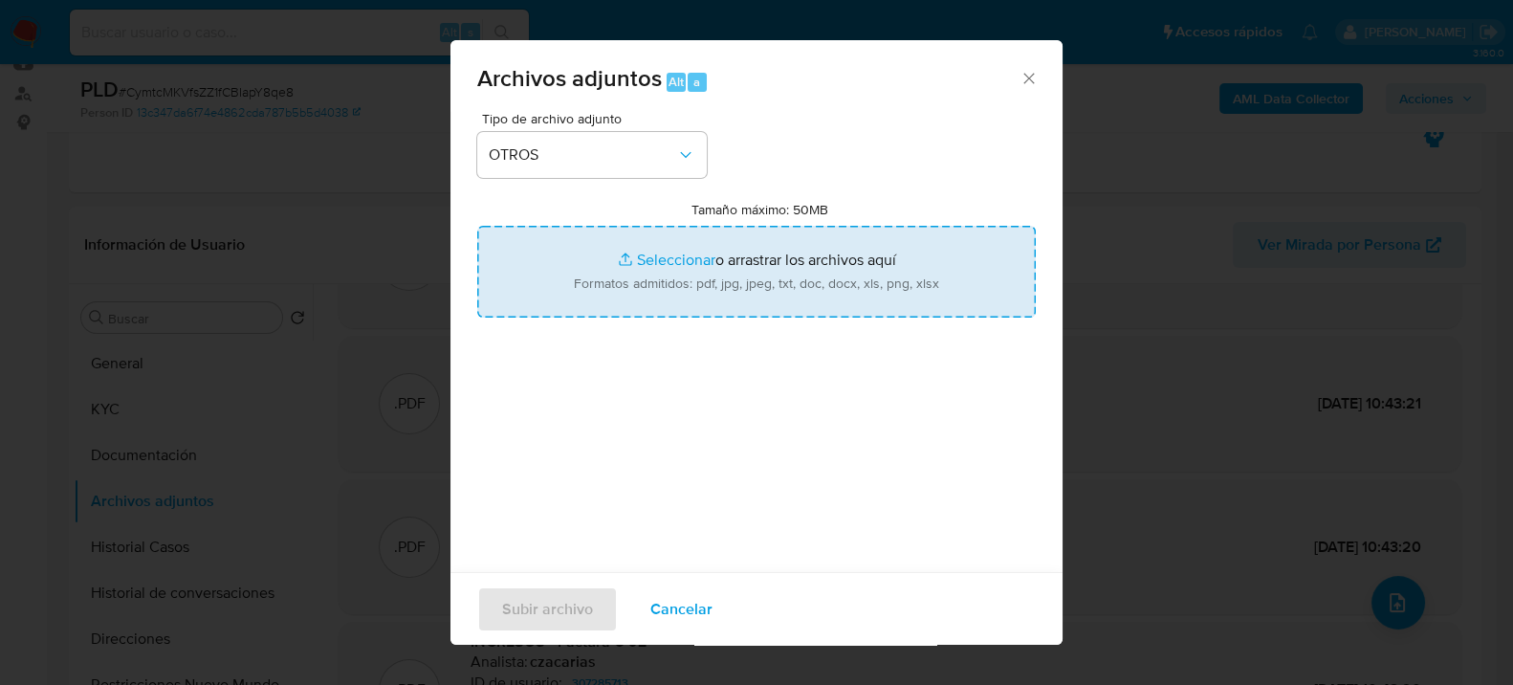
type input "C:\fakepath\Movimientos-307285713.xlsx"
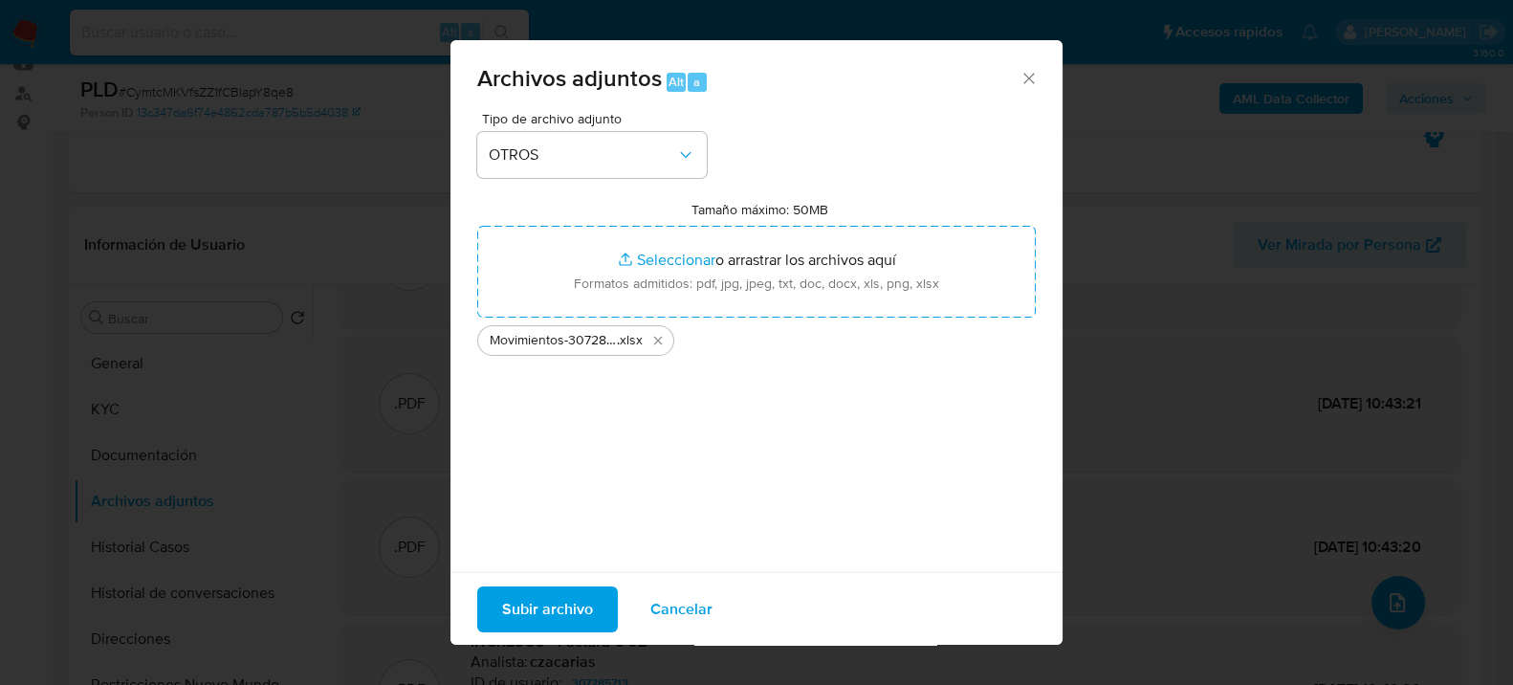
click at [560, 618] on span "Subir archivo" at bounding box center [547, 608] width 91 height 42
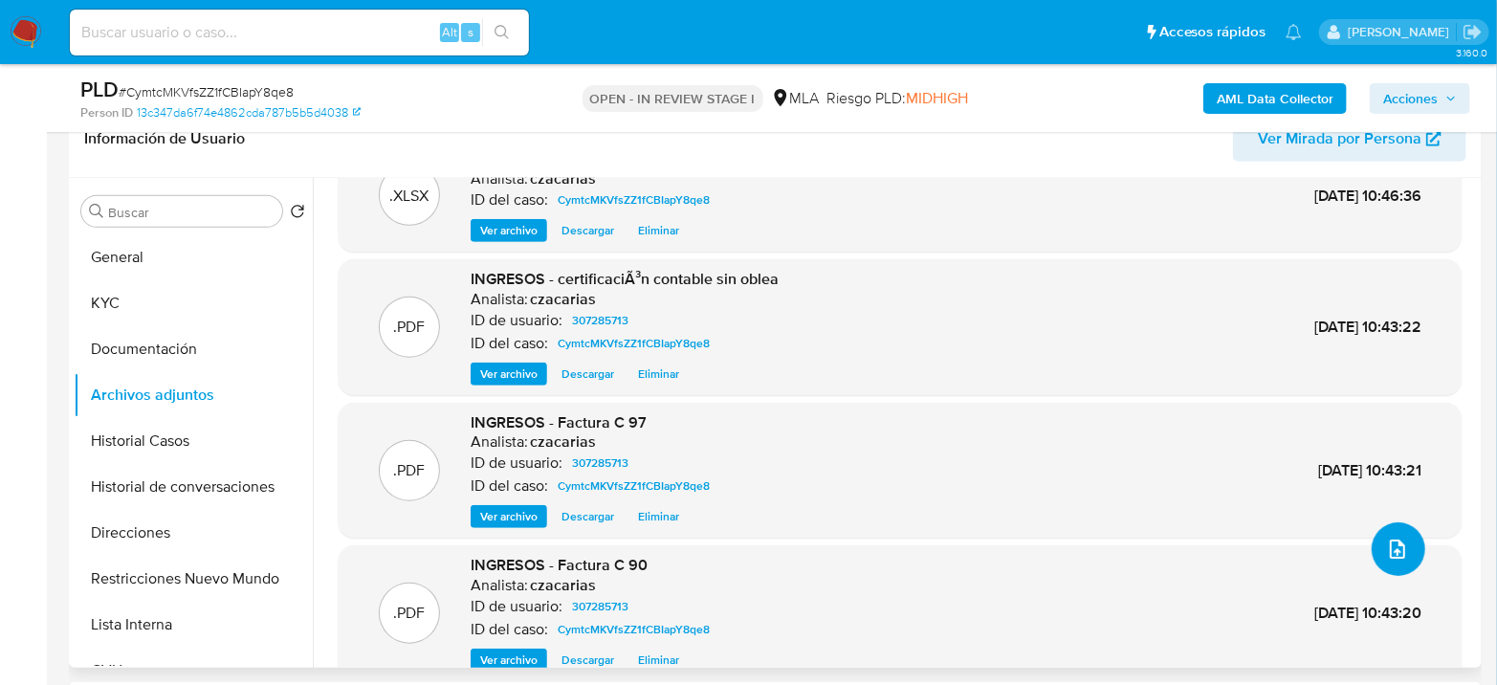
scroll to position [84, 0]
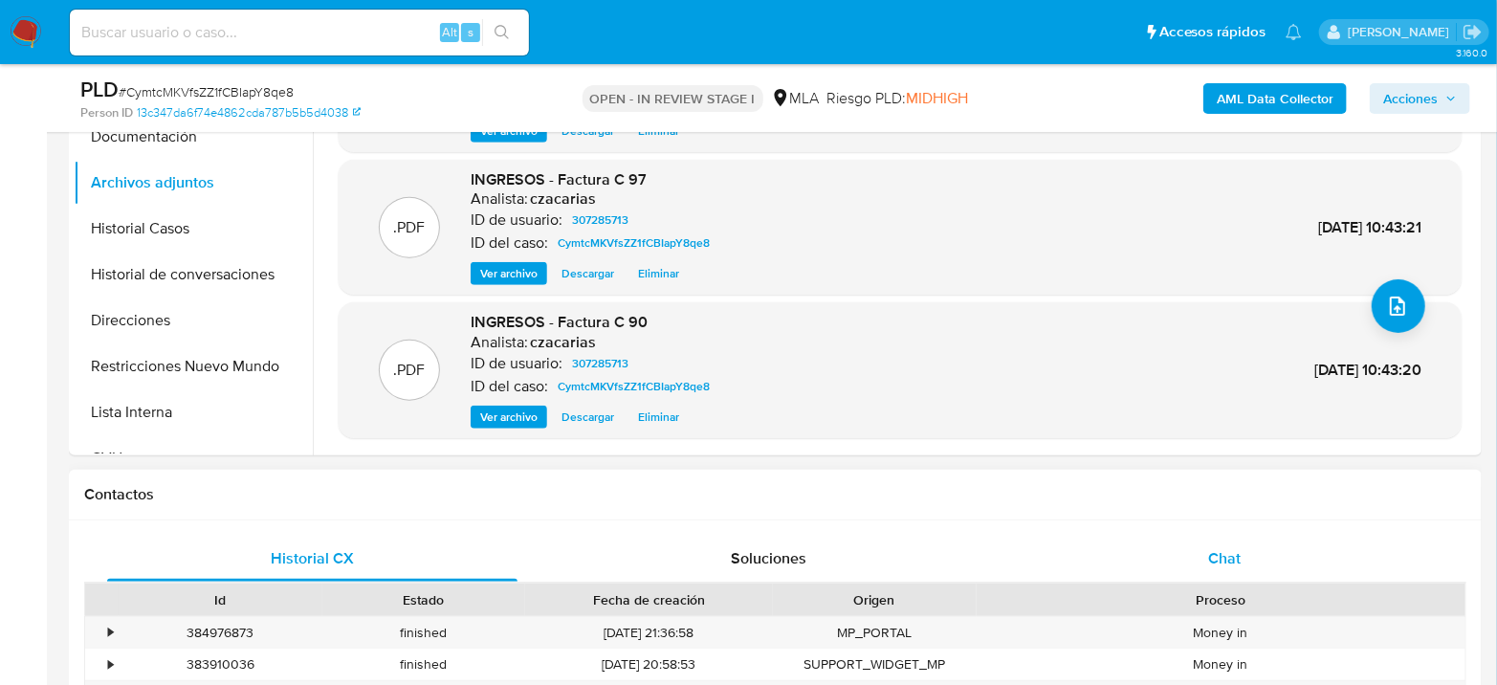
click at [1214, 543] on div "Chat" at bounding box center [1224, 559] width 410 height 46
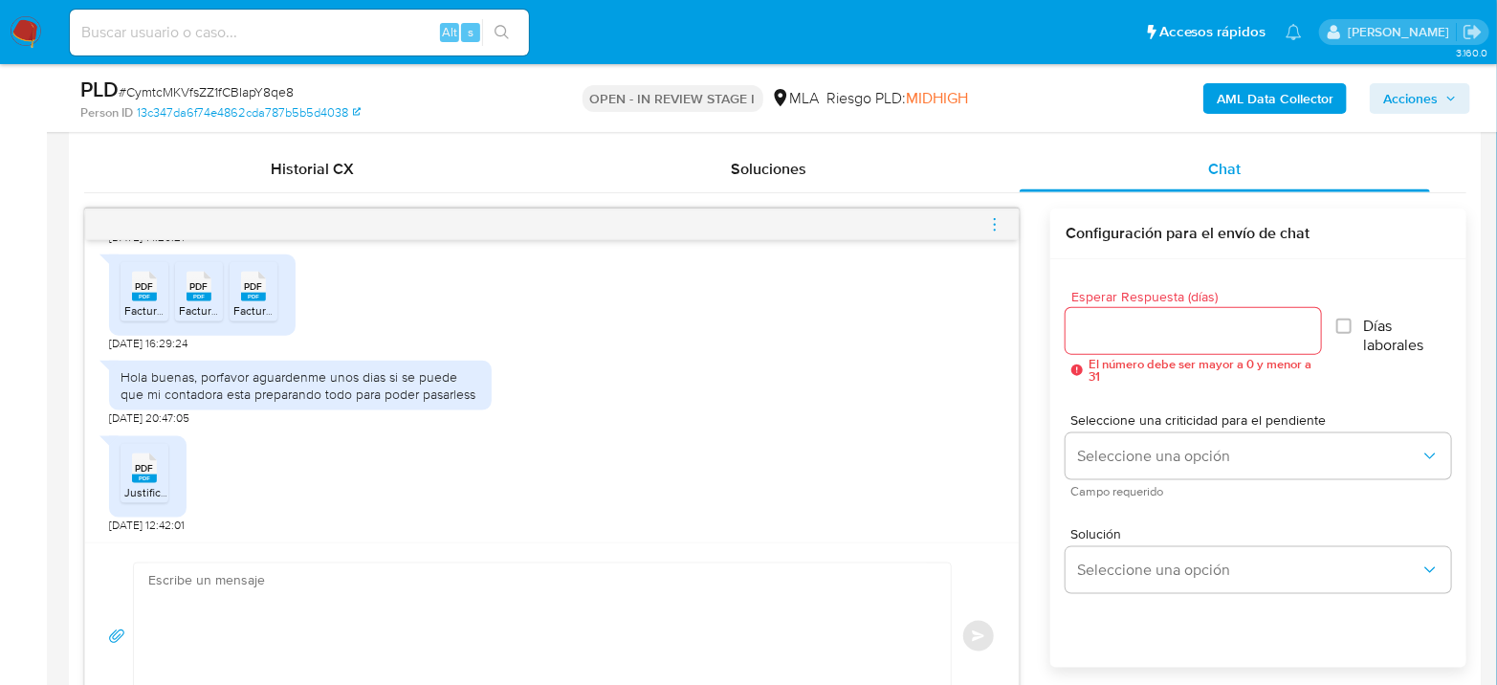
scroll to position [956, 0]
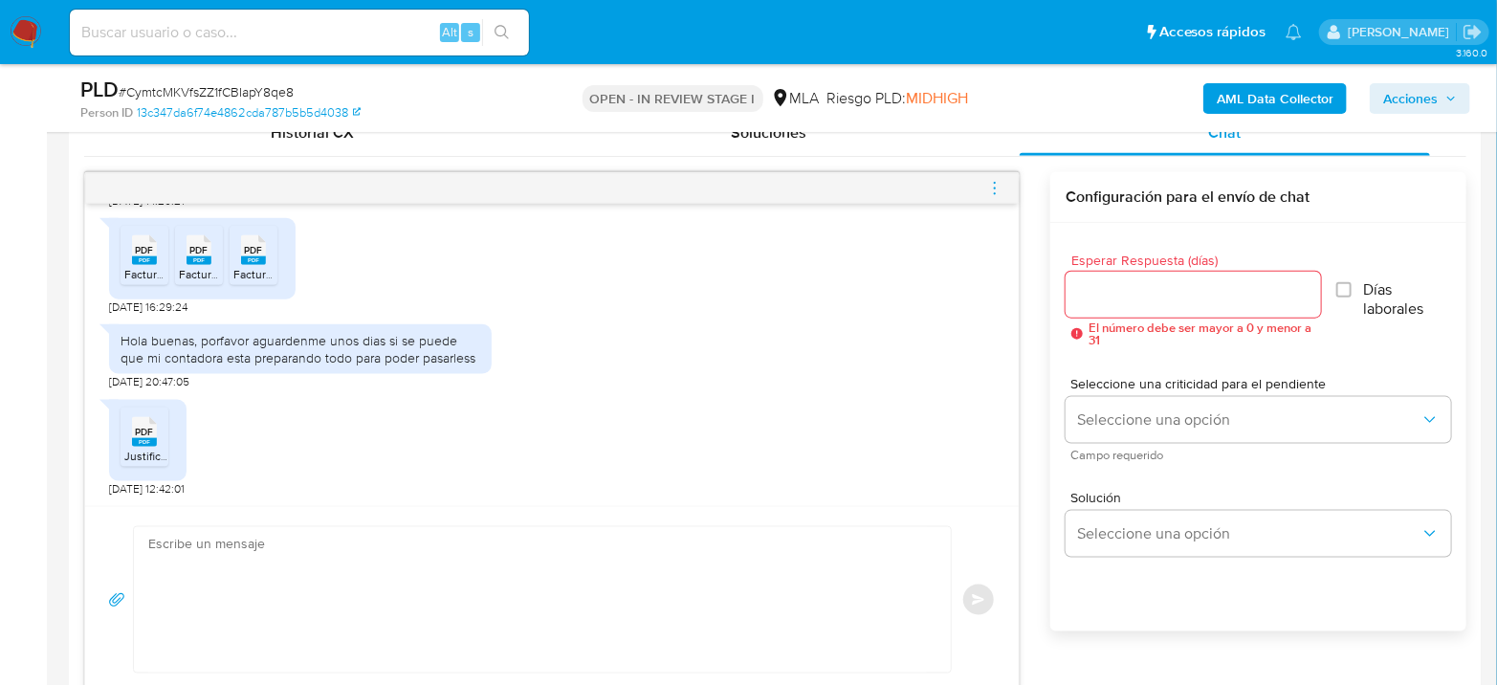
click at [519, 564] on textarea at bounding box center [537, 599] width 778 height 145
type textarea "B"
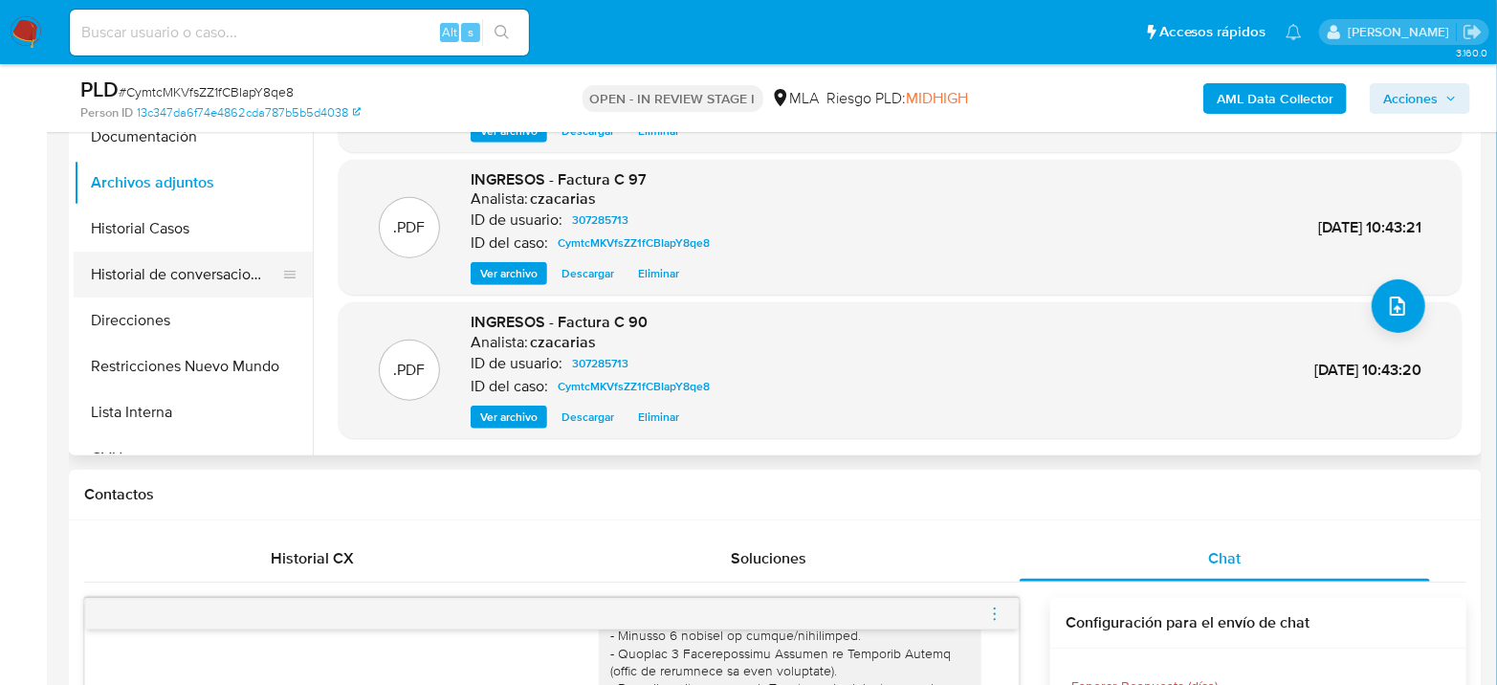
scroll to position [318, 0]
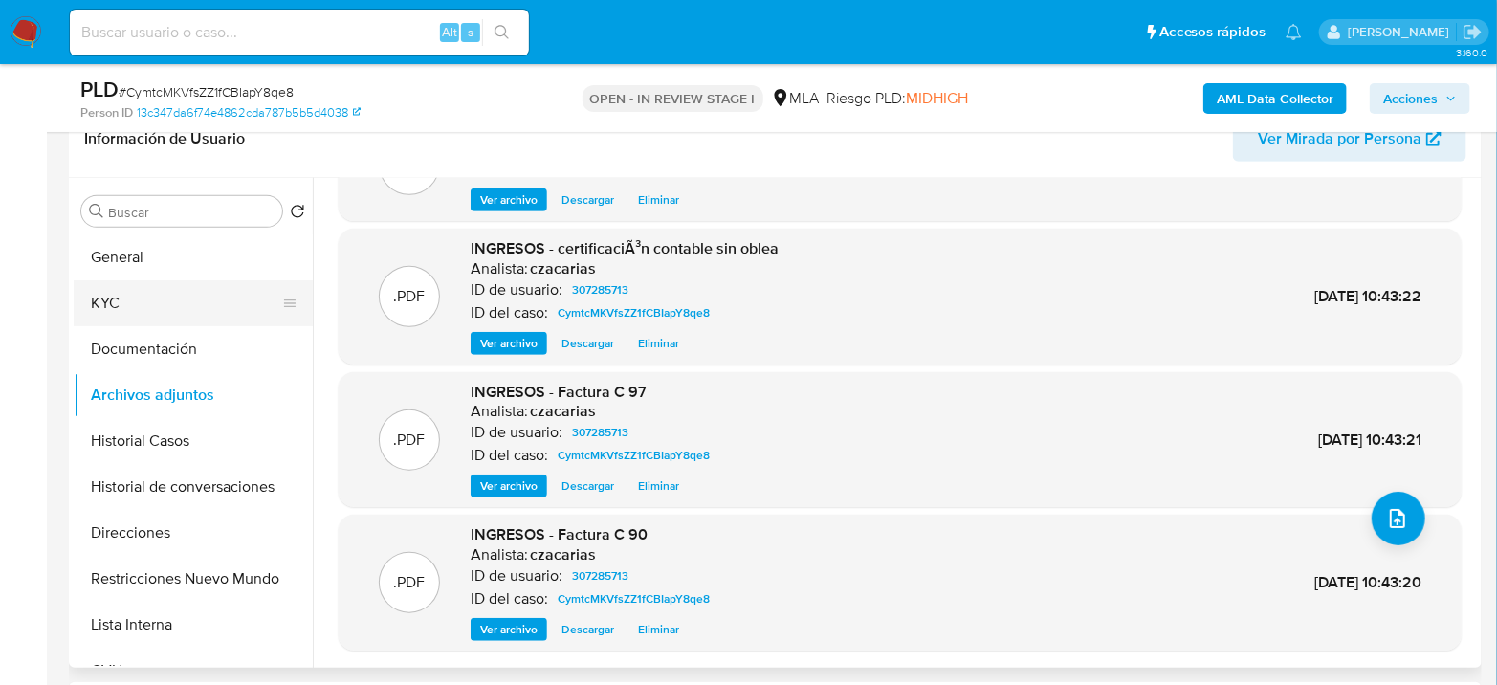
click at [195, 287] on button "KYC" at bounding box center [186, 303] width 224 height 46
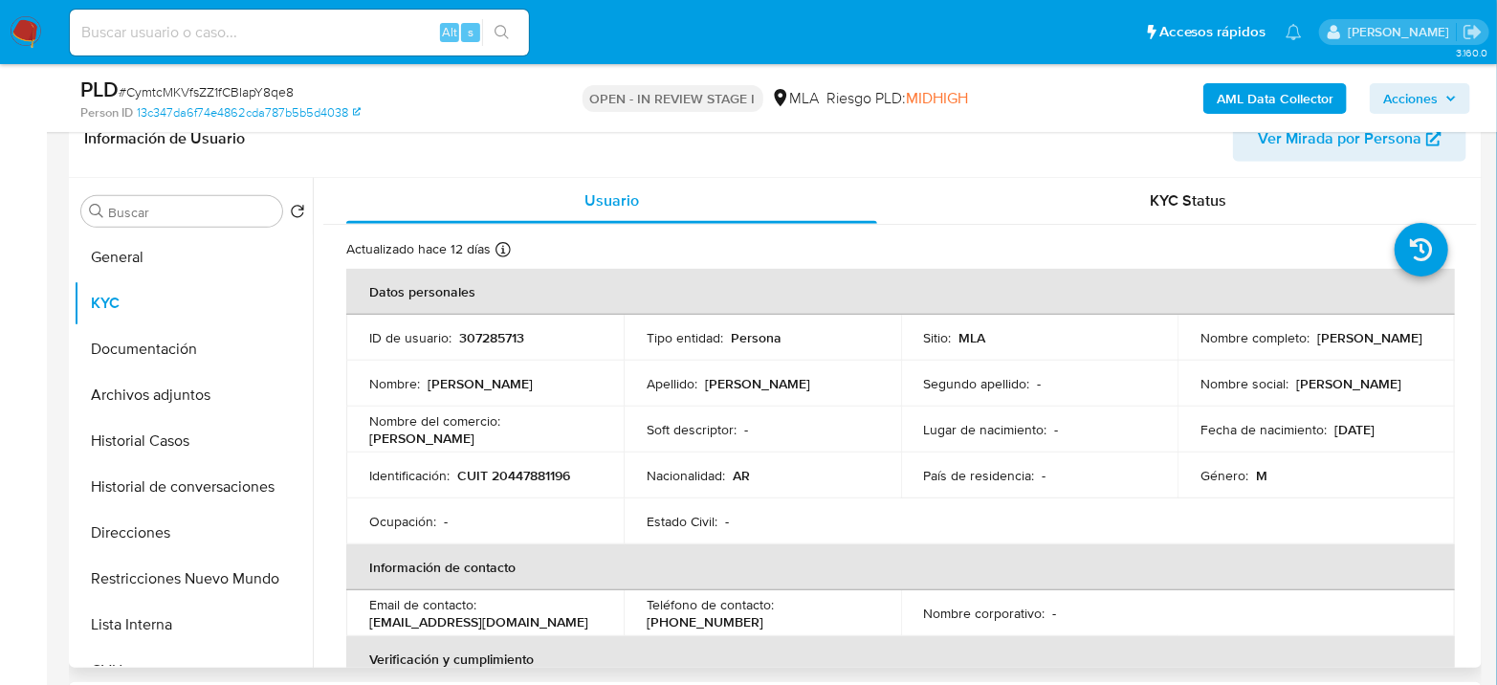
drag, startPoint x: 1196, startPoint y: 342, endPoint x: 1389, endPoint y: 342, distance: 193.2
click at [1389, 342] on div "Nombre completo : Tomas Alejandro Perazzone" at bounding box center [1315, 337] width 231 height 17
copy p "Tomas Alejandro Perazzone"
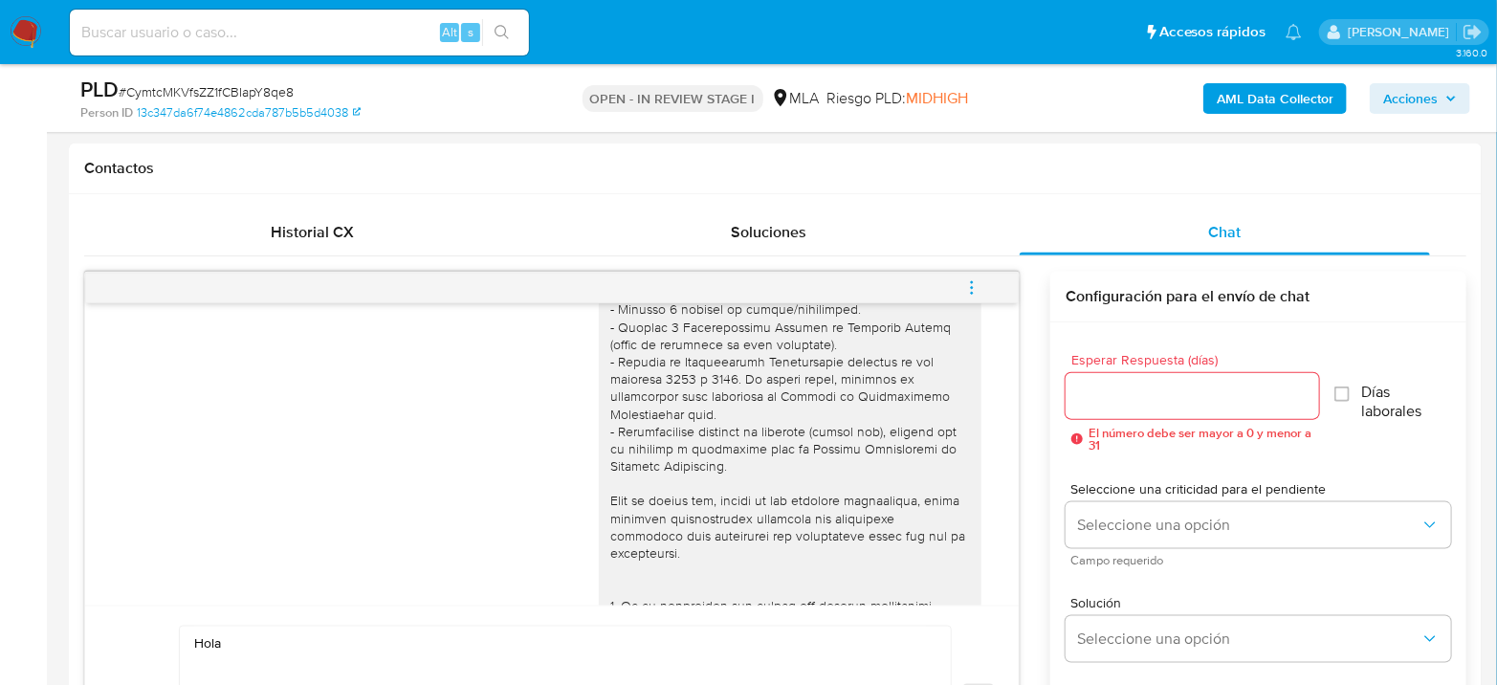
scroll to position [1275, 0]
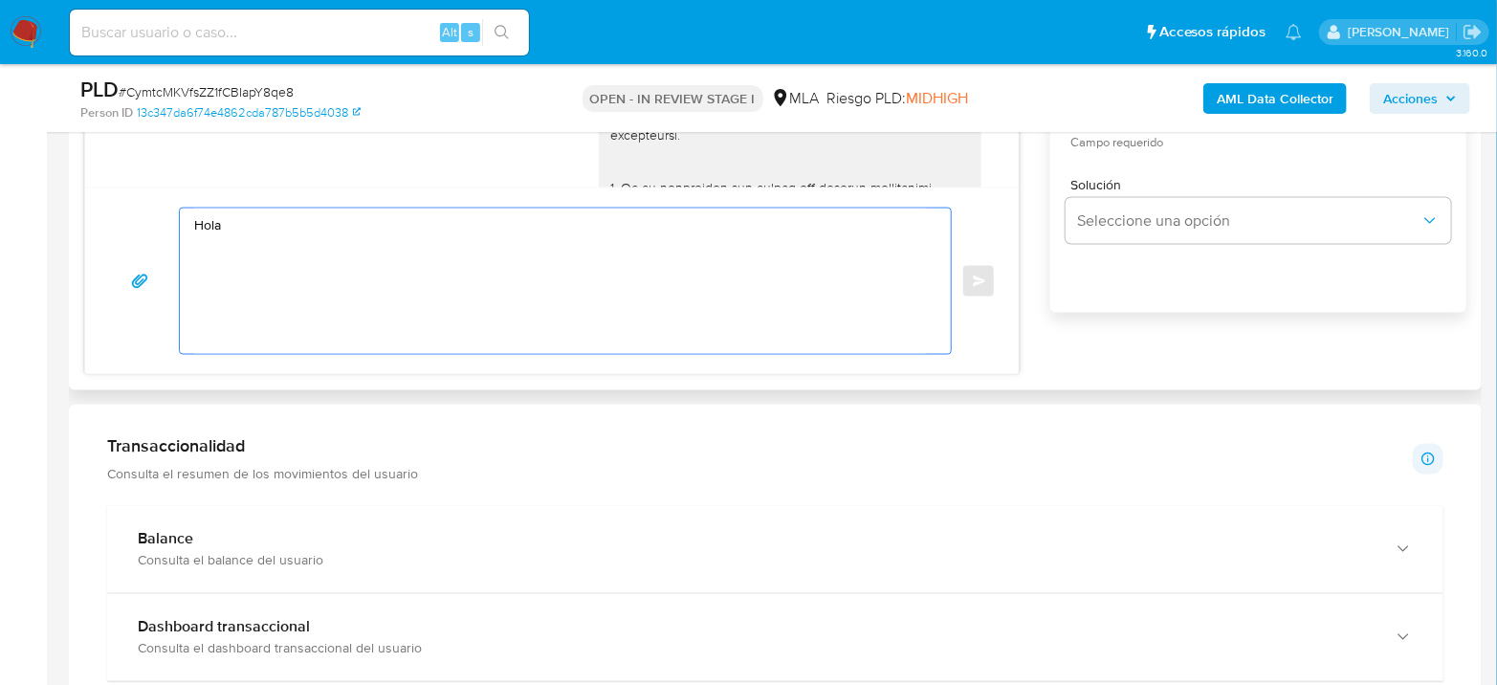
click at [325, 243] on textarea "Hola" at bounding box center [560, 280] width 733 height 145
paste textarea "Tomas Alejandro Perazzone"
paste textarea "legalizada ante el Consejo Profesional de Ciencias Económicas"
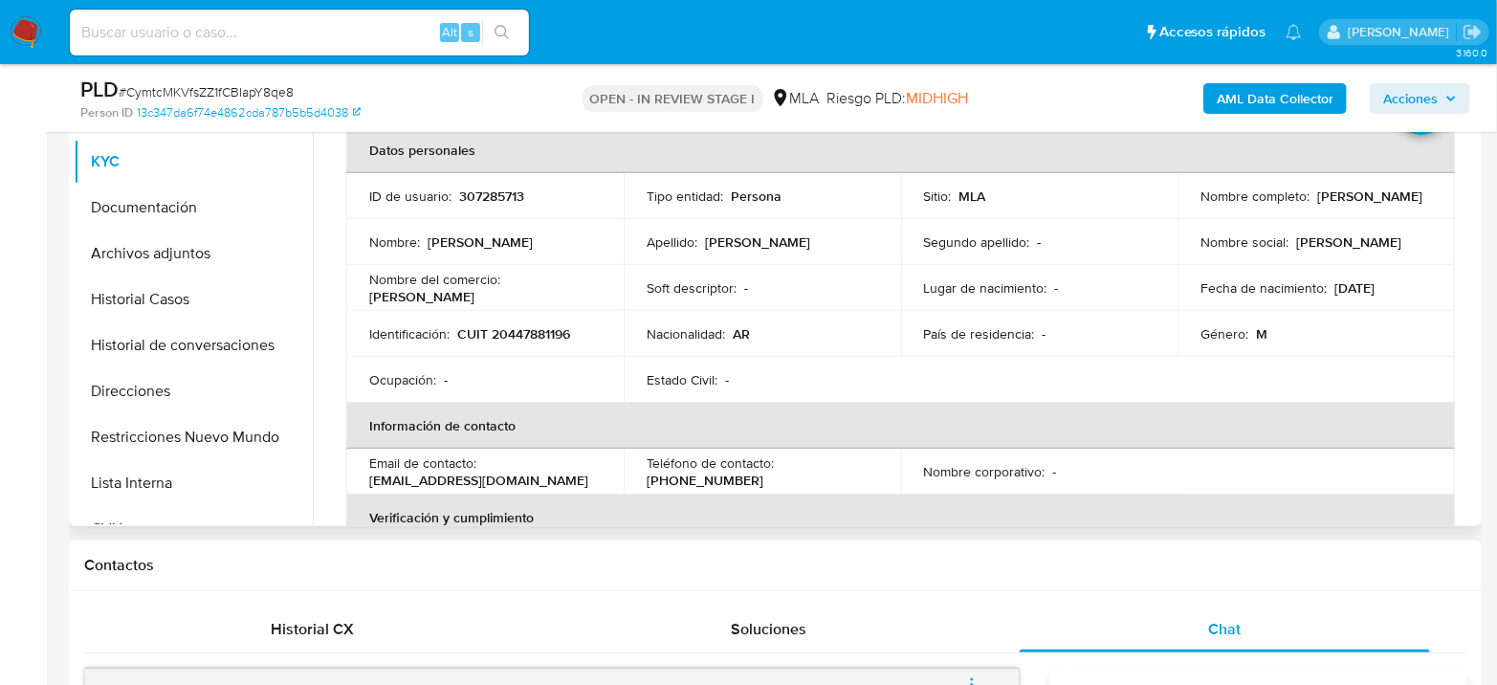
scroll to position [425, 0]
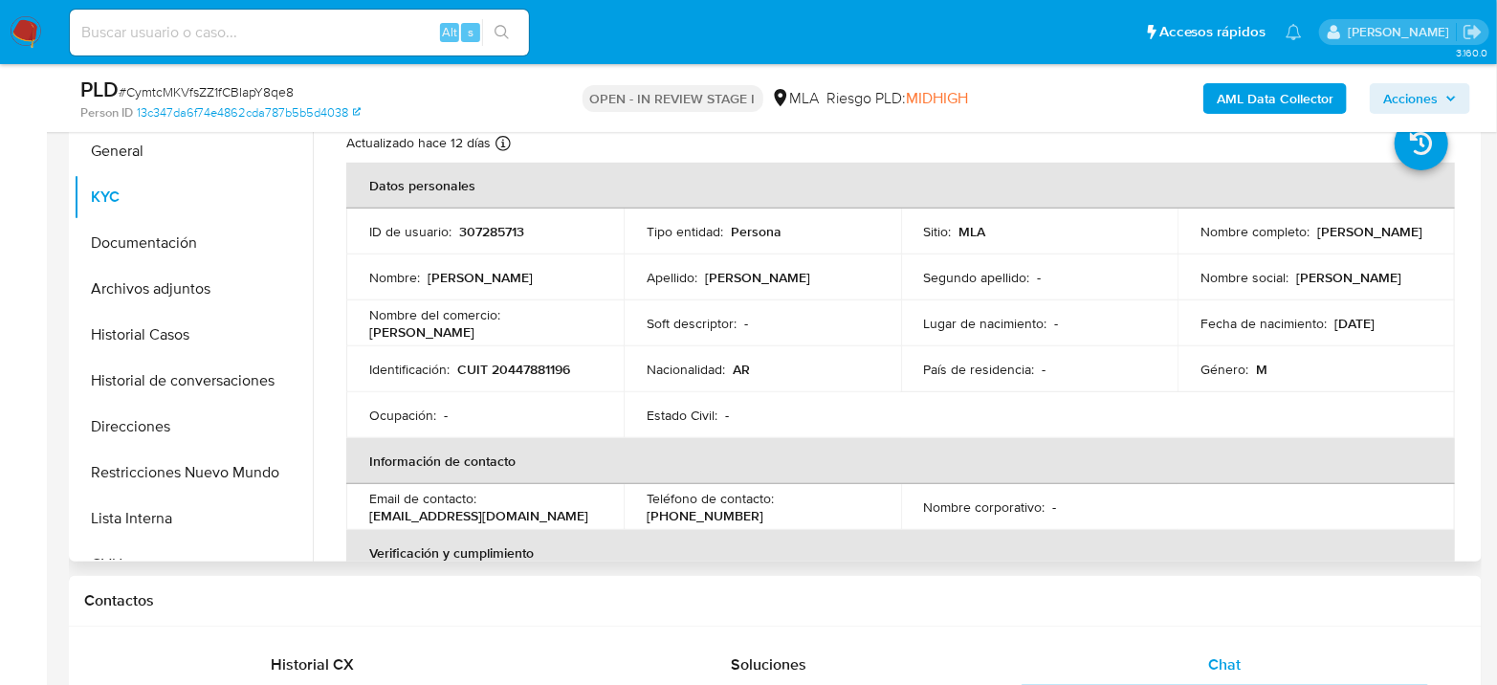
click at [529, 362] on p "CUIT 20447881196" at bounding box center [513, 369] width 113 height 17
copy p "20447881196"
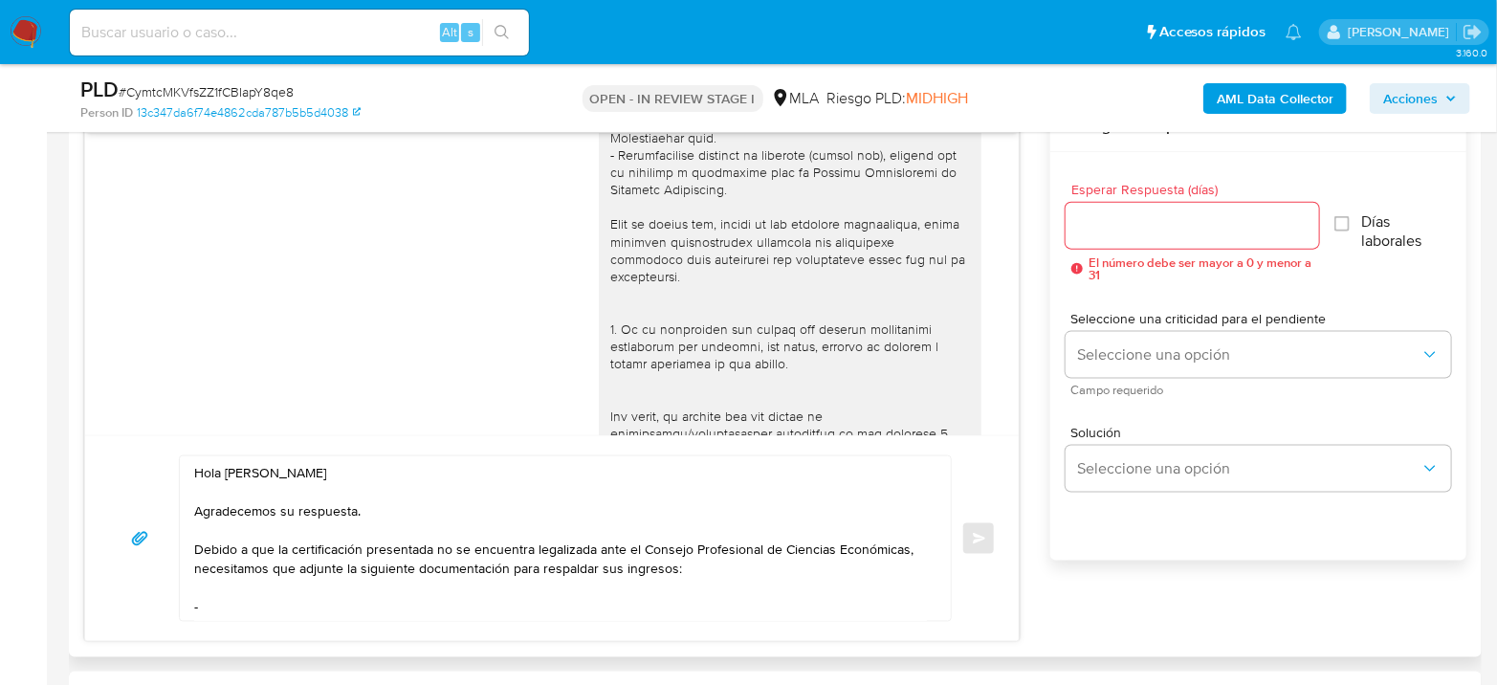
scroll to position [1062, 0]
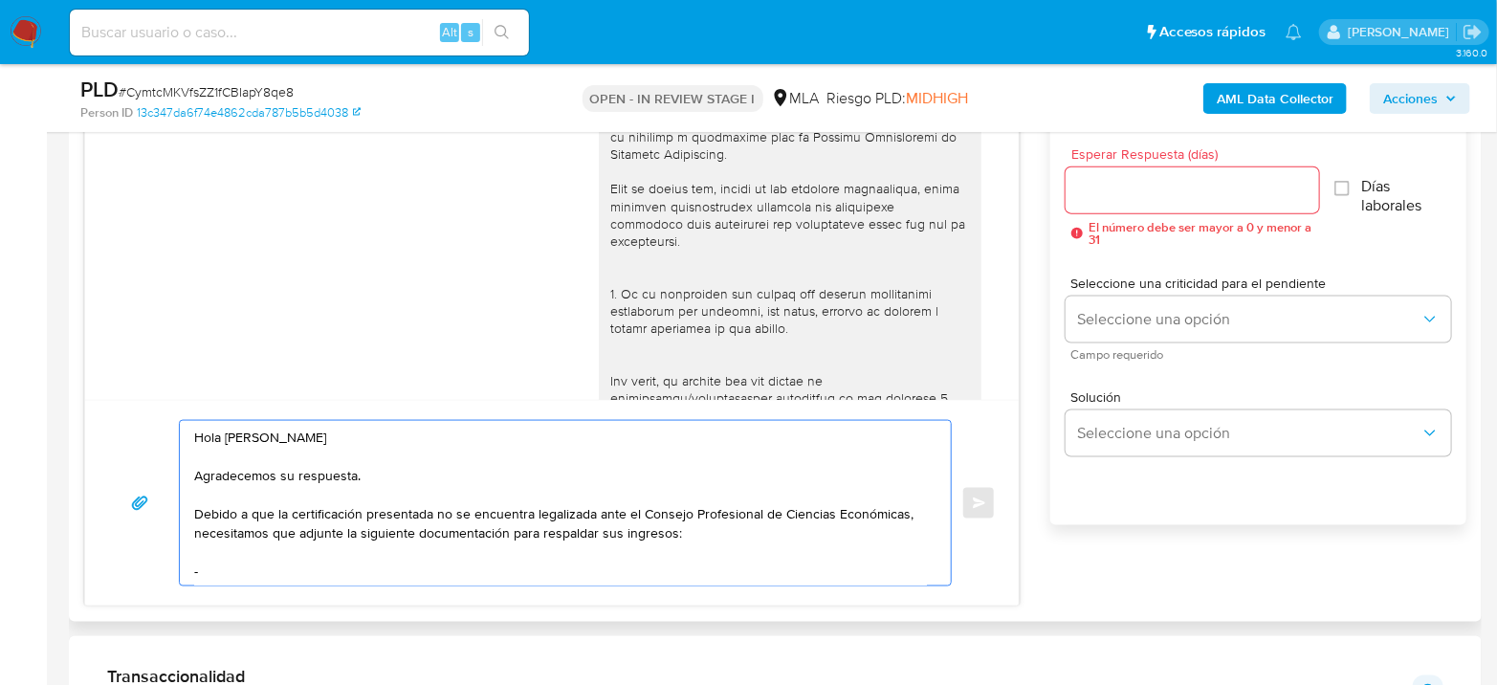
click at [401, 574] on textarea "Hola Tomas Alejandro Perazzone Agradecemos su respuesta. Debido a que la certif…" at bounding box center [560, 503] width 733 height 164
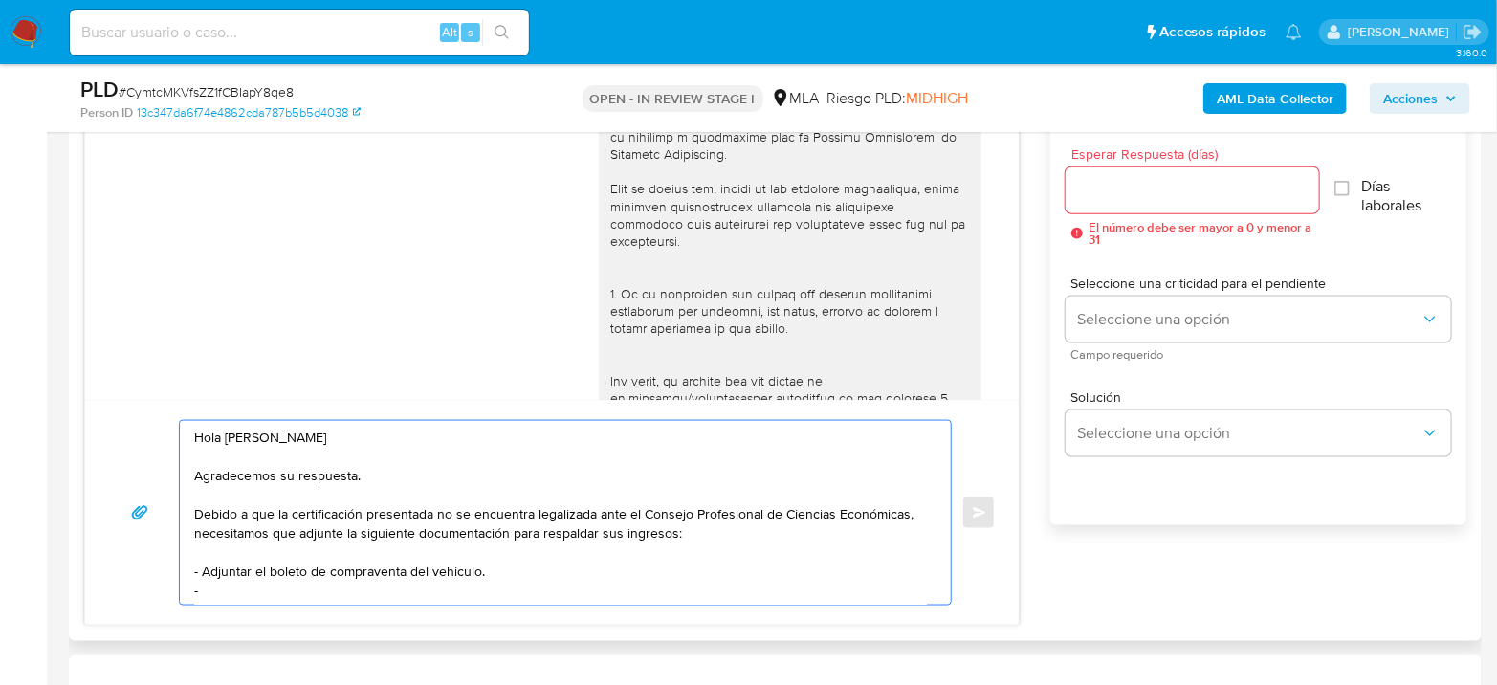
drag, startPoint x: 306, startPoint y: 566, endPoint x: 218, endPoint y: 575, distance: 88.4
click at [213, 570] on textarea "Hola Tomas Alejandro Perazzone Agradecemos su respuesta. Debido a que la certif…" at bounding box center [560, 513] width 733 height 184
click at [224, 580] on textarea "Hola Tomas Alejandro Perazzone Agradecemos su respuesta. Debido a que la certif…" at bounding box center [560, 513] width 733 height 184
drag, startPoint x: 273, startPoint y: 567, endPoint x: 203, endPoint y: 558, distance: 71.3
click at [203, 558] on textarea "Hola Tomas Alejandro Perazzone Agradecemos su respuesta. Debido a que la certif…" at bounding box center [560, 513] width 733 height 184
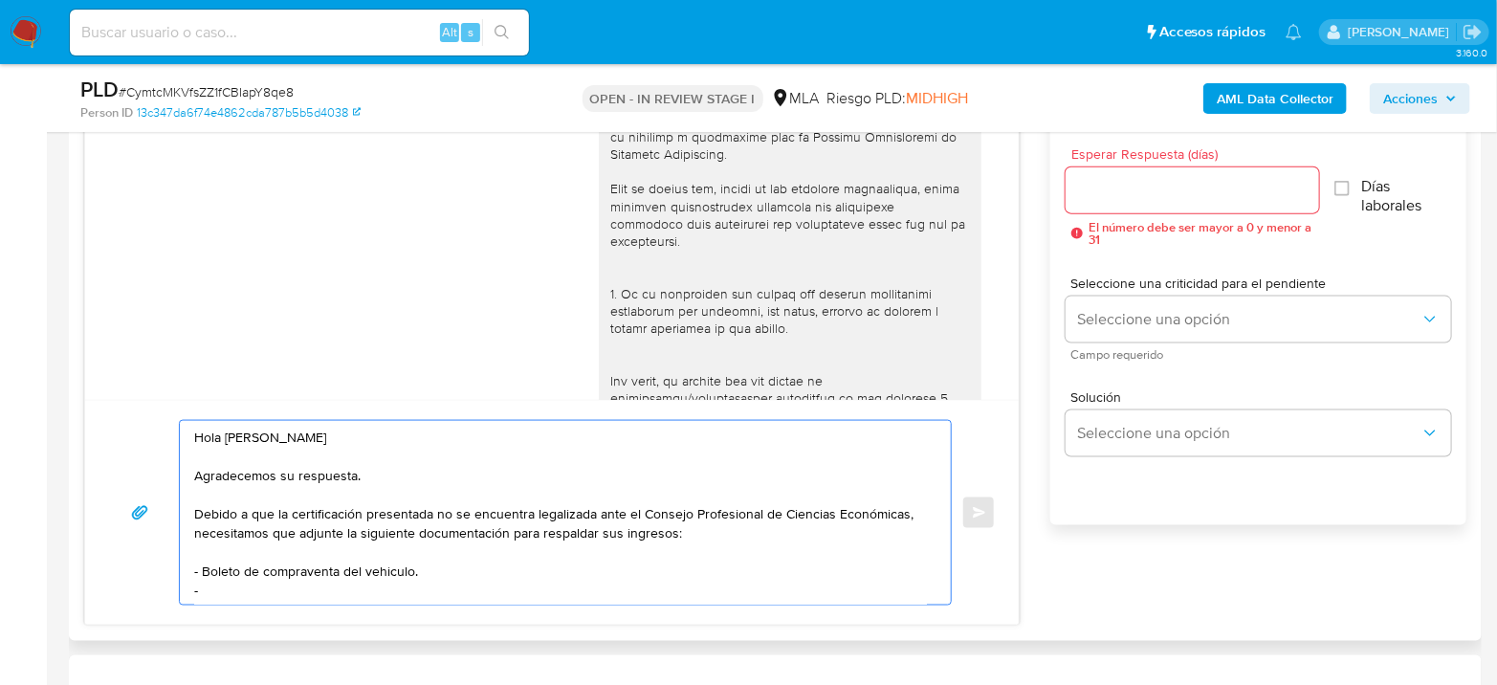
drag, startPoint x: 438, startPoint y: 576, endPoint x: 340, endPoint y: 566, distance: 98.0
click at [340, 566] on textarea "Hola Tomas Alejandro Perazzone Agradecemos su respuesta. Debido a que la certif…" at bounding box center [560, 513] width 733 height 184
click at [345, 580] on textarea "Hola Tomas Alejandro Perazzone Agradecemos su respuesta. Debido a que la certif…" at bounding box center [560, 513] width 733 height 184
click at [404, 594] on textarea "Hola Tomas Alejandro Perazzone Agradecemos su respuesta. Debido a que la certif…" at bounding box center [560, 513] width 733 height 184
click at [634, 582] on textarea "Hola Tomas Alejandro Perazzone Agradecemos su respuesta. Debido a que la certif…" at bounding box center [560, 513] width 733 height 184
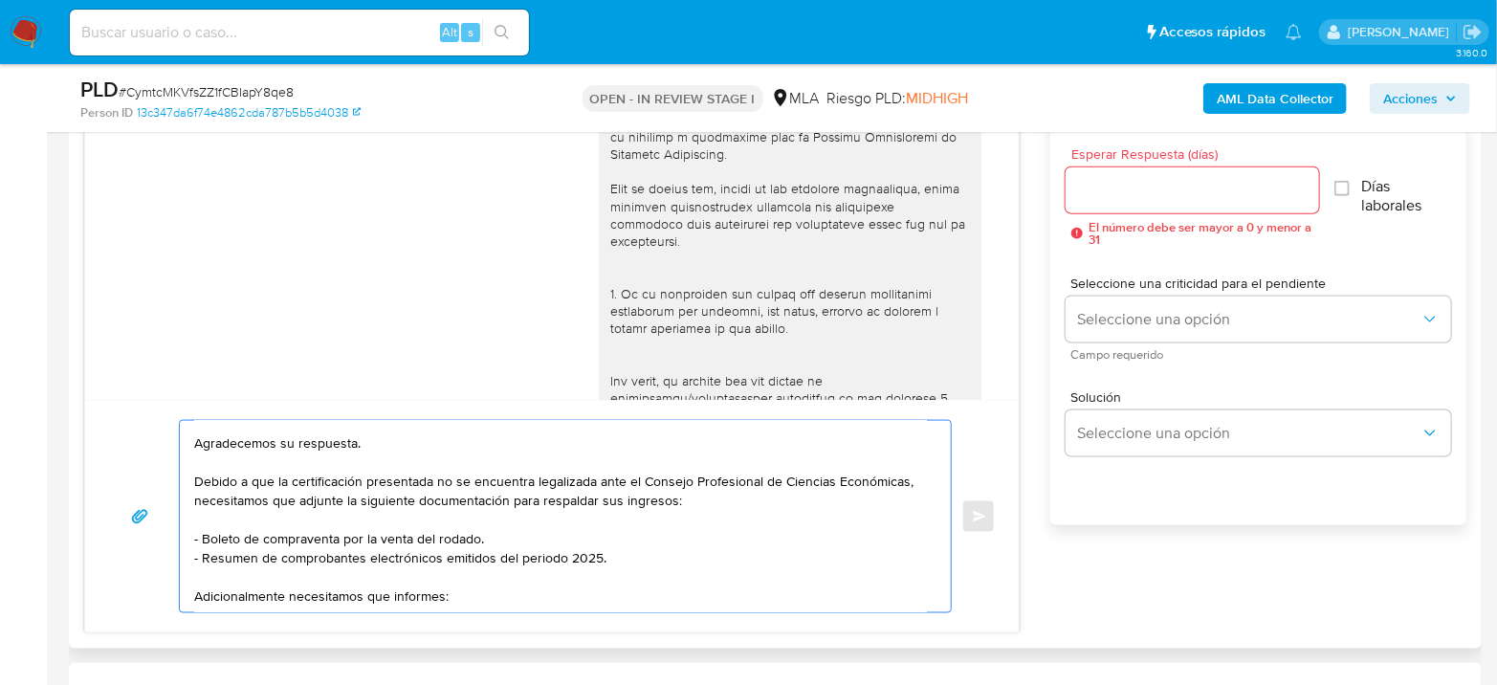
scroll to position [61, 0]
paste textarea "Proporciona el vínculo con las siguientes contrapartes con las que operaste, el…"
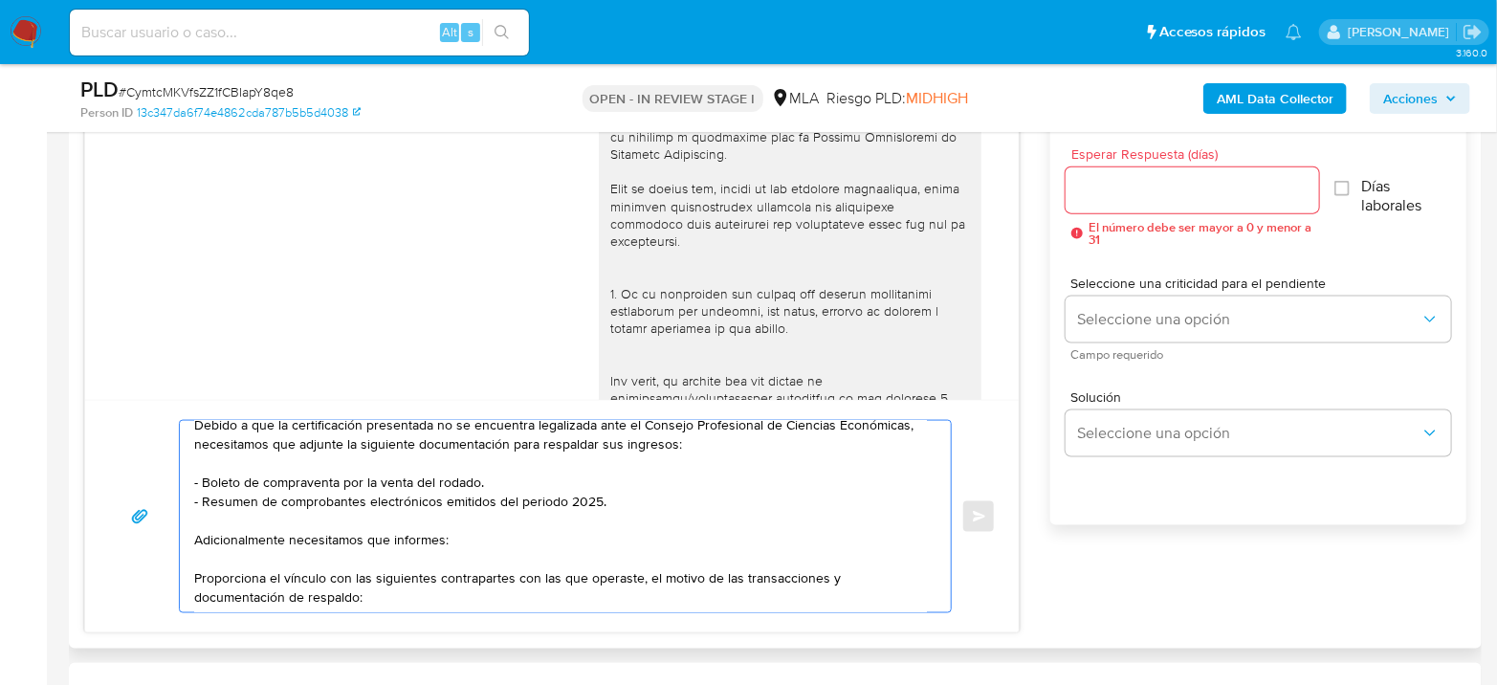
scroll to position [105, 0]
drag, startPoint x: 194, startPoint y: 556, endPoint x: 276, endPoint y: 559, distance: 82.3
click at [276, 559] on textarea "Hola Tomas Alejandro Perazzone Agradecemos su respuesta. Debido a que la certif…" at bounding box center [560, 516] width 733 height 191
click at [191, 560] on div "Hola Tomas Alejandro Perazzone Agradecemos su respuesta. Debido a que la certif…" at bounding box center [560, 516] width 761 height 191
click at [196, 560] on textarea "Hola Tomas Alejandro Perazzone Agradecemos su respuesta. Debido a que la certif…" at bounding box center [560, 516] width 733 height 191
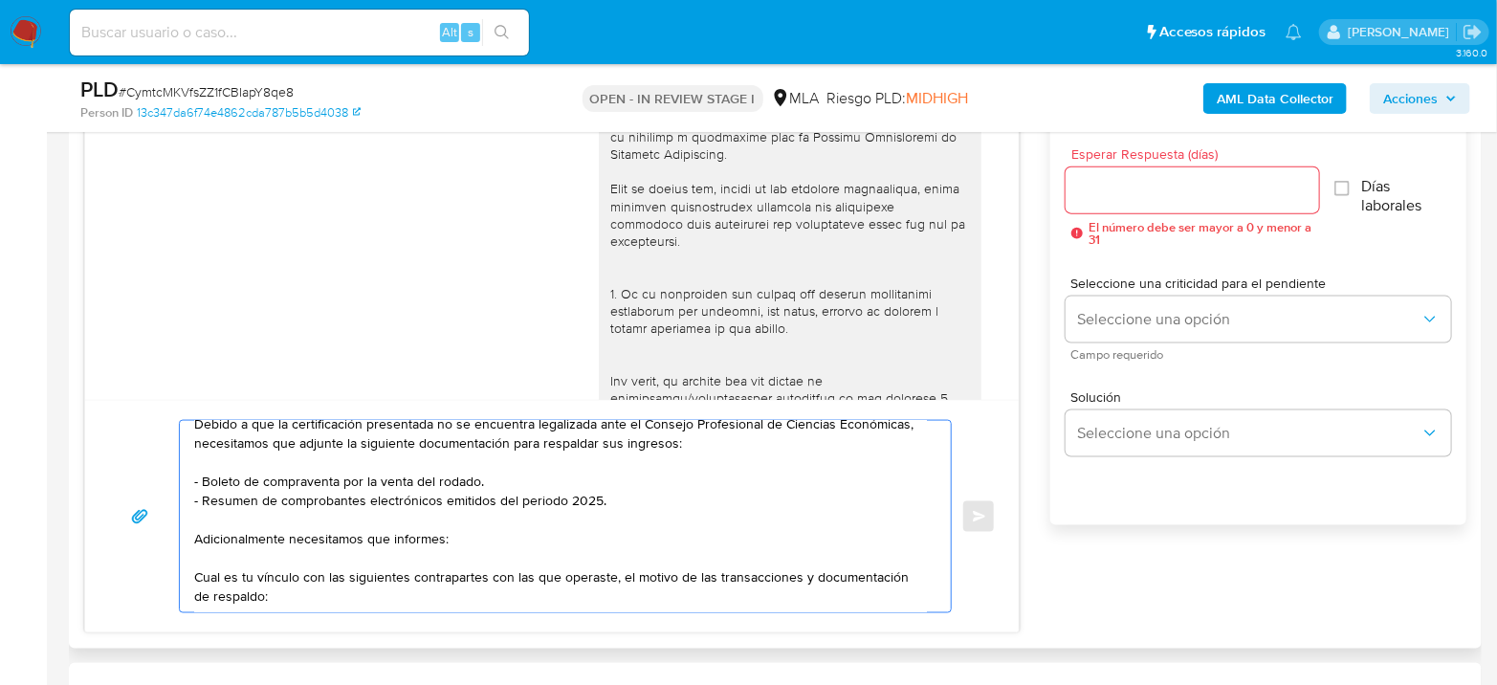
drag, startPoint x: 194, startPoint y: 557, endPoint x: 614, endPoint y: 560, distance: 419.8
click at [614, 560] on textarea "Hola Tomas Alejandro Perazzone Agradecemos su respuesta. Debido a que la certif…" at bounding box center [560, 516] width 733 height 191
drag, startPoint x: 196, startPoint y: 556, endPoint x: 514, endPoint y: 546, distance: 317.6
click at [514, 546] on textarea "Hola Tomas Alejandro Perazzone Agradecemos su respuesta. Debido a que la certif…" at bounding box center [560, 516] width 733 height 191
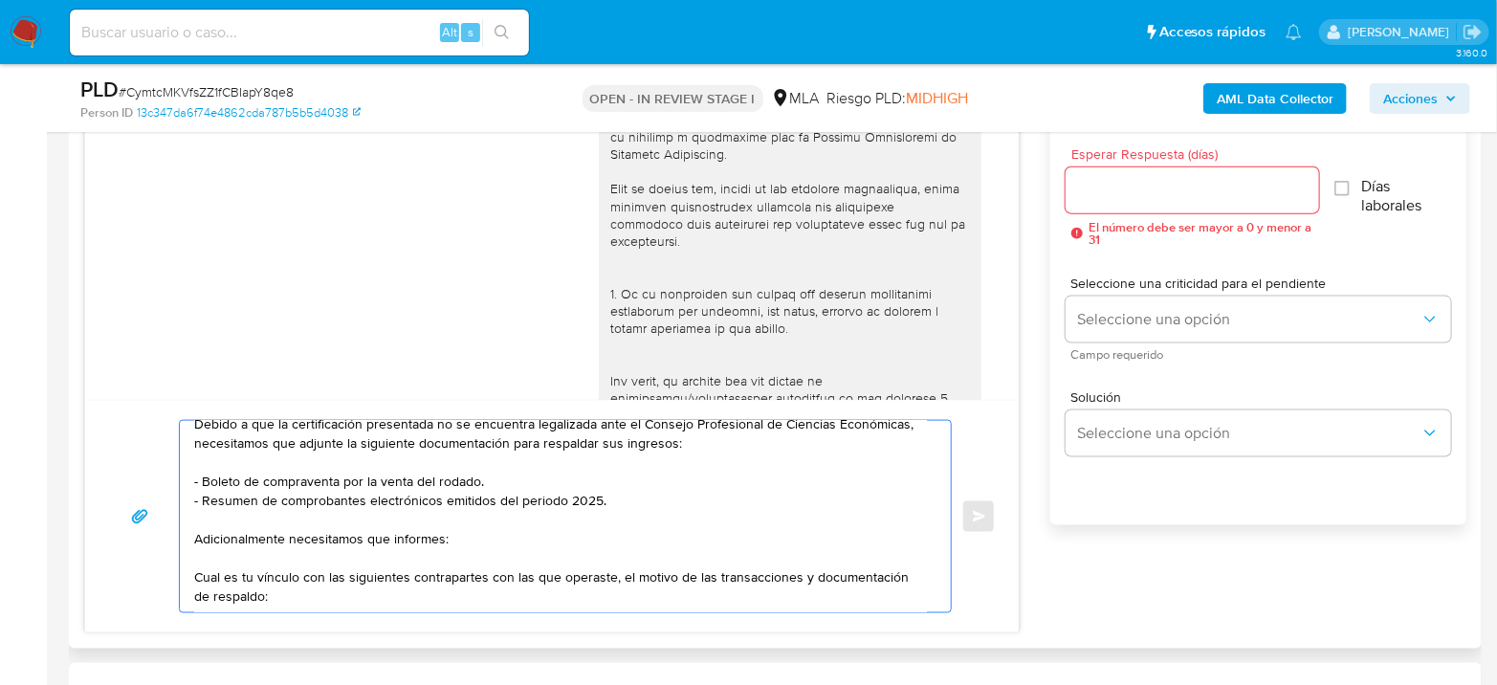
click at [371, 560] on textarea "Hola Tomas Alejandro Perazzone Agradecemos su respuesta. Debido a que la certif…" at bounding box center [560, 516] width 733 height 191
click at [274, 555] on textarea "Hola Tomas Alejandro Perazzone Agradecemos su respuesta. Debido a que la certif…" at bounding box center [560, 516] width 733 height 191
drag, startPoint x: 325, startPoint y: 559, endPoint x: 606, endPoint y: 552, distance: 281.3
click at [606, 552] on textarea "Hola Tomas Alejandro Perazzone Agradecemos su respuesta. Debido a que la certif…" at bounding box center [560, 516] width 733 height 191
paste textarea "Gustavo Armando Leon Aliendres"
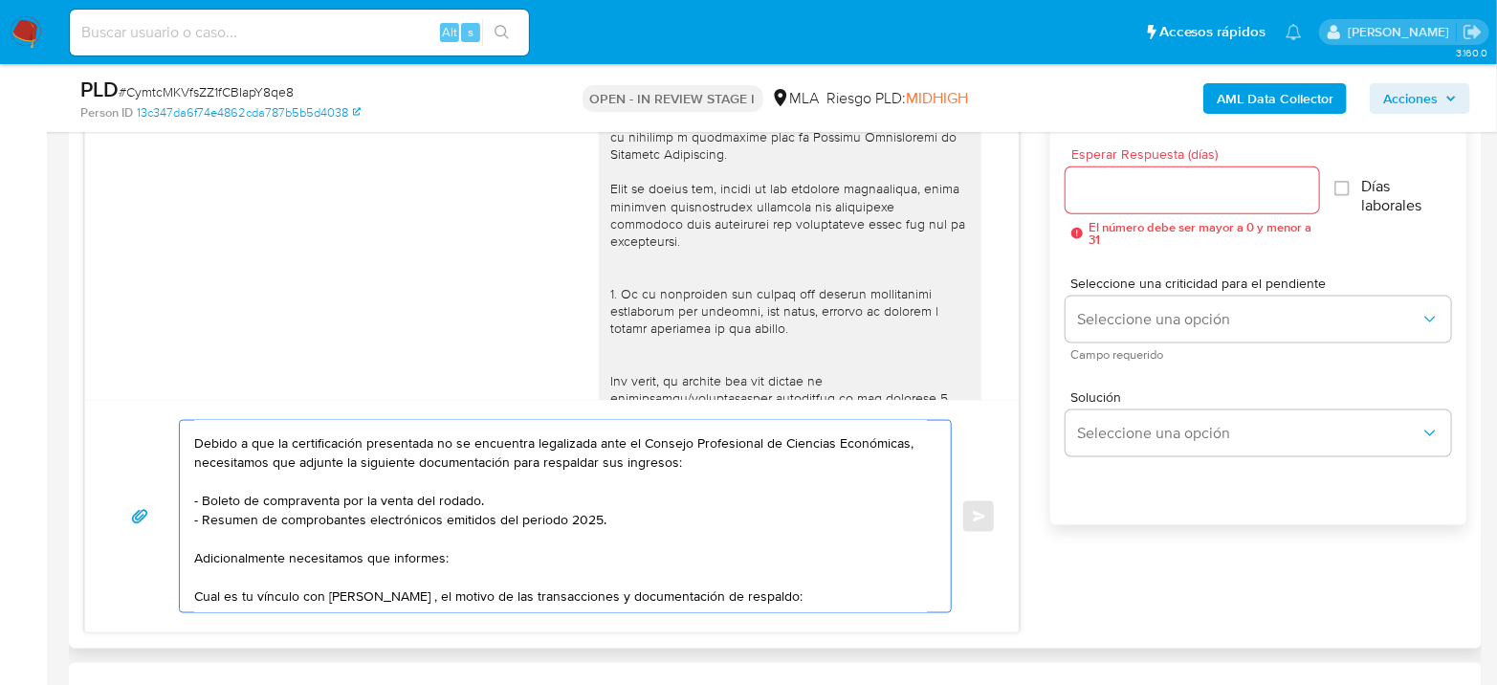
scroll to position [86, 0]
click at [525, 582] on textarea "Hola Tomas Alejandro Perazzone Agradecemos su respuesta. Debido a que la certif…" at bounding box center [560, 516] width 733 height 191
paste textarea "20954274749"
drag, startPoint x: 296, startPoint y: 580, endPoint x: 673, endPoint y: 571, distance: 376.9
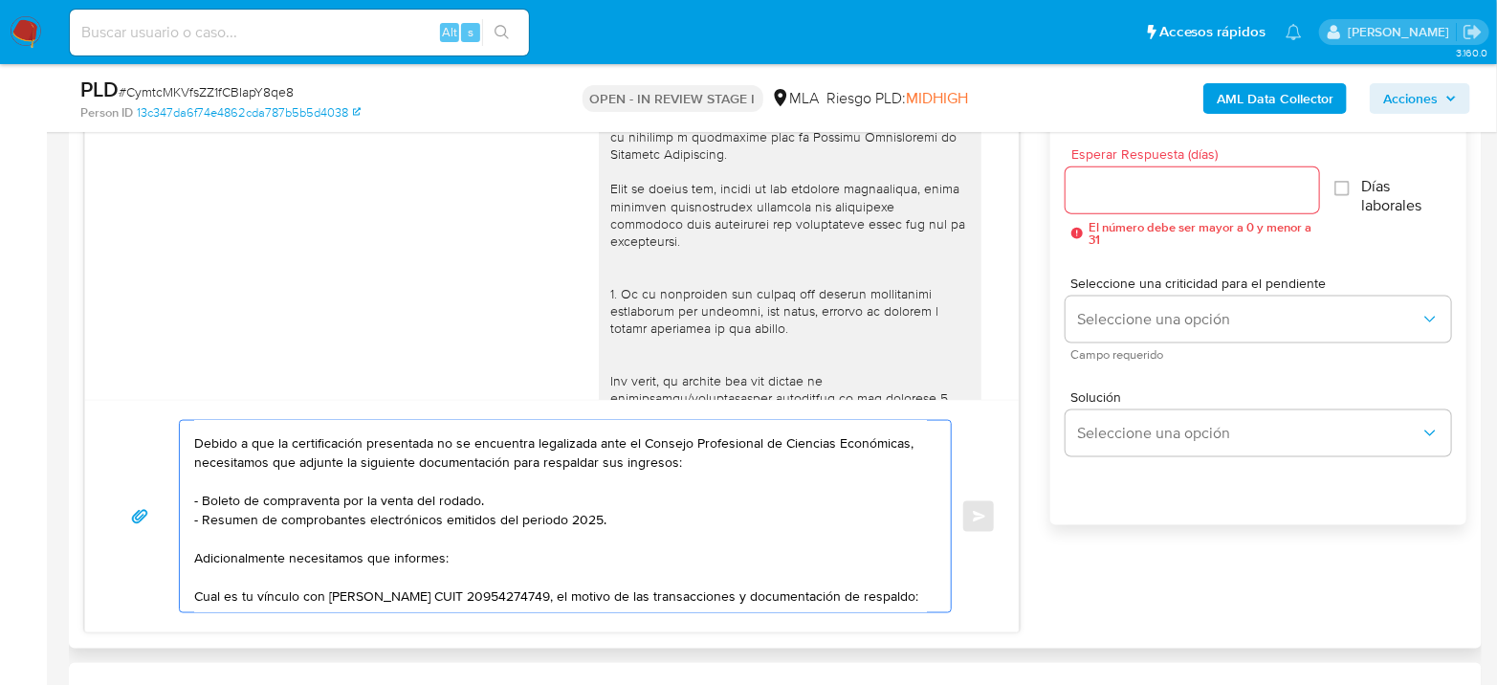
click at [673, 571] on textarea "Hola Tomas Alejandro Perazzone Agradecemos su respuesta. Debido a que la certif…" at bounding box center [560, 516] width 733 height 191
click at [688, 567] on textarea "Hola Tomas Alejandro Perazzone Agradecemos su respuesta. Debido a que la certif…" at bounding box center [560, 516] width 733 height 191
click at [823, 558] on textarea "Hola Tomas Alejandro Perazzone Agradecemos su respuesta. Debido a que la certif…" at bounding box center [560, 516] width 733 height 191
click at [740, 555] on textarea "Hola Tomas Alejandro Perazzone Agradecemos su respuesta. Debido a que la certif…" at bounding box center [560, 516] width 733 height 191
drag, startPoint x: 650, startPoint y: 559, endPoint x: 814, endPoint y: 562, distance: 163.6
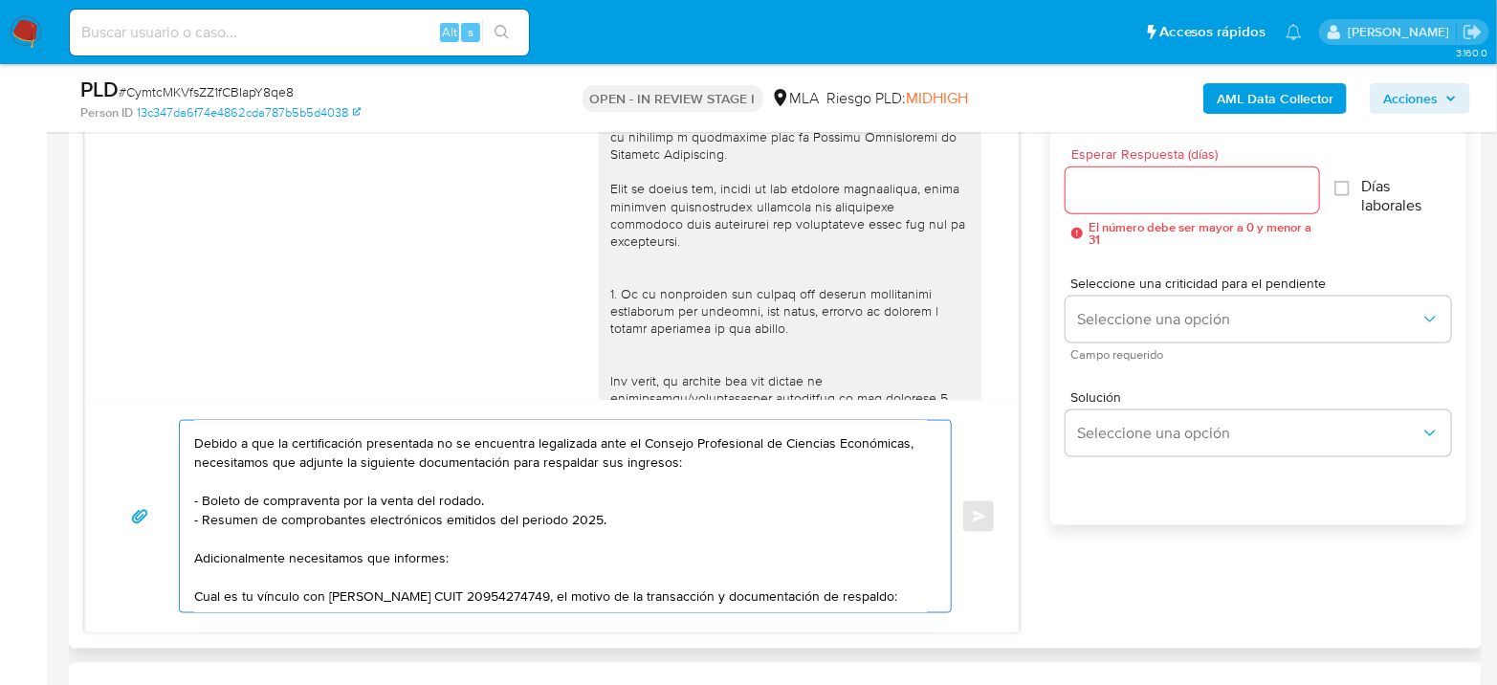
click at [816, 562] on textarea "Hola Tomas Alejandro Perazzone Agradecemos su respuesta. Debido a que la certif…" at bounding box center [560, 516] width 733 height 191
click at [805, 558] on textarea "Hola Tomas Alejandro Perazzone Agradecemos su respuesta. Debido a que la certif…" at bounding box center [560, 516] width 733 height 191
click at [805, 560] on textarea "Hola Tomas Alejandro Perazzone Agradecemos su respuesta. Debido a que la certif…" at bounding box center [560, 516] width 733 height 191
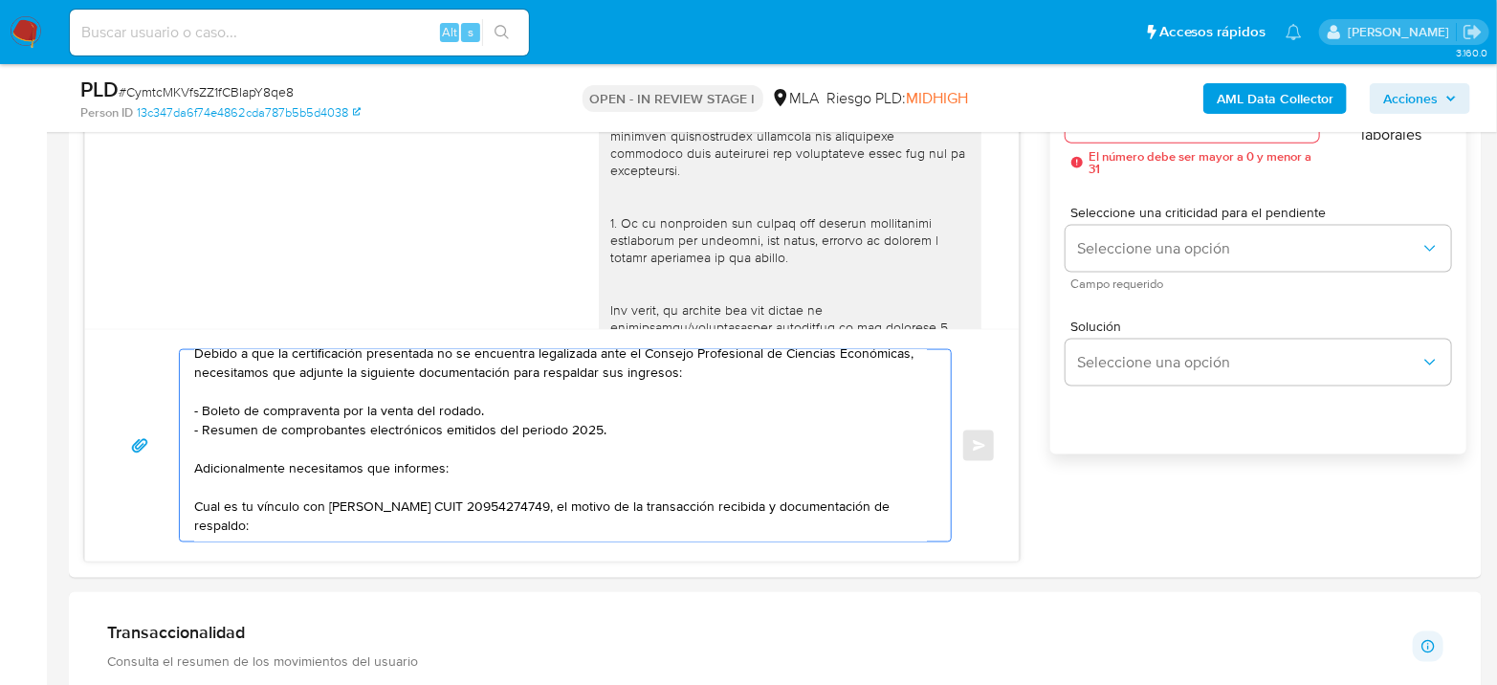
scroll to position [1169, 0]
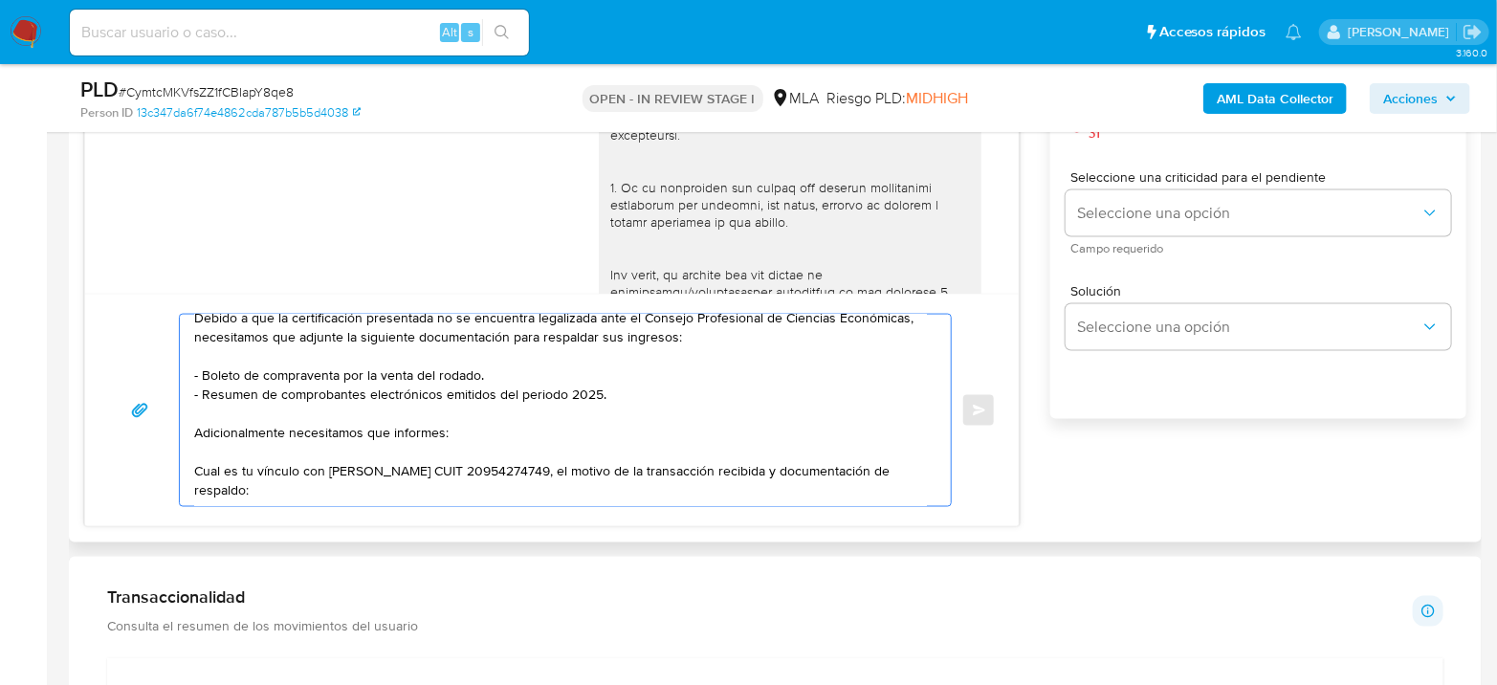
click at [395, 478] on textarea "Hola Tomas Alejandro Perazzone Agradecemos su respuesta. Debido a que la certif…" at bounding box center [560, 410] width 733 height 191
click at [399, 470] on textarea "Hola Tomas Alejandro Perazzone Agradecemos su respuesta. Debido a que la certif…" at bounding box center [560, 410] width 733 height 191
click at [385, 471] on textarea "Hola Tomas Alejandro Perazzone Agradecemos su respuesta. Debido a que la certif…" at bounding box center [560, 410] width 733 height 191
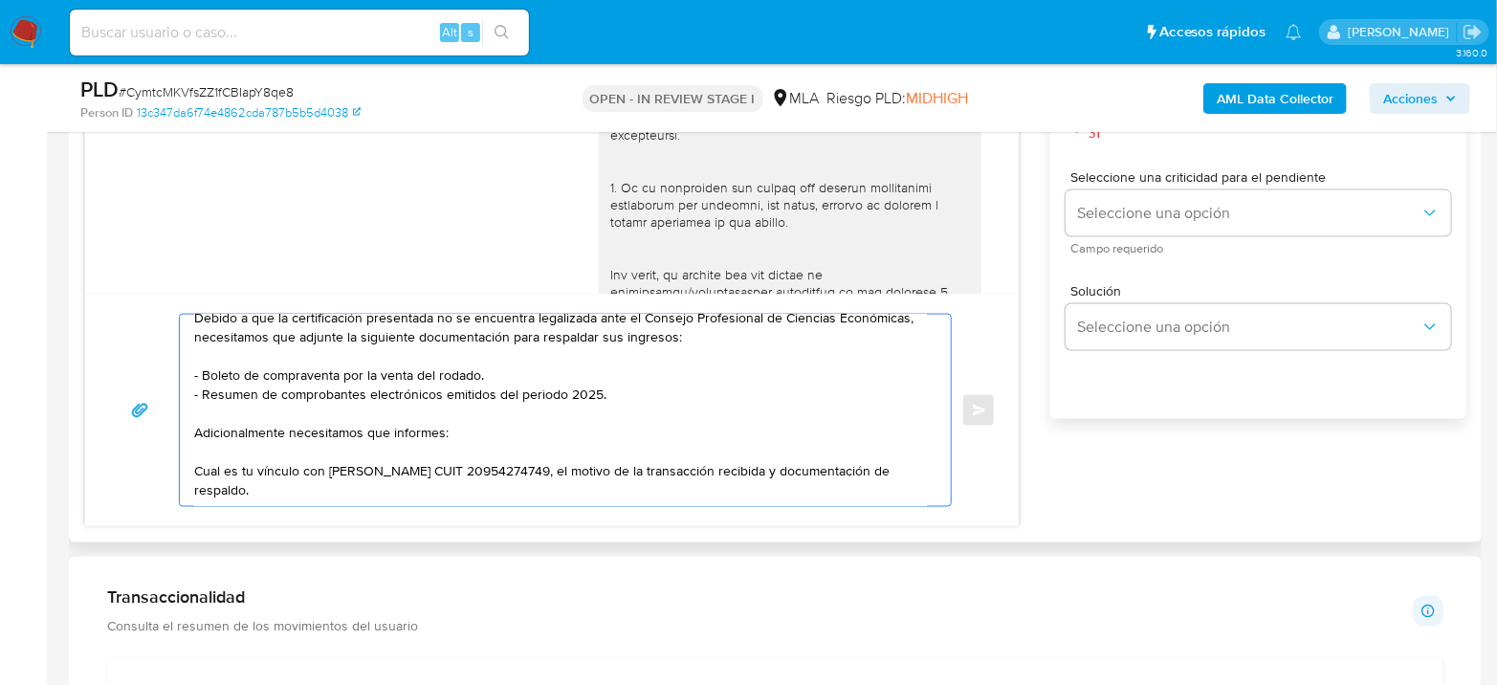
paste textarea "Es importante que sepas que, en el caso de que no respondas a lo solicitado, tu…"
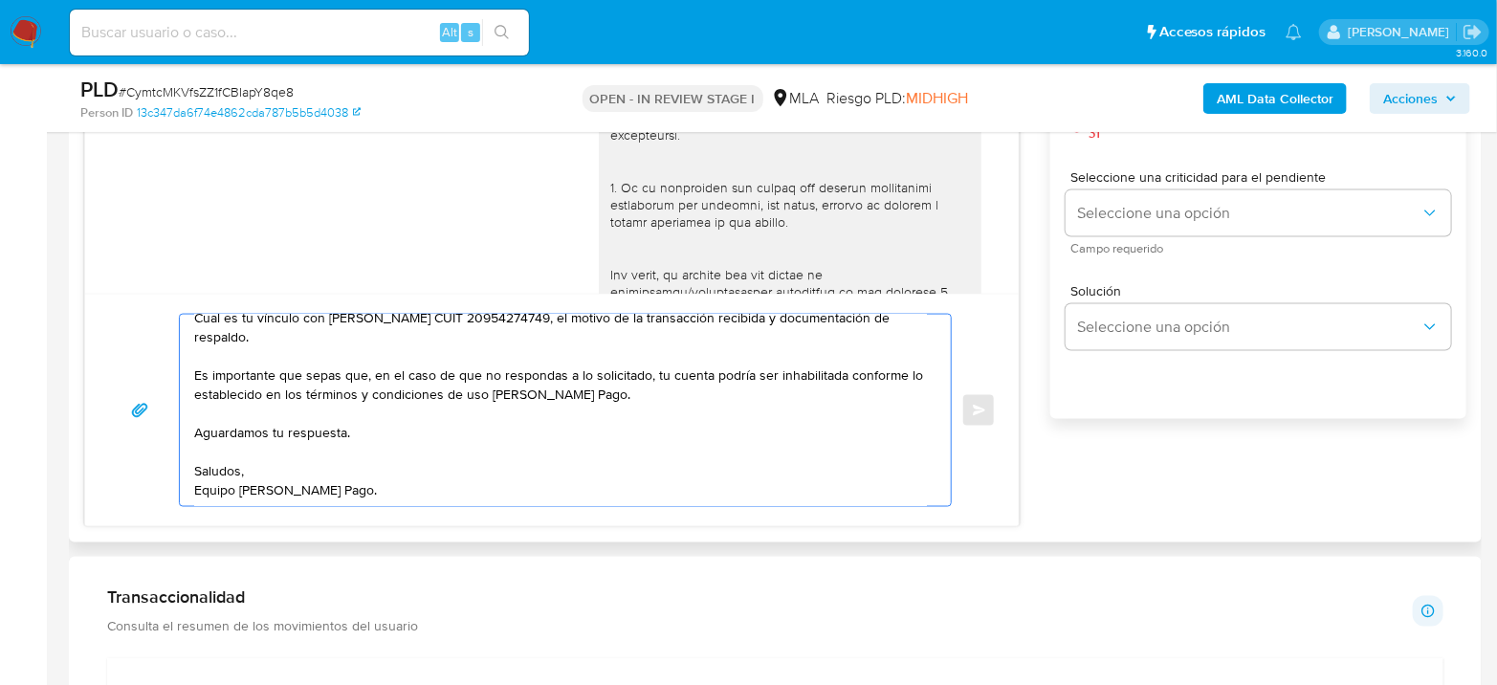
scroll to position [143, 0]
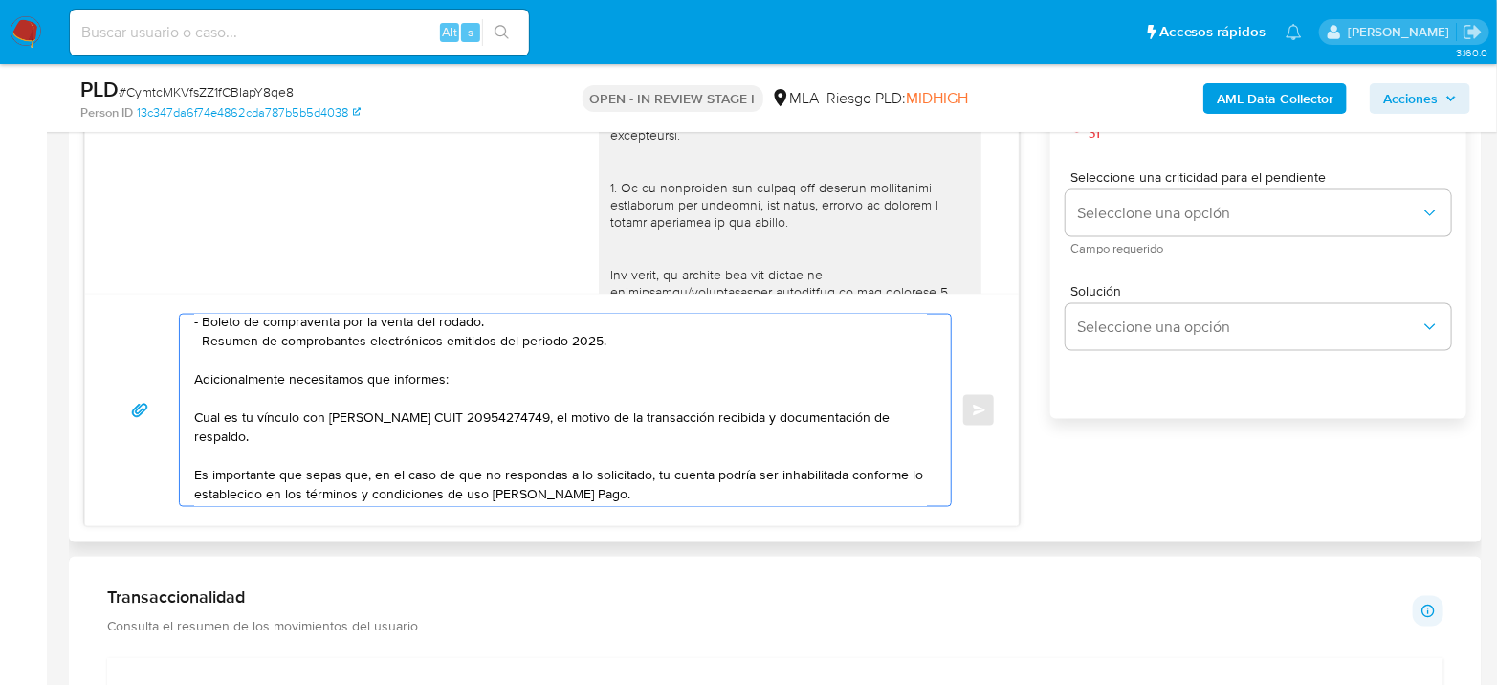
click at [346, 451] on textarea "Hola Tomas Alejandro Perazzone Agradecemos su respuesta. Debido a que la certif…" at bounding box center [560, 410] width 733 height 191
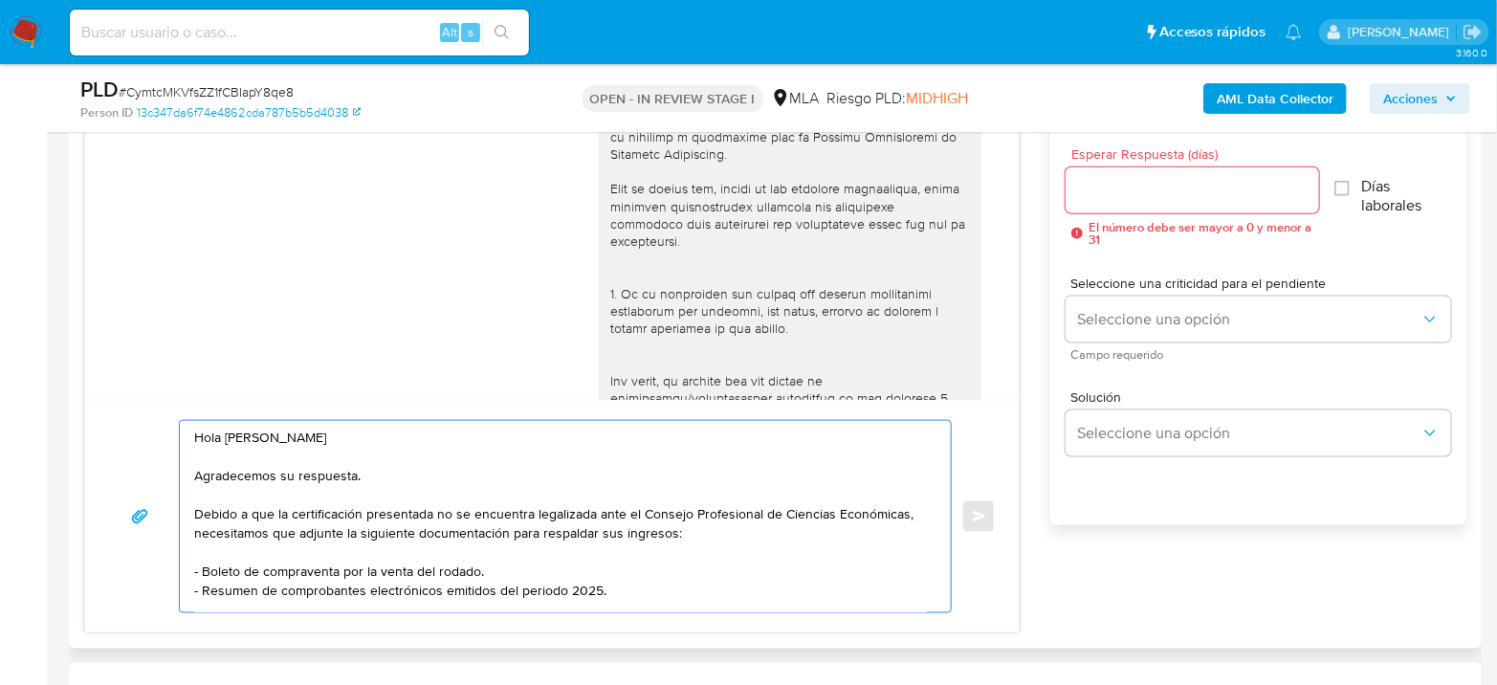
scroll to position [106, 0]
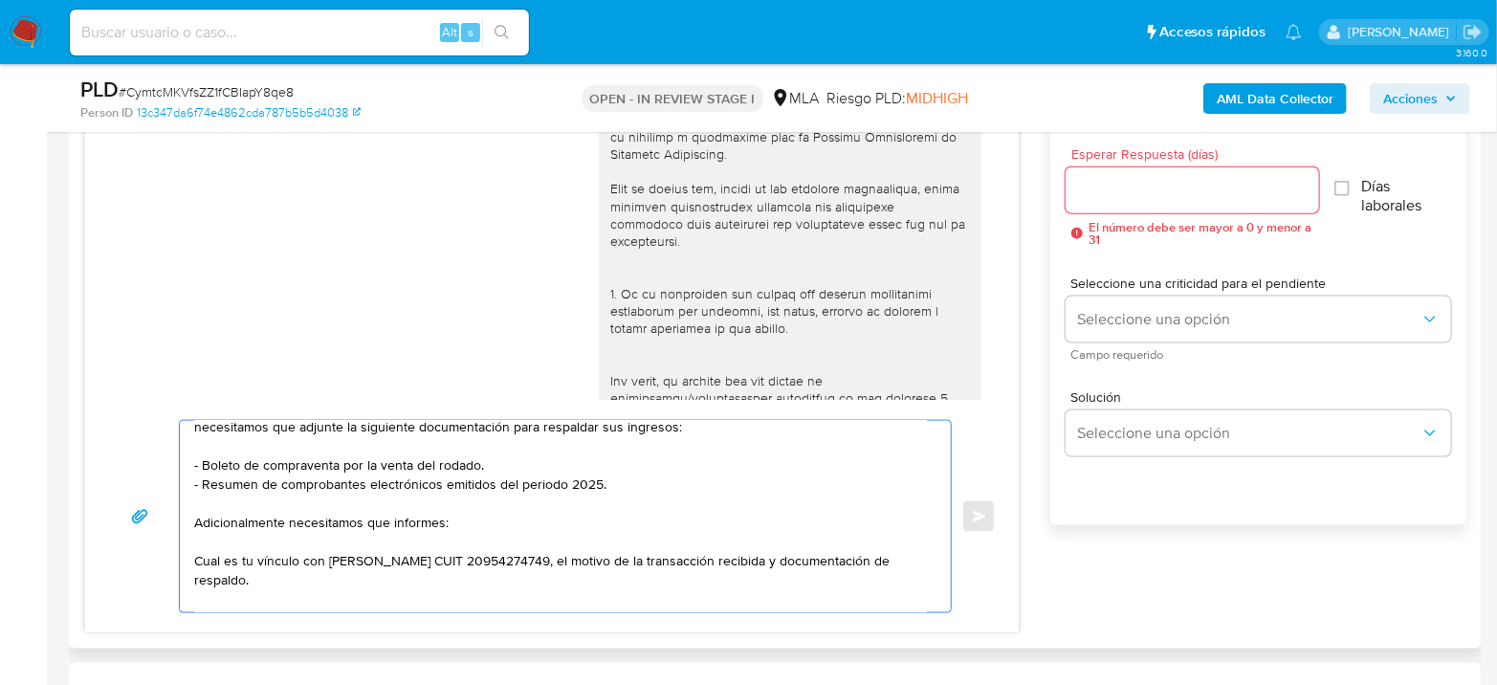
drag, startPoint x: 203, startPoint y: 462, endPoint x: 634, endPoint y: 492, distance: 432.3
click at [634, 492] on textarea "Hola Tomas Alejandro Perazzone Agradecemos su respuesta. Debido a que la certif…" at bounding box center [560, 516] width 733 height 191
click at [639, 489] on textarea "Hola Tomas Alejandro Perazzone Agradecemos su respuesta. Debido a que la certif…" at bounding box center [560, 516] width 733 height 191
click at [413, 580] on textarea "Hola Tomas Alejandro Perazzone Agradecemos su respuesta. Debido a que la certif…" at bounding box center [560, 516] width 733 height 191
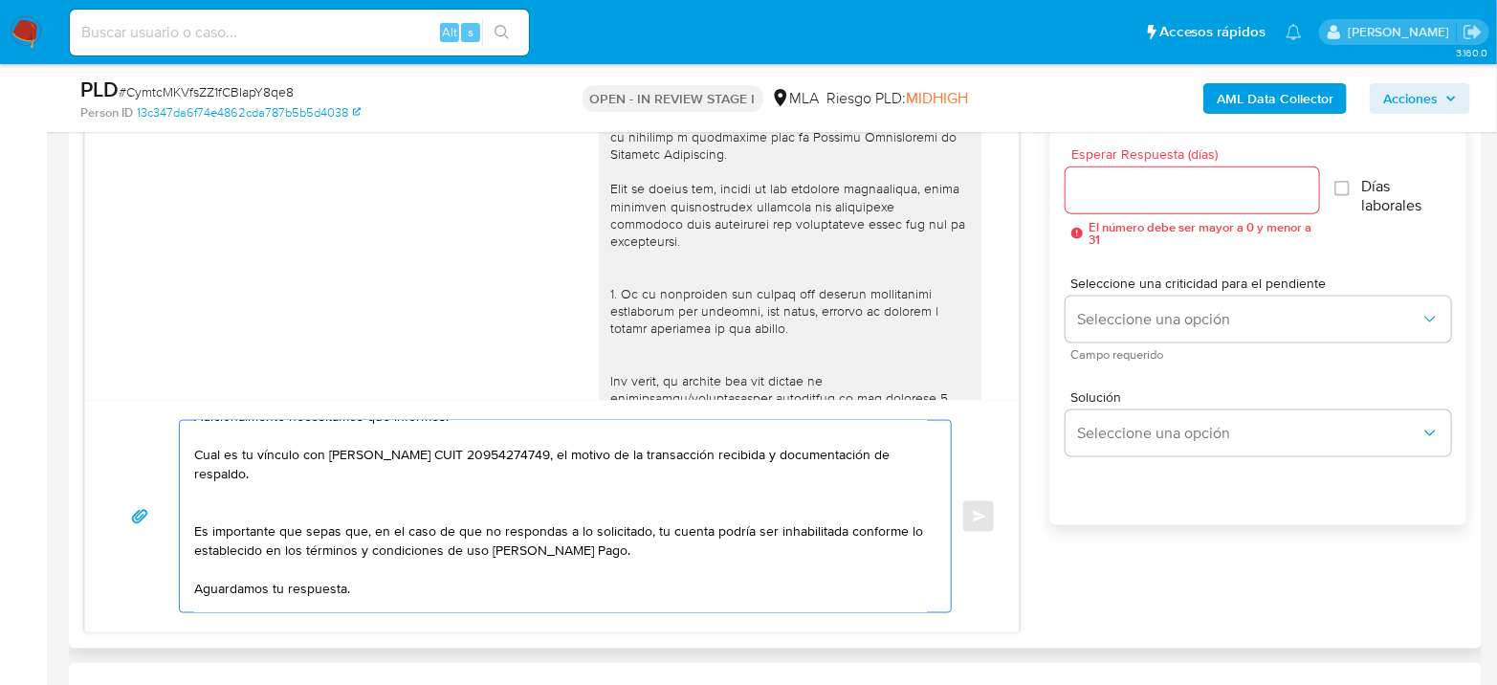
scroll to position [313, 0]
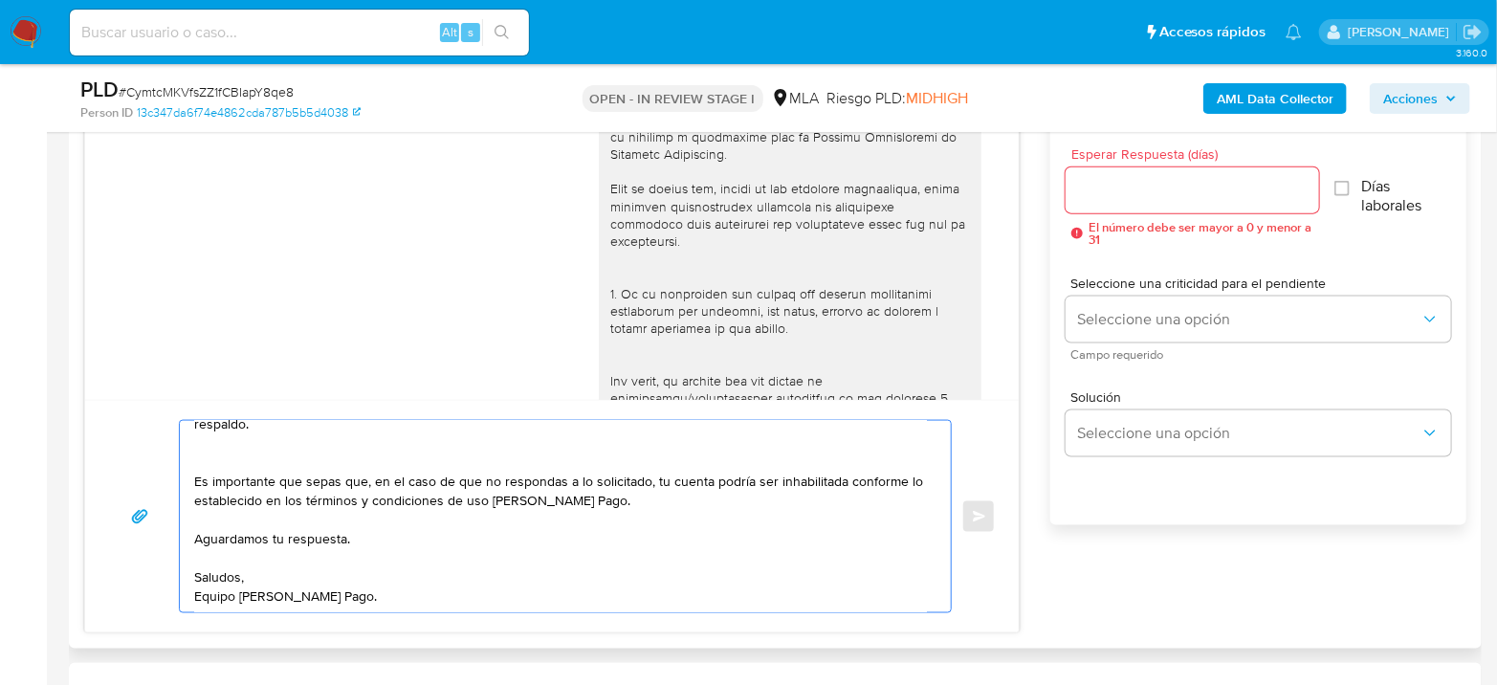
type textarea "Hola Tomas Alejandro Perazzone Agradecemos su respuesta. Debido a que la certif…"
click at [1116, 194] on input "Esperar Respuesta (días)" at bounding box center [1191, 190] width 253 height 25
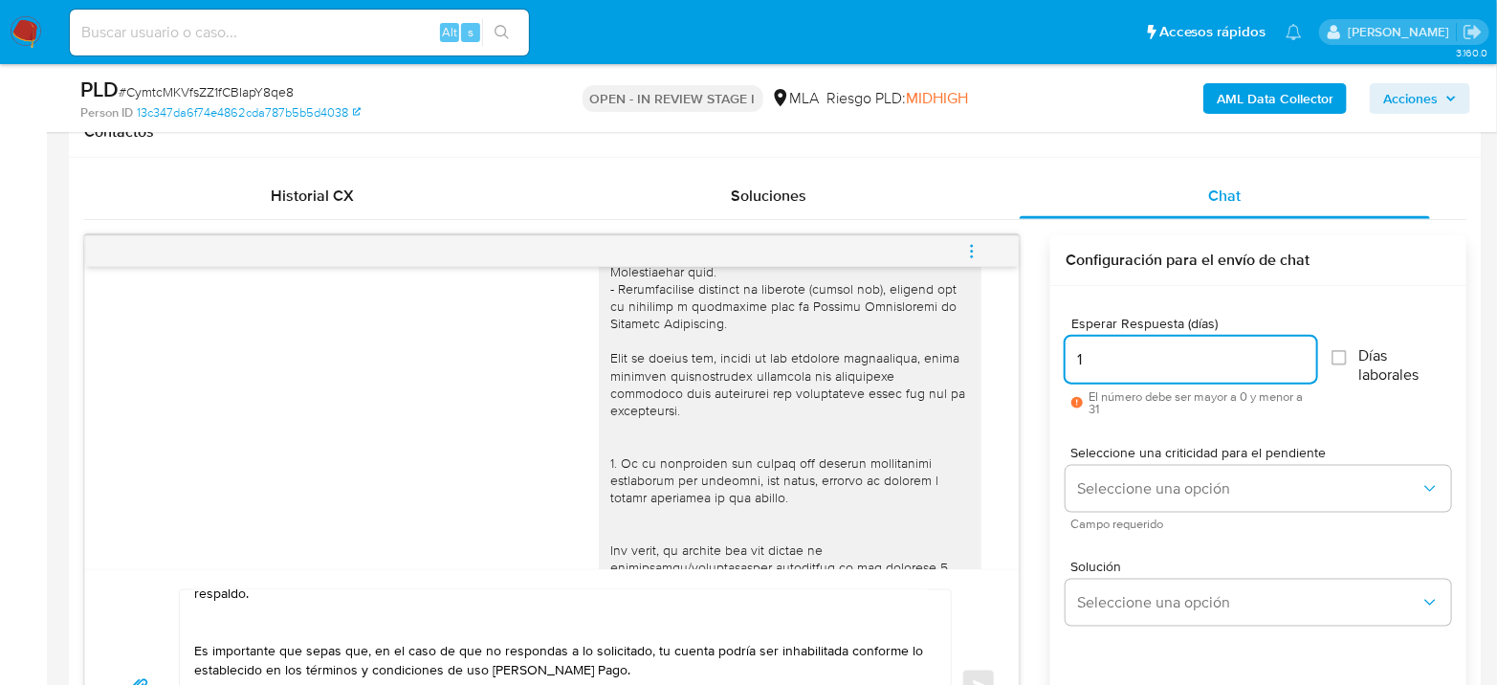
scroll to position [849, 0]
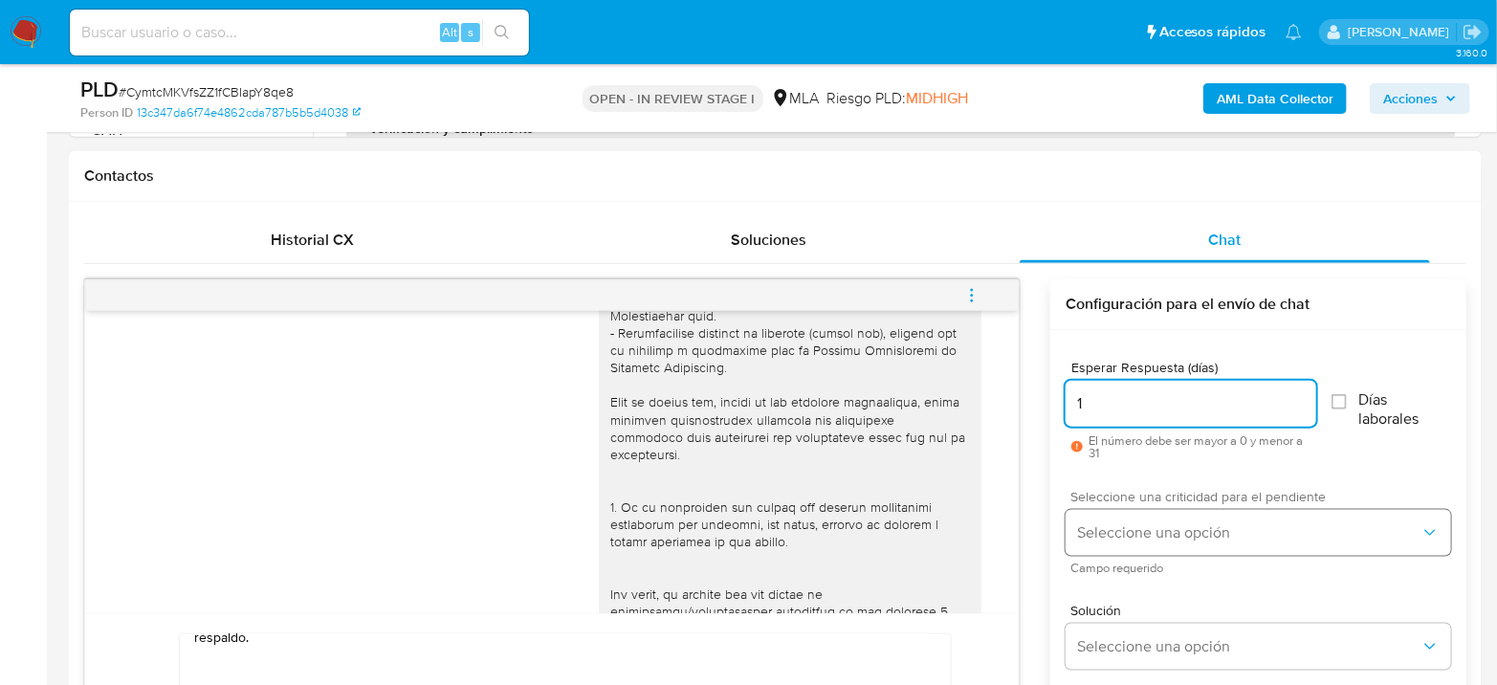
type input "1"
click at [1230, 511] on button "Seleccione una opción" at bounding box center [1257, 533] width 385 height 46
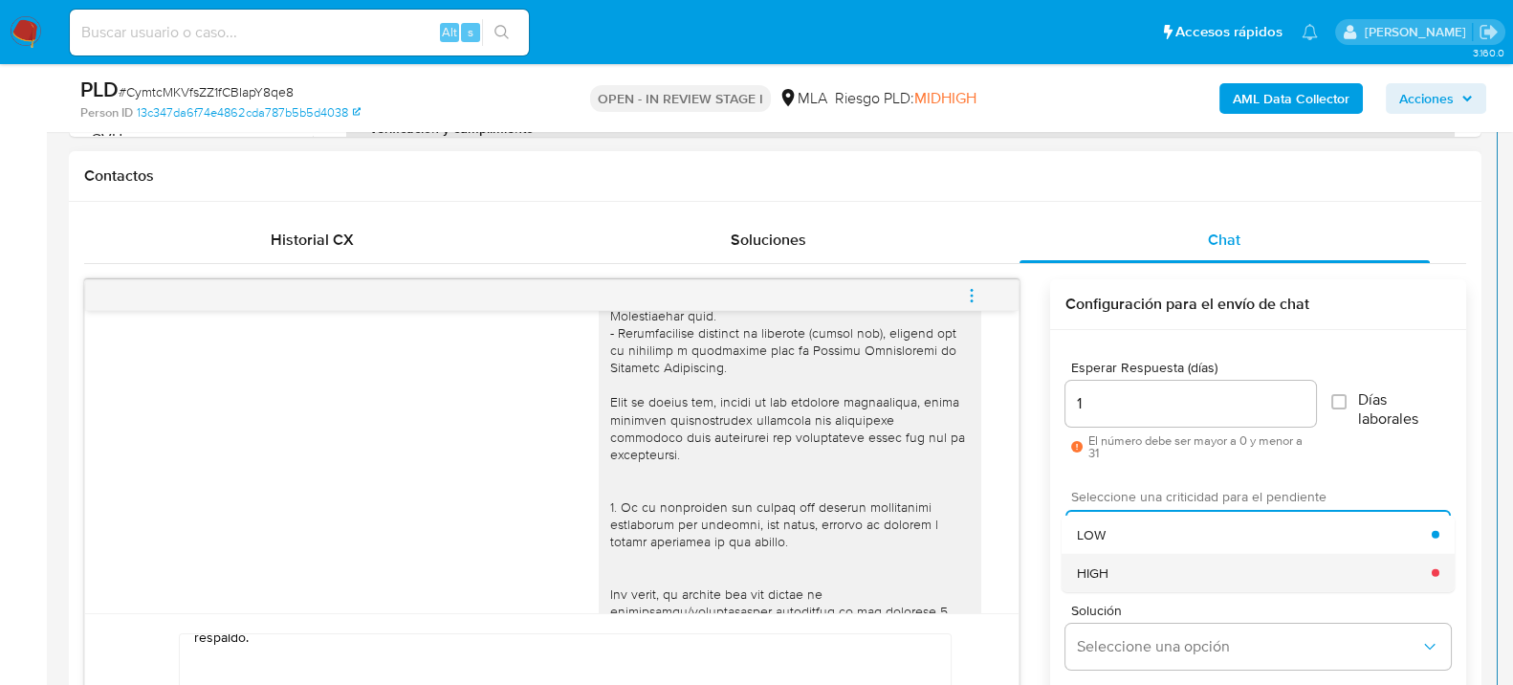
click at [1214, 569] on div "HIGH" at bounding box center [1254, 572] width 355 height 38
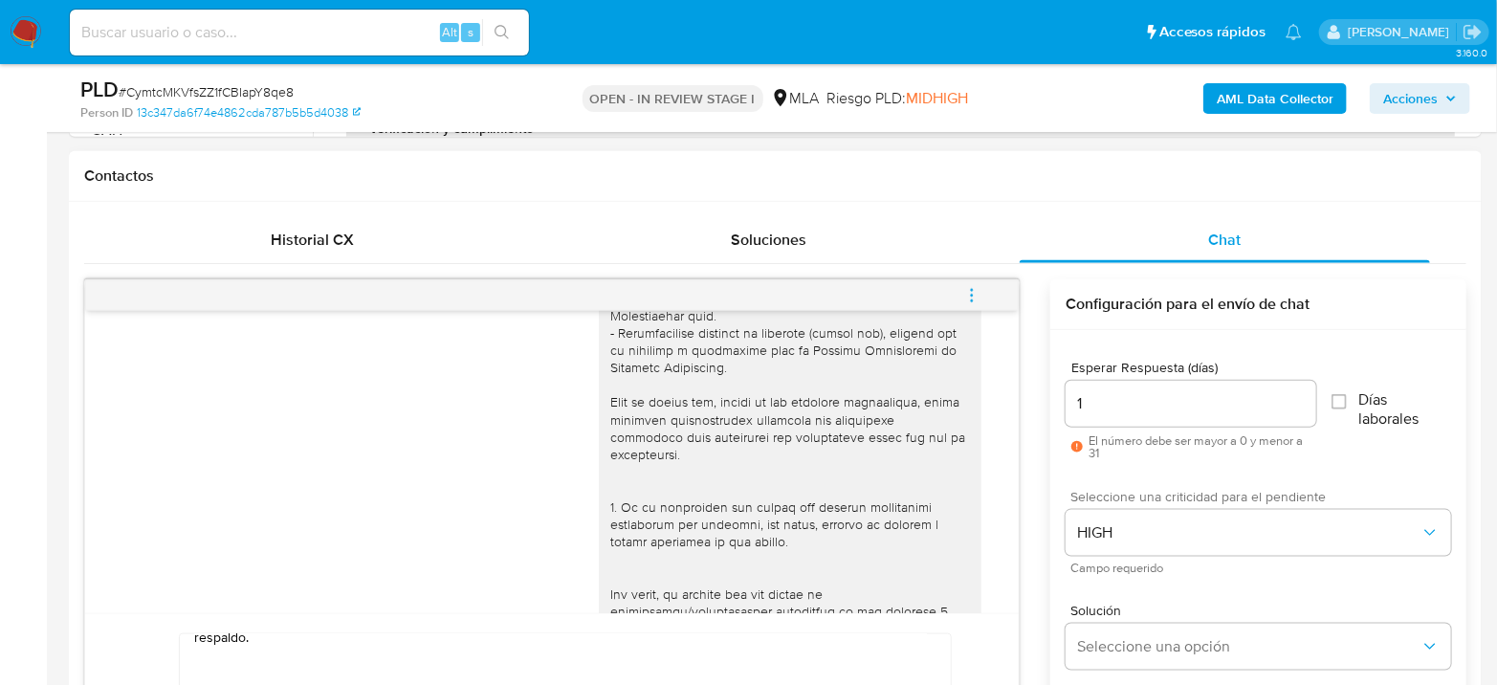
click at [1452, 472] on div "Esperar Respuesta (días) 1 El número debe ser mayor a 0 y menor a 31 Días labor…" at bounding box center [1258, 559] width 416 height 459
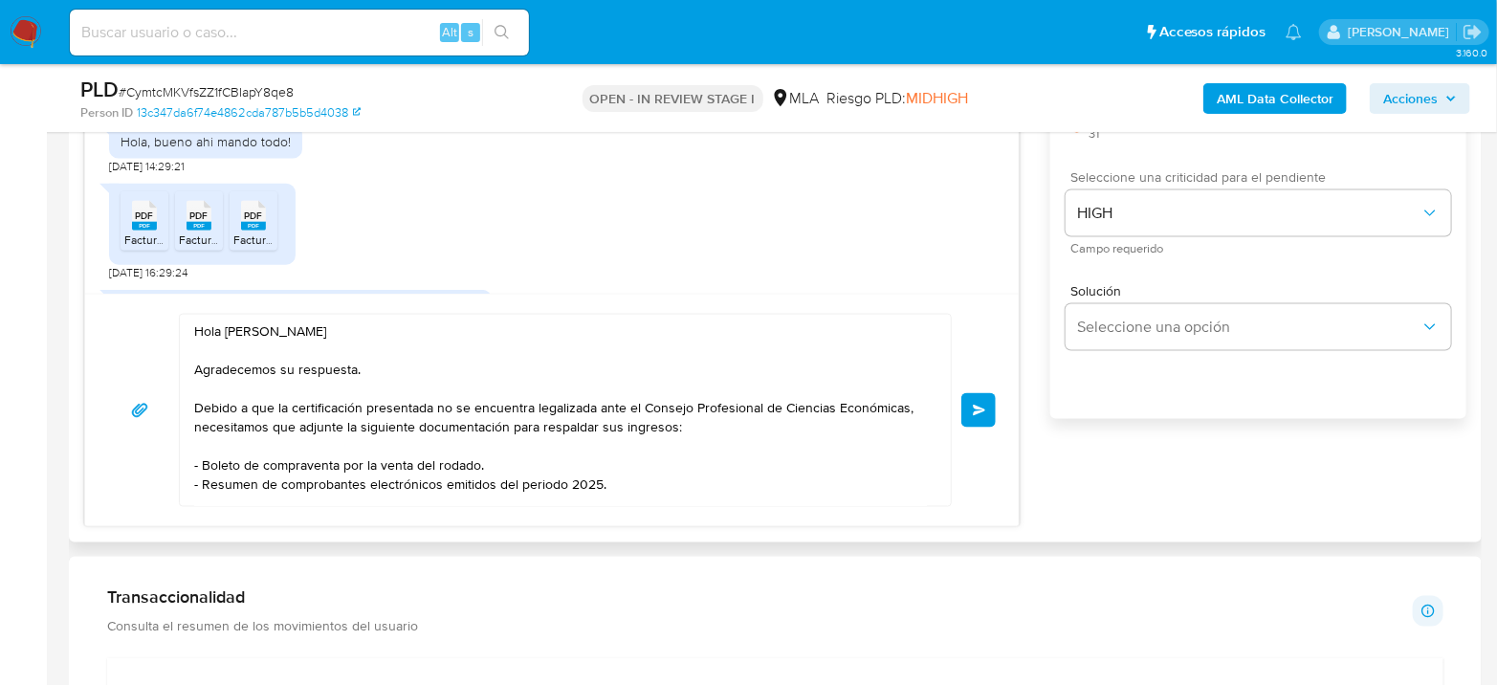
scroll to position [313, 0]
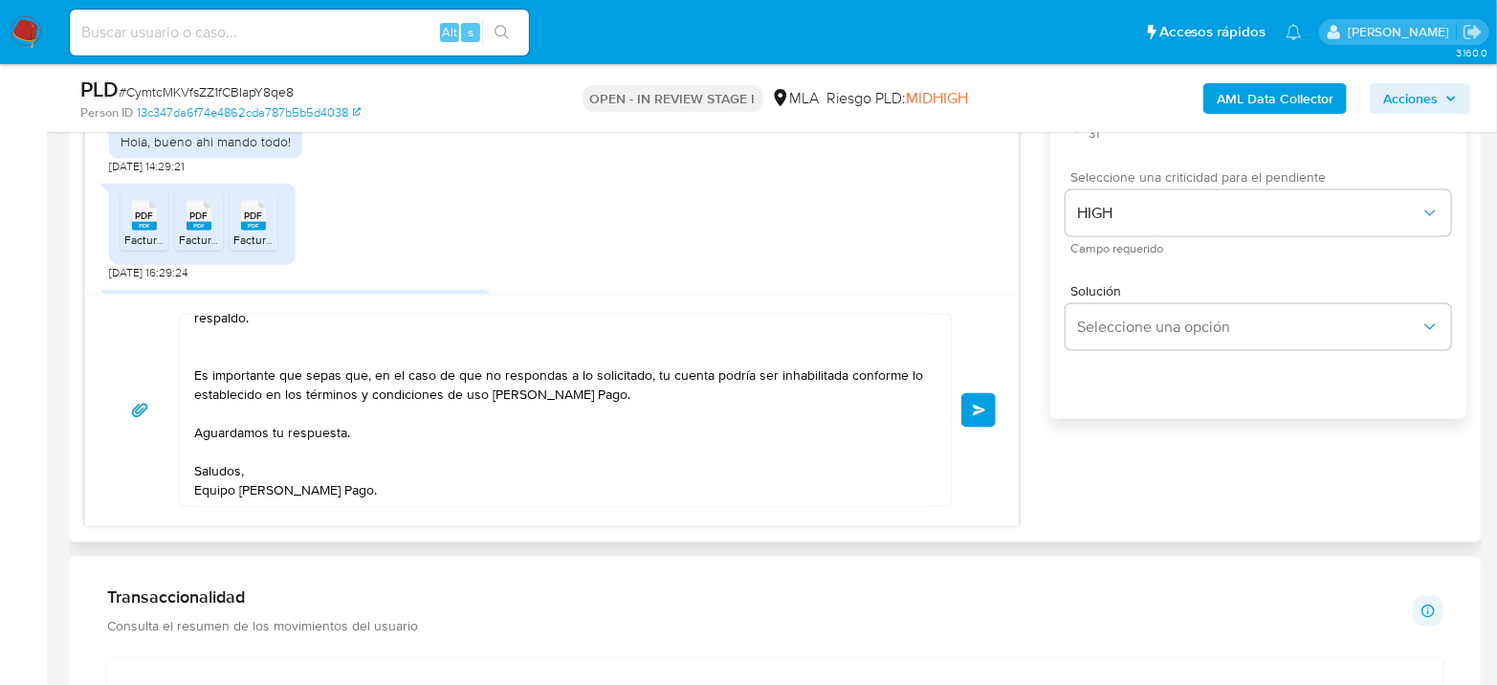
click at [983, 396] on button "Enviar" at bounding box center [978, 410] width 34 height 34
click at [982, 411] on span "Enviar" at bounding box center [979, 410] width 13 height 11
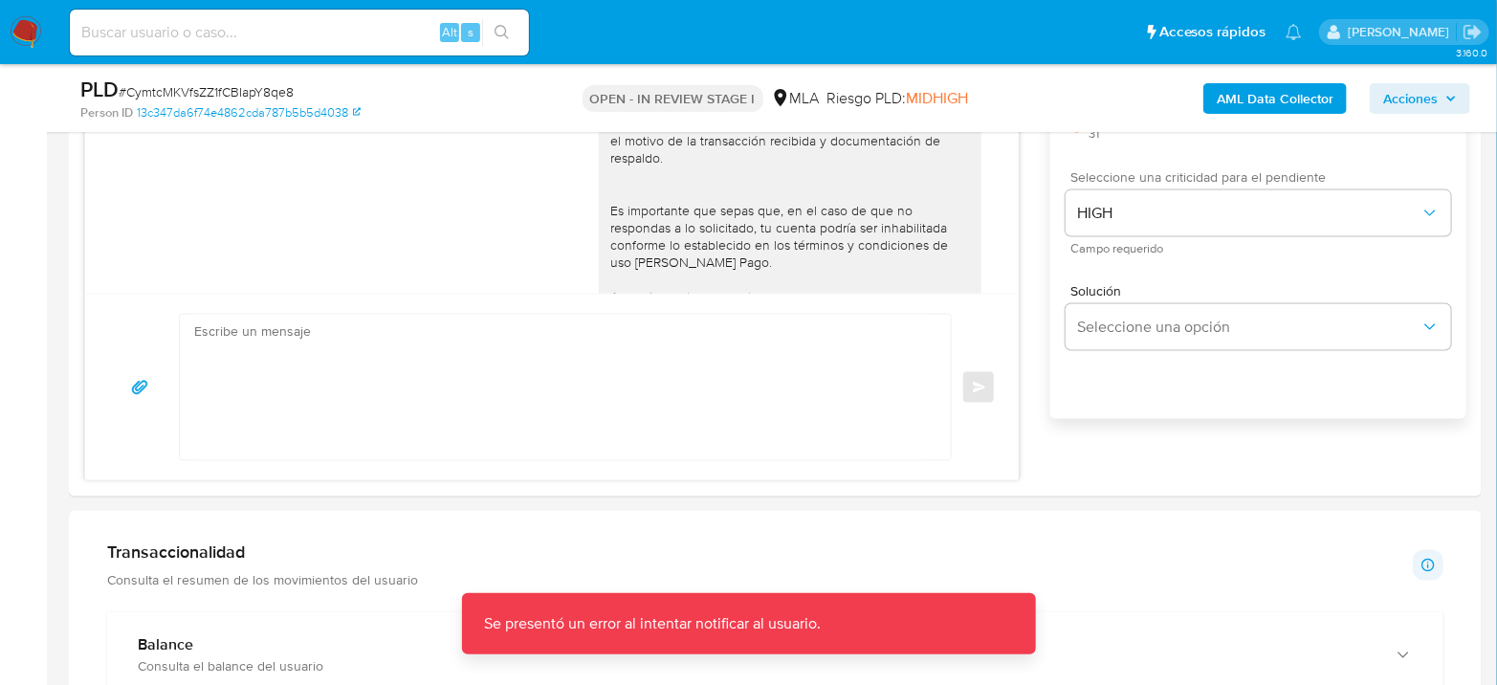
scroll to position [1526, 0]
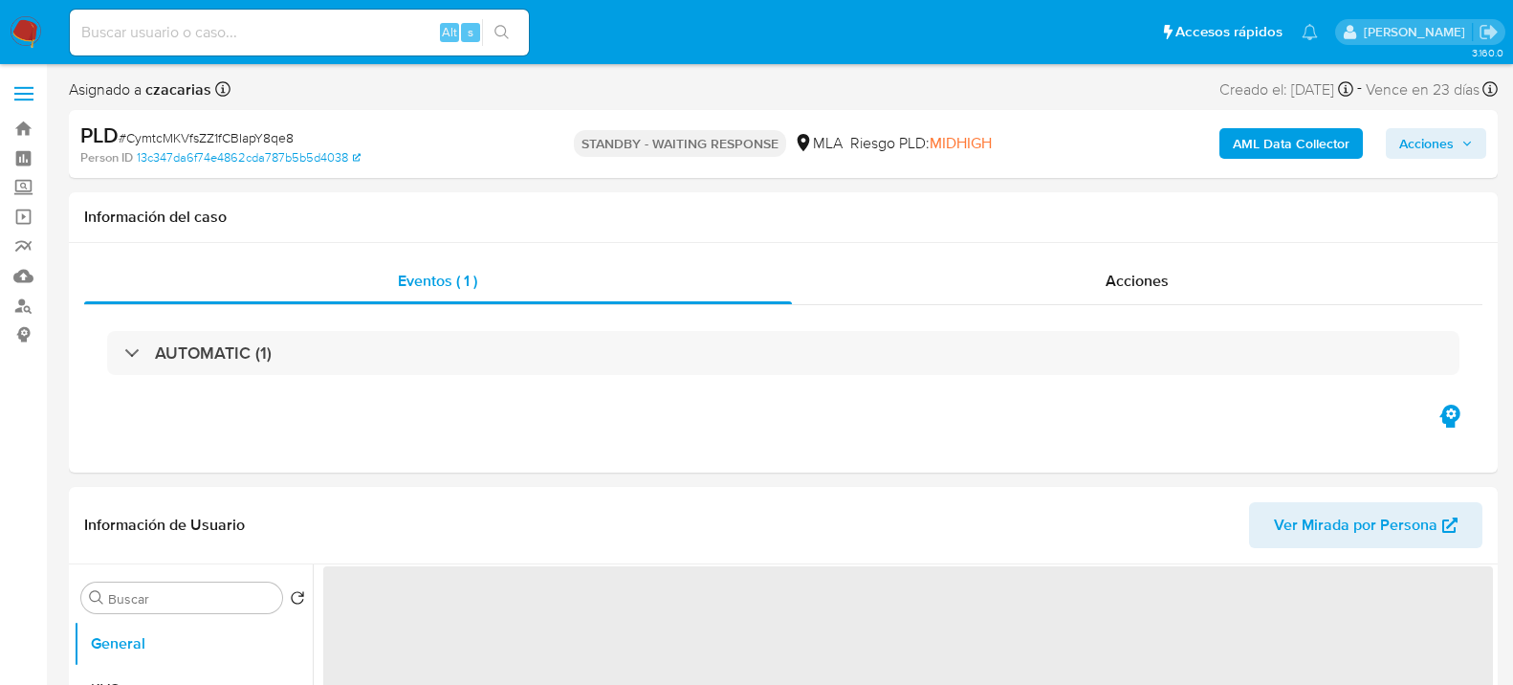
select select "10"
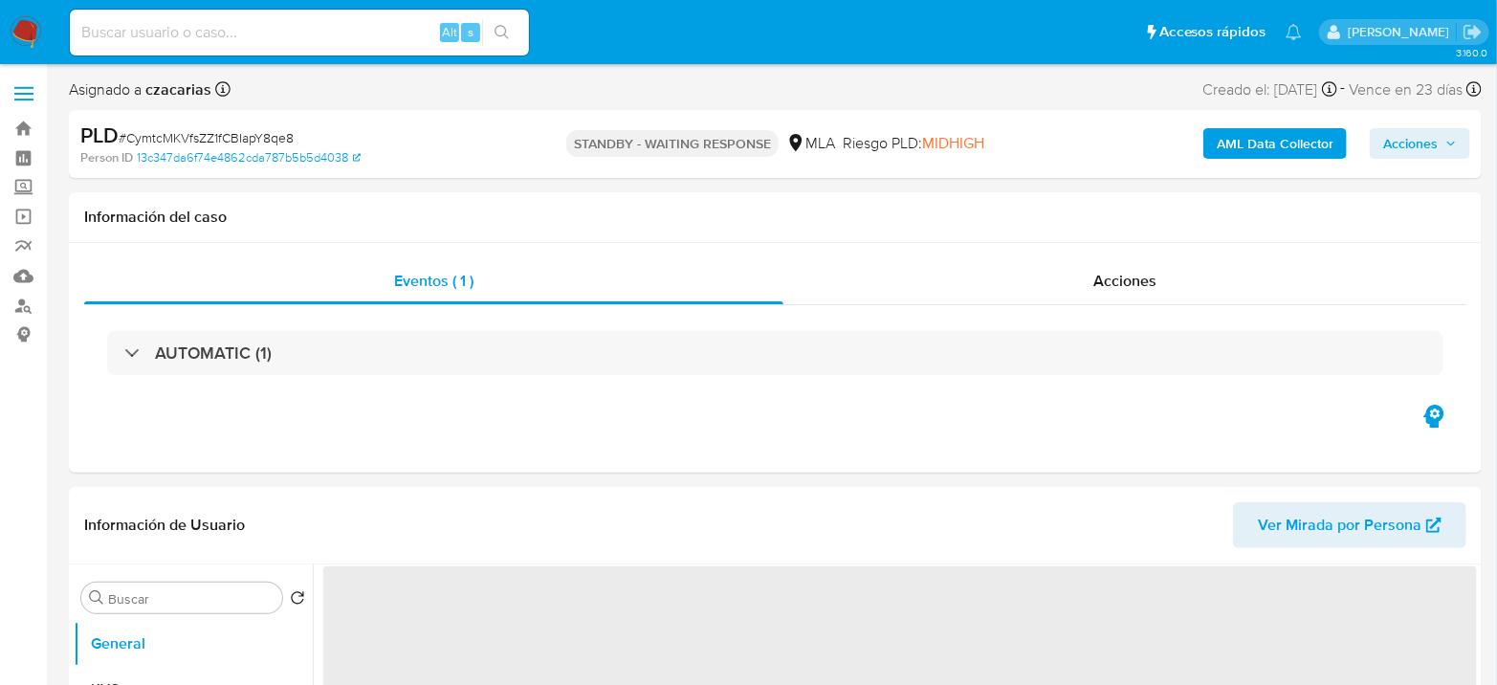
select select "10"
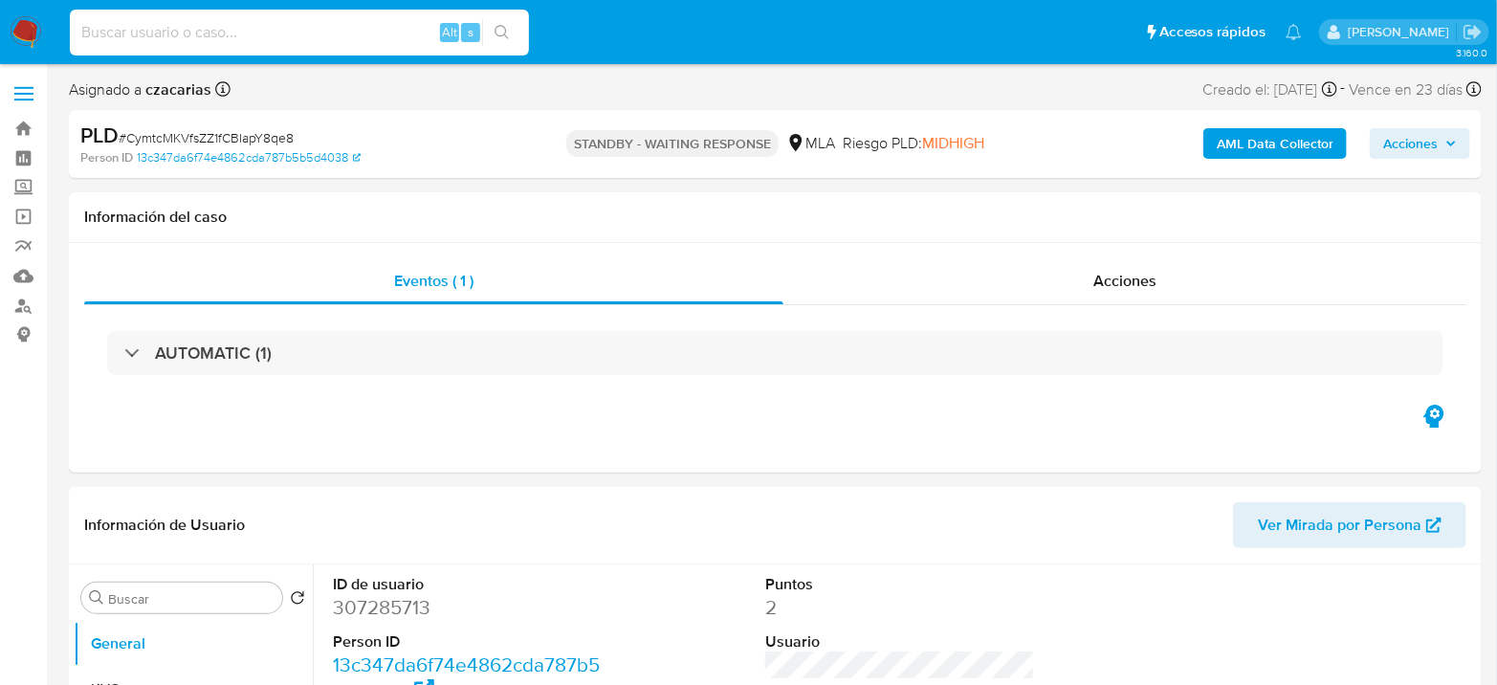
click at [275, 43] on input at bounding box center [299, 32] width 459 height 25
paste input "oIf0lKmS003KH7Ty4AEKmCOa"
type input "oIf0lKmS003KH7Ty4AEKmCOa"
click at [497, 23] on button "search-icon" at bounding box center [501, 32] width 39 height 27
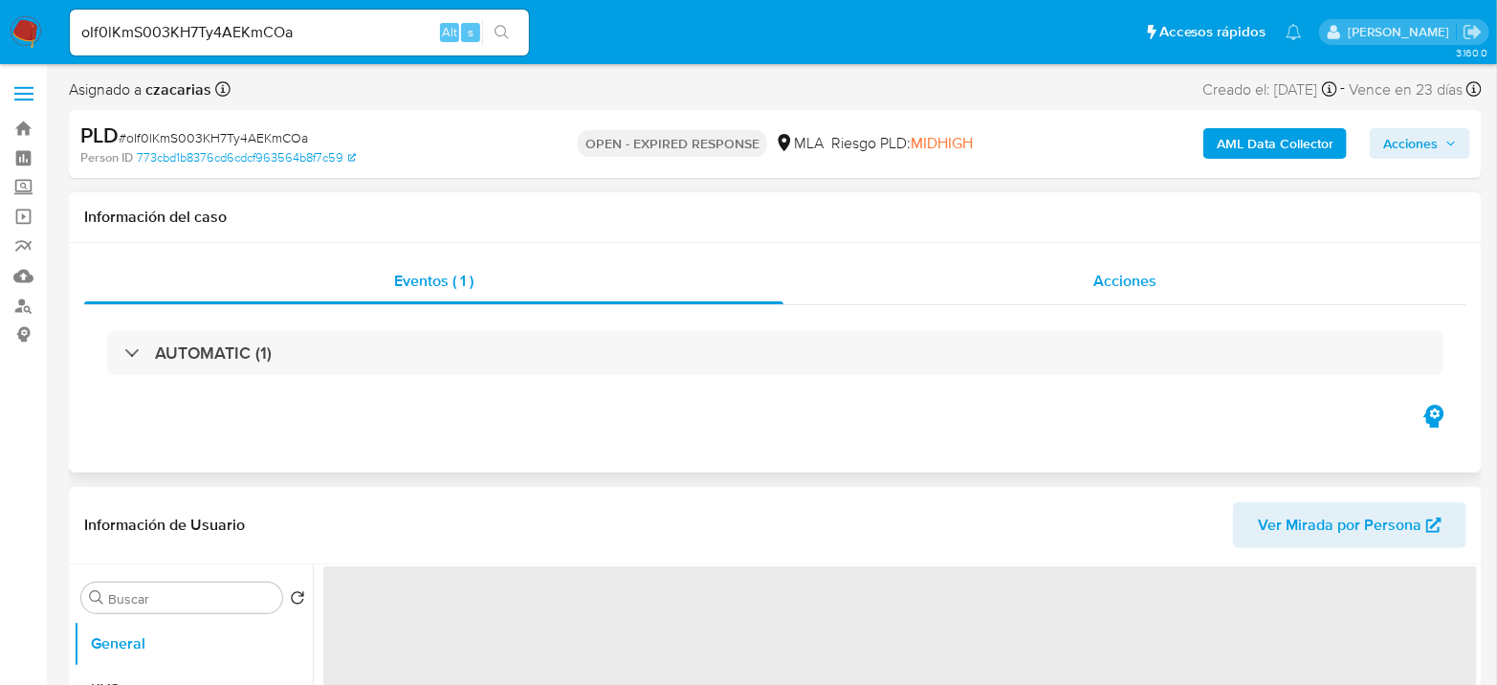
select select "10"
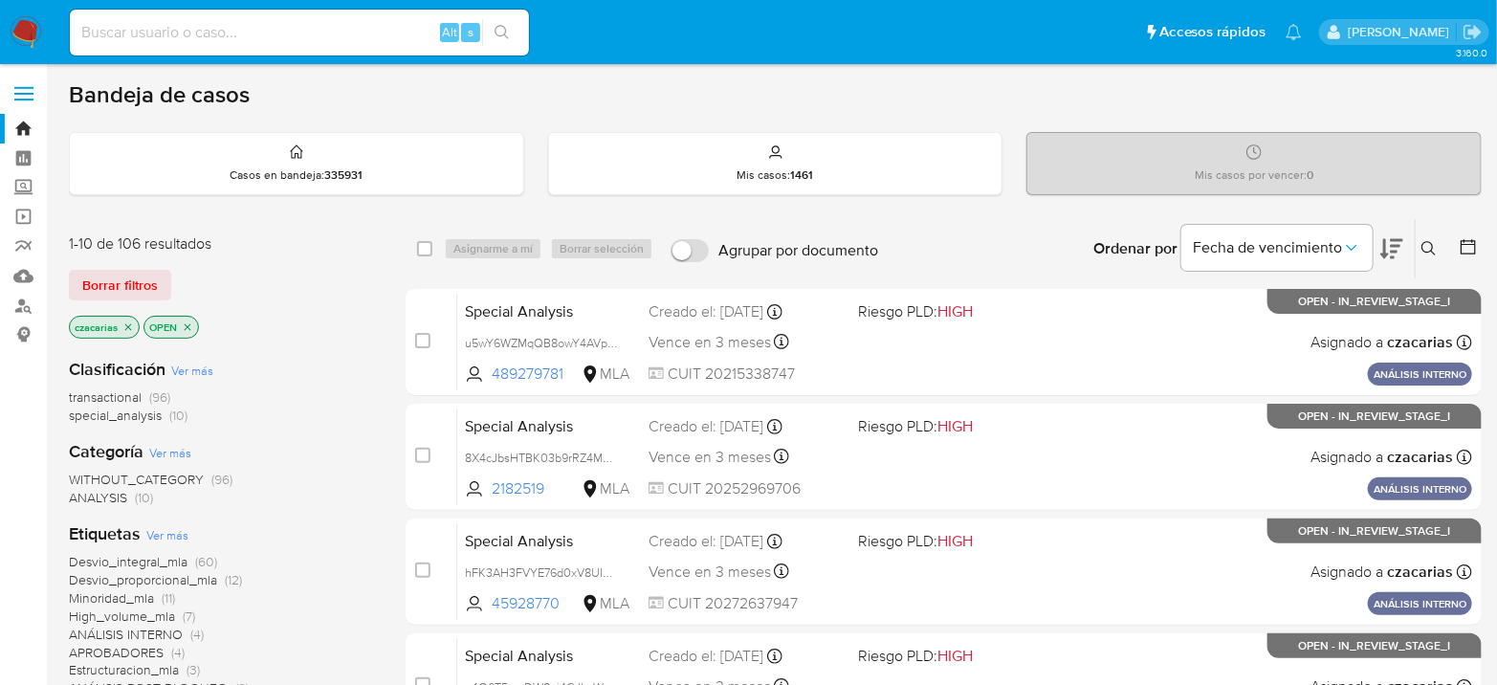
click at [1423, 238] on button at bounding box center [1431, 248] width 32 height 23
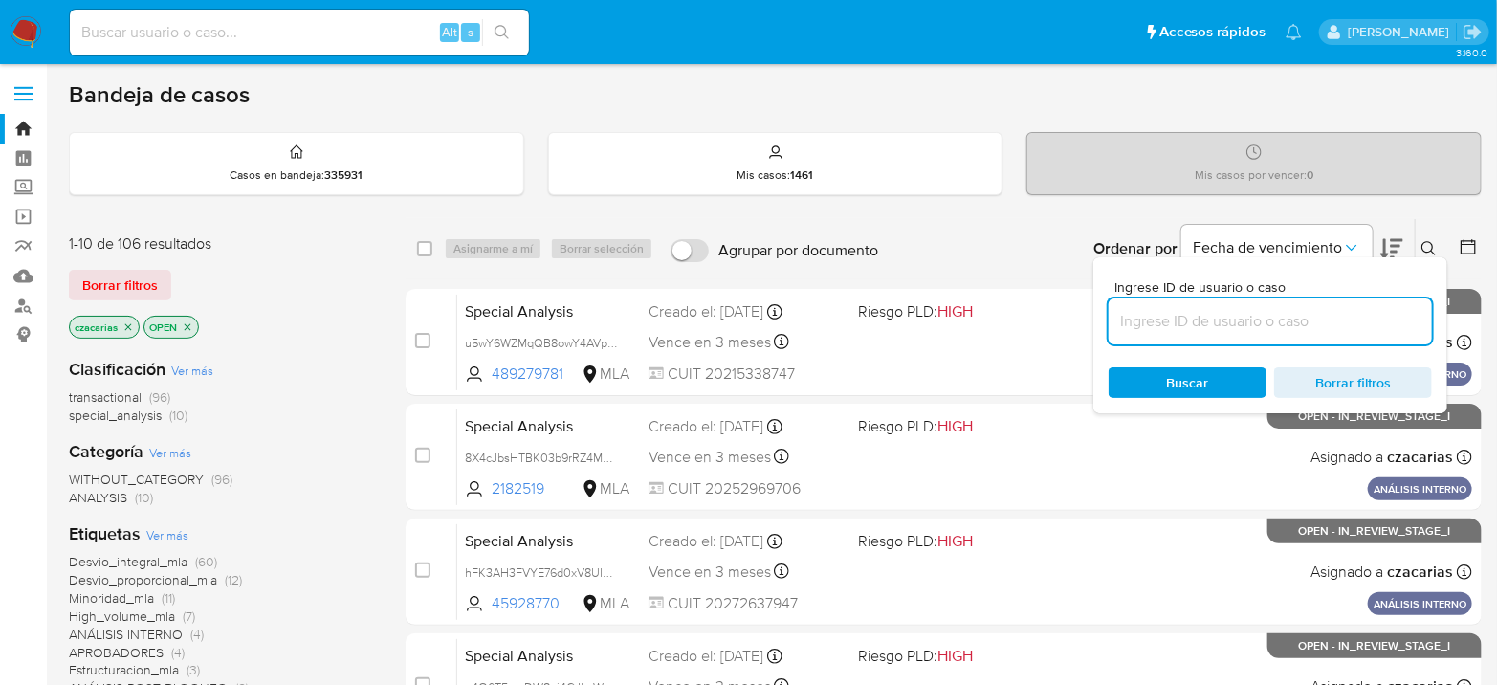
click at [1339, 319] on input at bounding box center [1269, 321] width 323 height 25
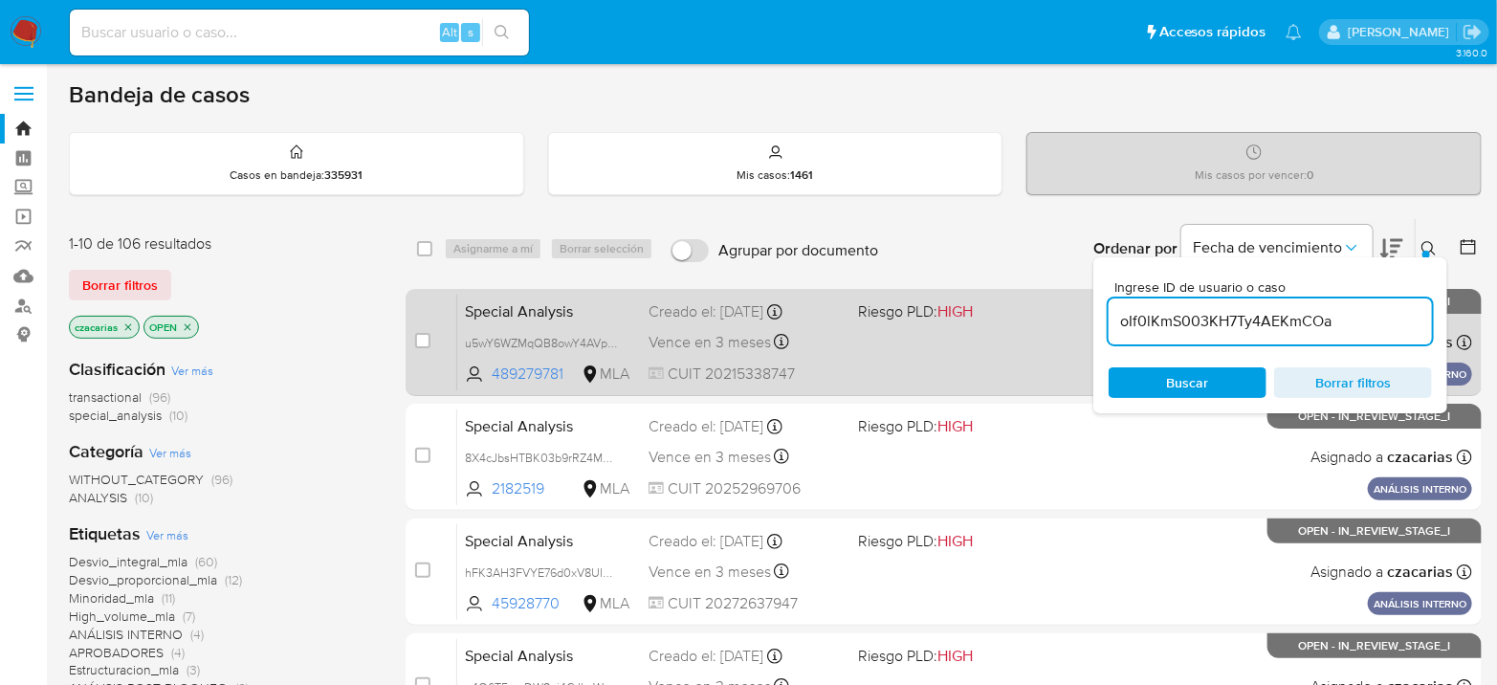
type input "oIf0lKmS003KH7Ty4AEKmCOa"
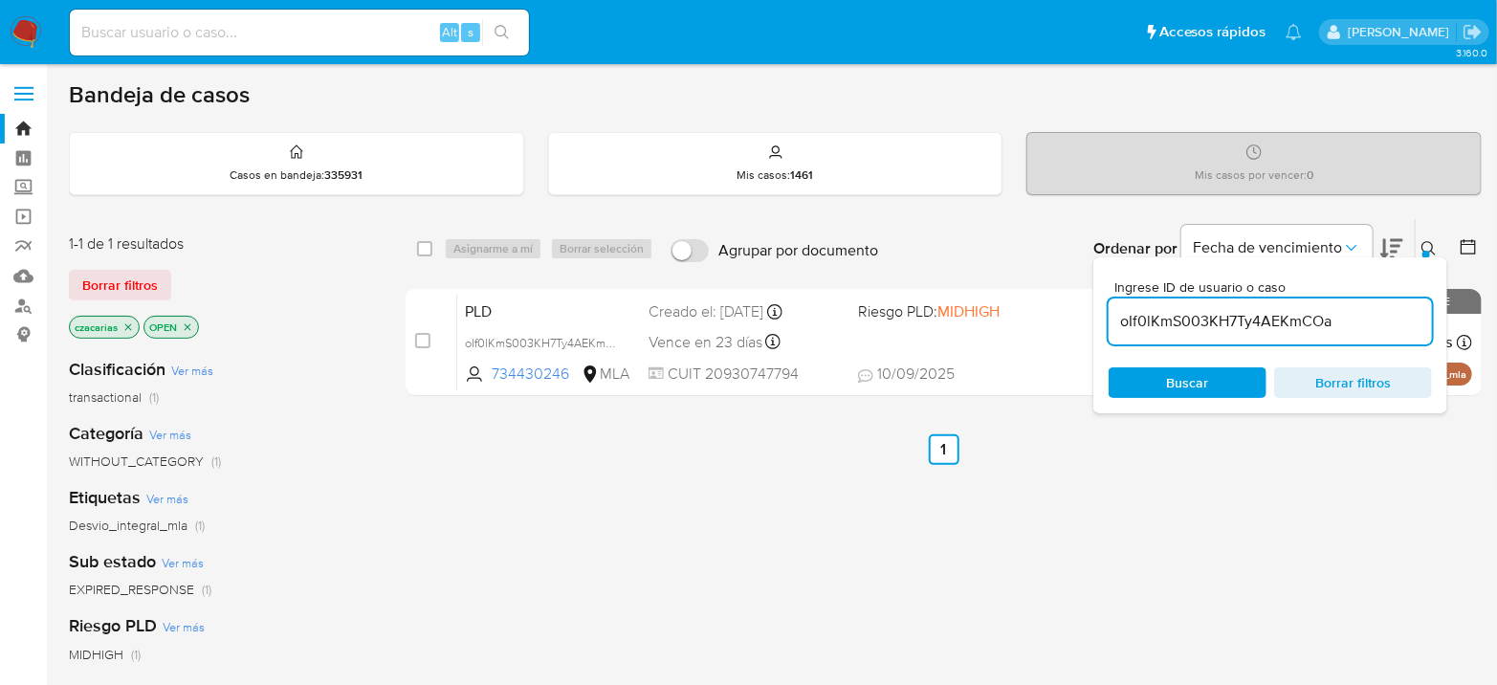
click at [420, 346] on div "case-item-checkbox" at bounding box center [422, 340] width 15 height 19
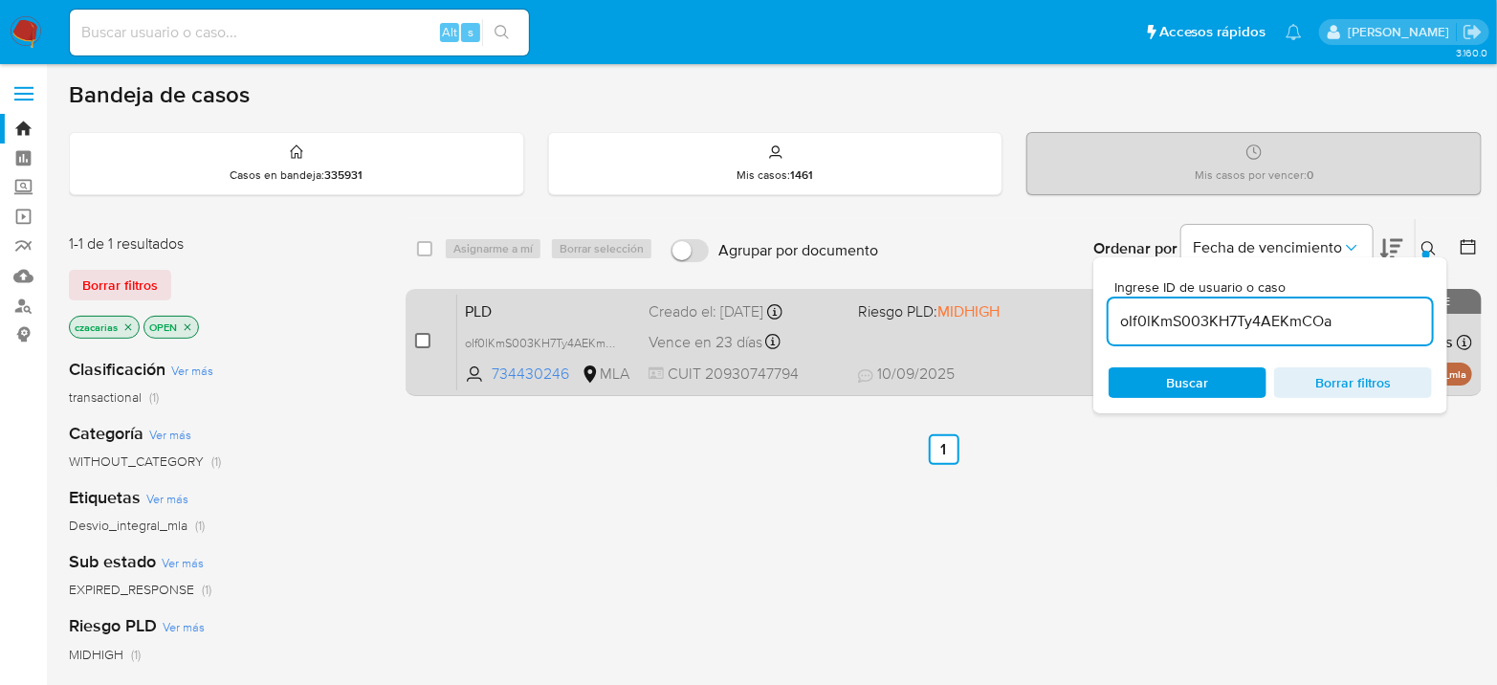
click at [420, 344] on input "checkbox" at bounding box center [422, 340] width 15 height 15
checkbox input "true"
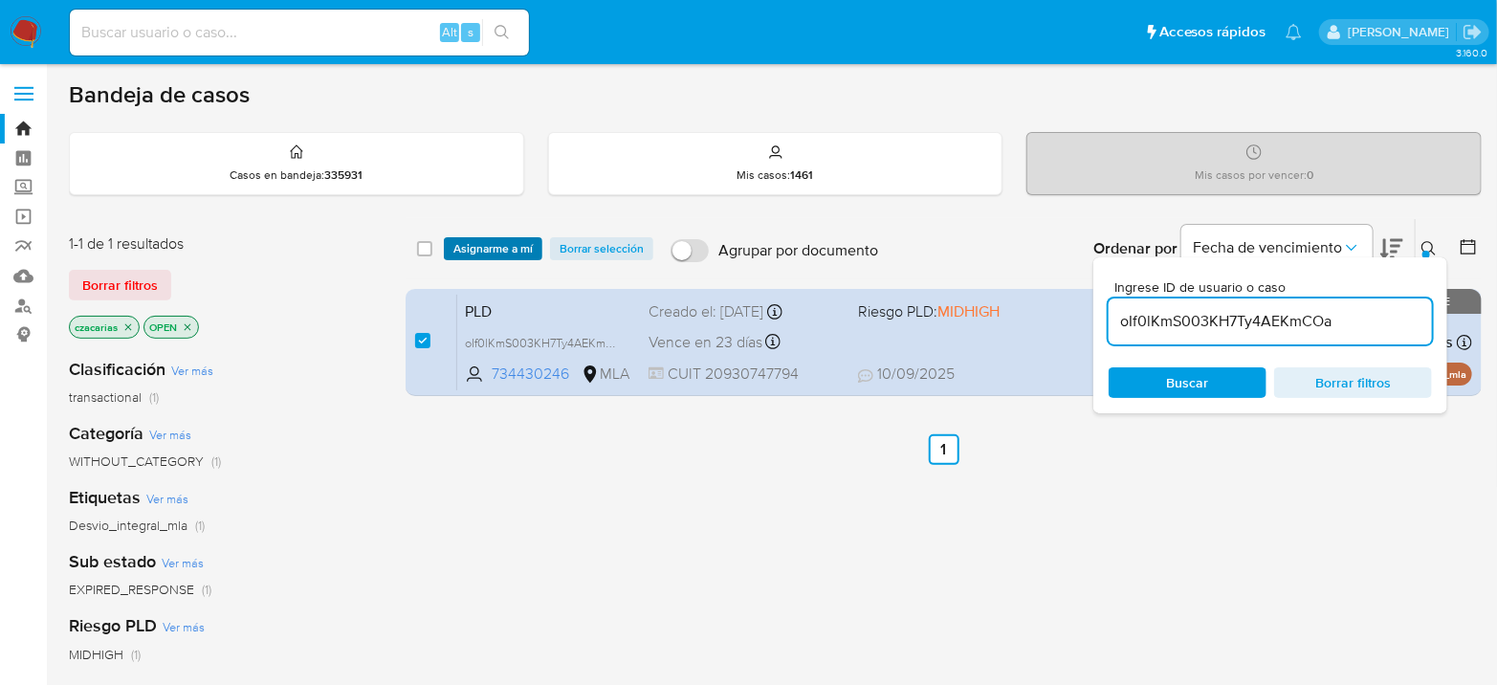
click at [502, 244] on span "Asignarme a mí" at bounding box center [492, 248] width 79 height 19
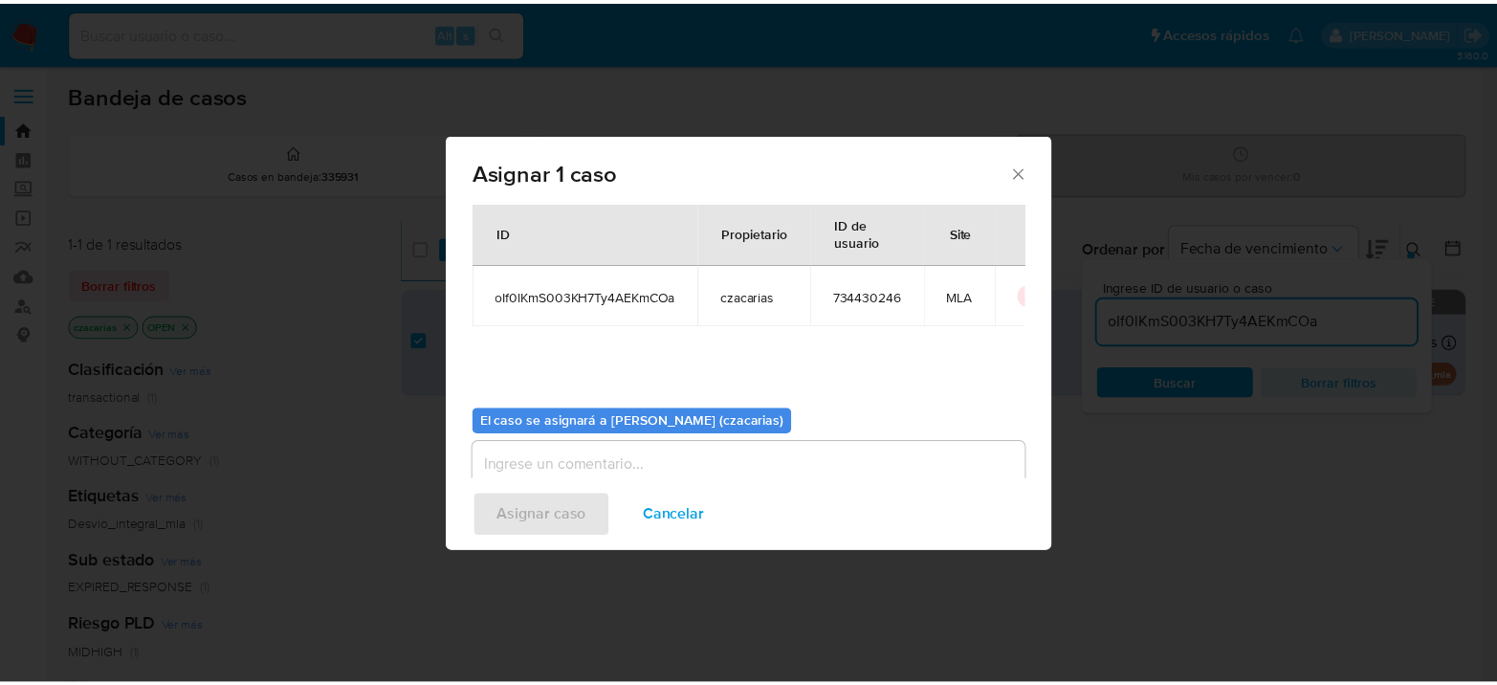
scroll to position [98, 0]
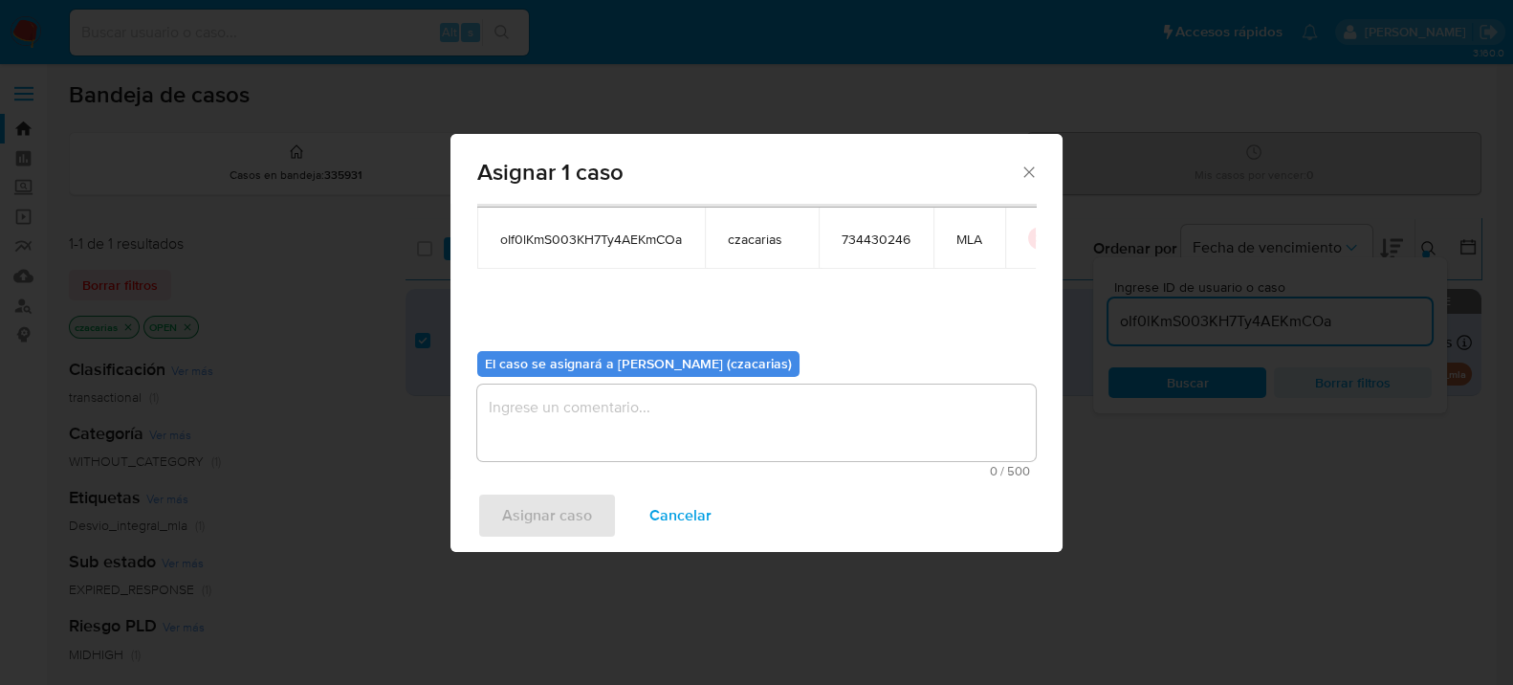
click at [815, 451] on textarea "assign-modal" at bounding box center [756, 422] width 558 height 77
click at [581, 494] on span "Asignar caso" at bounding box center [547, 515] width 90 height 42
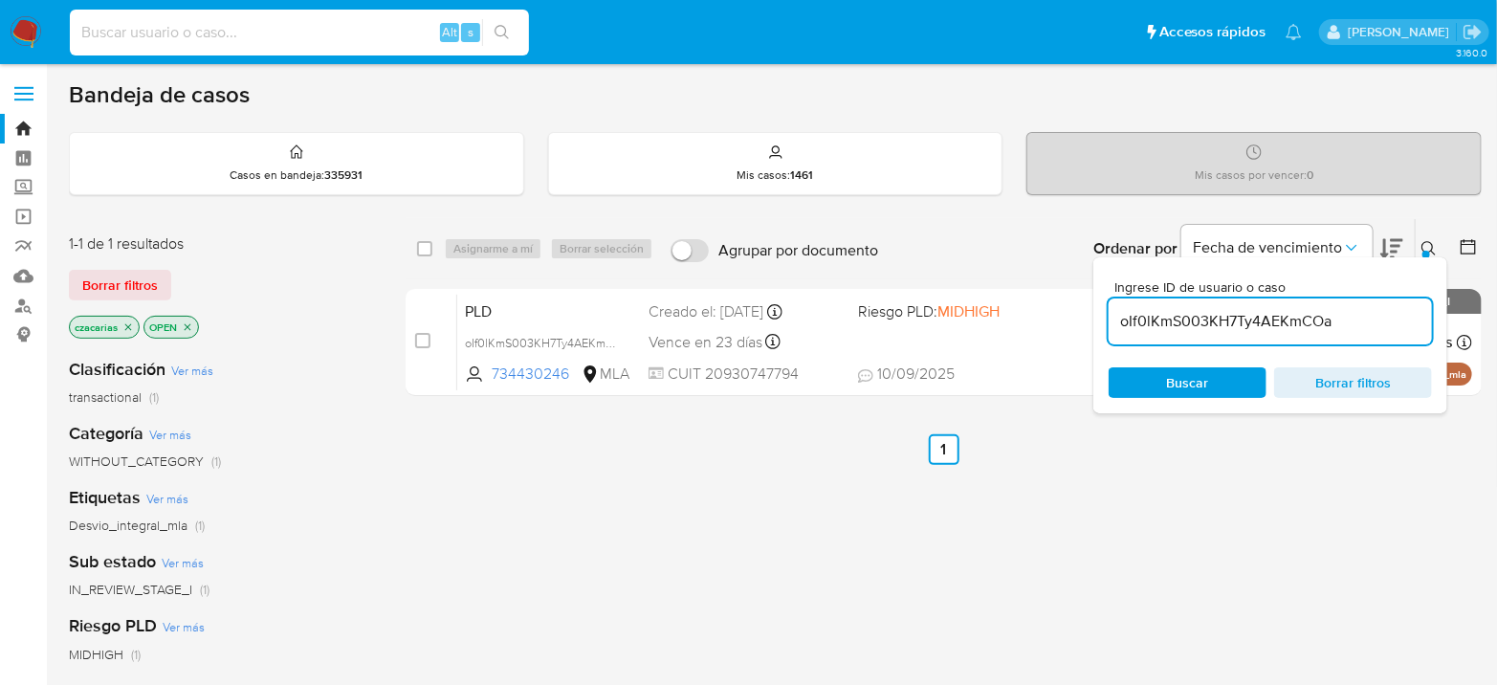
click at [211, 20] on input at bounding box center [299, 32] width 459 height 25
paste input "y85dO9YCg0BqcEgdl8rJ7emA"
type input "y85dO9YCg0BqcEgdl8rJ7emA"
click at [497, 44] on button "search-icon" at bounding box center [501, 32] width 39 height 27
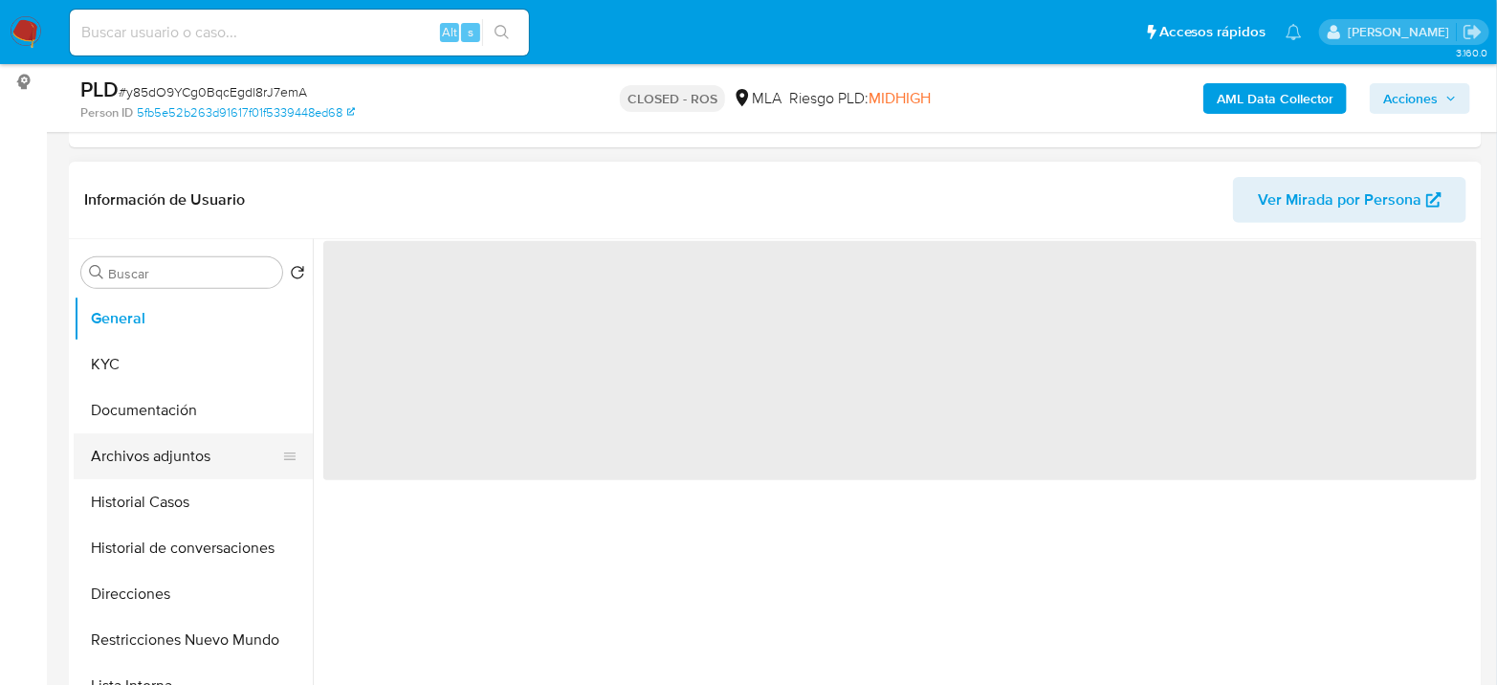
scroll to position [318, 0]
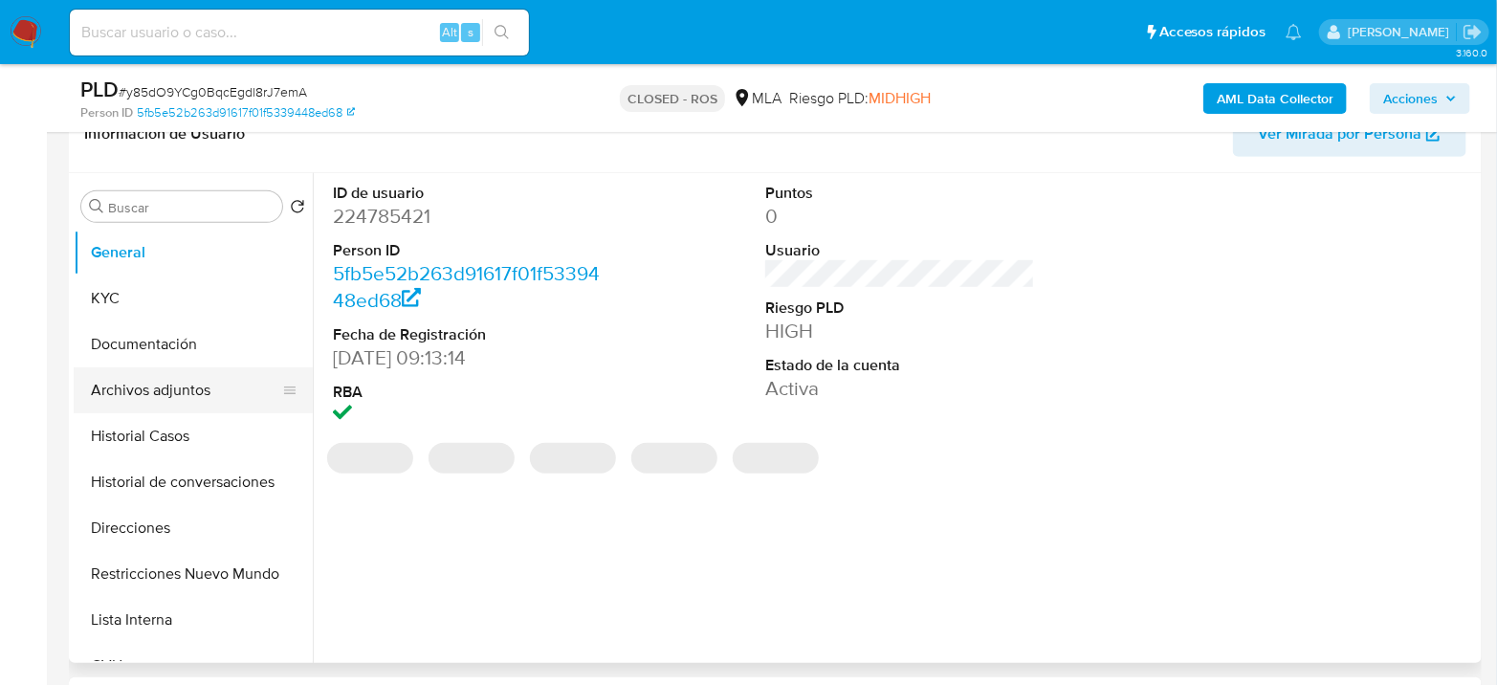
select select "10"
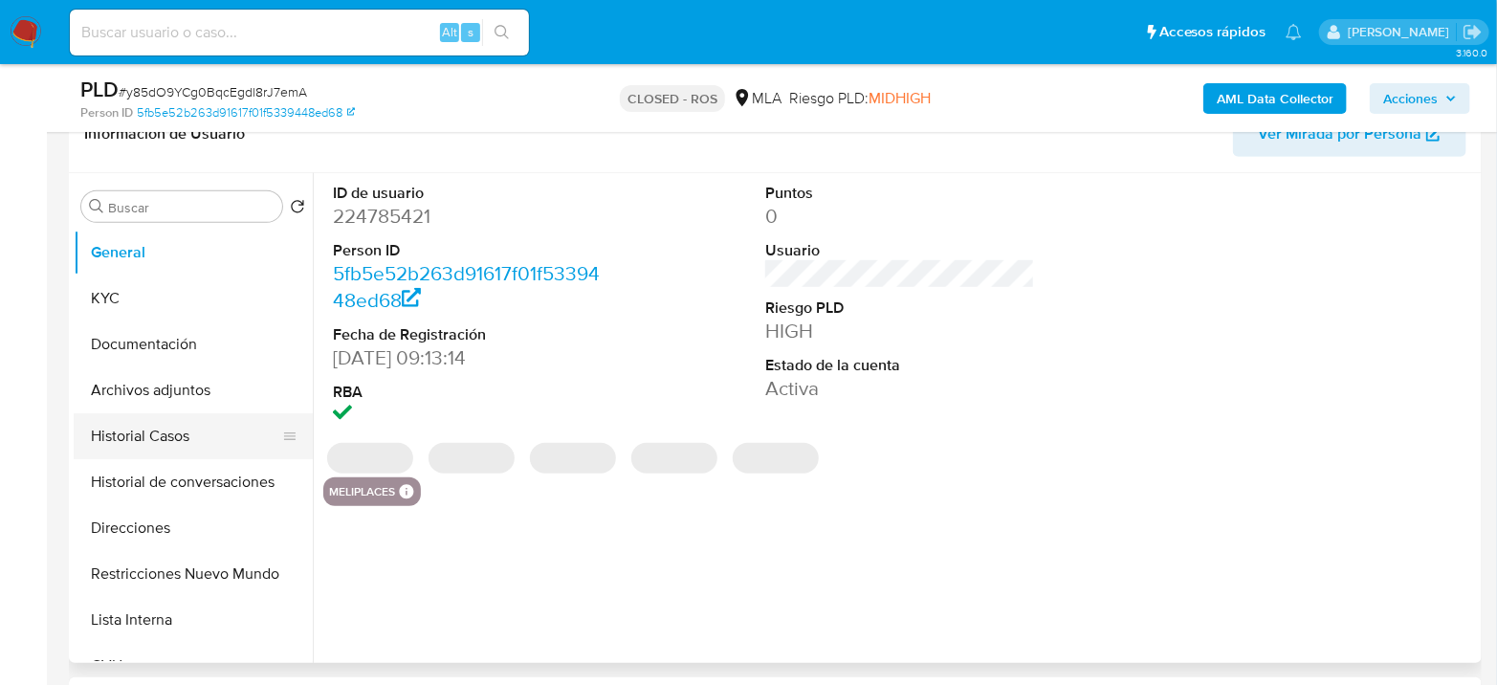
click at [194, 435] on button "Historial Casos" at bounding box center [186, 436] width 224 height 46
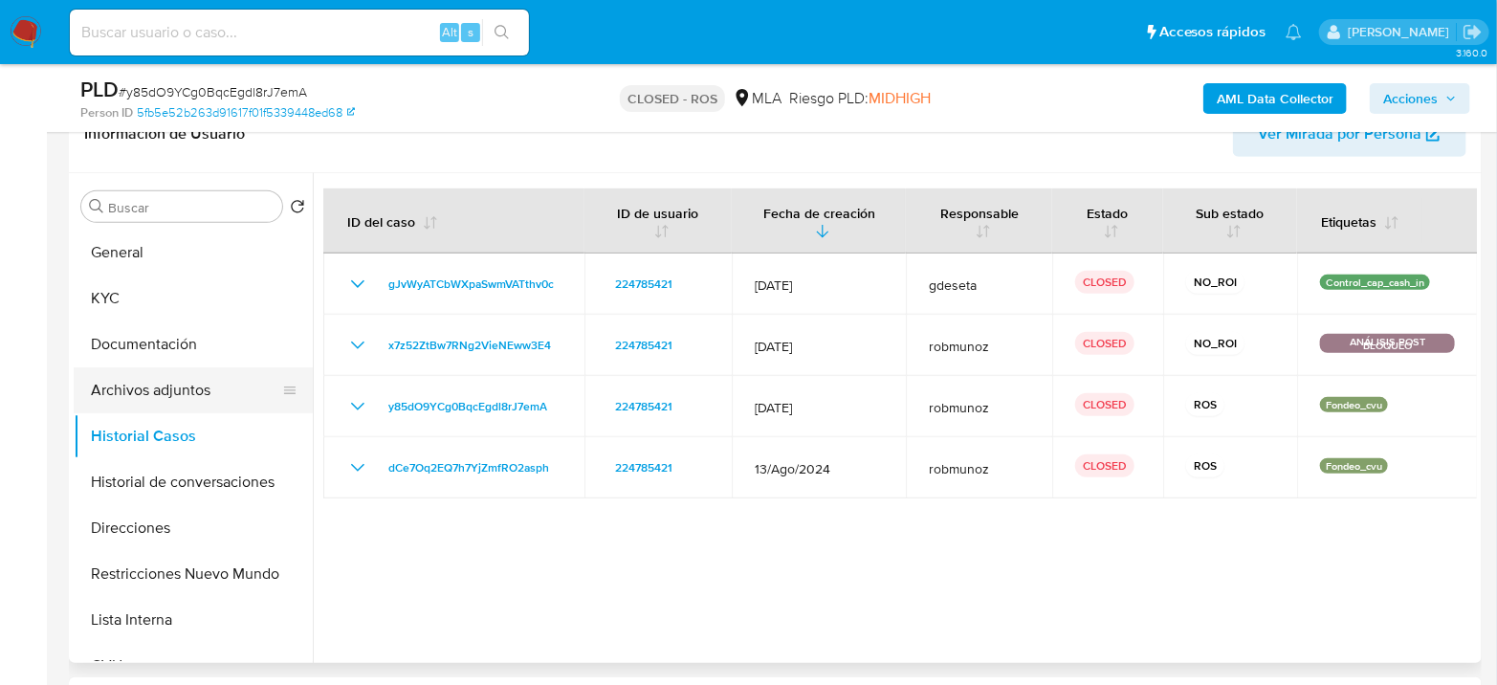
click at [176, 377] on button "Archivos adjuntos" at bounding box center [186, 390] width 224 height 46
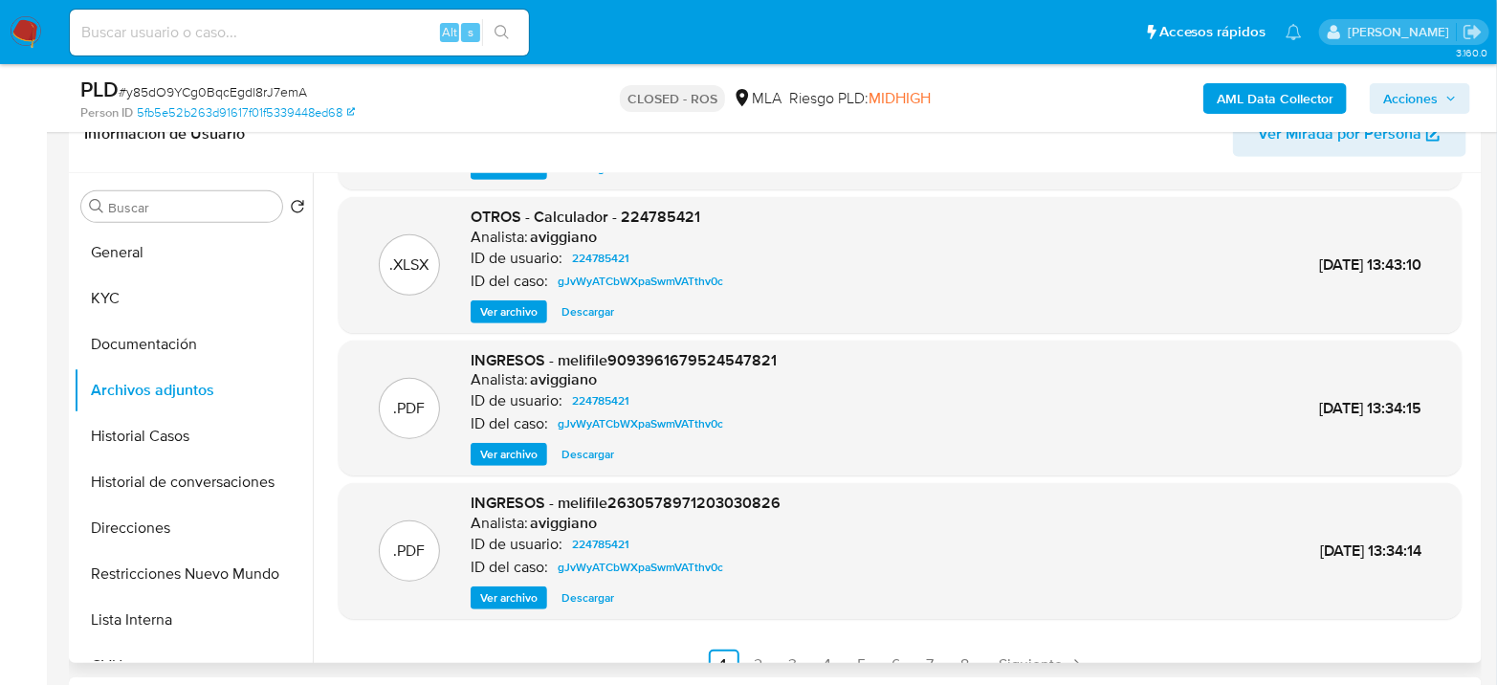
scroll to position [160, 0]
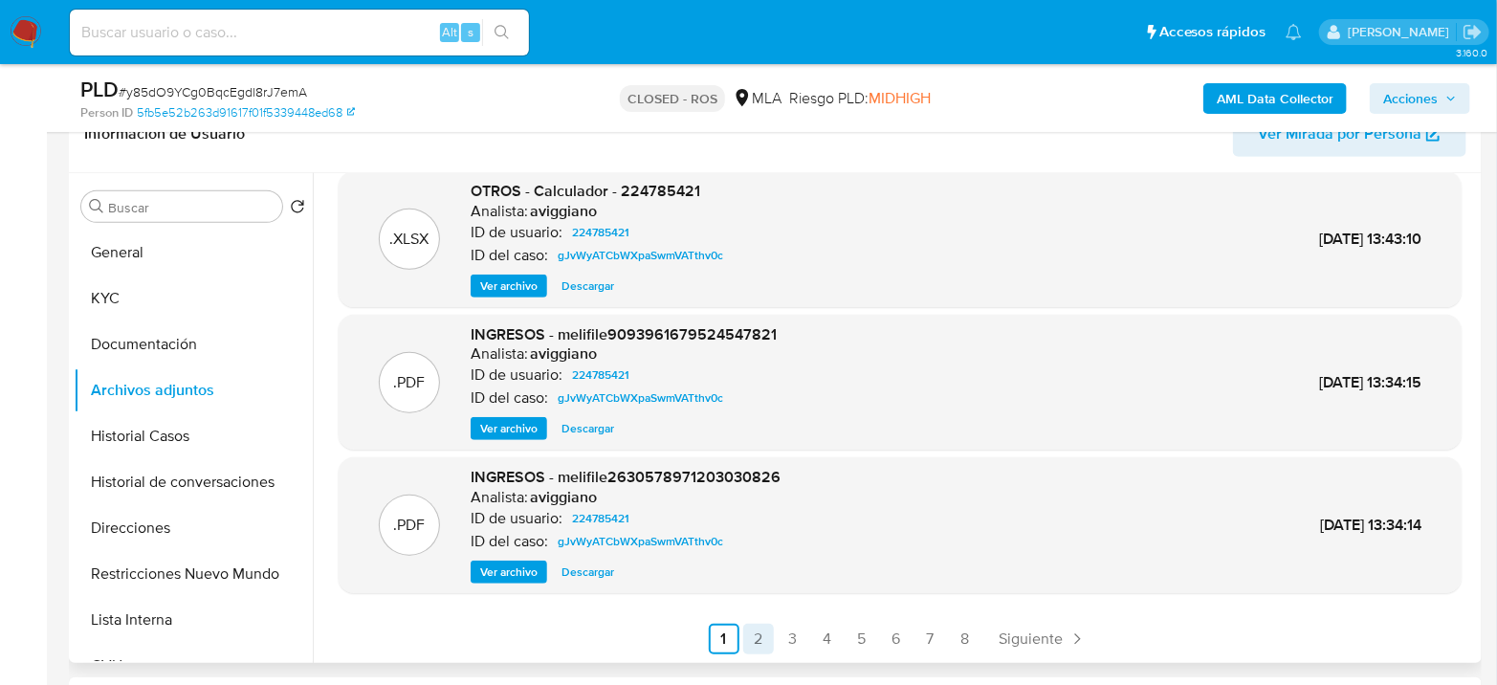
click at [755, 628] on link "2" at bounding box center [758, 639] width 31 height 31
click at [841, 643] on link "3" at bounding box center [843, 639] width 31 height 31
click at [878, 639] on link "4" at bounding box center [878, 639] width 31 height 31
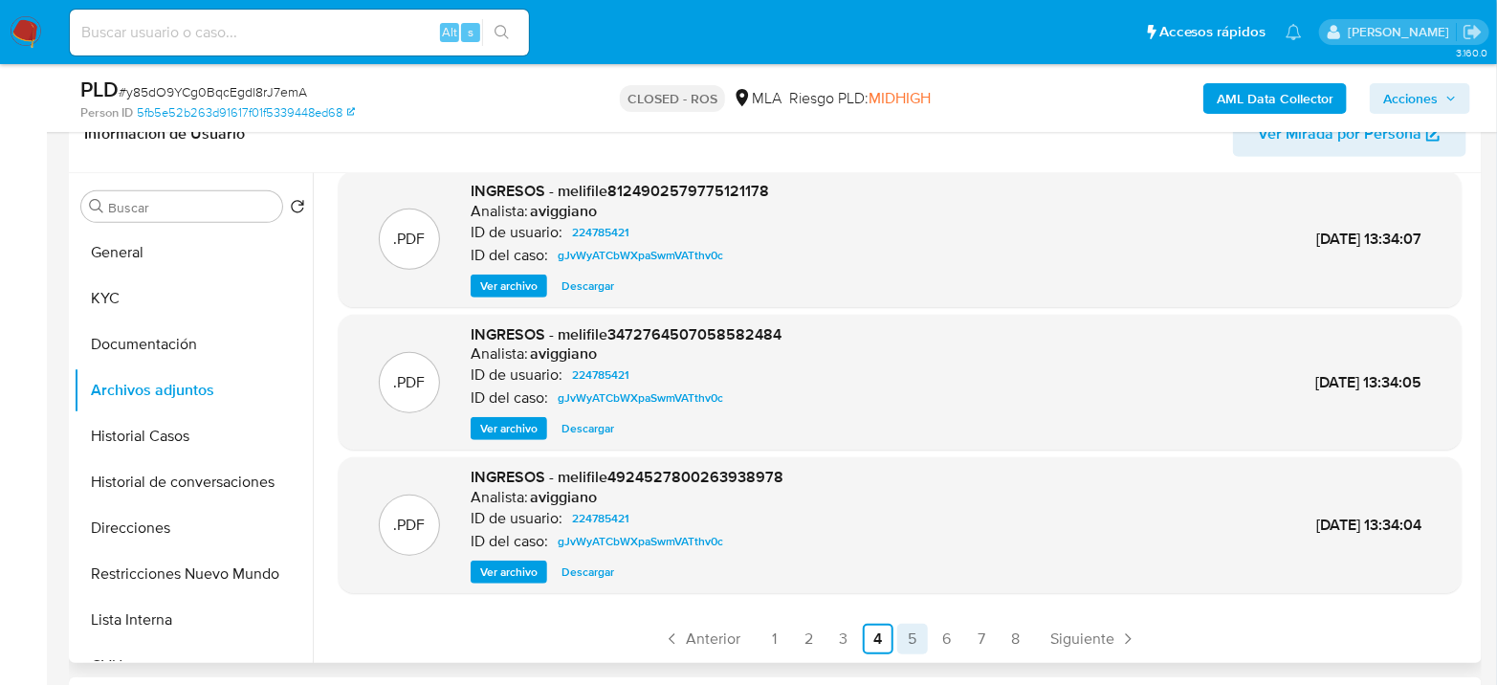
click at [916, 631] on link "5" at bounding box center [912, 639] width 31 height 31
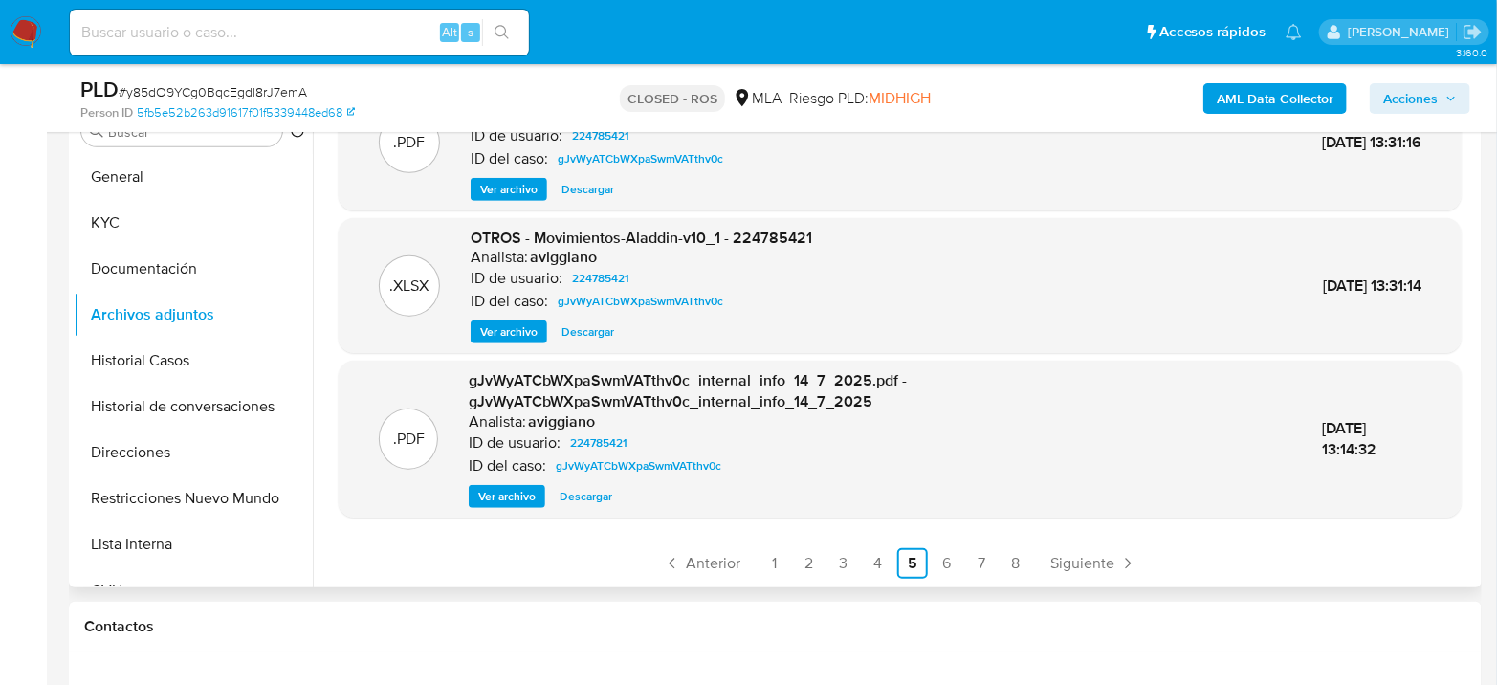
scroll to position [425, 0]
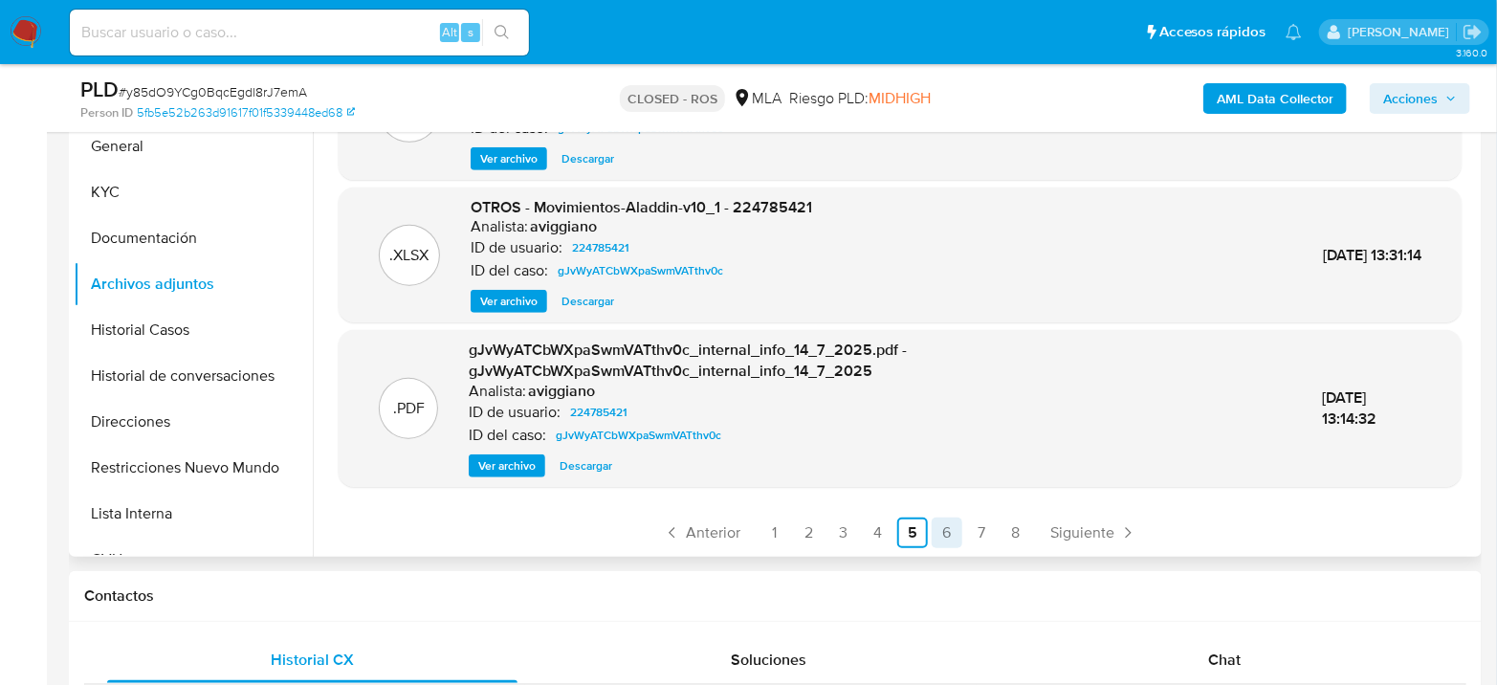
click at [942, 536] on link "6" at bounding box center [946, 532] width 31 height 31
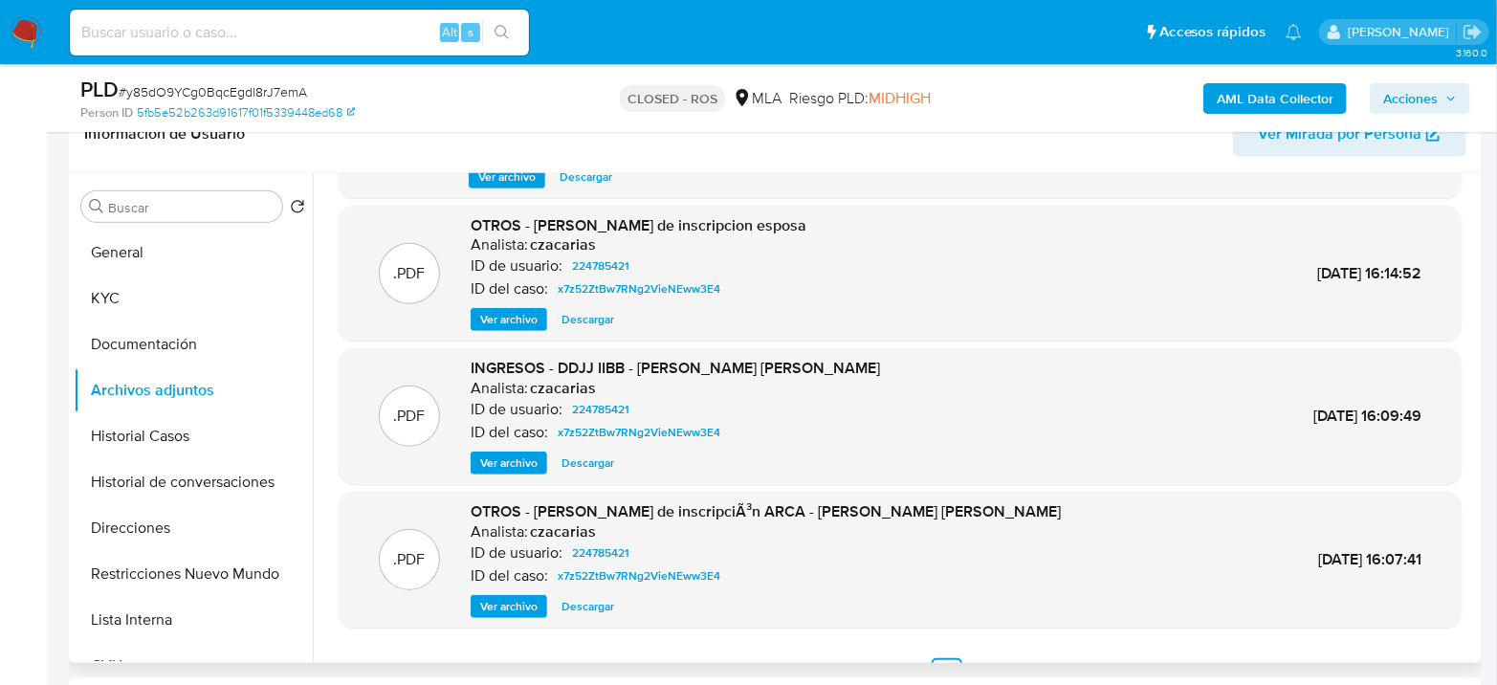
scroll to position [181, 0]
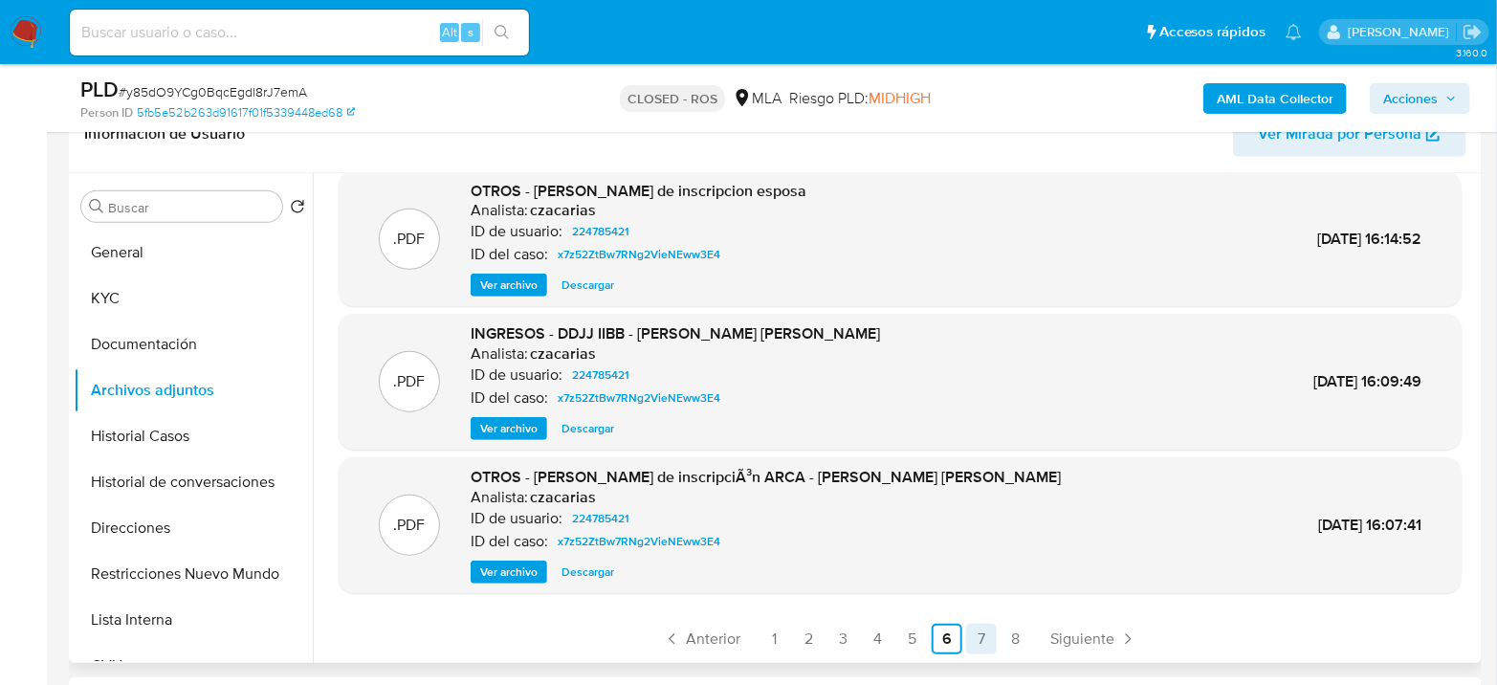
click at [981, 630] on link "7" at bounding box center [981, 639] width 31 height 31
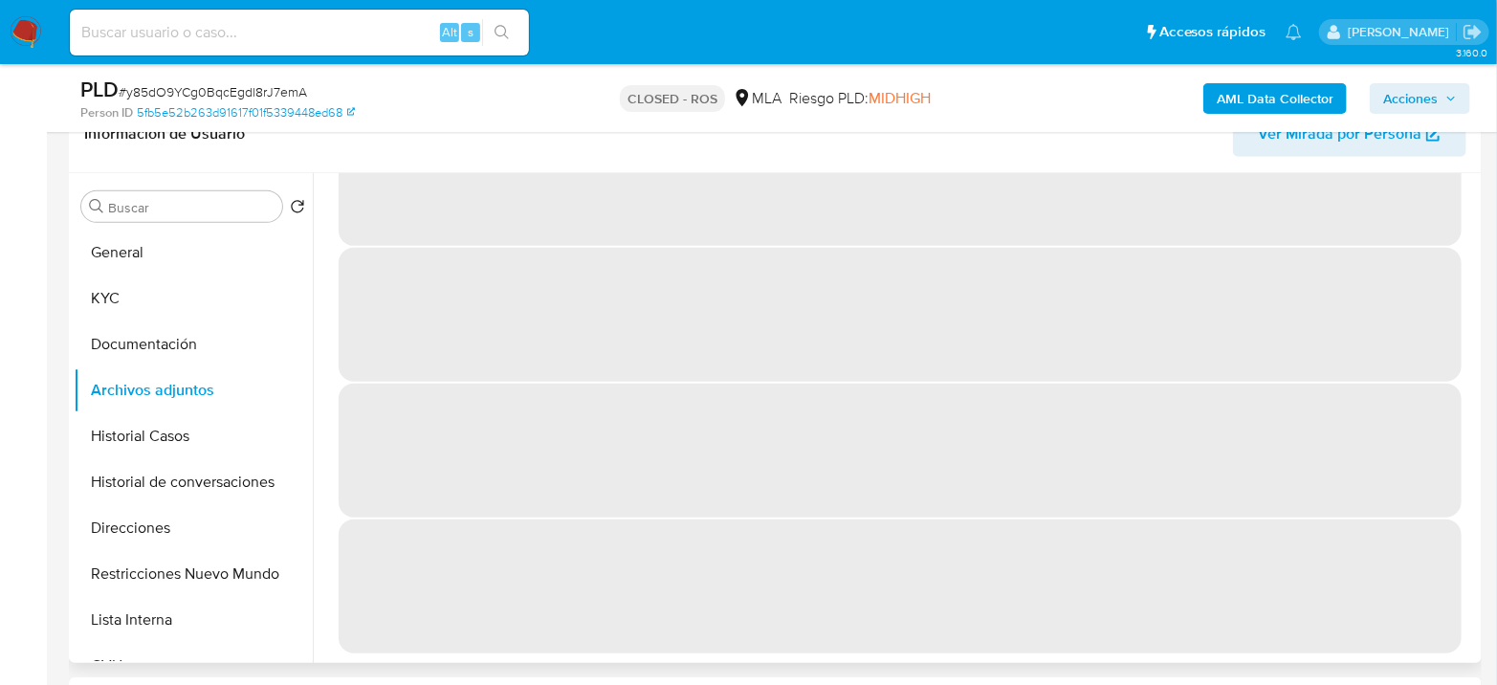
scroll to position [0, 0]
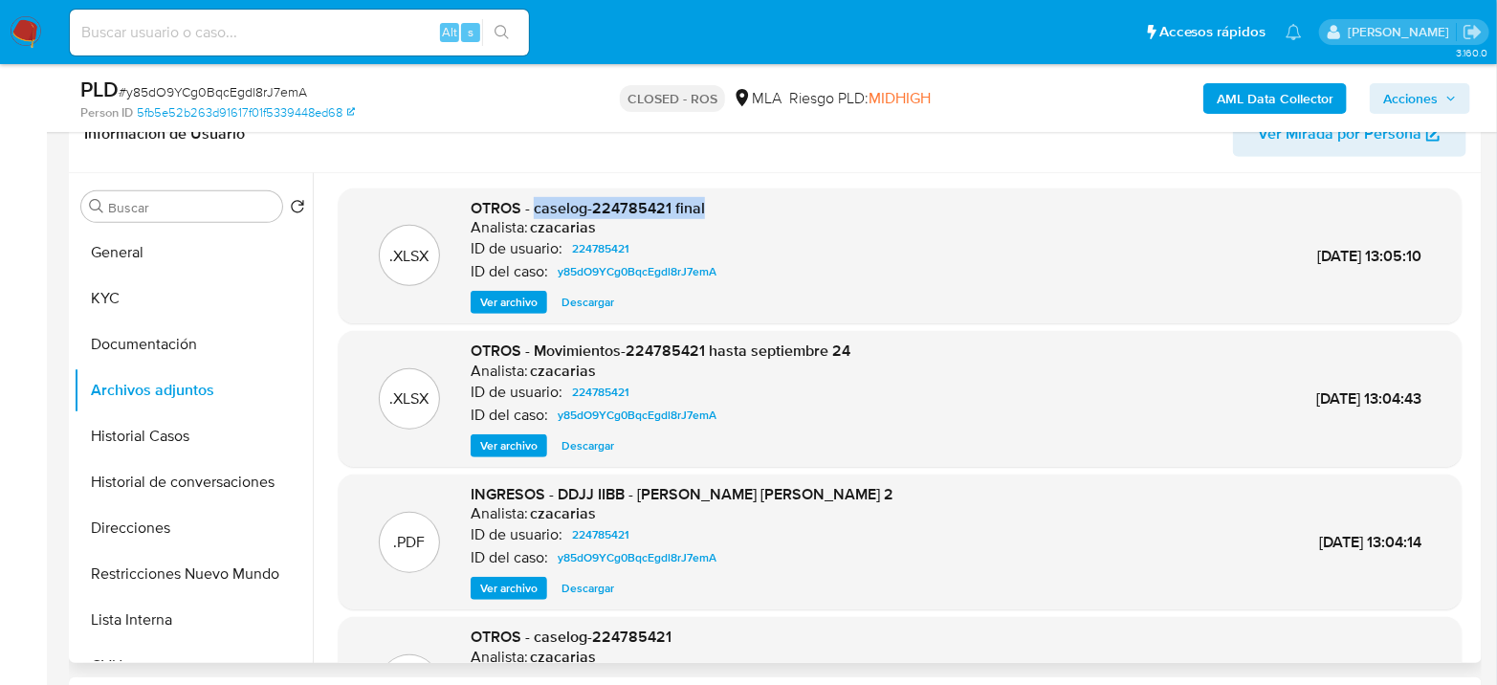
drag, startPoint x: 532, startPoint y: 203, endPoint x: 733, endPoint y: 204, distance: 201.8
click at [733, 204] on div ".XLSX OTROS - caselog-224785421 final Analista: czacarias ID de usuario: 224785…" at bounding box center [900, 256] width 1104 height 117
copy span "caselog-224785421 final"
click at [593, 302] on span "Descargar" at bounding box center [587, 302] width 53 height 19
click at [145, 257] on button "General" at bounding box center [186, 253] width 224 height 46
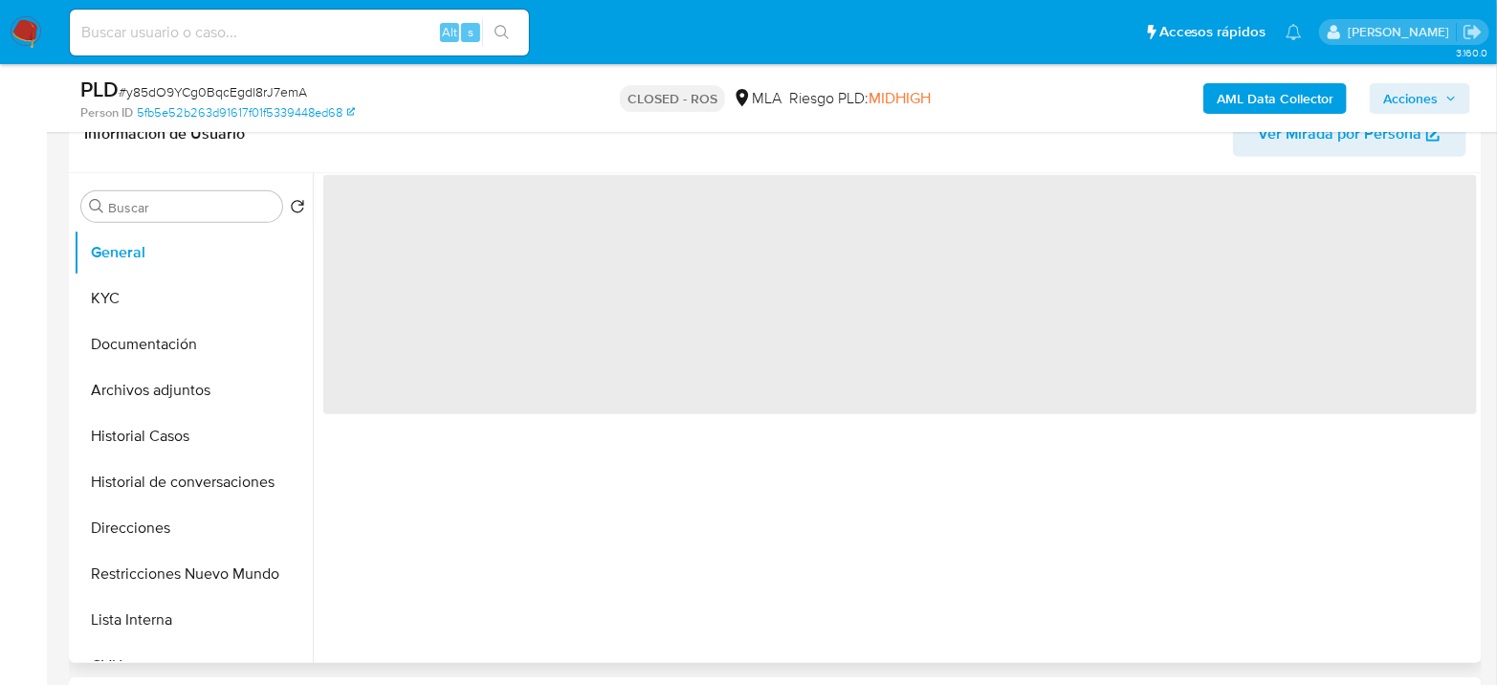
click at [387, 213] on span "‌" at bounding box center [899, 294] width 1153 height 239
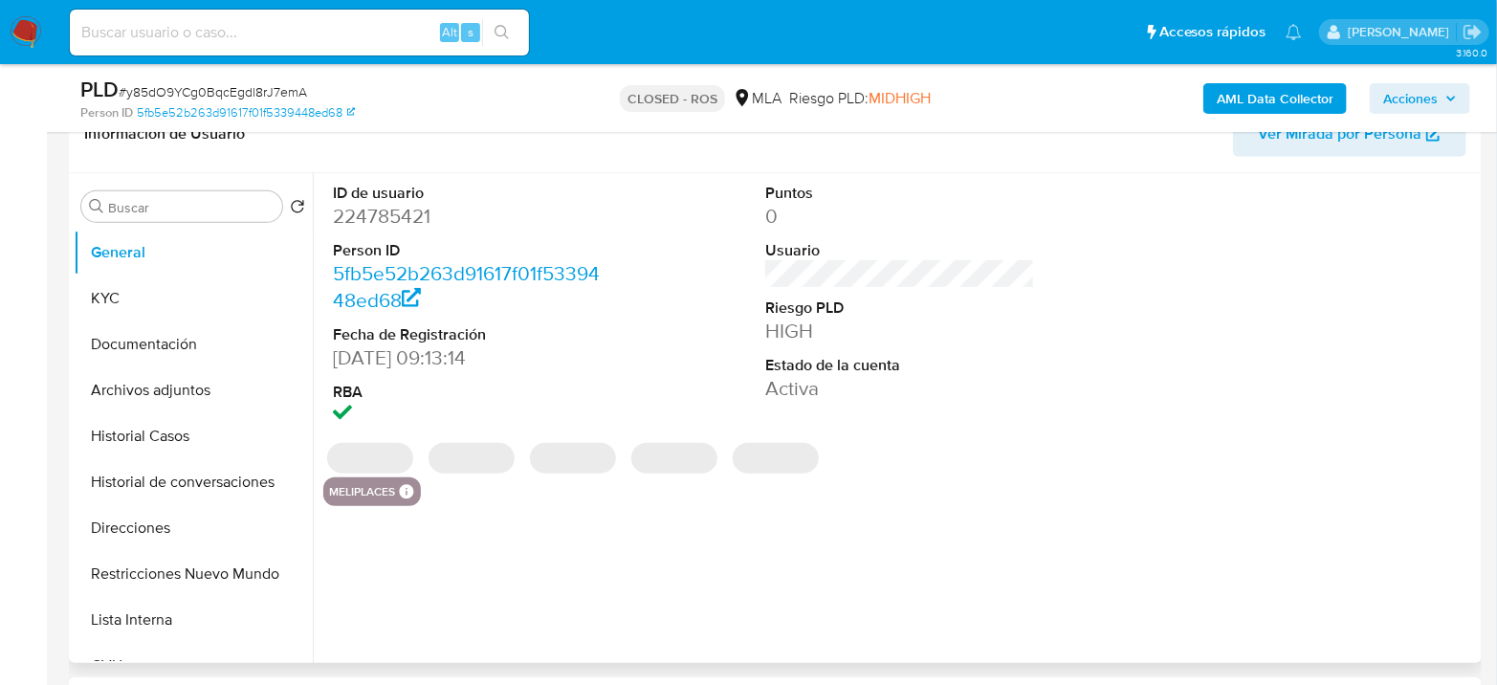
click at [400, 214] on dd "224785421" at bounding box center [468, 216] width 270 height 27
copy dd "224785421"
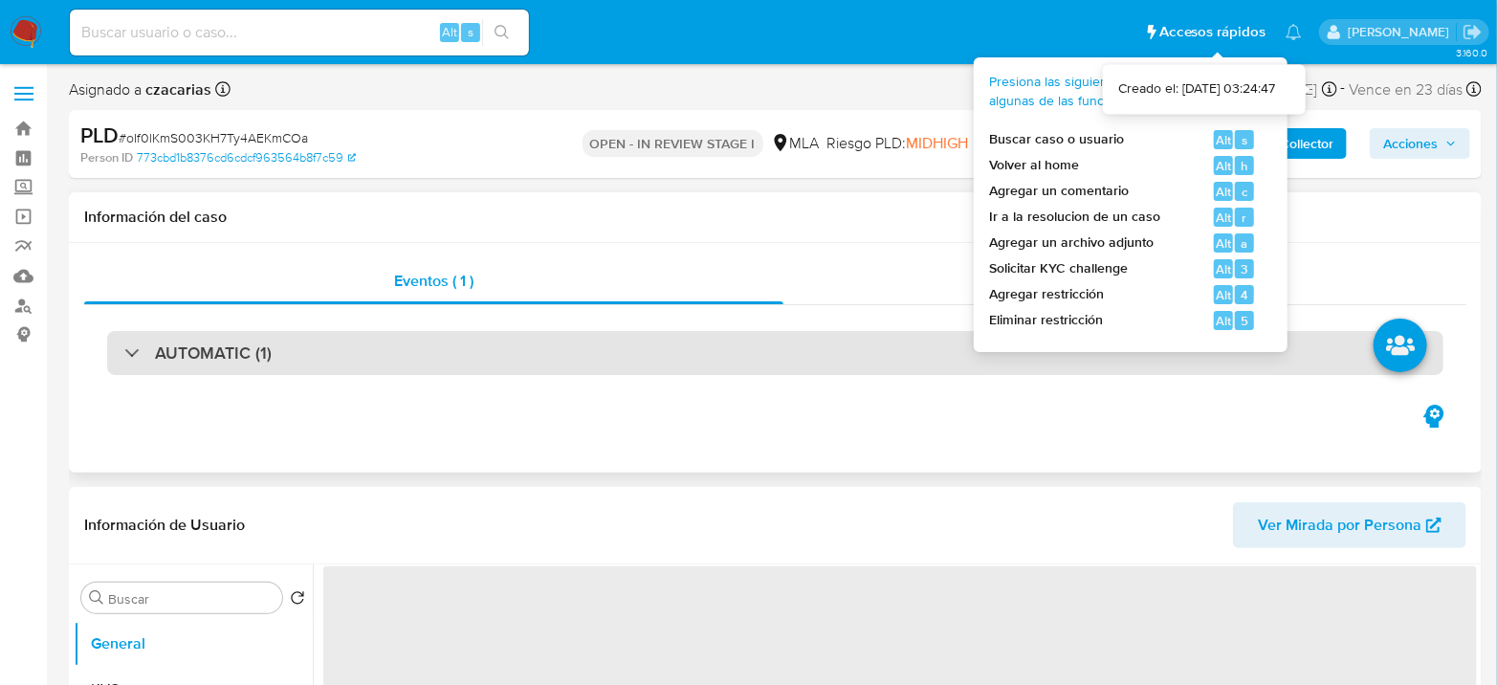
select select "10"
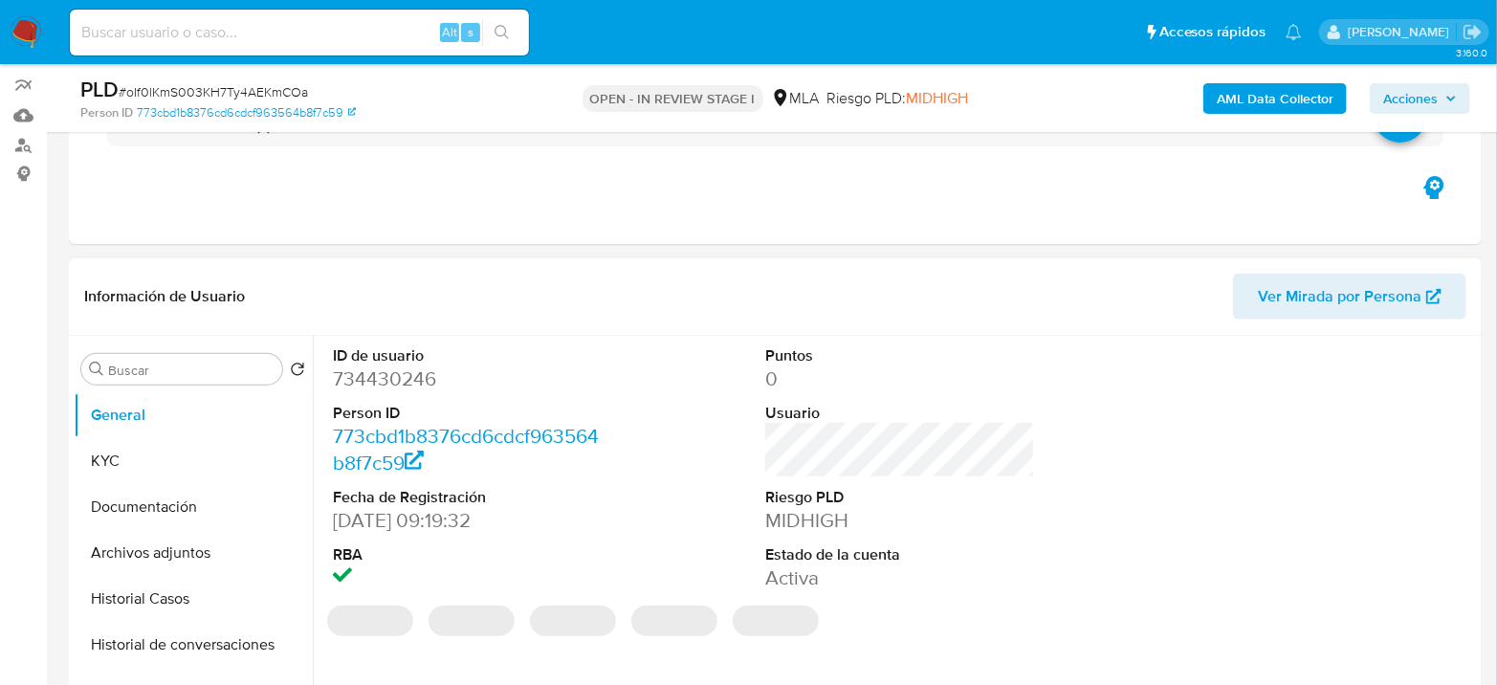
scroll to position [212, 0]
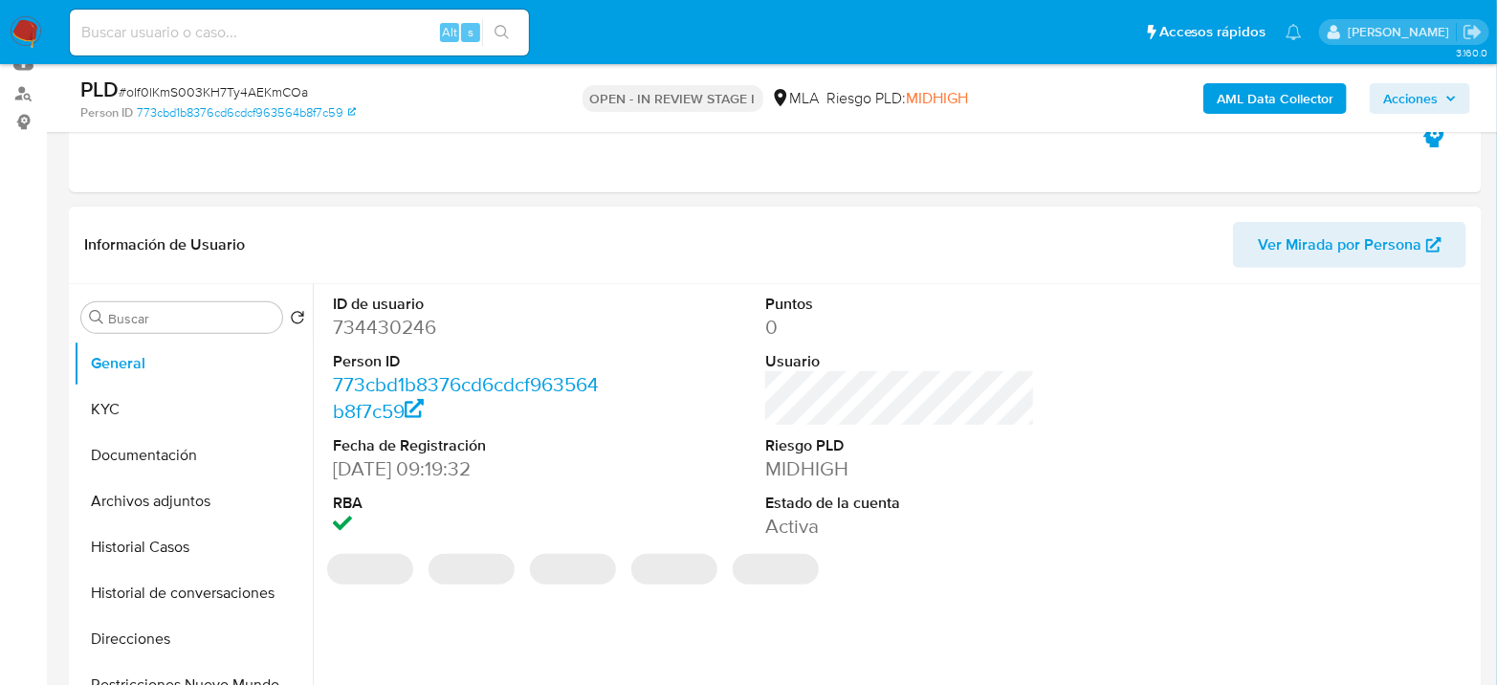
click at [368, 330] on dd "734430246" at bounding box center [468, 327] width 270 height 27
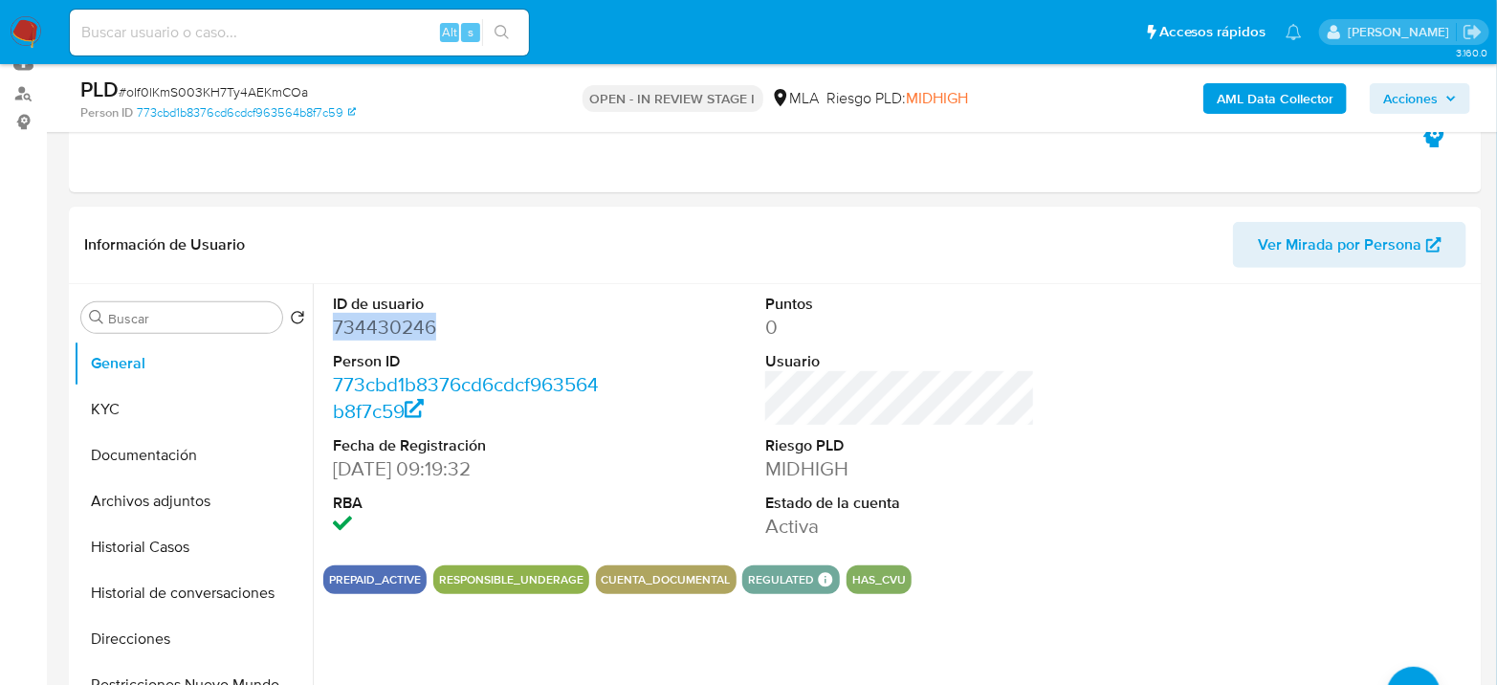
copy dd "734430246"
click at [145, 479] on button "Archivos adjuntos" at bounding box center [186, 501] width 224 height 46
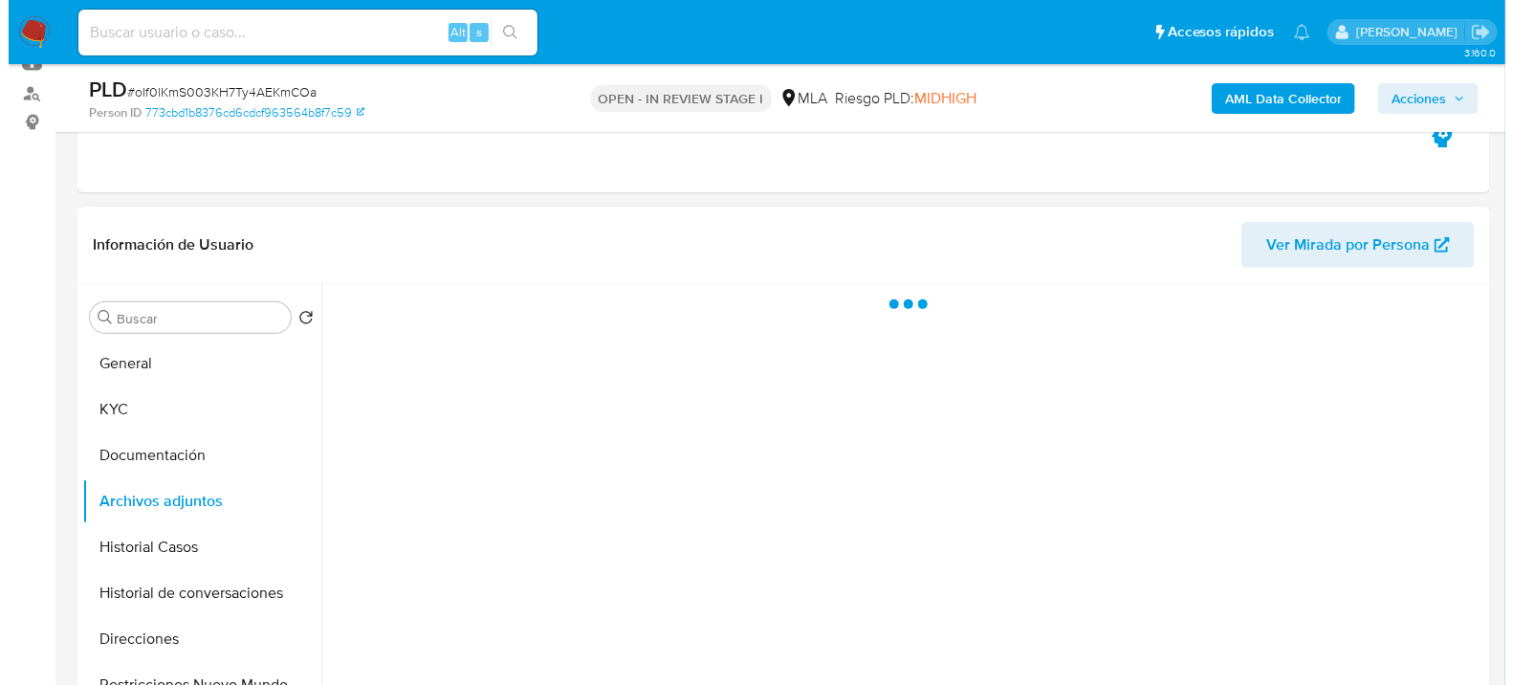
scroll to position [318, 0]
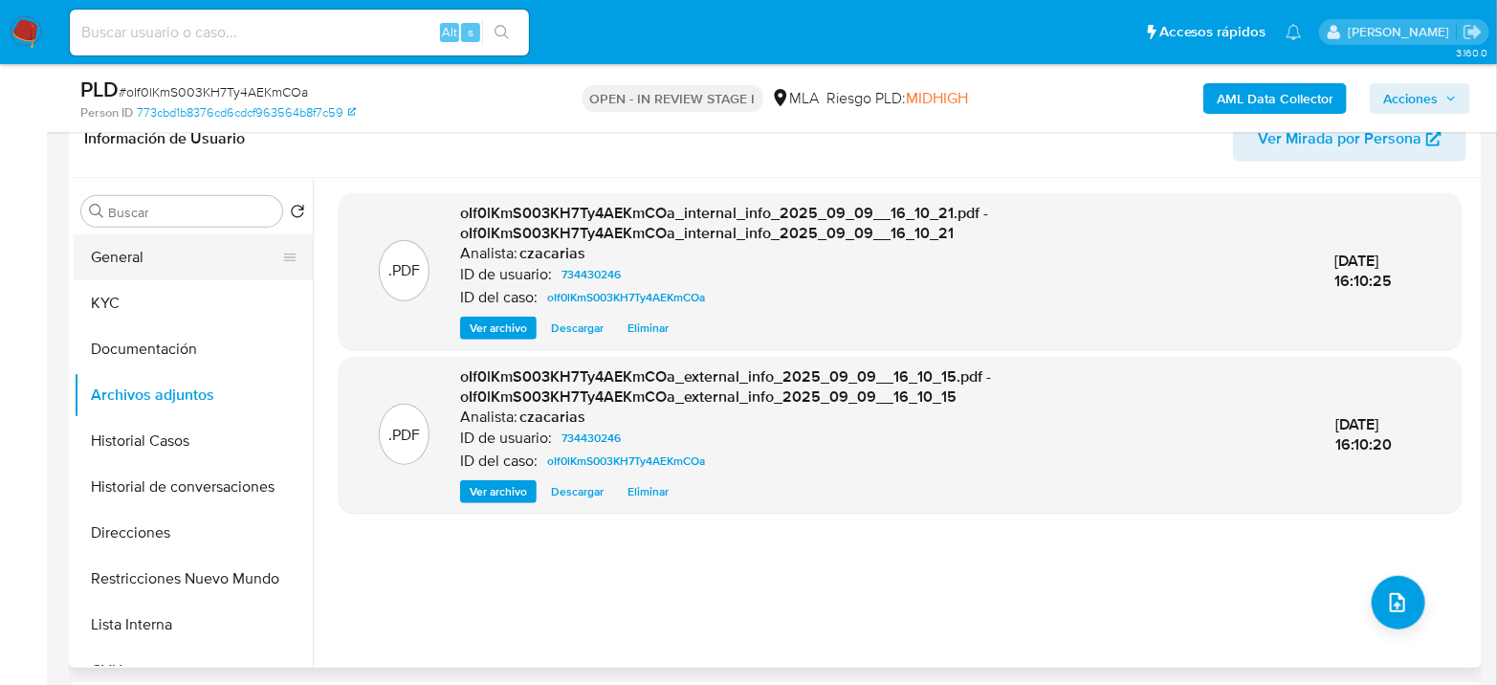
click at [174, 256] on button "General" at bounding box center [186, 257] width 224 height 46
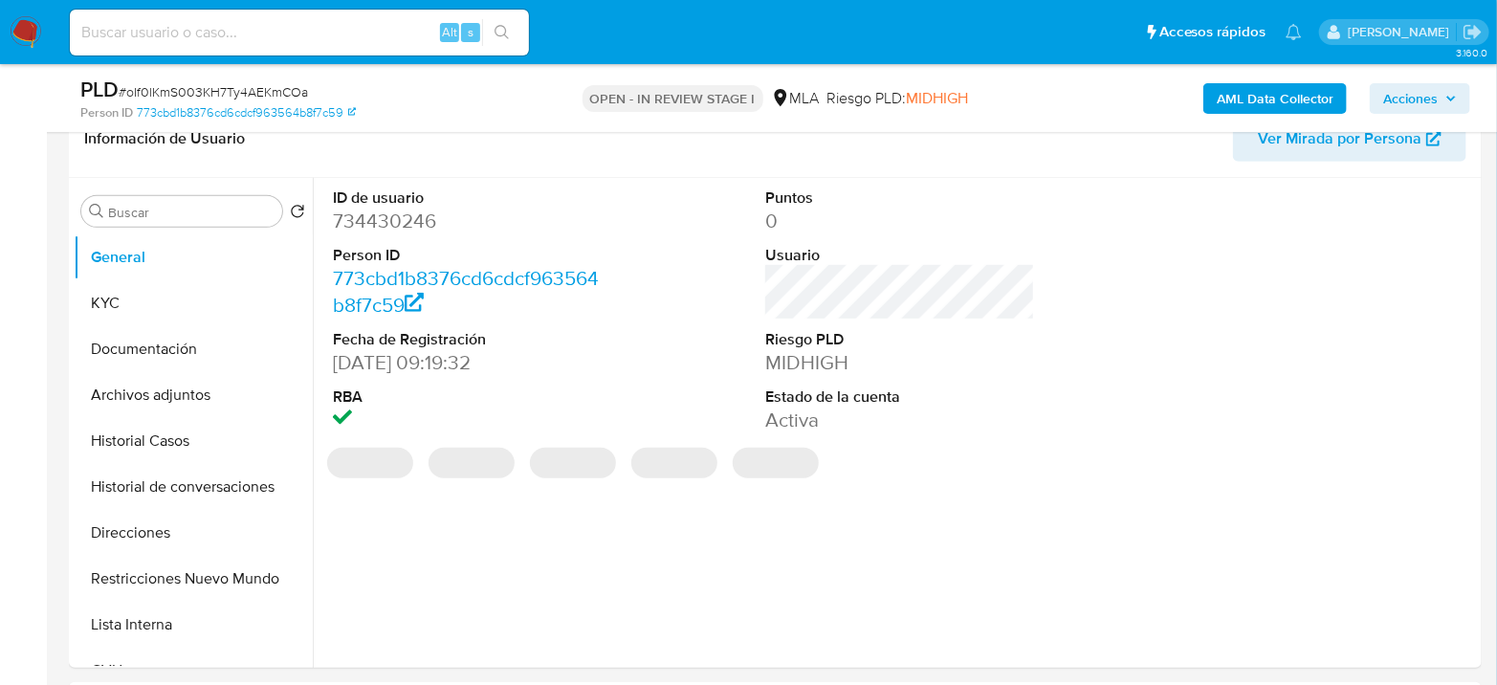
click at [376, 208] on dd "734430246" at bounding box center [468, 221] width 270 height 27
copy dd "734430246"
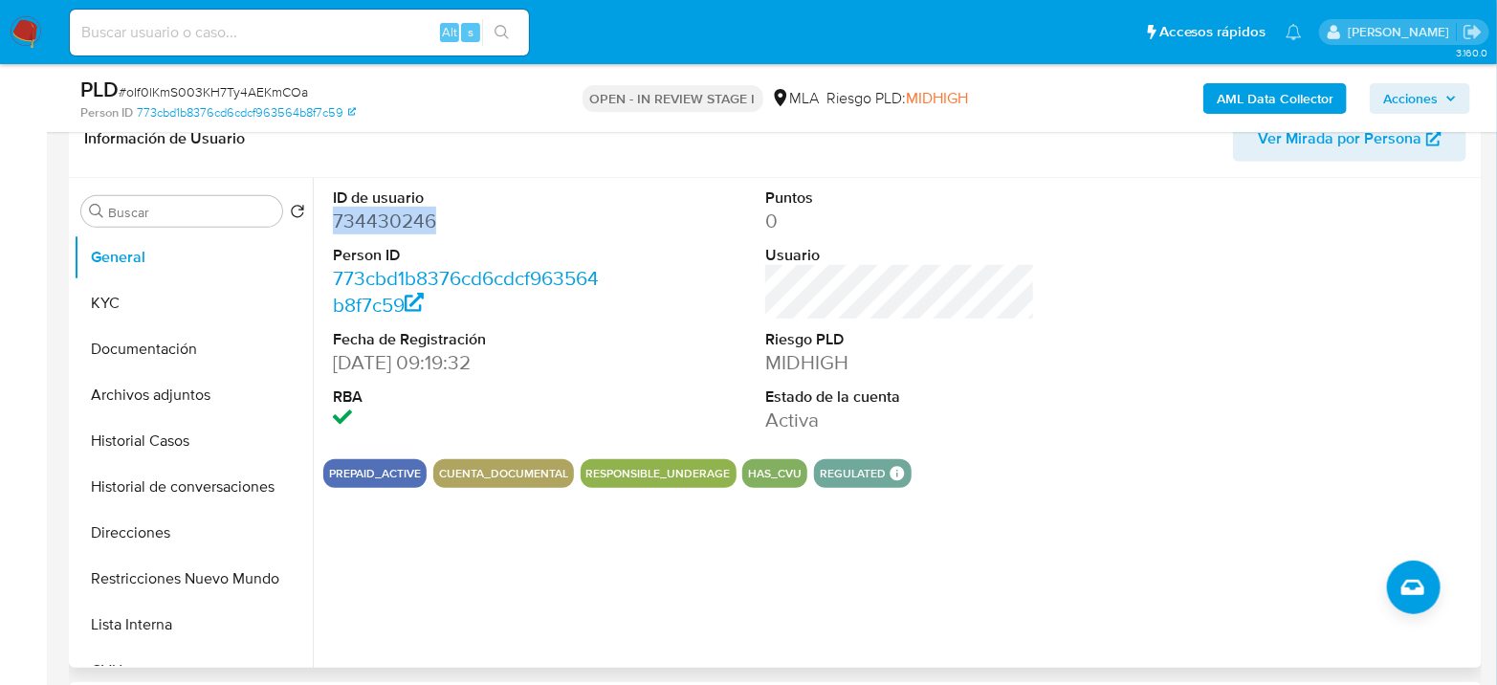
click at [362, 220] on dd "734430246" at bounding box center [468, 221] width 270 height 27
click at [151, 300] on button "KYC" at bounding box center [186, 303] width 224 height 46
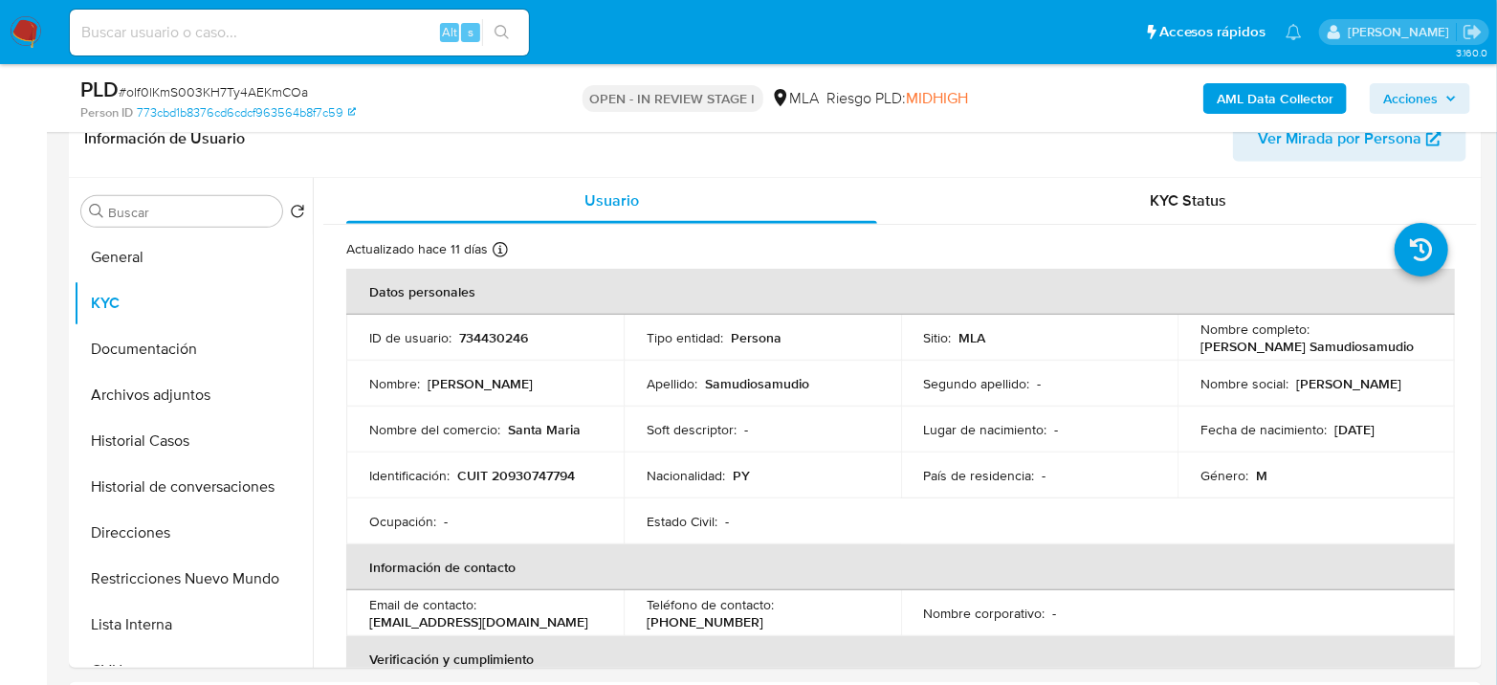
click at [283, 88] on span "# oIf0lKmS003KH7Ty4AEKmCOa" at bounding box center [213, 91] width 189 height 19
click at [283, 87] on span "# oIf0lKmS003KH7Ty4AEKmCOa" at bounding box center [213, 91] width 189 height 19
copy span "oIf0lKmS003KH7Ty4AEKmCOa"
click at [527, 463] on td "Identificación : CUIT 20930747794" at bounding box center [484, 475] width 277 height 46
click at [524, 470] on p "CUIT 20930747794" at bounding box center [516, 475] width 118 height 17
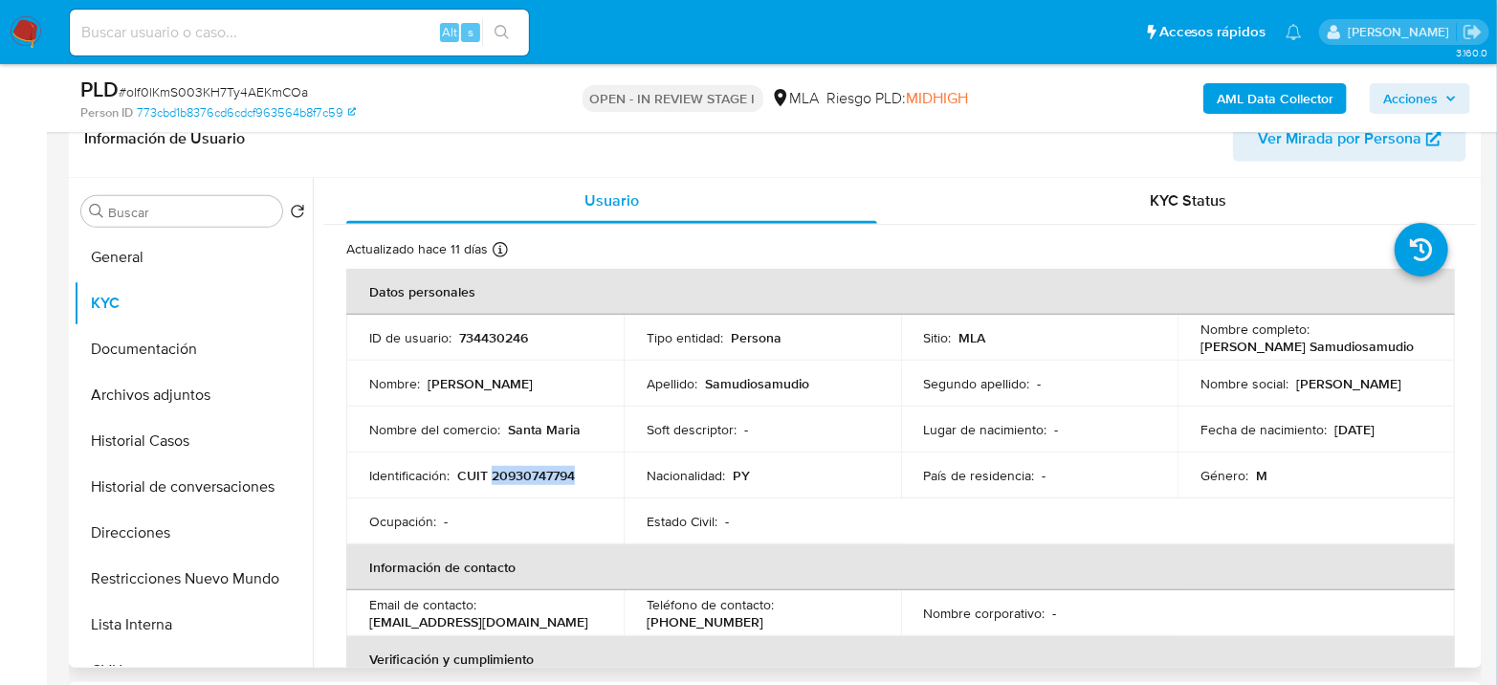
click at [524, 470] on p "CUIT 20930747794" at bounding box center [516, 475] width 118 height 17
copy p "20930747794"
click at [557, 474] on p "CUIT 20930747794" at bounding box center [516, 475] width 118 height 17
copy p "20930747794"
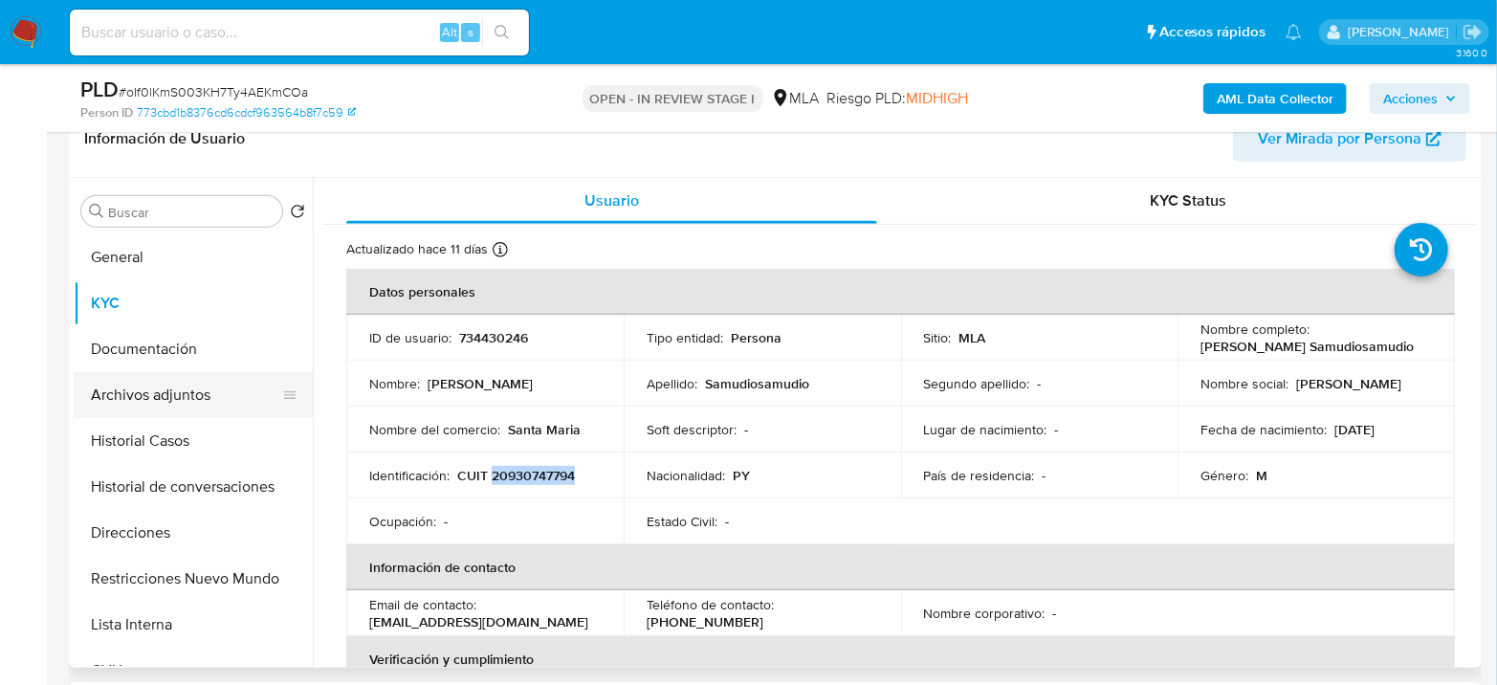
click at [227, 383] on button "Archivos adjuntos" at bounding box center [186, 395] width 224 height 46
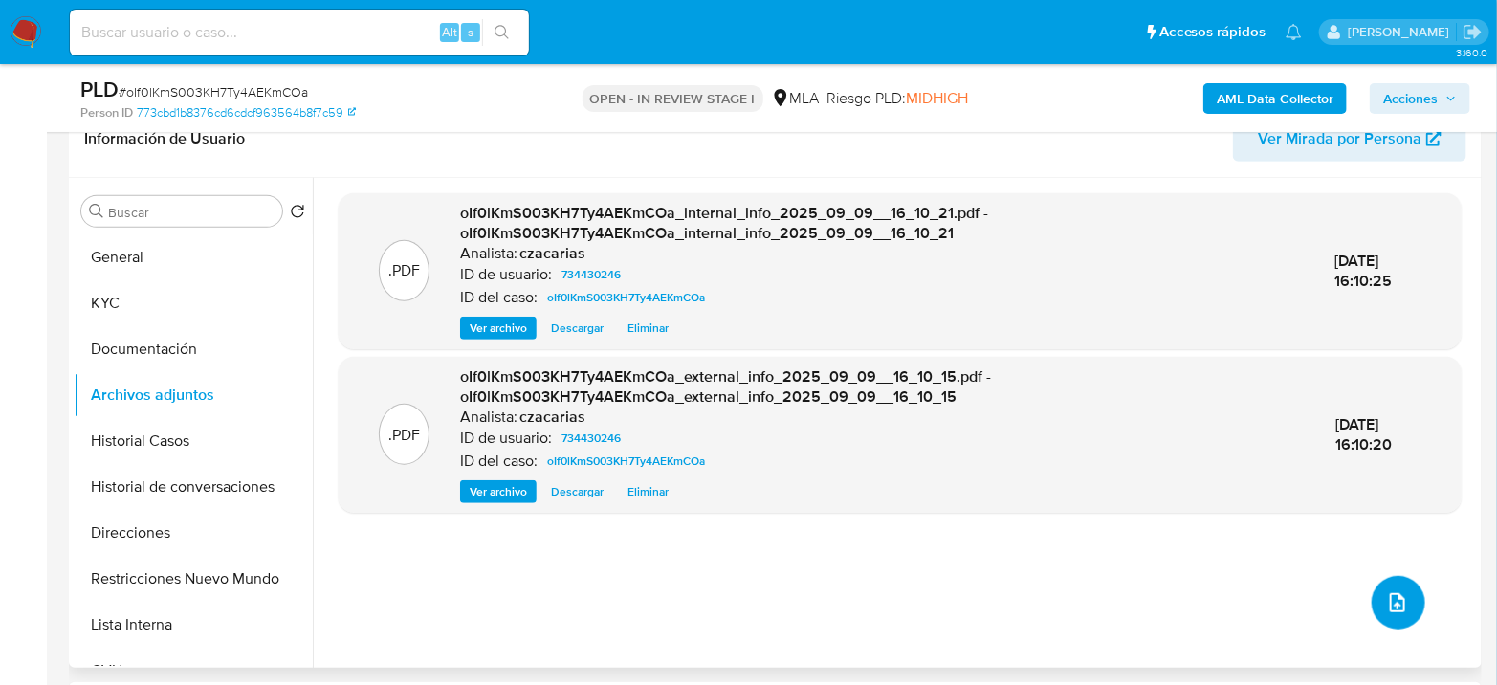
click at [1399, 611] on span "upload-file" at bounding box center [1397, 602] width 23 height 23
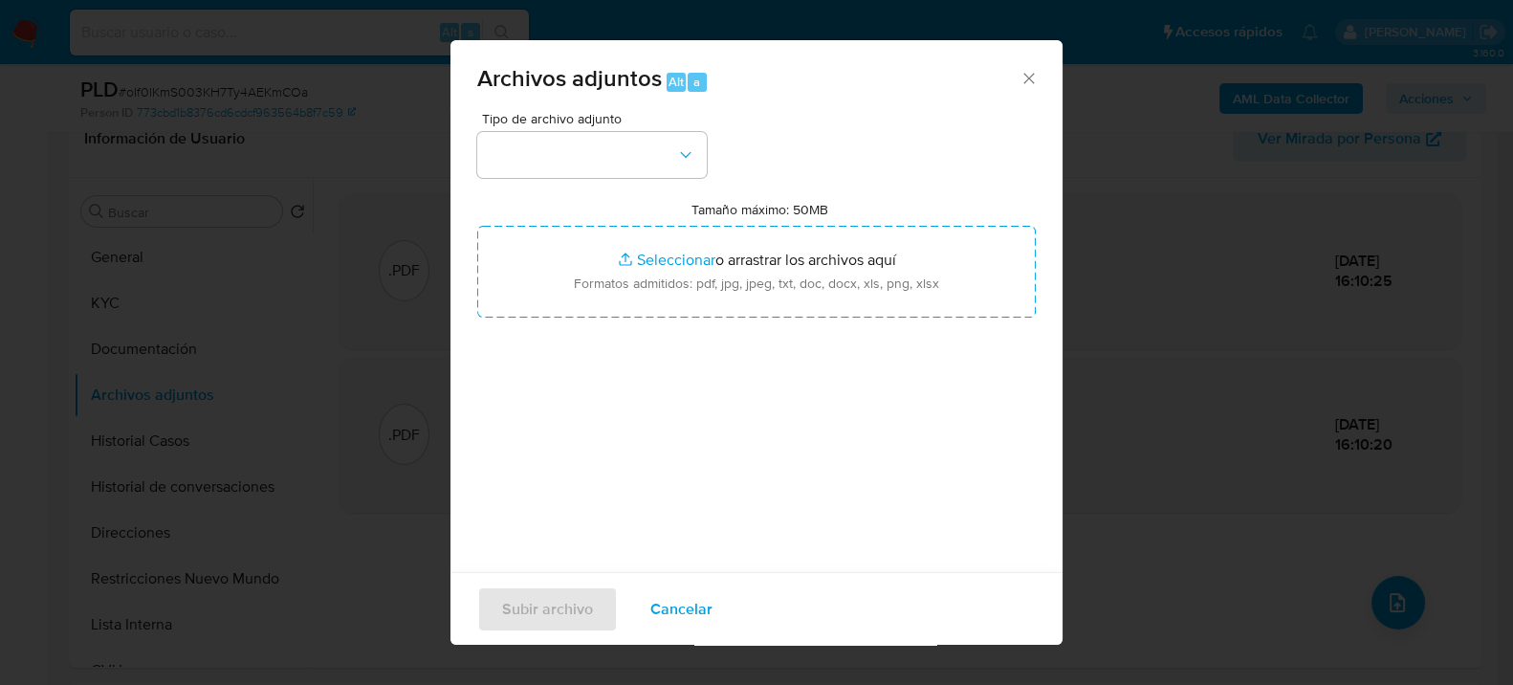
click at [591, 127] on div "Tipo de archivo adjunto" at bounding box center [592, 145] width 230 height 66
click at [591, 143] on button "button" at bounding box center [592, 155] width 230 height 46
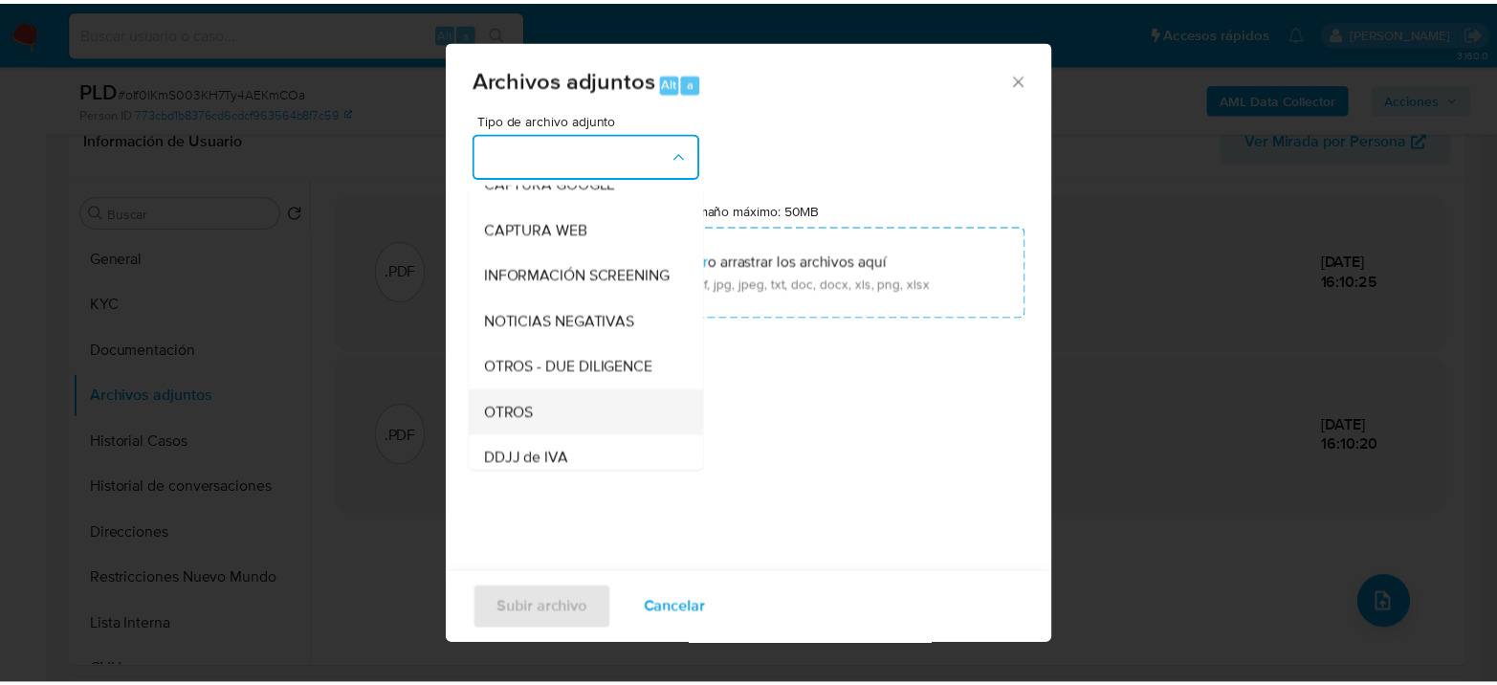
scroll to position [212, 0]
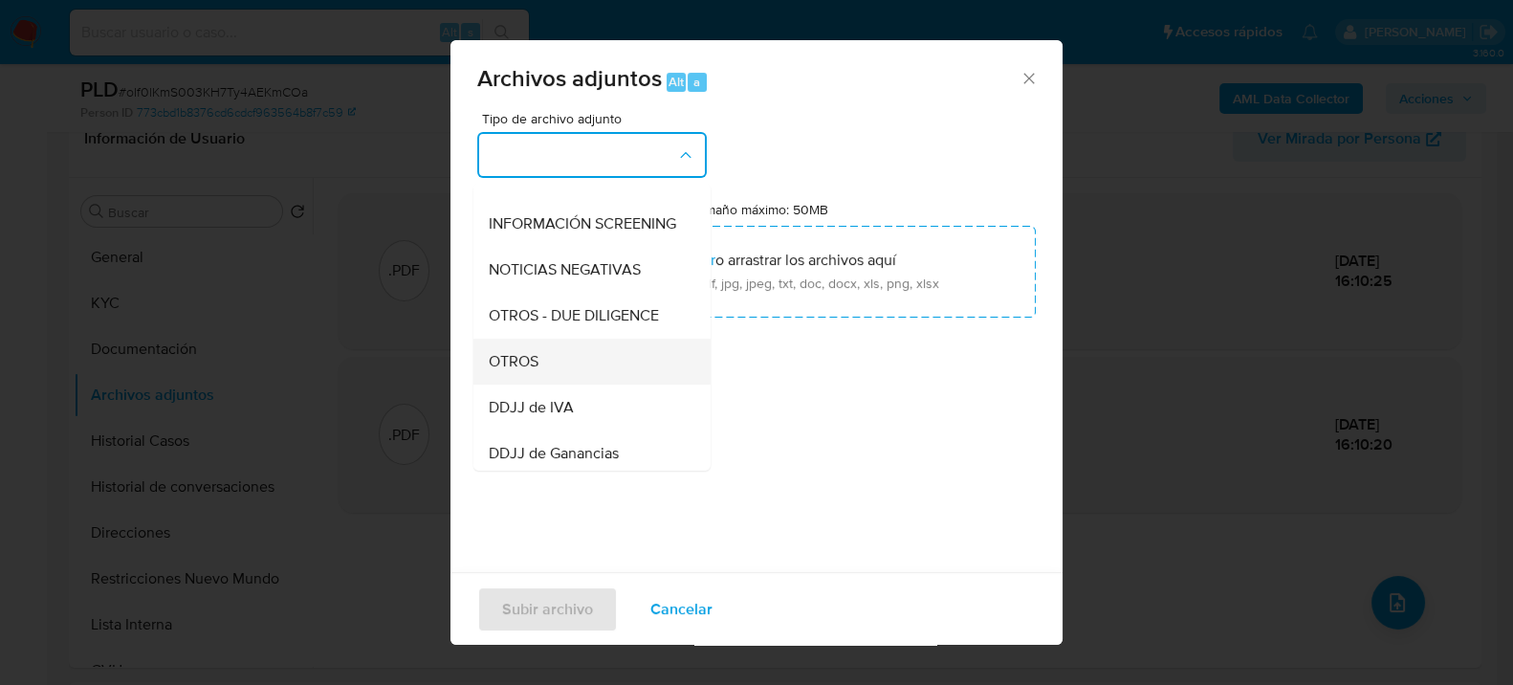
click at [583, 369] on div "OTROS" at bounding box center [586, 361] width 195 height 46
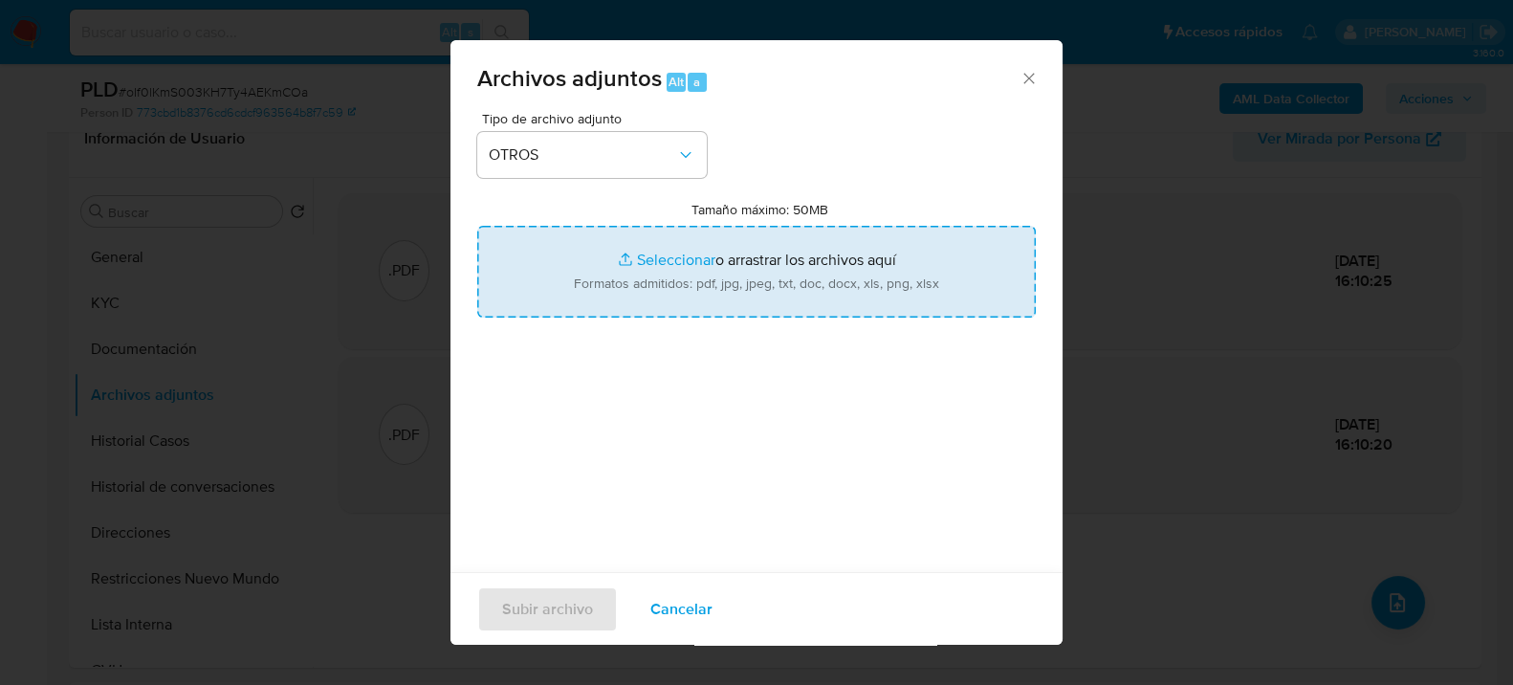
type input "C:\fakepath\Movimientos-307285713.xlsx"
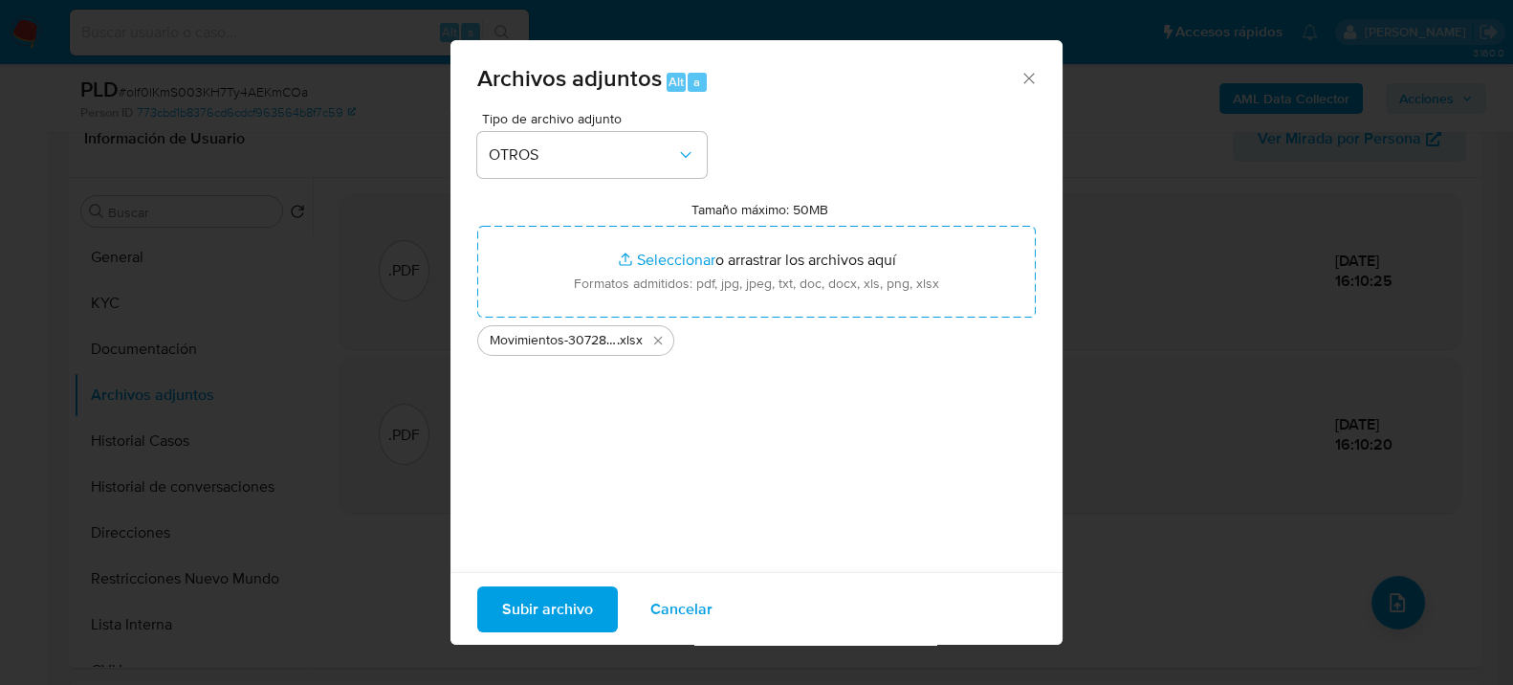
click at [542, 580] on div "Subir archivo Cancelar" at bounding box center [756, 608] width 612 height 74
click at [548, 598] on span "Subir archivo" at bounding box center [547, 608] width 91 height 42
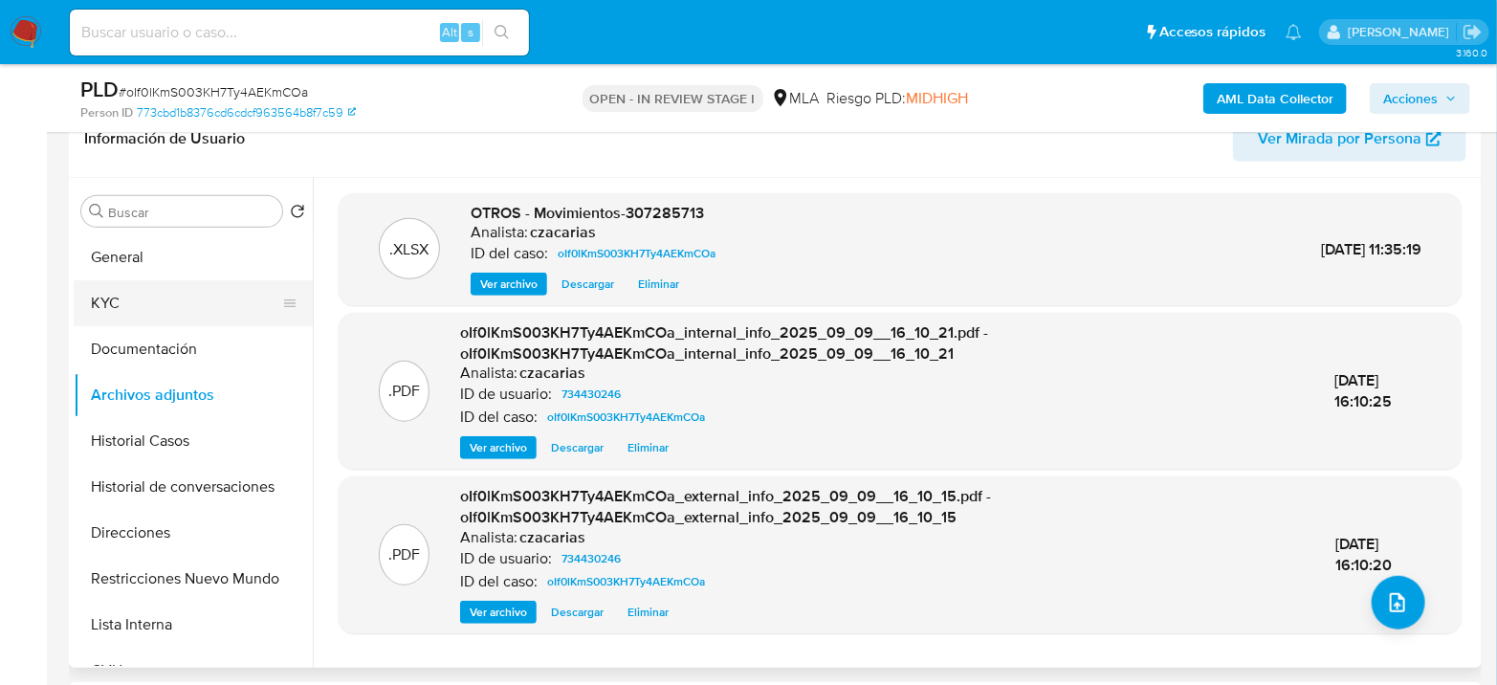
click at [201, 300] on button "KYC" at bounding box center [186, 303] width 224 height 46
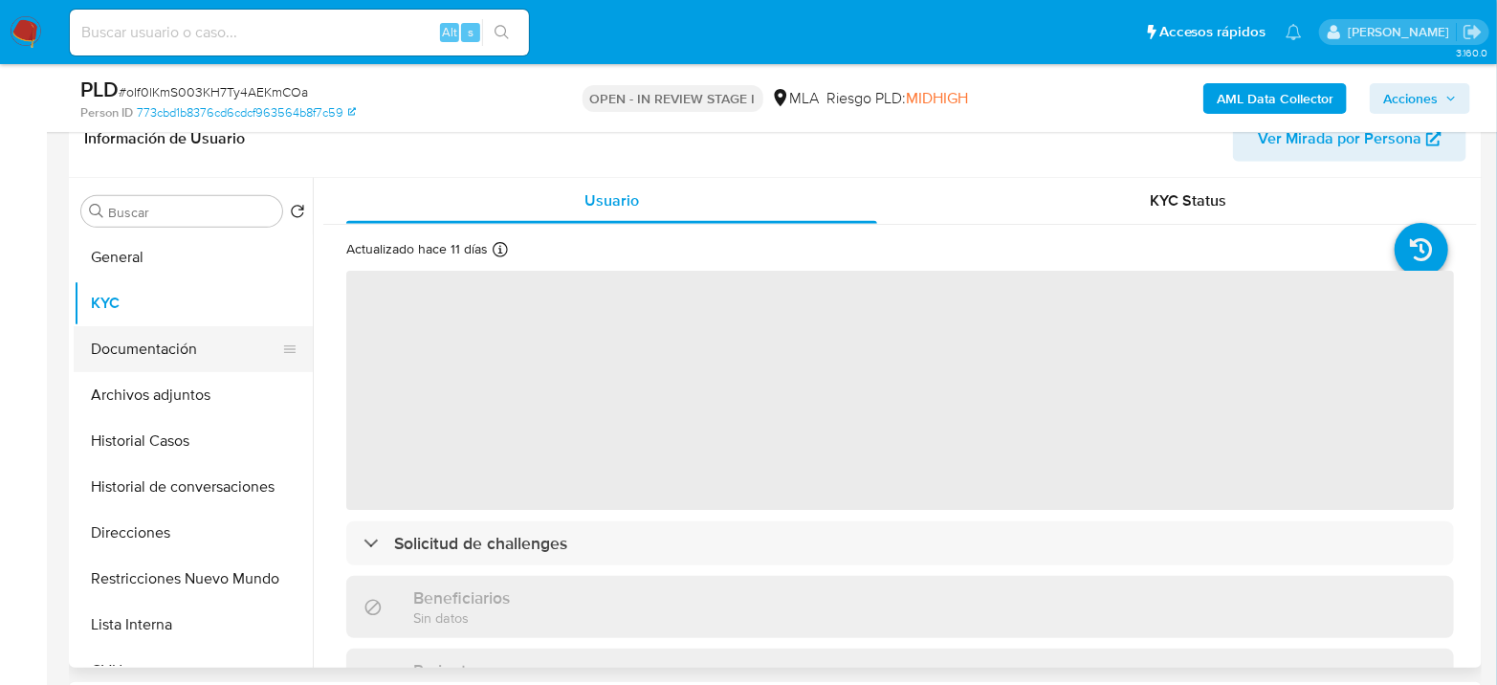
click at [252, 355] on button "Documentación" at bounding box center [186, 349] width 224 height 46
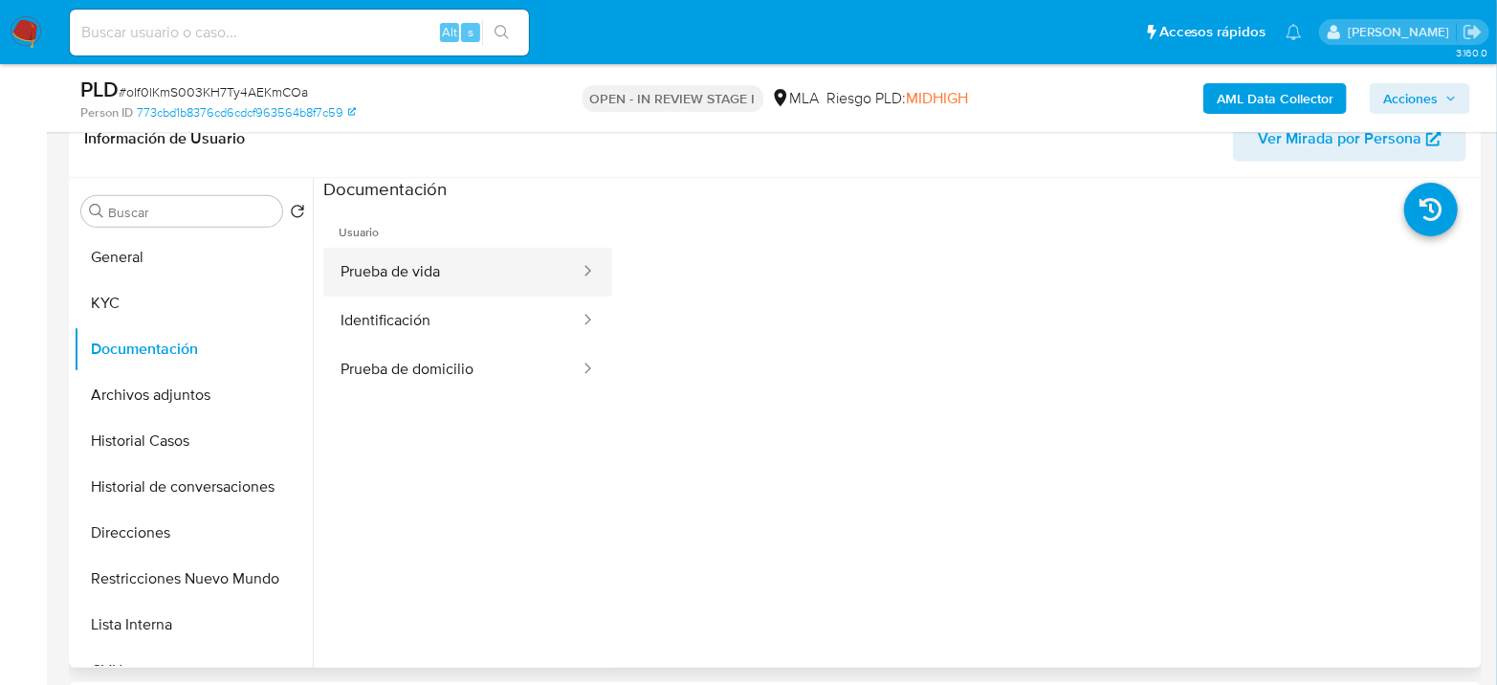
click at [431, 278] on button "Prueba de vida" at bounding box center [452, 272] width 258 height 49
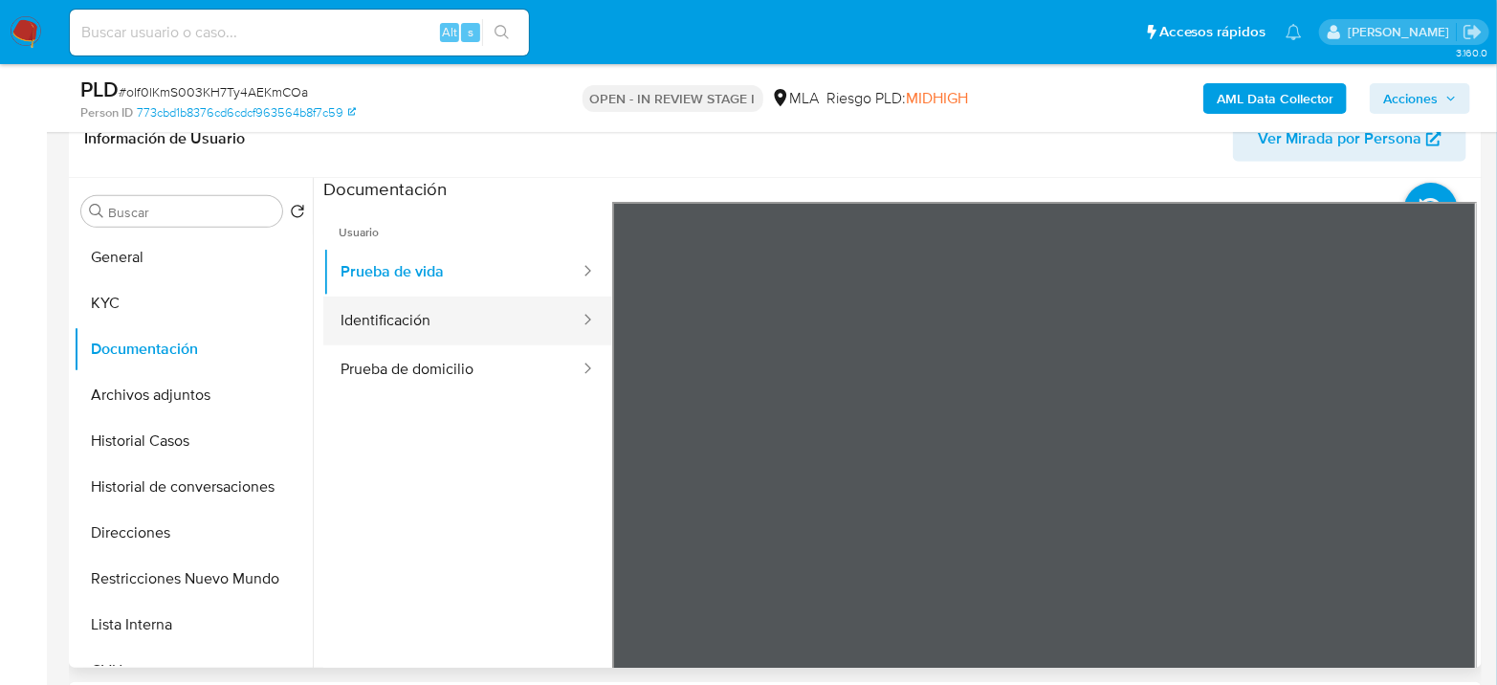
click at [471, 326] on button "Identificación" at bounding box center [452, 320] width 258 height 49
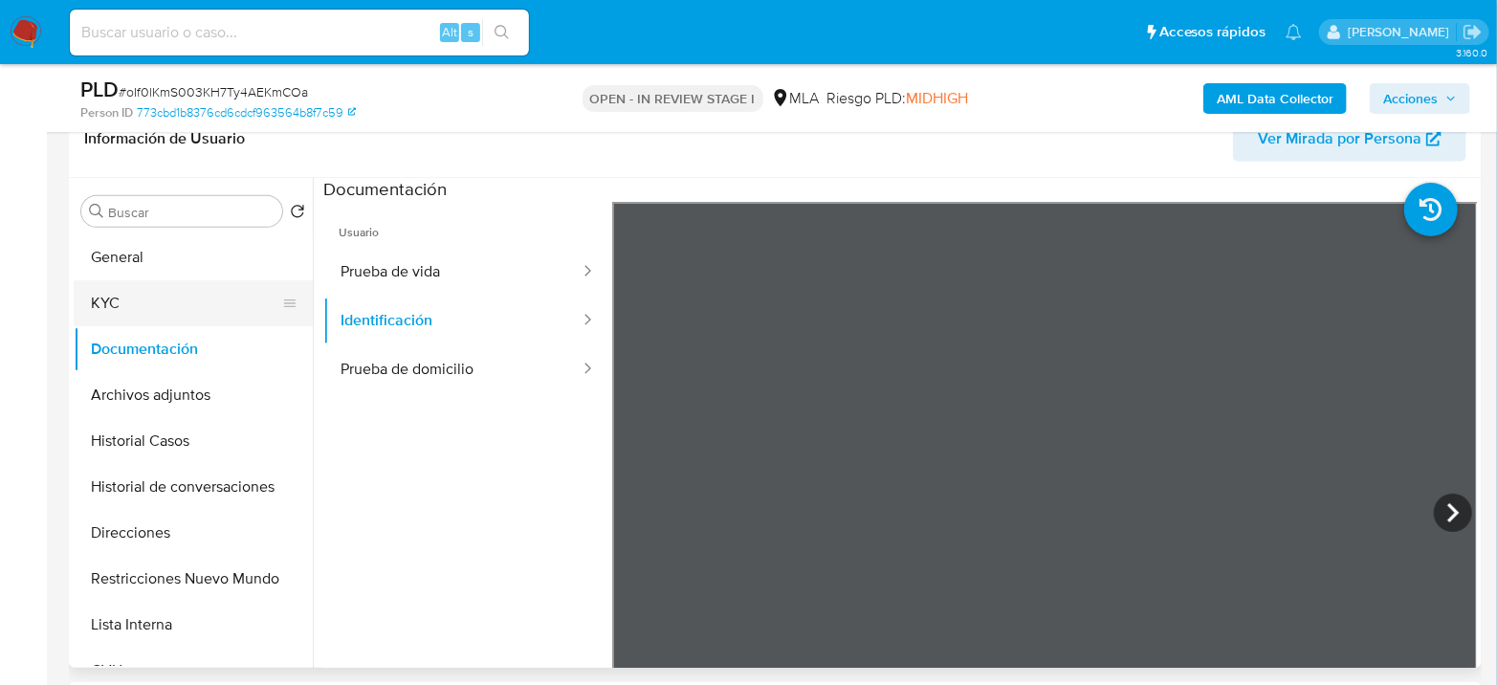
click at [172, 289] on button "KYC" at bounding box center [186, 303] width 224 height 46
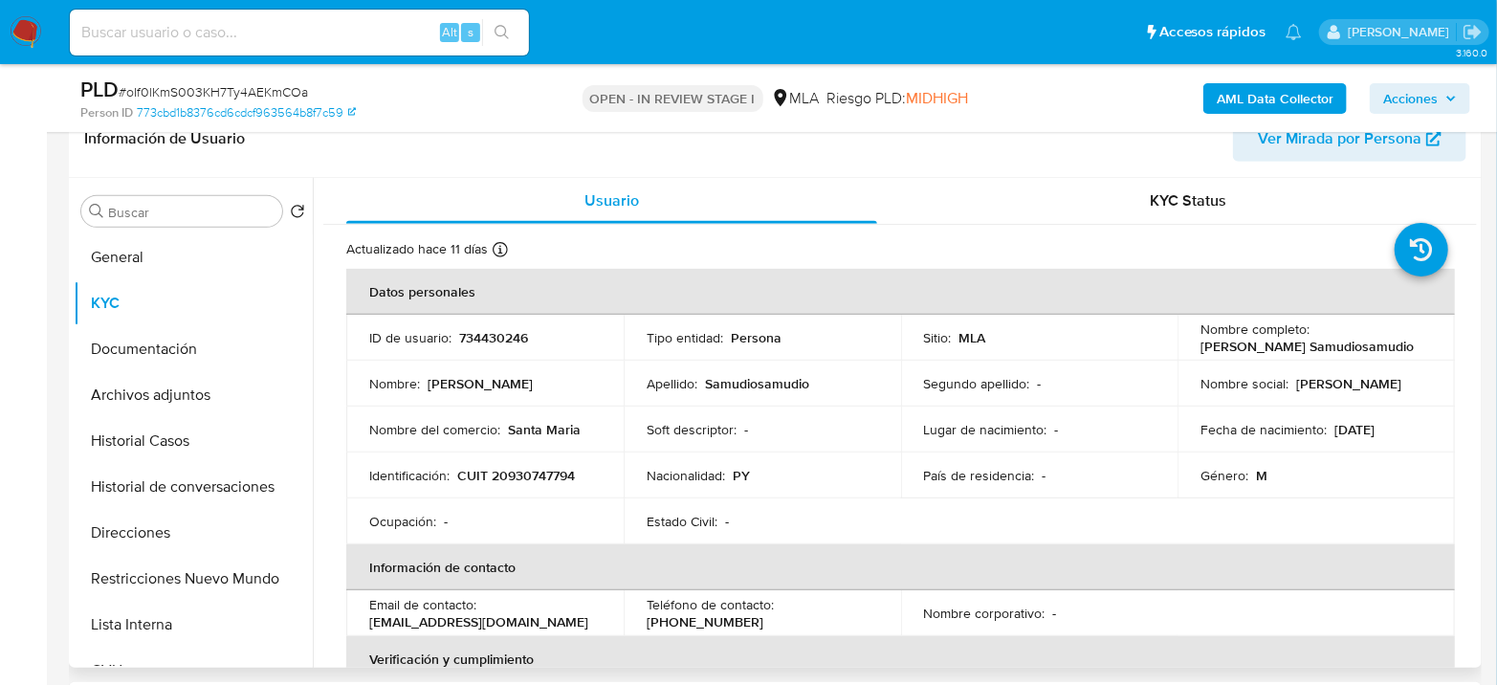
click at [521, 473] on p "CUIT 20930747794" at bounding box center [516, 475] width 118 height 17
copy p "20930747794"
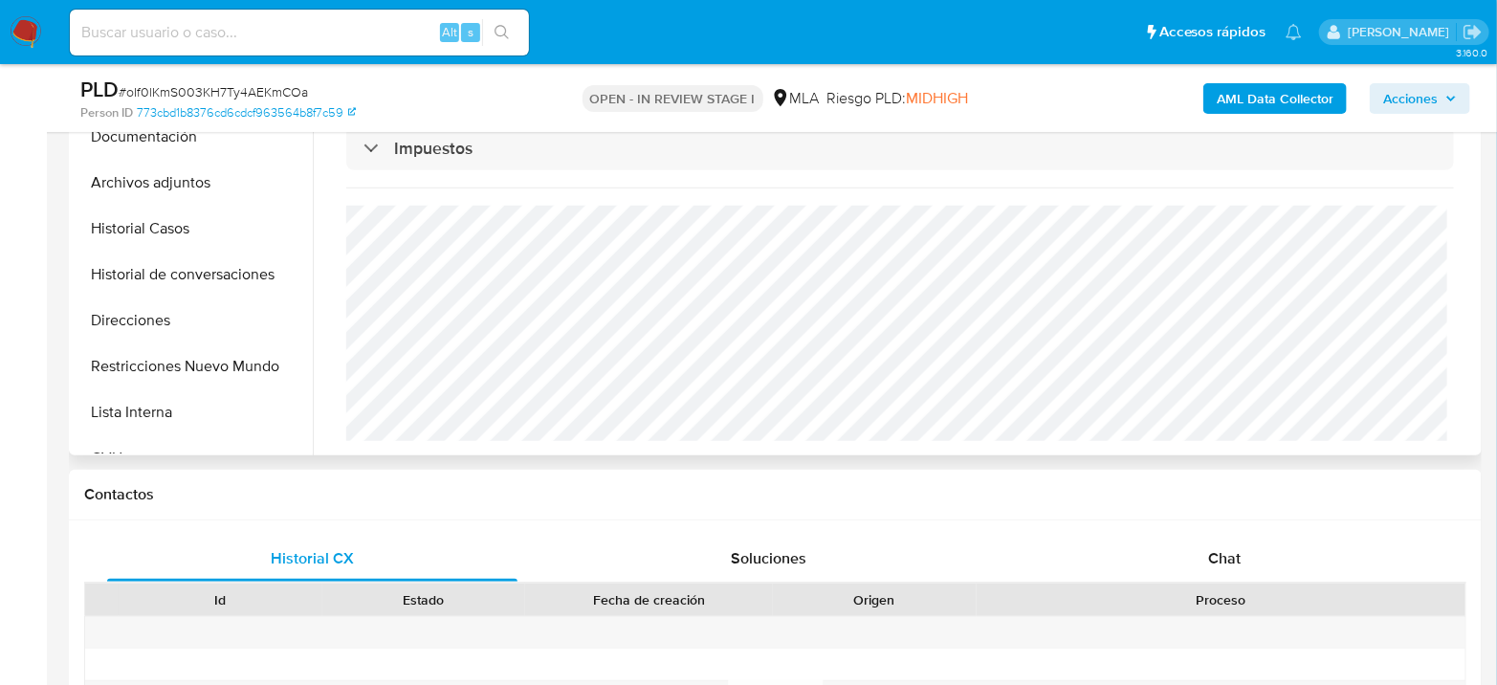
scroll to position [849, 0]
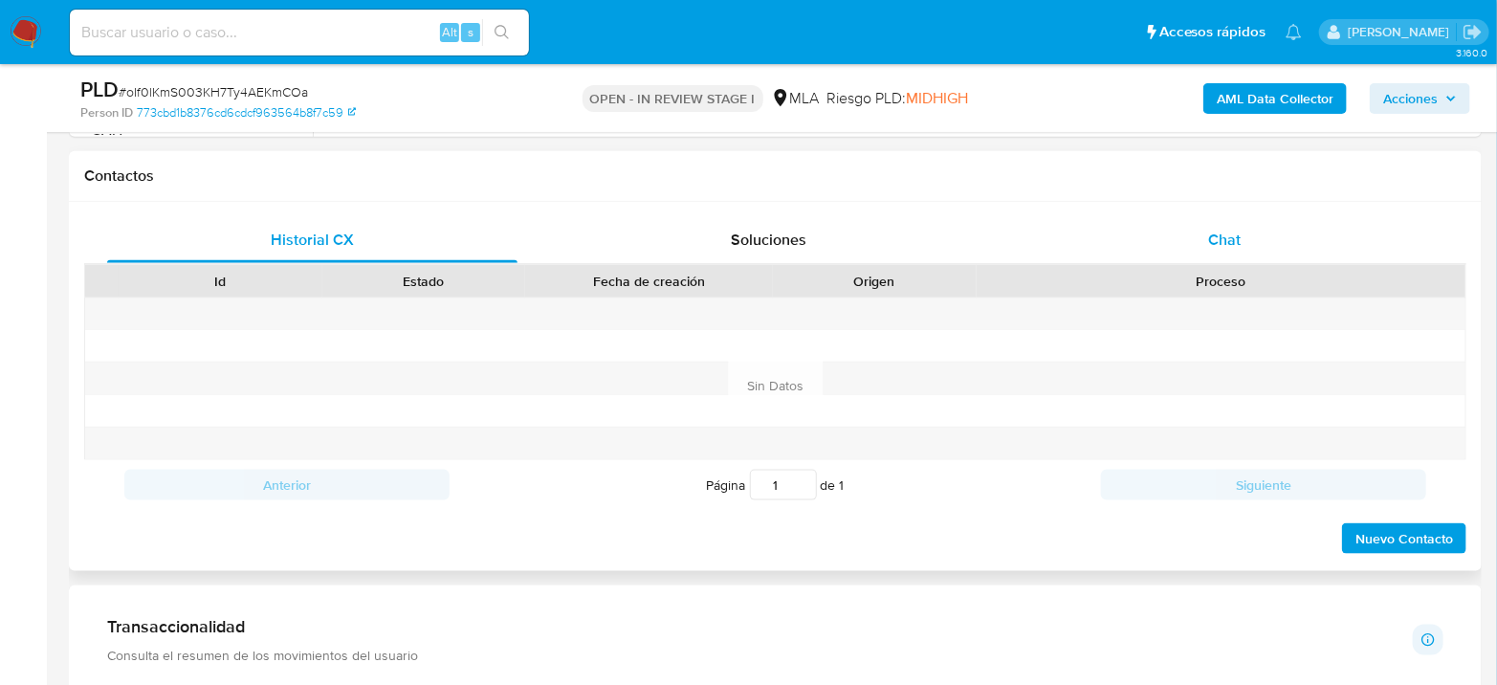
click at [1240, 231] on div "Chat" at bounding box center [1224, 240] width 410 height 46
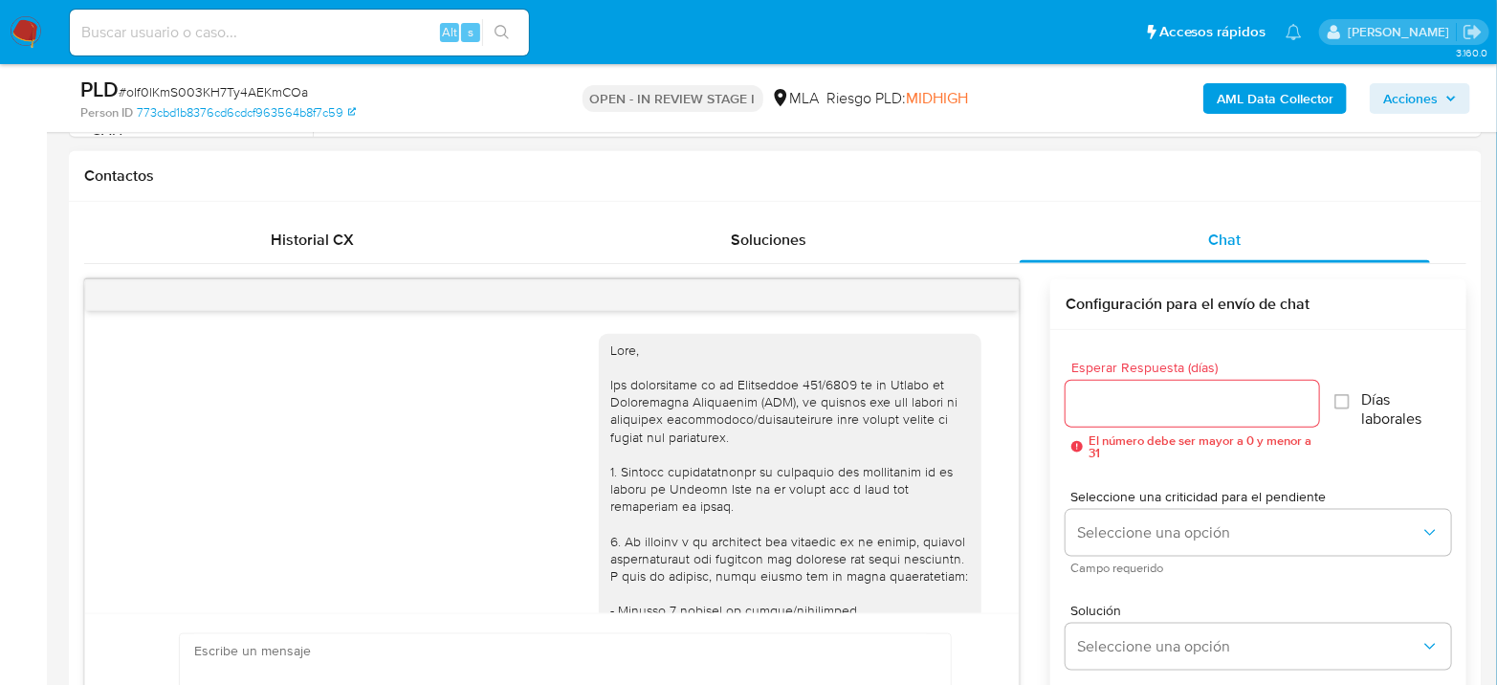
scroll to position [2733, 0]
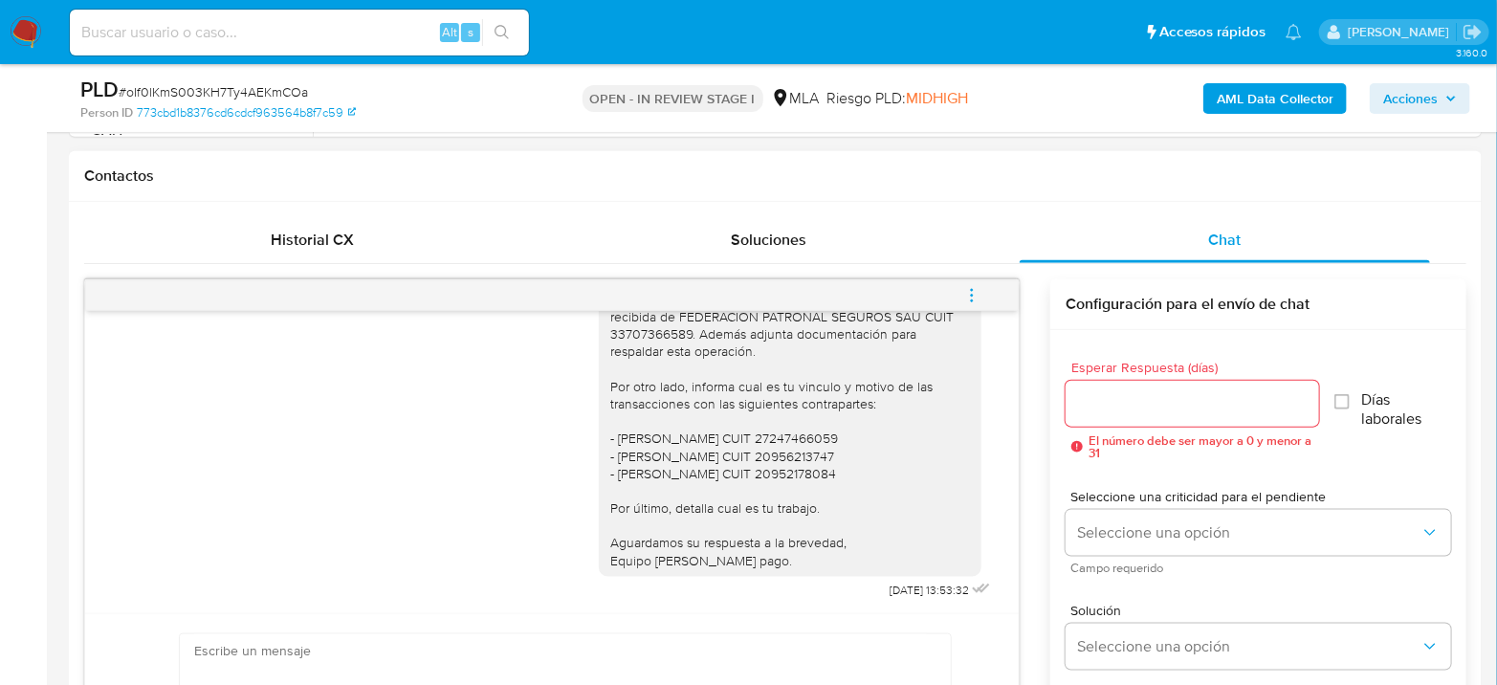
click at [974, 292] on icon "menu-action" at bounding box center [971, 295] width 17 height 17
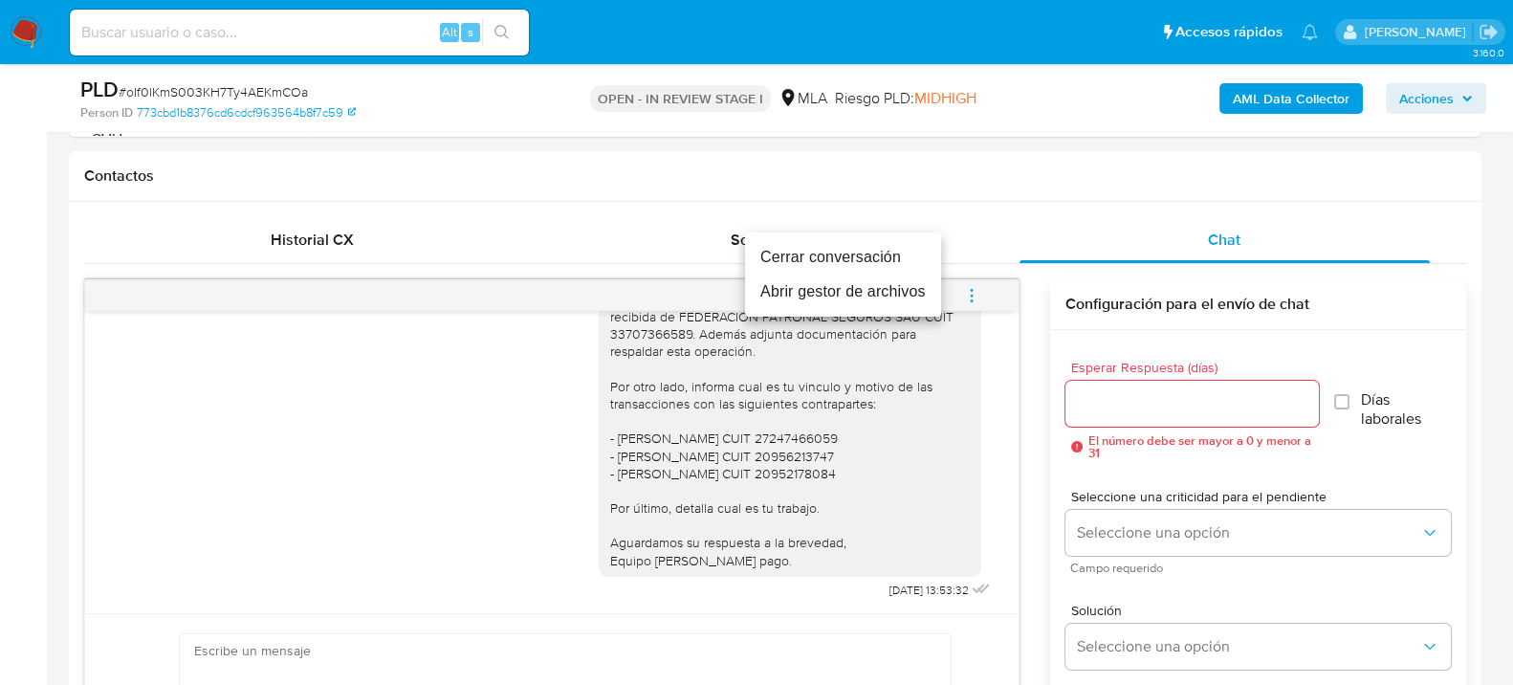
drag, startPoint x: 886, startPoint y: 238, endPoint x: 874, endPoint y: 260, distance: 24.8
click at [874, 260] on ul "Cerrar conversación Abrir gestor de archivos" at bounding box center [843, 274] width 196 height 84
click at [874, 260] on li "Cerrar conversación" at bounding box center [843, 257] width 196 height 34
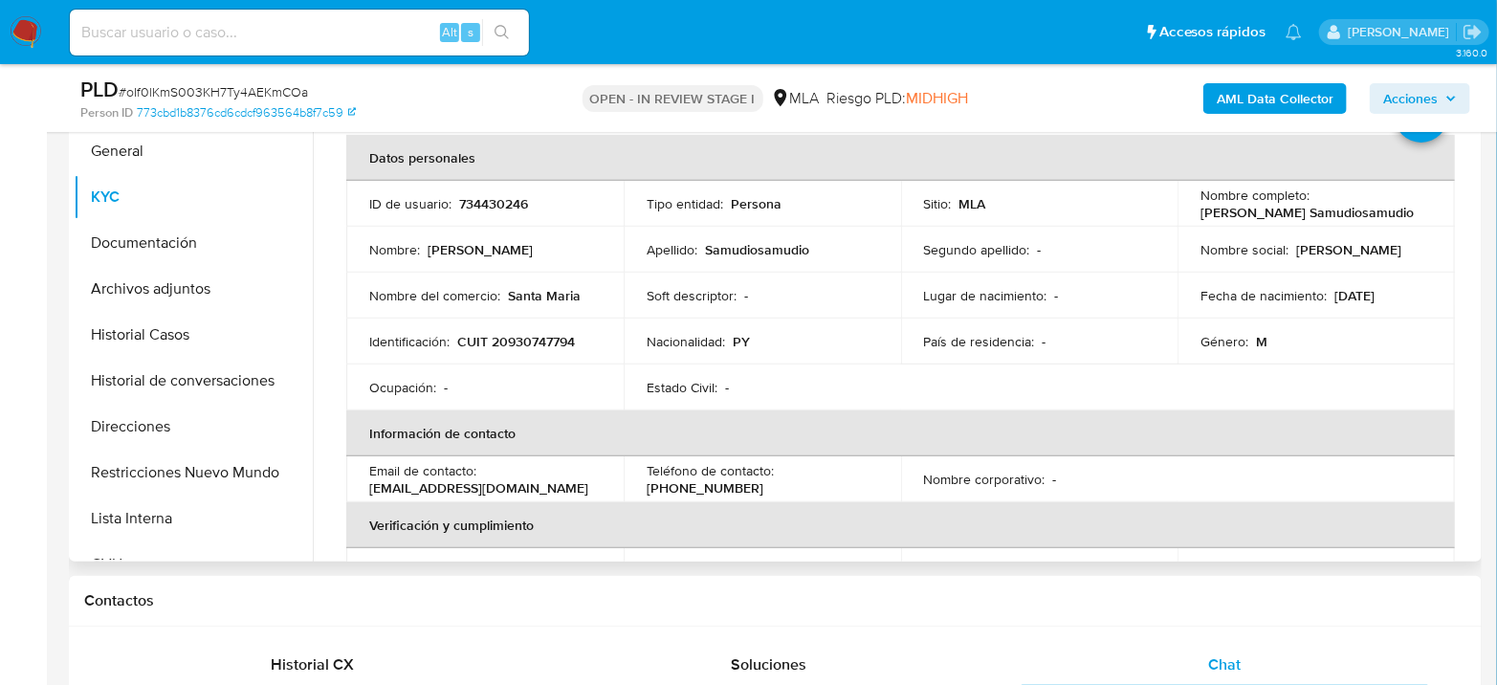
scroll to position [0, 0]
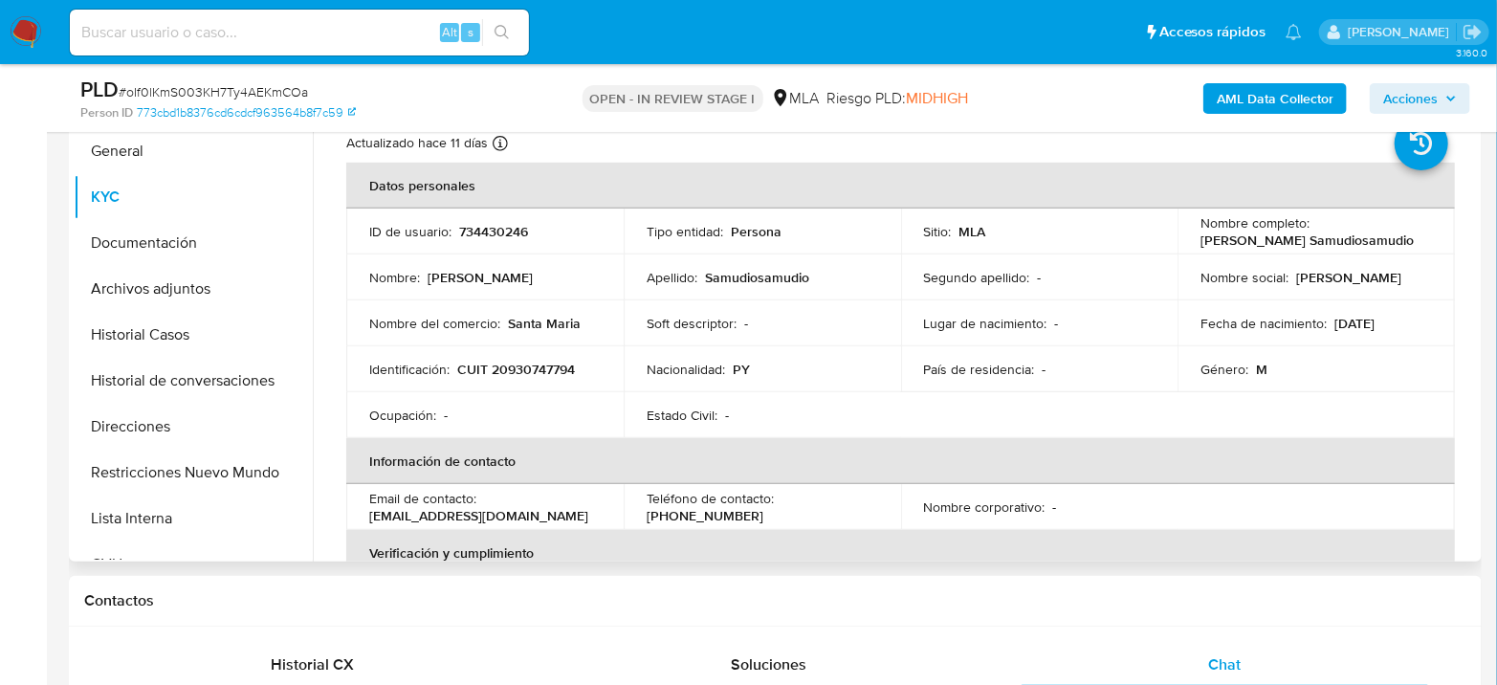
click at [483, 233] on p "734430246" at bounding box center [493, 231] width 69 height 17
click at [484, 232] on p "734430246" at bounding box center [493, 231] width 69 height 17
copy p "734430246"
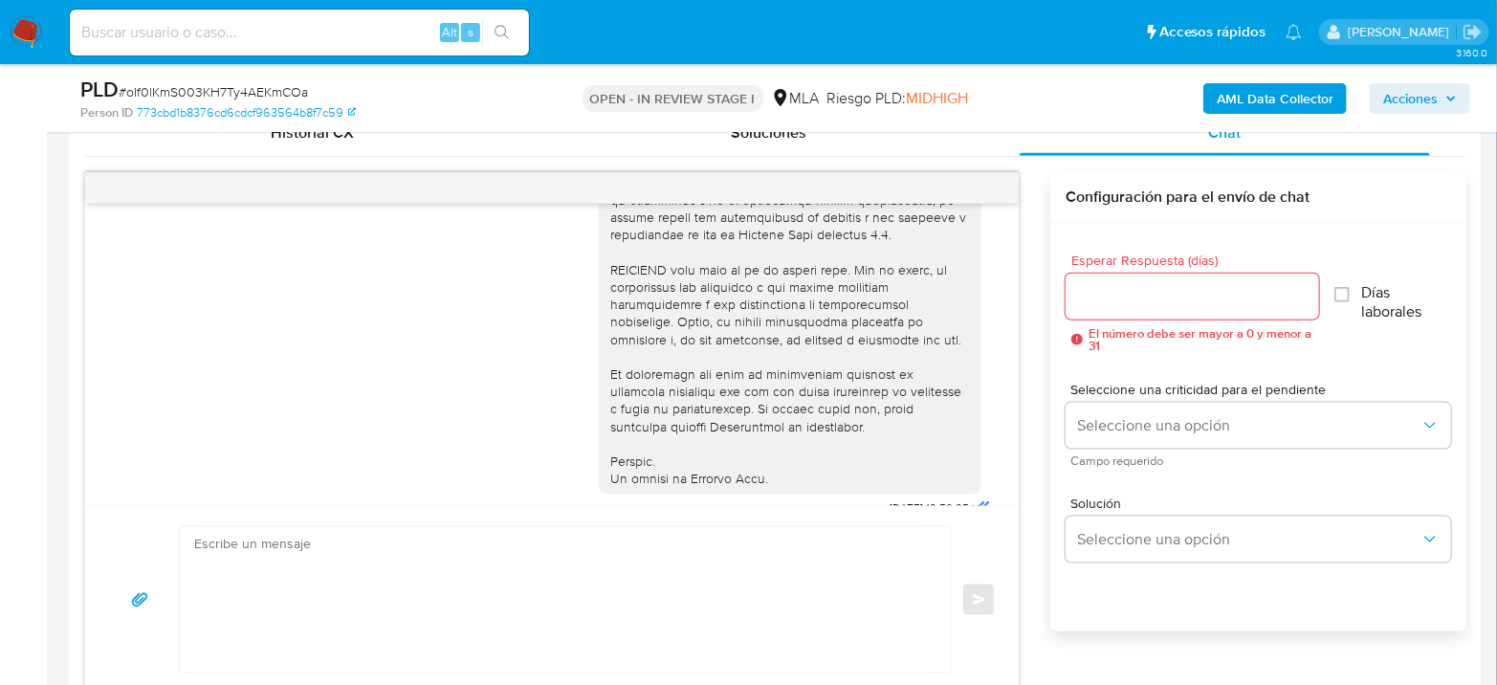
scroll to position [849, 0]
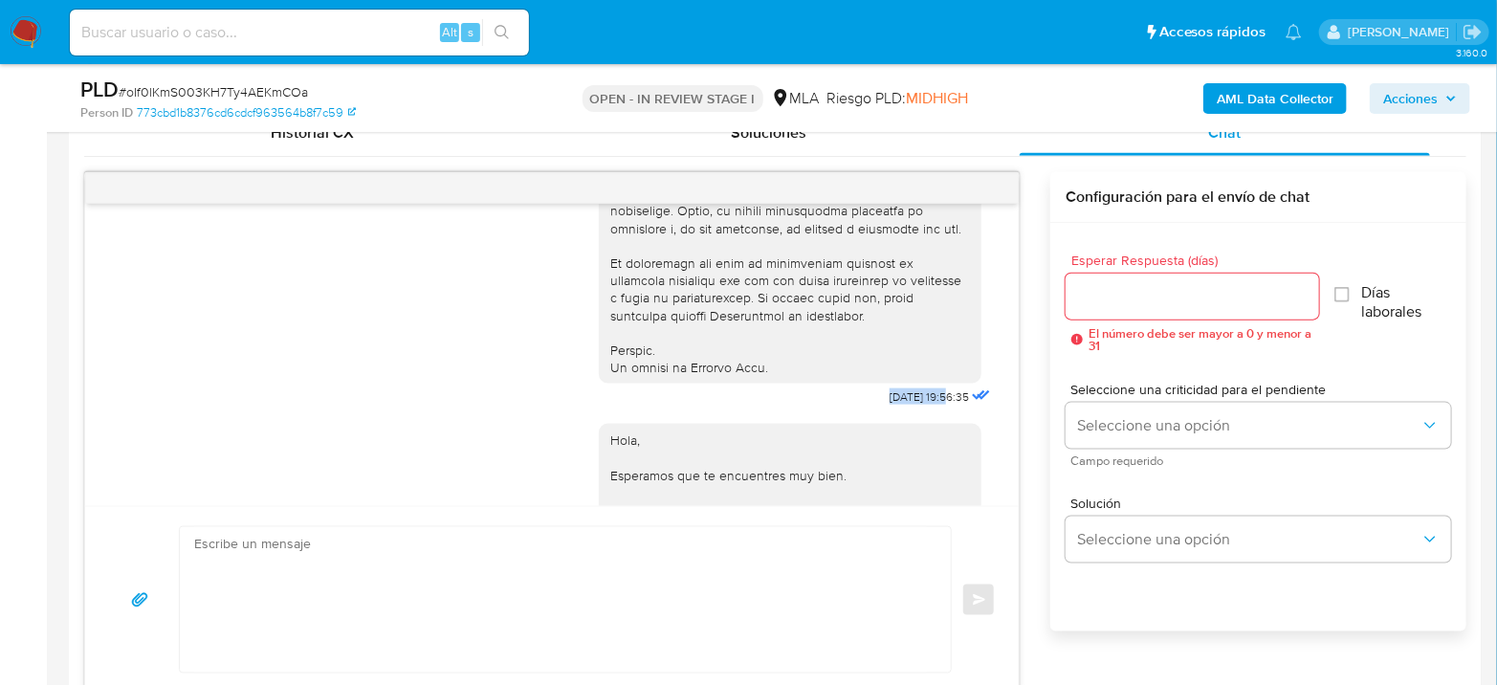
drag, startPoint x: 850, startPoint y: 436, endPoint x: 912, endPoint y: 429, distance: 62.5
copy span "[DATE]"
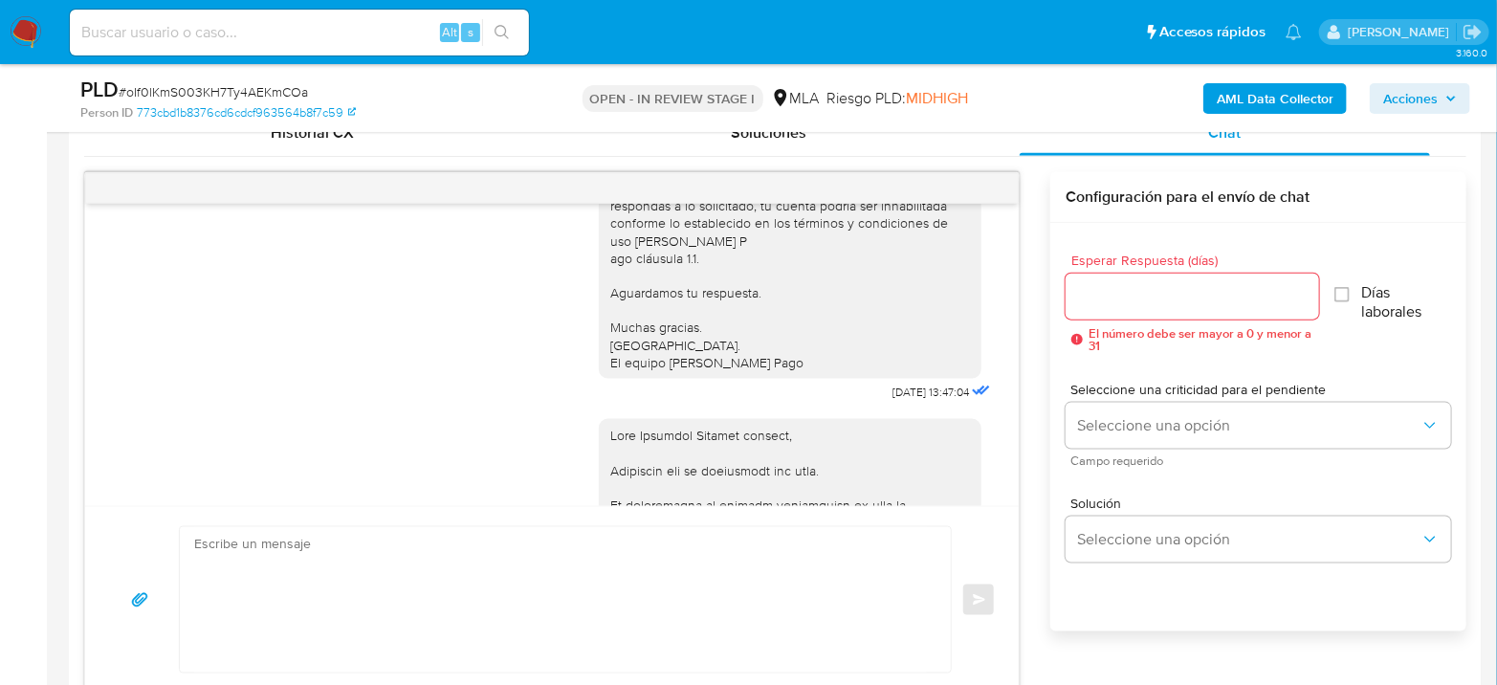
scroll to position [1275, 0]
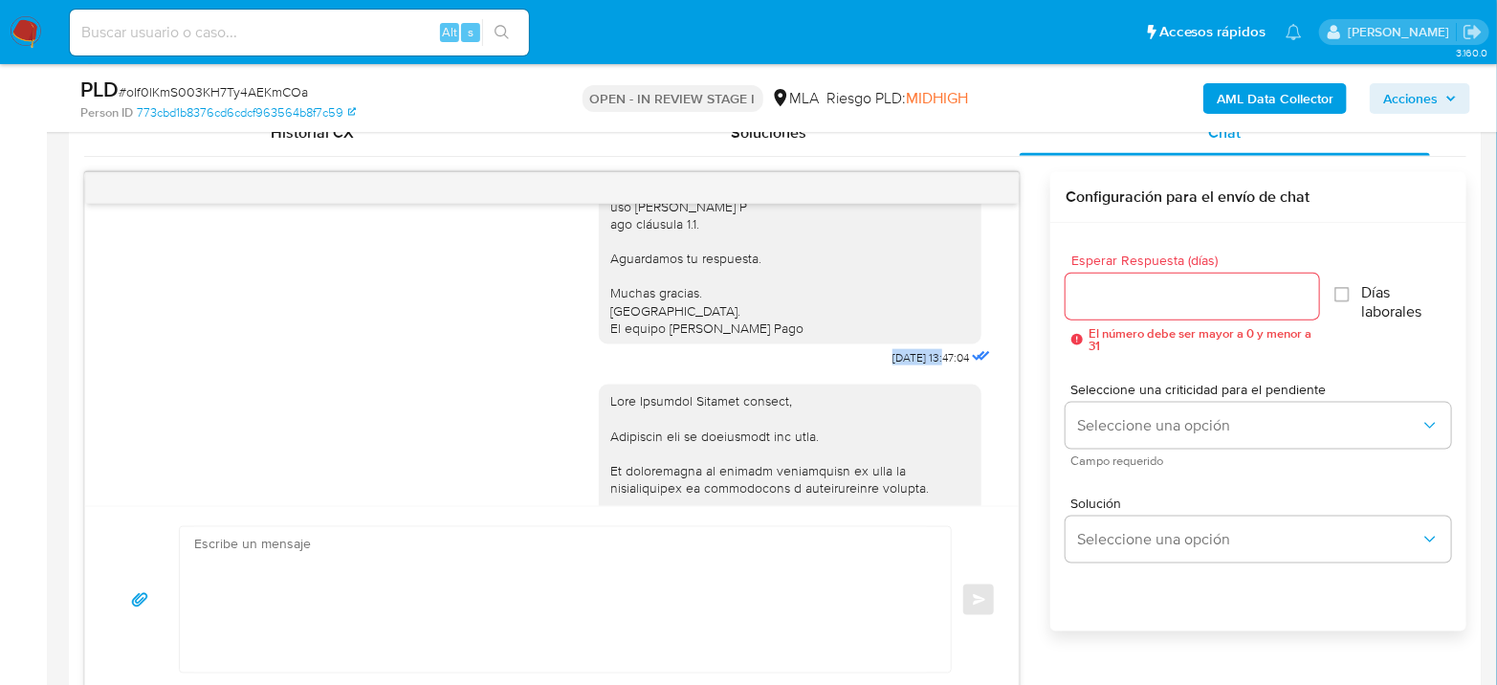
drag, startPoint x: 854, startPoint y: 411, endPoint x: 910, endPoint y: 413, distance: 56.5
click at [910, 365] on span "21/07/2025 13:47:04" at bounding box center [930, 357] width 77 height 15
copy span "21/07/2025"
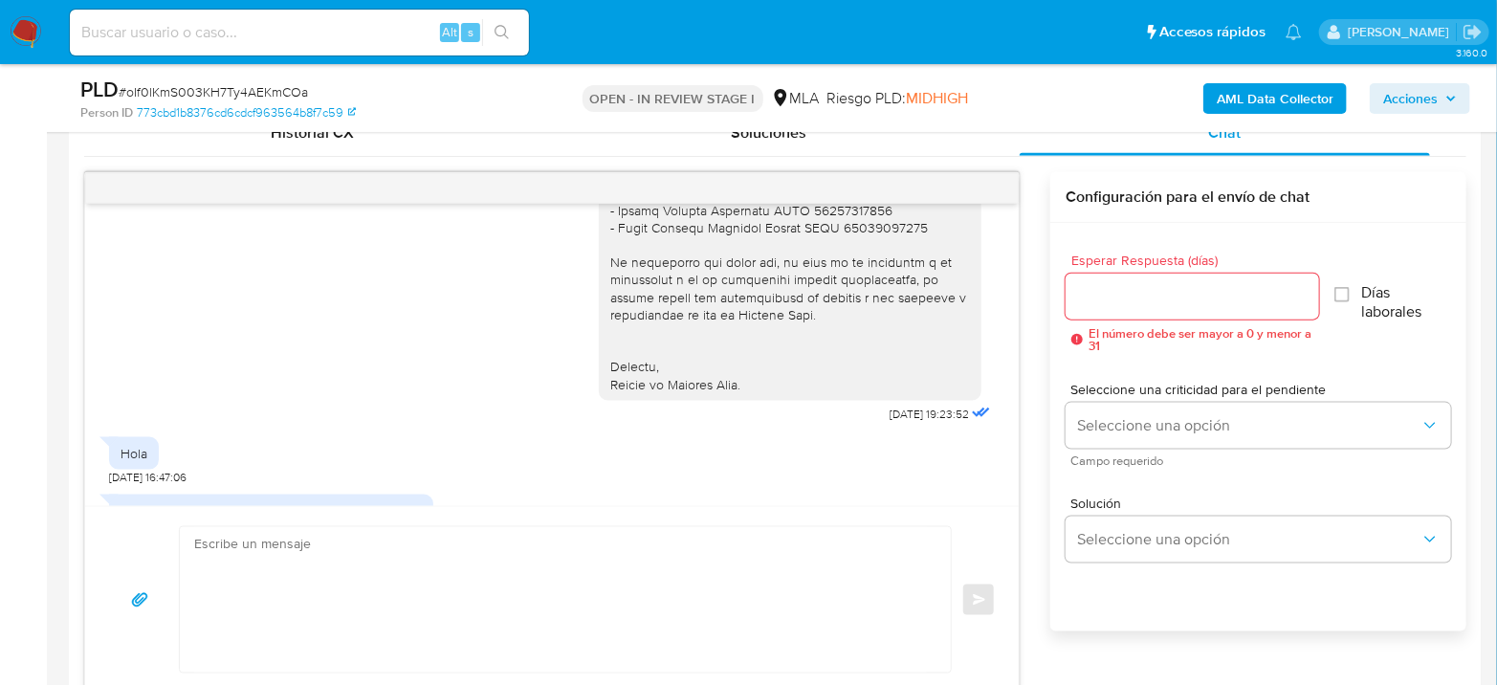
scroll to position [2231, 0]
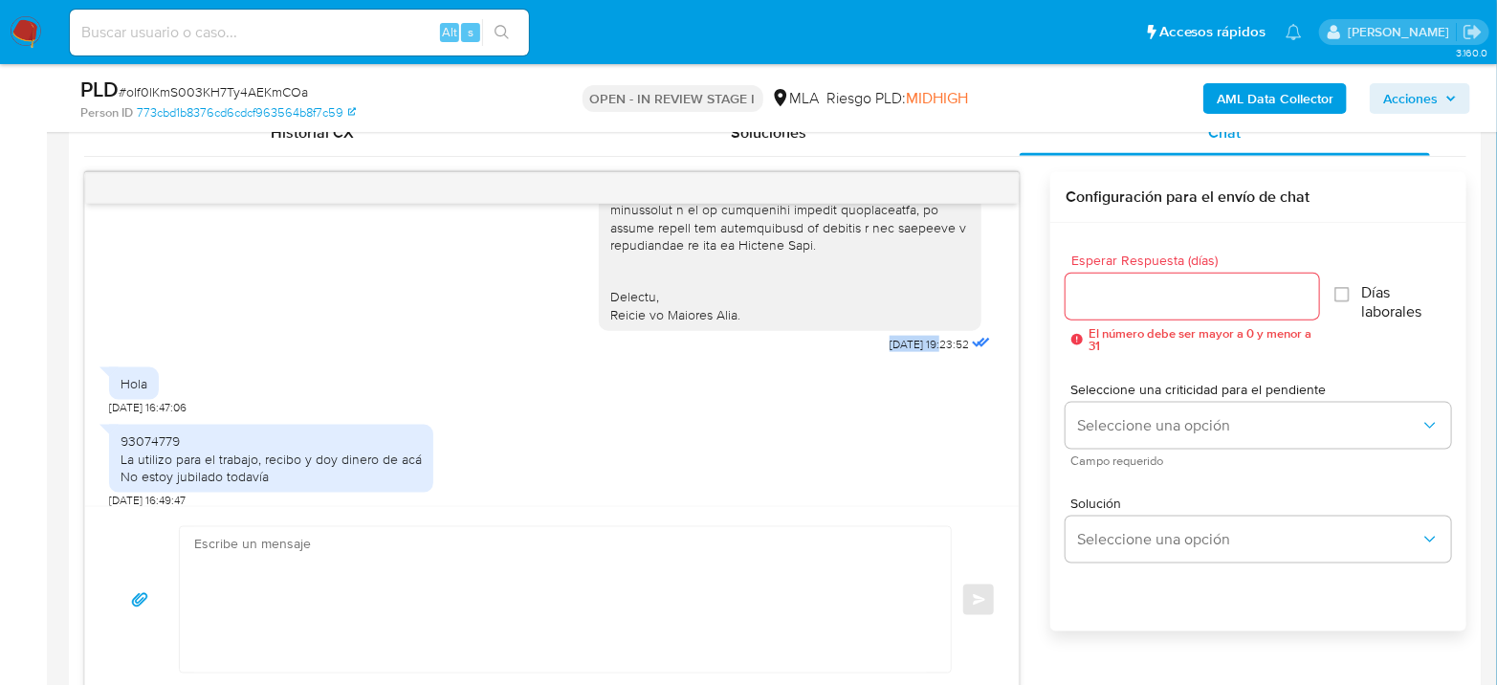
drag, startPoint x: 847, startPoint y: 429, endPoint x: 907, endPoint y: 438, distance: 59.9
click at [907, 358] on div "09/09/2025 19:23:52" at bounding box center [941, 344] width 105 height 27
copy span "09/09/2025"
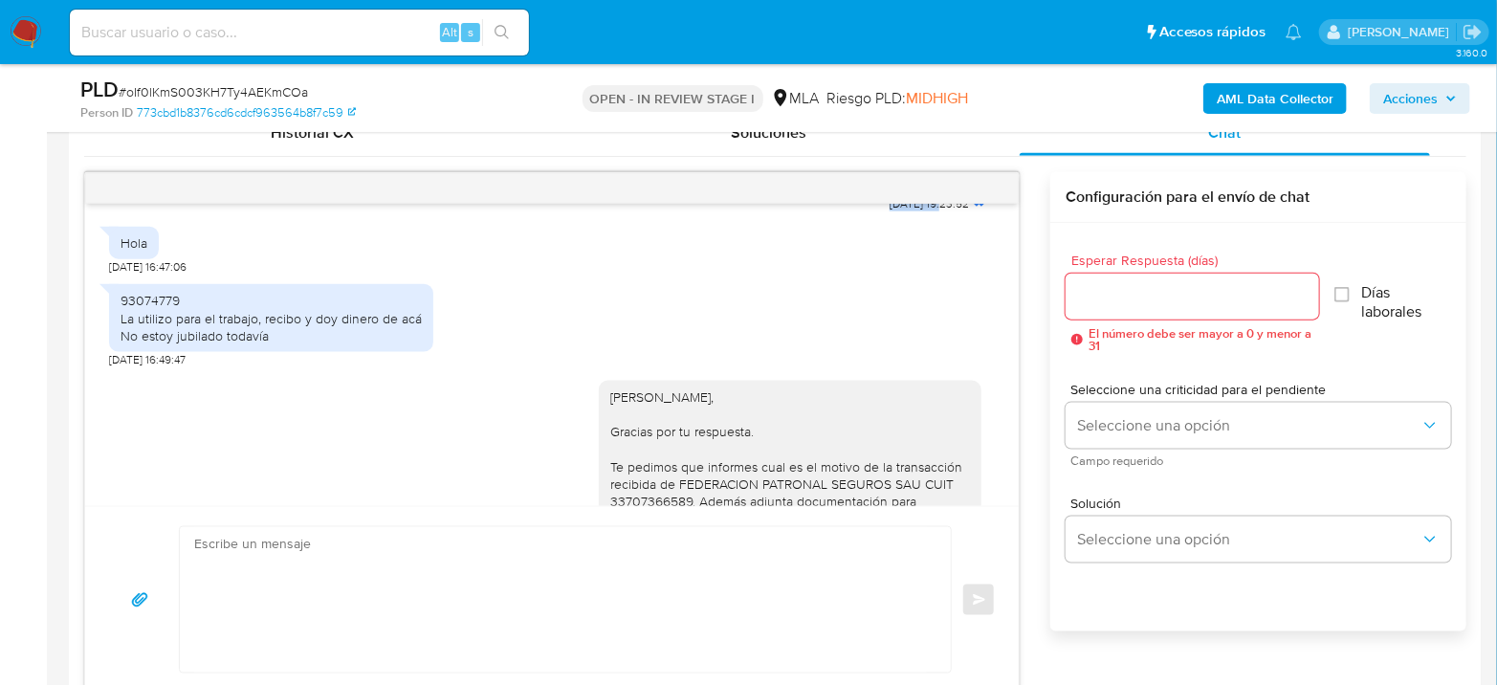
scroll to position [2443, 0]
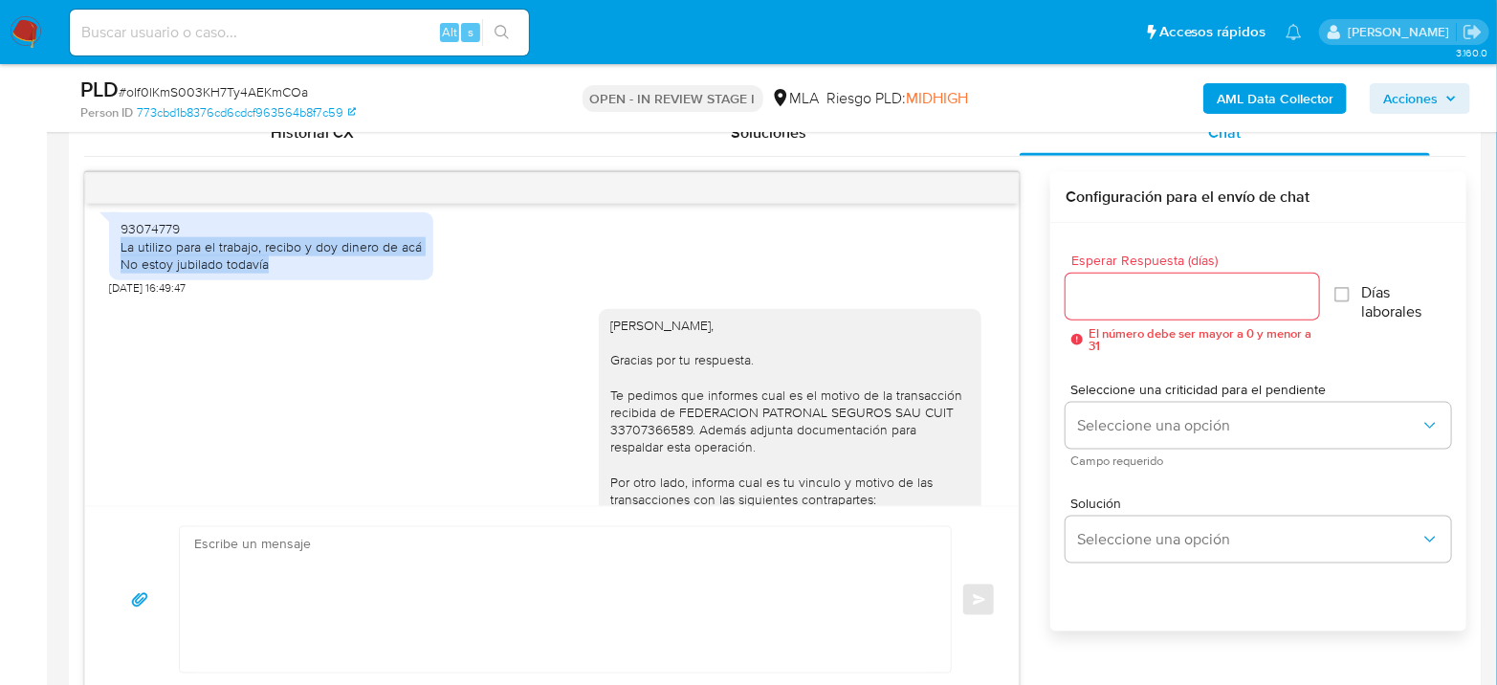
drag, startPoint x: 122, startPoint y: 330, endPoint x: 332, endPoint y: 338, distance: 209.6
click at [275, 273] on div "93074779 La utilizo para el trabajo, recibo y doy dinero de acá No estoy jubila…" at bounding box center [270, 246] width 301 height 53
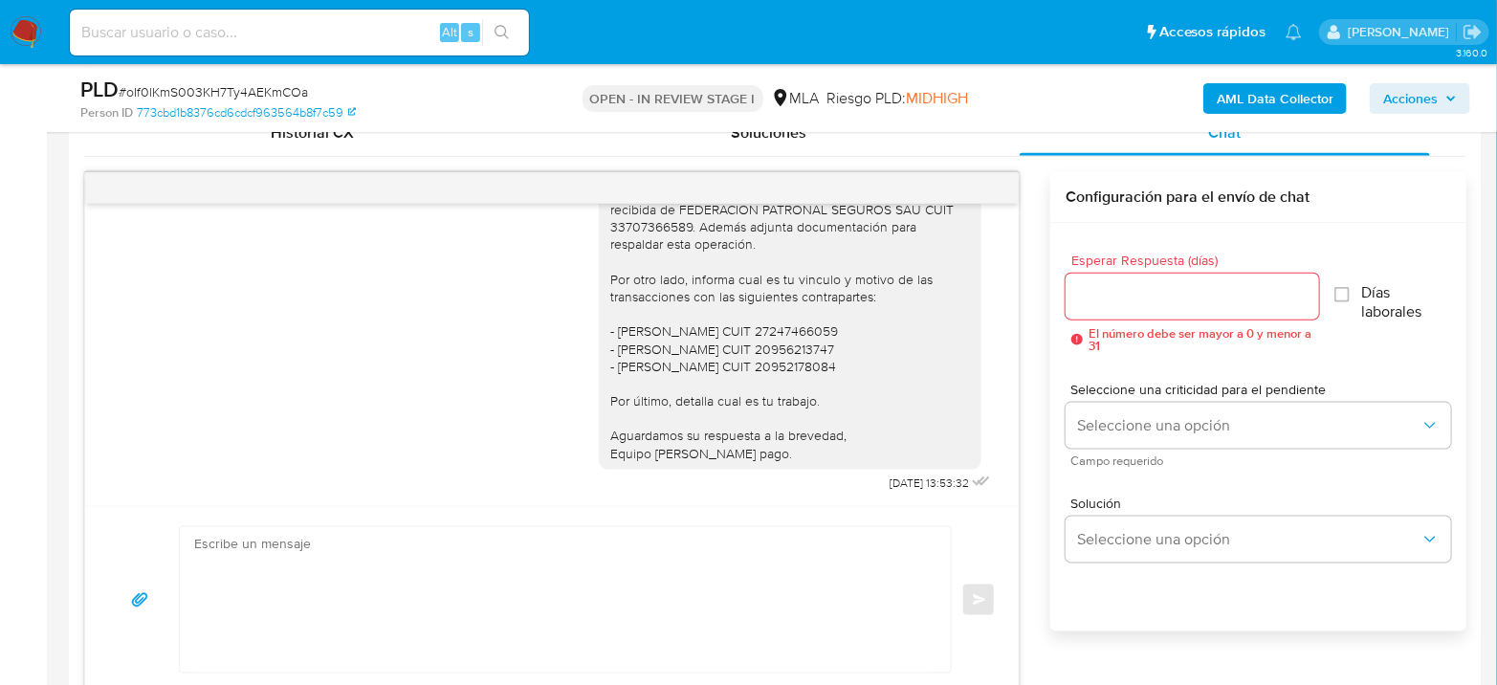
scroll to position [2733, 0]
drag, startPoint x: 849, startPoint y: 485, endPoint x: 908, endPoint y: 482, distance: 59.4
click at [908, 482] on div "Hola Bernardo, Gracias por tu respuesta. Te pedimos que informes cual es el mot…" at bounding box center [797, 295] width 396 height 404
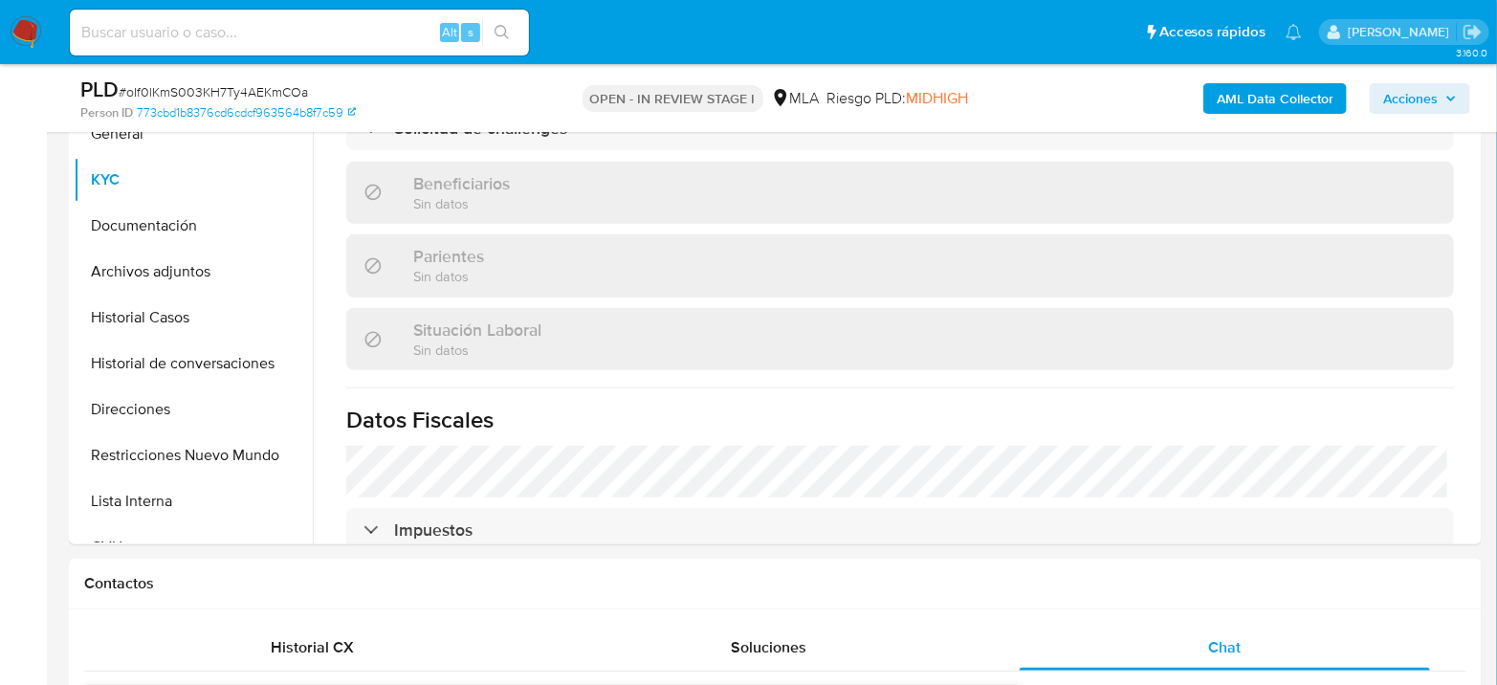
scroll to position [318, 0]
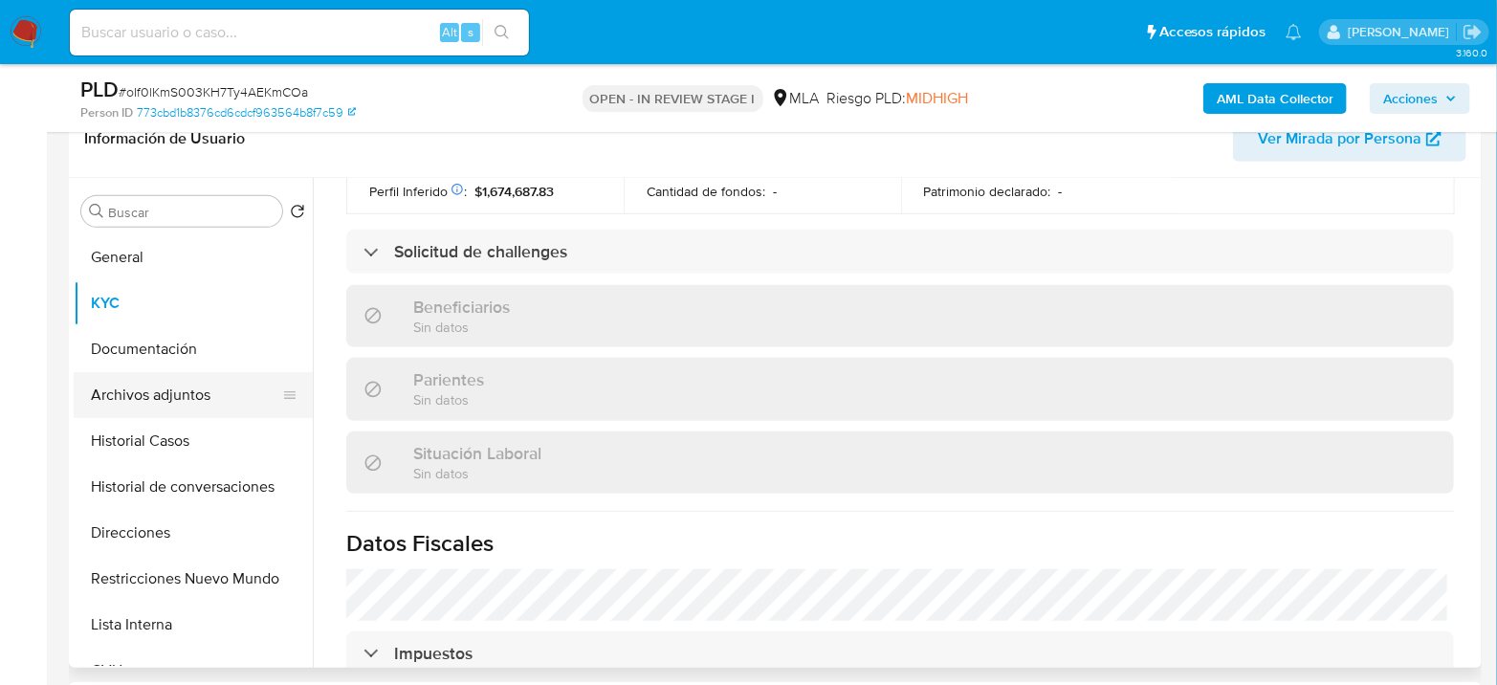
click at [202, 394] on button "Archivos adjuntos" at bounding box center [186, 395] width 224 height 46
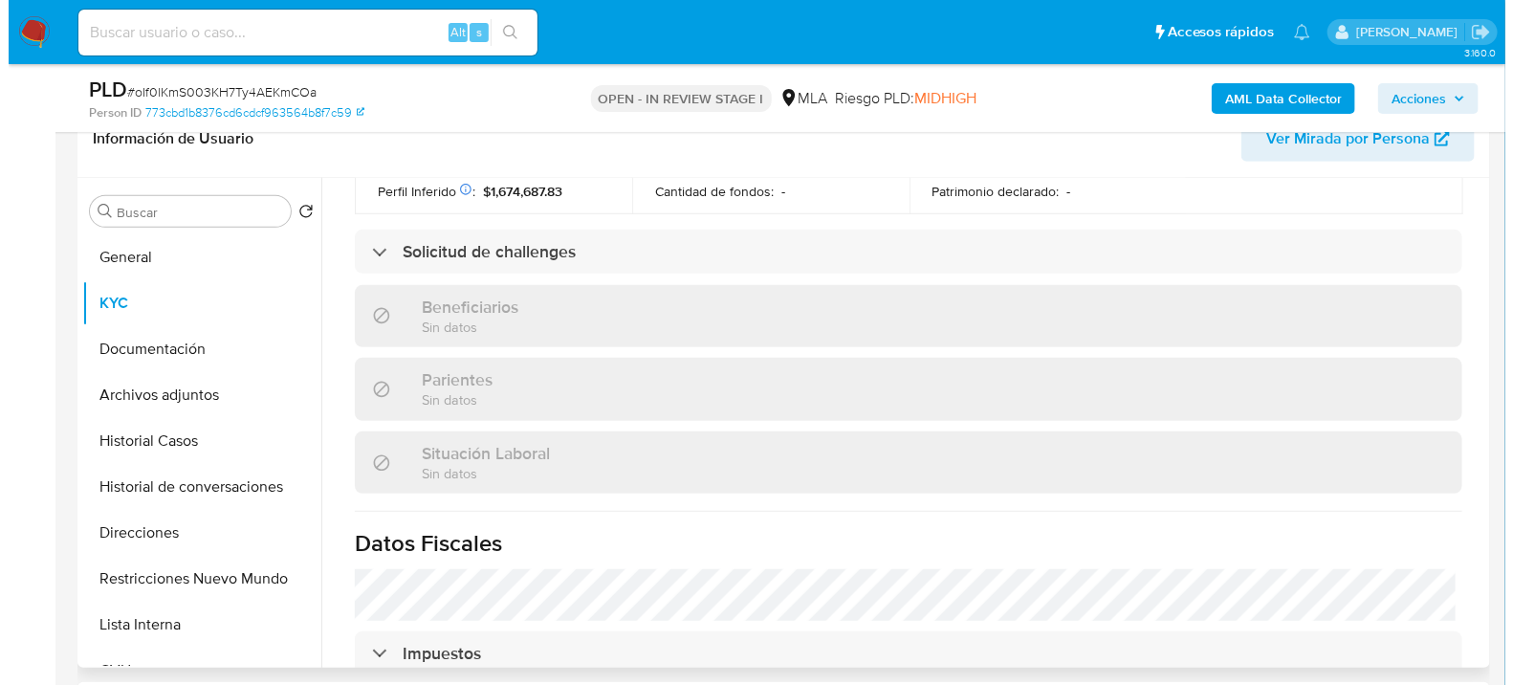
scroll to position [0, 0]
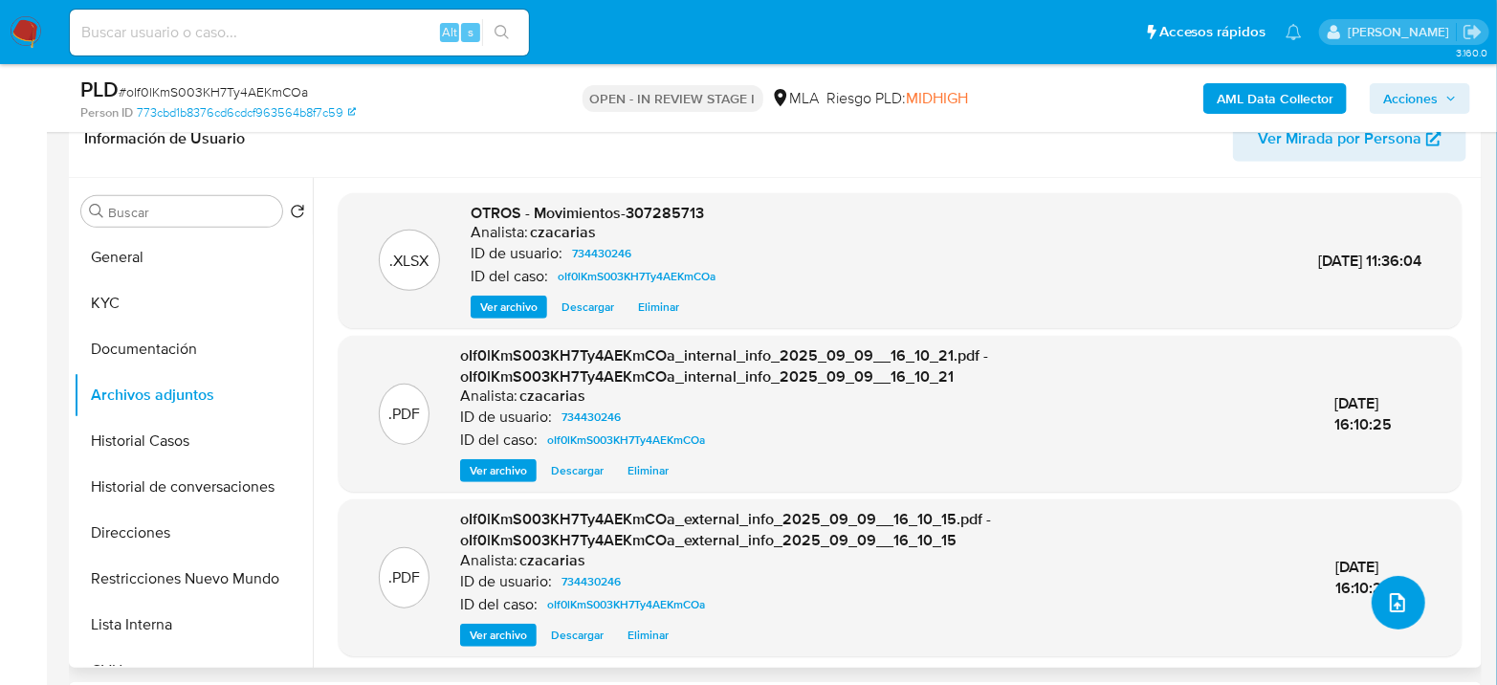
click at [1390, 593] on icon "upload-file" at bounding box center [1396, 602] width 15 height 19
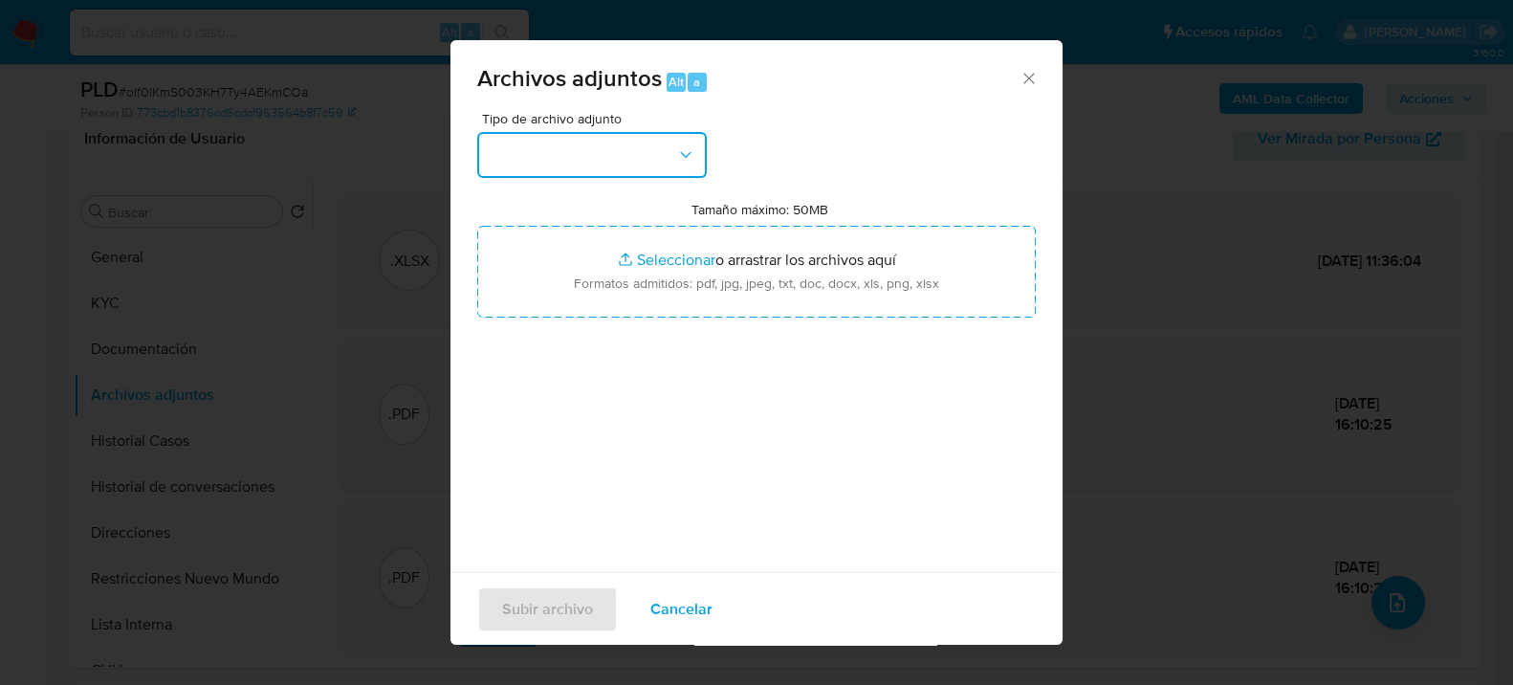
click at [679, 164] on button "button" at bounding box center [592, 155] width 230 height 46
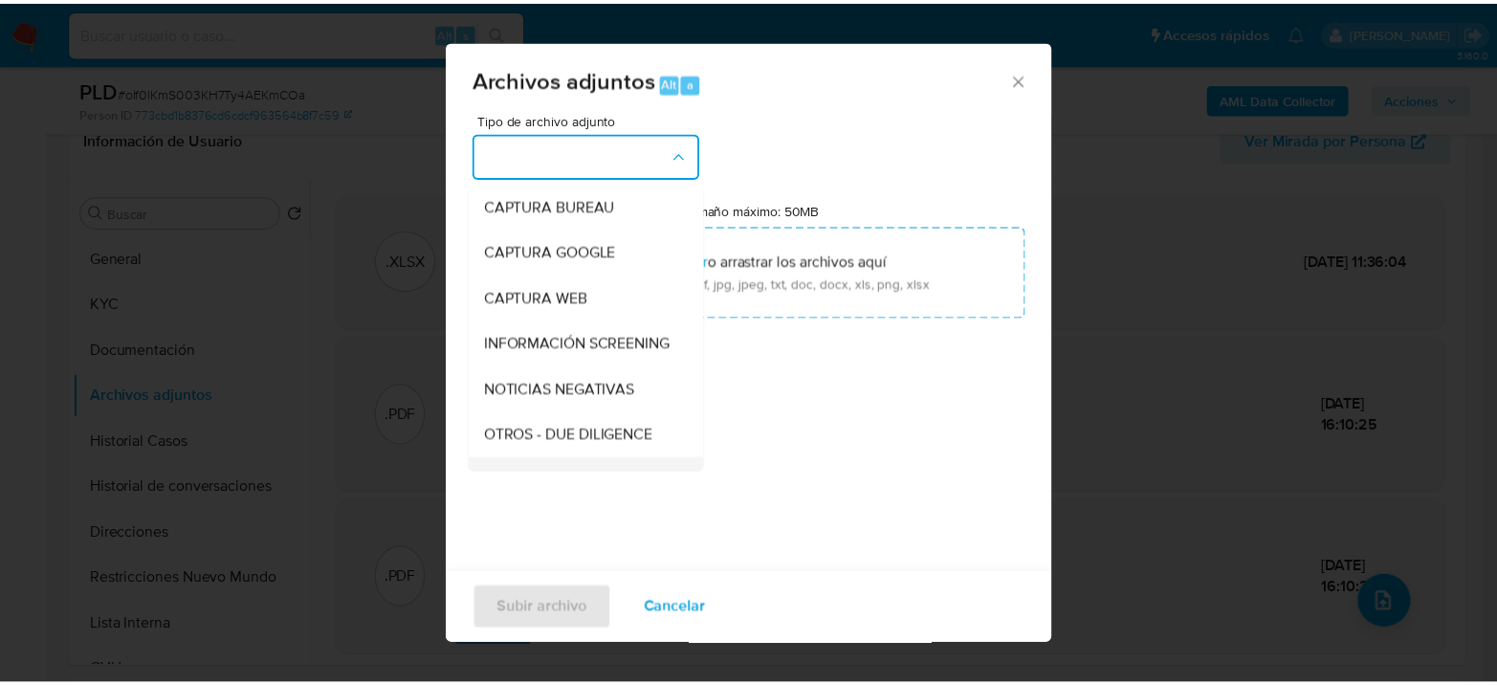
scroll to position [212, 0]
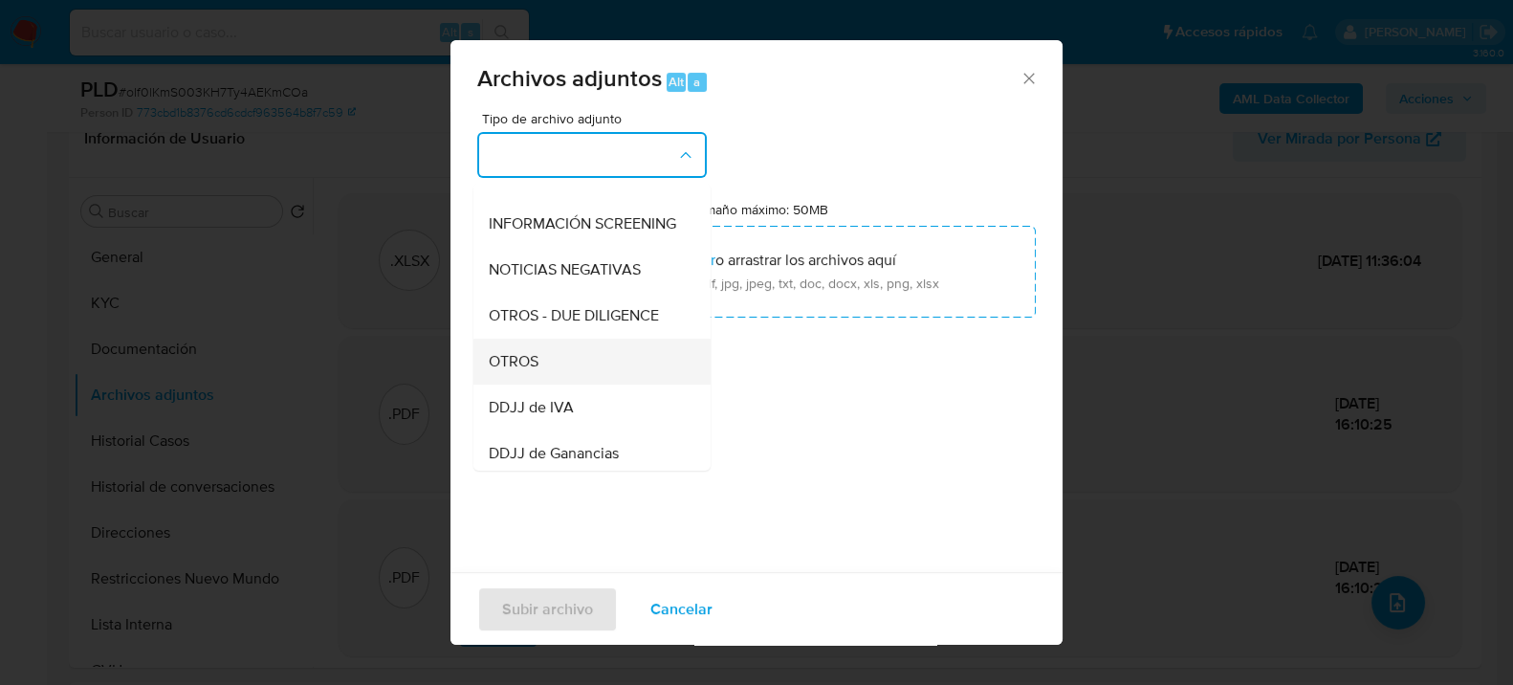
click at [527, 366] on div "OTROS" at bounding box center [586, 361] width 195 height 46
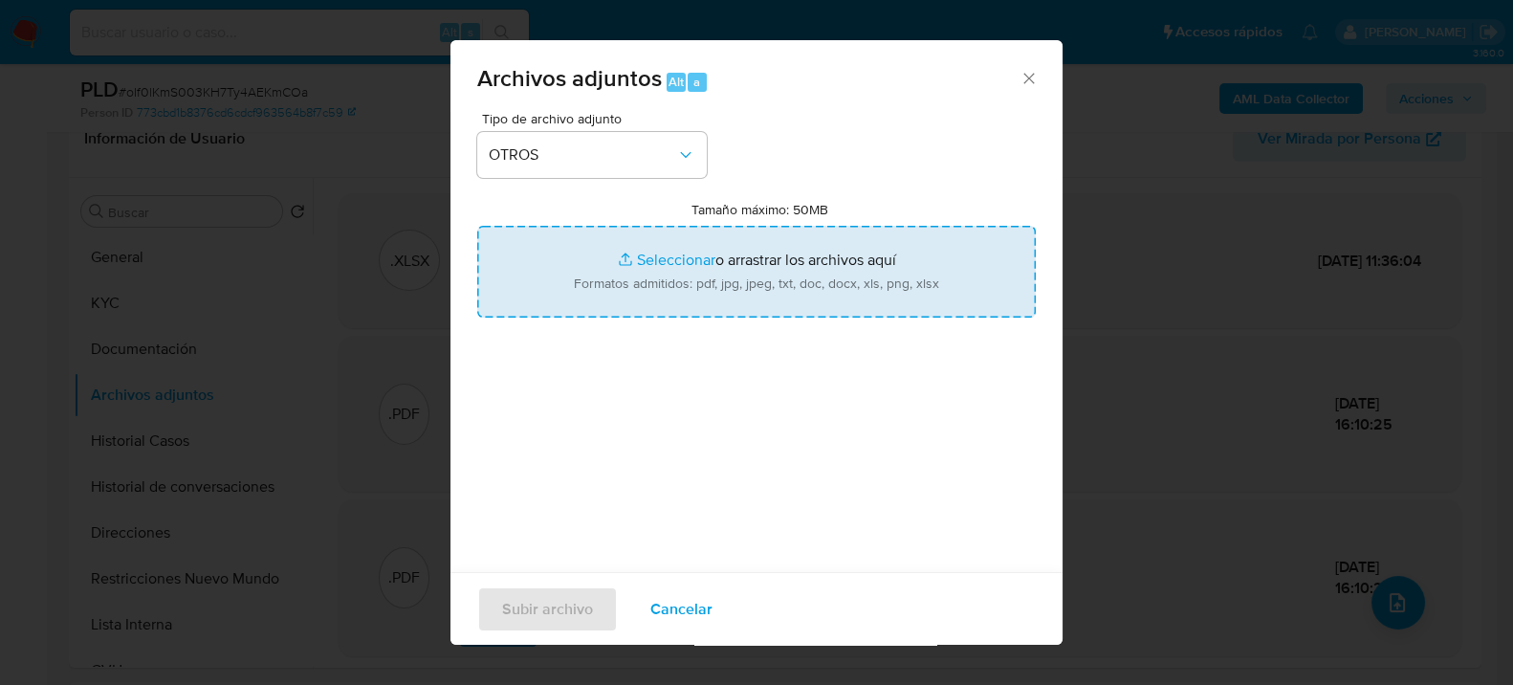
type input "C:\fakepath\BAJA DE OFICIO.pdf"
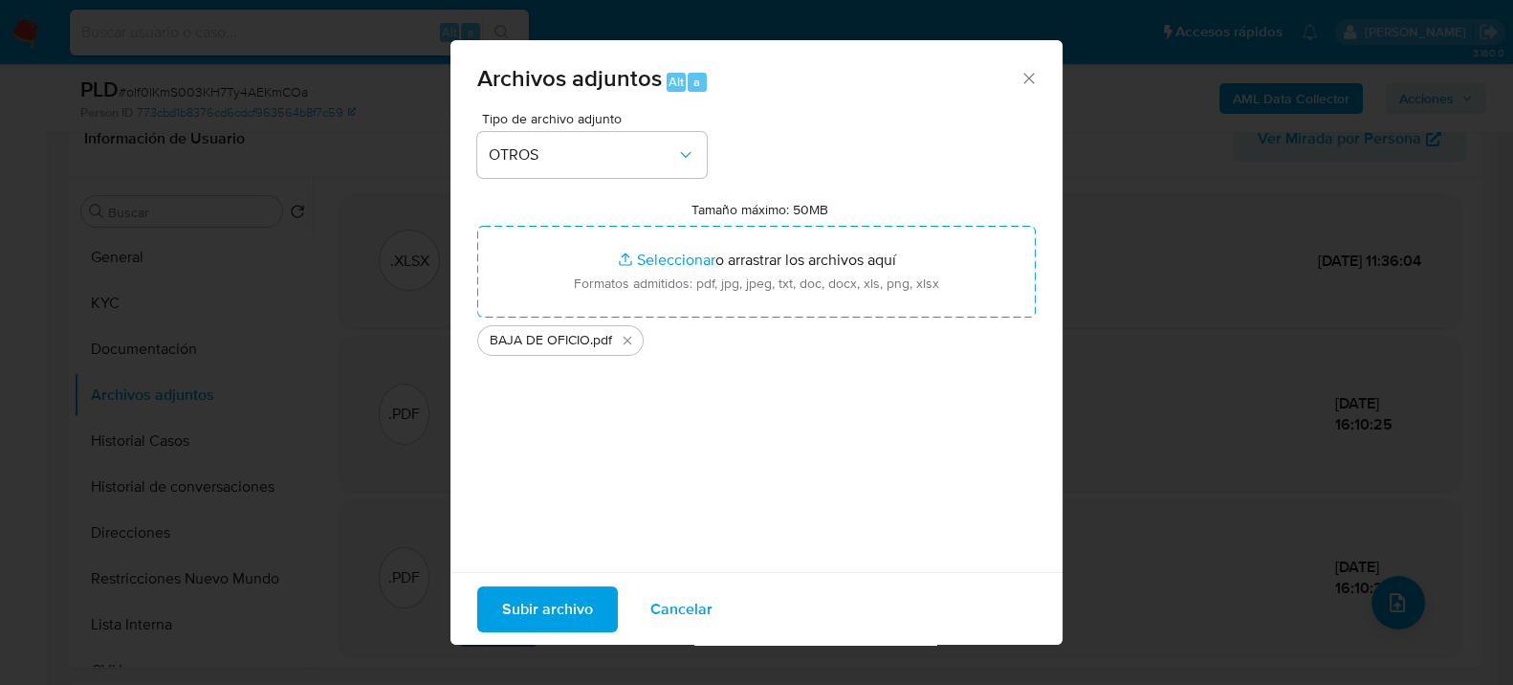
click at [565, 614] on span "Subir archivo" at bounding box center [547, 608] width 91 height 42
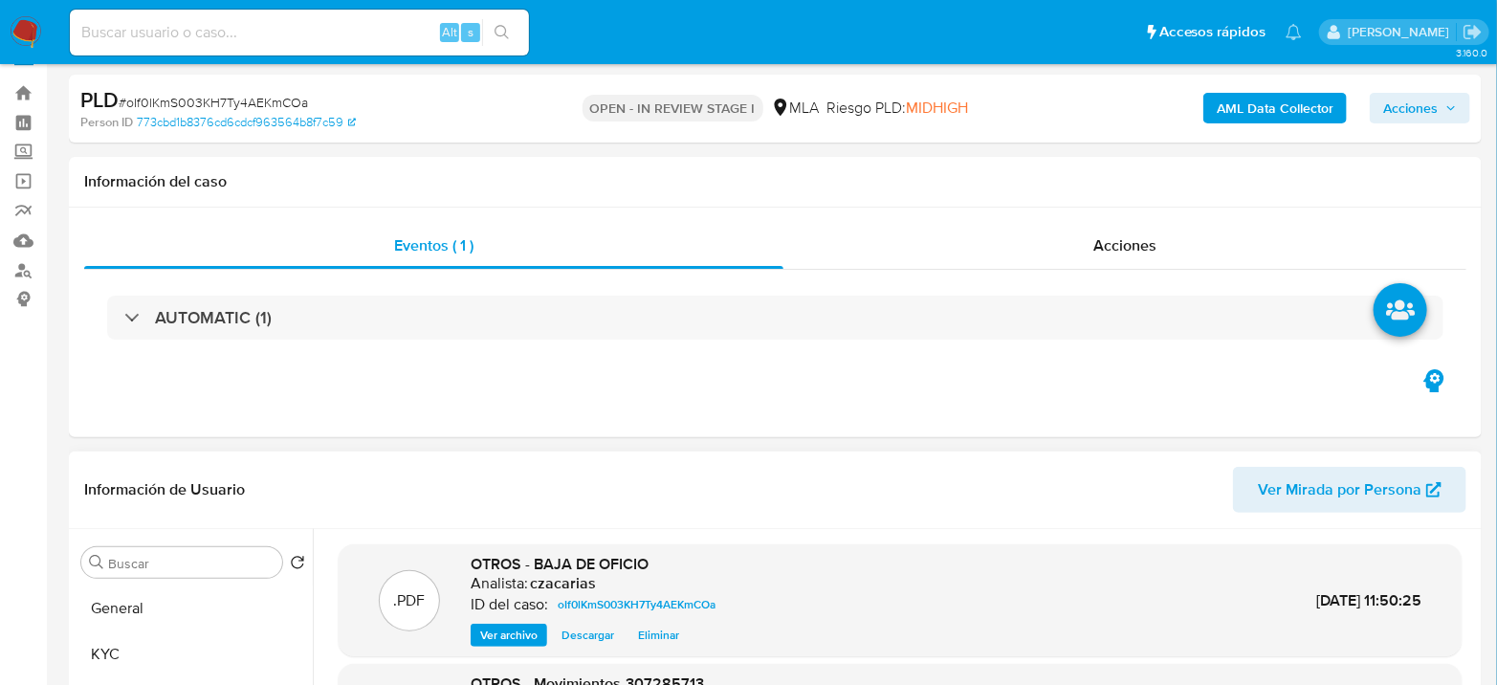
scroll to position [0, 0]
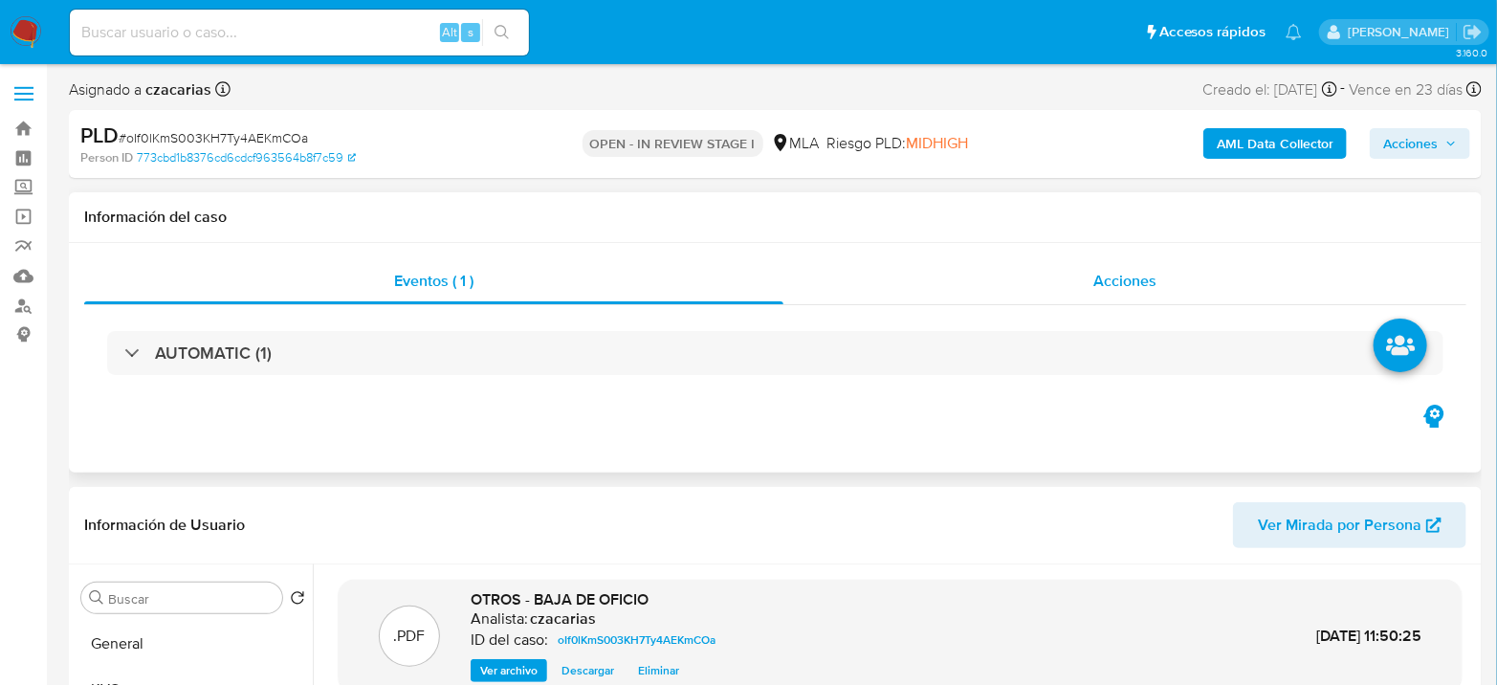
click at [1076, 281] on div "Acciones" at bounding box center [1124, 281] width 683 height 46
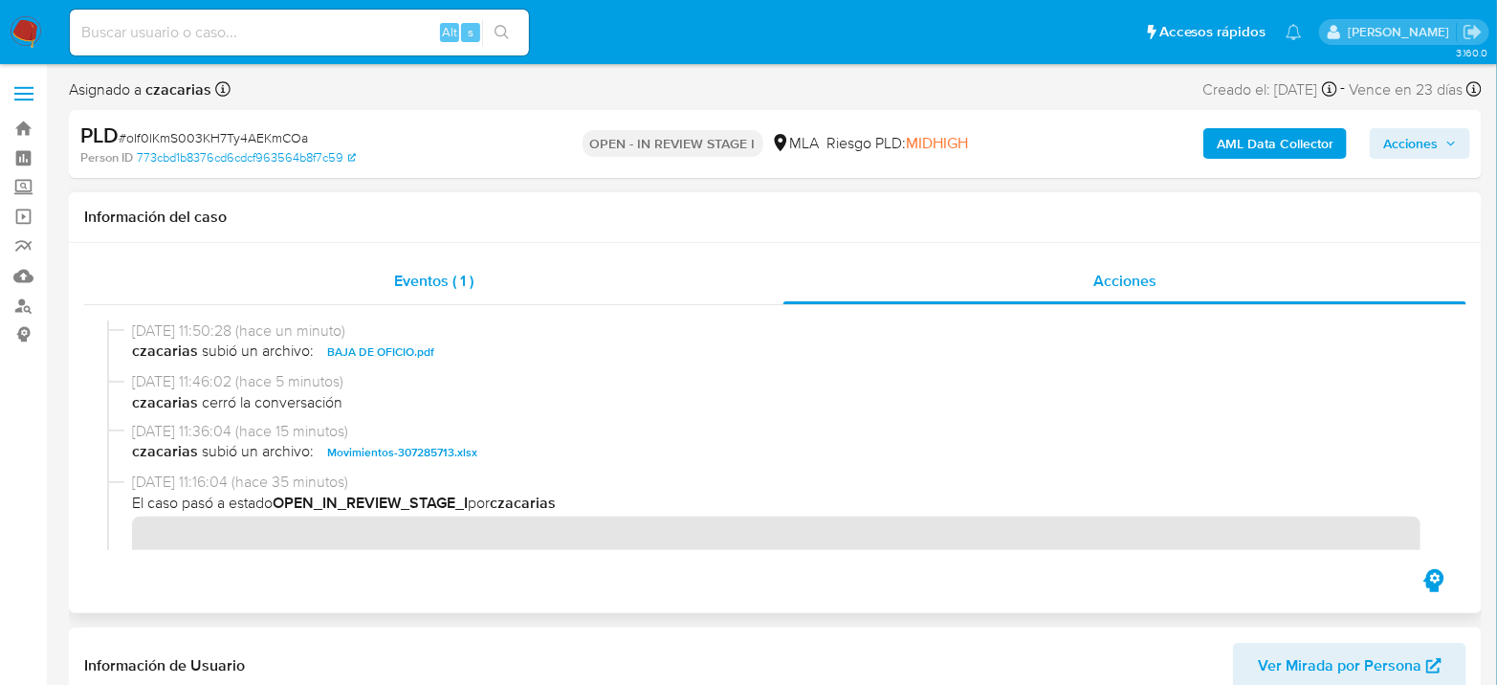
click at [480, 273] on div "Eventos ( 1 )" at bounding box center [433, 281] width 699 height 46
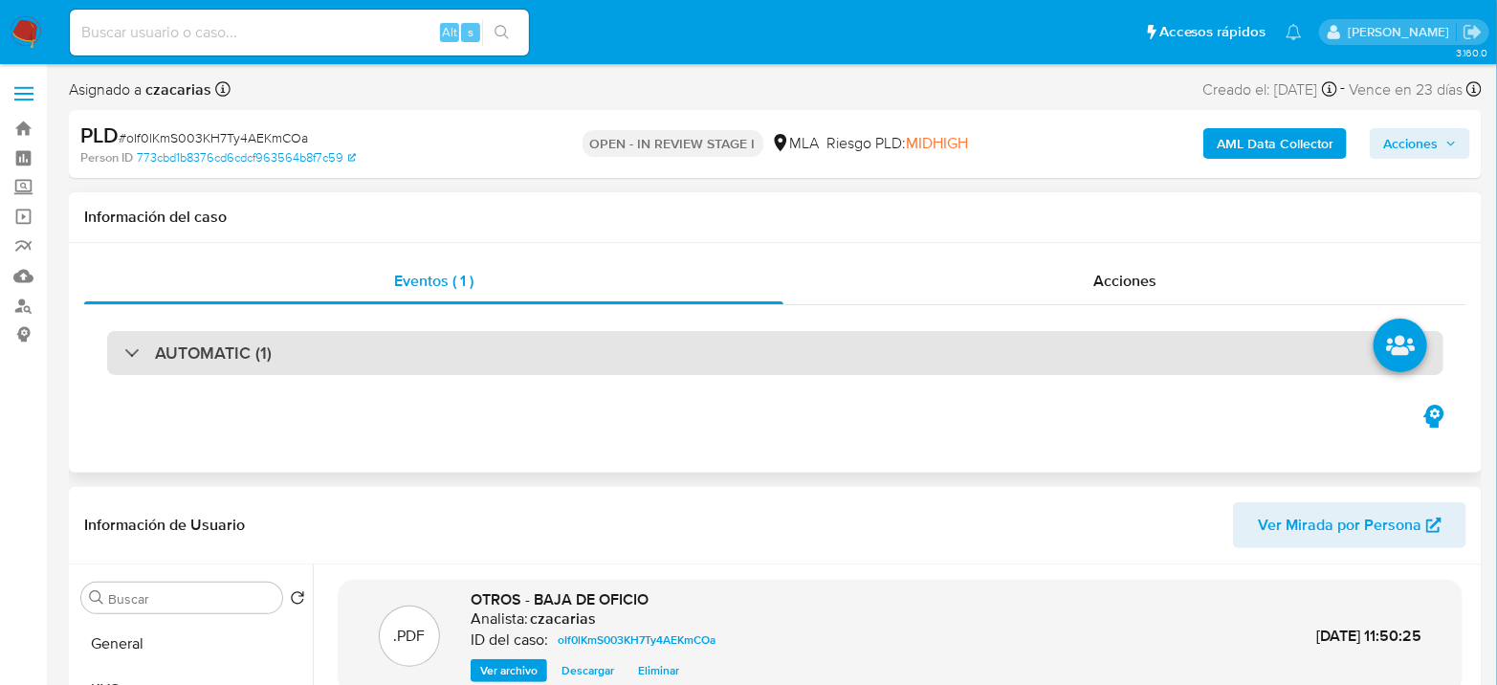
click at [570, 371] on div "AUTOMATIC (1)" at bounding box center [775, 353] width 1336 height 44
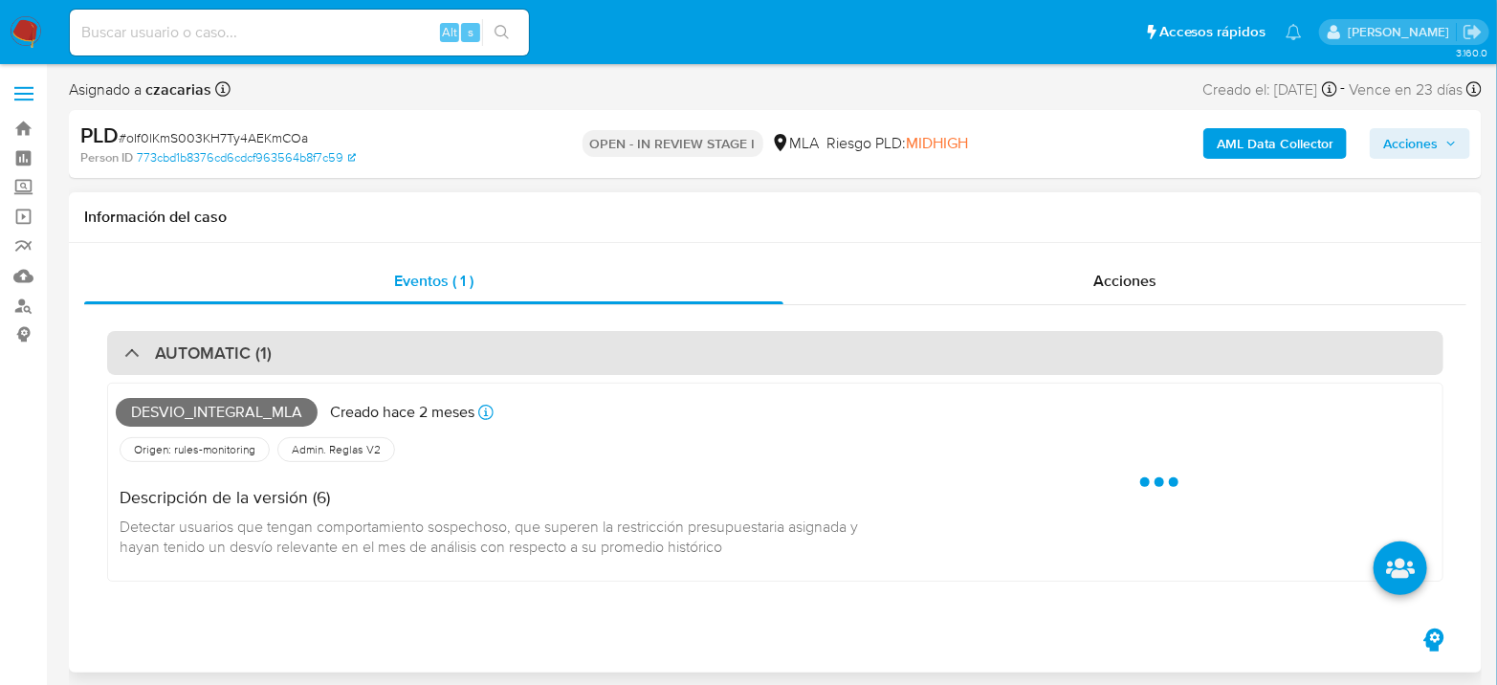
click at [569, 369] on div "AUTOMATIC (1)" at bounding box center [775, 353] width 1336 height 44
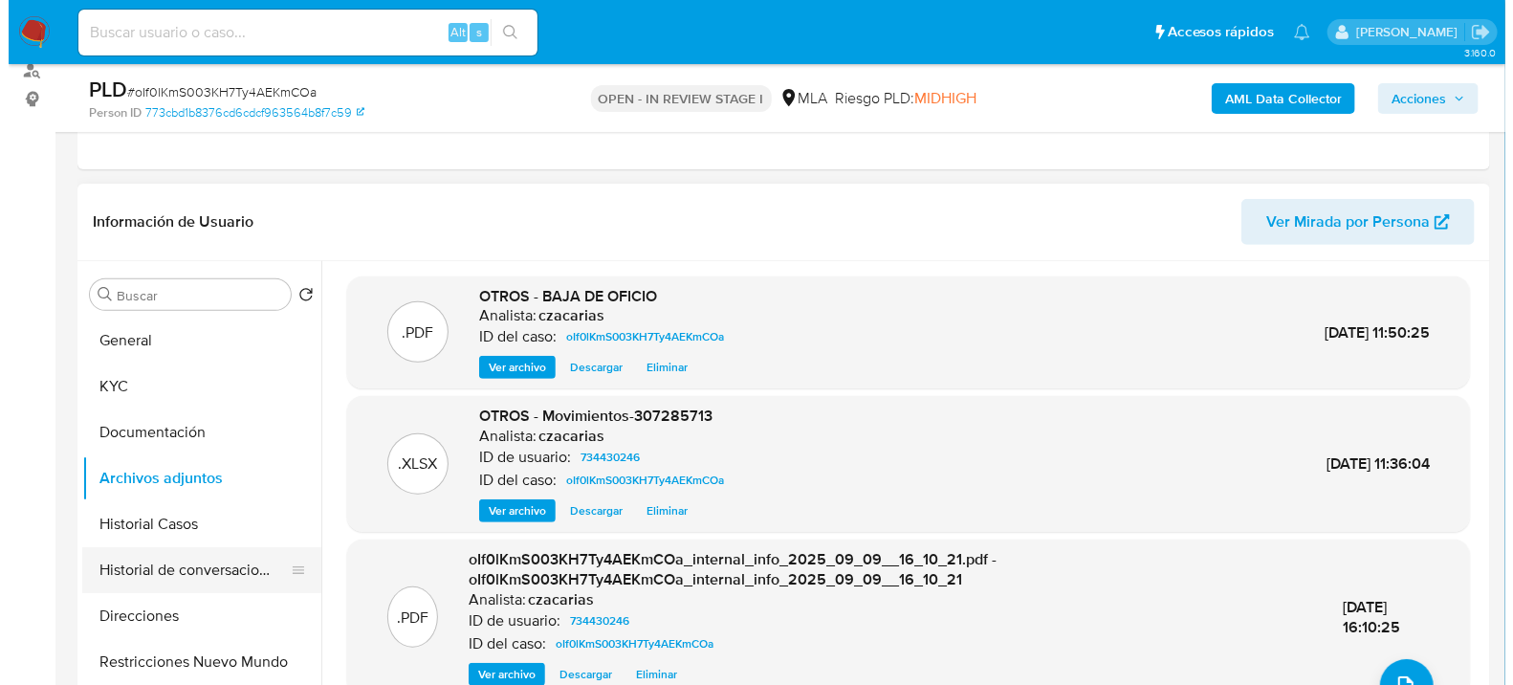
scroll to position [425, 0]
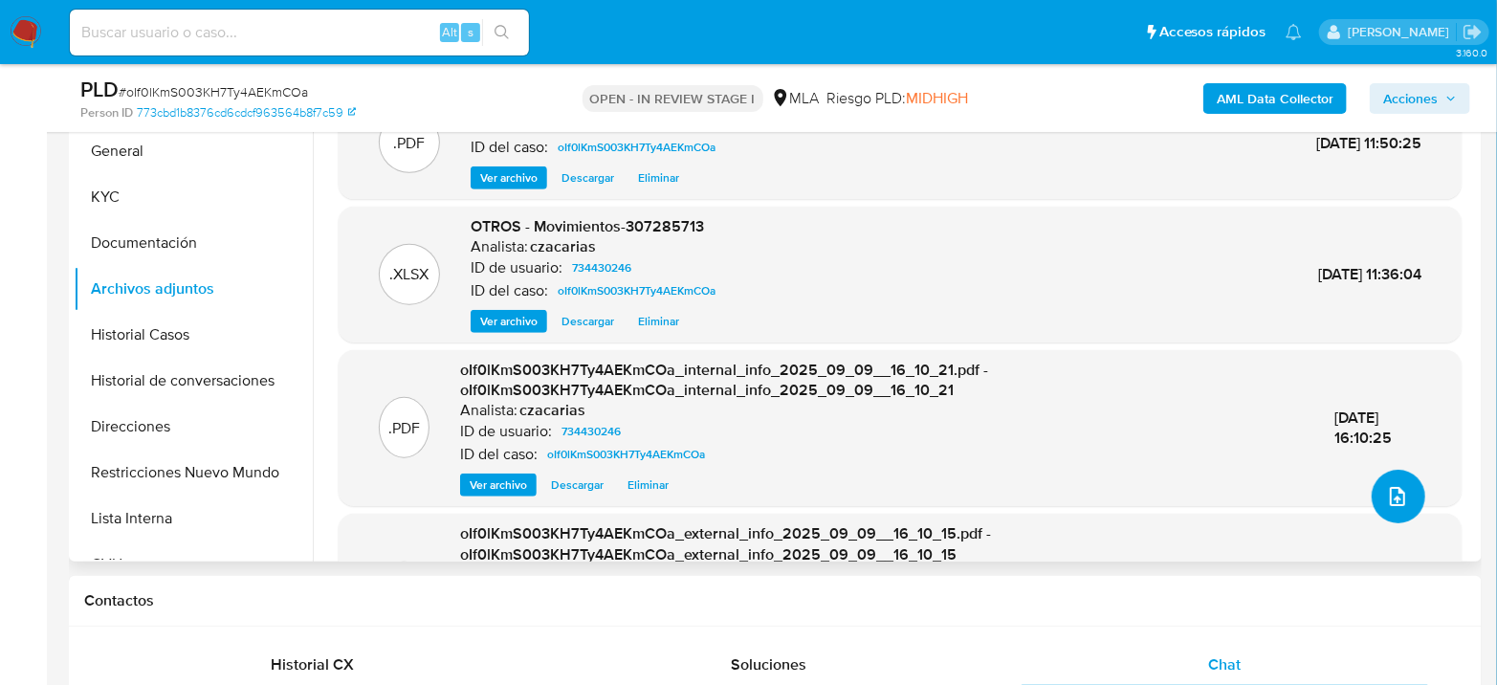
click at [1371, 498] on button "upload-file" at bounding box center [1398, 497] width 54 height 54
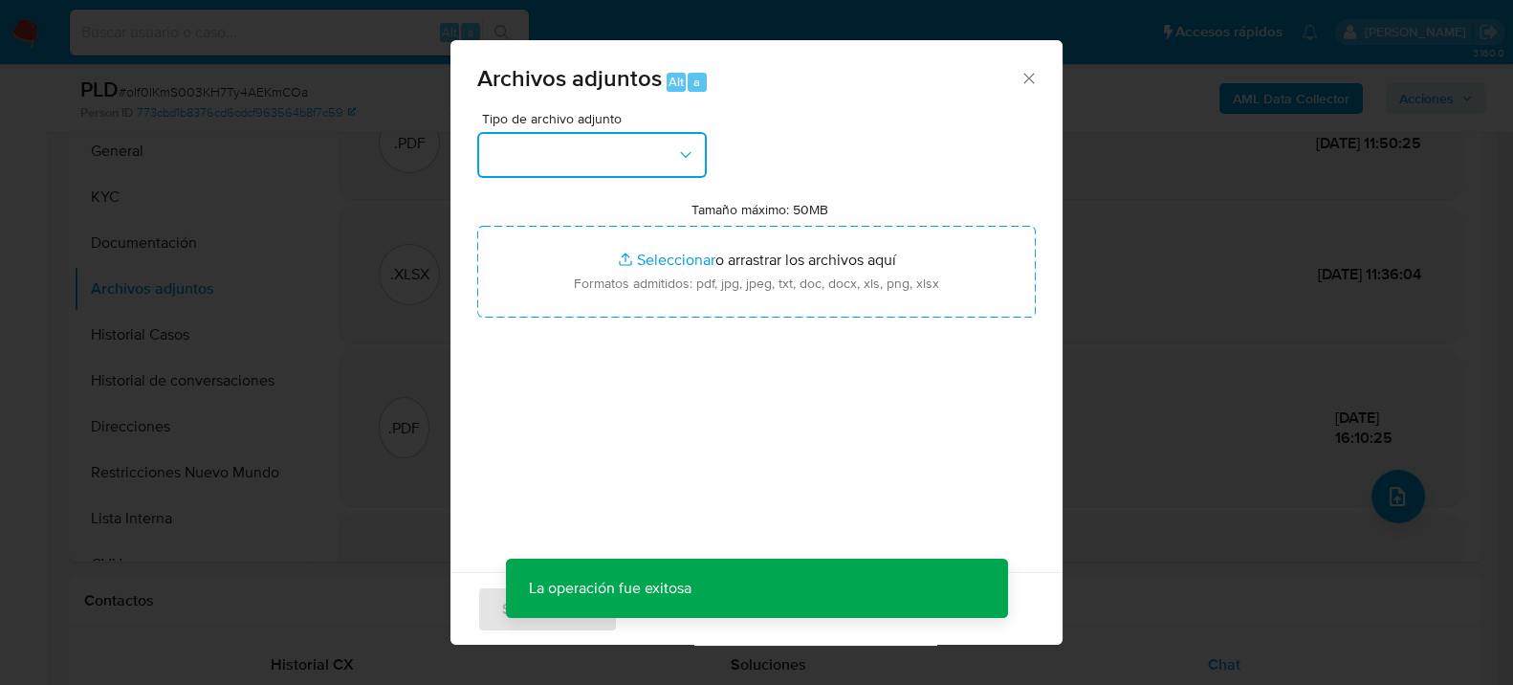
click at [604, 146] on button "button" at bounding box center [592, 155] width 230 height 46
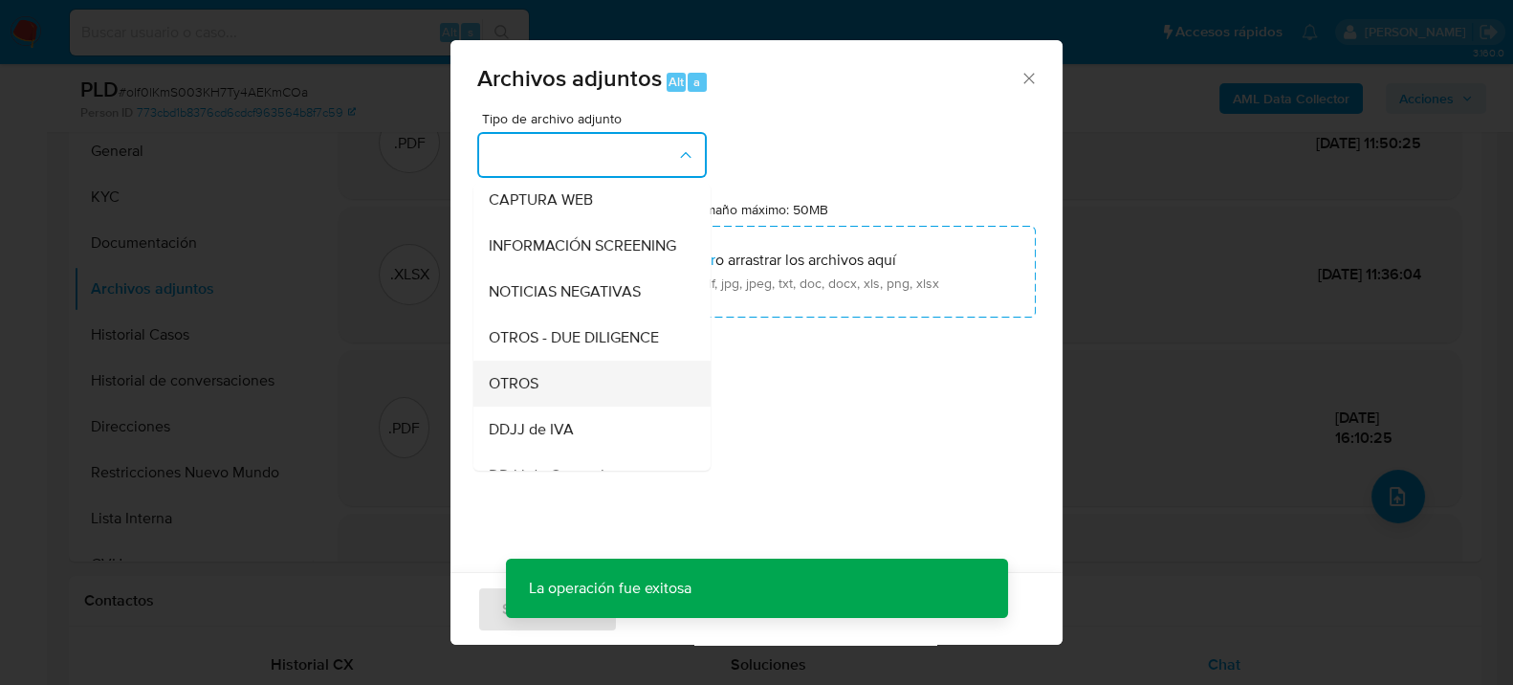
scroll to position [212, 0]
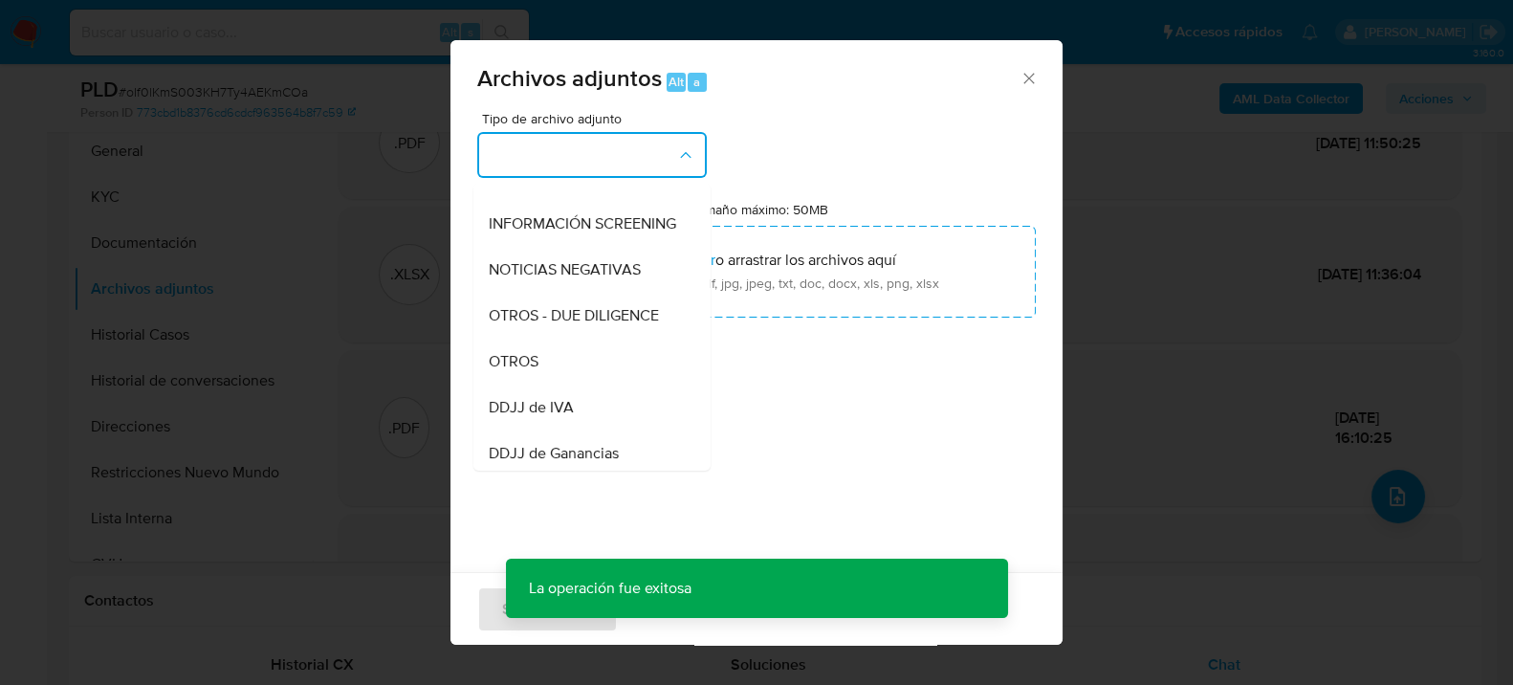
click at [562, 381] on div "OTROS" at bounding box center [586, 361] width 195 height 46
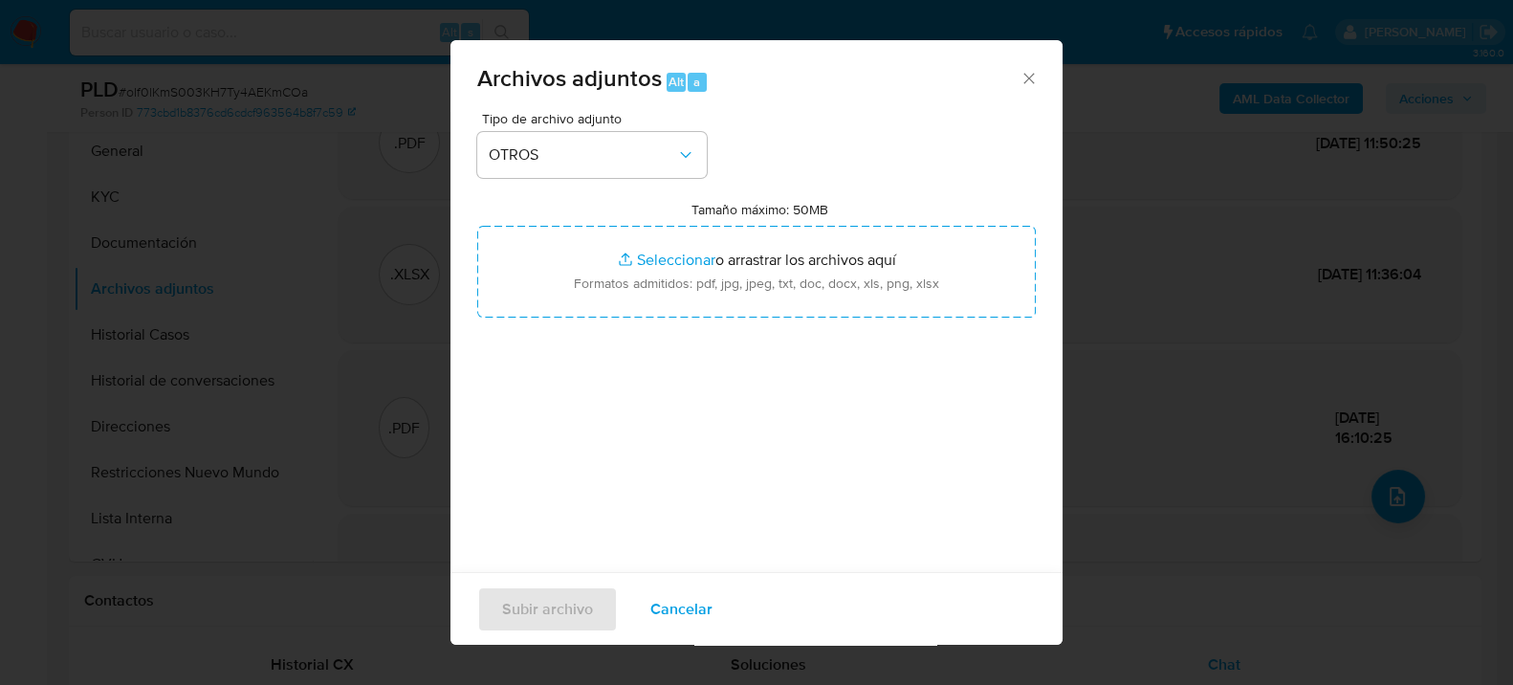
click at [698, 600] on span "Cancelar" at bounding box center [681, 608] width 62 height 42
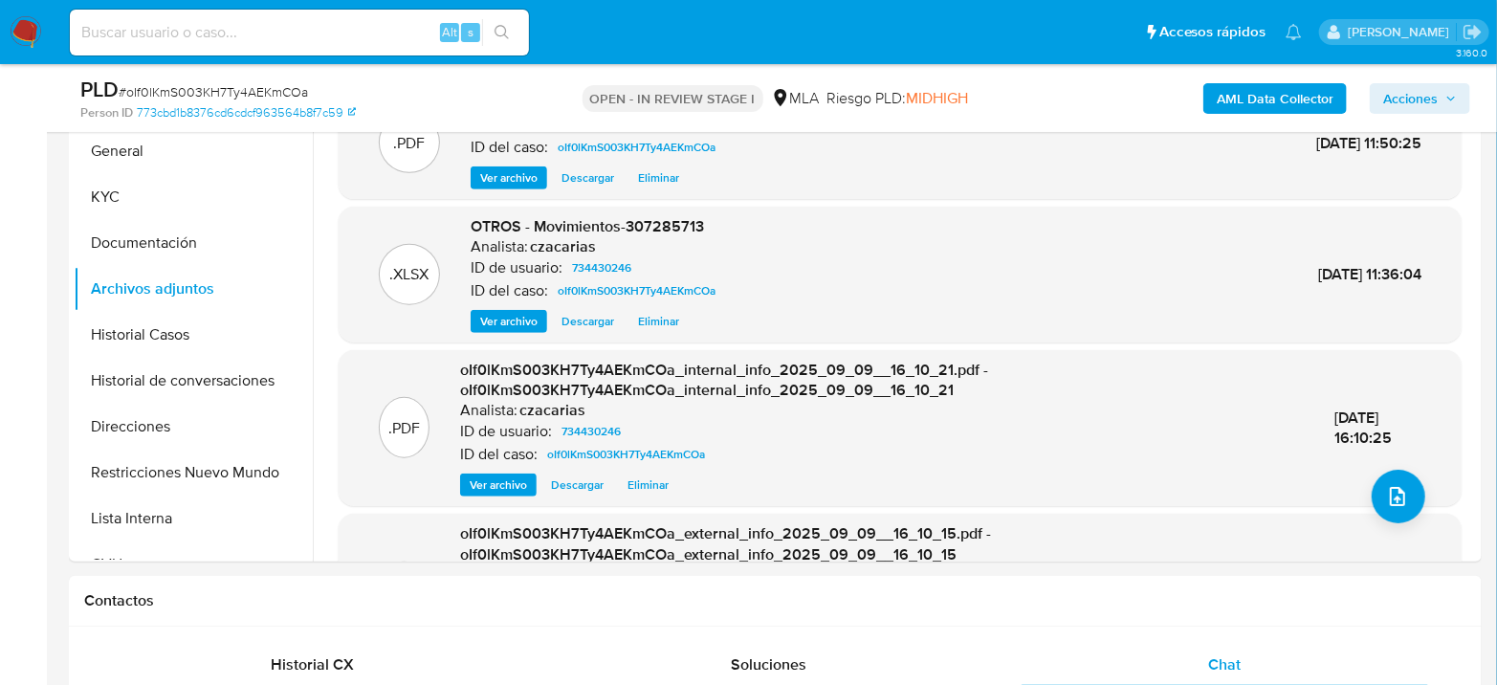
click at [215, 88] on span "# oIf0lKmS003KH7Ty4AEKmCOa" at bounding box center [213, 91] width 189 height 19
click at [1386, 493] on icon "upload-file" at bounding box center [1397, 496] width 23 height 23
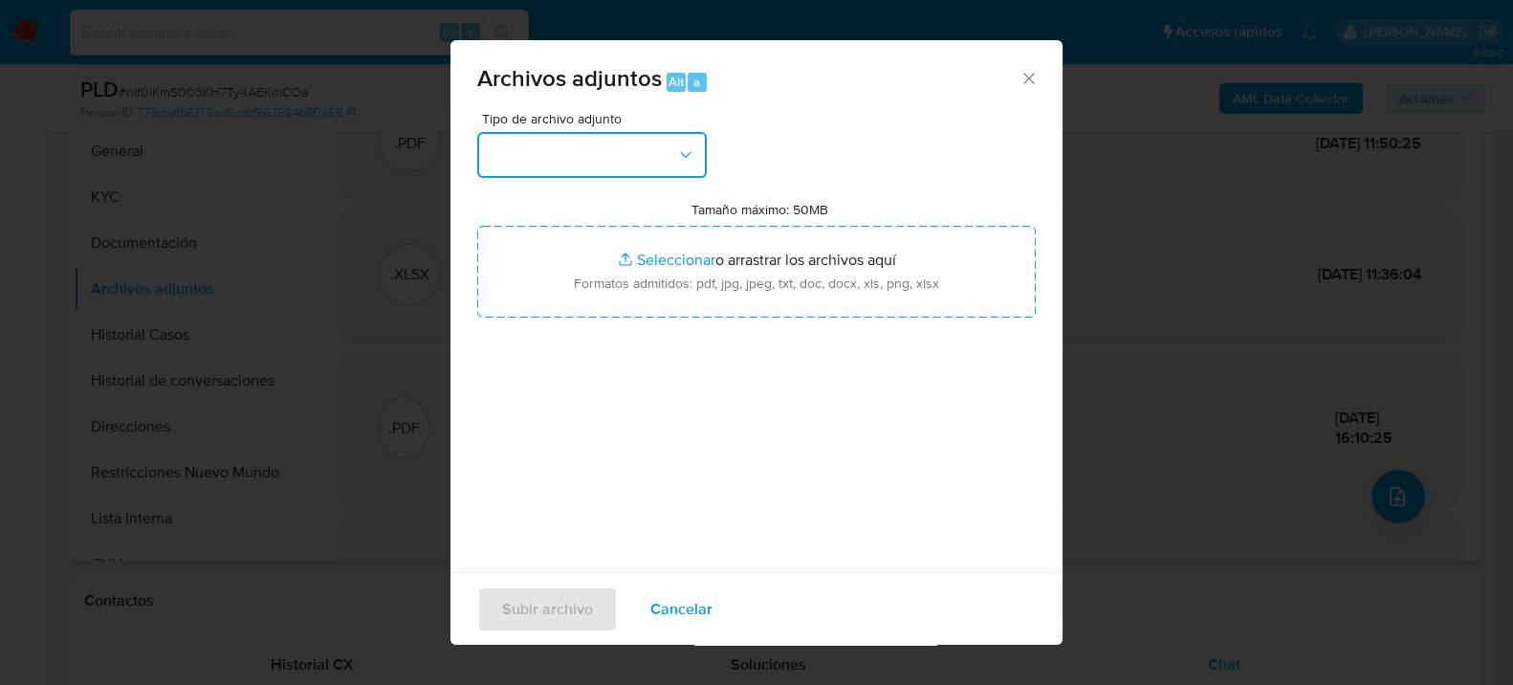
click at [663, 154] on button "button" at bounding box center [592, 155] width 230 height 46
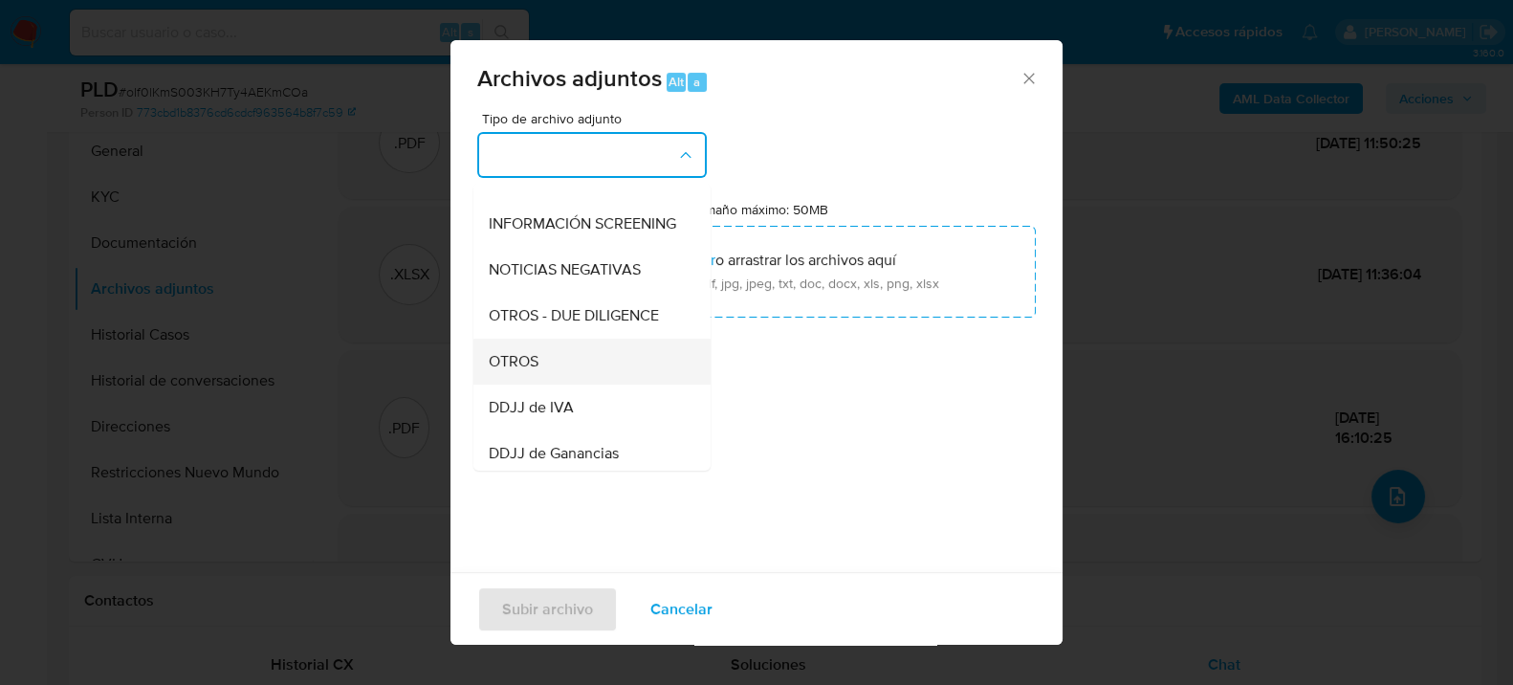
click at [527, 370] on span "OTROS" at bounding box center [514, 360] width 50 height 19
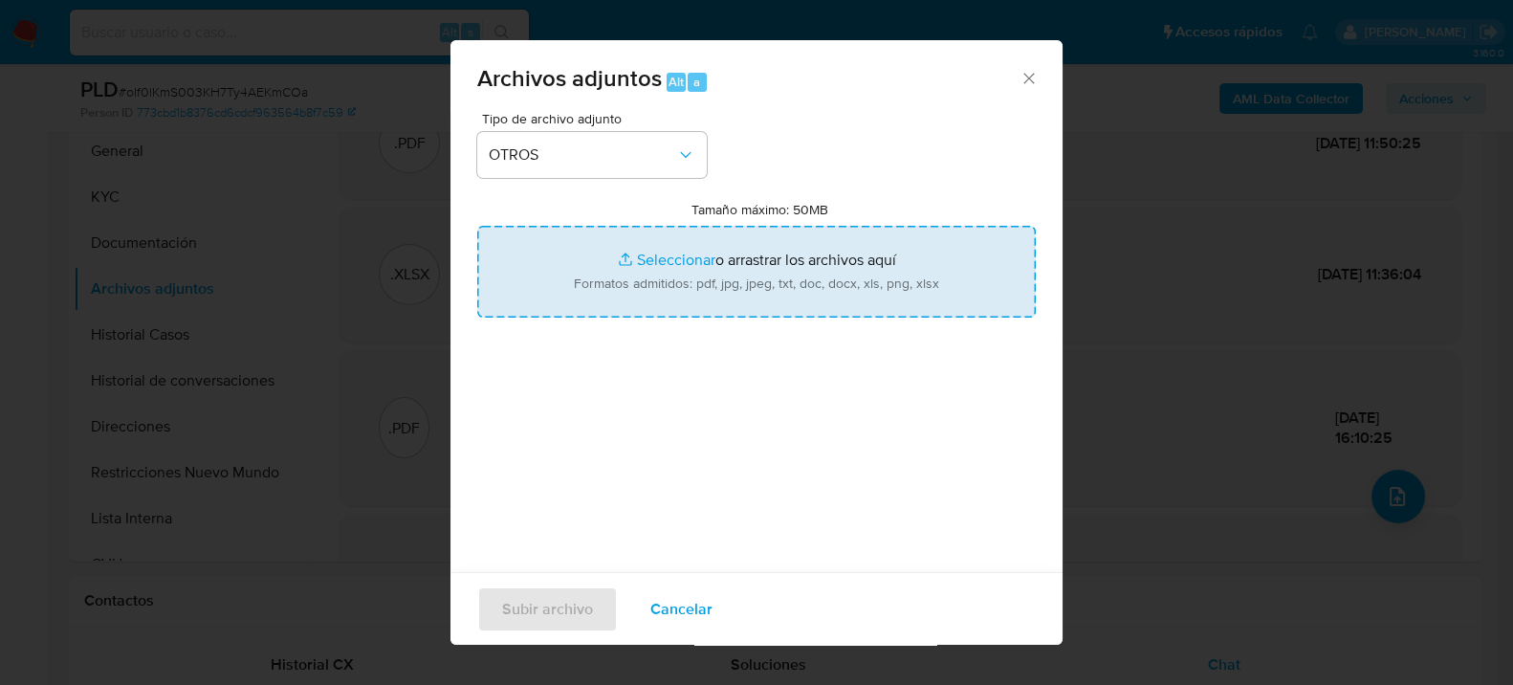
type input "C:\fakepath\Caselog oIf0lKmS003KH7Ty4AEKmCOa_2025_07_18_08_38_57.docx"
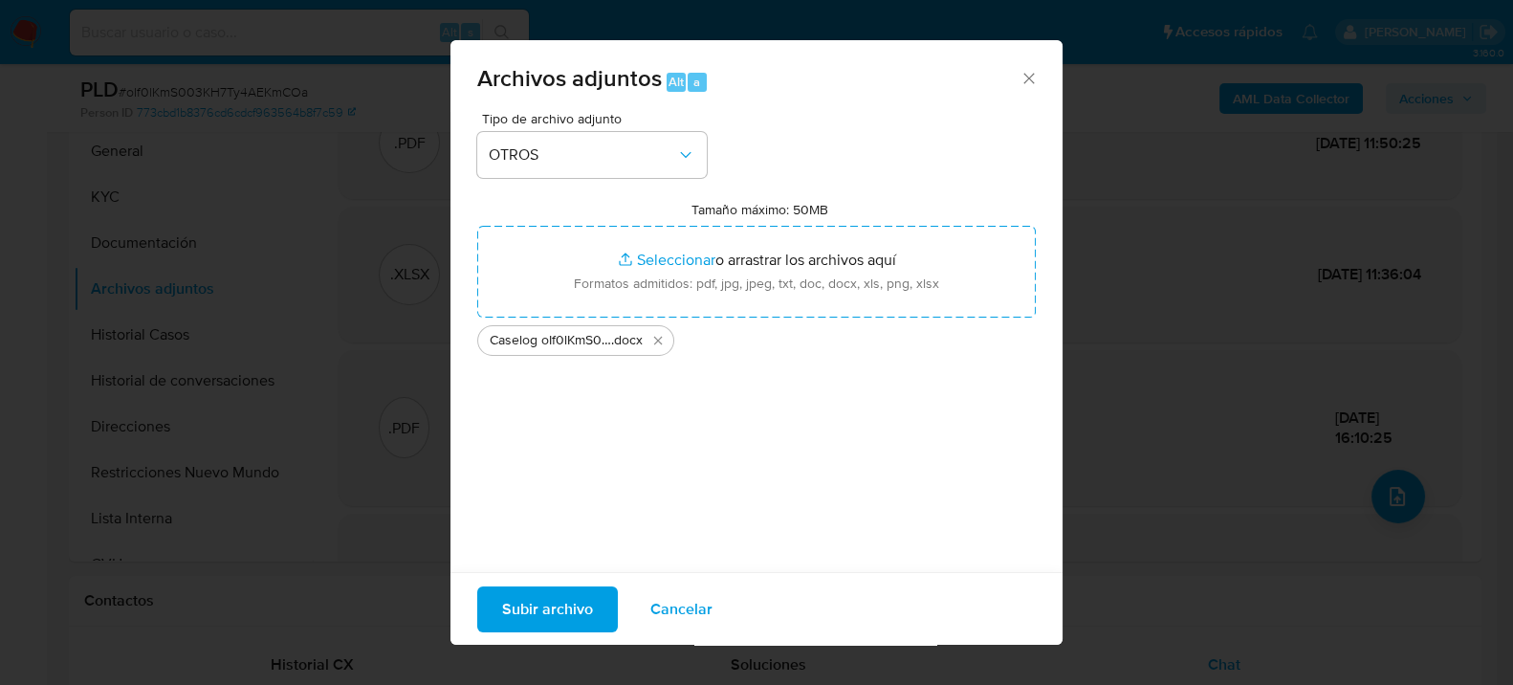
click at [579, 592] on span "Subir archivo" at bounding box center [547, 608] width 91 height 42
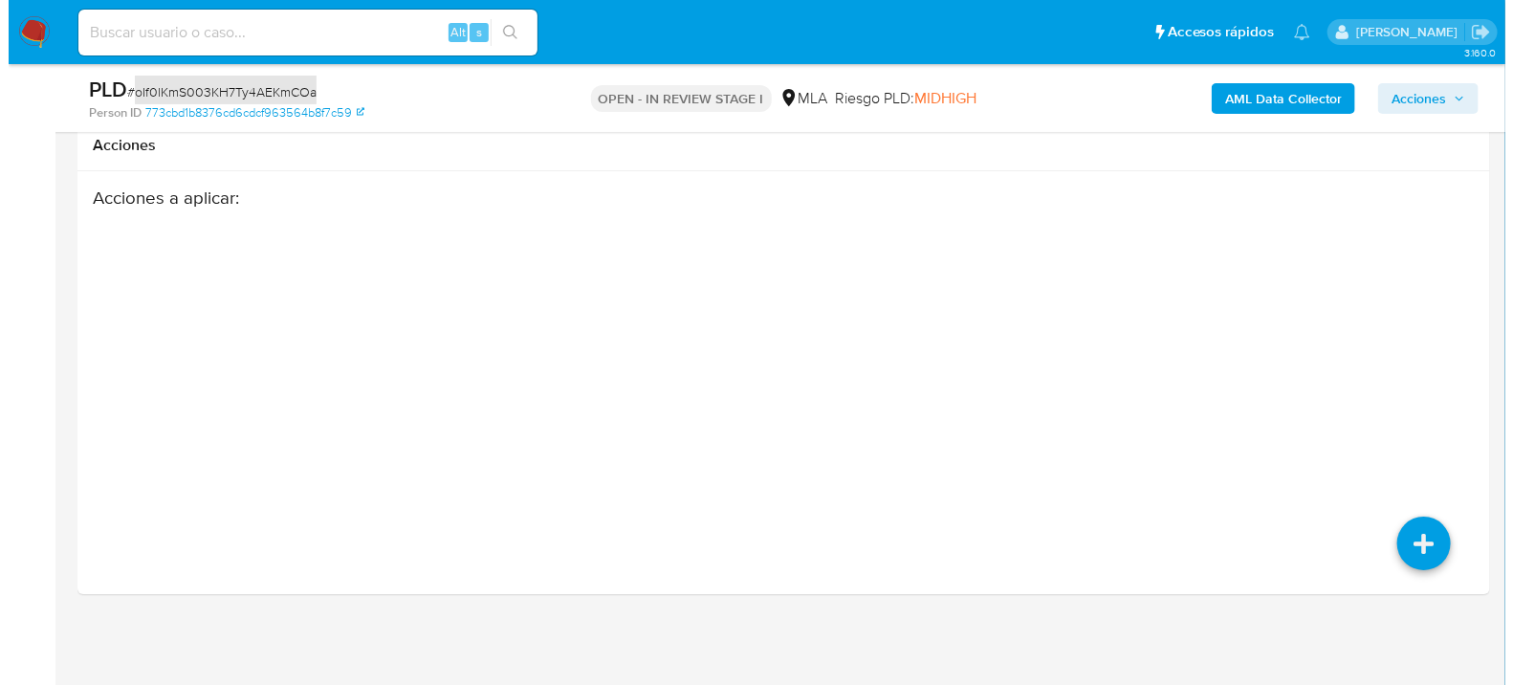
scroll to position [3083, 0]
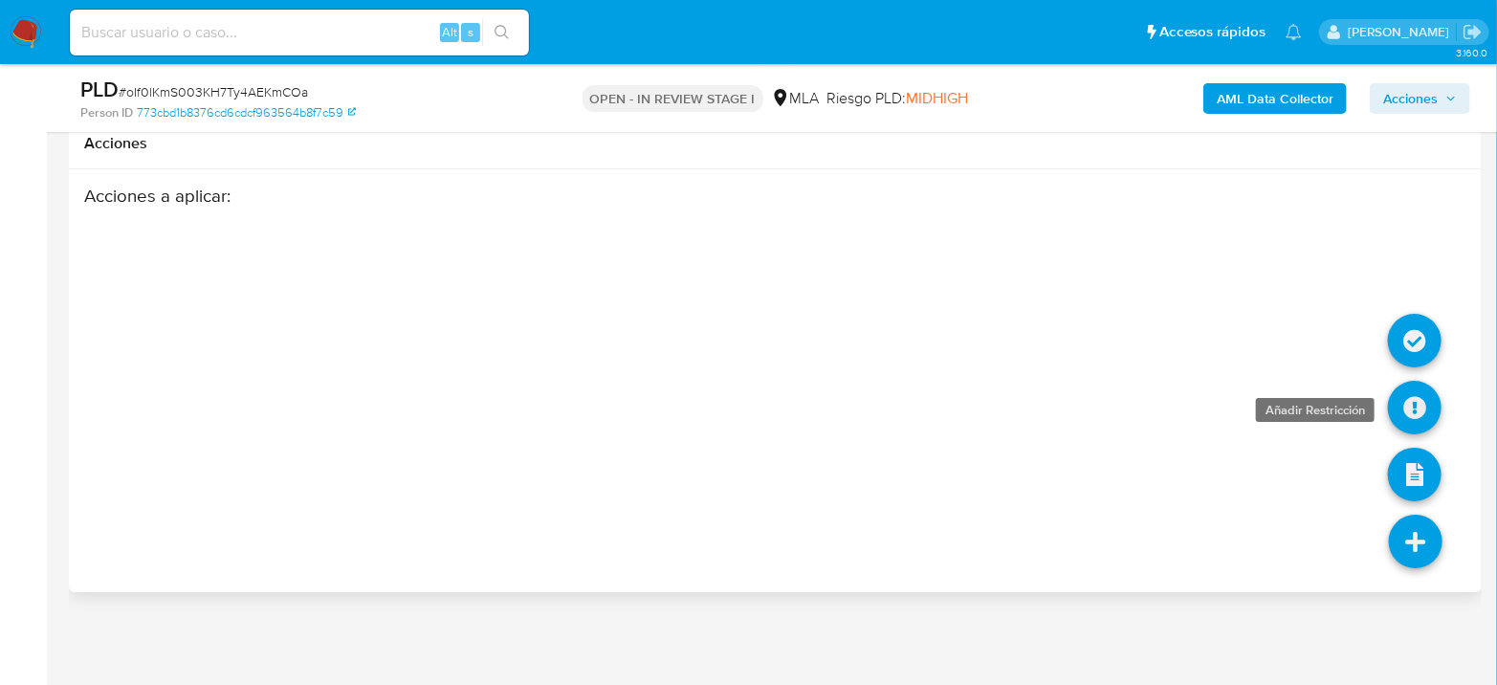
click at [1417, 402] on icon at bounding box center [1415, 408] width 54 height 54
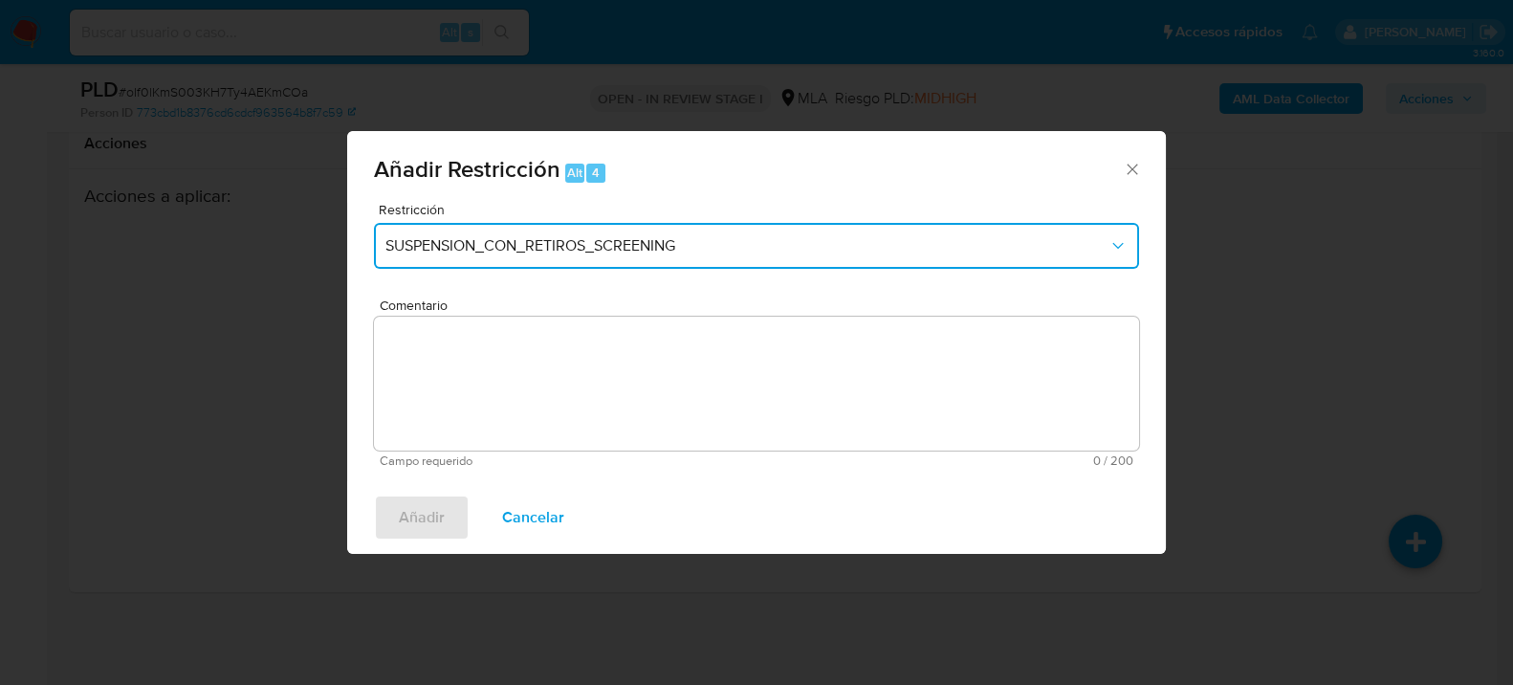
click at [548, 237] on span "SUSPENSION_CON_RETIROS_SCREENING" at bounding box center [746, 245] width 723 height 19
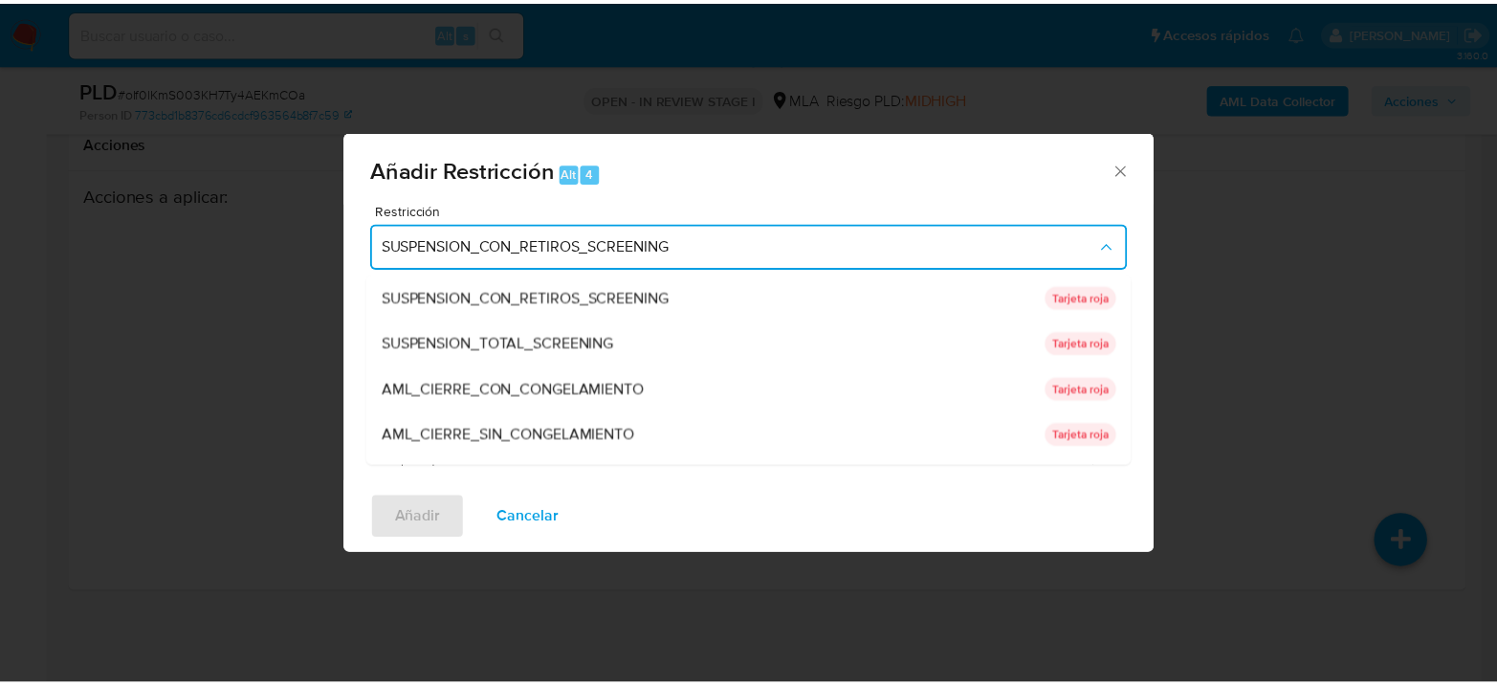
scroll to position [405, 0]
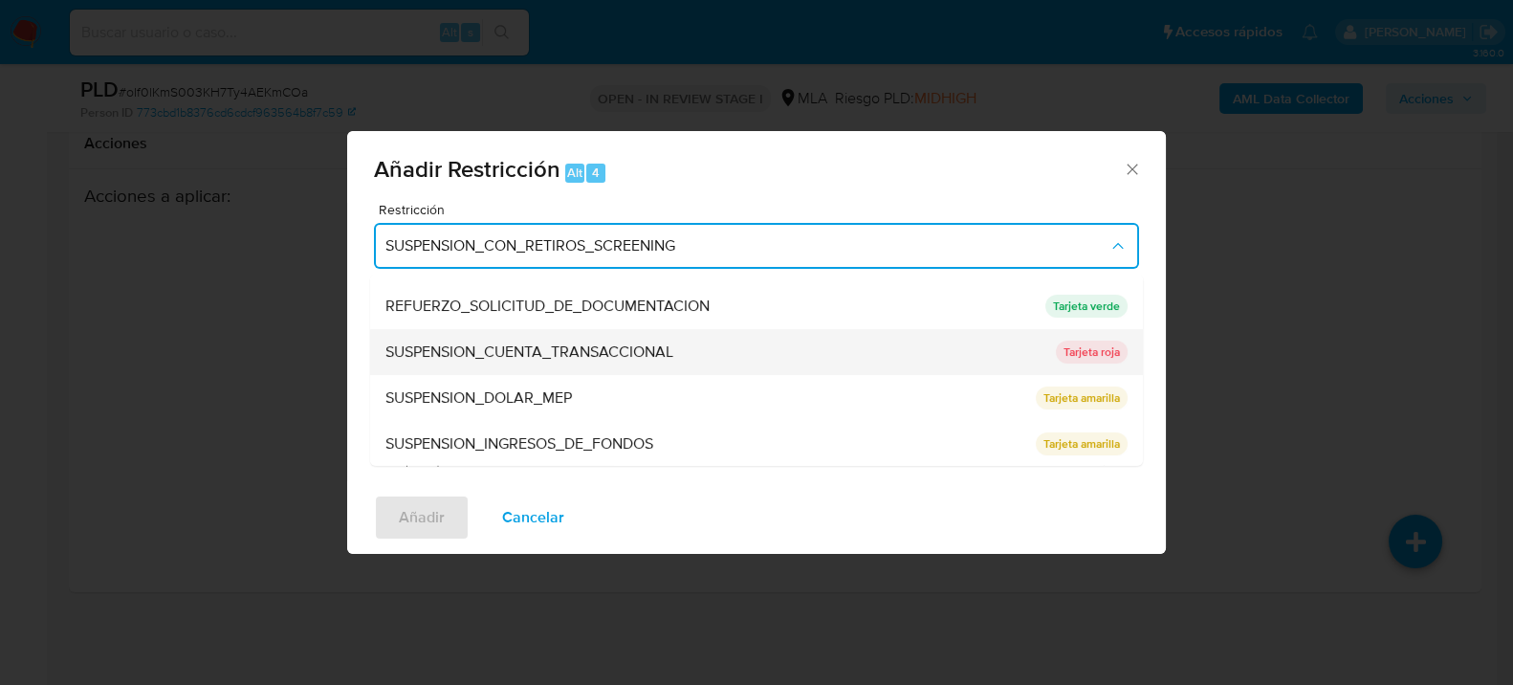
click at [596, 352] on span "SUSPENSION_CUENTA_TRANSACCIONAL" at bounding box center [529, 350] width 288 height 19
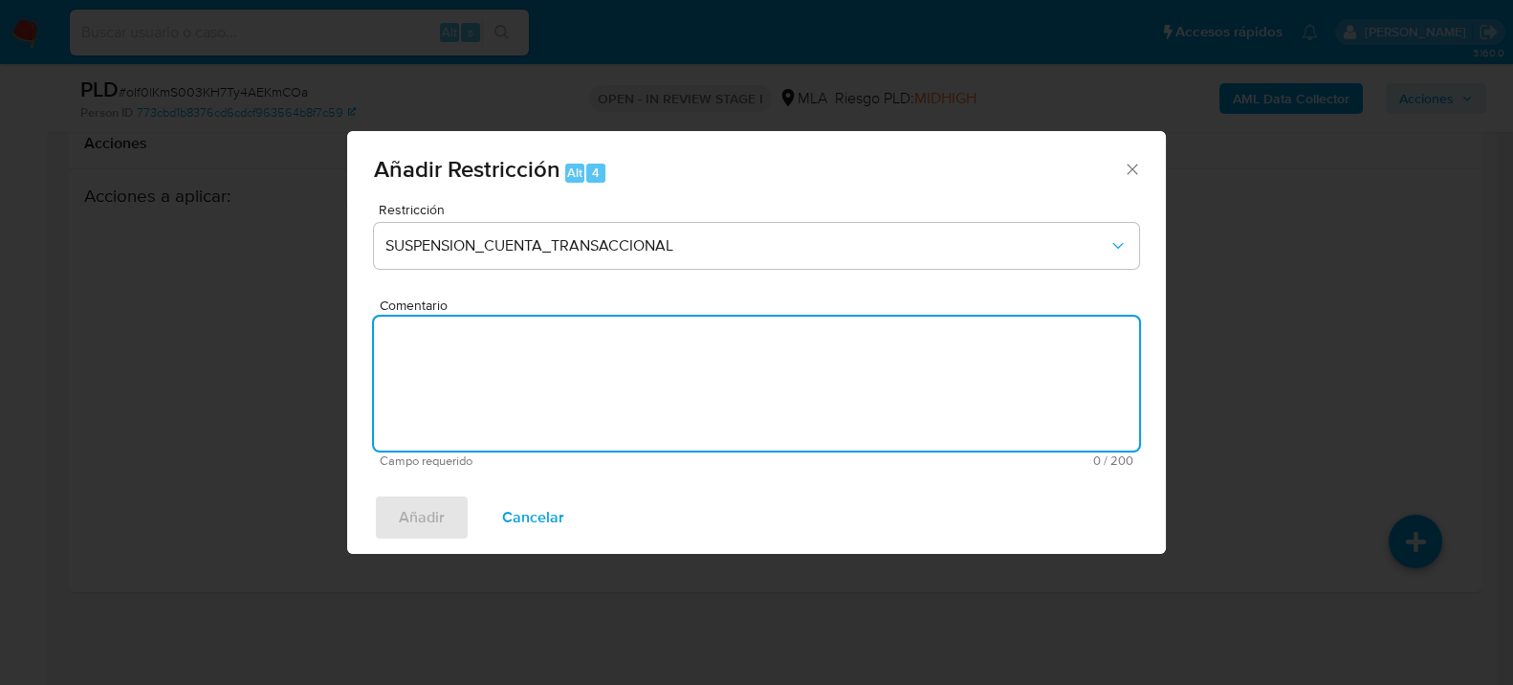
click at [626, 407] on textarea "Comentario" at bounding box center [756, 384] width 765 height 134
type textarea "AML"
click at [442, 518] on span "Añadir" at bounding box center [422, 517] width 46 height 42
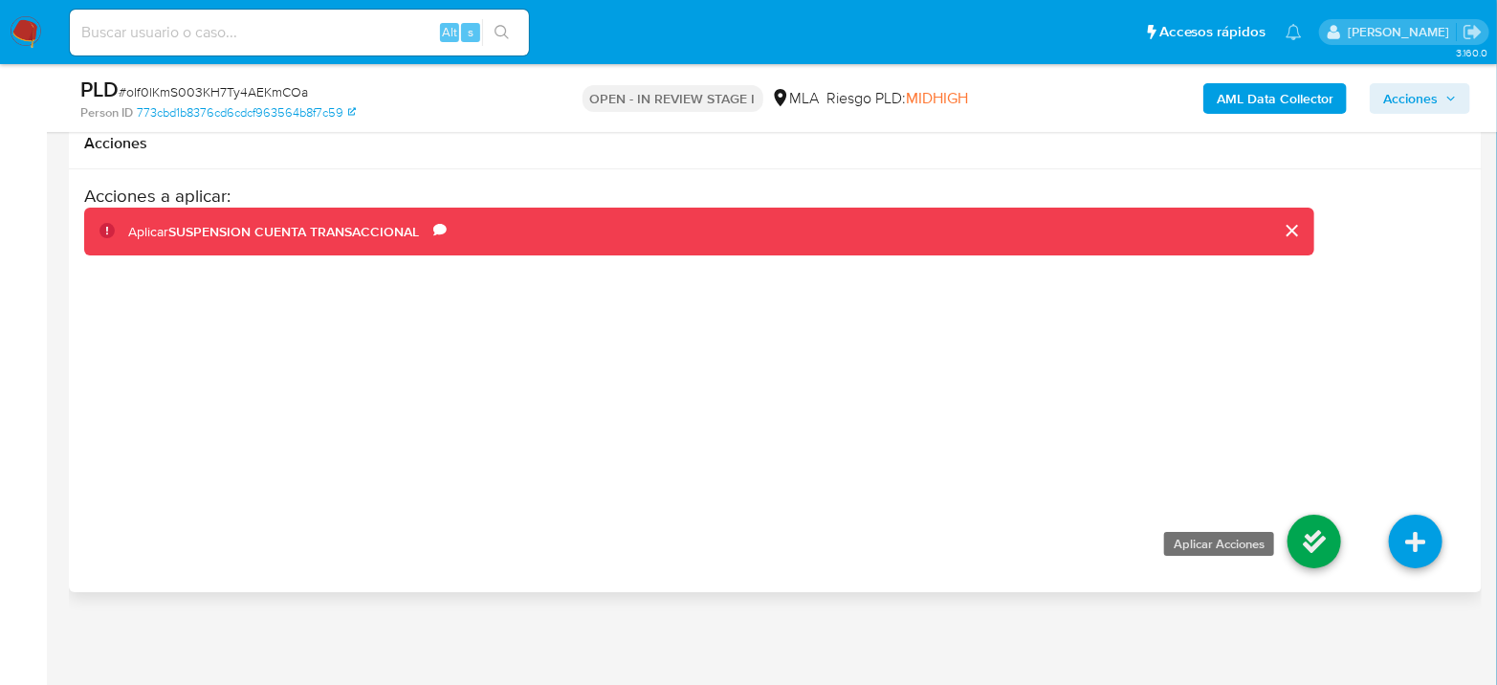
click at [1310, 551] on icon at bounding box center [1314, 541] width 54 height 54
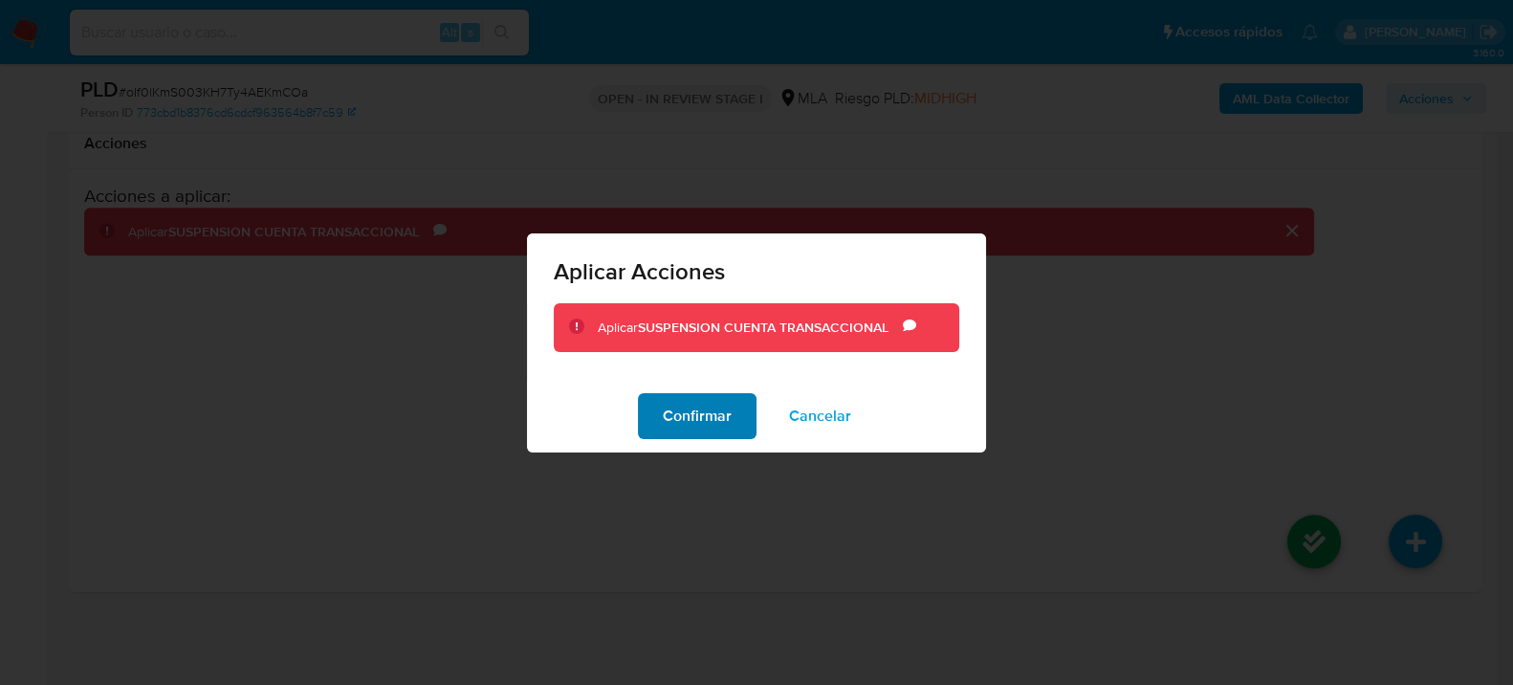
click at [675, 397] on span "Confirmar" at bounding box center [697, 416] width 69 height 42
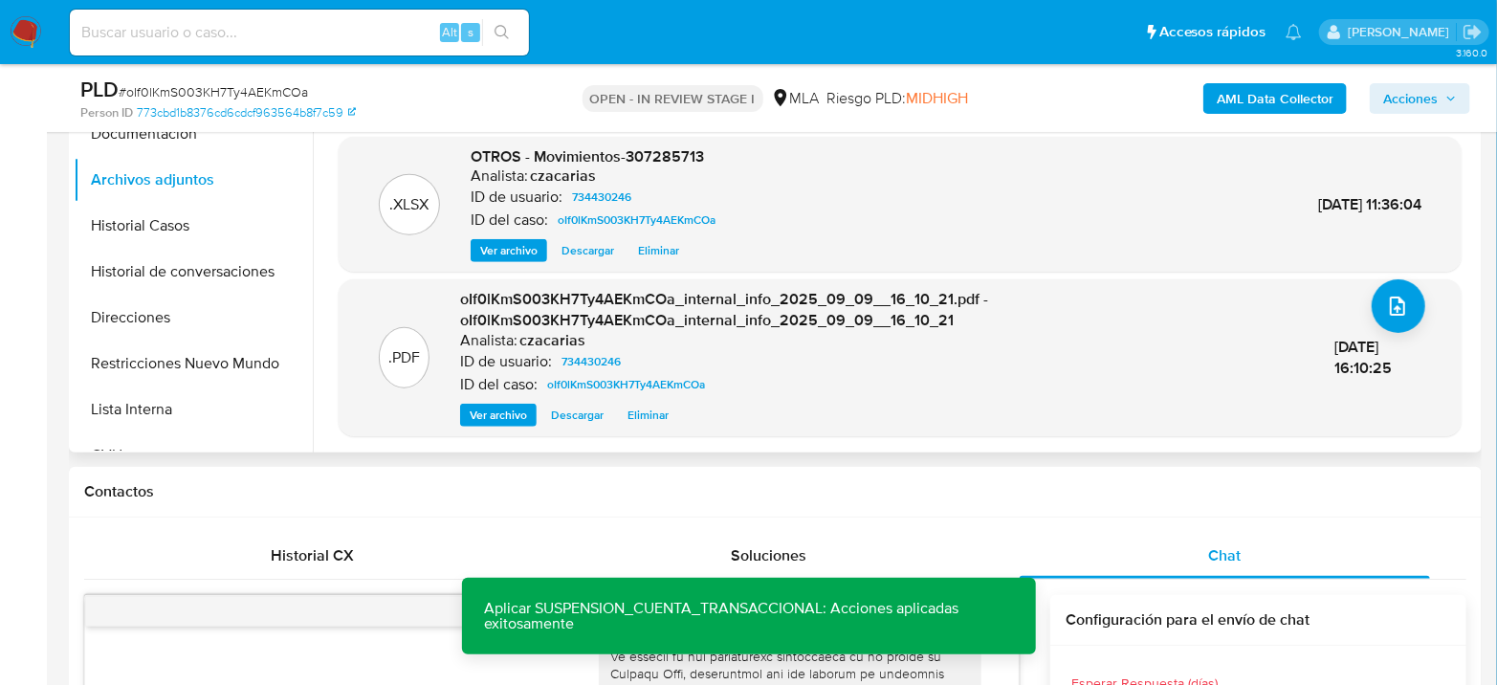
scroll to position [746, 0]
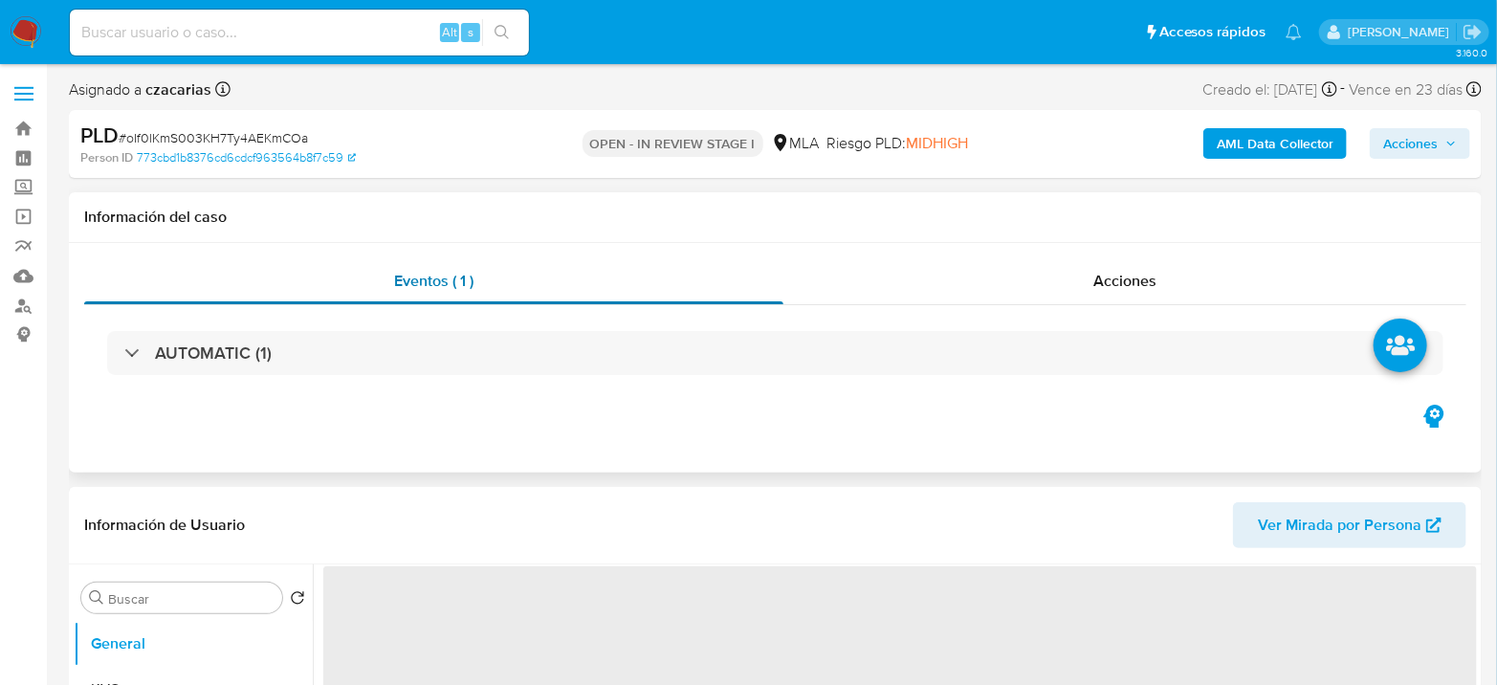
select select "10"
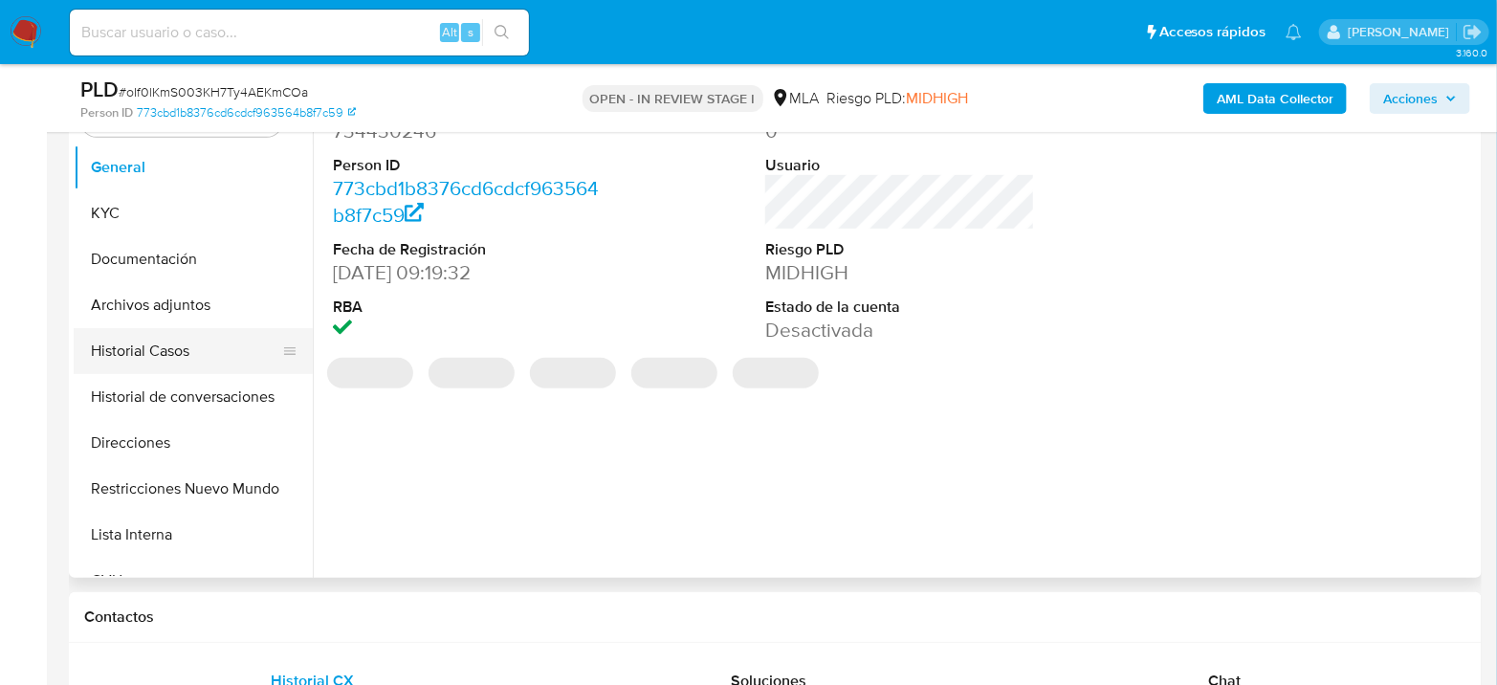
scroll to position [425, 0]
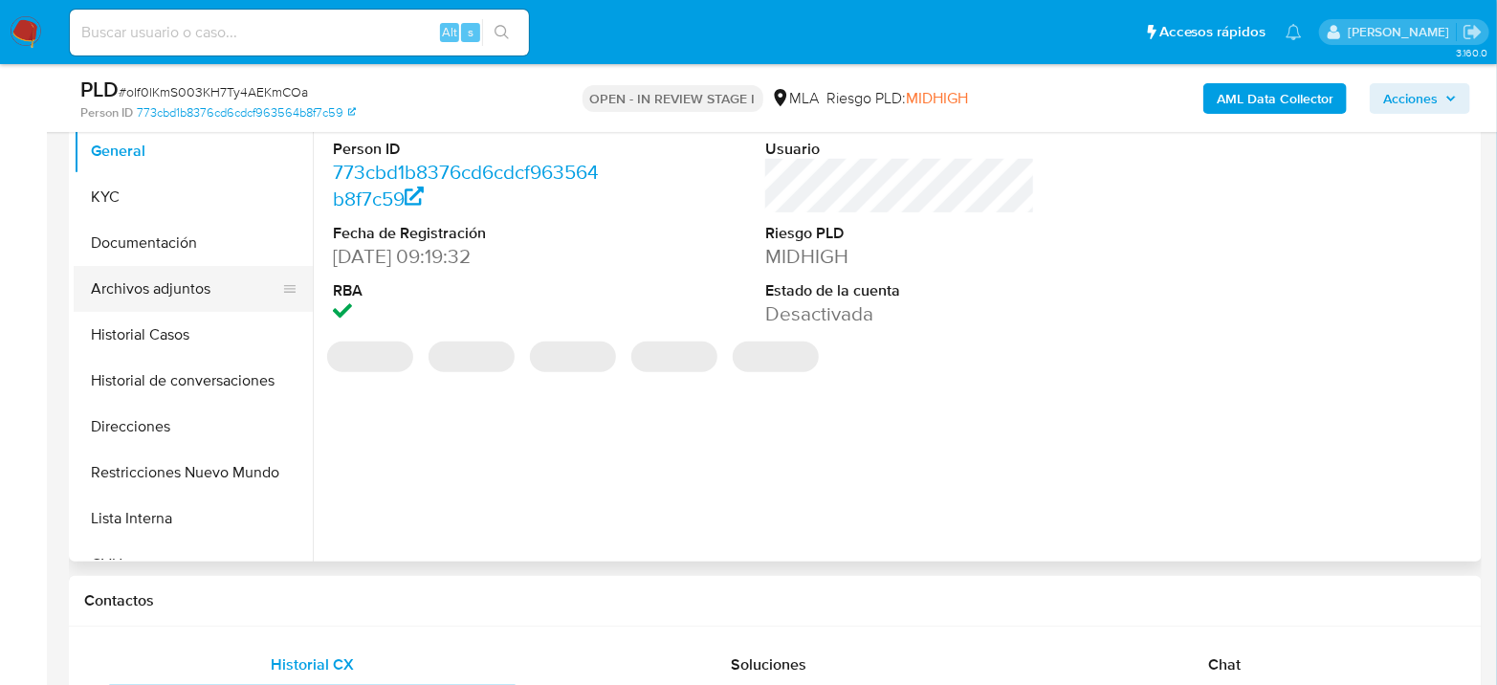
click at [200, 297] on button "Archivos adjuntos" at bounding box center [186, 289] width 224 height 46
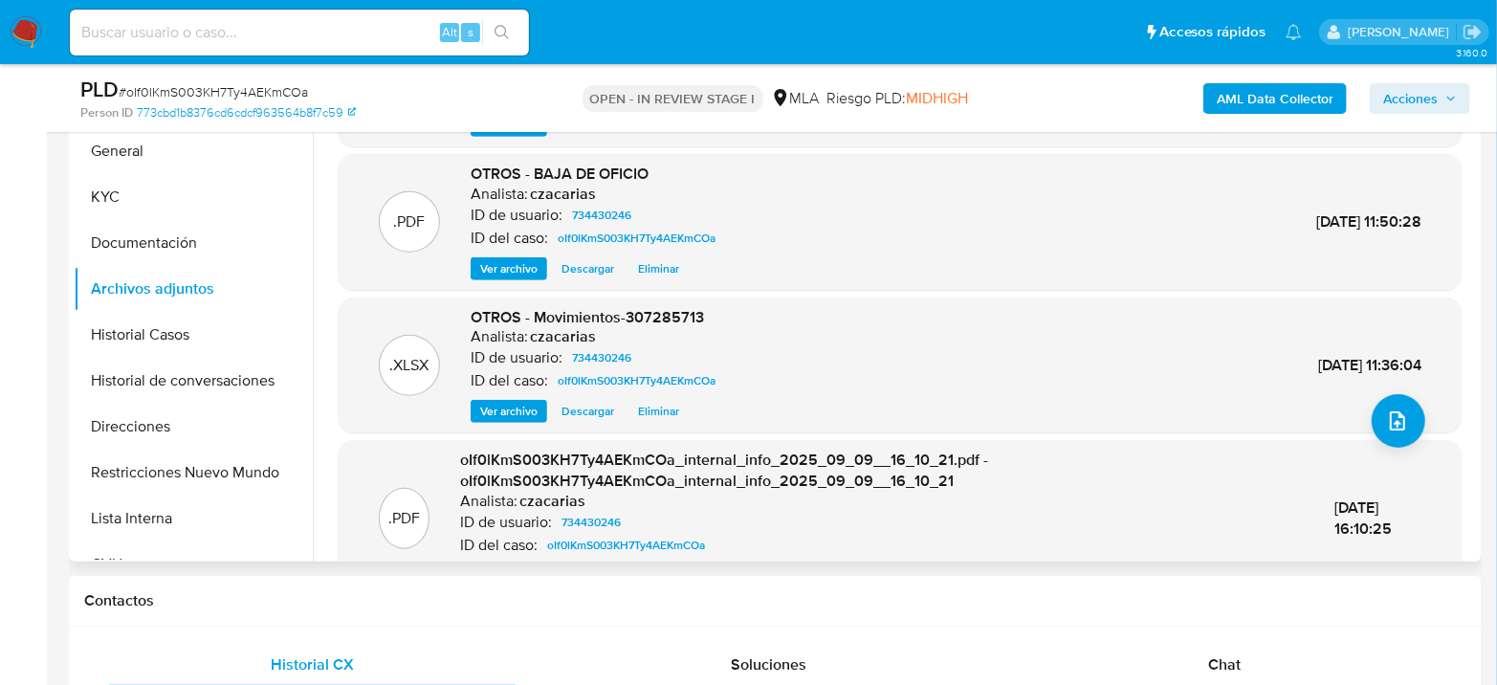
scroll to position [181, 0]
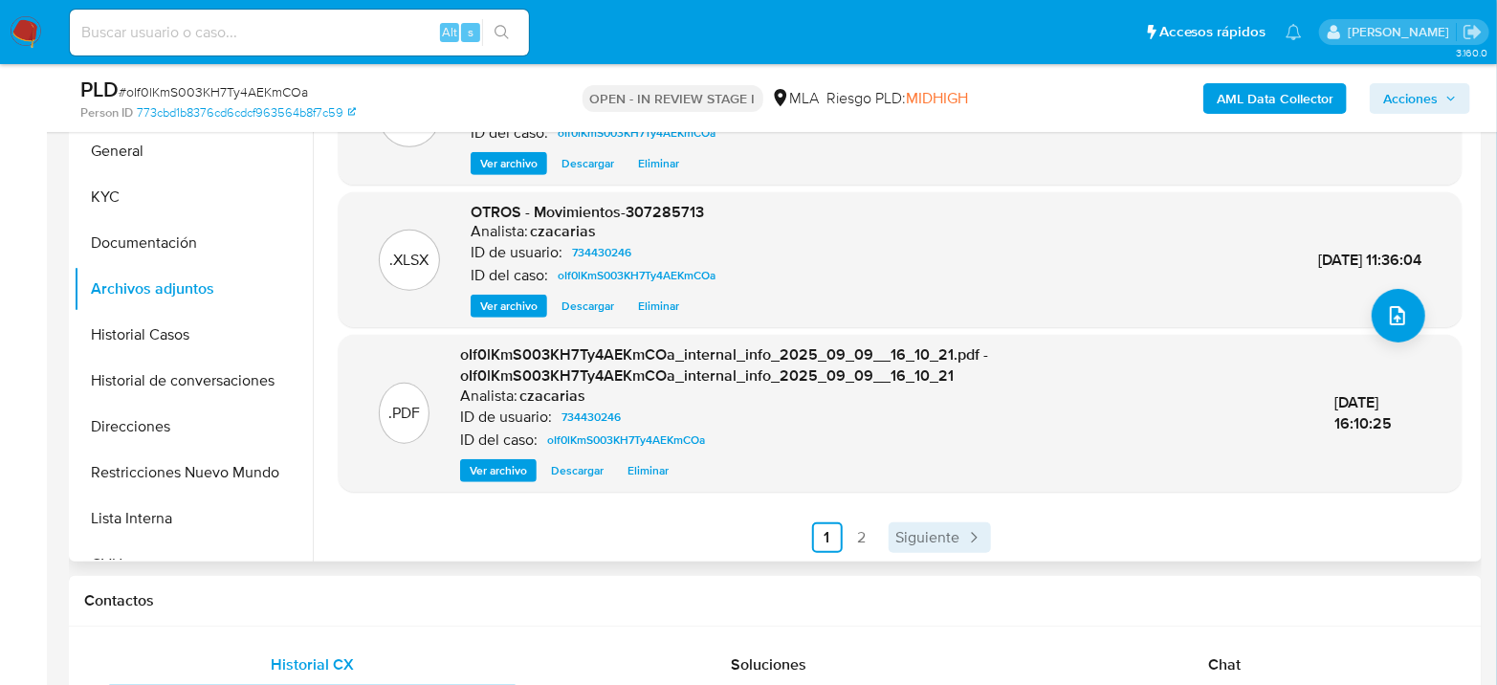
click at [933, 533] on span "Siguiente" at bounding box center [928, 537] width 64 height 15
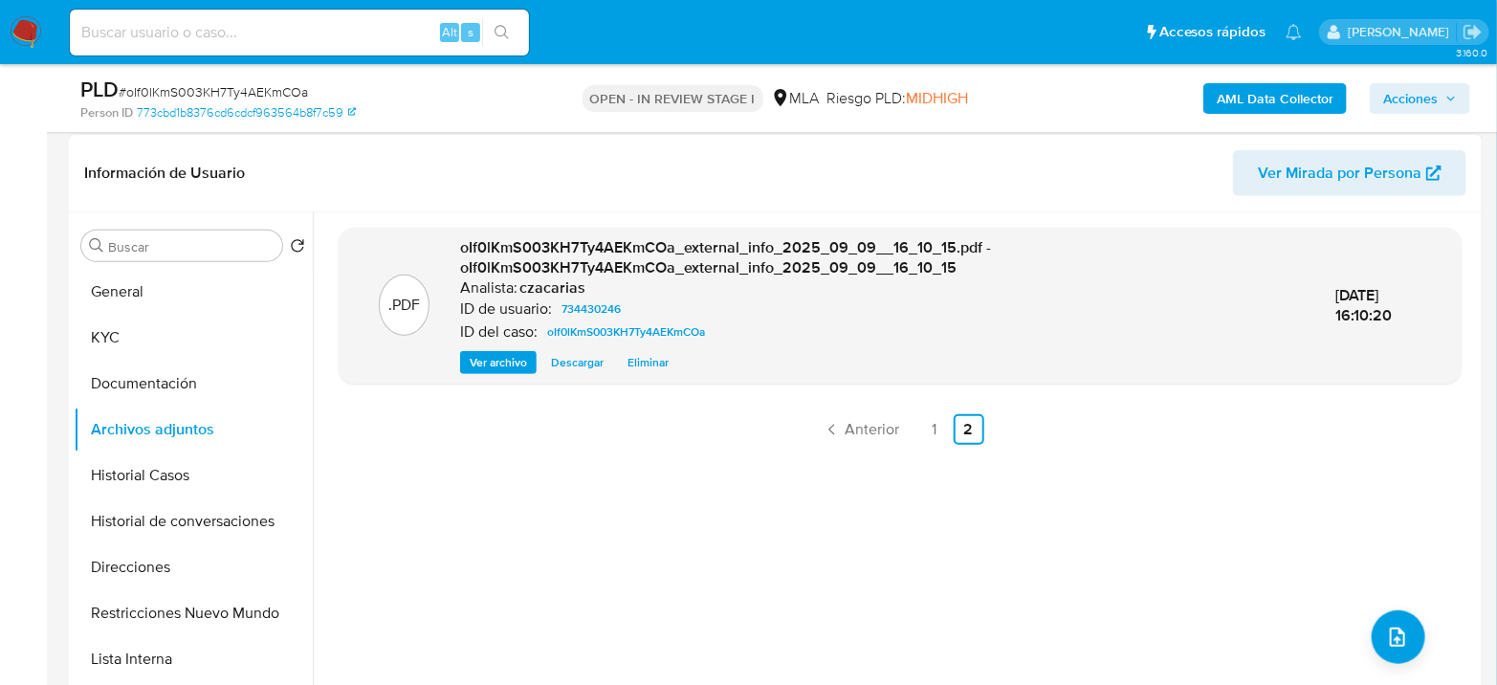
scroll to position [425, 0]
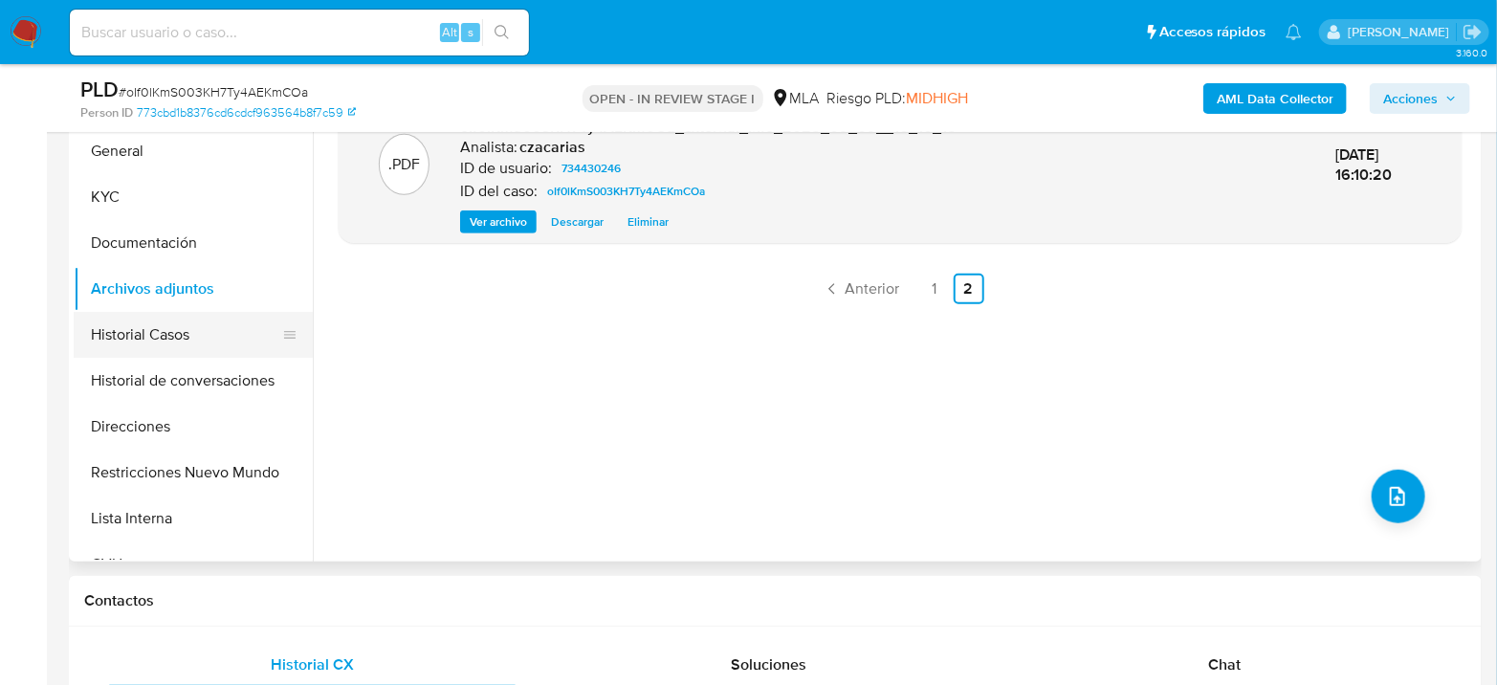
click at [202, 319] on button "Historial Casos" at bounding box center [186, 335] width 224 height 46
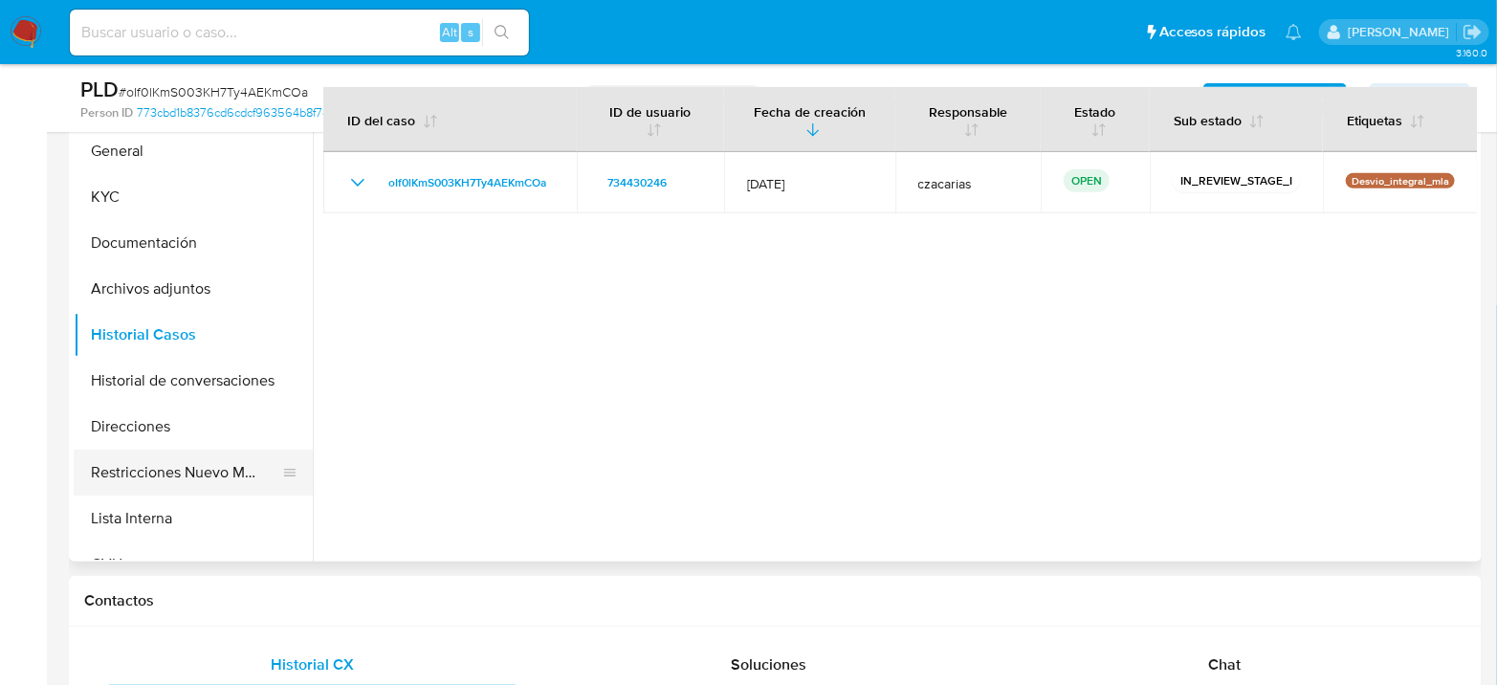
click at [182, 463] on button "Restricciones Nuevo Mundo" at bounding box center [186, 472] width 224 height 46
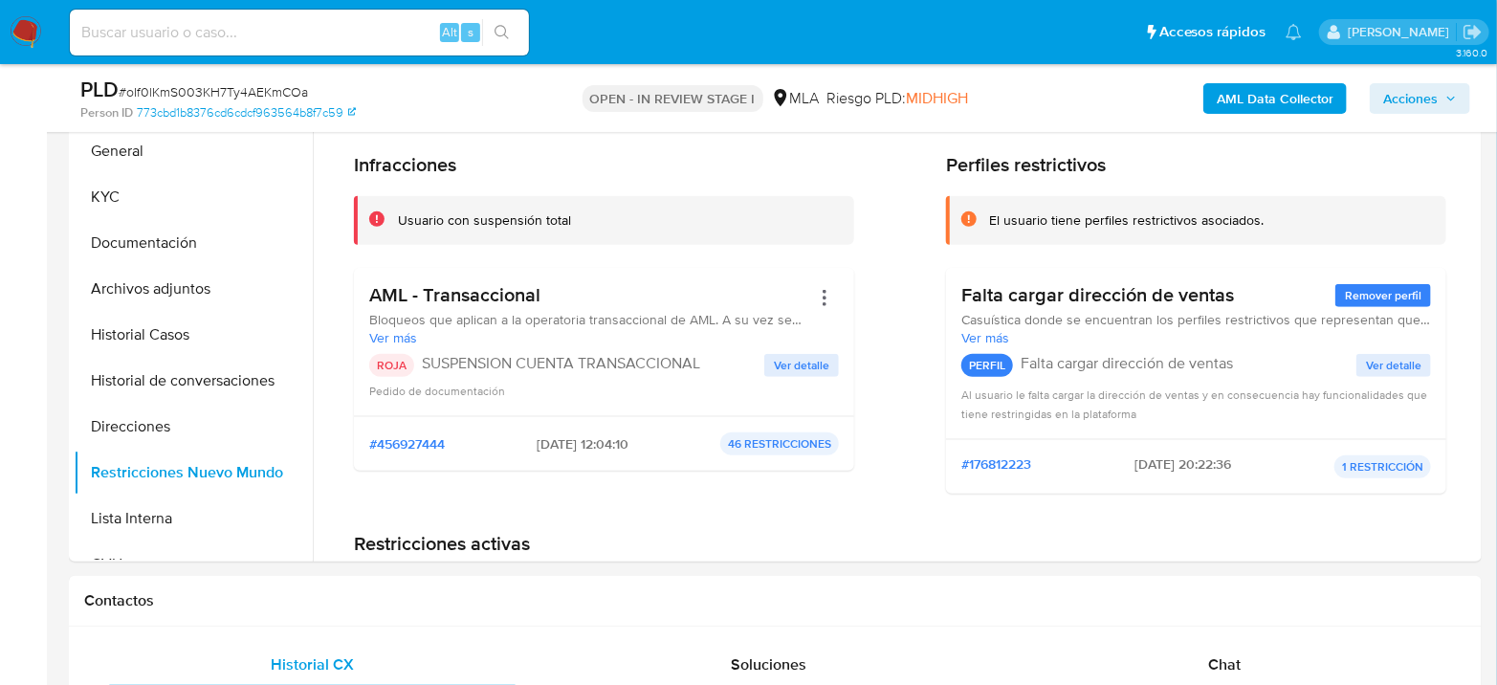
click at [1421, 105] on span "Acciones" at bounding box center [1410, 98] width 55 height 31
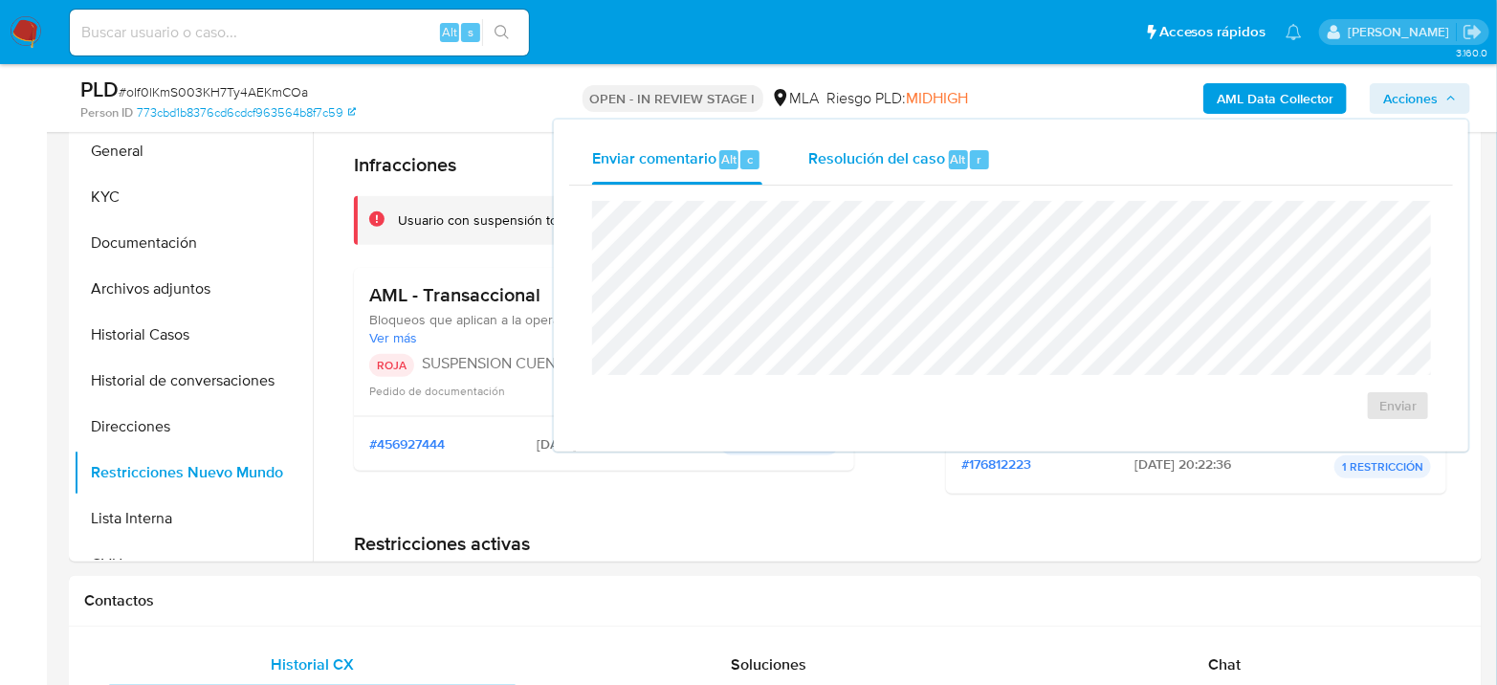
click at [956, 156] on span "Alt" at bounding box center [958, 159] width 15 height 18
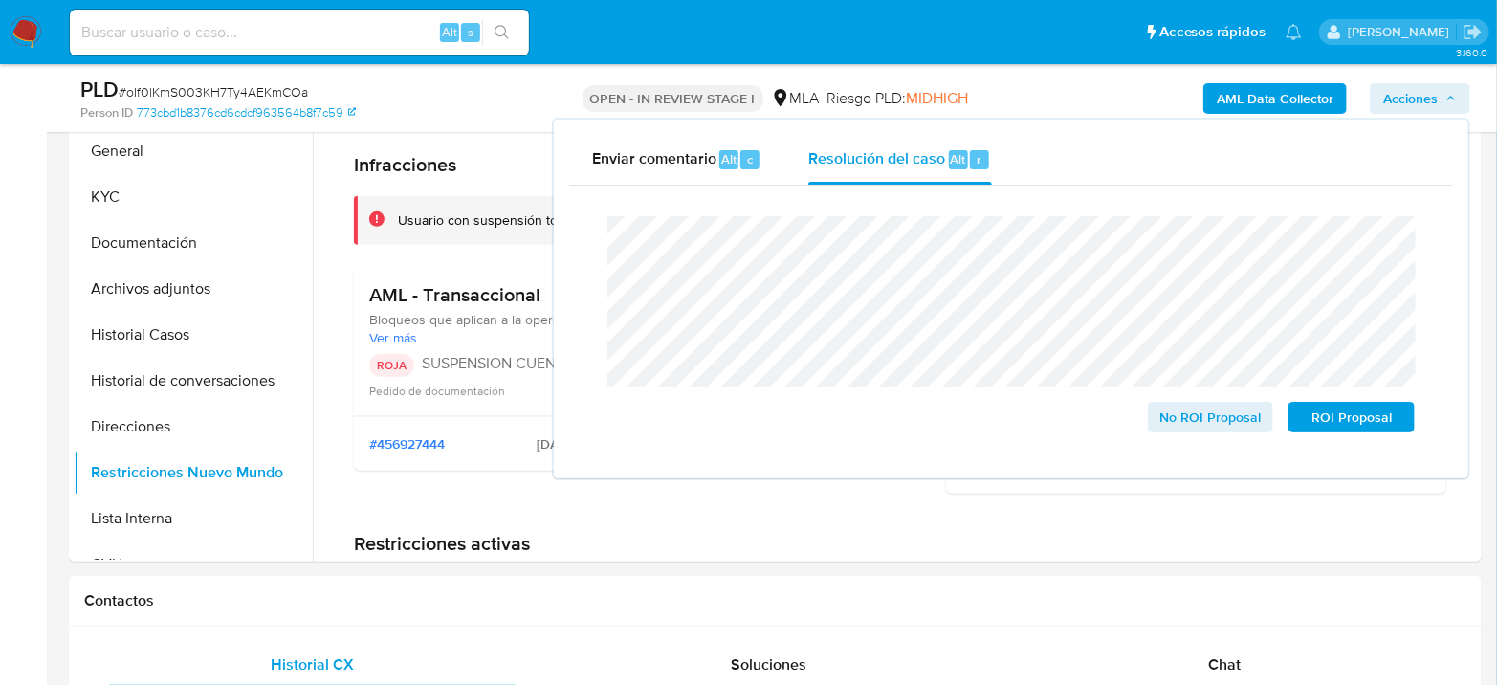
click at [279, 99] on span "# oIf0lKmS003KH7Ty4AEKmCOa" at bounding box center [213, 91] width 189 height 19
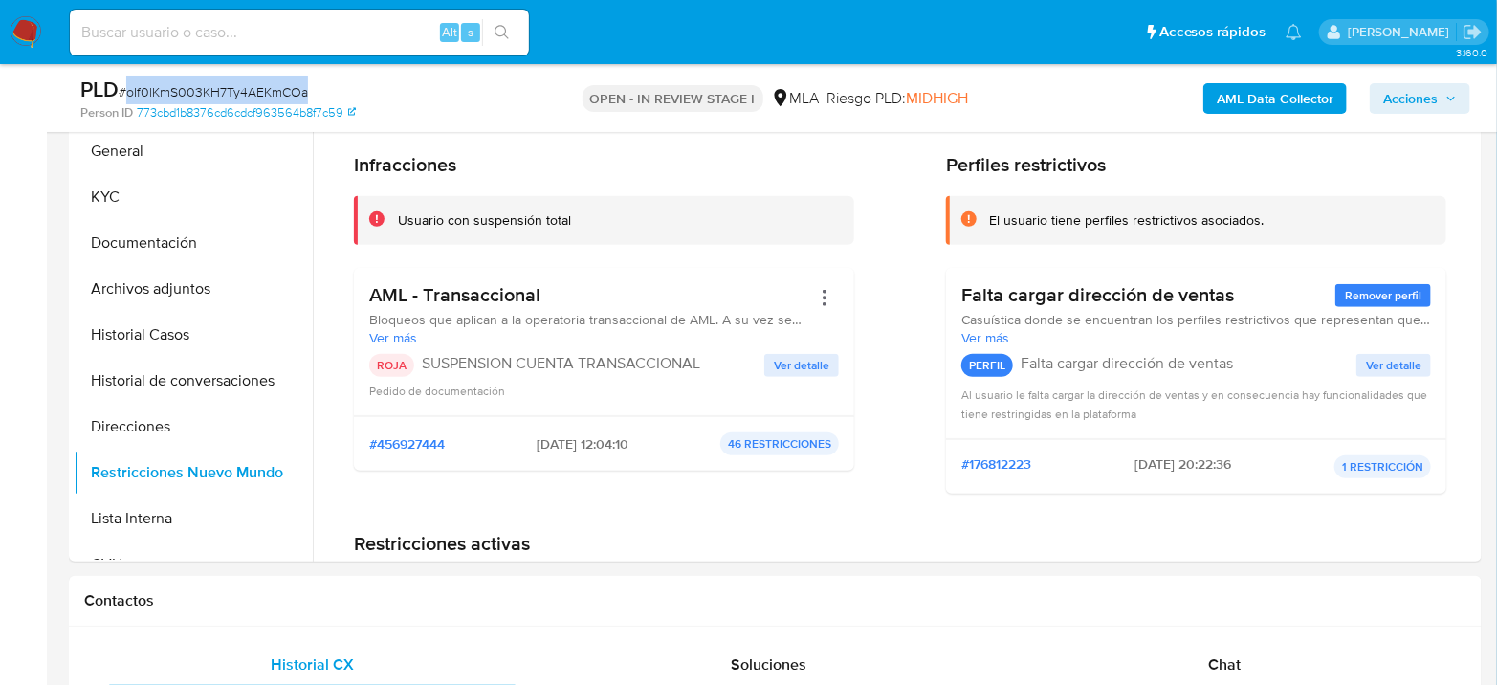
click at [279, 98] on span "# oIf0lKmS003KH7Ty4AEKmCOa" at bounding box center [213, 91] width 189 height 19
copy span "oIf0lKmS003KH7Ty4AEKmCOa"
click at [1405, 99] on span "Acciones" at bounding box center [1410, 98] width 55 height 31
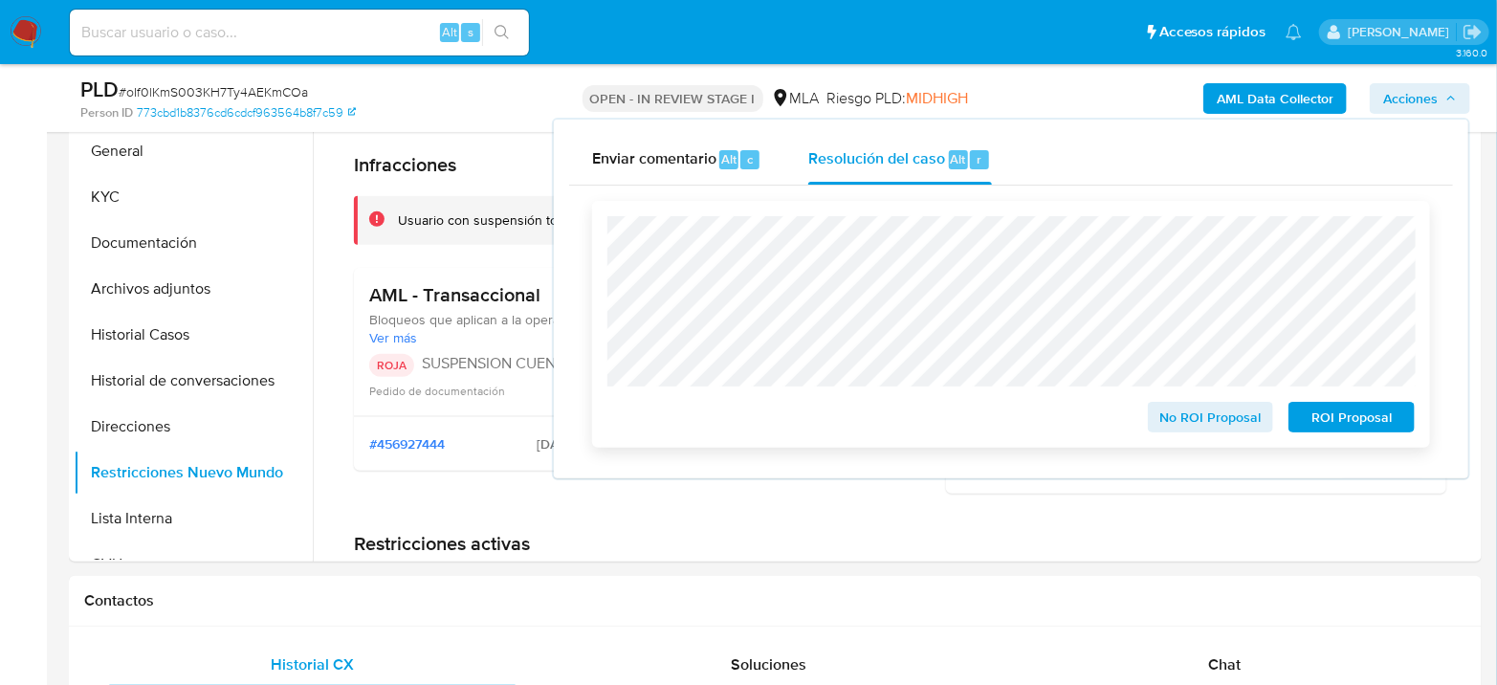
click at [1344, 429] on span "ROI Proposal" at bounding box center [1351, 417] width 99 height 27
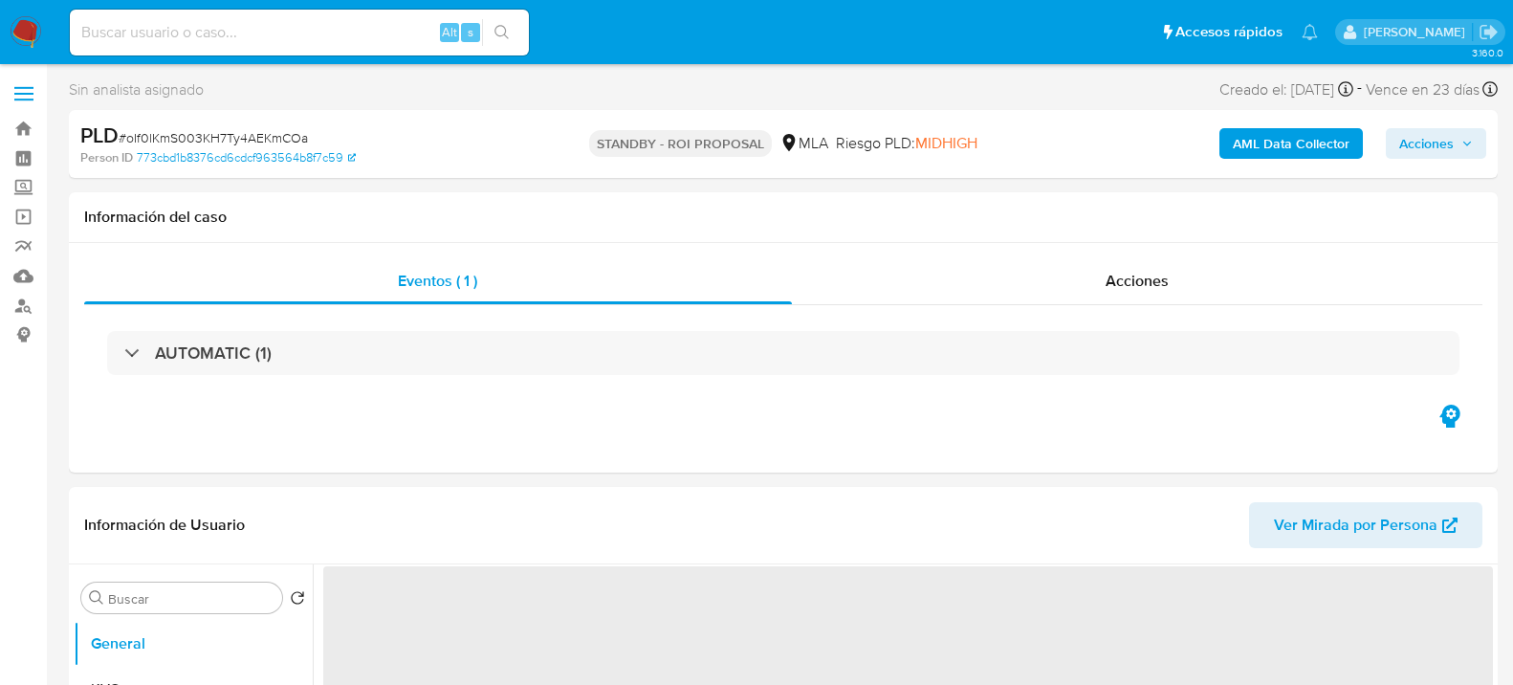
select select "10"
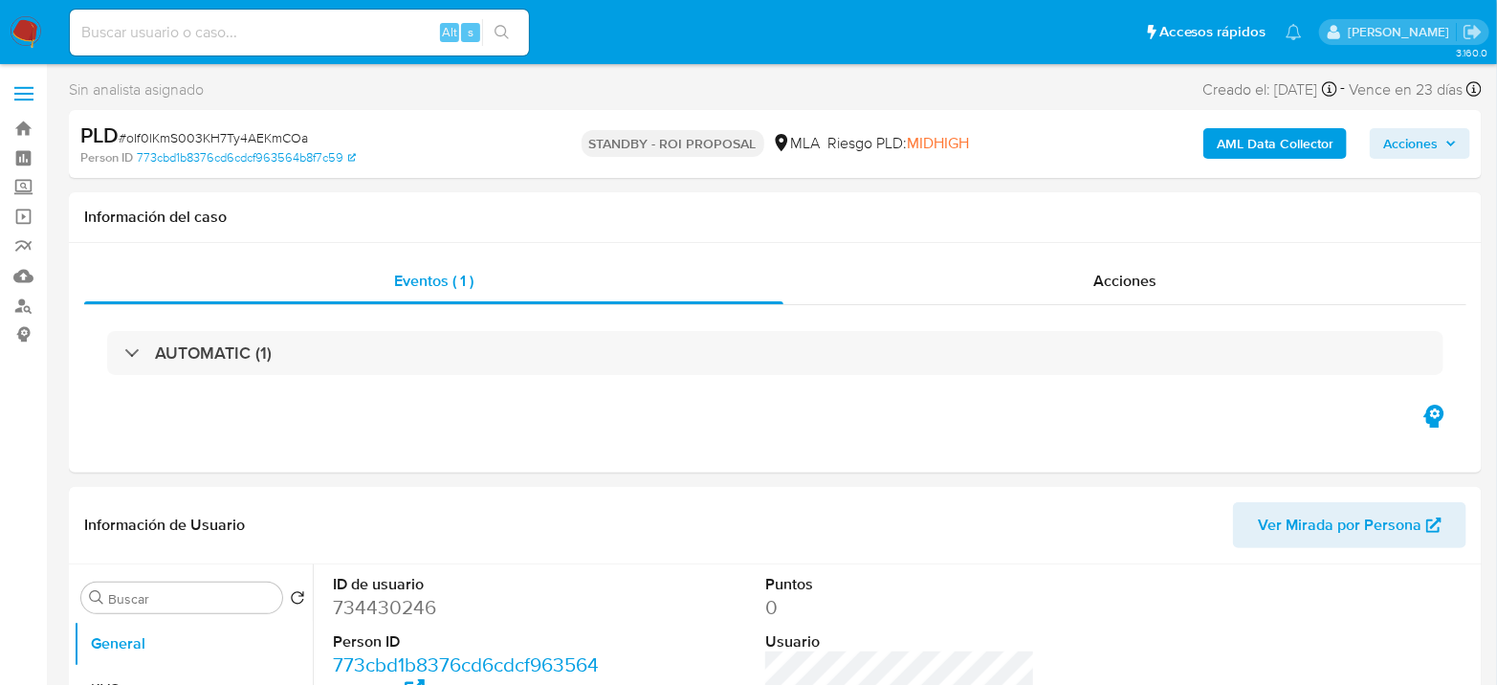
click at [196, 22] on input at bounding box center [299, 32] width 459 height 25
paste input "b2qVlyrDa2HuV9P5PtYaiQaf"
type input "b2qVlyrDa2HuV9P5PtYaiQaf"
click at [508, 41] on button "search-icon" at bounding box center [501, 32] width 39 height 27
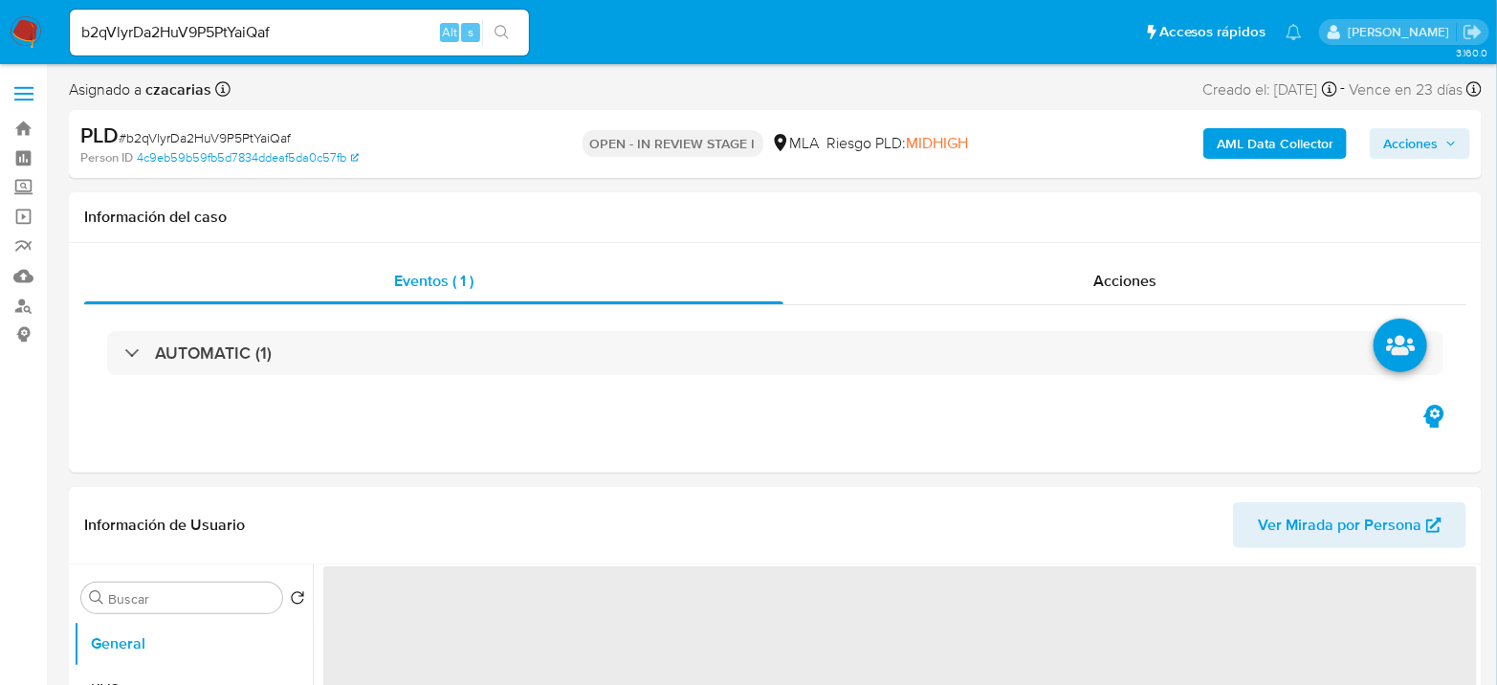
select select "10"
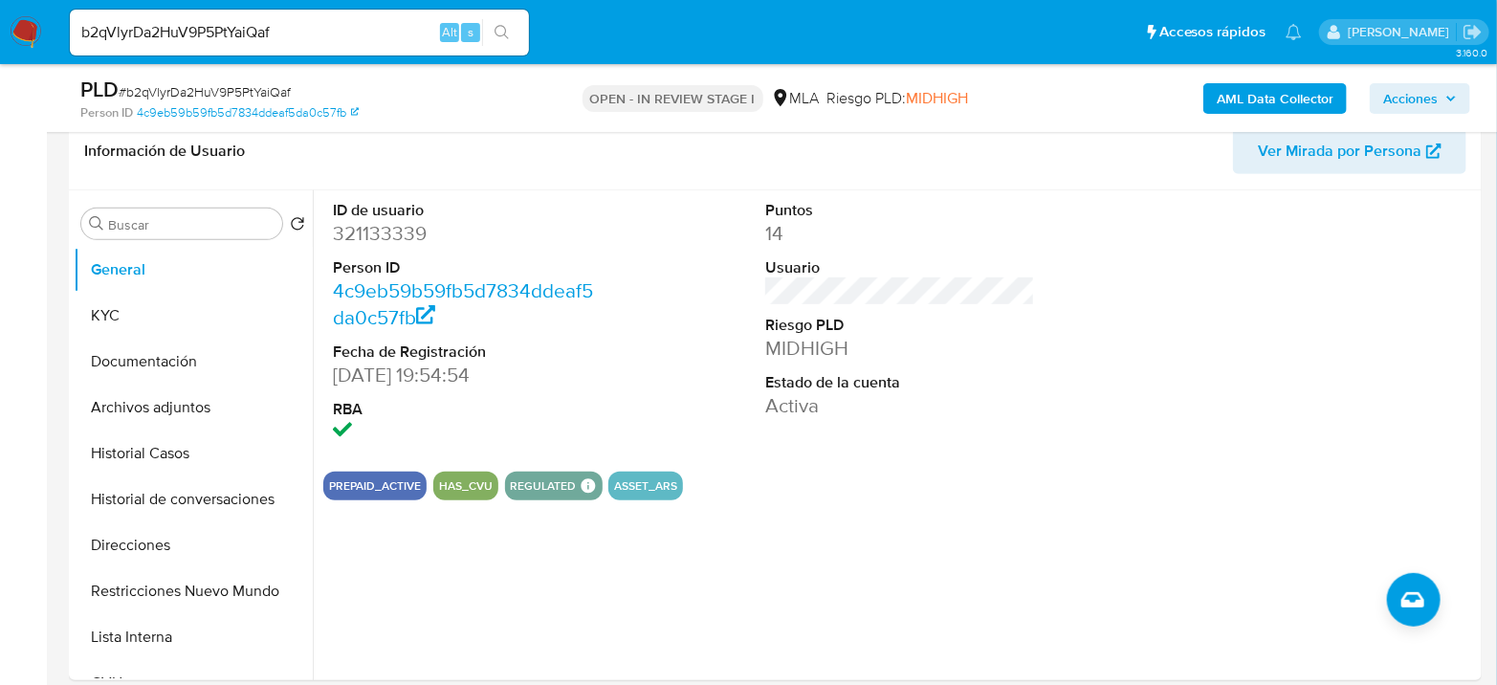
scroll to position [743, 0]
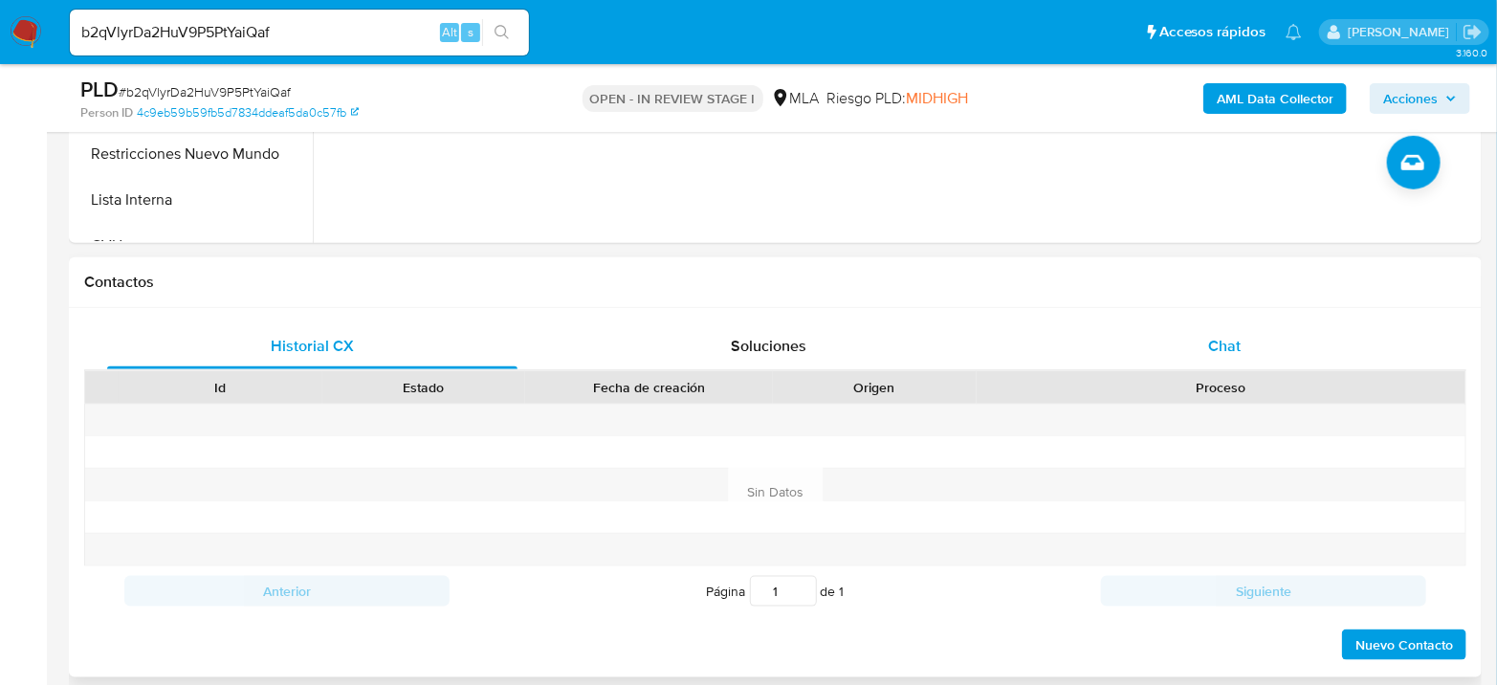
click at [1261, 343] on div "Chat" at bounding box center [1224, 346] width 410 height 46
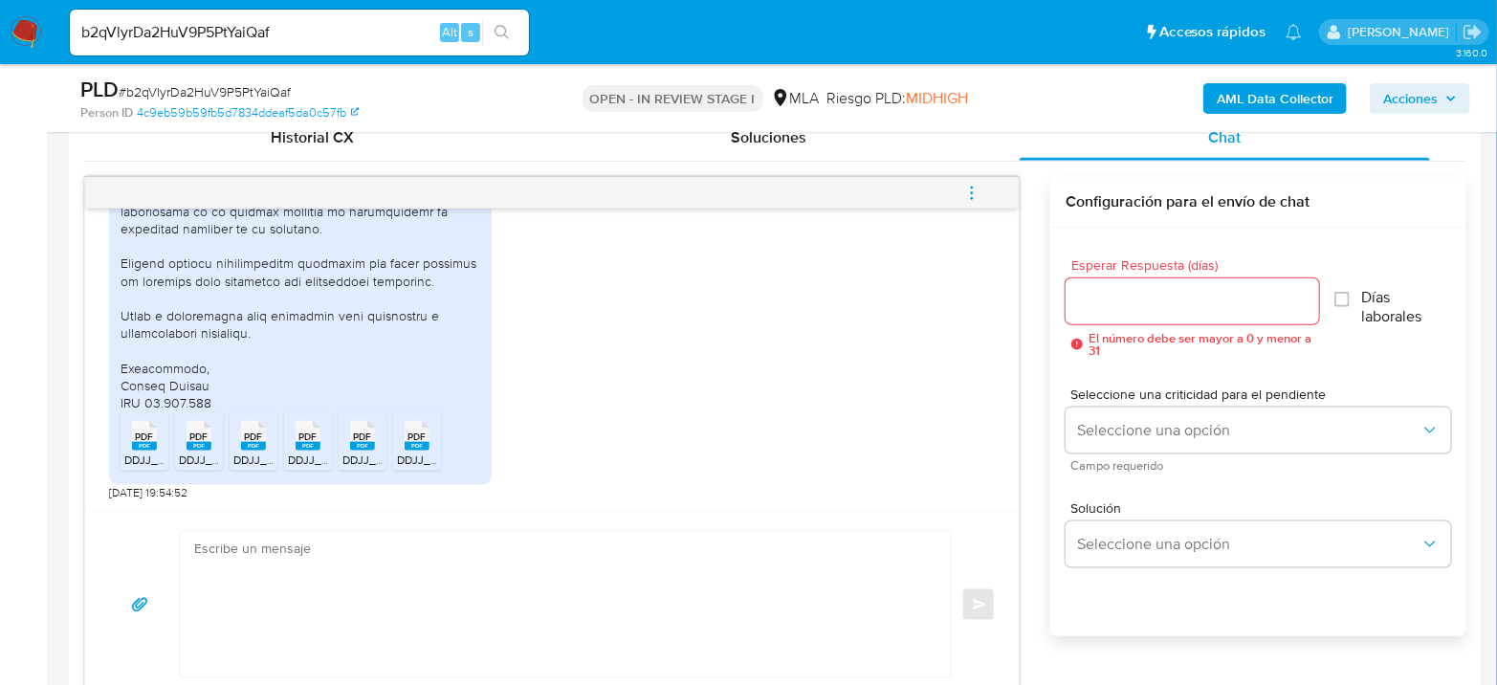
scroll to position [1062, 0]
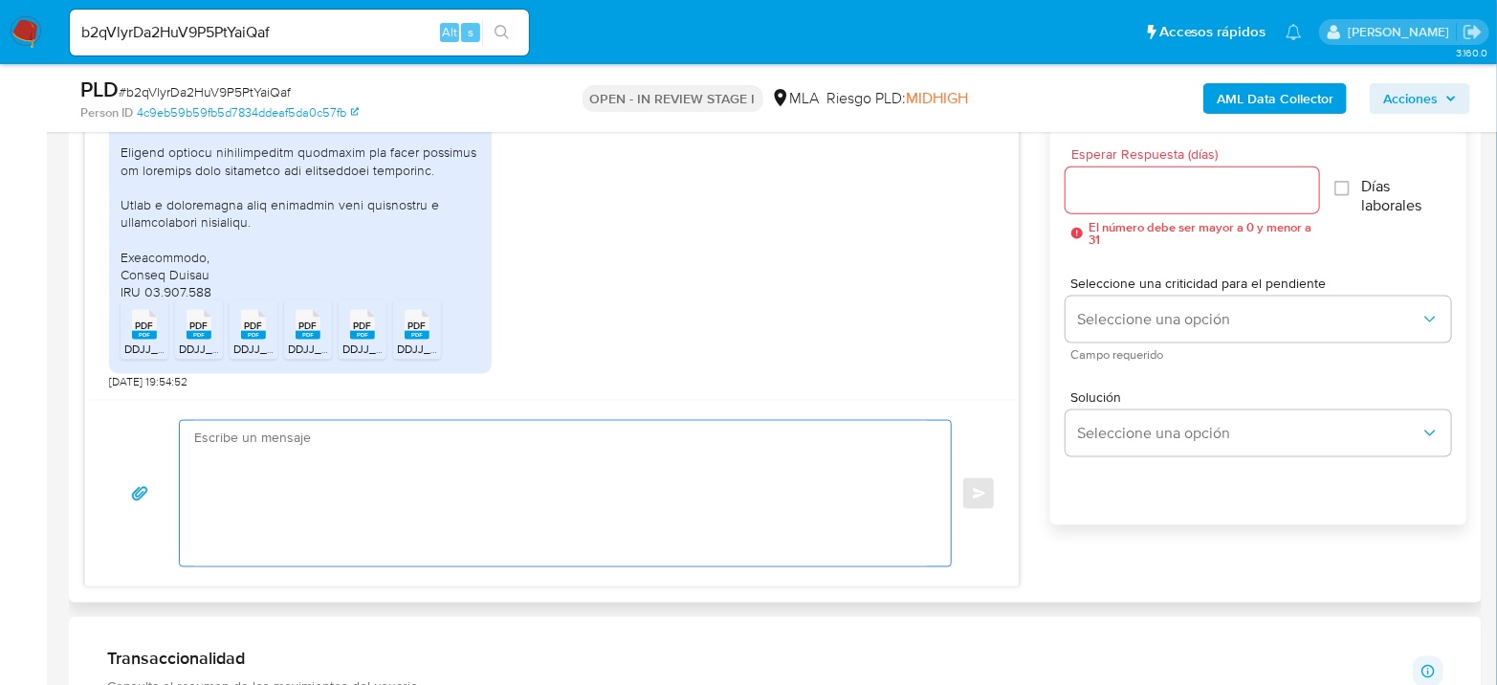
click at [584, 470] on textarea at bounding box center [560, 493] width 733 height 145
click at [330, 25] on input "b2qVlyrDa2HuV9P5PtYaiQaf" at bounding box center [299, 32] width 459 height 25
paste input "deRMXva1gFXuxKpfG2zJodxQ"
type input "deRMXva1gFXuxKpfG2zJodxQ"
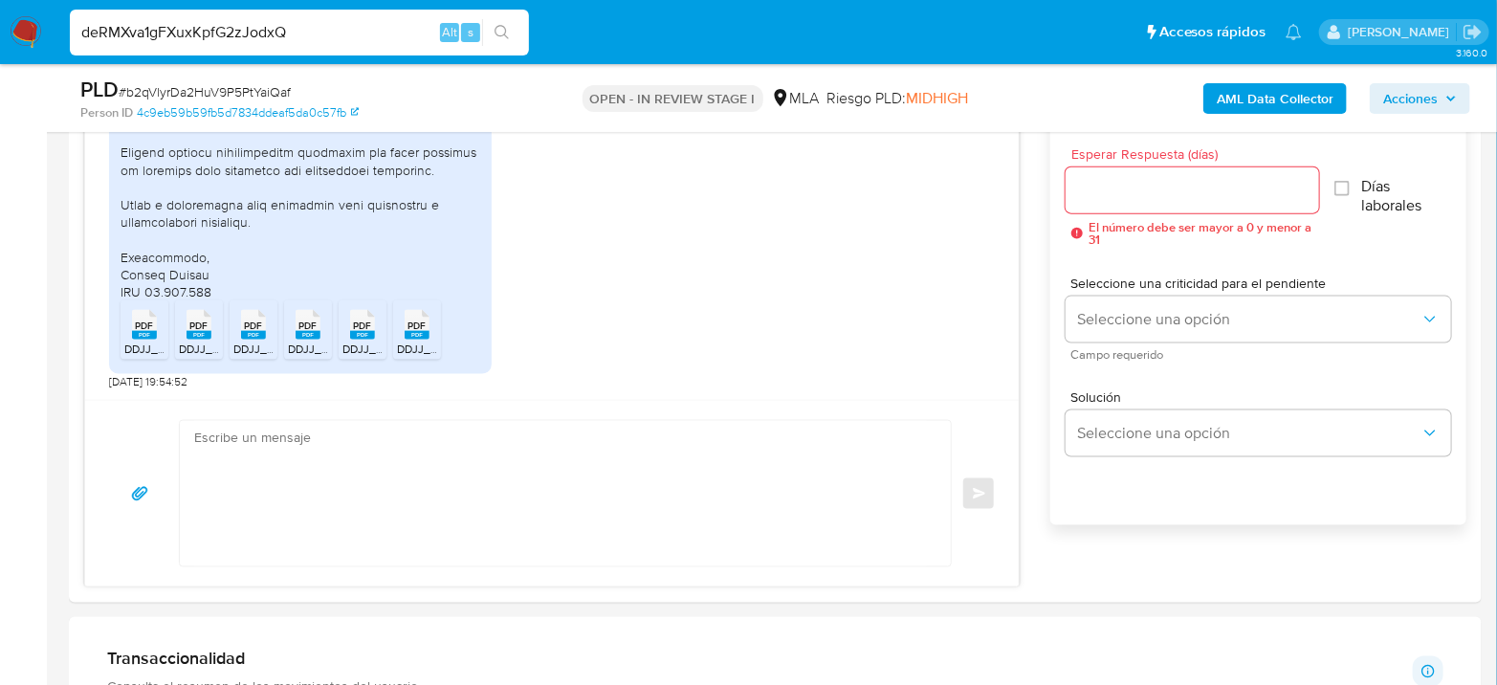
click at [517, 35] on button "search-icon" at bounding box center [501, 32] width 39 height 27
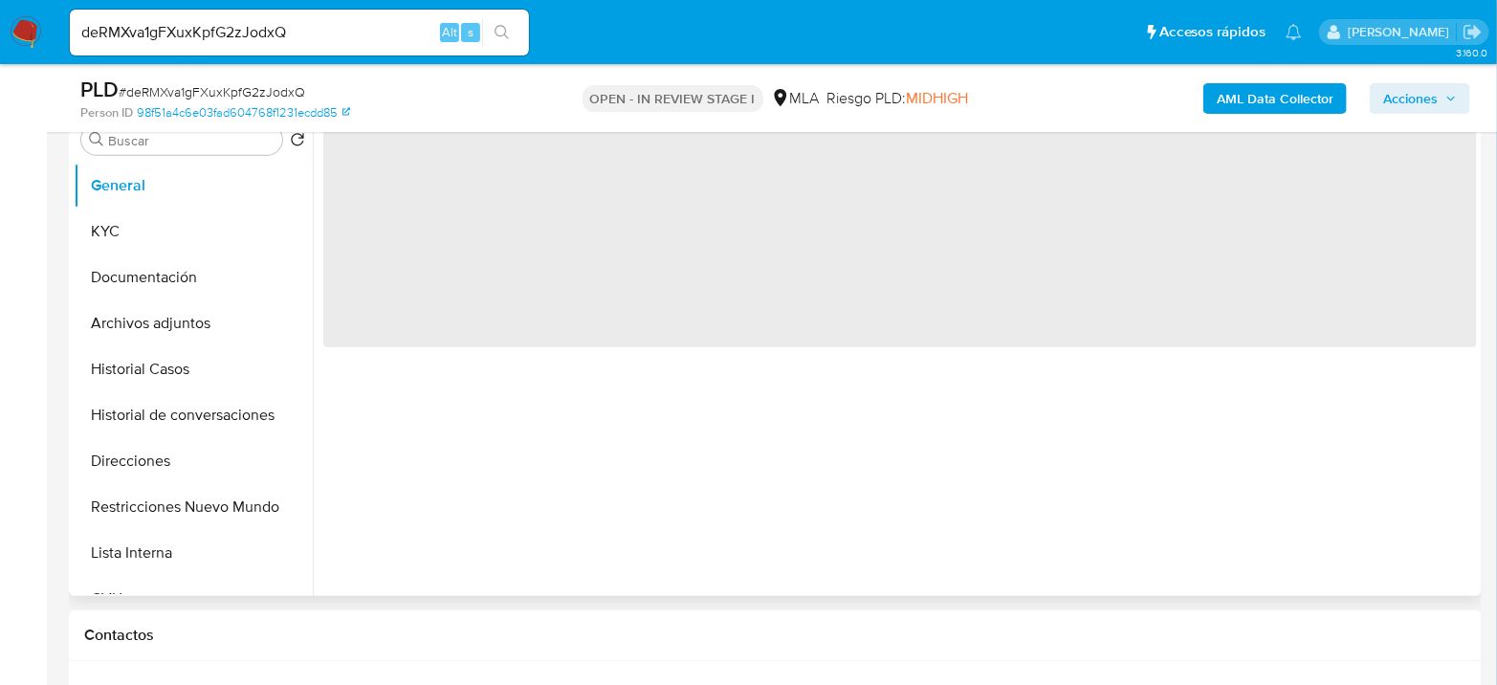
select select "10"
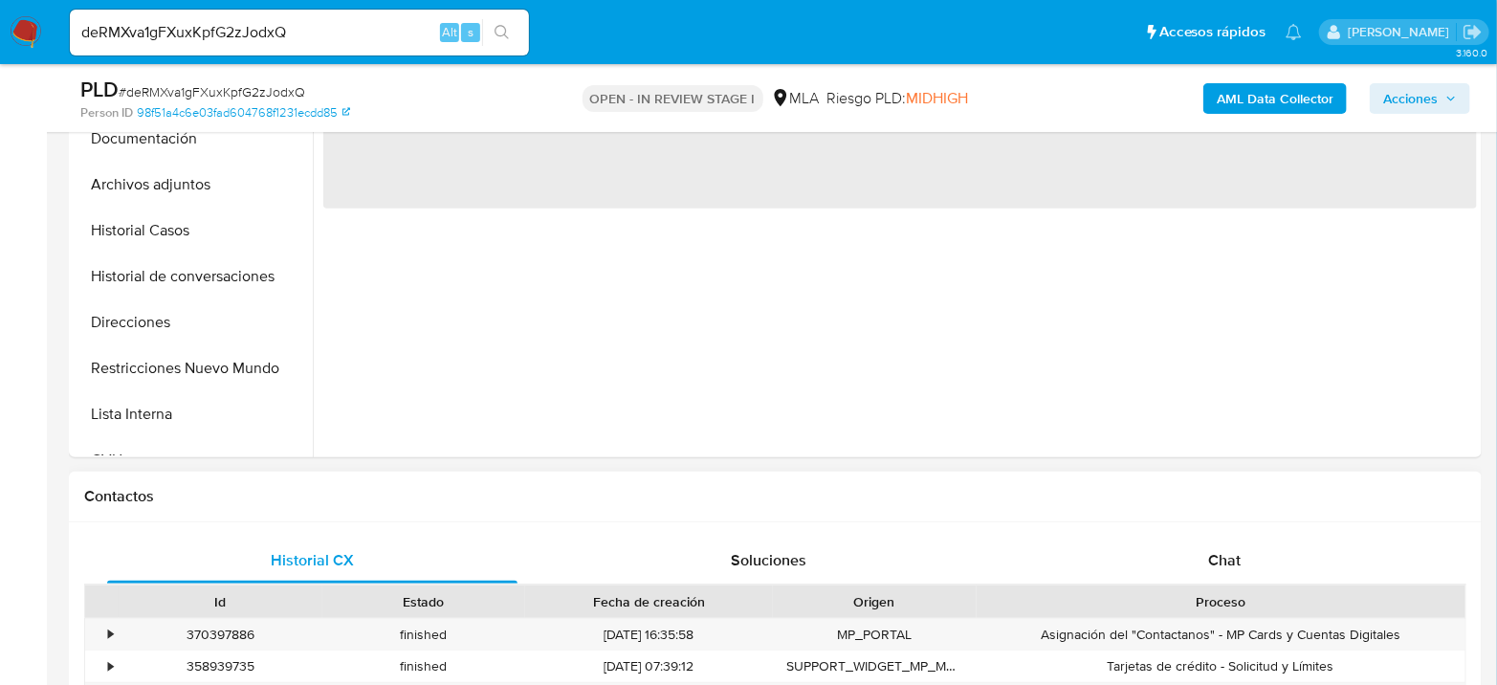
scroll to position [531, 0]
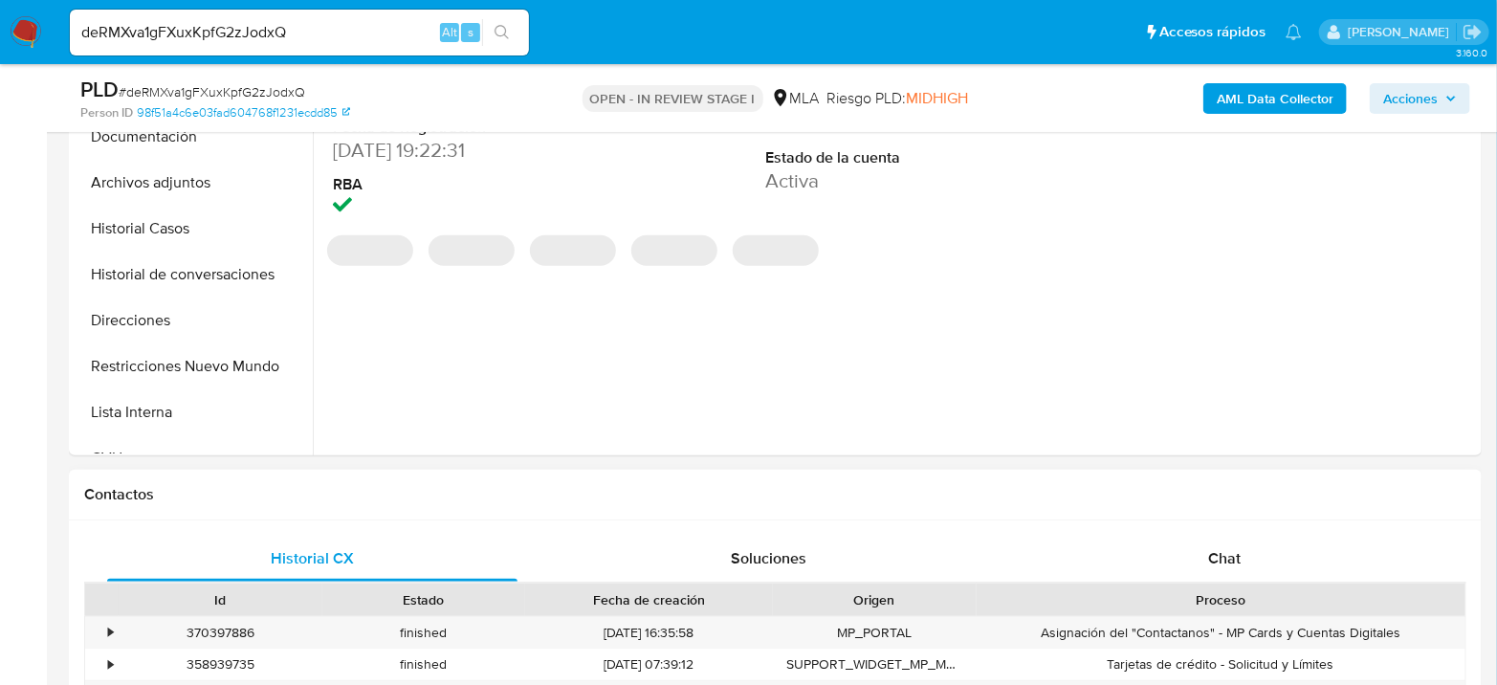
click at [1154, 532] on div "Historial CX Soluciones Chat Id Estado Fecha de creación Origen Proceso • 37039…" at bounding box center [775, 672] width 1412 height 305
click at [1161, 554] on div "Chat" at bounding box center [1224, 559] width 410 height 46
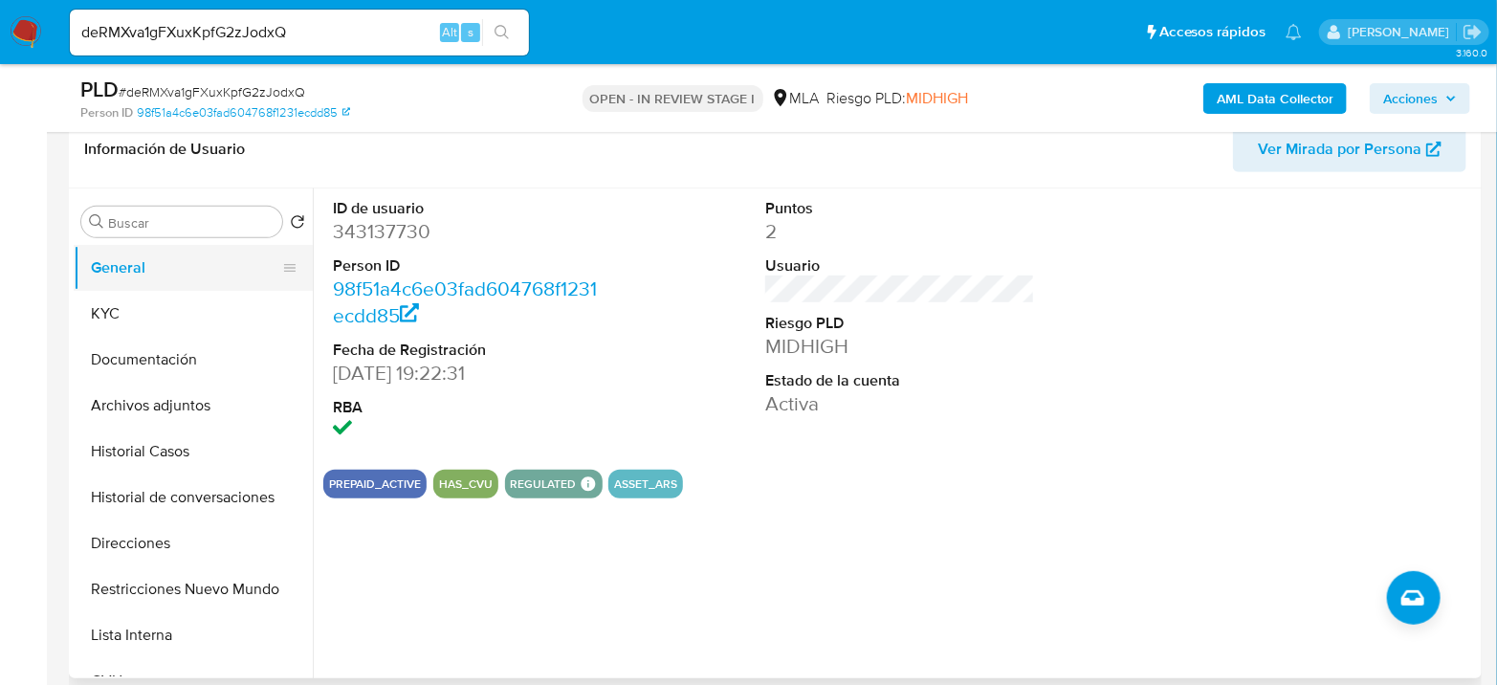
scroll to position [212, 0]
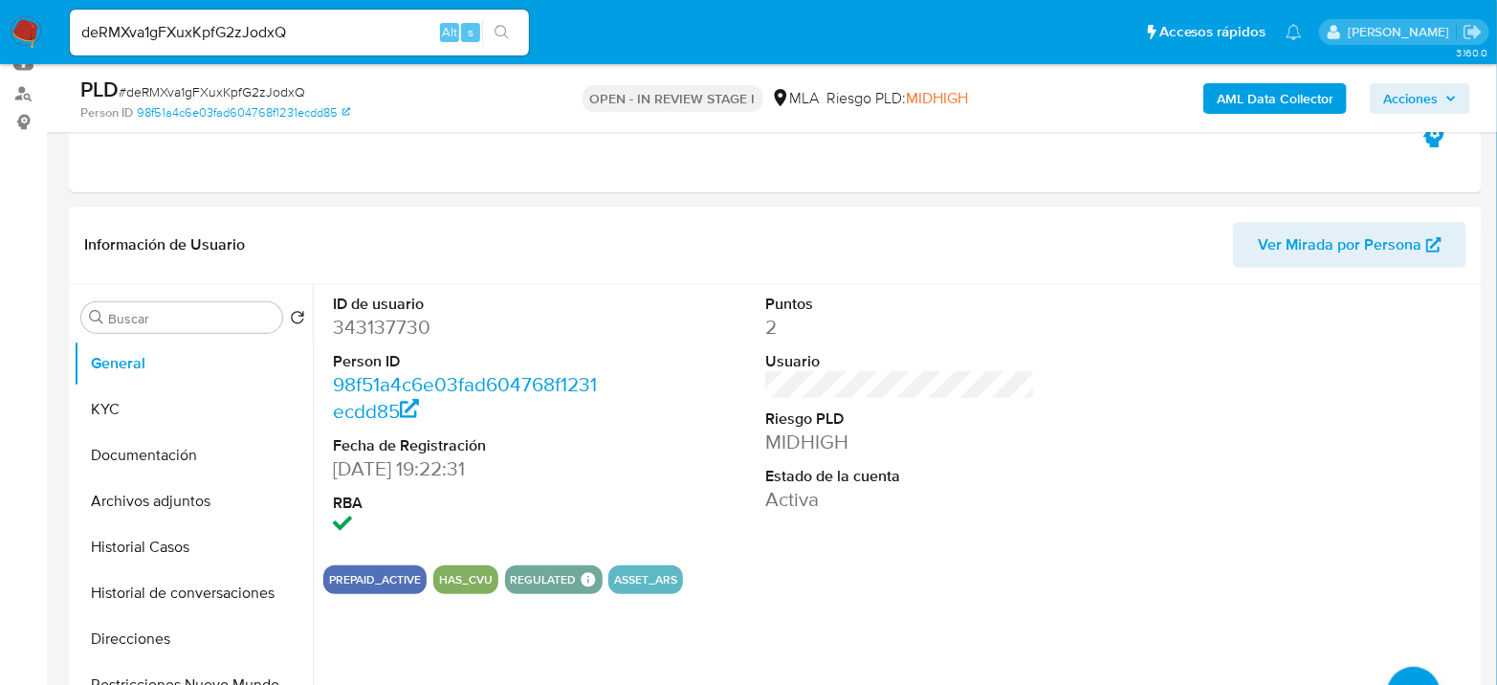
click at [391, 329] on dd "343137730" at bounding box center [468, 327] width 270 height 27
copy dd "343137730"
click at [171, 408] on button "KYC" at bounding box center [186, 409] width 224 height 46
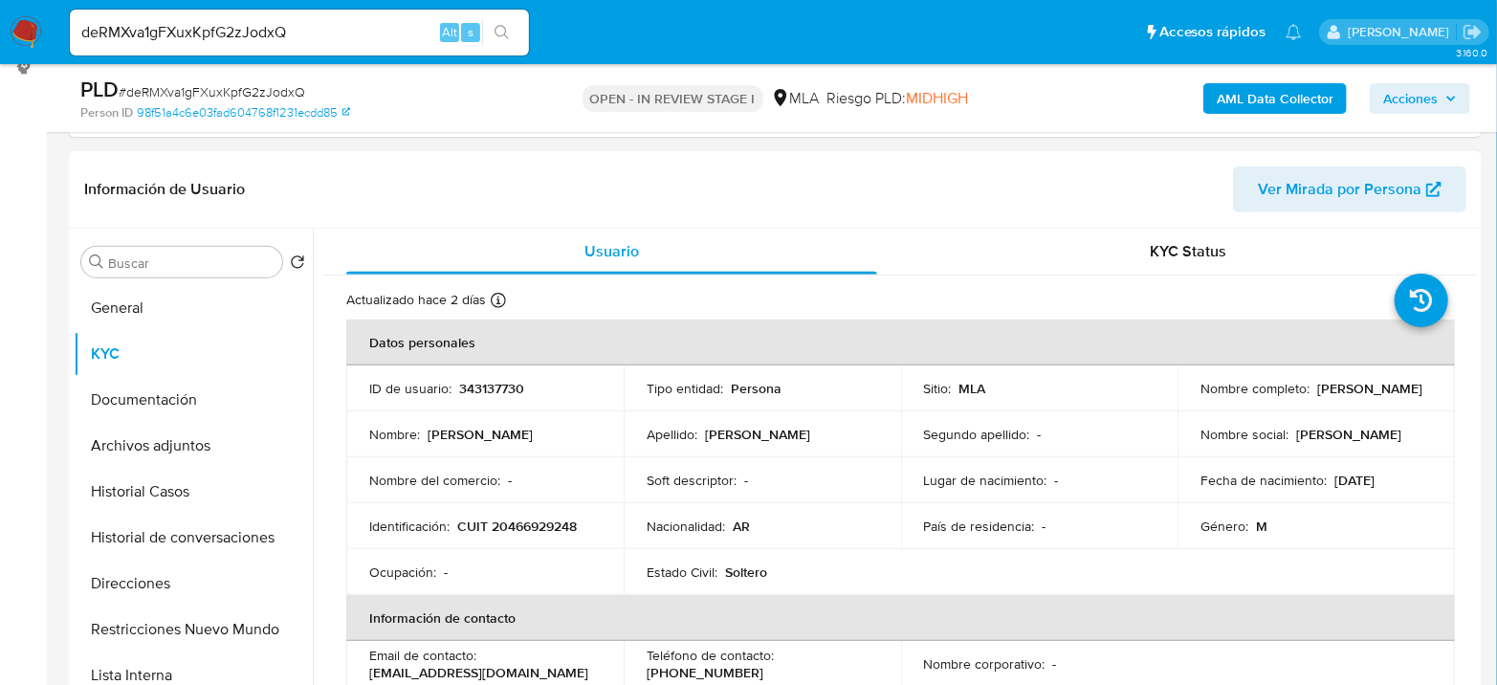
scroll to position [318, 0]
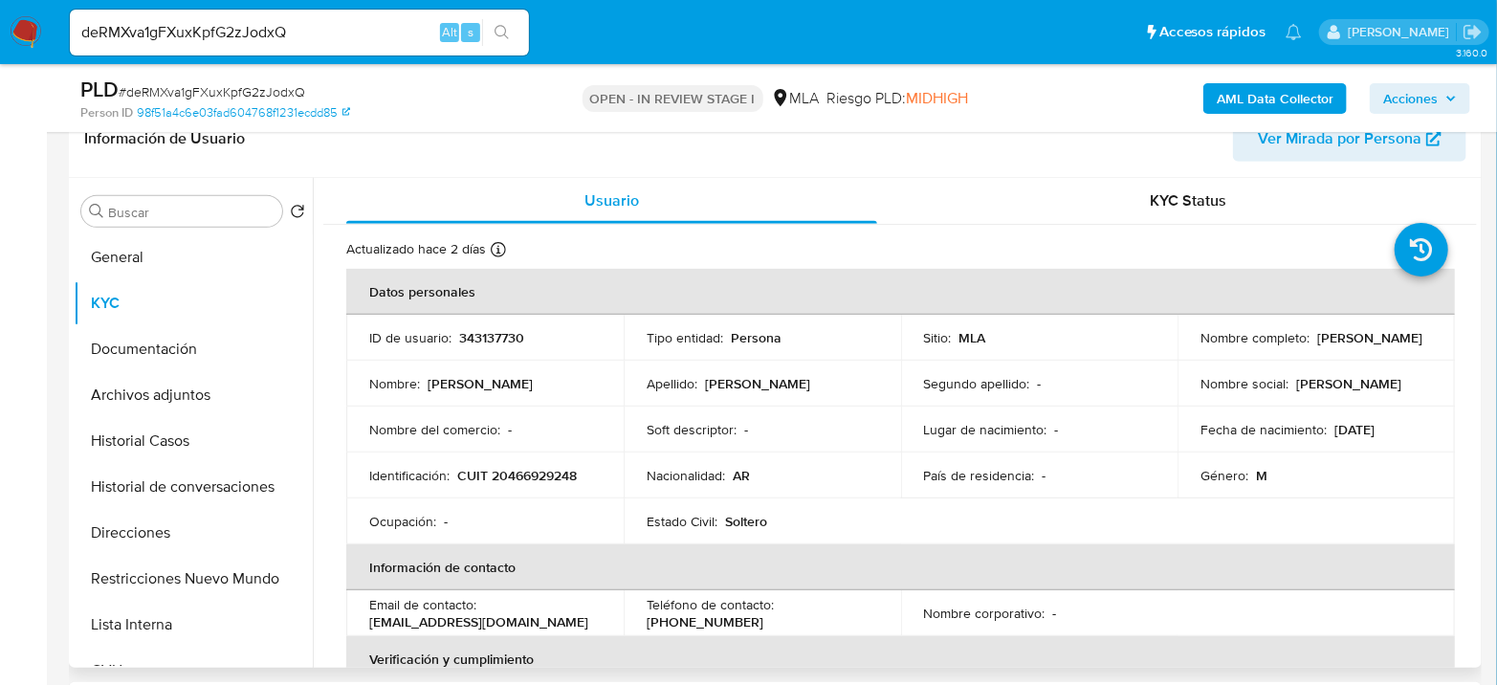
click at [529, 475] on p "CUIT 20466929248" at bounding box center [517, 475] width 120 height 17
copy p "20466929248"
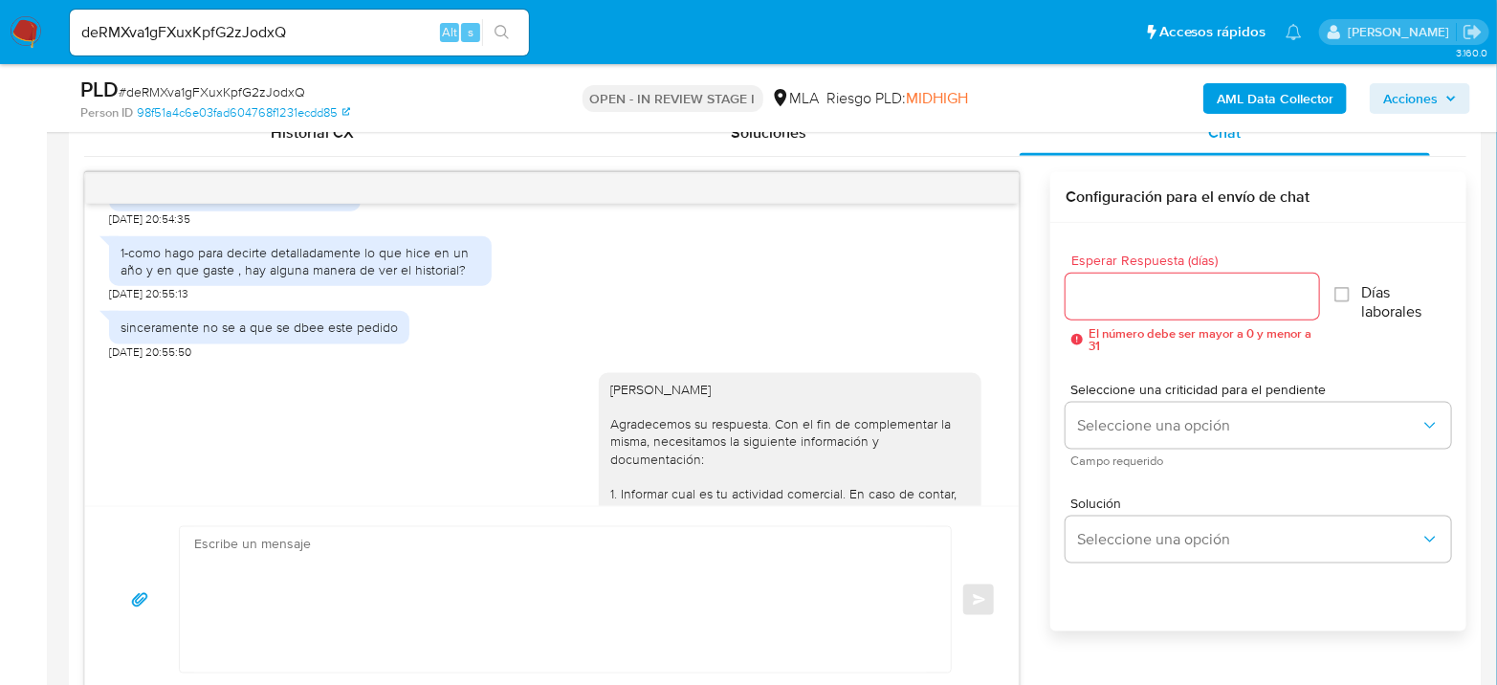
scroll to position [1487, 0]
drag, startPoint x: 186, startPoint y: 287, endPoint x: 469, endPoint y: 305, distance: 283.6
click at [469, 277] on div "1-como hago para decirte detalladamente lo que hice en un año y en que gaste , …" at bounding box center [300, 260] width 360 height 34
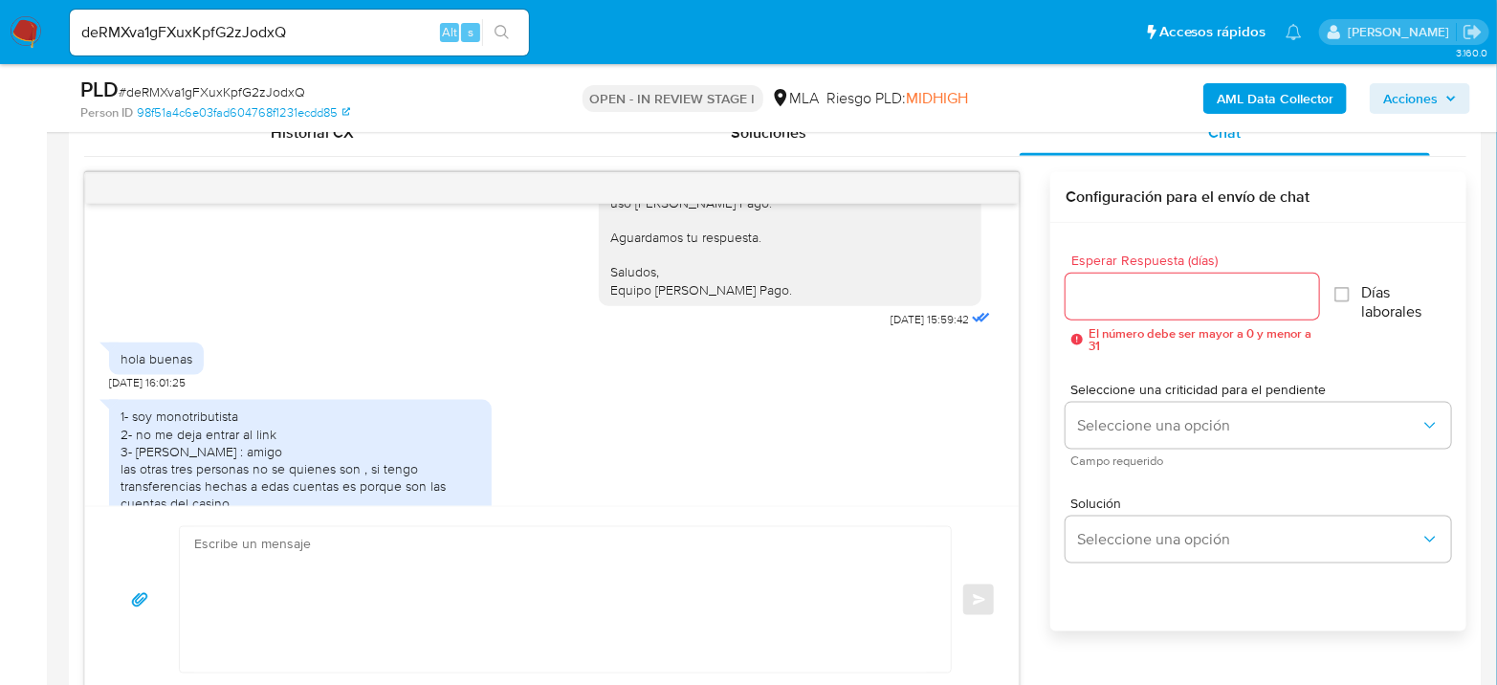
scroll to position [2337, 0]
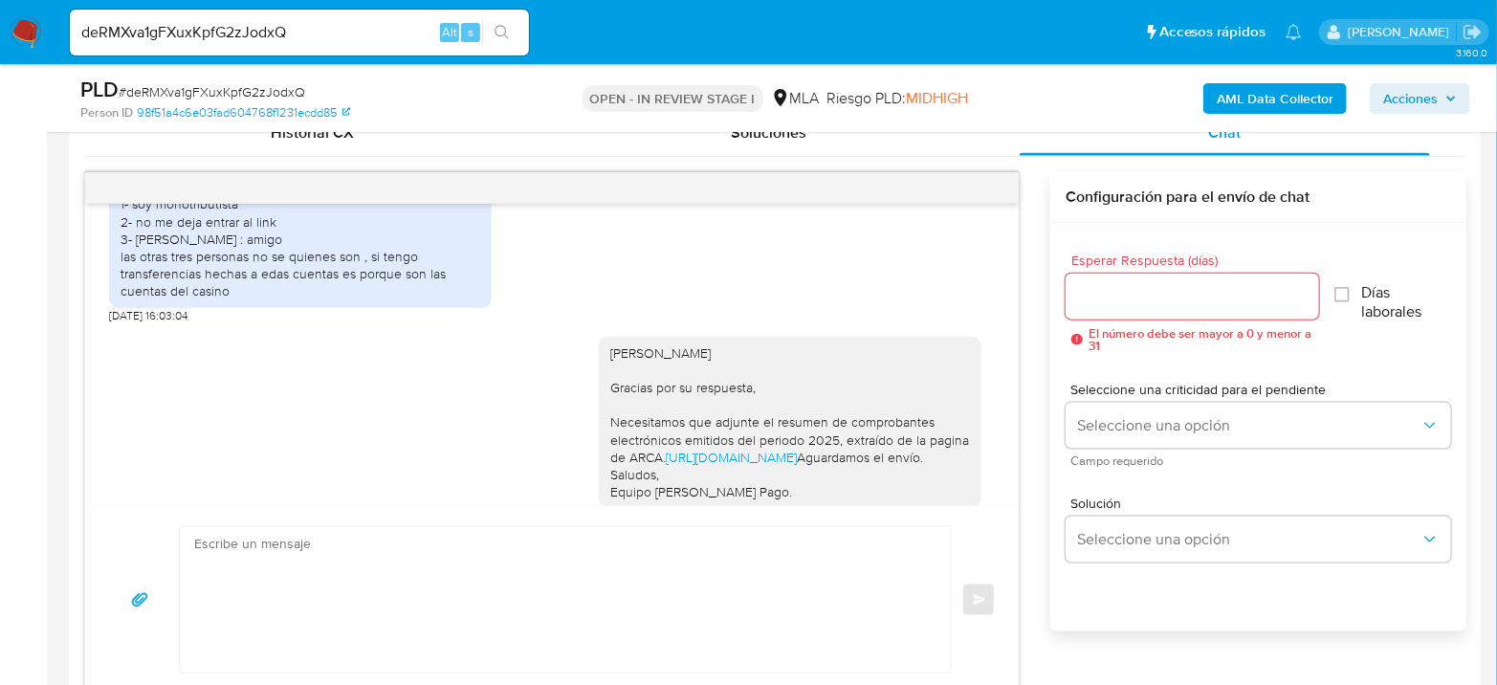
drag, startPoint x: 146, startPoint y: 337, endPoint x: 409, endPoint y: 425, distance: 277.3
click at [409, 299] on div "1- soy monotributista 2- no me deja entrar al link 3- Tomas agustin marino : am…" at bounding box center [300, 247] width 360 height 104
click at [406, 299] on div "1- soy monotributista 2- no me deja entrar al link 3- Tomas agustin marino : am…" at bounding box center [300, 247] width 360 height 104
drag, startPoint x: 389, startPoint y: 421, endPoint x: 125, endPoint y: 378, distance: 267.4
click at [125, 299] on div "1- soy monotributista 2- no me deja entrar al link 3- Tomas agustin marino : am…" at bounding box center [300, 247] width 360 height 104
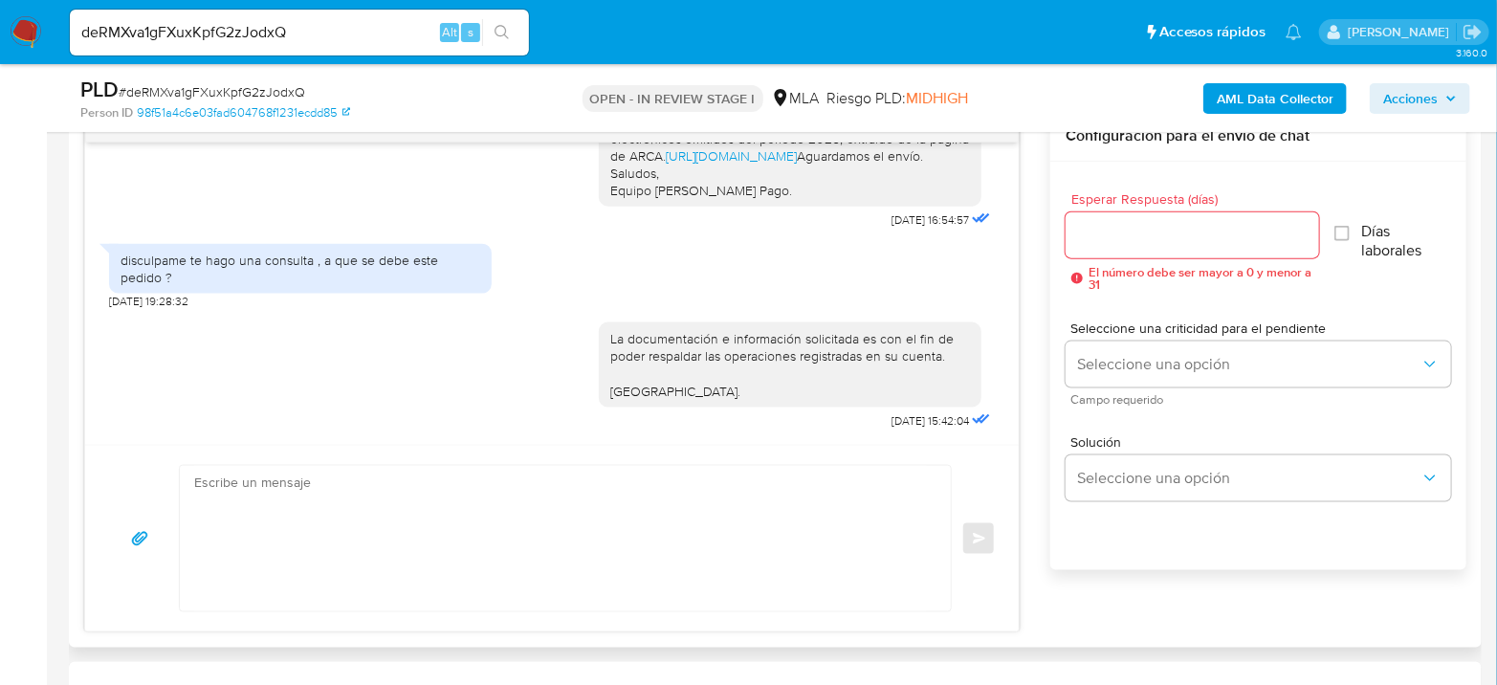
scroll to position [1062, 0]
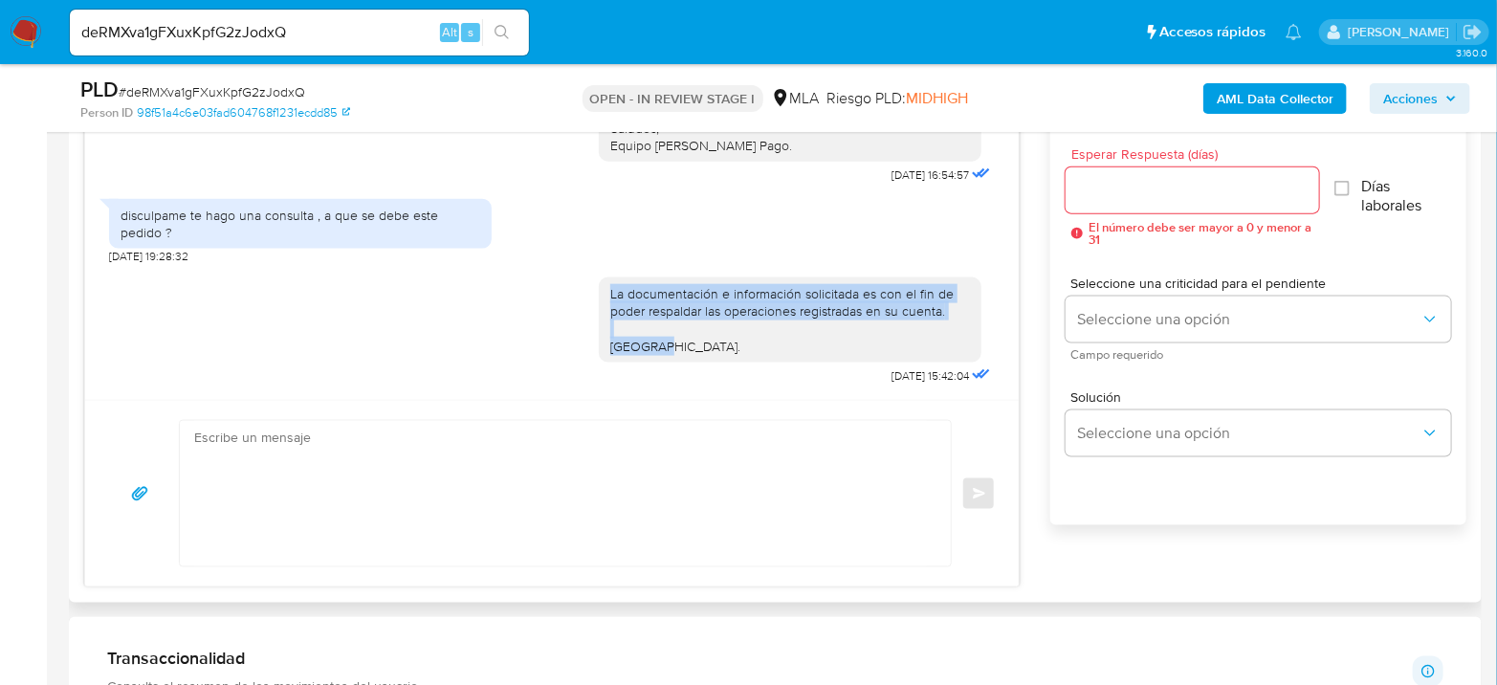
drag, startPoint x: 693, startPoint y: 347, endPoint x: 580, endPoint y: 293, distance: 126.2
click at [580, 293] on div "La documentación e información solicitada es con el fin de poder respaldar las …" at bounding box center [552, 326] width 886 height 125
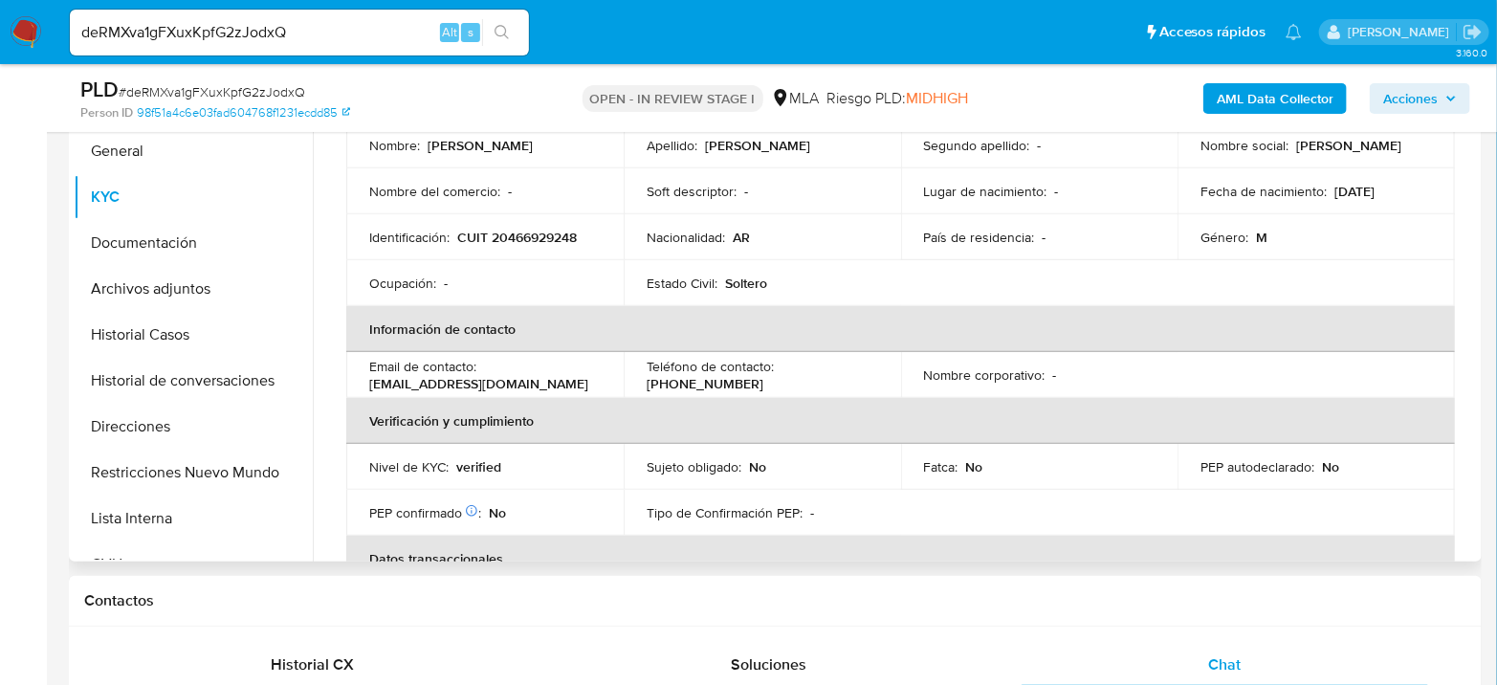
scroll to position [86, 0]
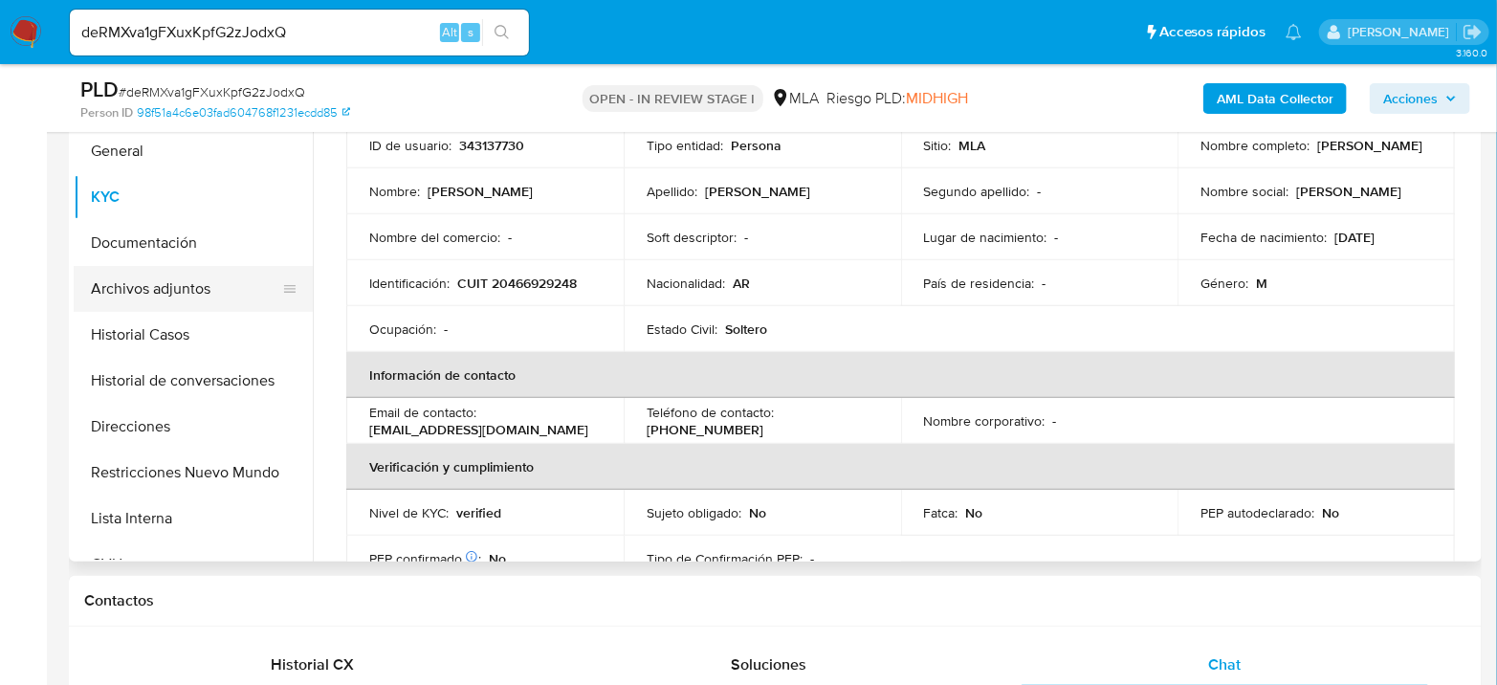
click at [220, 279] on button "Archivos adjuntos" at bounding box center [186, 289] width 224 height 46
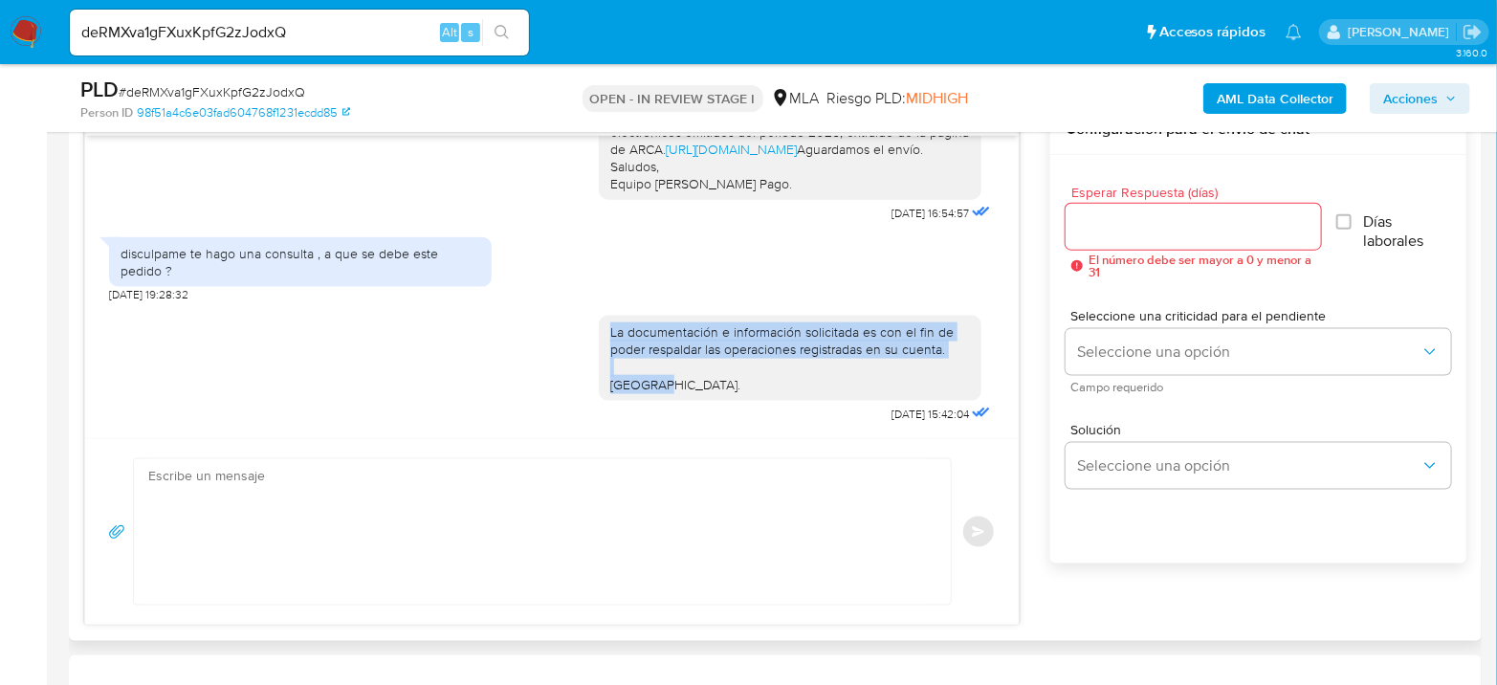
scroll to position [1169, 0]
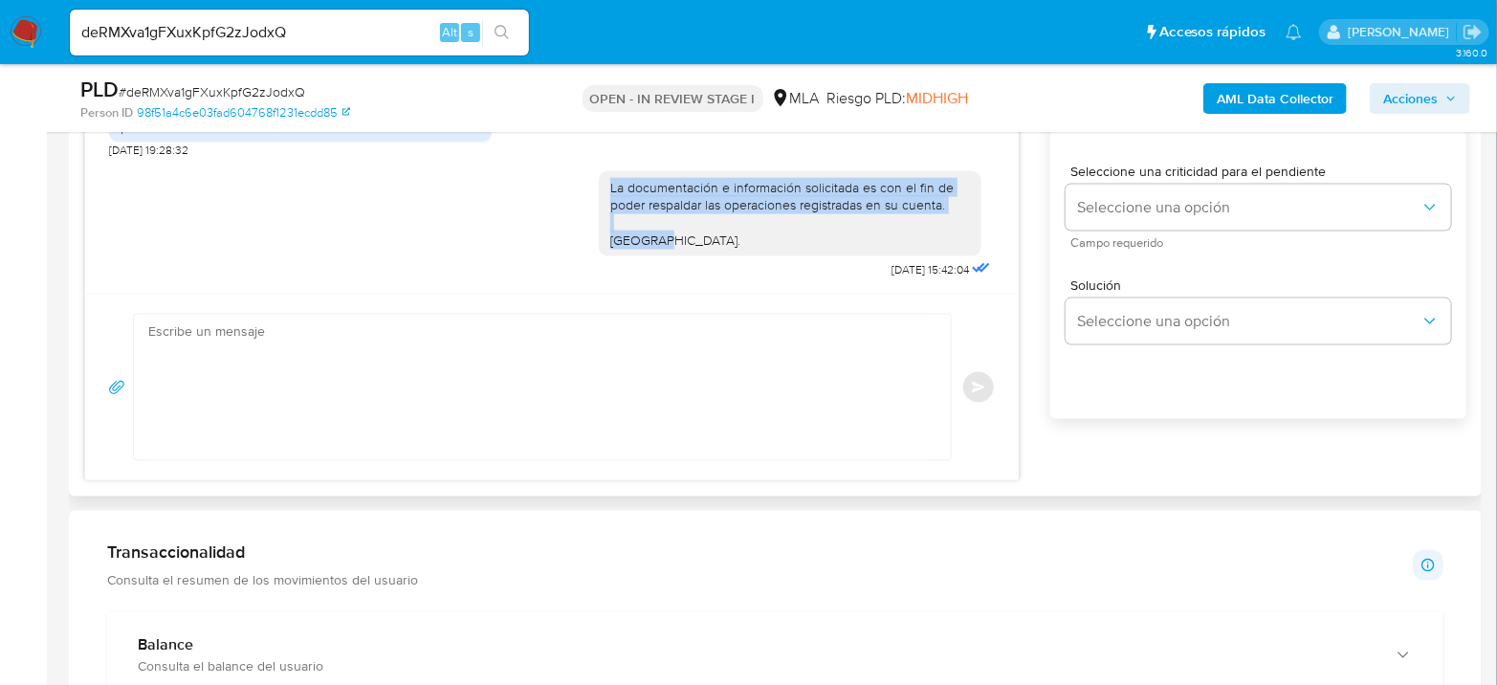
click at [675, 273] on div "La documentación e información solicitada es con el fin de poder respaldar las …" at bounding box center [797, 220] width 396 height 125
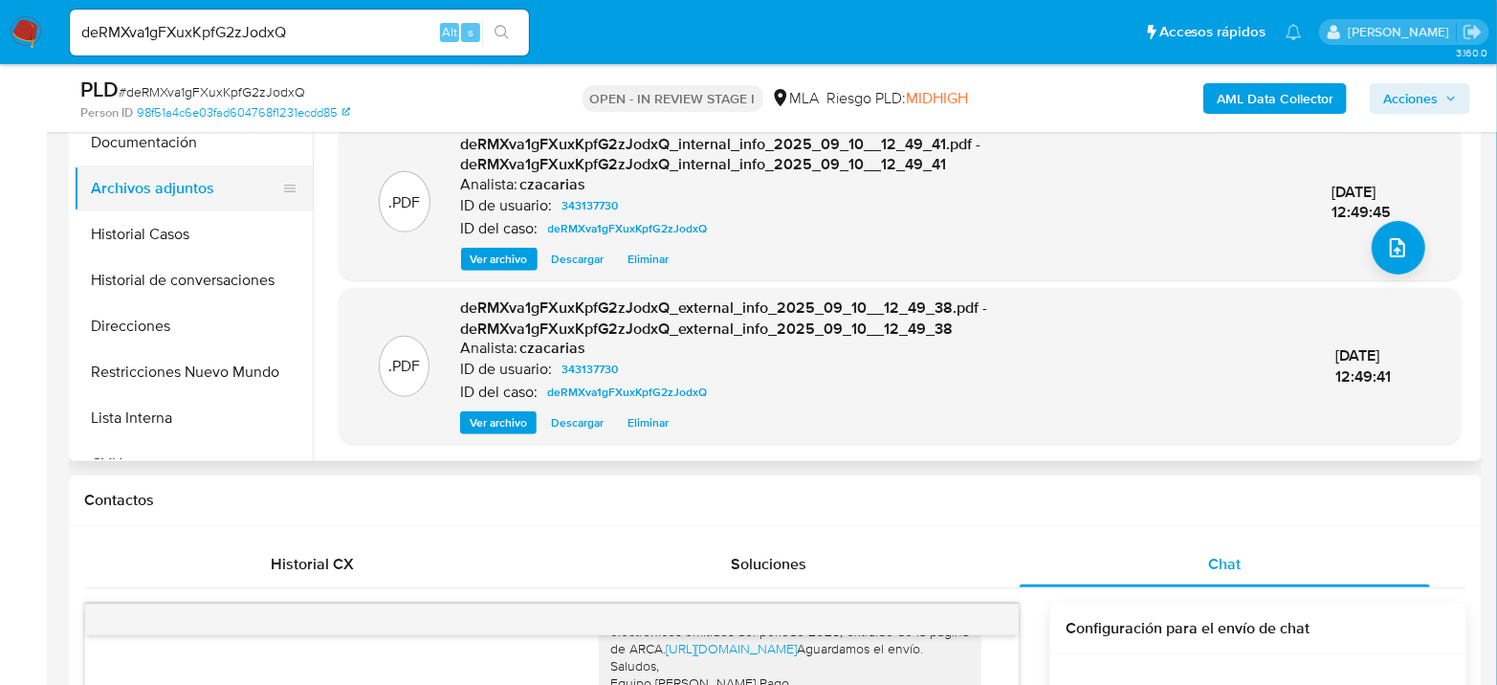
scroll to position [425, 0]
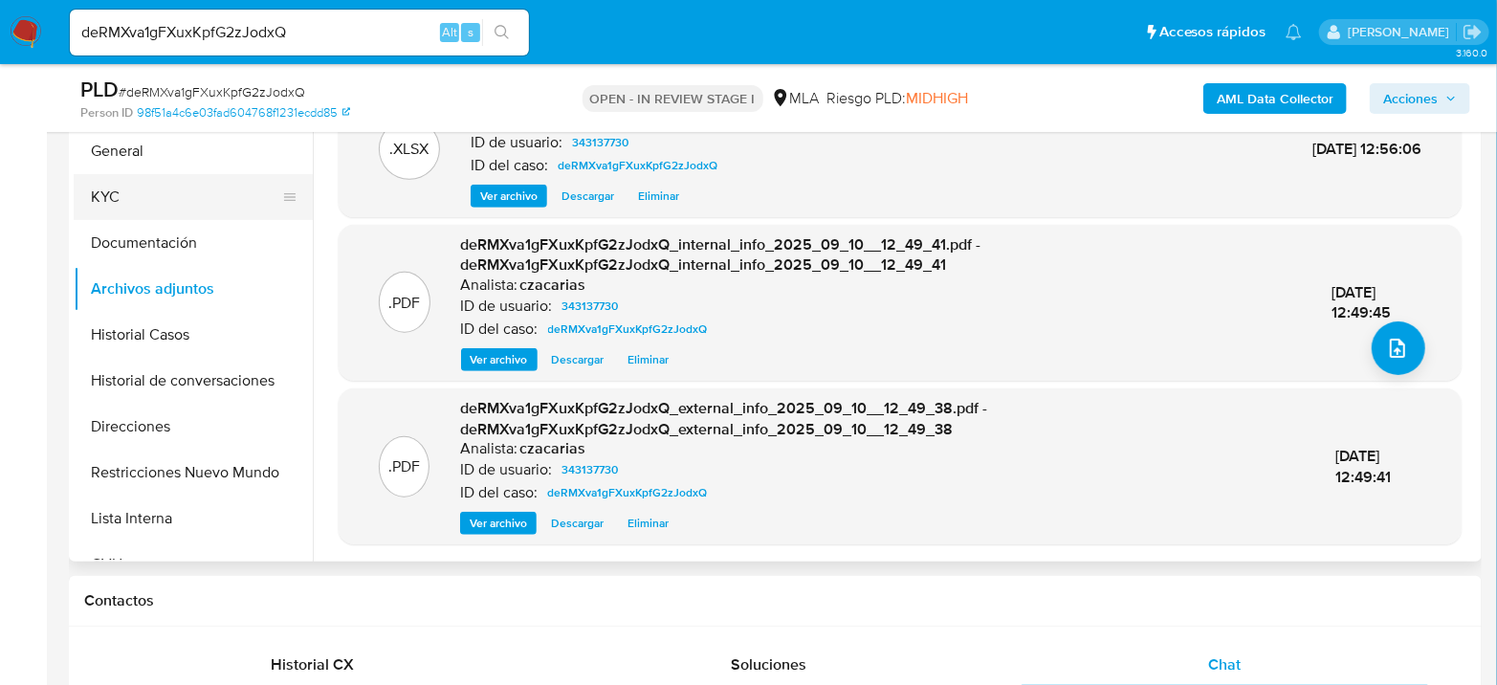
click at [151, 192] on button "KYC" at bounding box center [186, 197] width 224 height 46
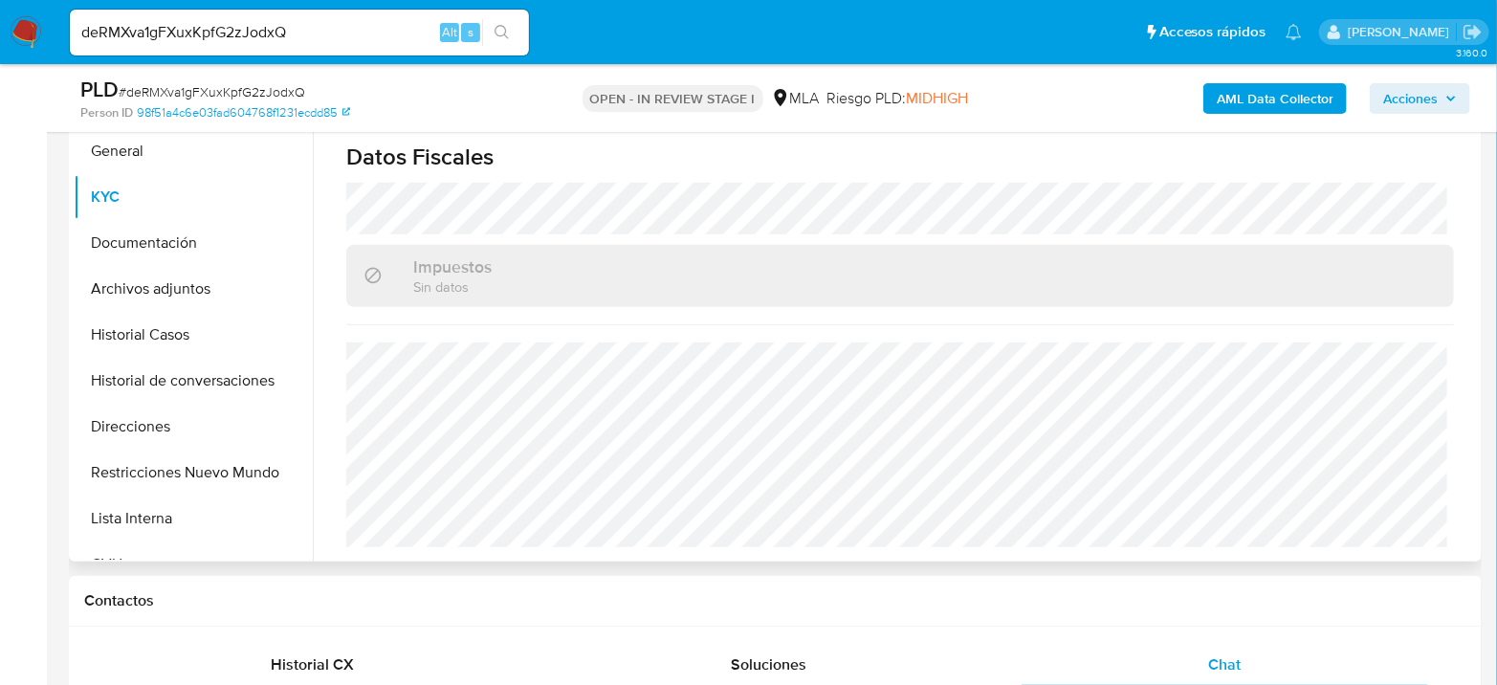
scroll to position [531, 0]
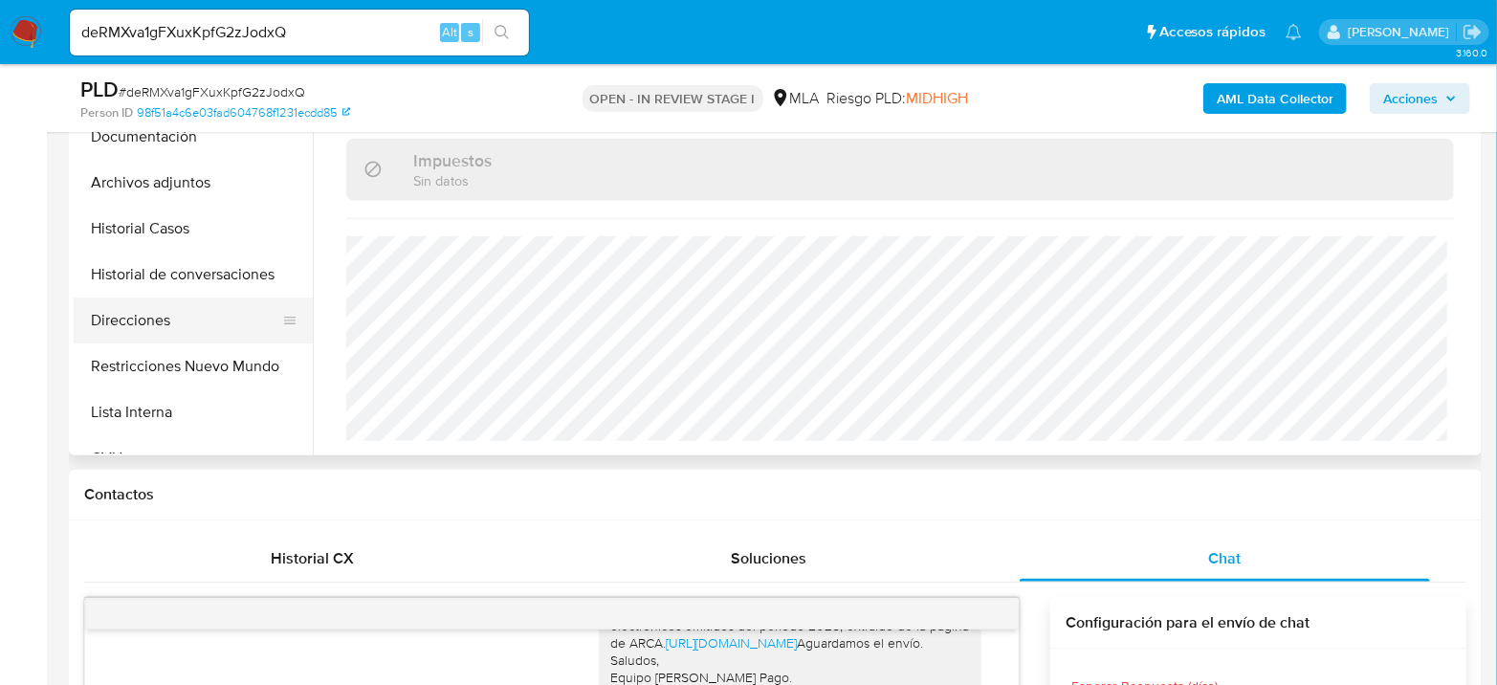
click at [160, 327] on button "Direcciones" at bounding box center [186, 320] width 224 height 46
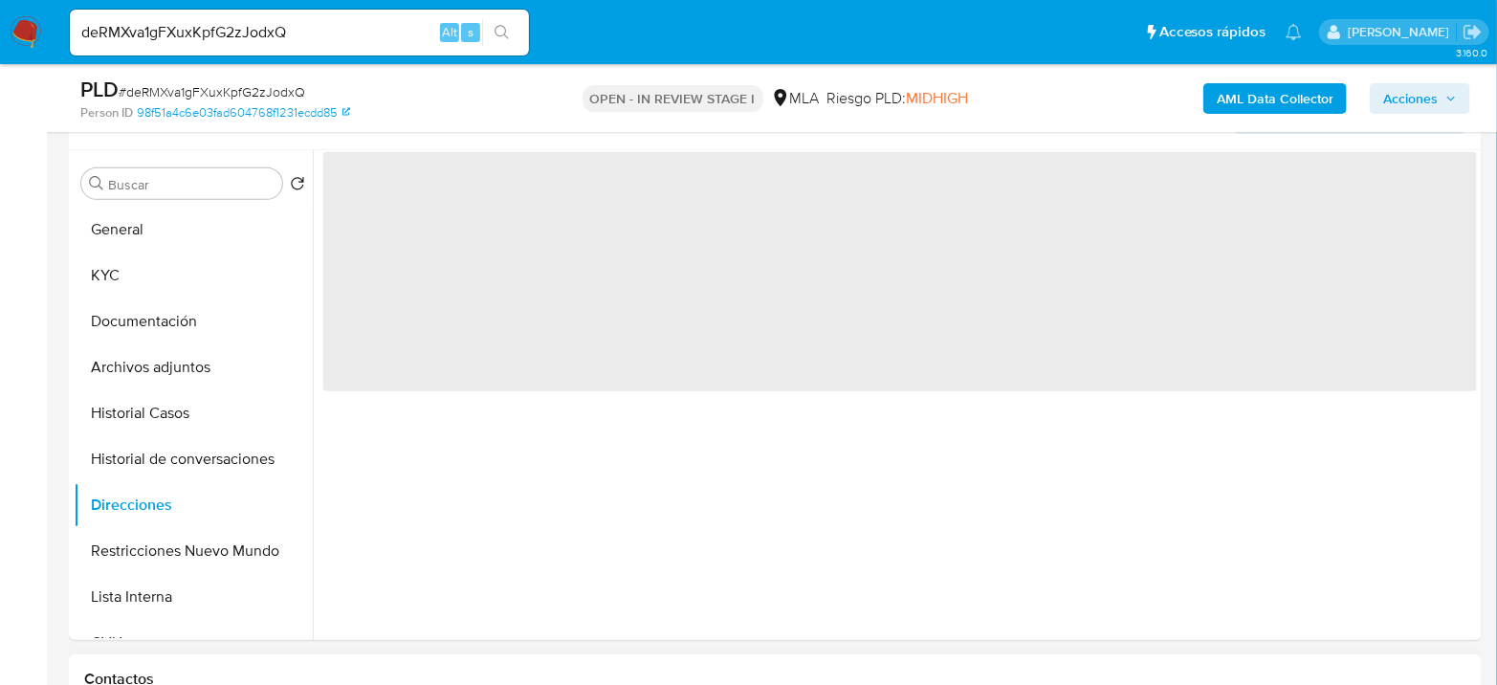
scroll to position [318, 0]
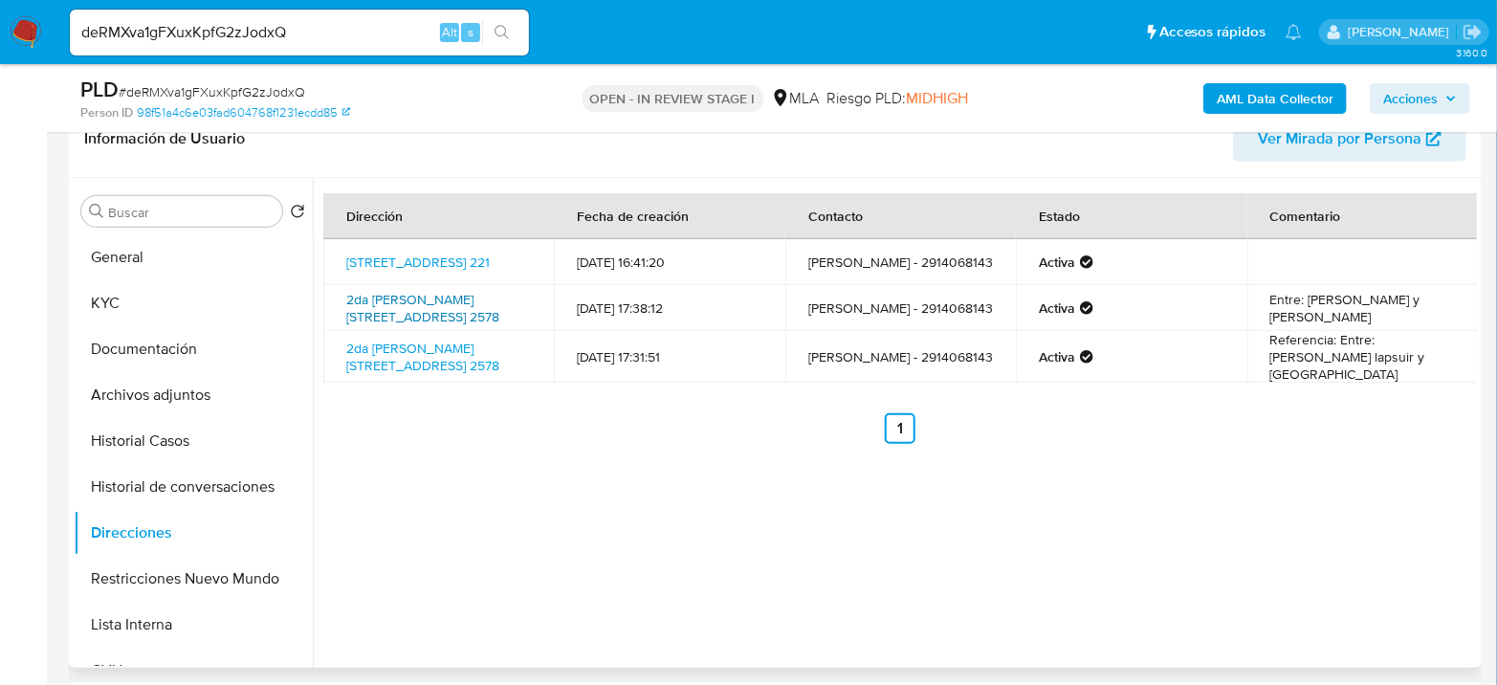
click at [439, 309] on link "2da Sixto Laspuir 2578, Bahía Blanca, Buenos Aires, 8000, Argentina 2578" at bounding box center [422, 308] width 153 height 36
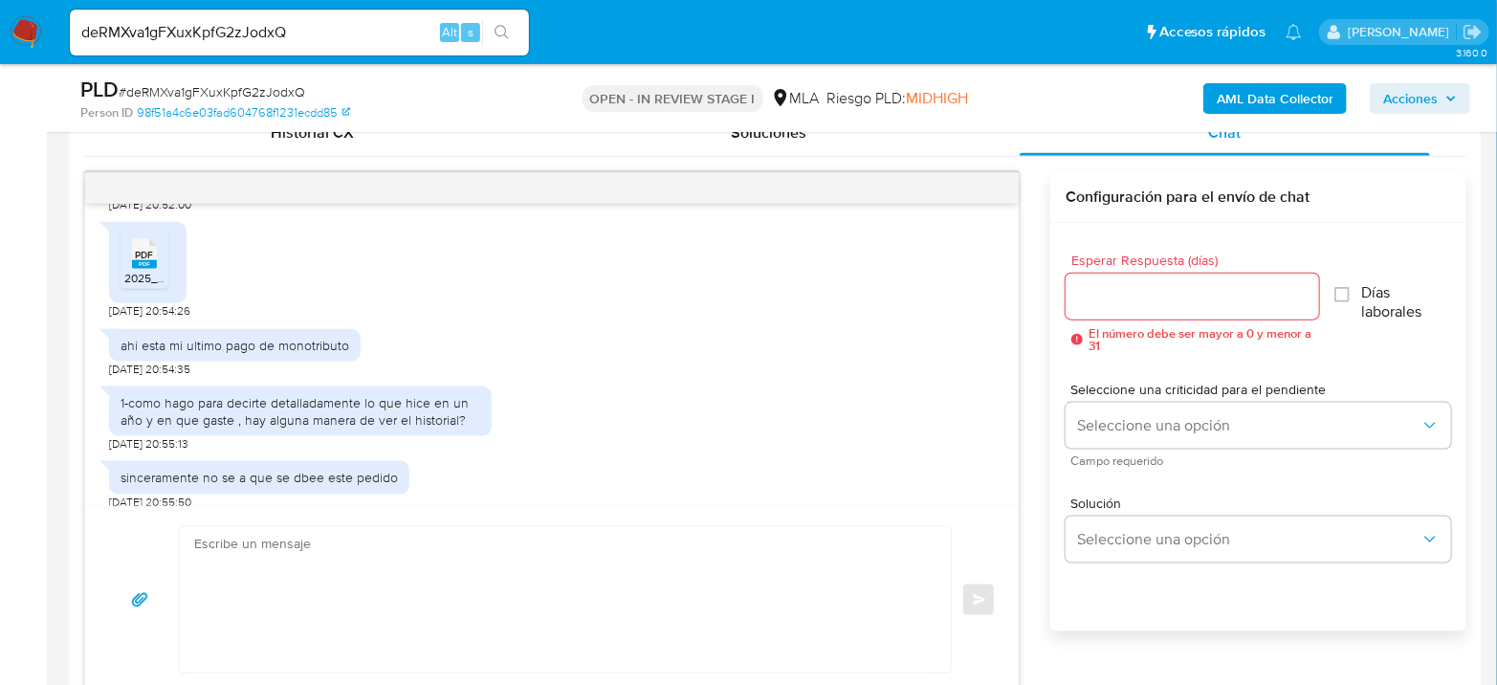
scroll to position [1386, 0]
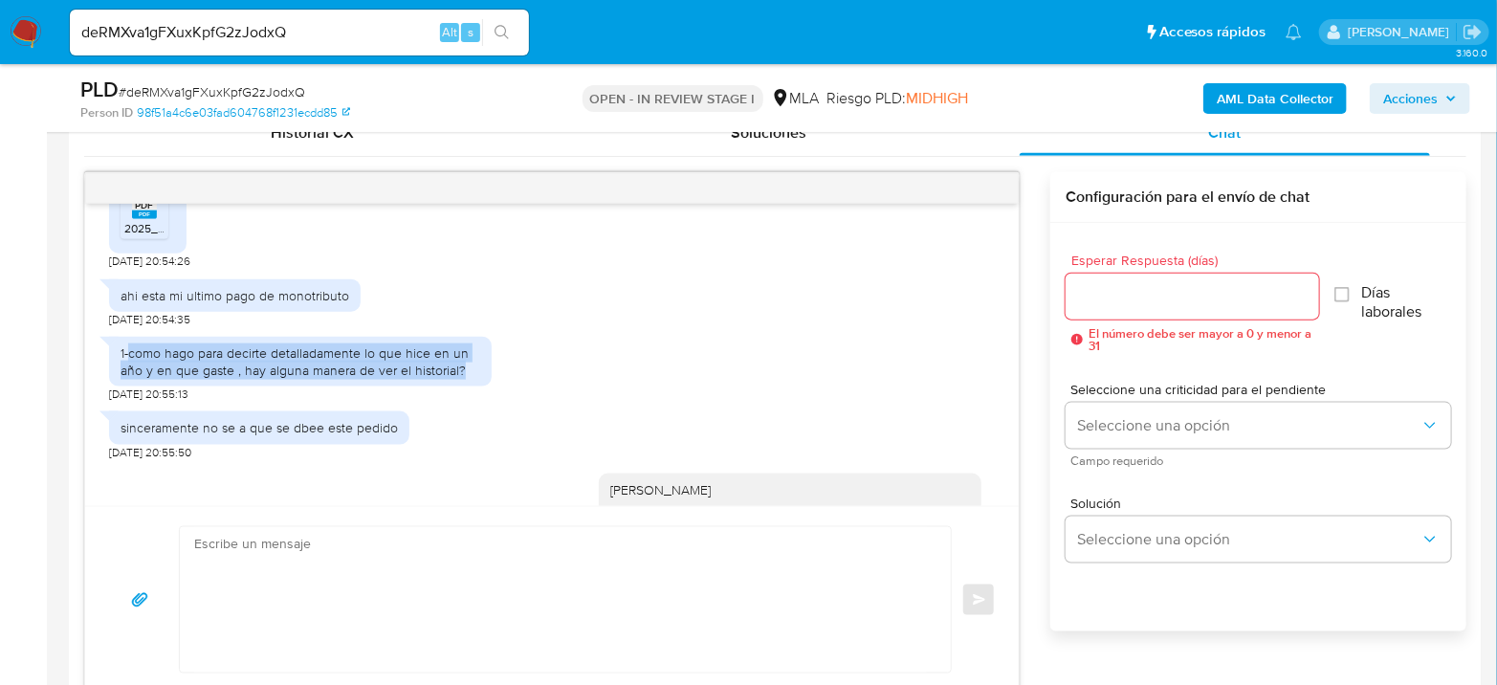
drag, startPoint x: 127, startPoint y: 386, endPoint x: 471, endPoint y: 409, distance: 345.0
click at [471, 379] on div "1-como hago para decirte detalladamente lo que hice en un año y en que gaste , …" at bounding box center [300, 361] width 360 height 34
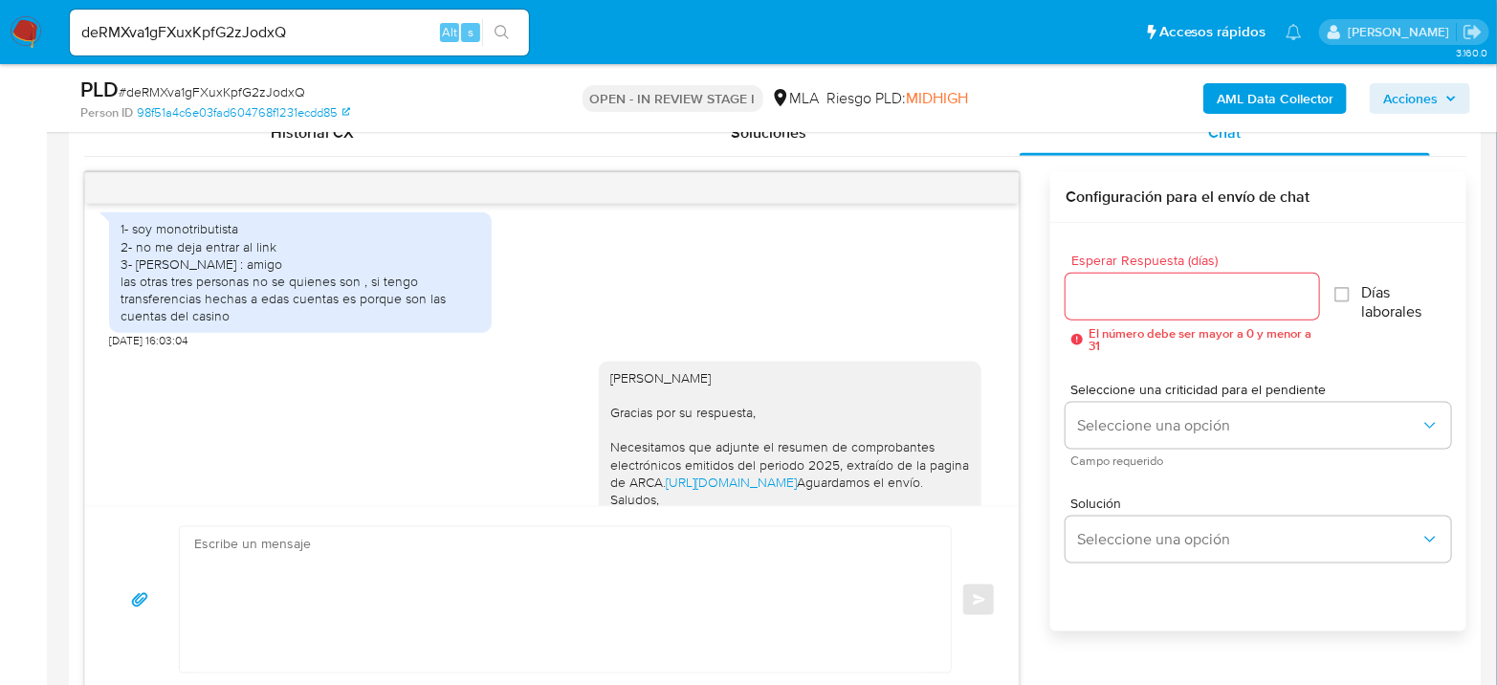
scroll to position [2342, 0]
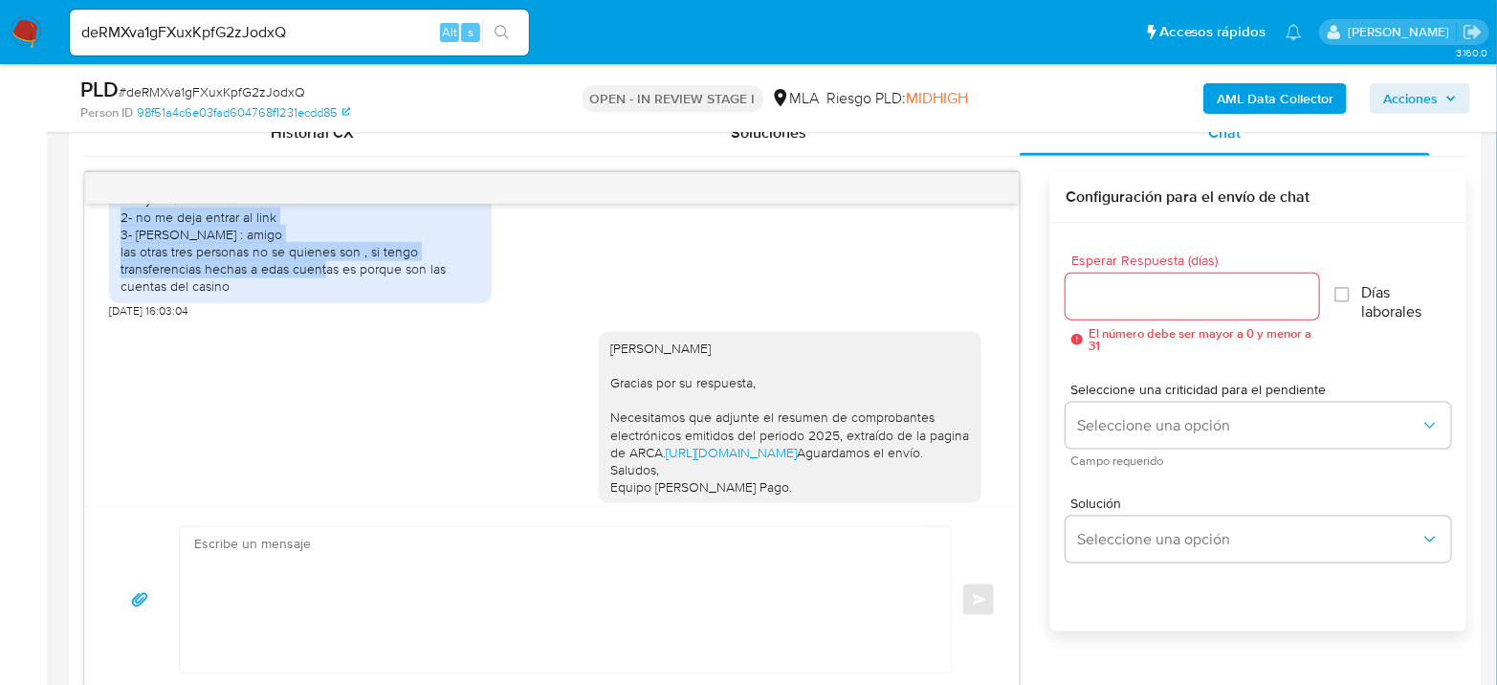
drag, startPoint x: 285, startPoint y: 415, endPoint x: 147, endPoint y: 367, distance: 145.8
click at [112, 302] on div "1- soy monotributista 2- no me deja entrar al link 3- Tomas agustin marino : am…" at bounding box center [300, 243] width 383 height 120
drag, startPoint x: 244, startPoint y: 430, endPoint x: 96, endPoint y: 340, distance: 173.4
click at [96, 340] on div "17/07/2025 19:57:12 hola buenas tardes 18/07/2025 20:51:25 recuen veo el mensaj…" at bounding box center [551, 355] width 933 height 302
copy div "1- soy monotributista 2- no me deja entrar al link 3- Tomas agustin marino : am…"
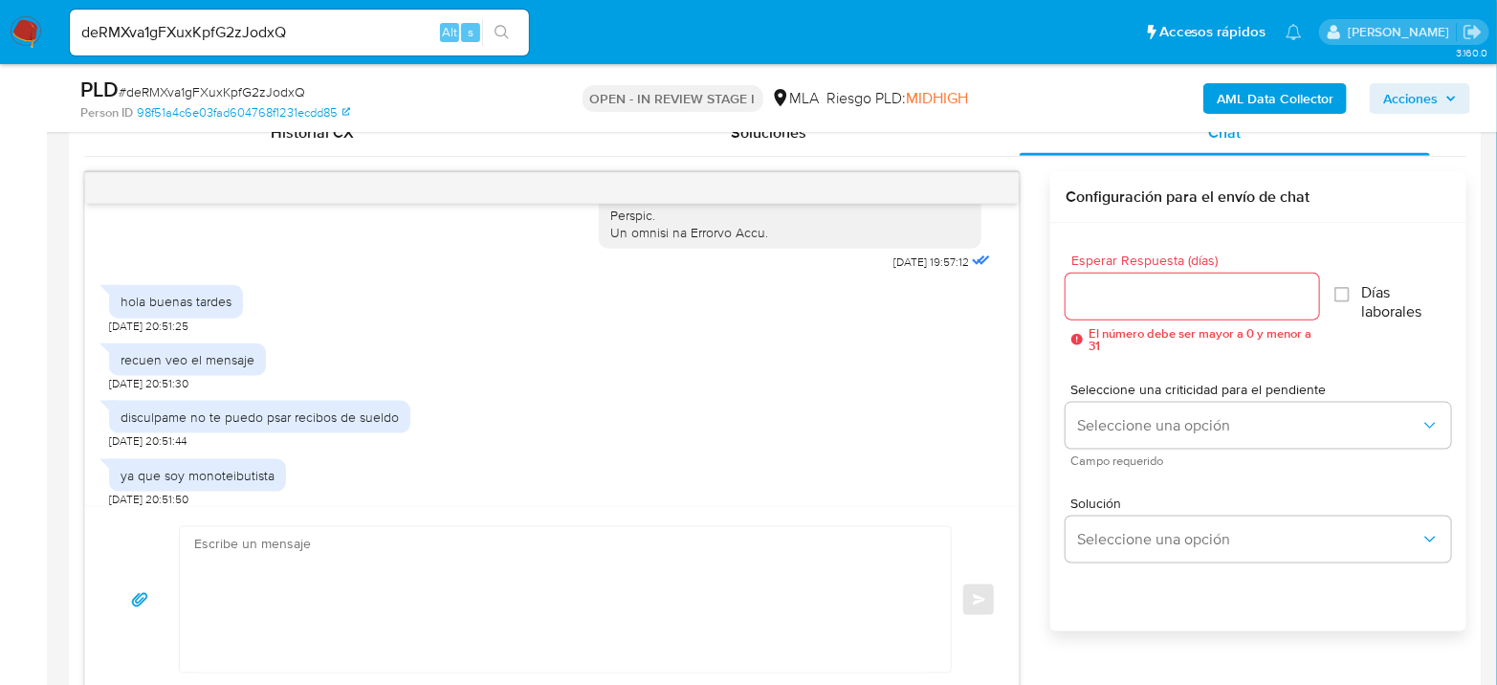
scroll to position [1062, 0]
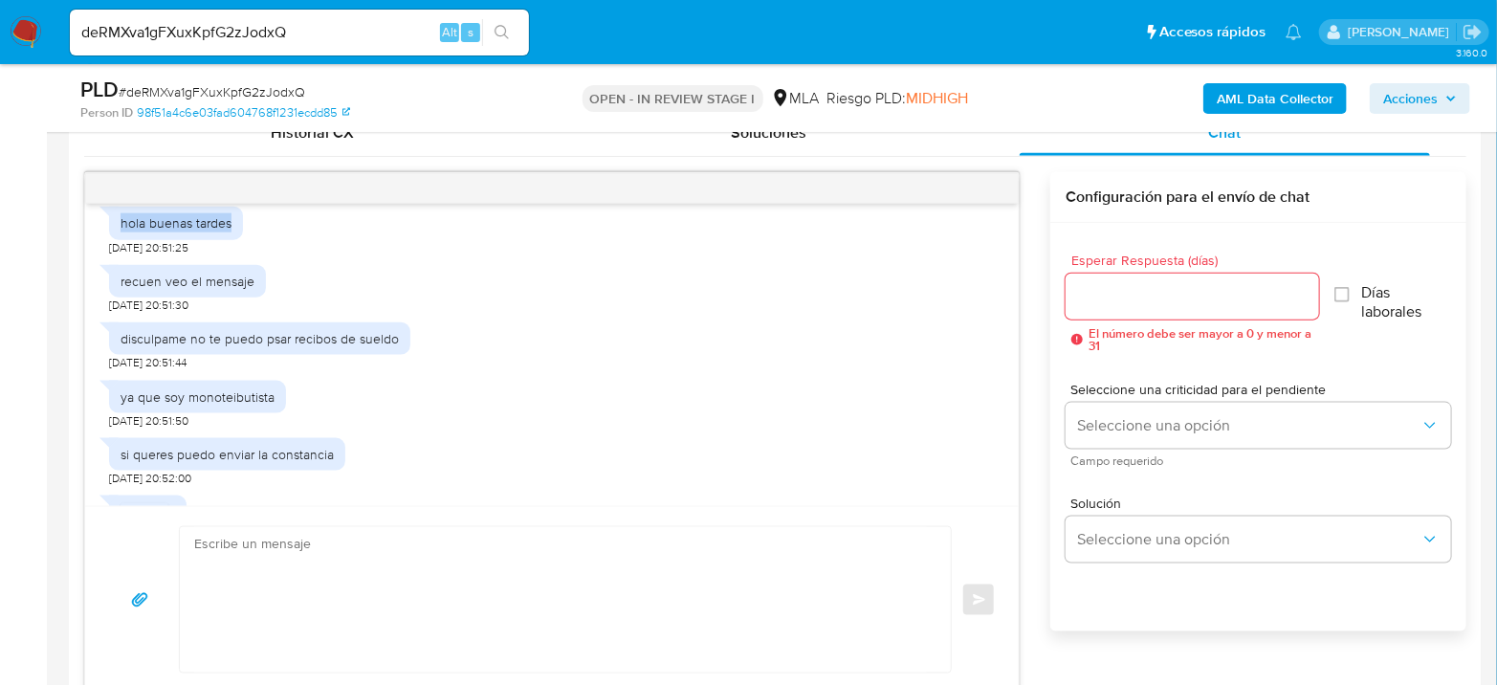
drag, startPoint x: 855, startPoint y: 220, endPoint x: 906, endPoint y: 232, distance: 52.2
click at [906, 232] on div "17/07/2025 19:57:12 hola buenas tardes 18/07/2025 20:51:25 recuen veo el mensaj…" at bounding box center [551, 355] width 933 height 302
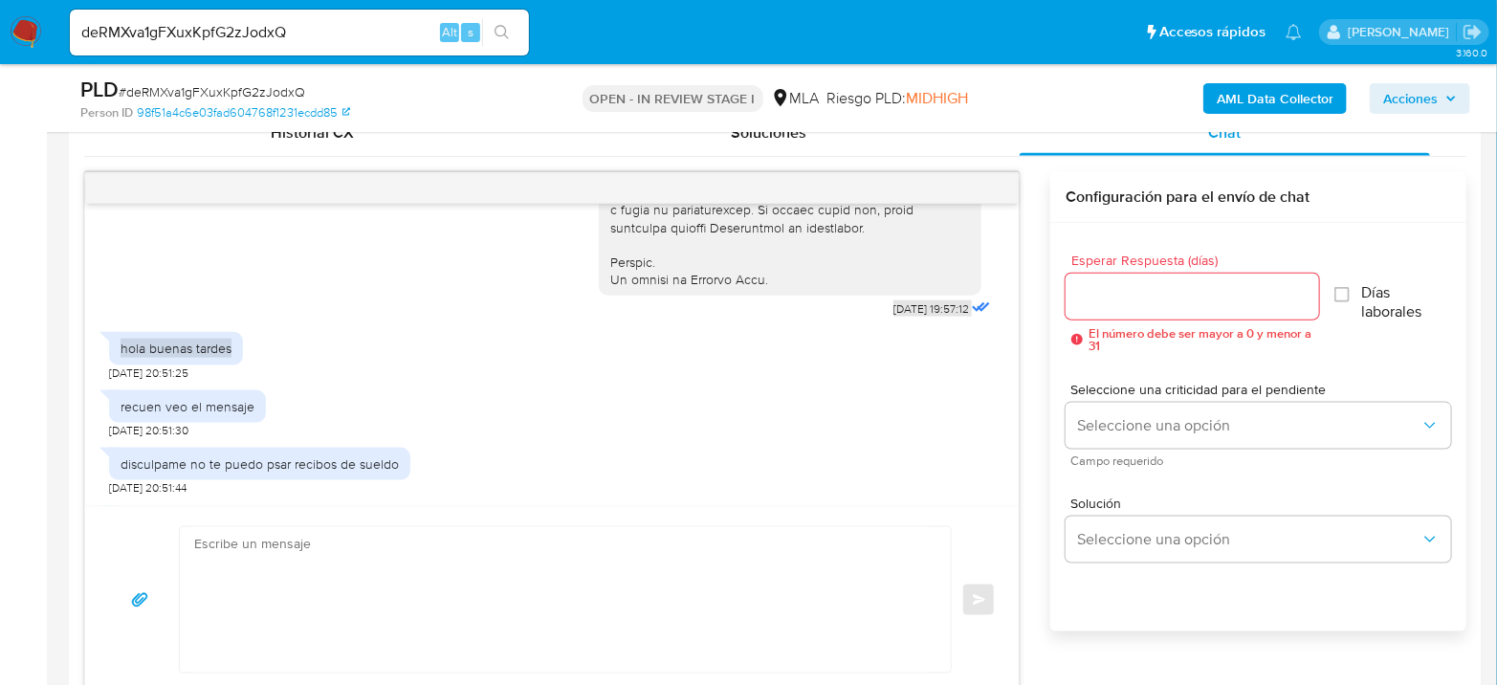
scroll to position [956, 0]
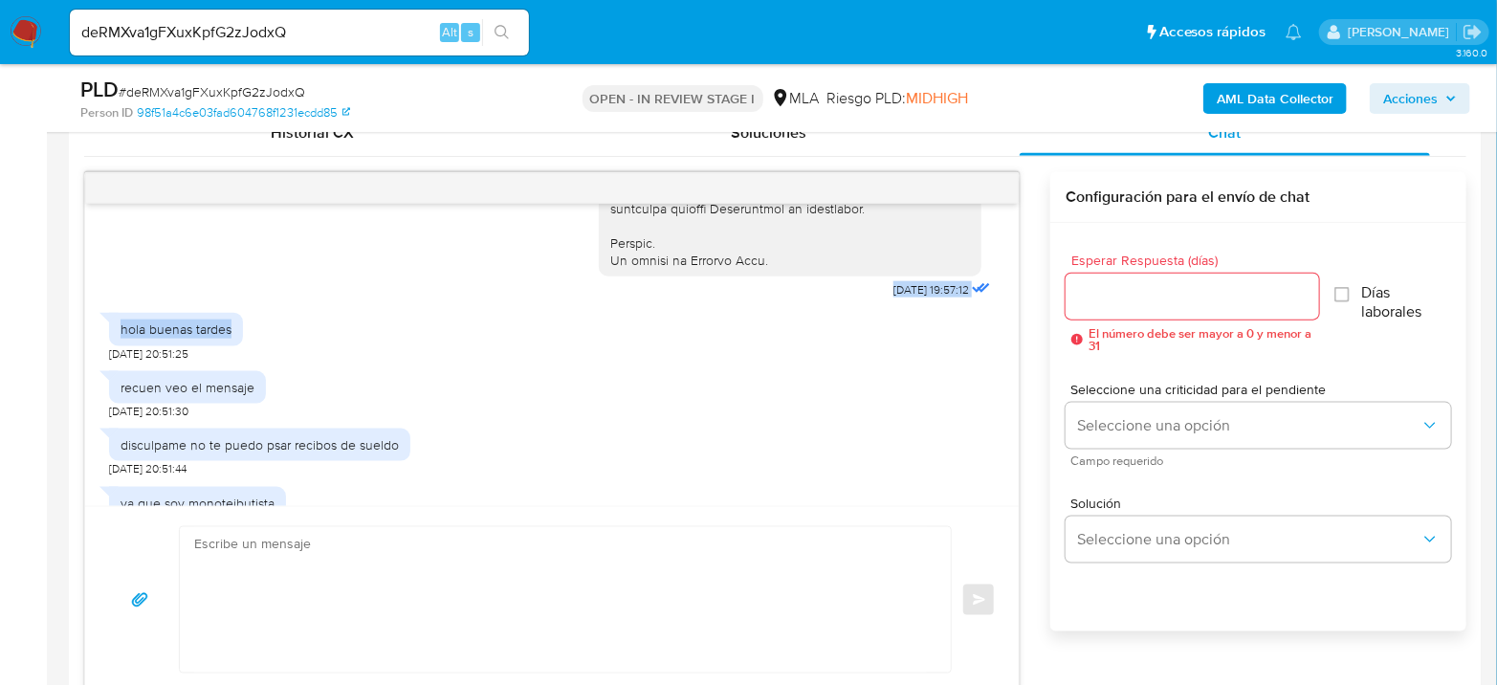
click at [893, 303] on div "17/07/2025 19:57:12" at bounding box center [943, 289] width 101 height 27
drag, startPoint x: 855, startPoint y: 323, endPoint x: 911, endPoint y: 331, distance: 56.9
copy span "17/07/2025"
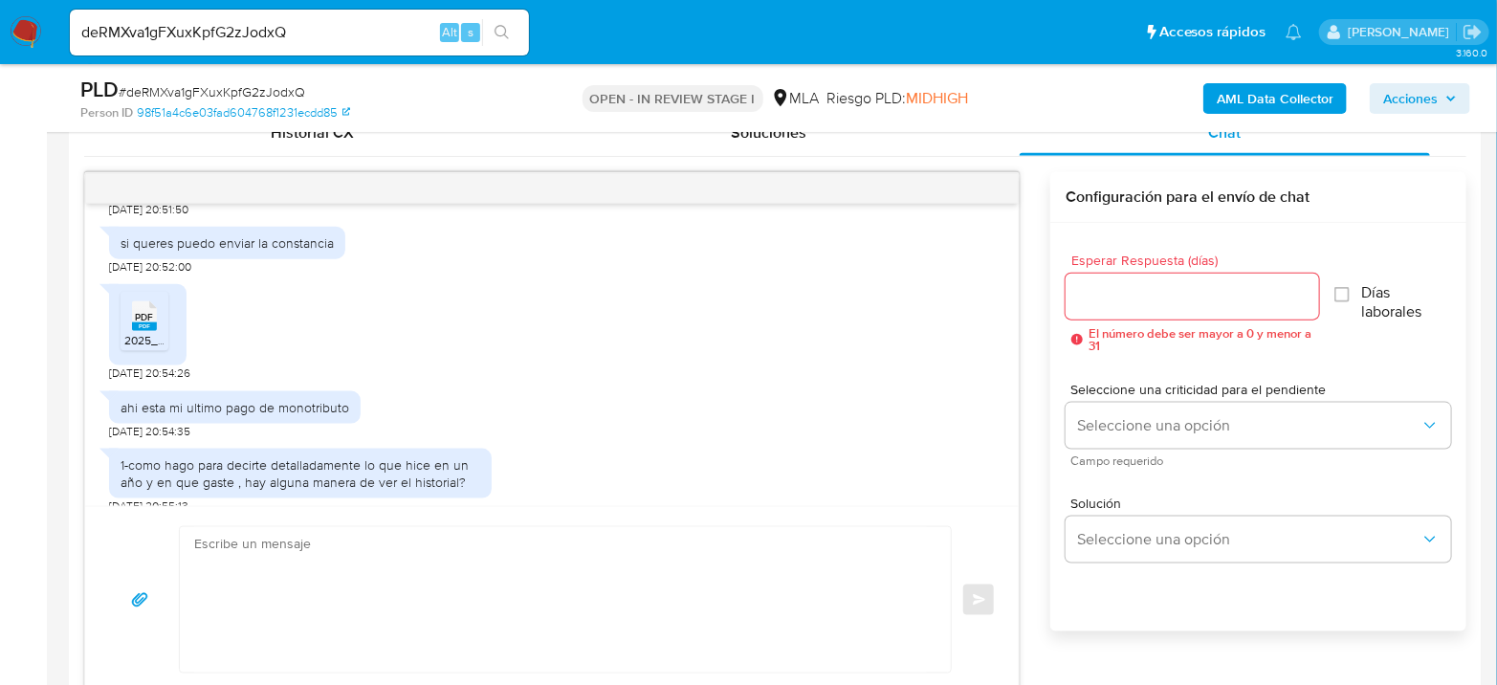
scroll to position [1275, 0]
click at [146, 322] on span "PDF" at bounding box center [145, 316] width 18 height 12
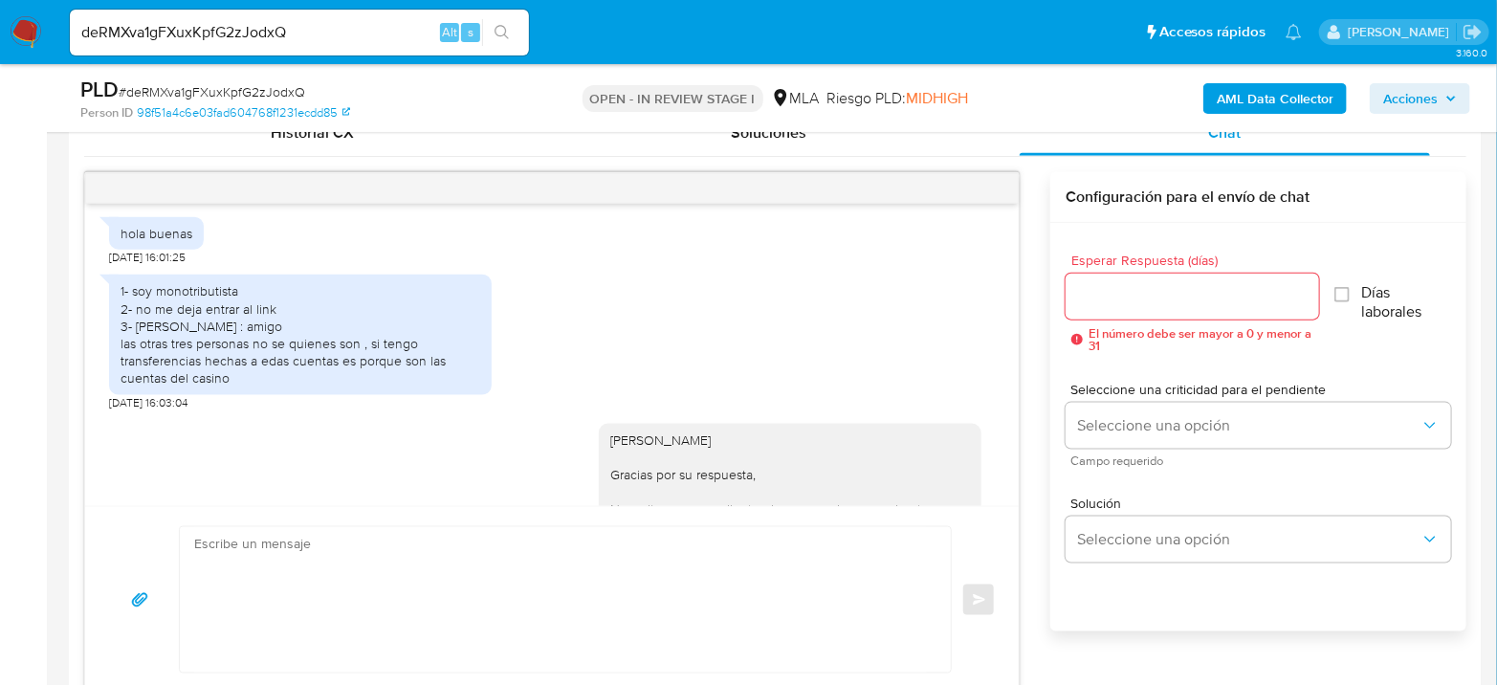
scroll to position [2342, 0]
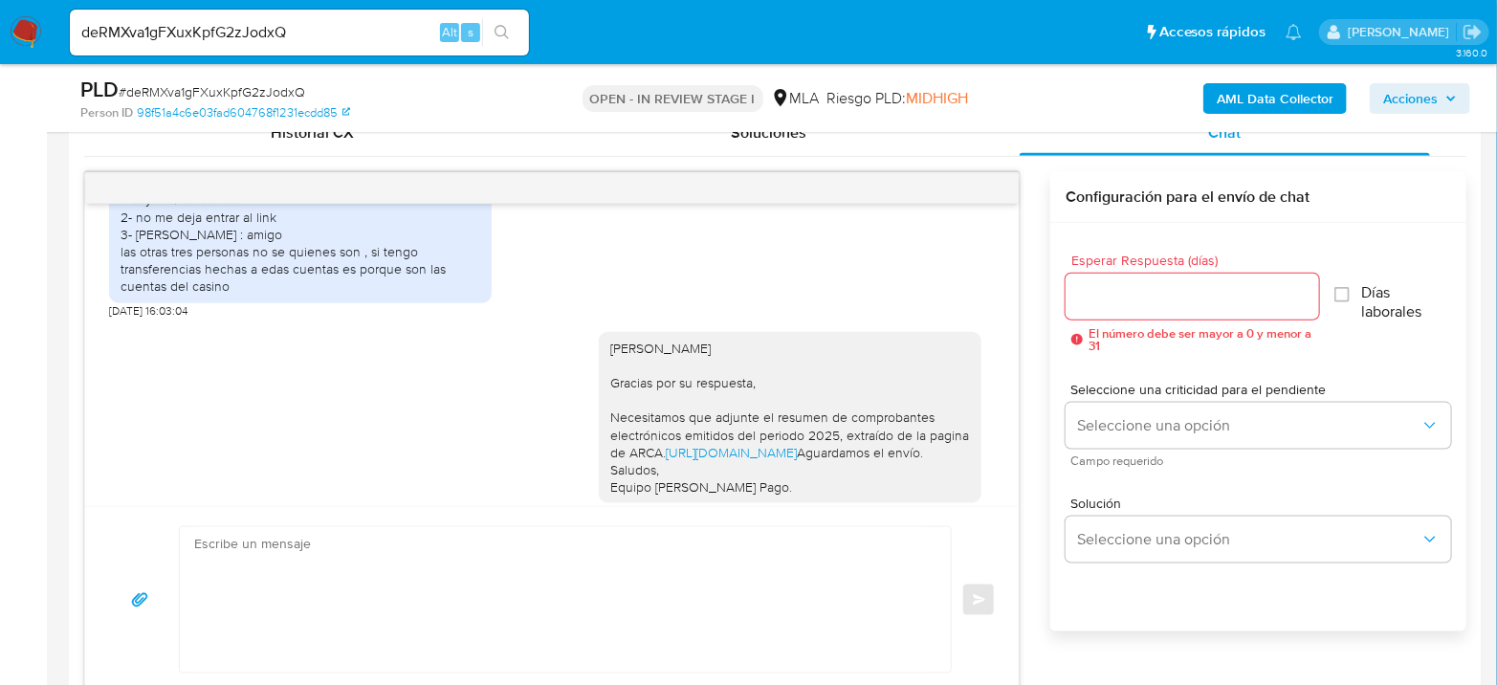
drag, startPoint x: 845, startPoint y: 238, endPoint x: 910, endPoint y: 234, distance: 65.1
copy span "10/09/2025"
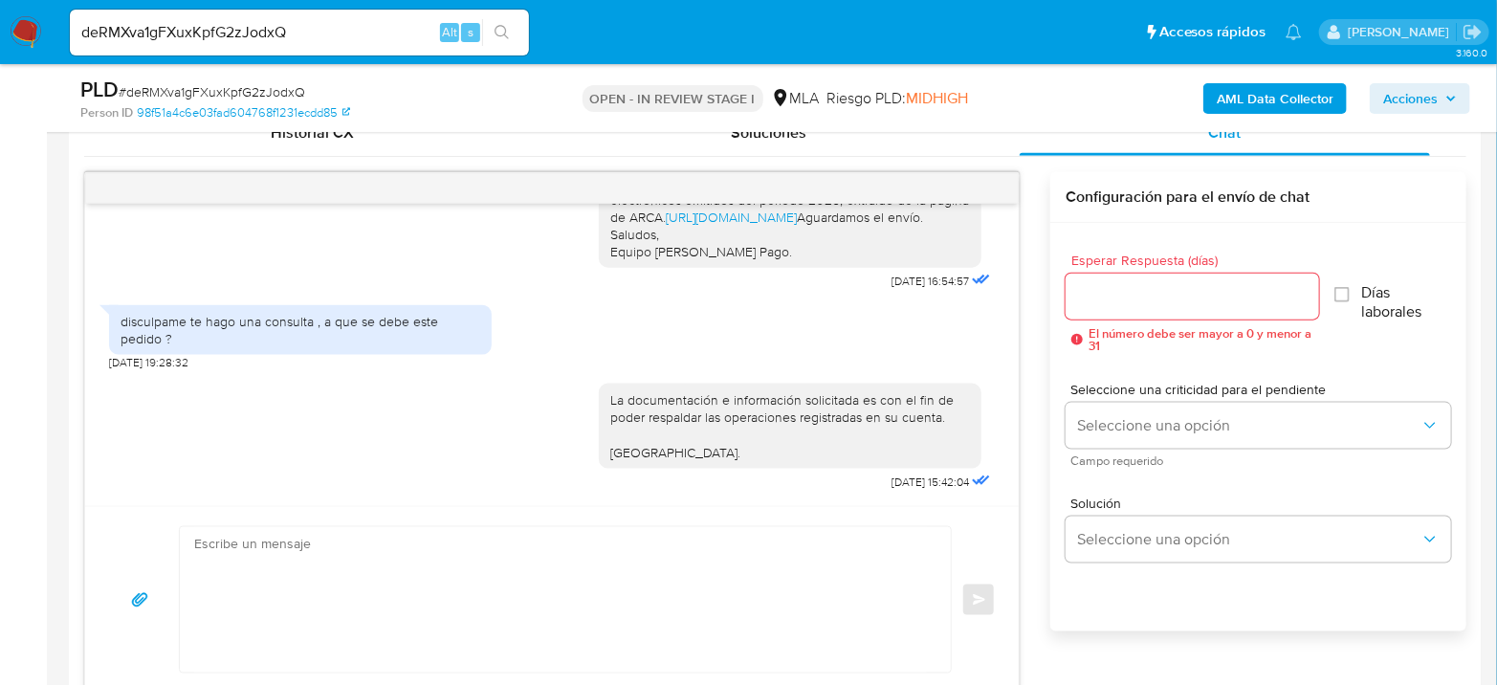
scroll to position [2767, 0]
drag, startPoint x: 886, startPoint y: 289, endPoint x: 908, endPoint y: 285, distance: 22.3
click at [908, 286] on div "Hola Emanuel Gorjón Gracias por su respuesta, Necesitamos que adjunte el resume…" at bounding box center [797, 189] width 396 height 212
copy span "11/09/2025"
drag, startPoint x: 858, startPoint y: 479, endPoint x: 909, endPoint y: 483, distance: 51.8
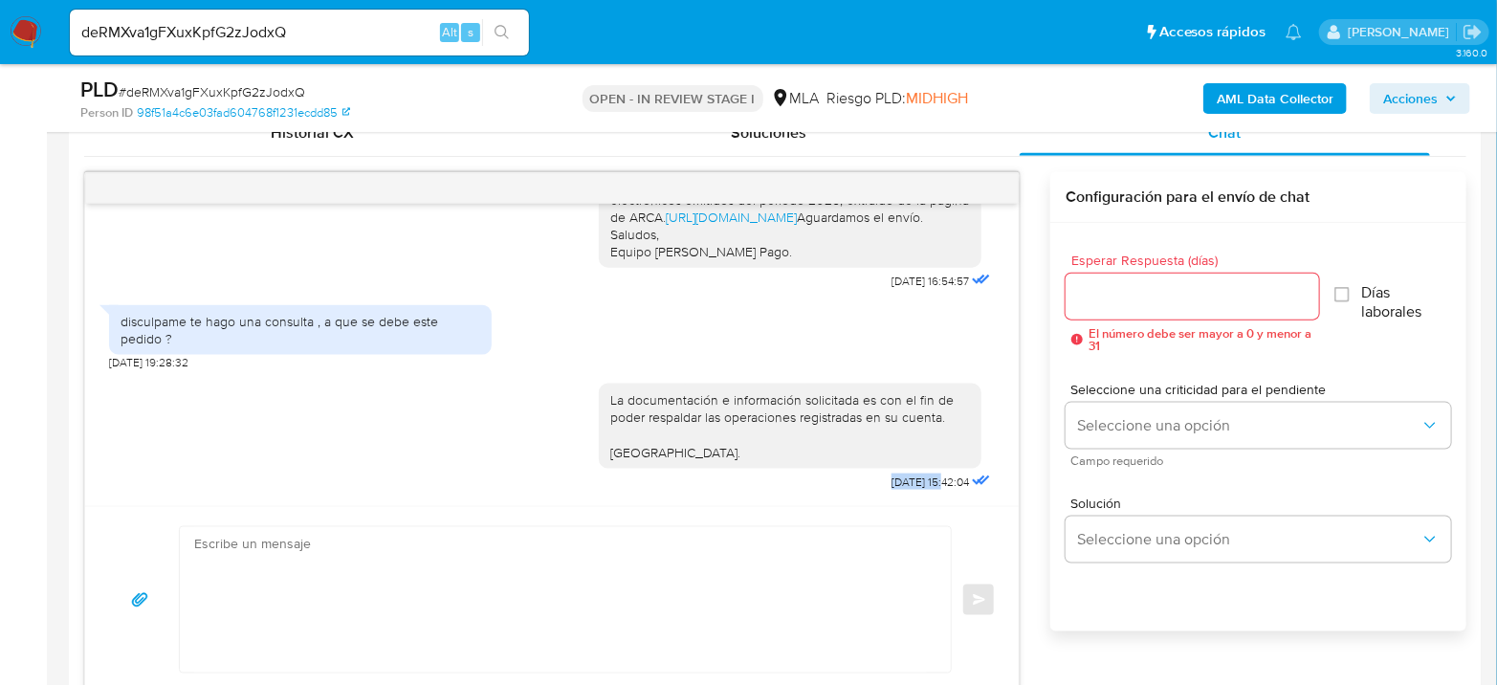
click at [909, 483] on div "La documentación e información solicitada es con el fin de poder respaldar las …" at bounding box center [797, 432] width 396 height 125
copy span "12/09/2025"
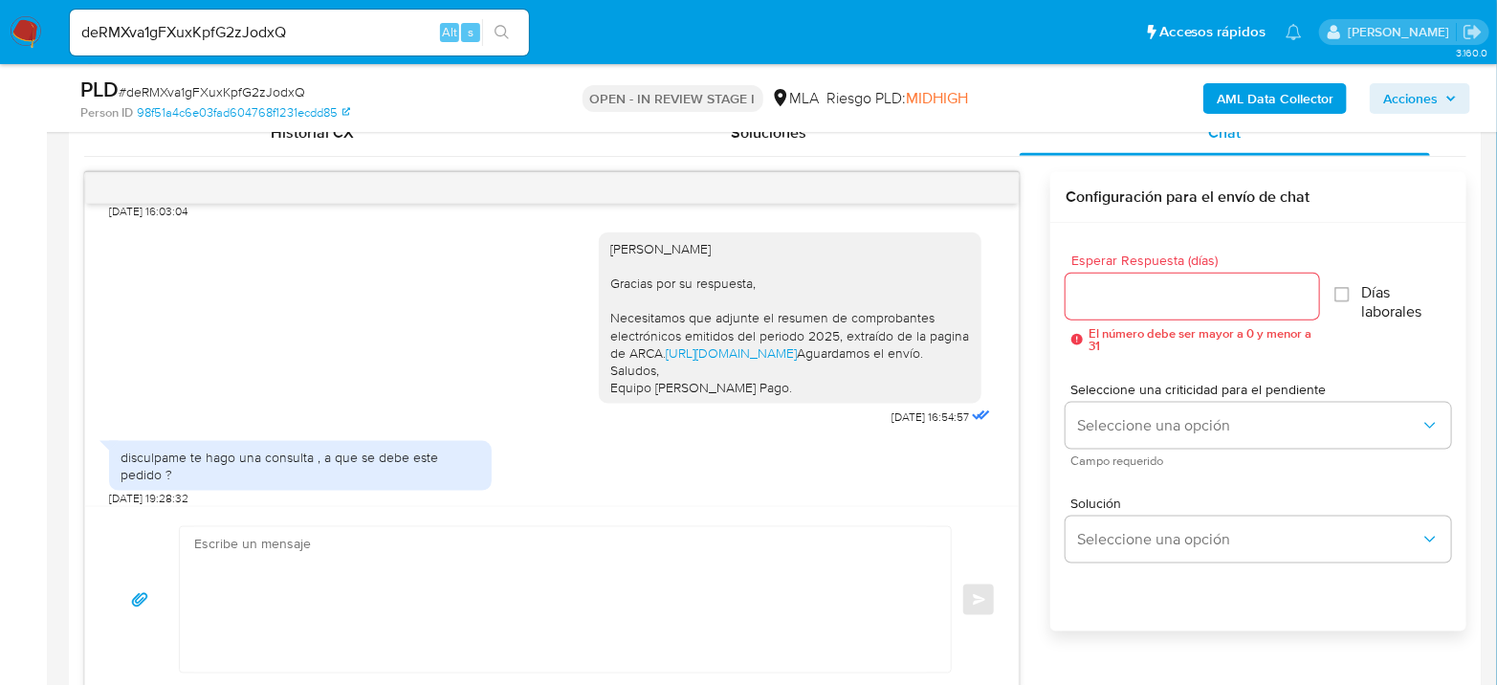
scroll to position [2448, 0]
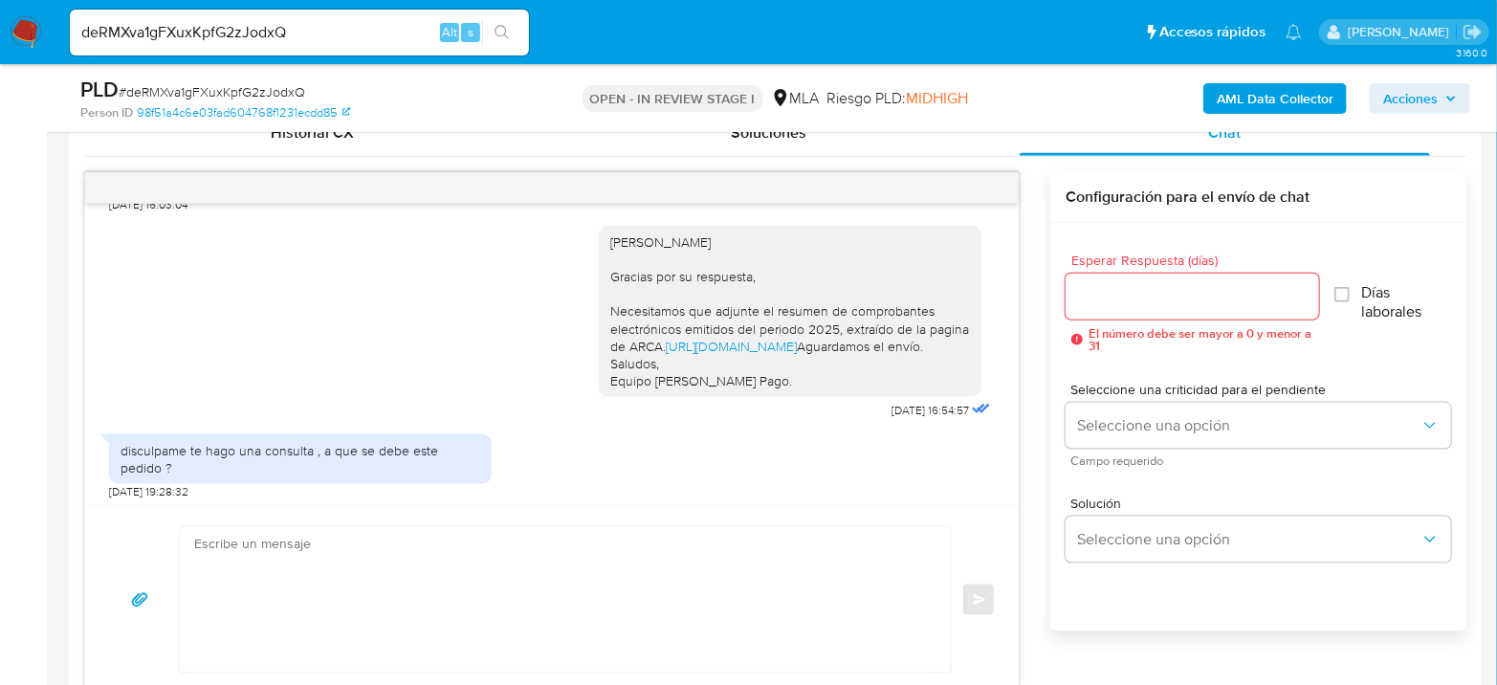
drag, startPoint x: 138, startPoint y: 265, endPoint x: 306, endPoint y: 270, distance: 168.4
click at [306, 188] on div "1- soy monotributista 2- no me deja entrar al link 3- Tomas agustin marino : am…" at bounding box center [300, 136] width 360 height 104
drag, startPoint x: 307, startPoint y: 266, endPoint x: 138, endPoint y: 270, distance: 169.3
click at [138, 188] on div "1- soy monotributista 2- no me deja entrar al link 3- Tomas agustin marino : am…" at bounding box center [300, 136] width 360 height 104
copy div "Tomas agustin marino : amigo"
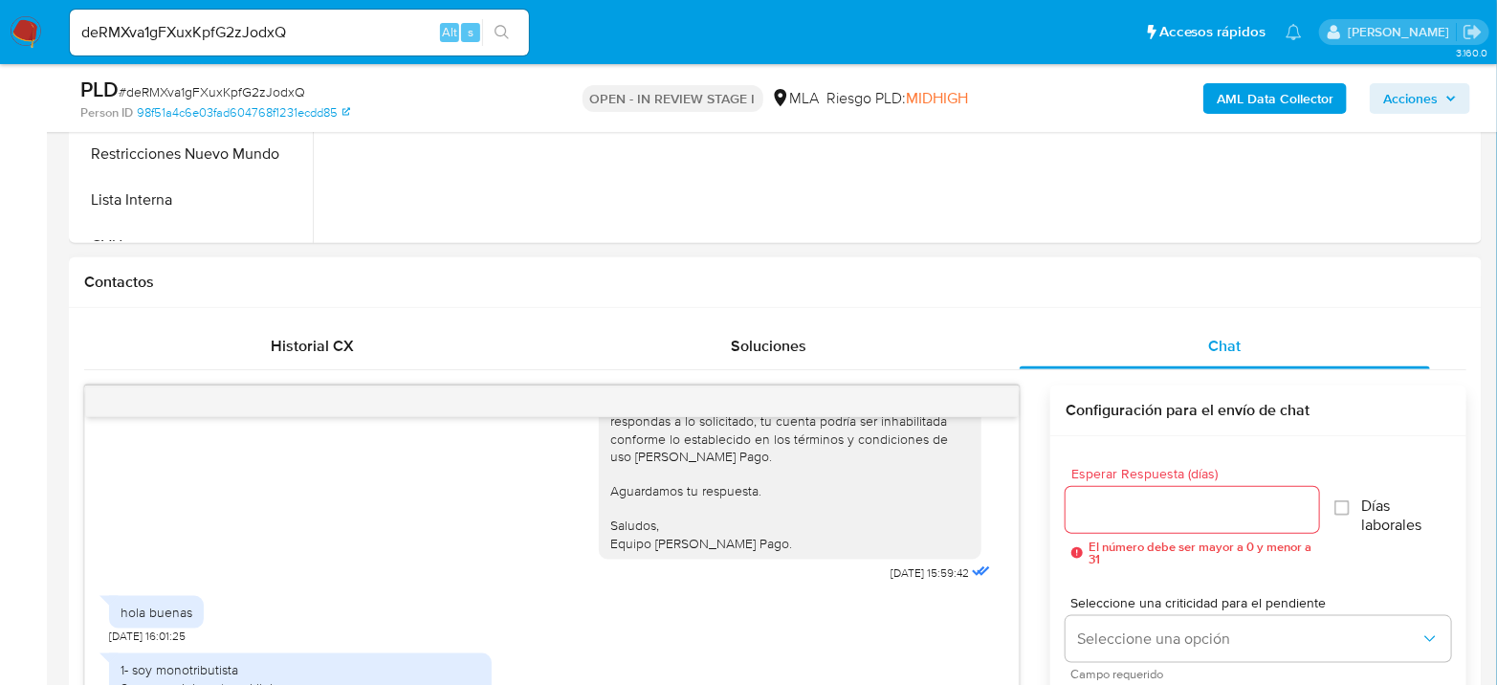
scroll to position [2024, 0]
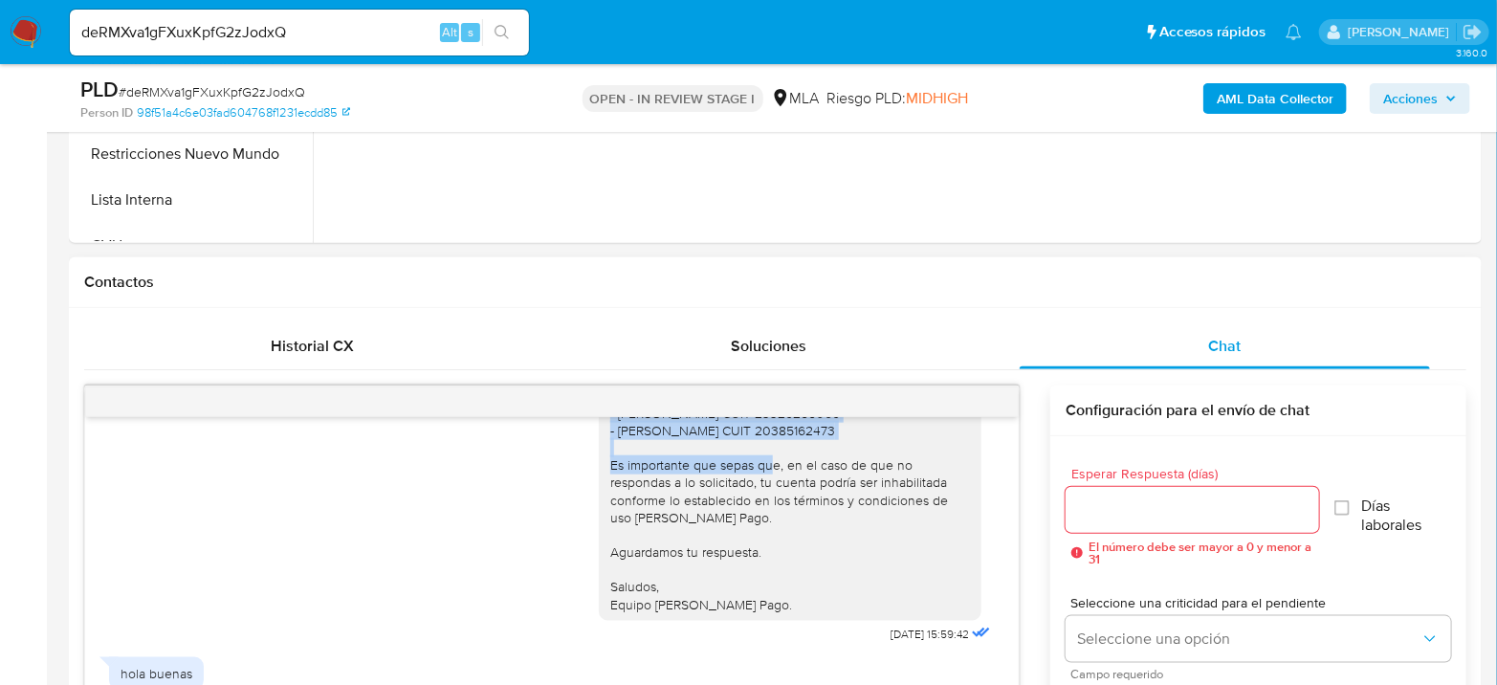
drag, startPoint x: 604, startPoint y: 465, endPoint x: 846, endPoint y: 494, distance: 243.8
click at [846, 494] on div "Hola Emanuel Gorjón Agradecemos su respuesta. Con el fin de complementar la mis…" at bounding box center [790, 334] width 360 height 557
copy div "Leonardo Ariel Gallardo CUIT 23440702759 - Agustin Luis Vaca CUIT 23329255069 -…"
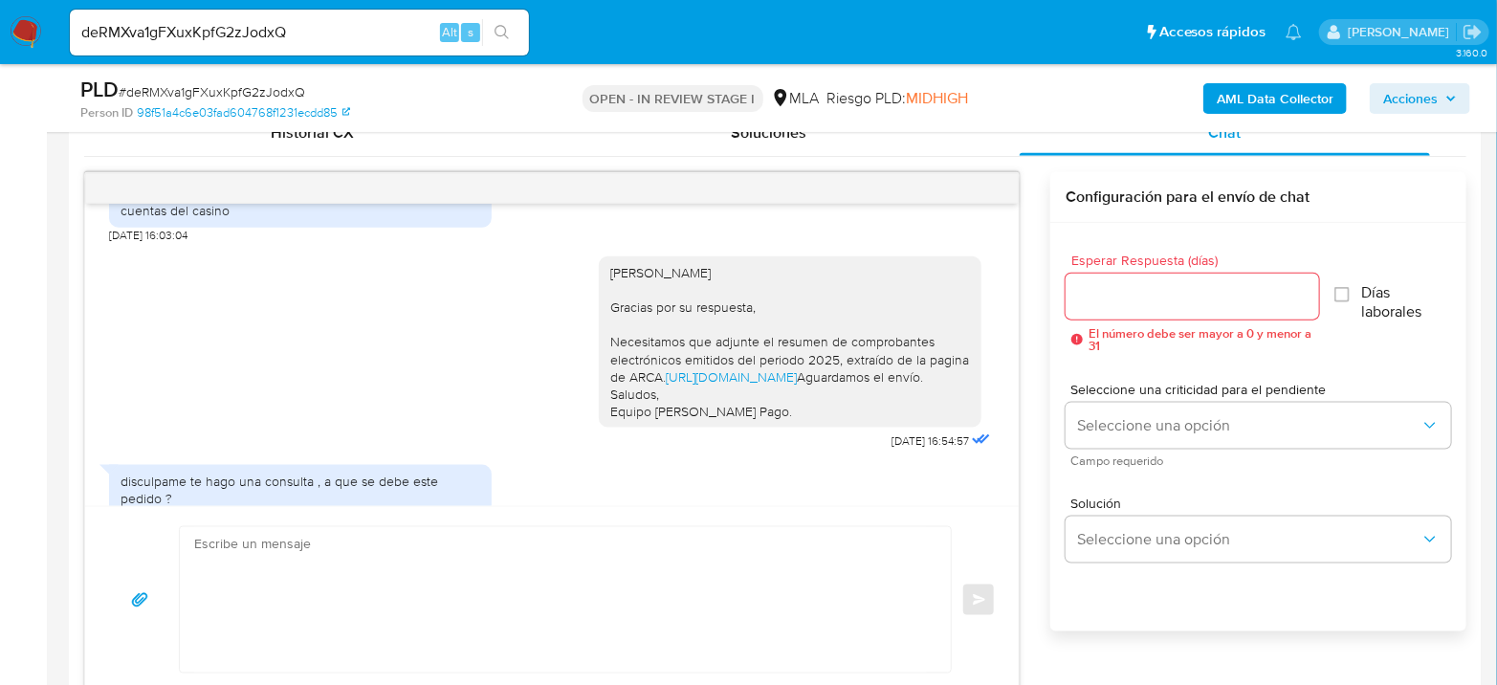
scroll to position [2448, 0]
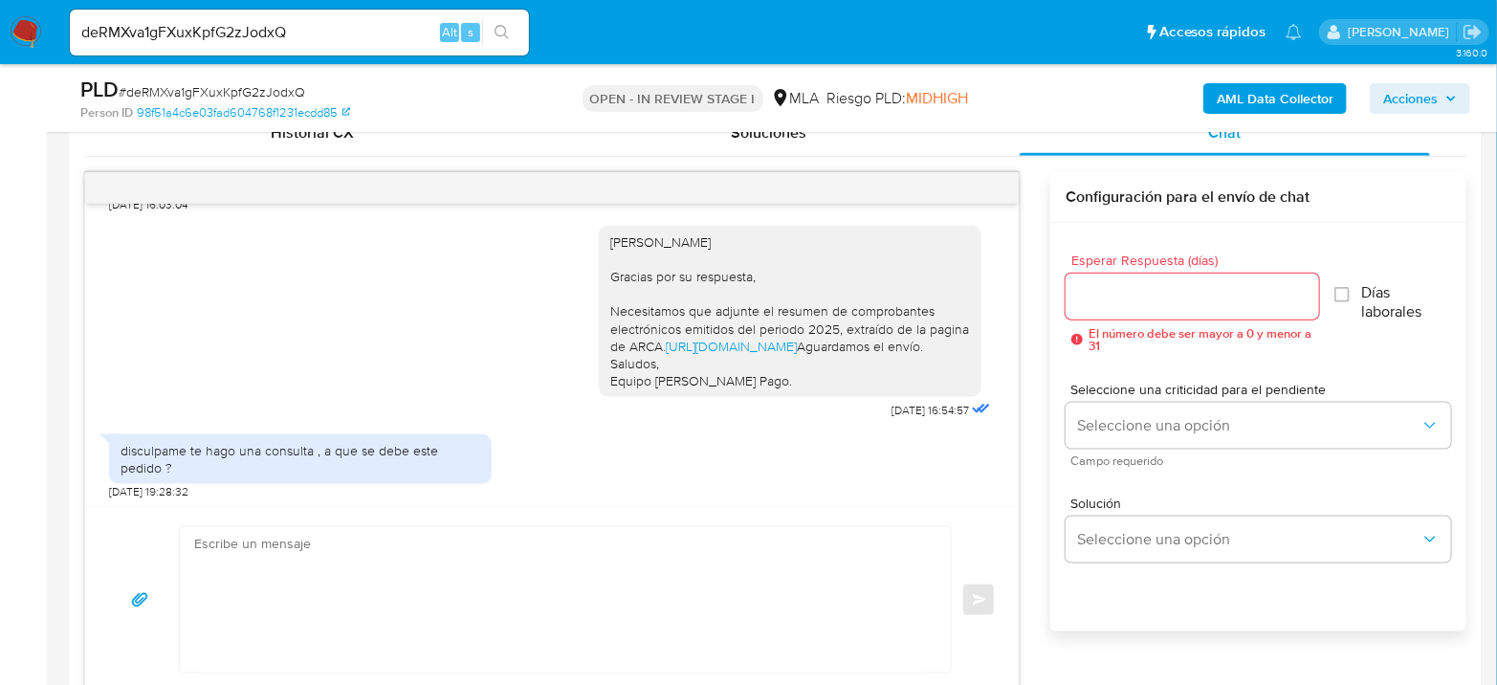
drag, startPoint x: 253, startPoint y: 284, endPoint x: 385, endPoint y: 318, distance: 136.4
click at [385, 188] on div "1- soy monotributista 2- no me deja entrar al link 3- Tomas agustin marino : am…" at bounding box center [300, 136] width 360 height 104
copy div "no se quienes son , si tengo transferencias hechas a edas cuentas es porque son…"
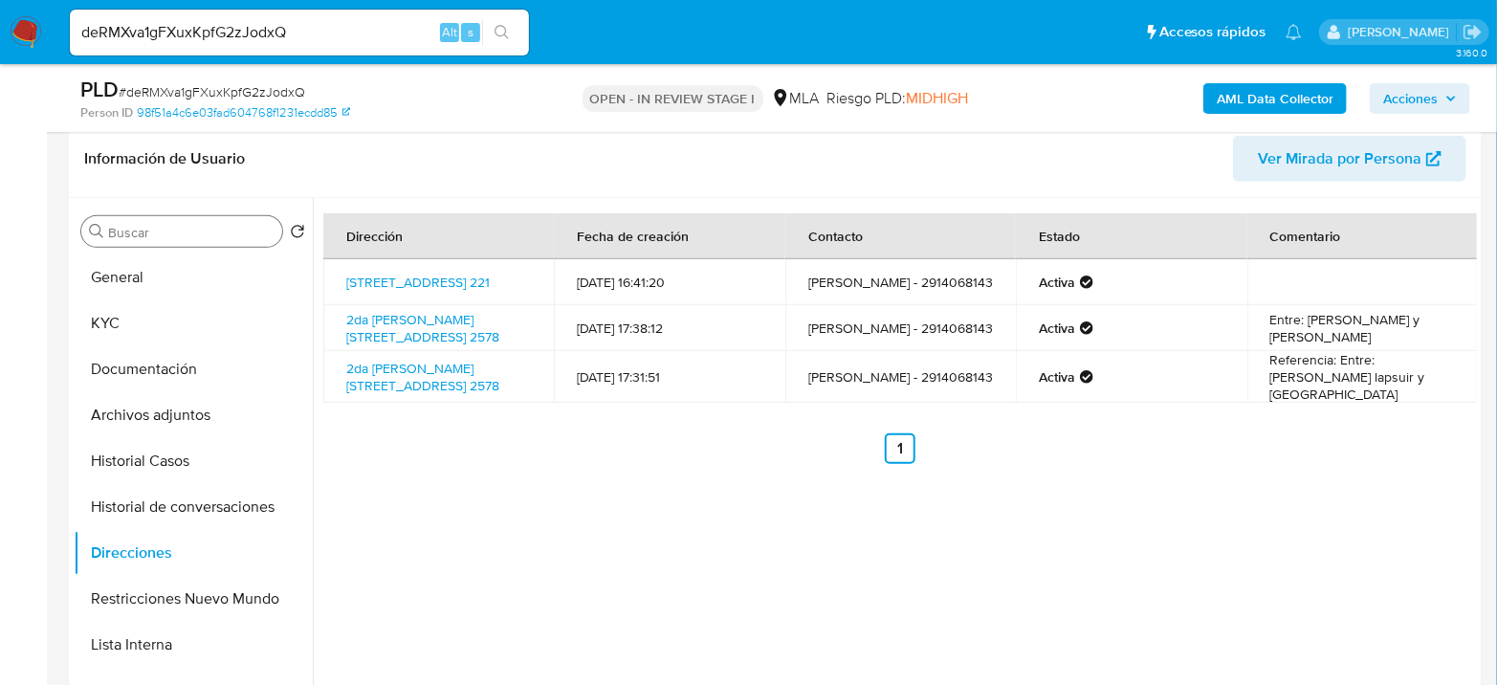
scroll to position [212, 0]
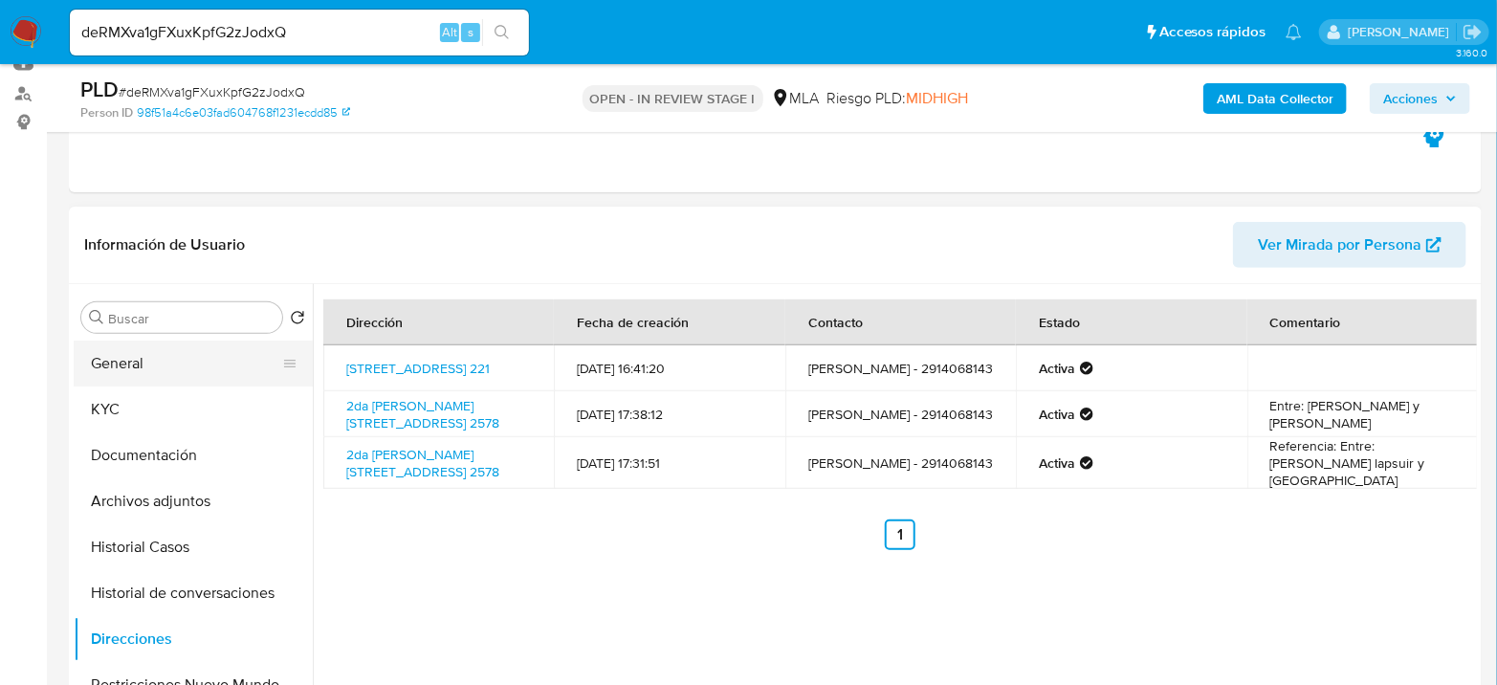
click at [159, 365] on button "General" at bounding box center [186, 363] width 224 height 46
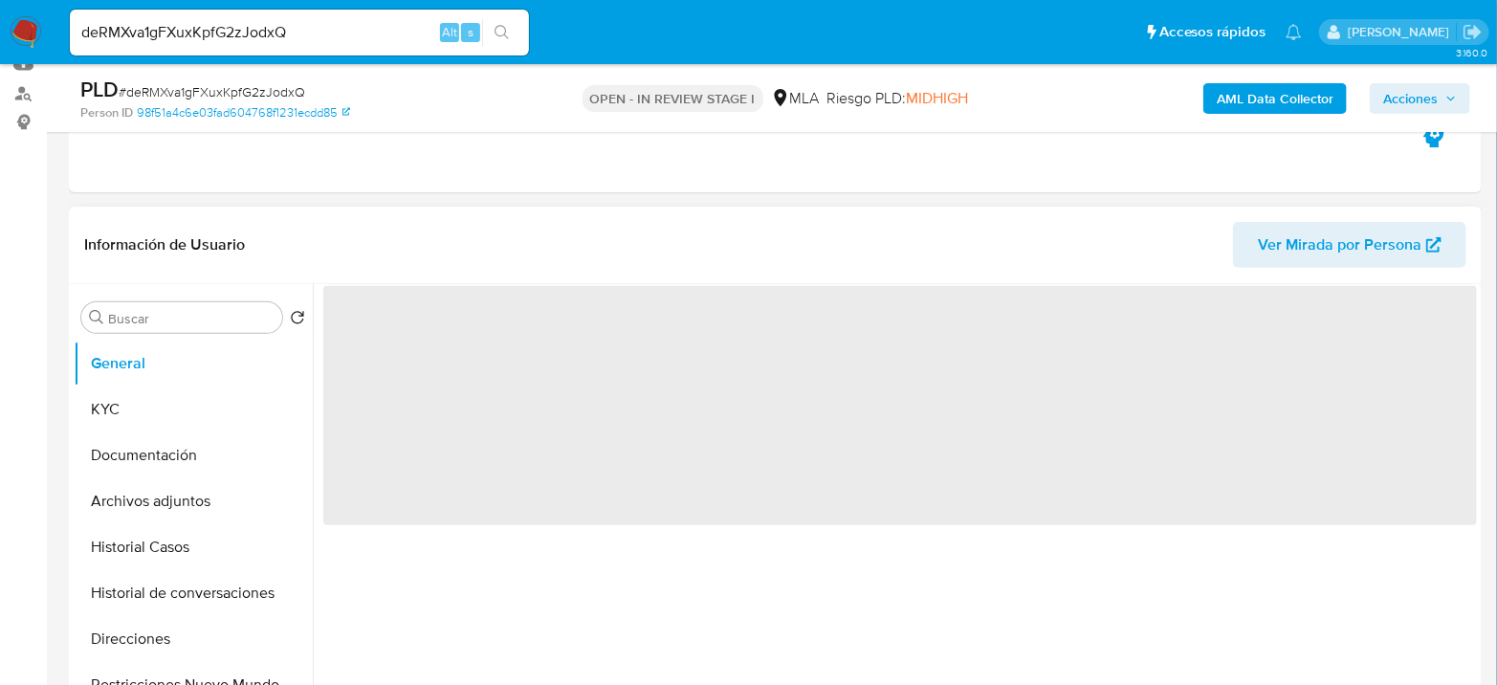
click at [371, 339] on span "‌" at bounding box center [899, 405] width 1153 height 239
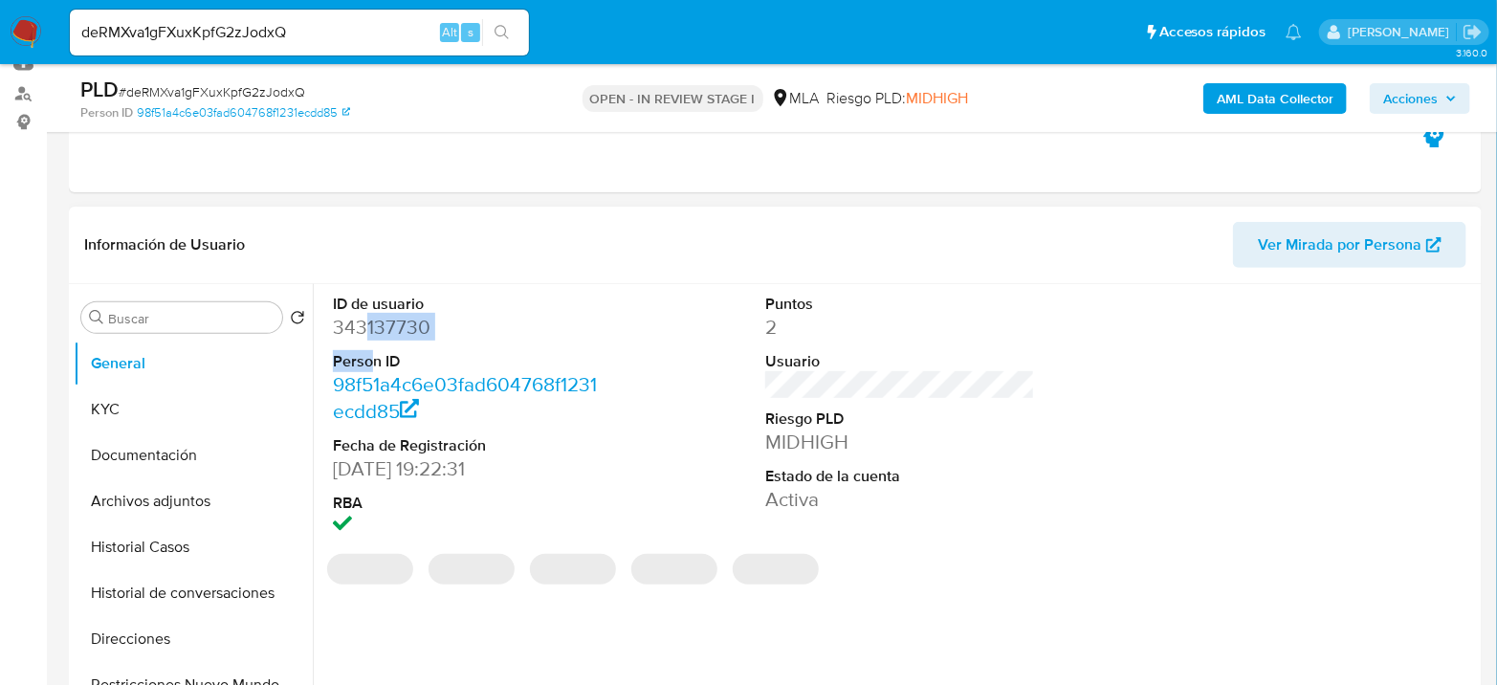
click at [368, 340] on dl "ID de usuario 343137730 Person ID 98f51a4c6e03fad604768f1231ecdd85 Fecha de Reg…" at bounding box center [468, 417] width 270 height 247
click at [369, 326] on dd "343137730" at bounding box center [468, 327] width 270 height 27
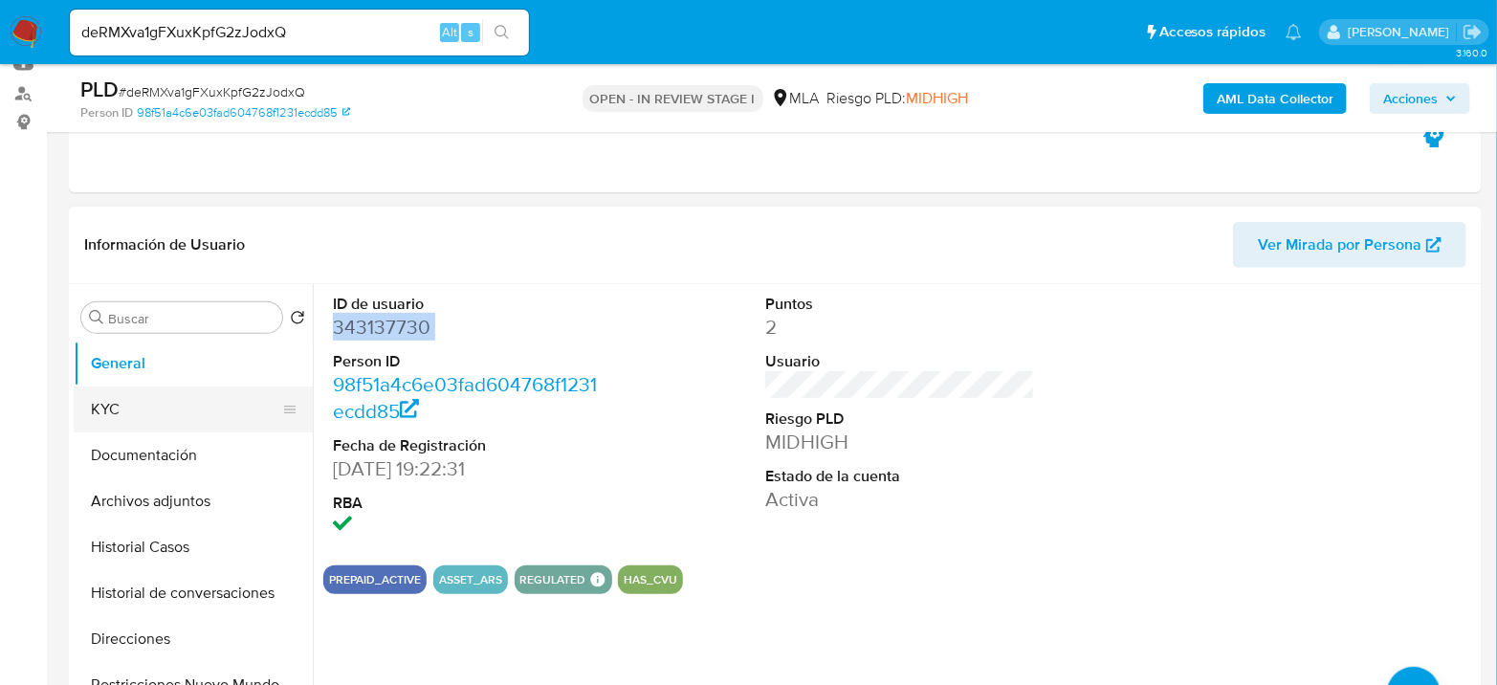
click at [196, 398] on button "KYC" at bounding box center [186, 409] width 224 height 46
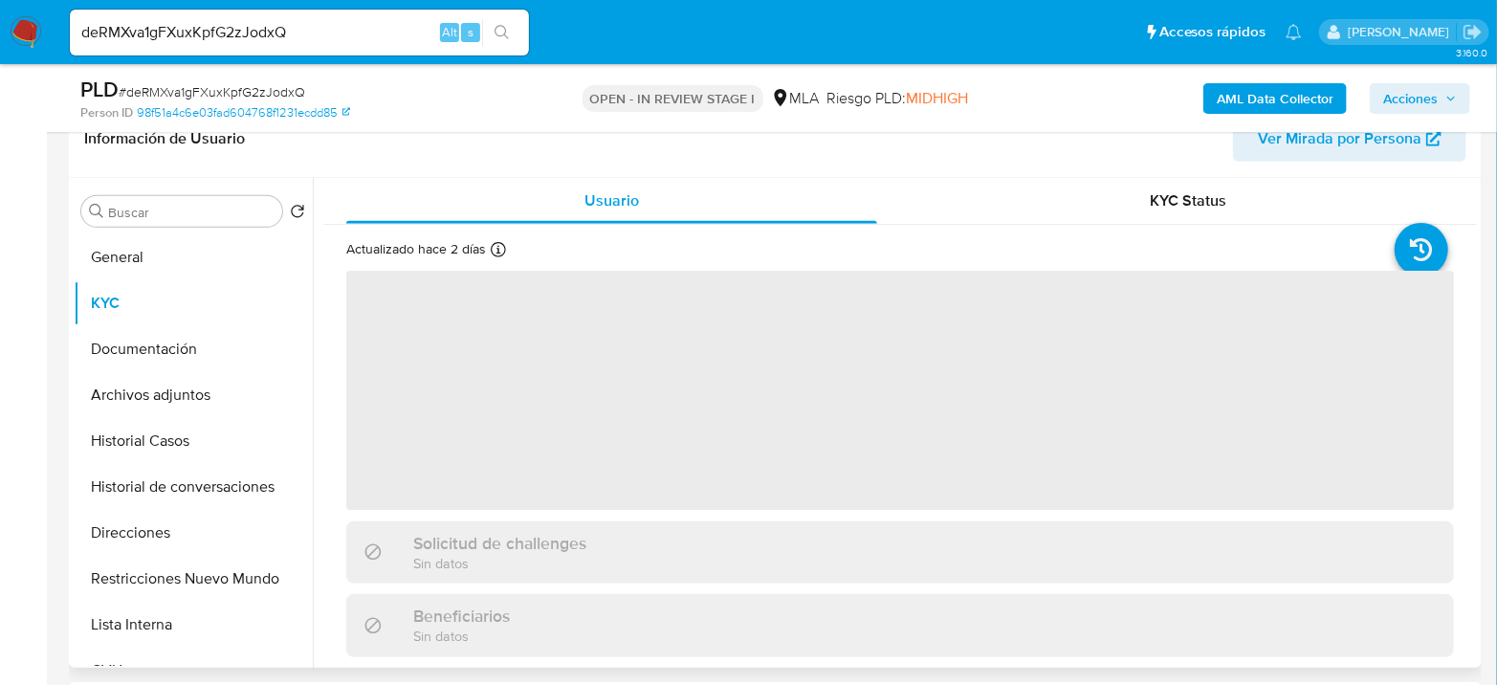
scroll to position [106, 0]
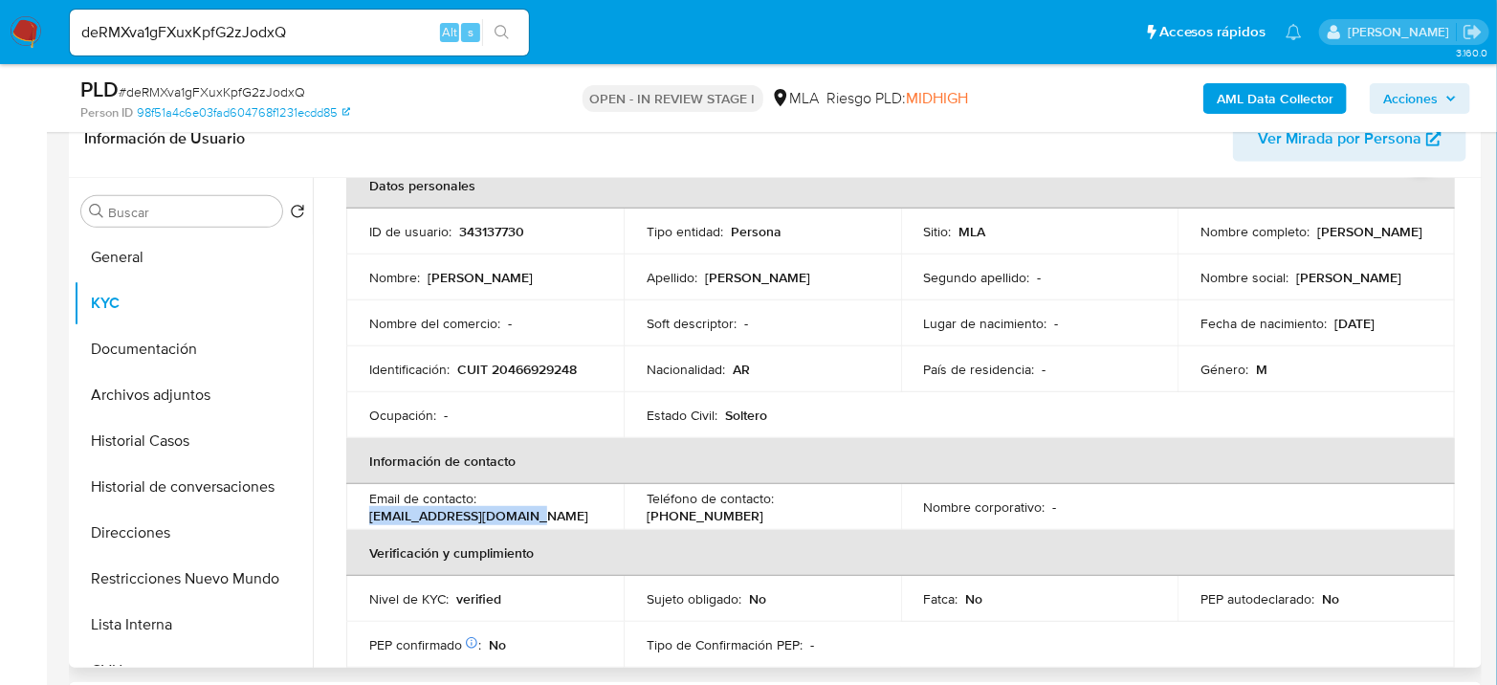
drag, startPoint x: 368, startPoint y: 511, endPoint x: 558, endPoint y: 513, distance: 189.4
click at [558, 513] on div "Email de contacto : gorjonemanuel@gmail.com" at bounding box center [484, 507] width 231 height 34
click at [137, 383] on button "Archivos adjuntos" at bounding box center [186, 395] width 224 height 46
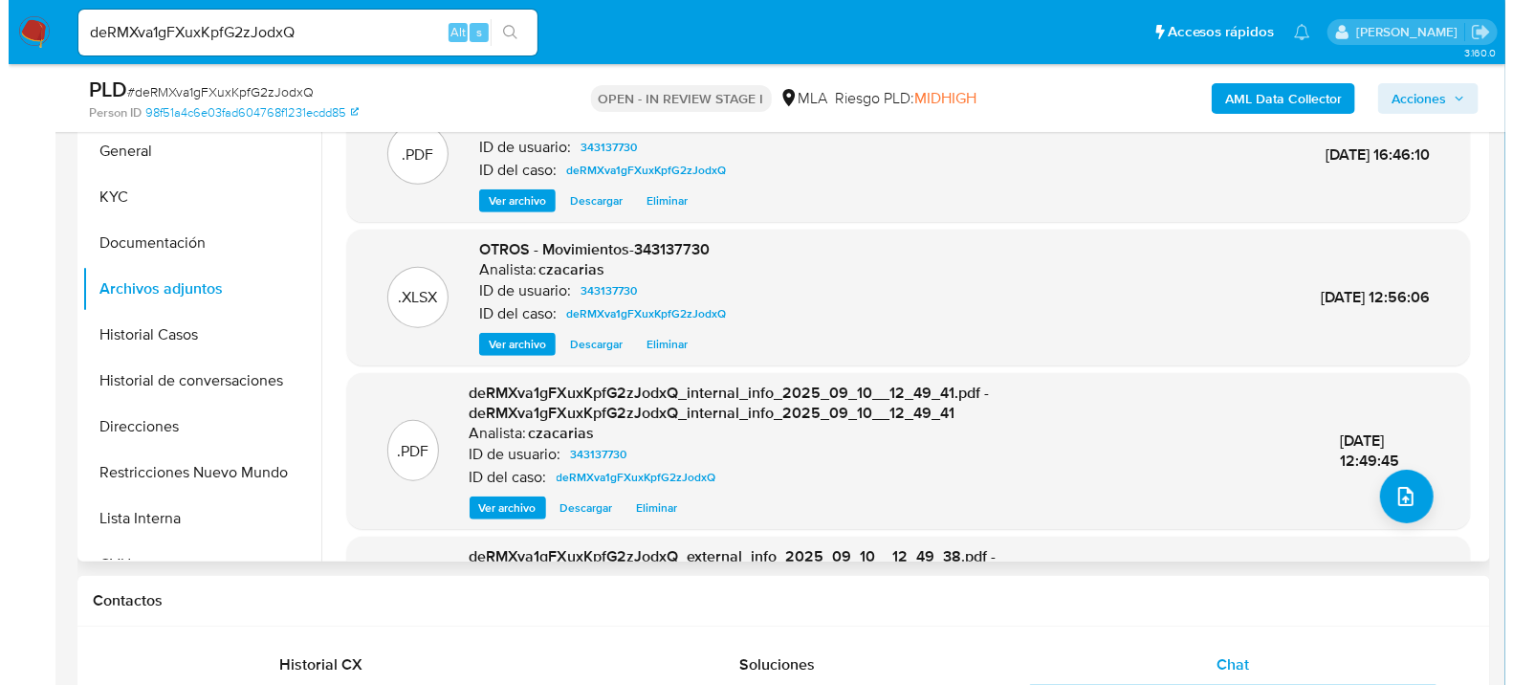
scroll to position [318, 0]
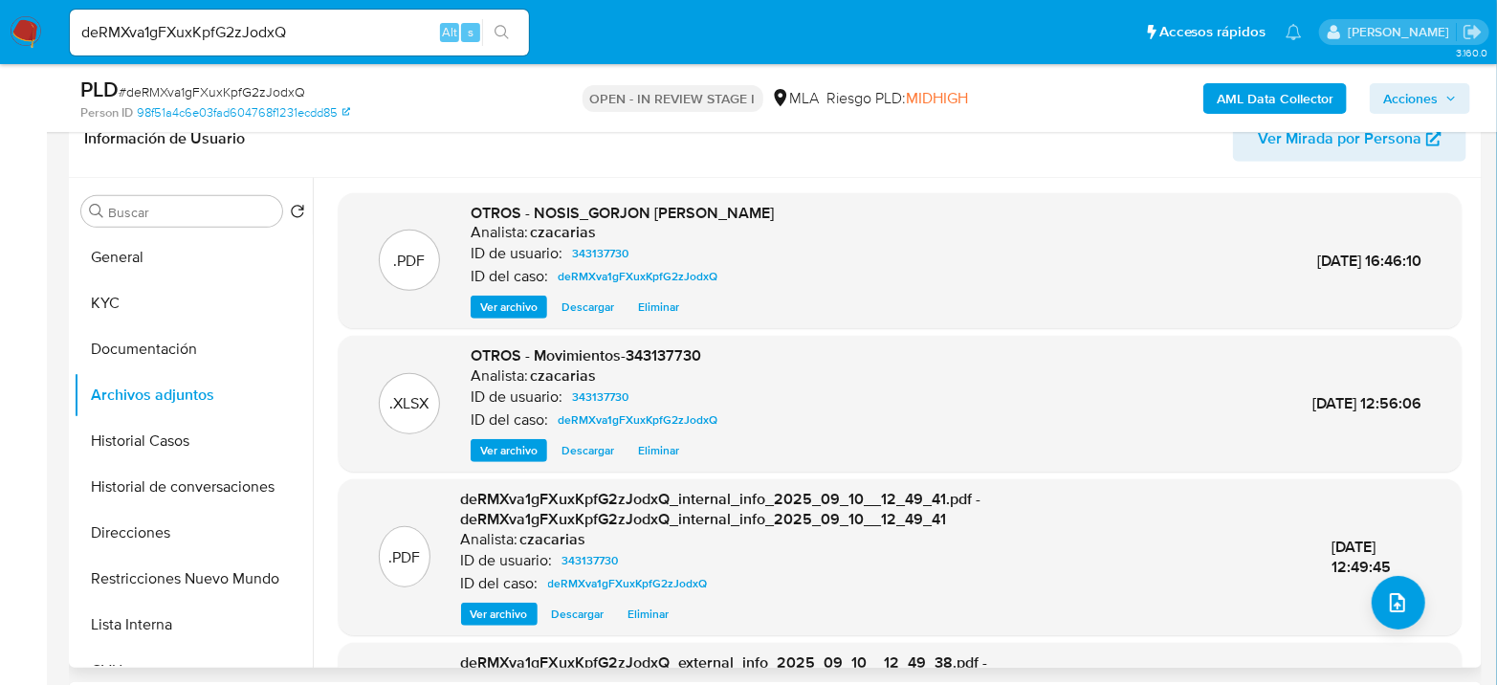
click at [527, 304] on span "Ver archivo" at bounding box center [508, 306] width 57 height 19
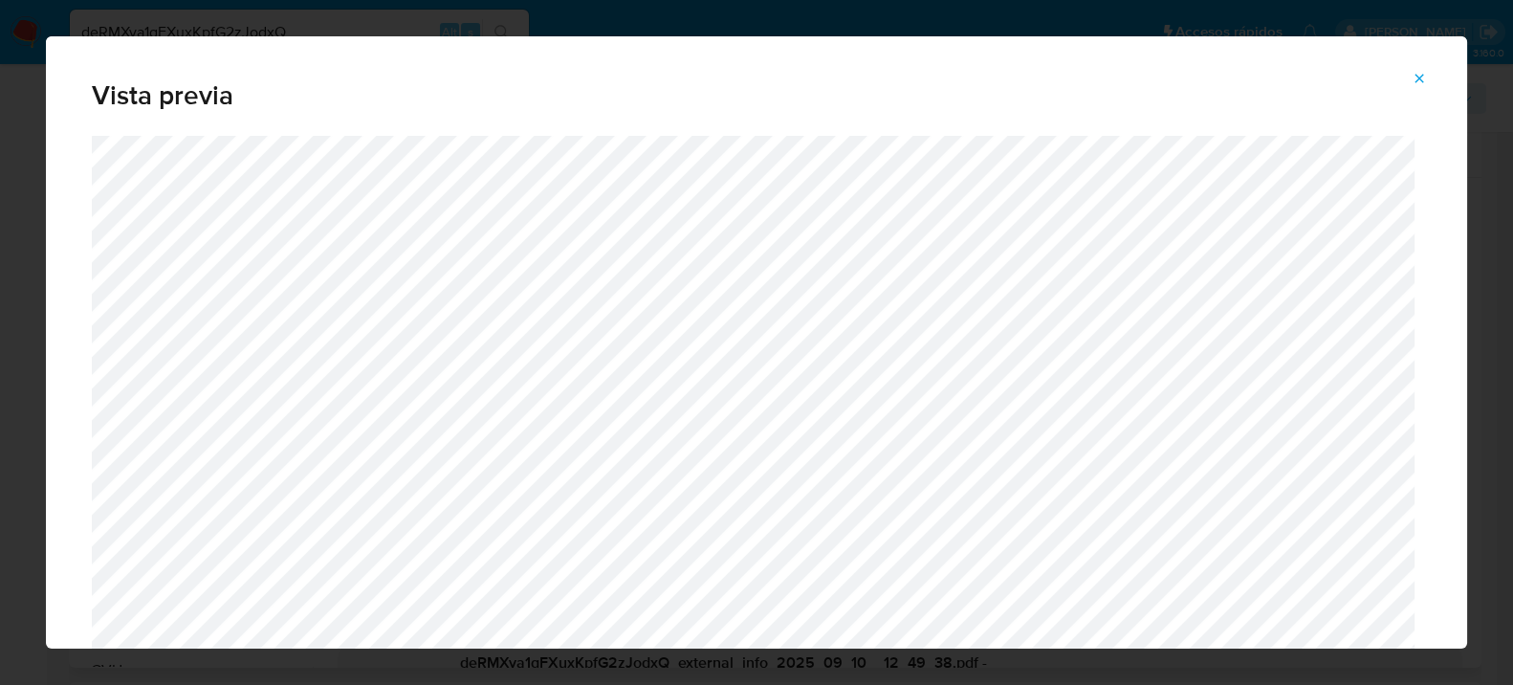
click at [1423, 76] on icon "Attachment preview" at bounding box center [1418, 78] width 15 height 15
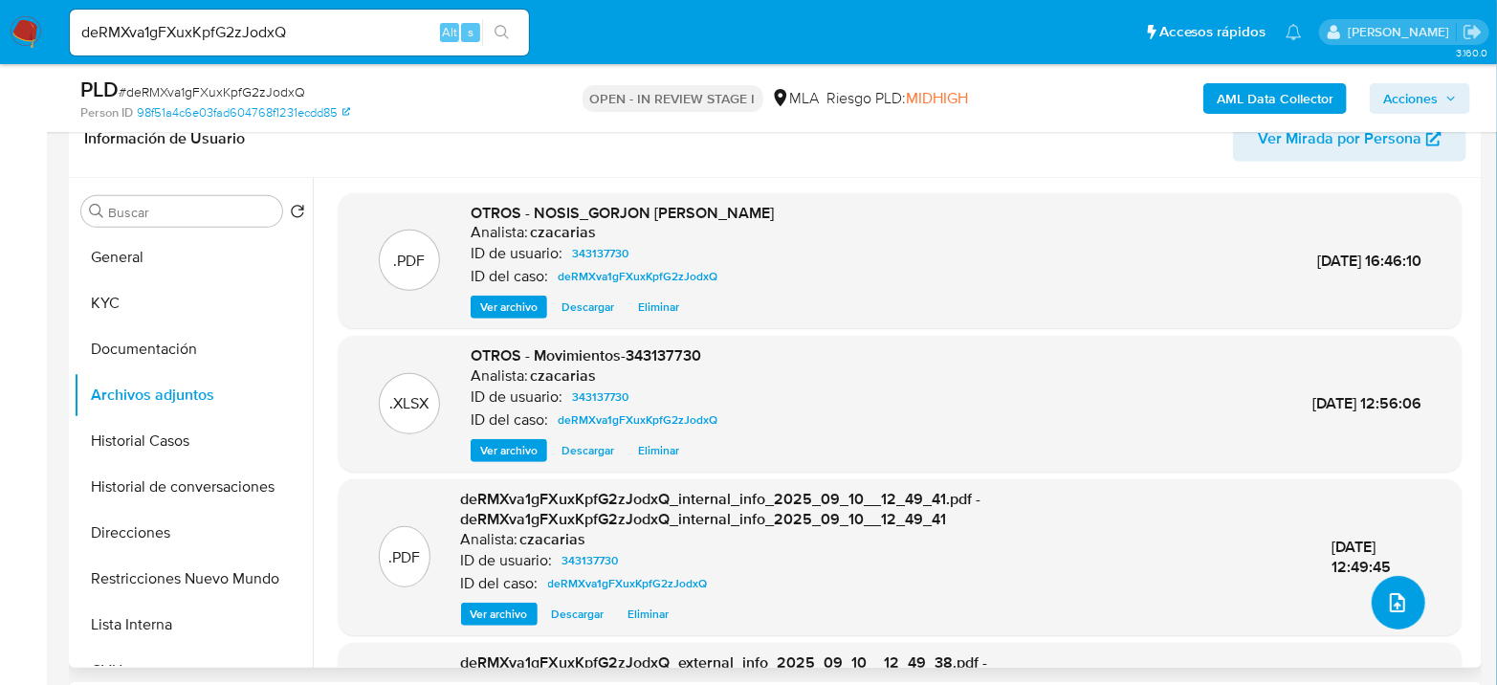
click at [1398, 602] on icon "upload-file" at bounding box center [1397, 602] width 23 height 23
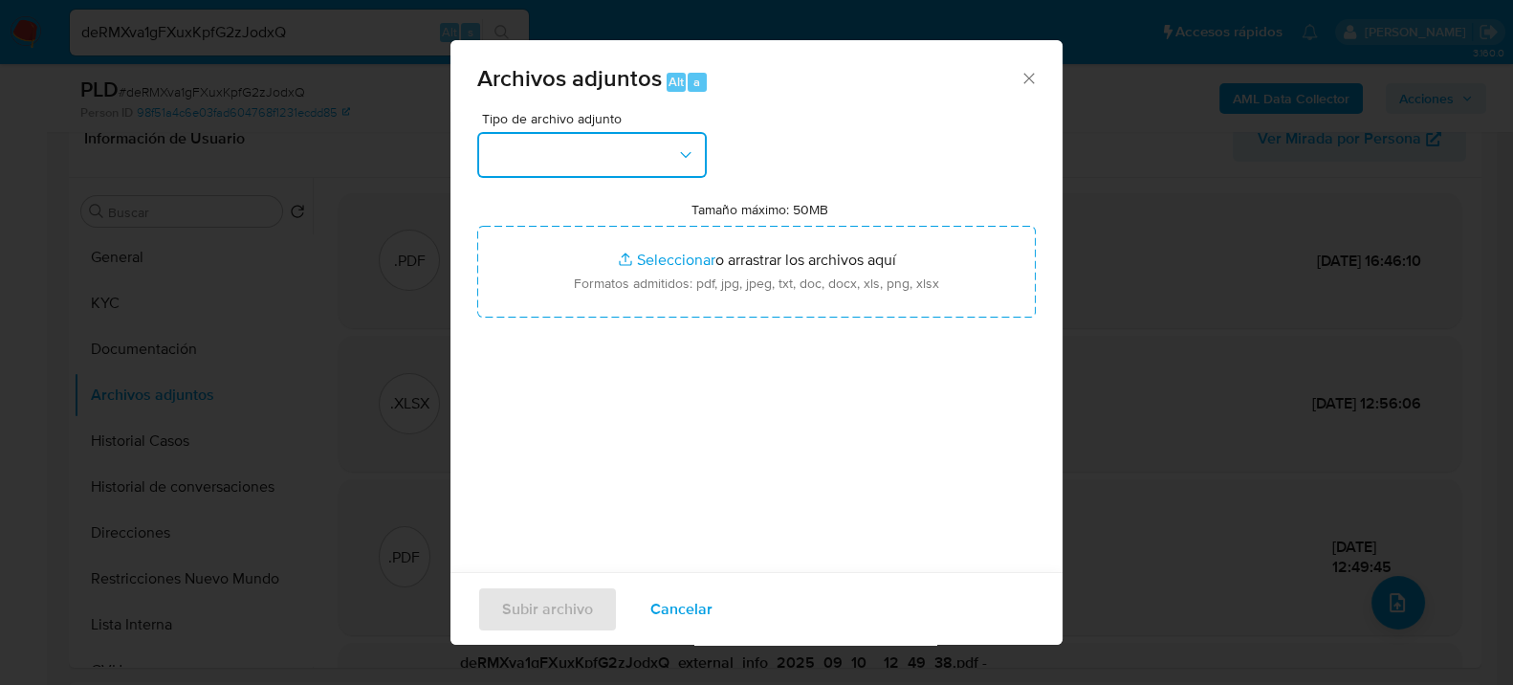
click at [633, 138] on button "button" at bounding box center [592, 155] width 230 height 46
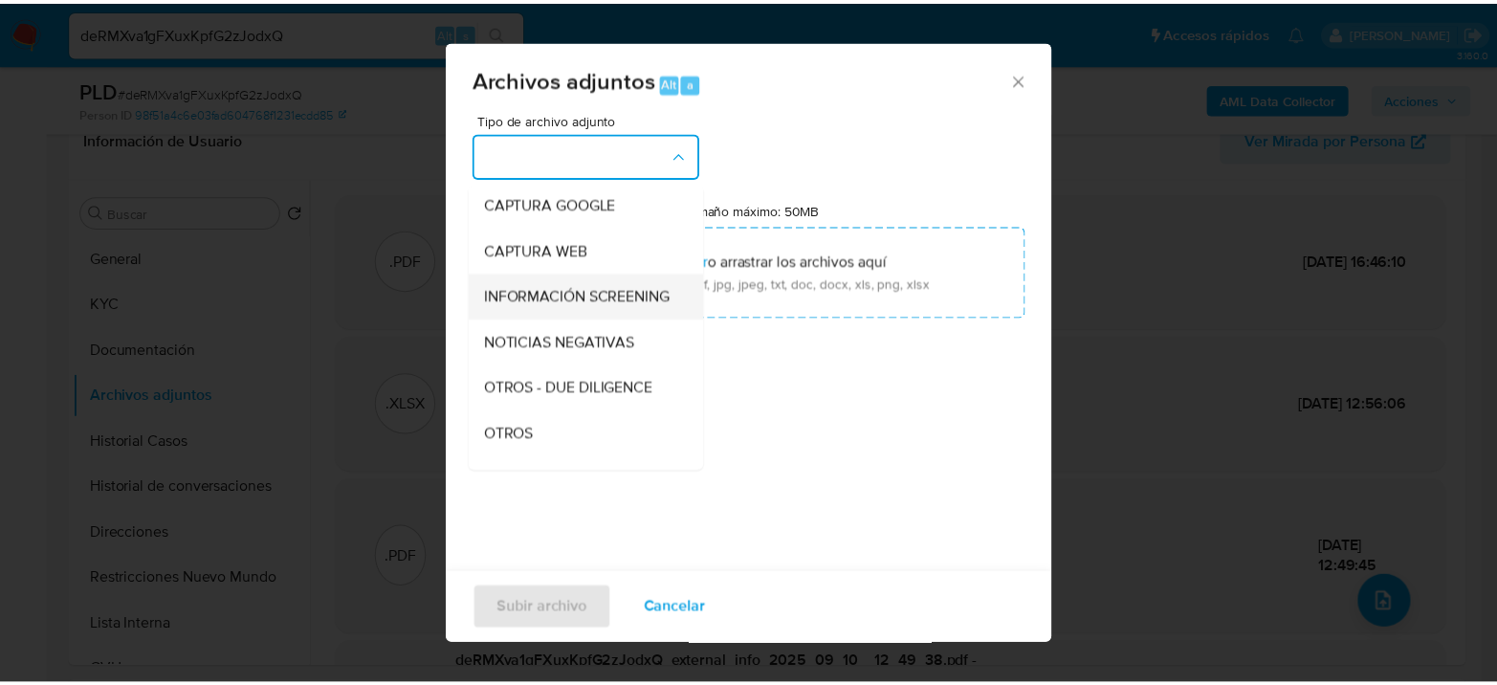
scroll to position [212, 0]
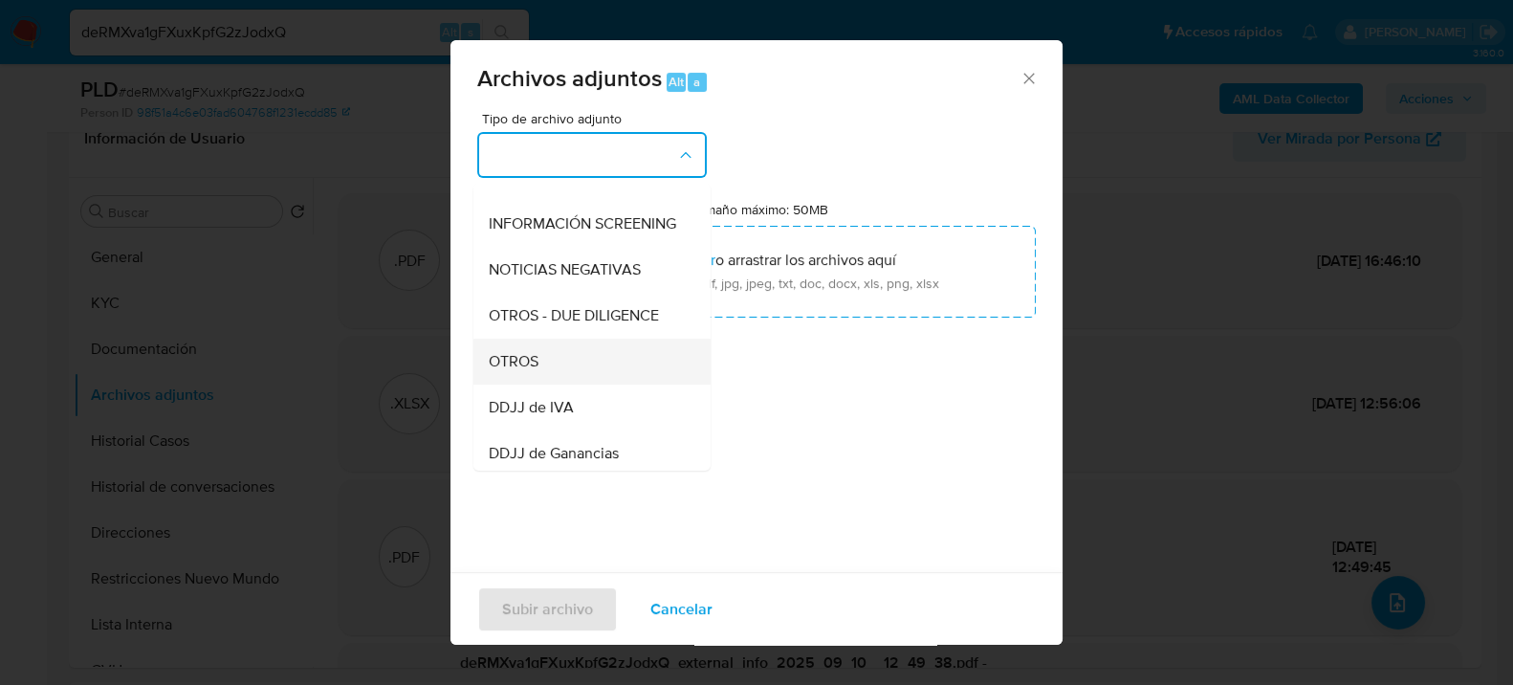
click at [560, 367] on div "OTROS" at bounding box center [586, 361] width 195 height 46
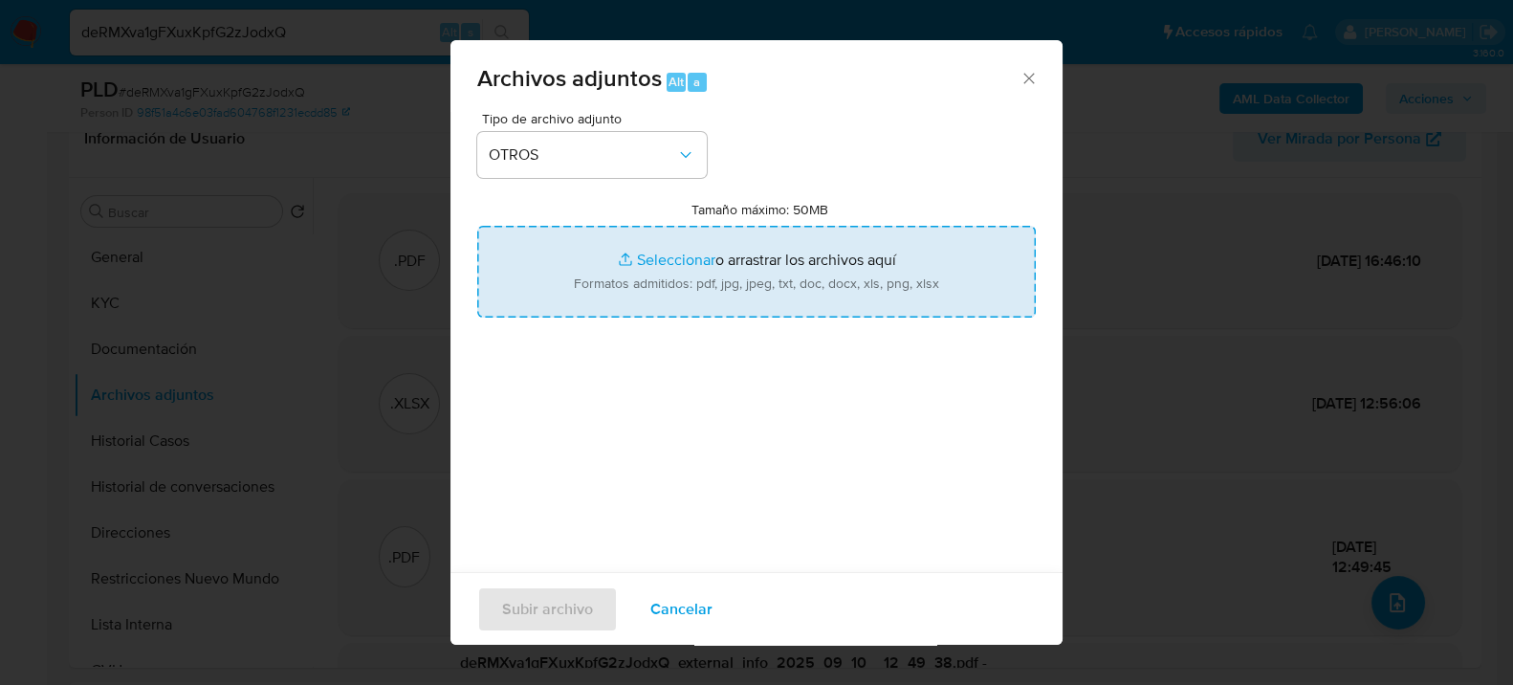
type input "C:\fakepath\Caselog deRMXva1gFXuxKpfG2zJodxQ_2025_07_18_02_03_40.docx"
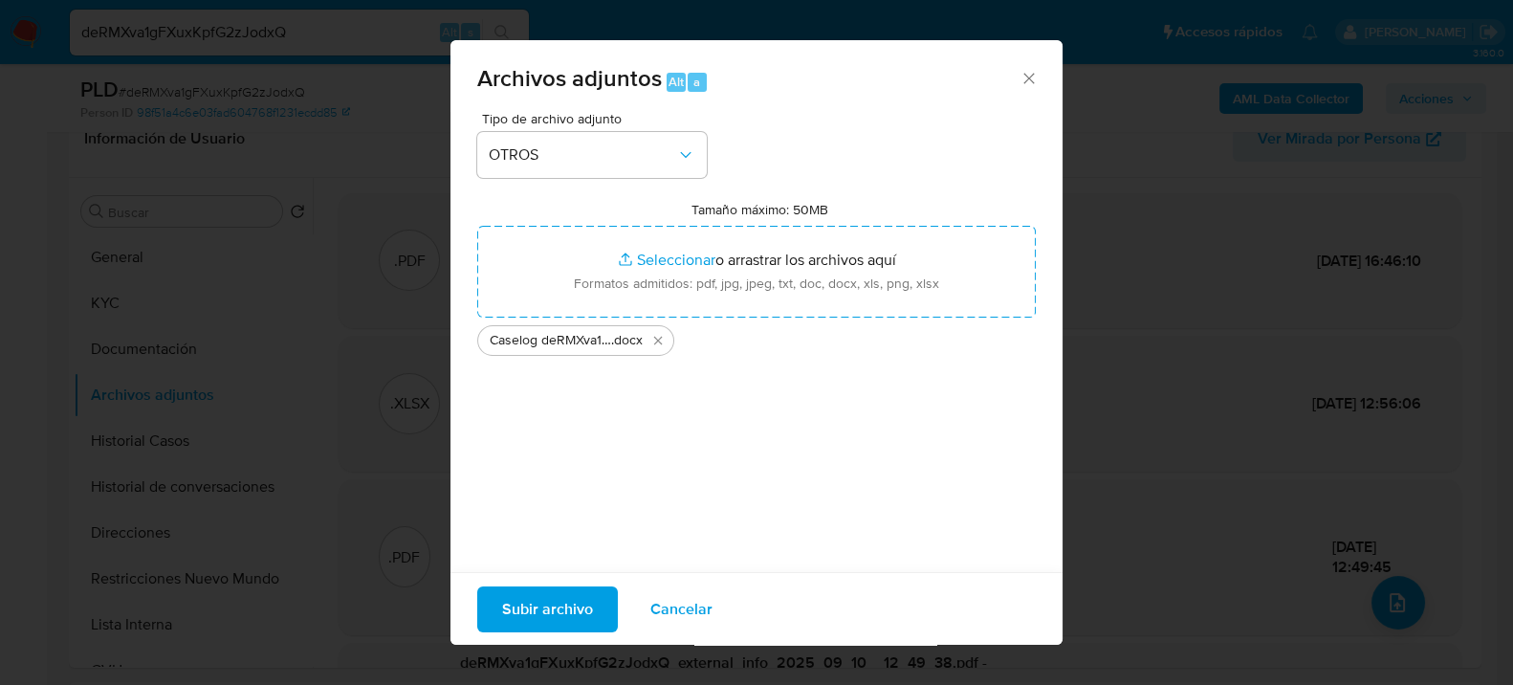
click at [560, 626] on span "Subir archivo" at bounding box center [547, 608] width 91 height 42
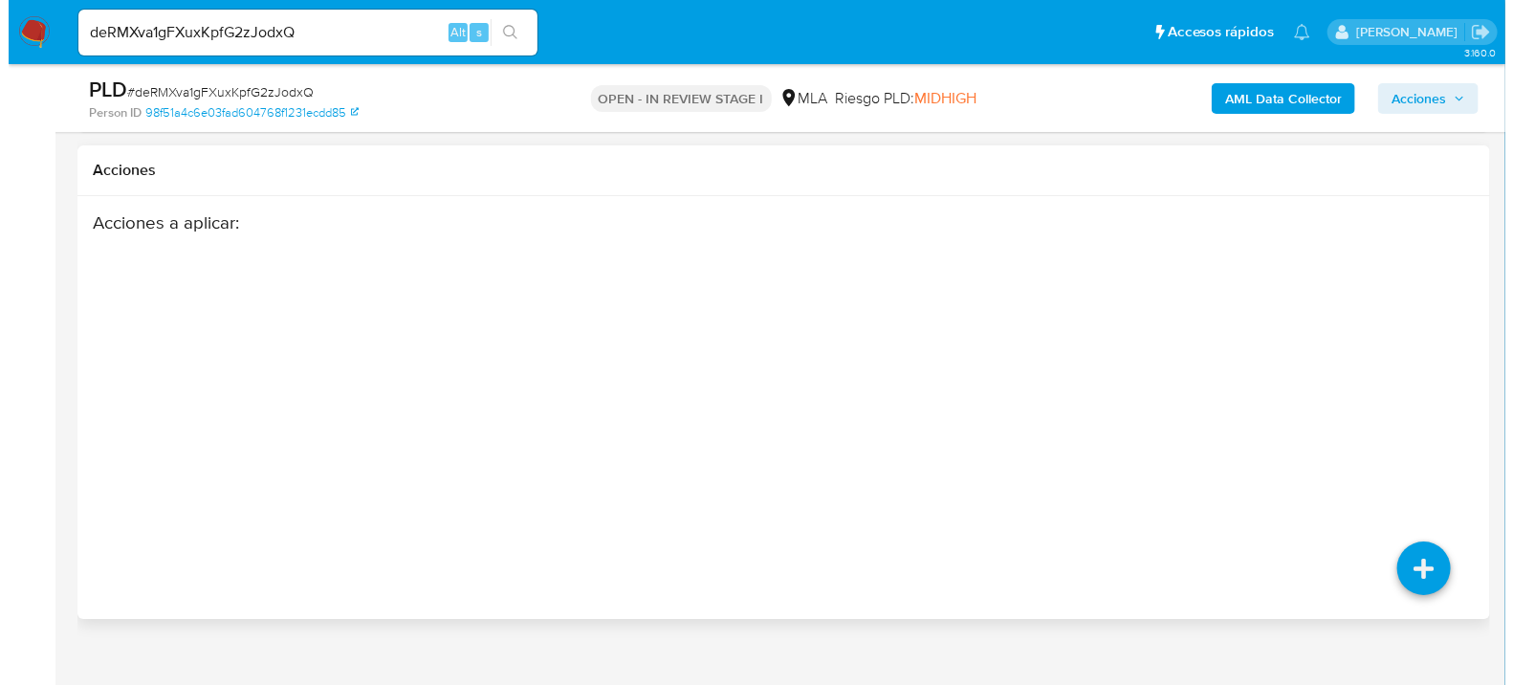
scroll to position [2918, 0]
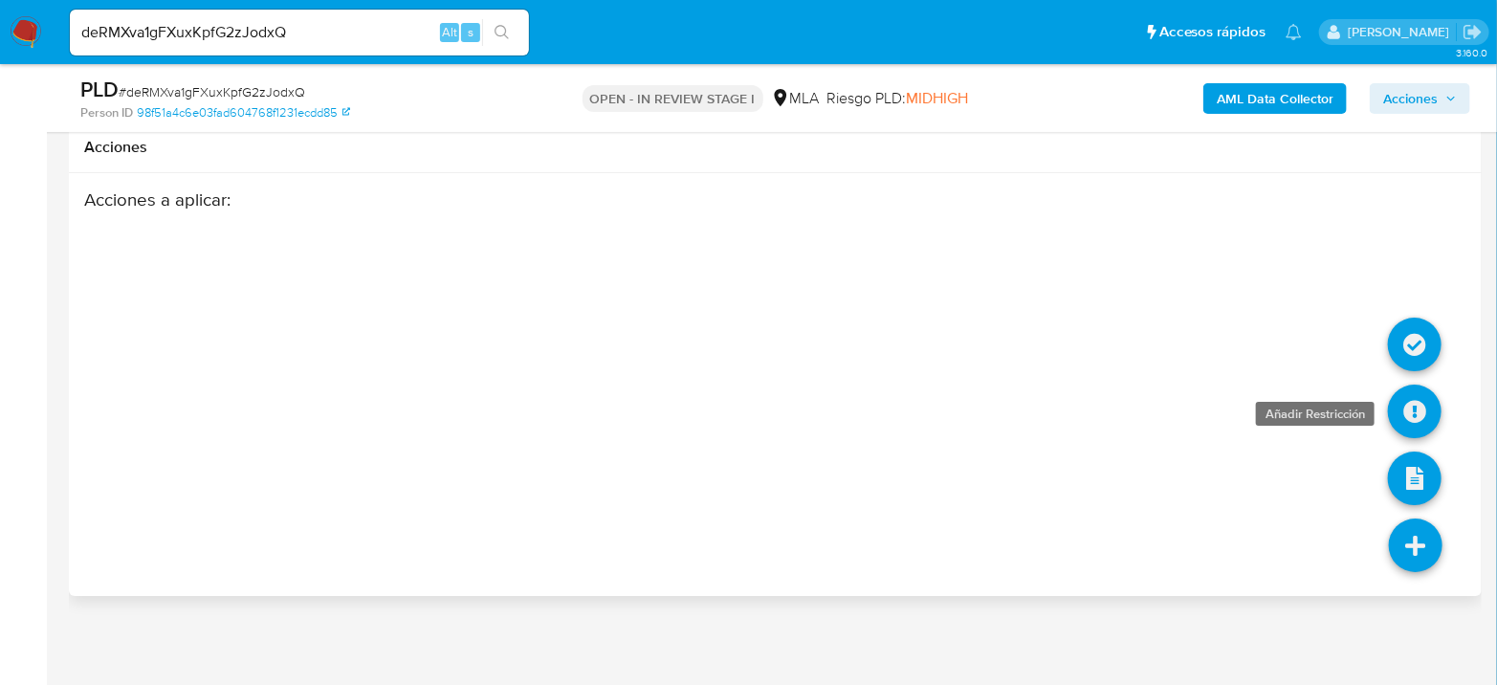
click at [1401, 405] on icon at bounding box center [1415, 411] width 54 height 54
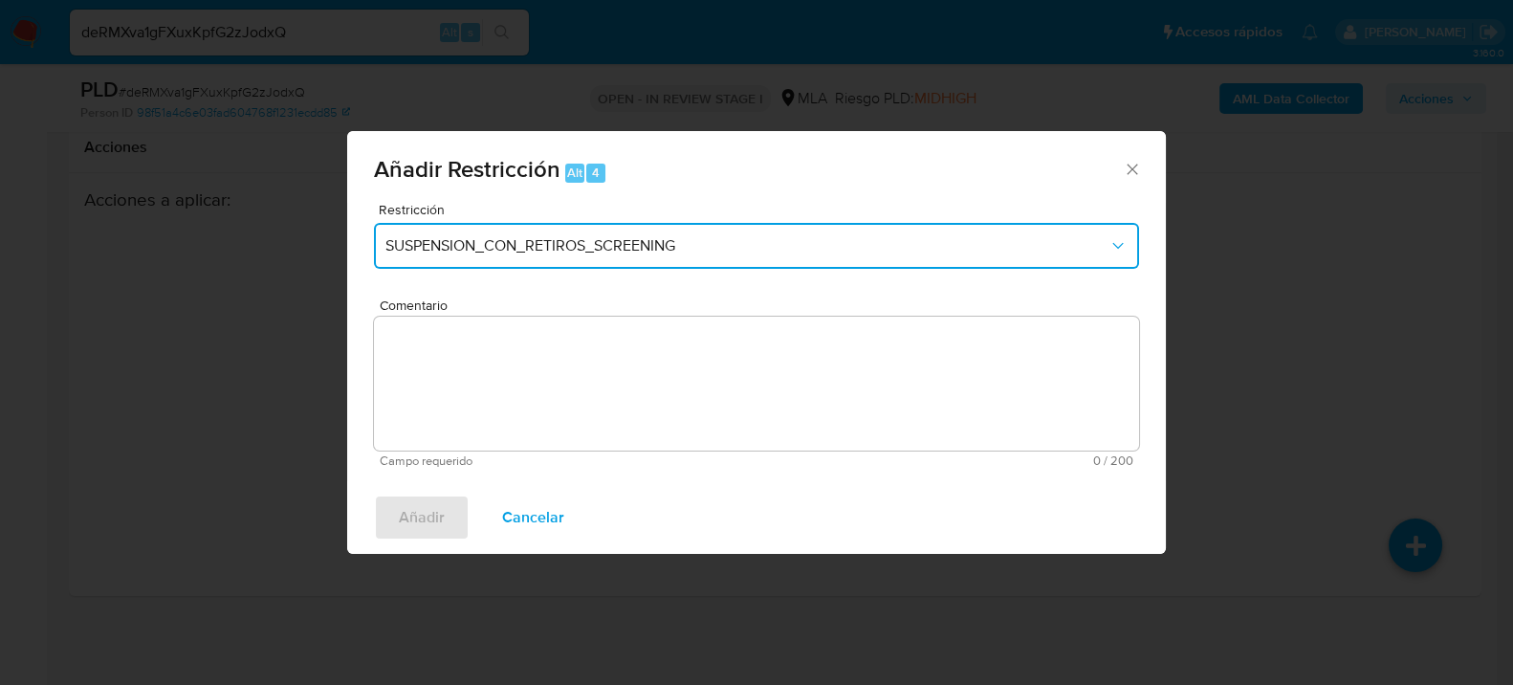
click at [803, 243] on span "SUSPENSION_CON_RETIROS_SCREENING" at bounding box center [746, 245] width 723 height 19
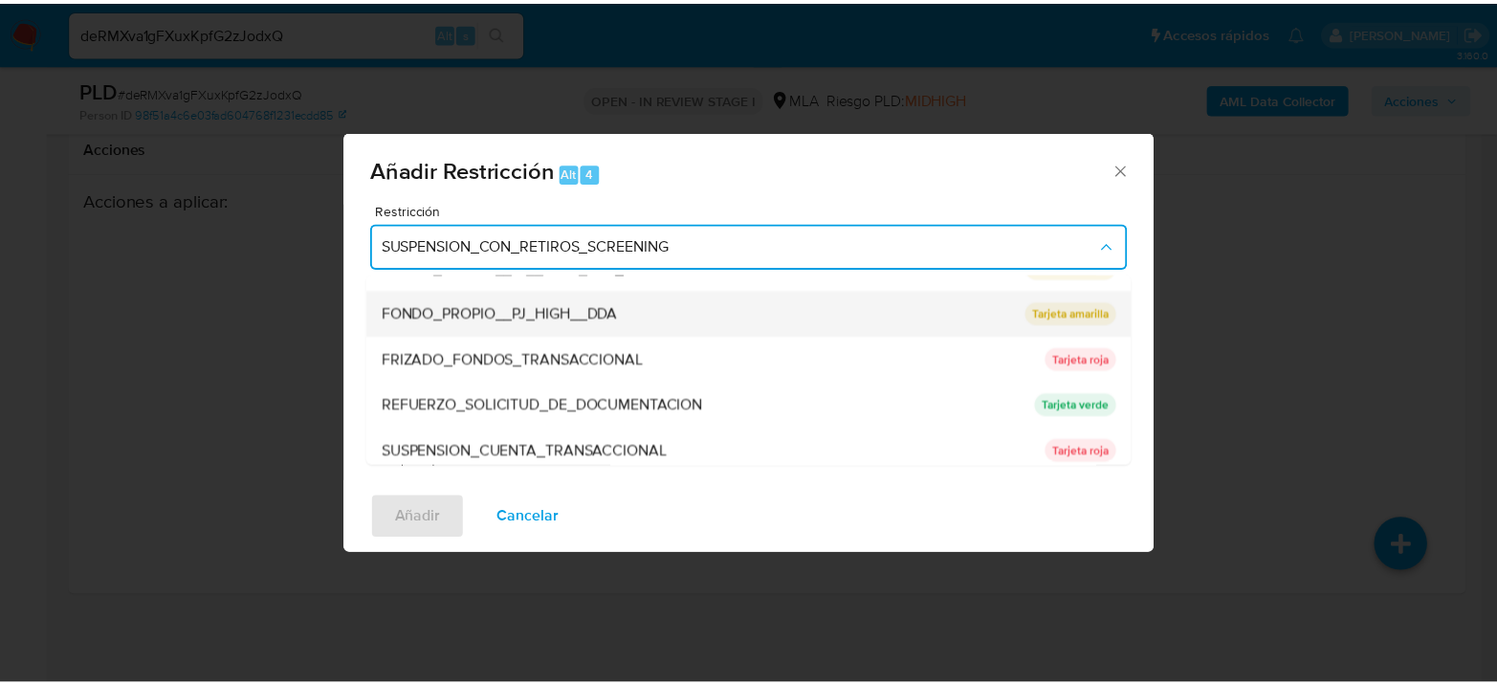
scroll to position [405, 0]
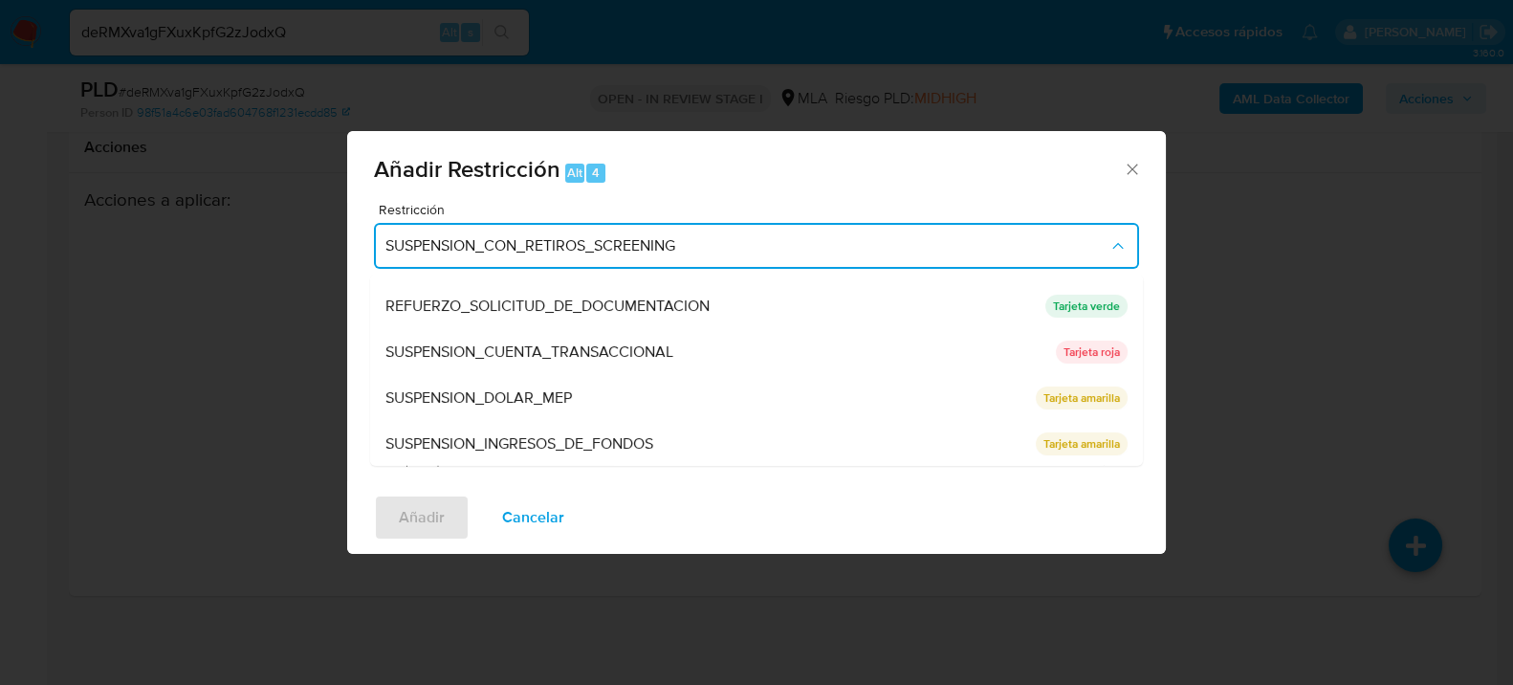
click at [725, 349] on div "SUSPENSION_CUENTA_TRANSACCIONAL" at bounding box center [714, 351] width 659 height 46
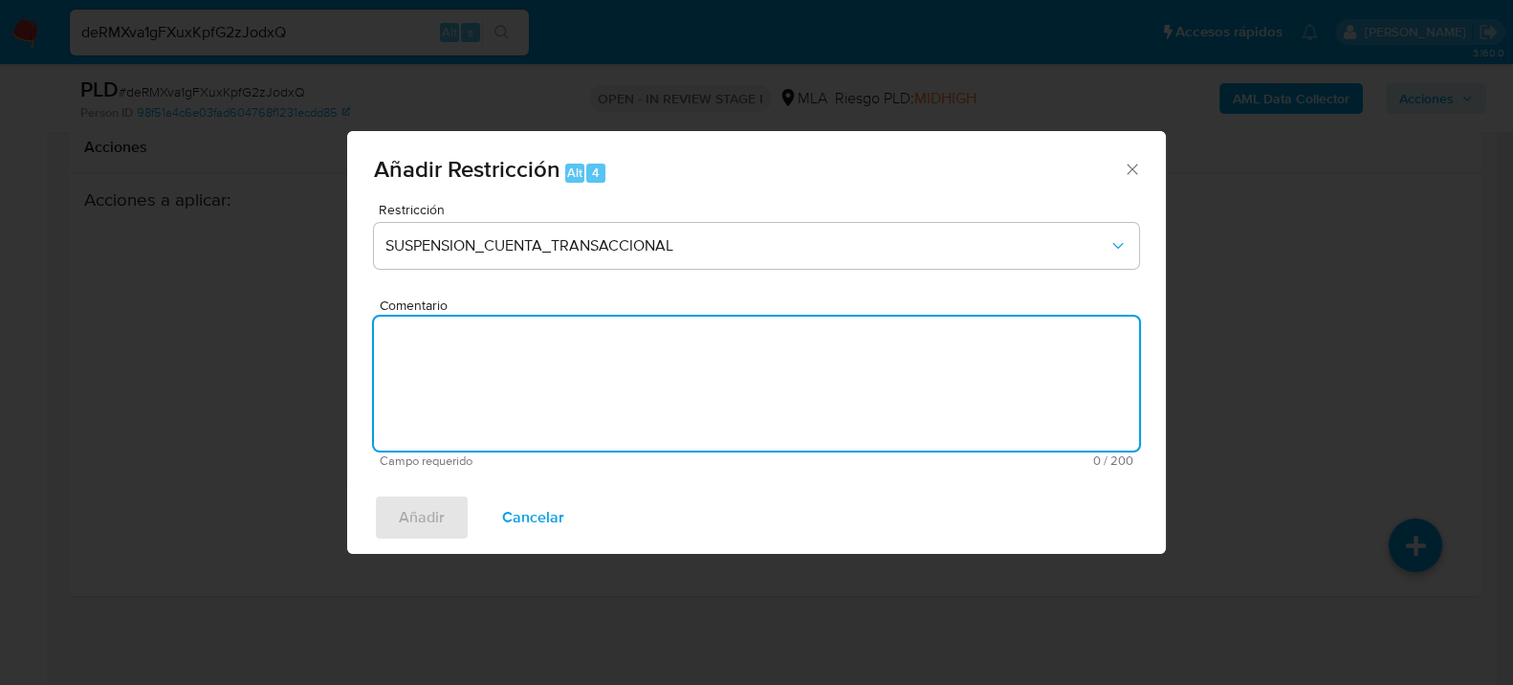
click at [840, 417] on textarea "Comentario" at bounding box center [756, 384] width 765 height 134
type textarea "AML"
click at [441, 517] on span "Añadir" at bounding box center [422, 517] width 46 height 42
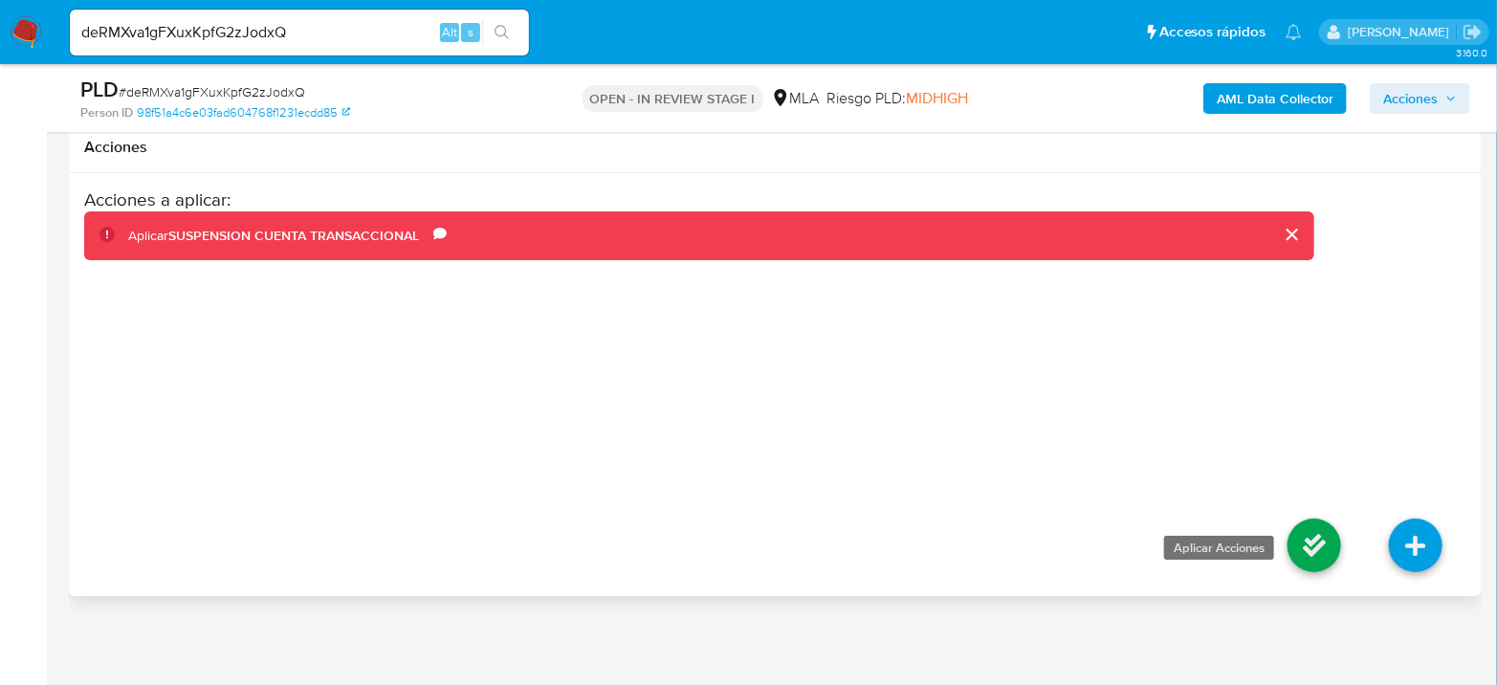
click at [1313, 536] on icon at bounding box center [1314, 545] width 54 height 54
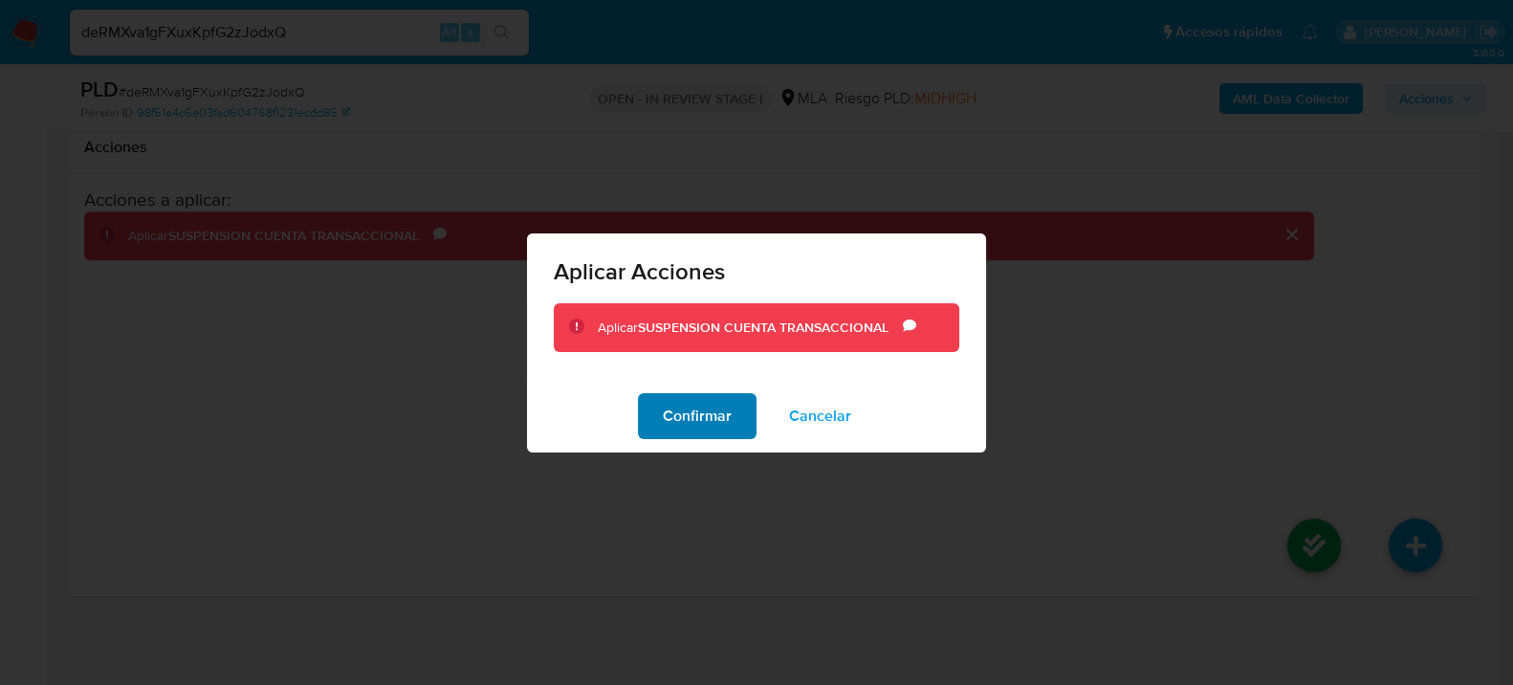
click at [720, 425] on span "Confirmar" at bounding box center [697, 416] width 69 height 42
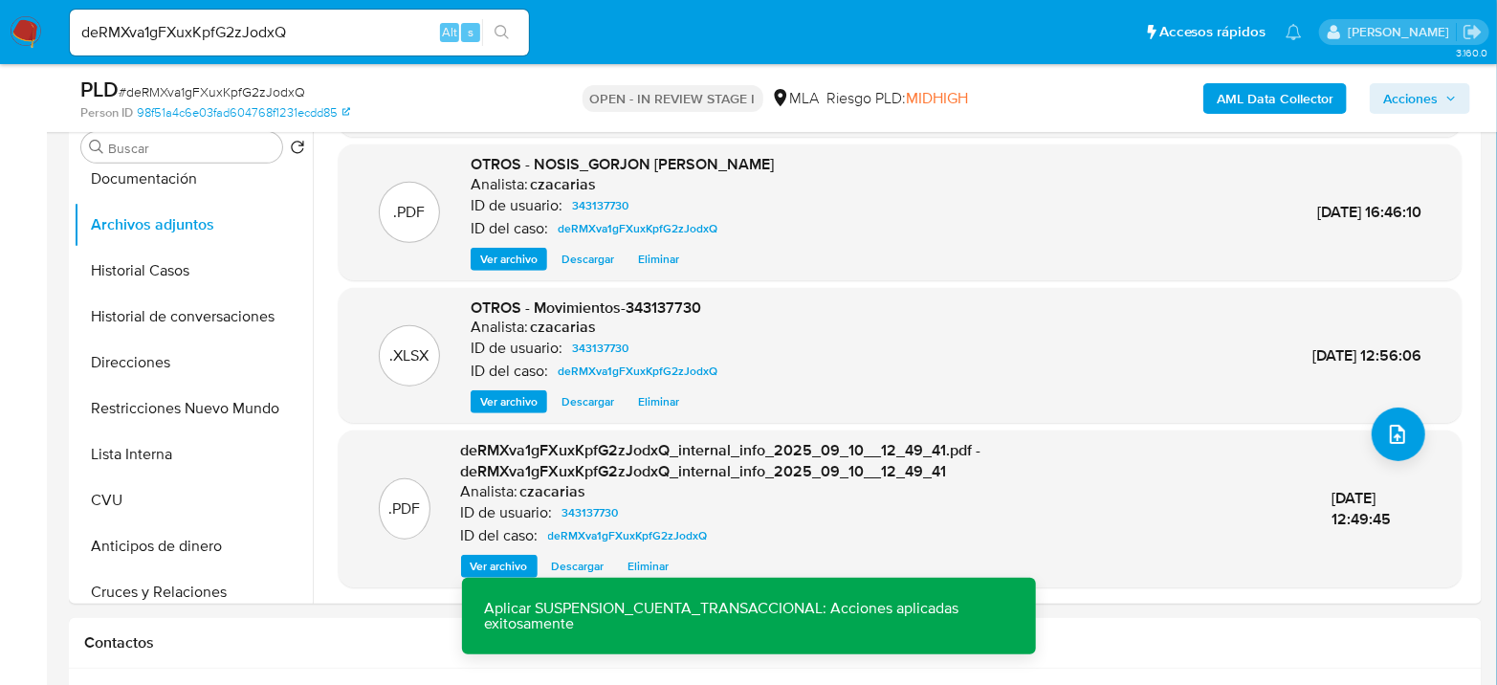
scroll to position [368, 0]
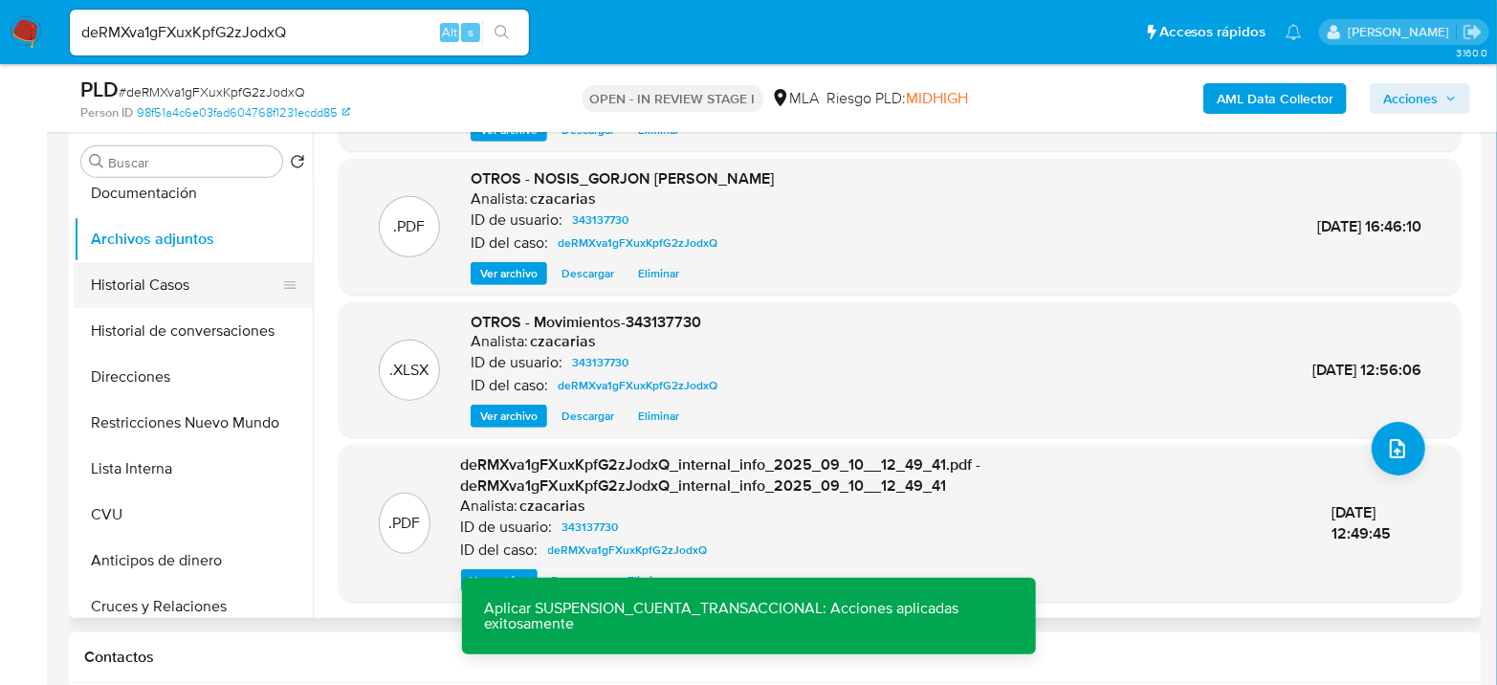
click at [136, 287] on button "Historial Casos" at bounding box center [186, 285] width 224 height 46
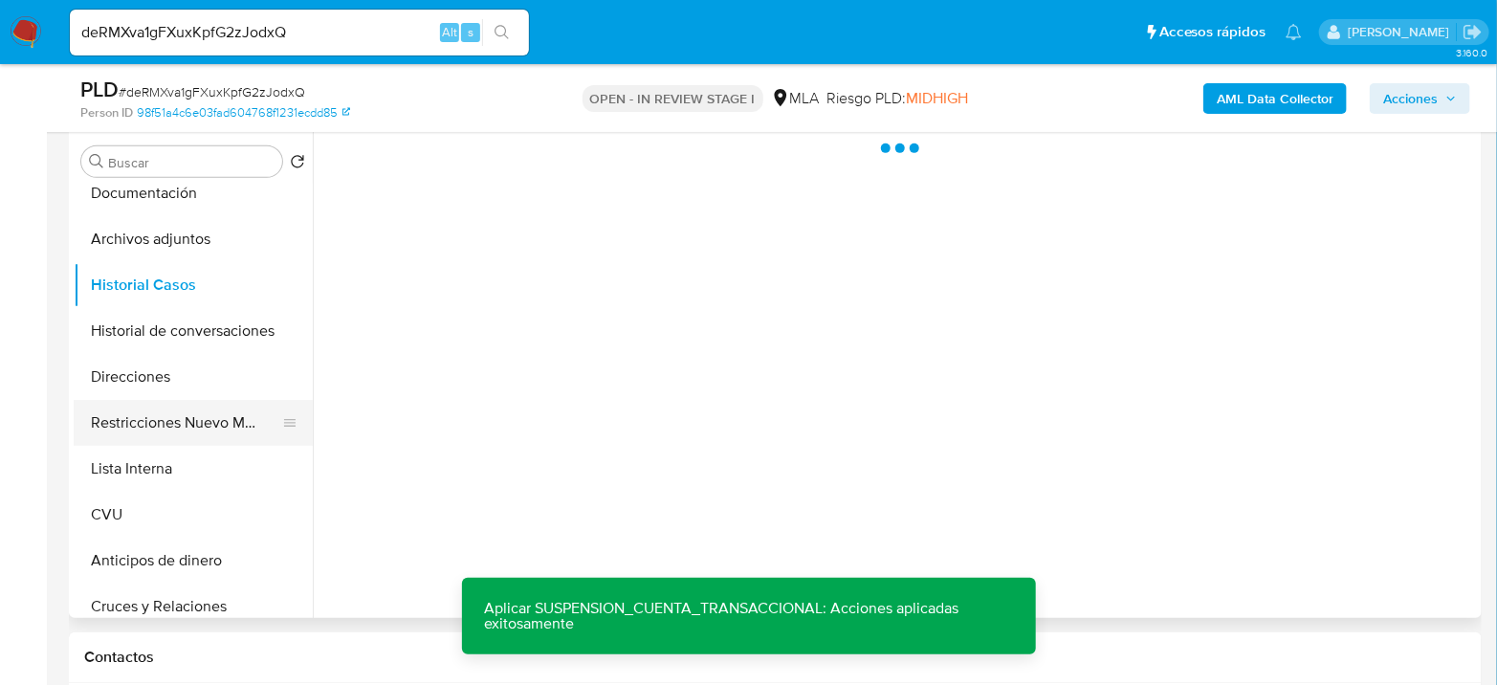
scroll to position [0, 0]
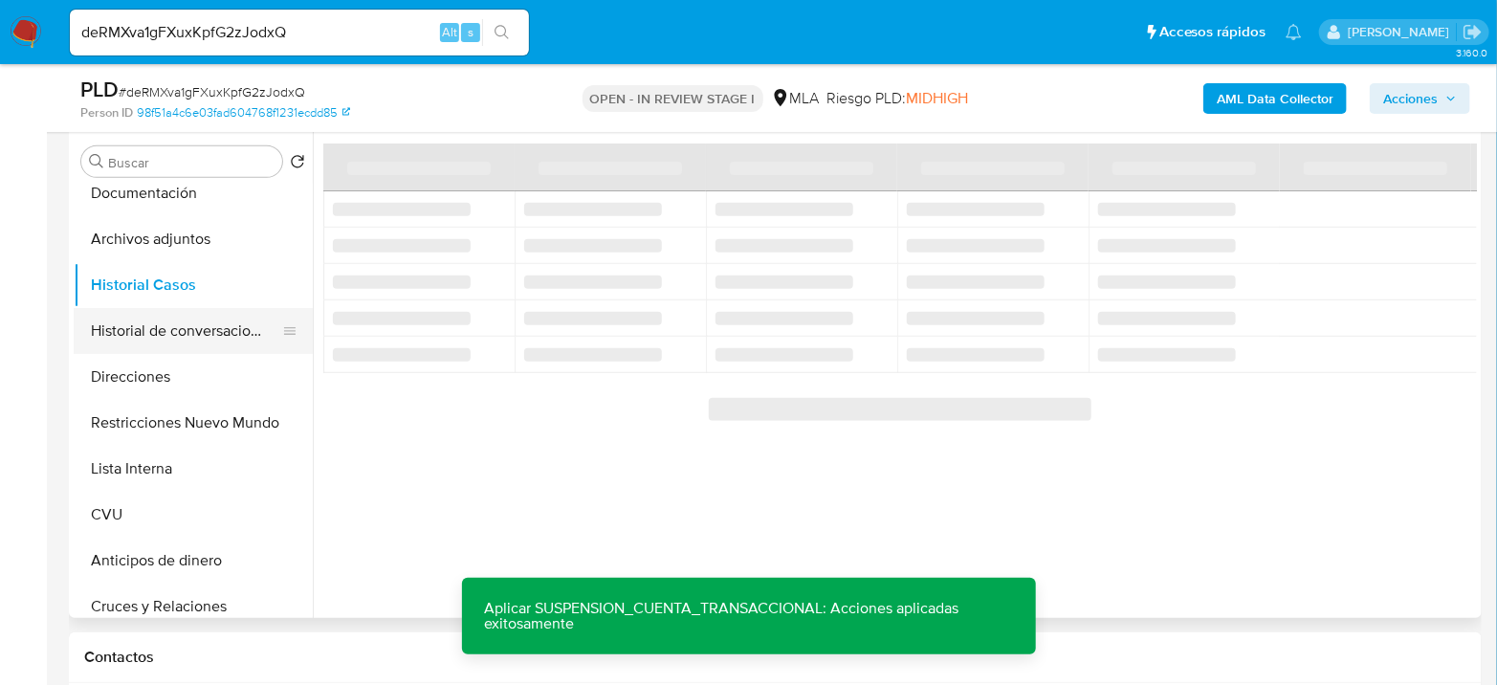
click at [186, 343] on button "Historial de conversaciones" at bounding box center [186, 331] width 224 height 46
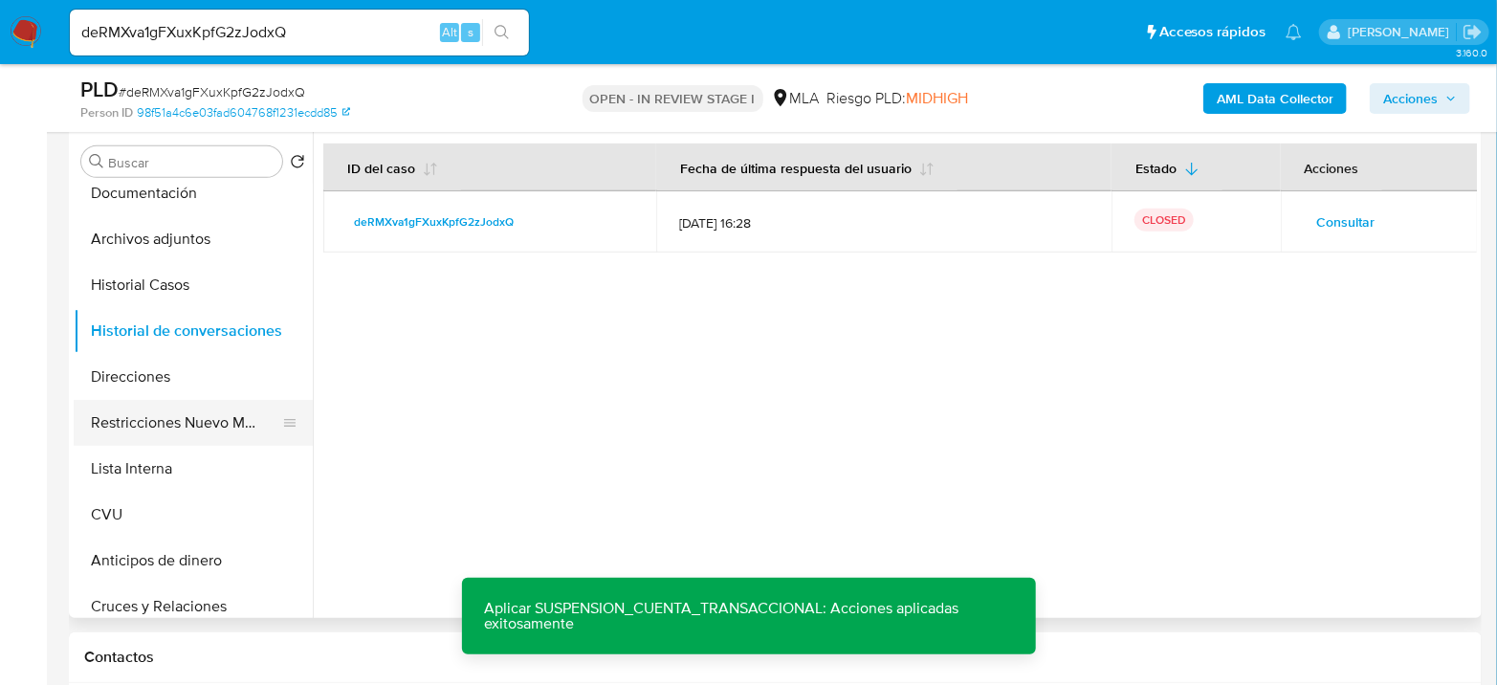
click at [204, 407] on button "Restricciones Nuevo Mundo" at bounding box center [186, 423] width 224 height 46
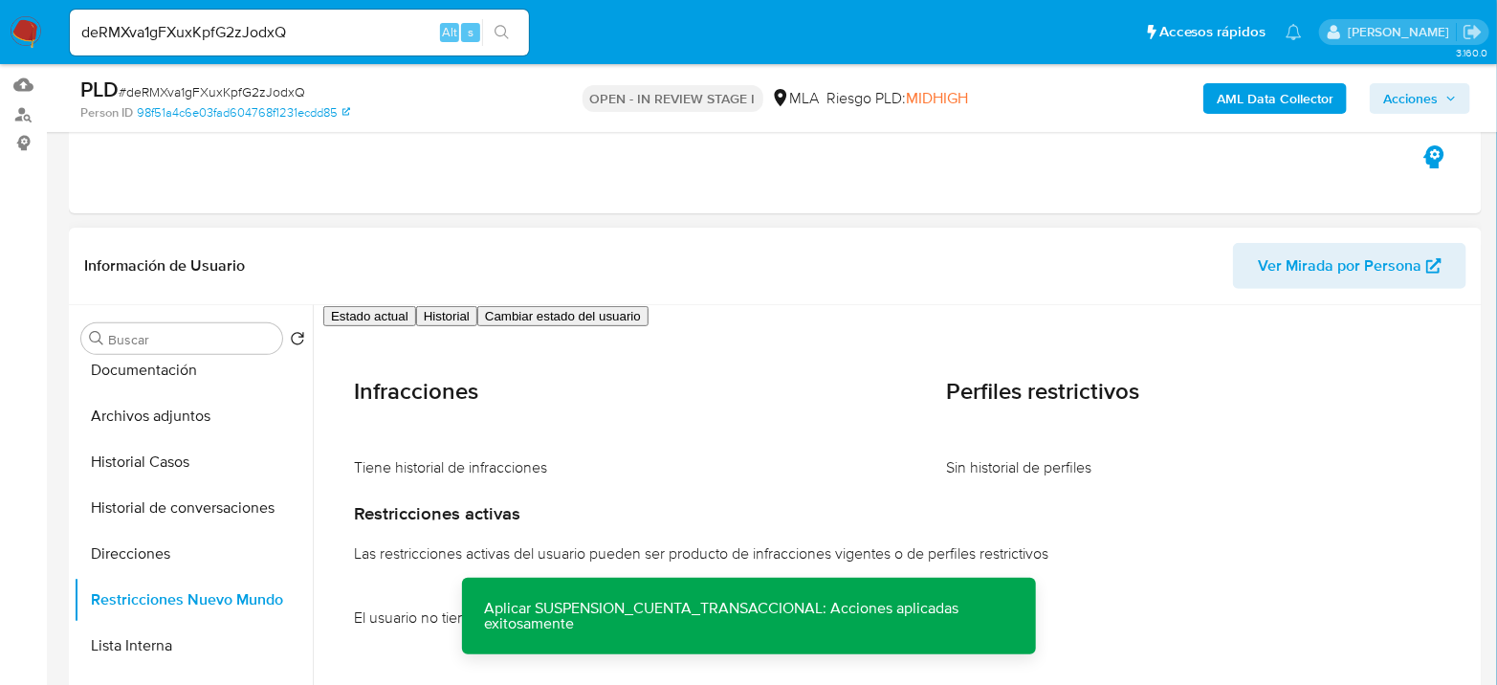
scroll to position [155, 0]
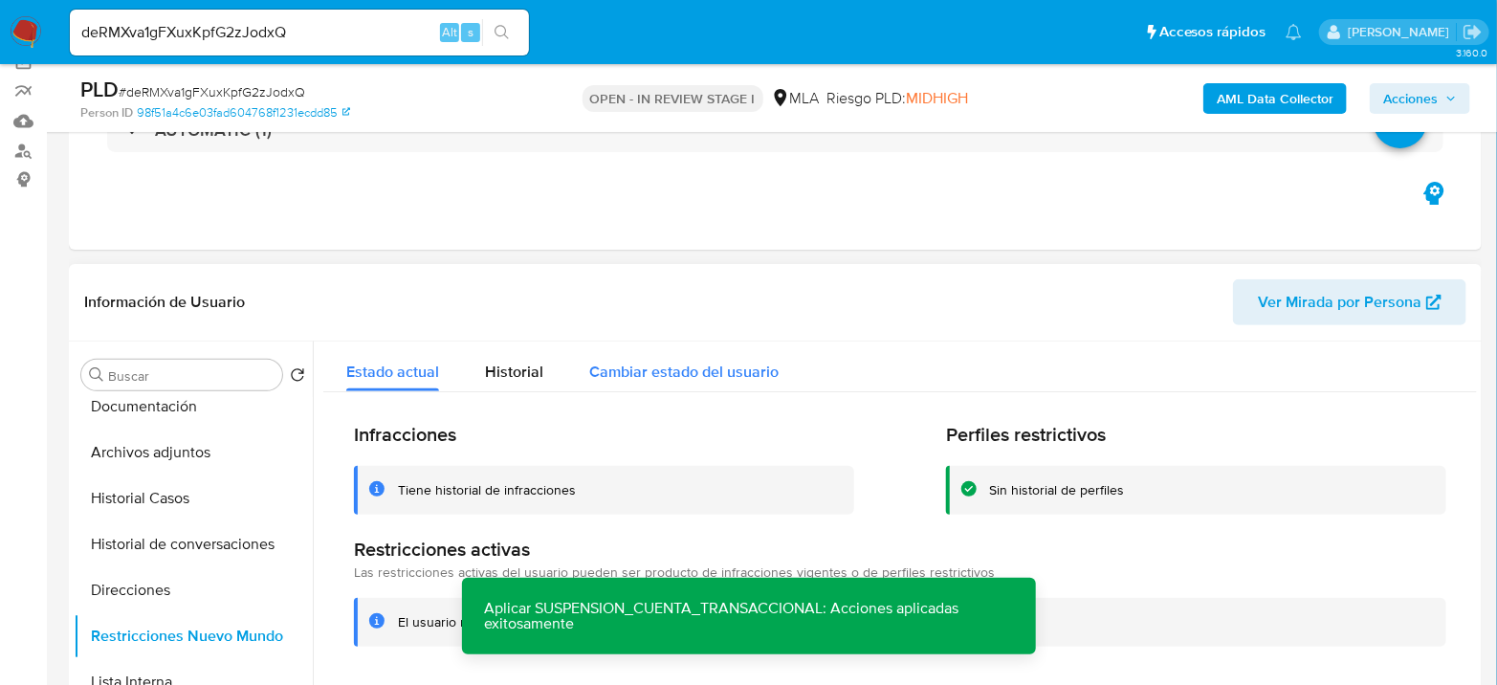
click at [674, 354] on div "Cambiar estado del usuario" at bounding box center [683, 366] width 189 height 51
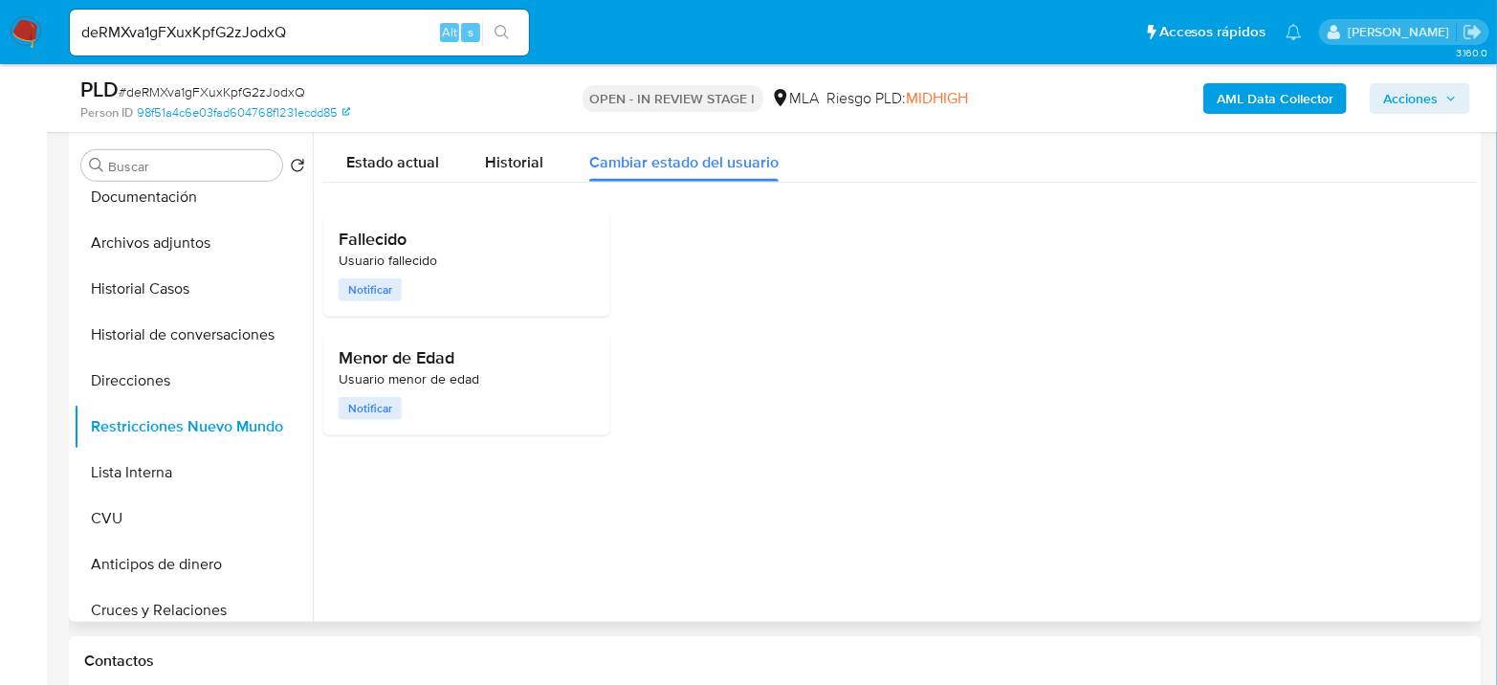
scroll to position [368, 0]
click at [499, 163] on span "Historial" at bounding box center [514, 158] width 58 height 22
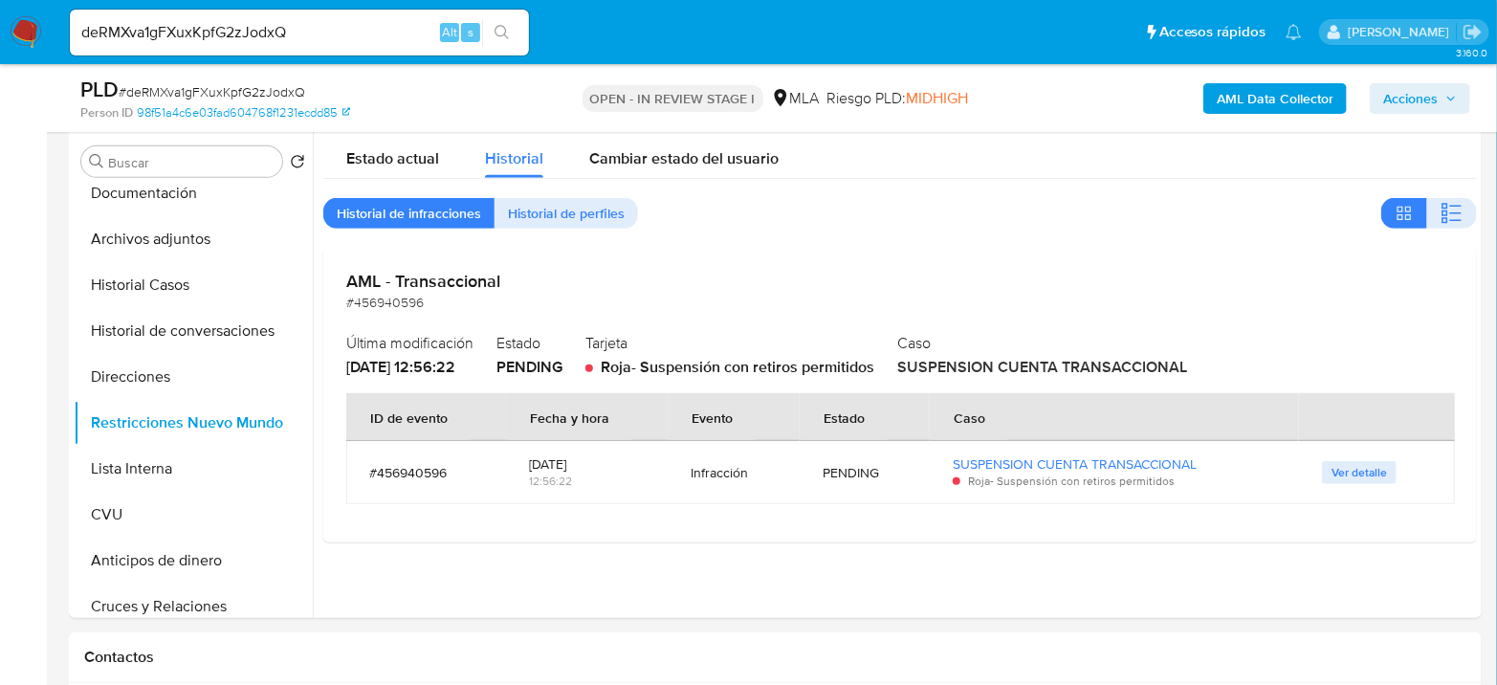
click at [1391, 83] on span "Acciones" at bounding box center [1410, 98] width 55 height 31
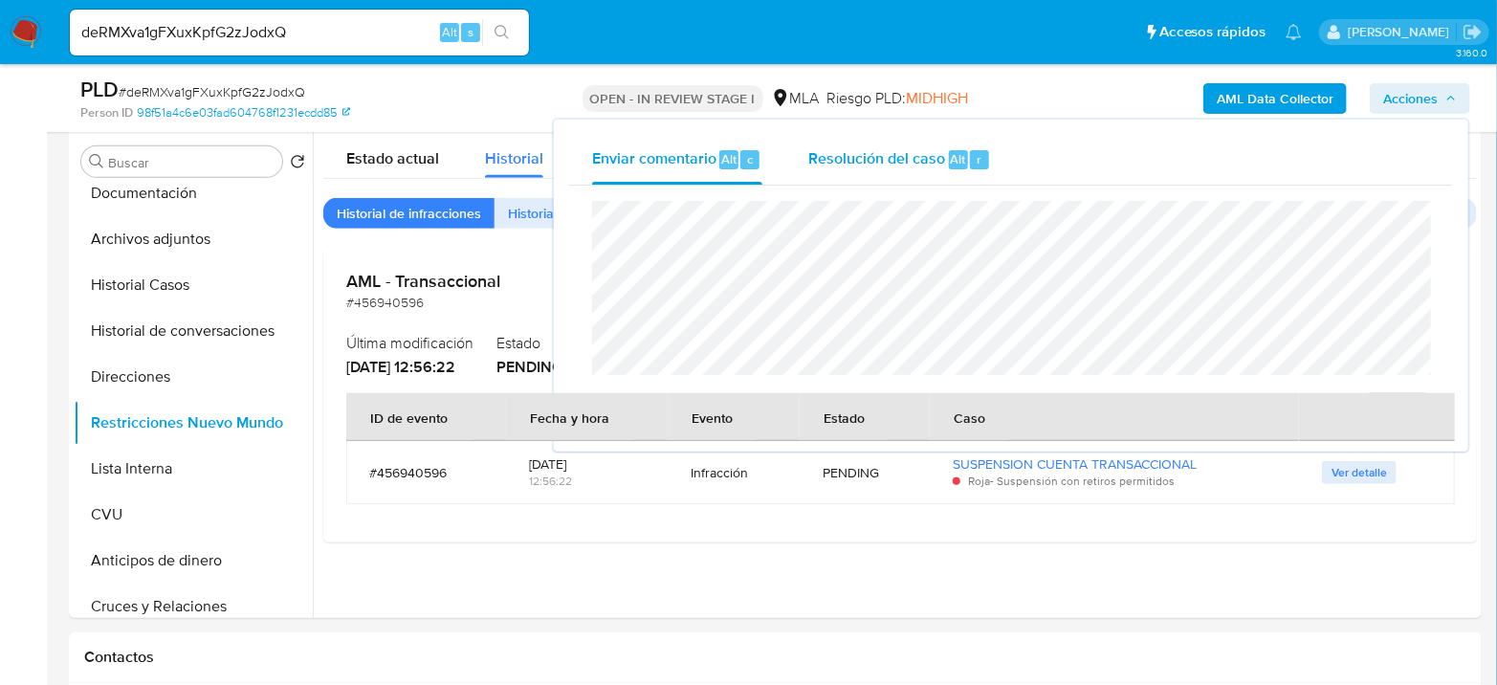
click at [903, 166] on span "Resolución del caso" at bounding box center [876, 158] width 137 height 22
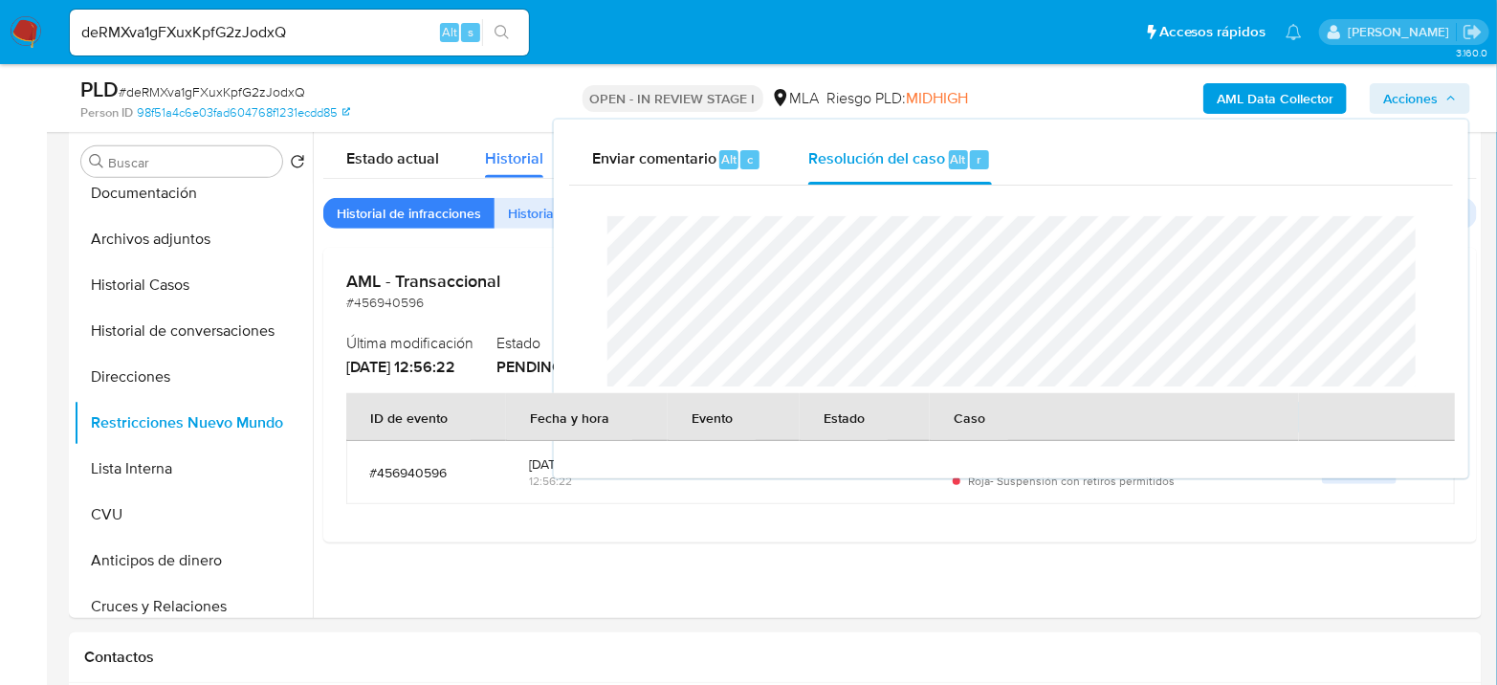
click at [280, 87] on span "# deRMXva1gFXuxKpfG2zJodxQ" at bounding box center [212, 91] width 186 height 19
click at [280, 86] on span "# deRMXva1gFXuxKpfG2zJodxQ" at bounding box center [212, 91] width 186 height 19
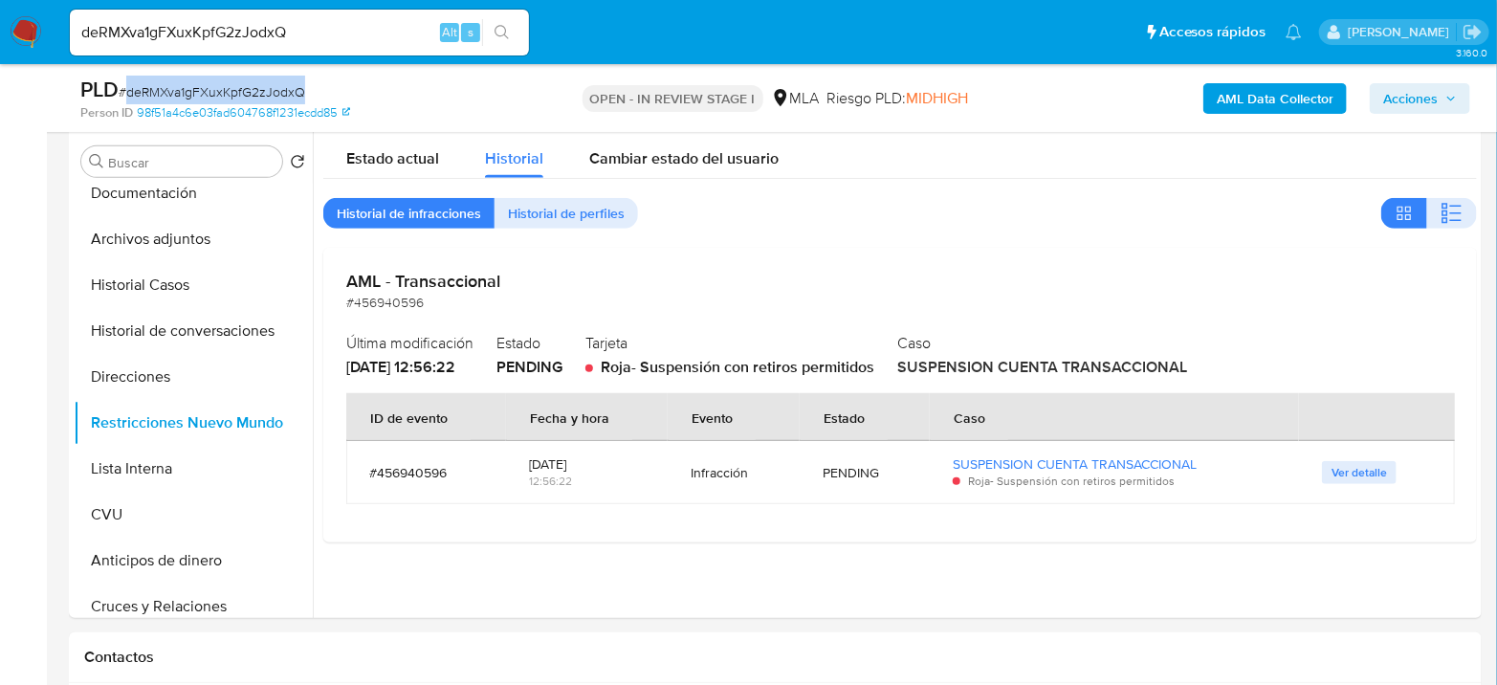
click at [1387, 100] on span "Acciones" at bounding box center [1410, 98] width 55 height 31
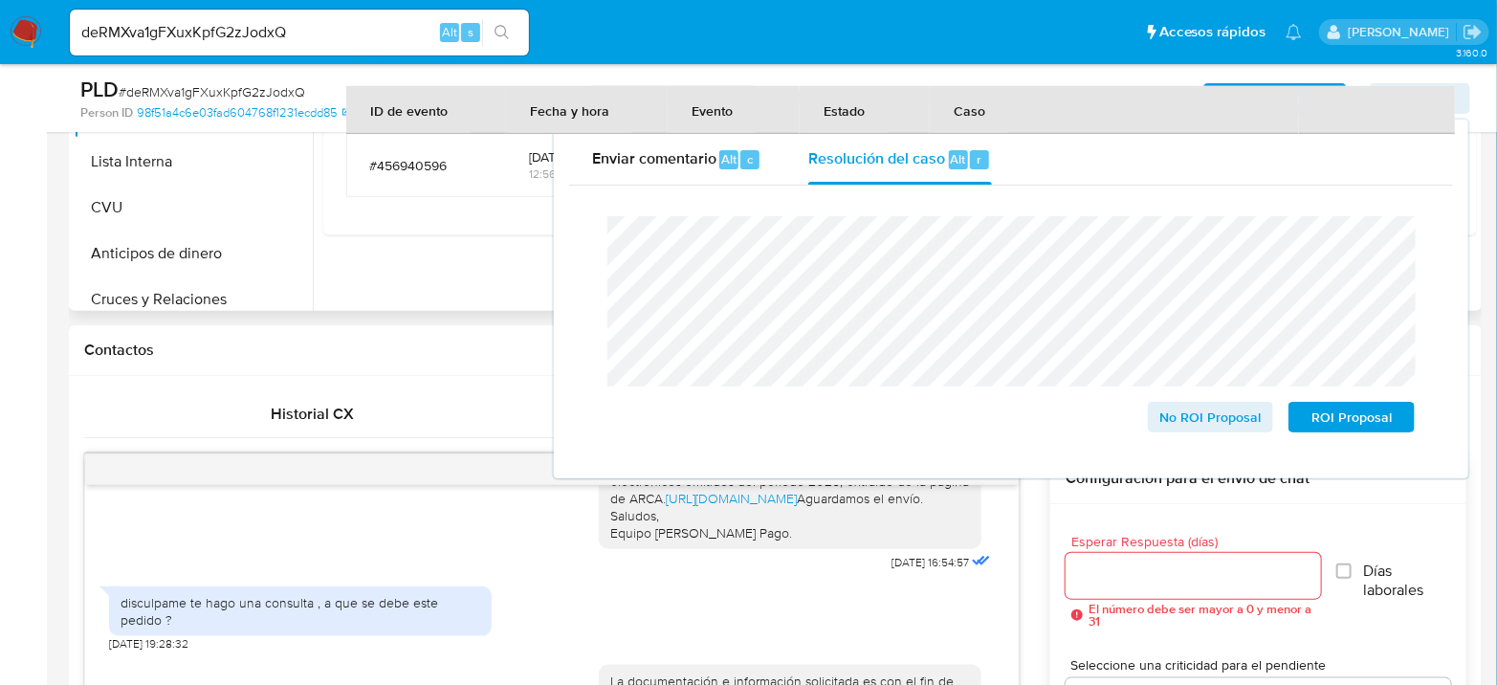
scroll to position [687, 0]
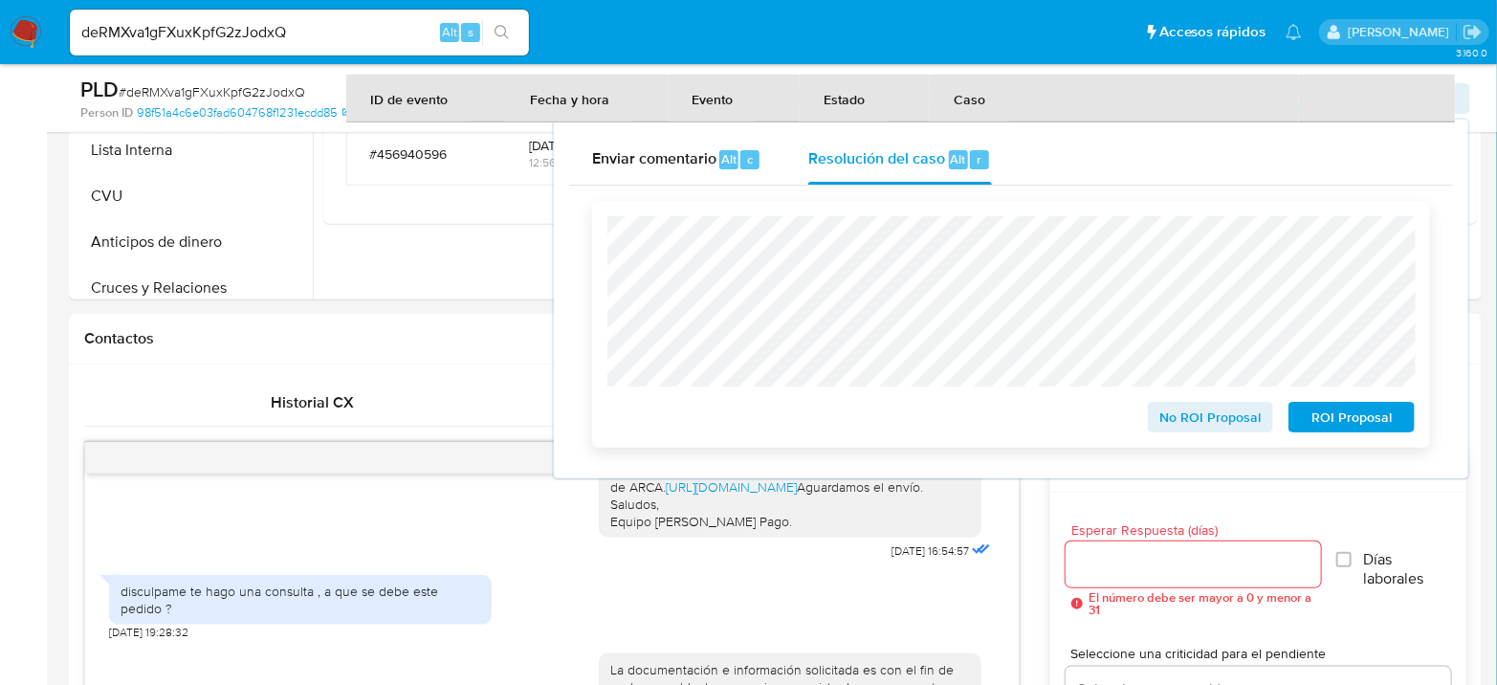
click at [1373, 417] on span "ROI Proposal" at bounding box center [1351, 417] width 99 height 27
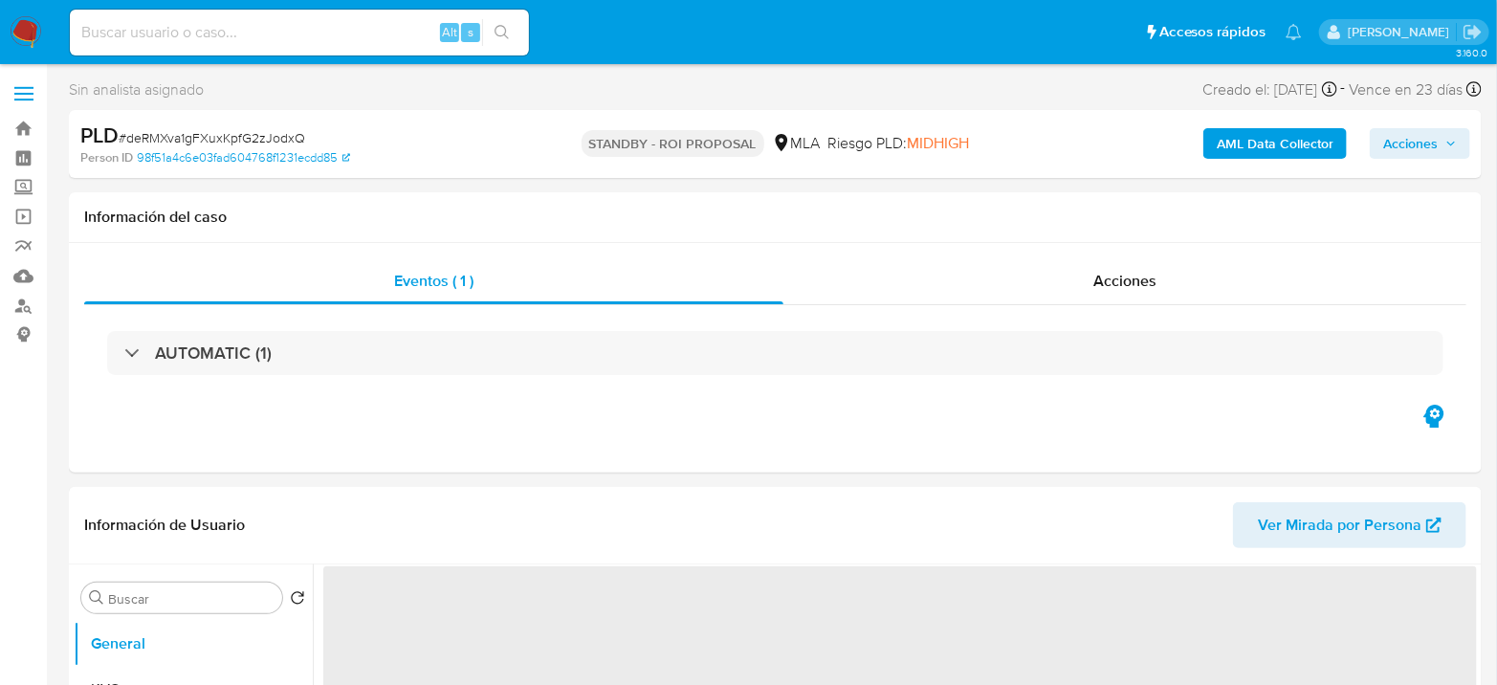
select select "10"
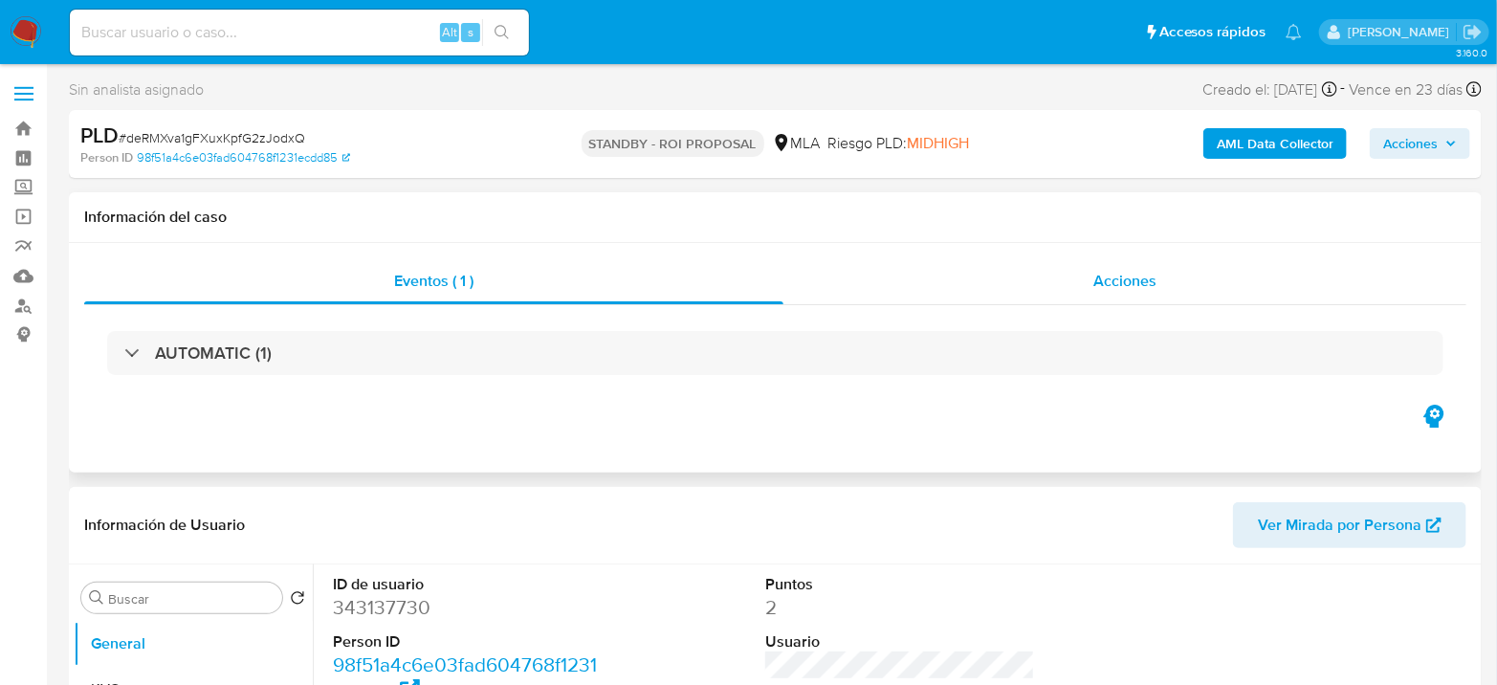
click at [1118, 295] on div "Acciones" at bounding box center [1124, 281] width 683 height 46
